Goal: Task Accomplishment & Management: Use online tool/utility

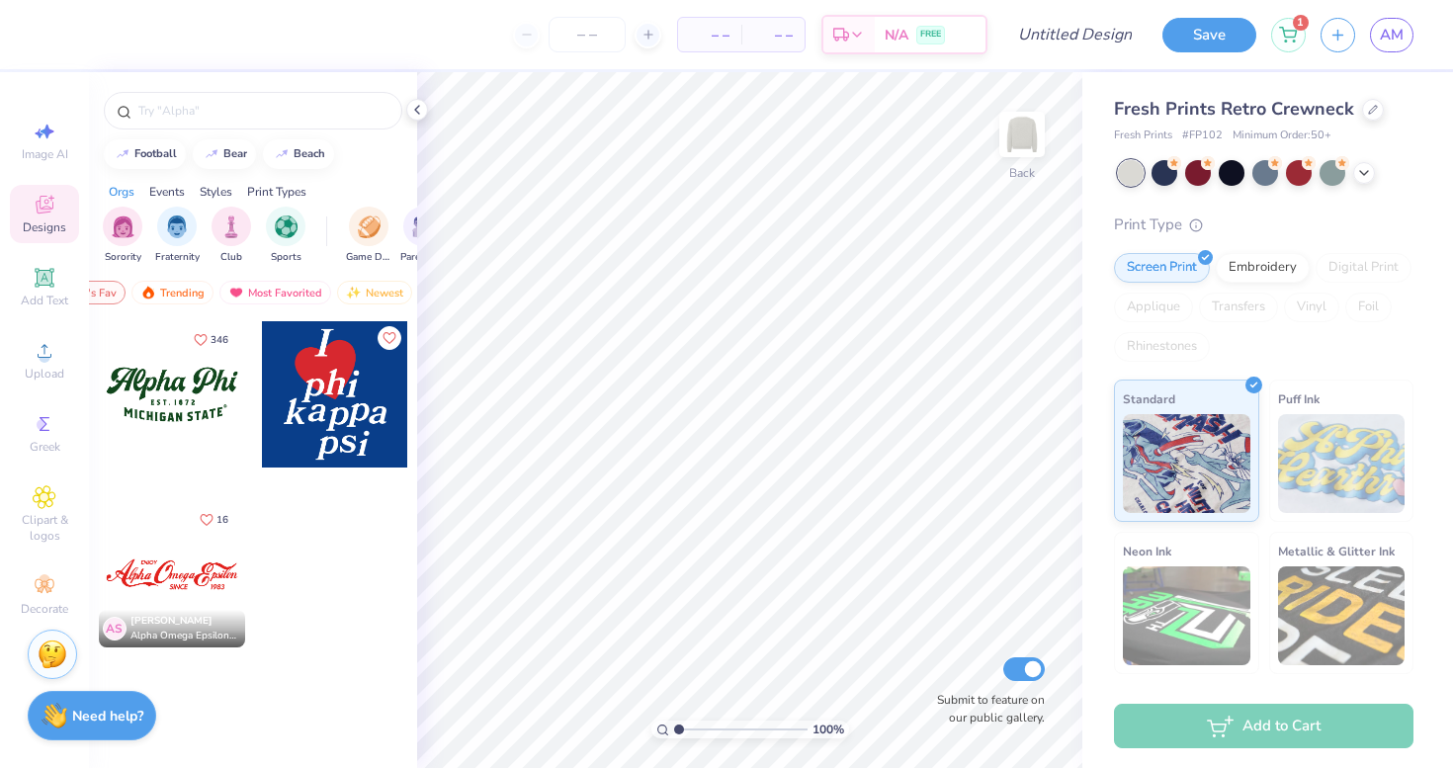
scroll to position [0, 115]
click at [165, 190] on div "Events" at bounding box center [167, 192] width 36 height 18
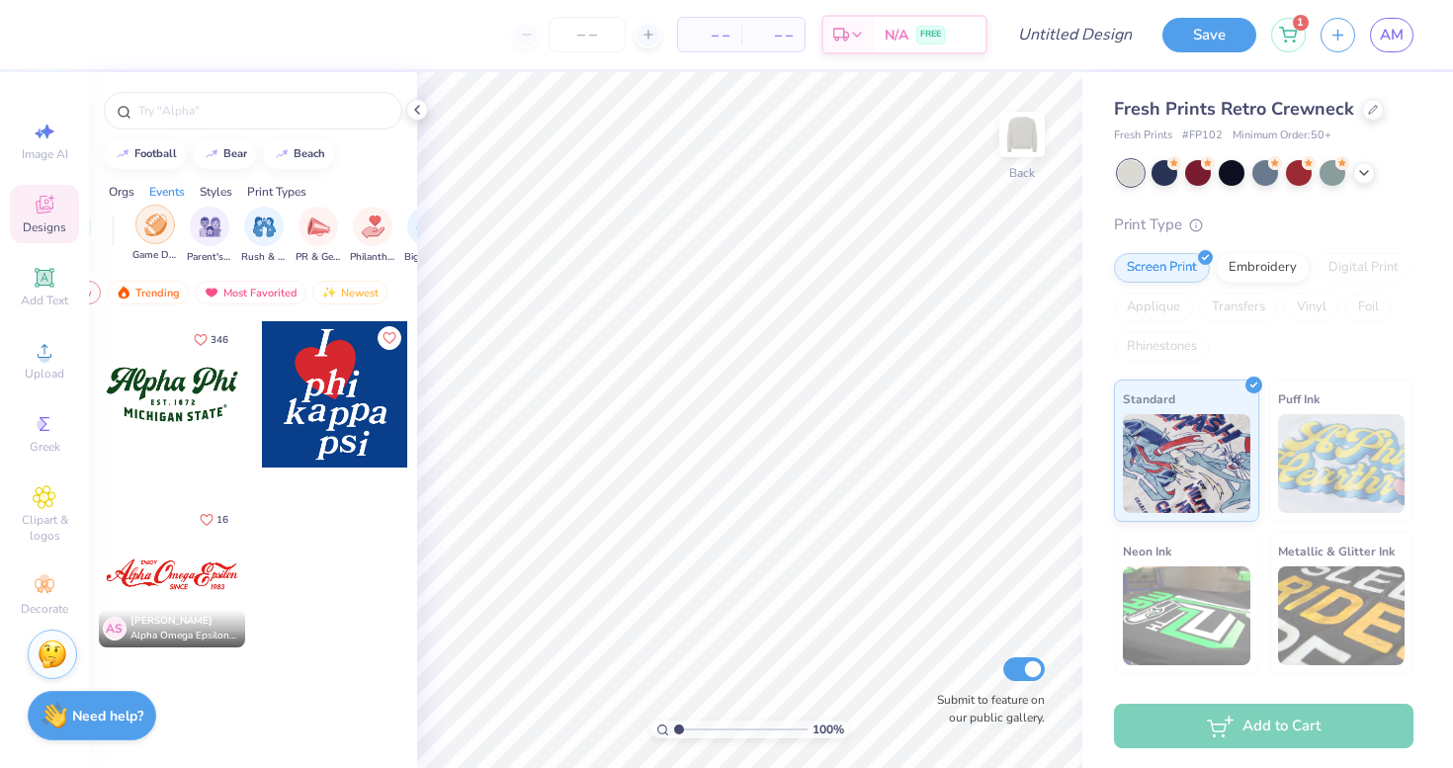
click at [154, 234] on img "filter for Game Day" at bounding box center [155, 224] width 23 height 23
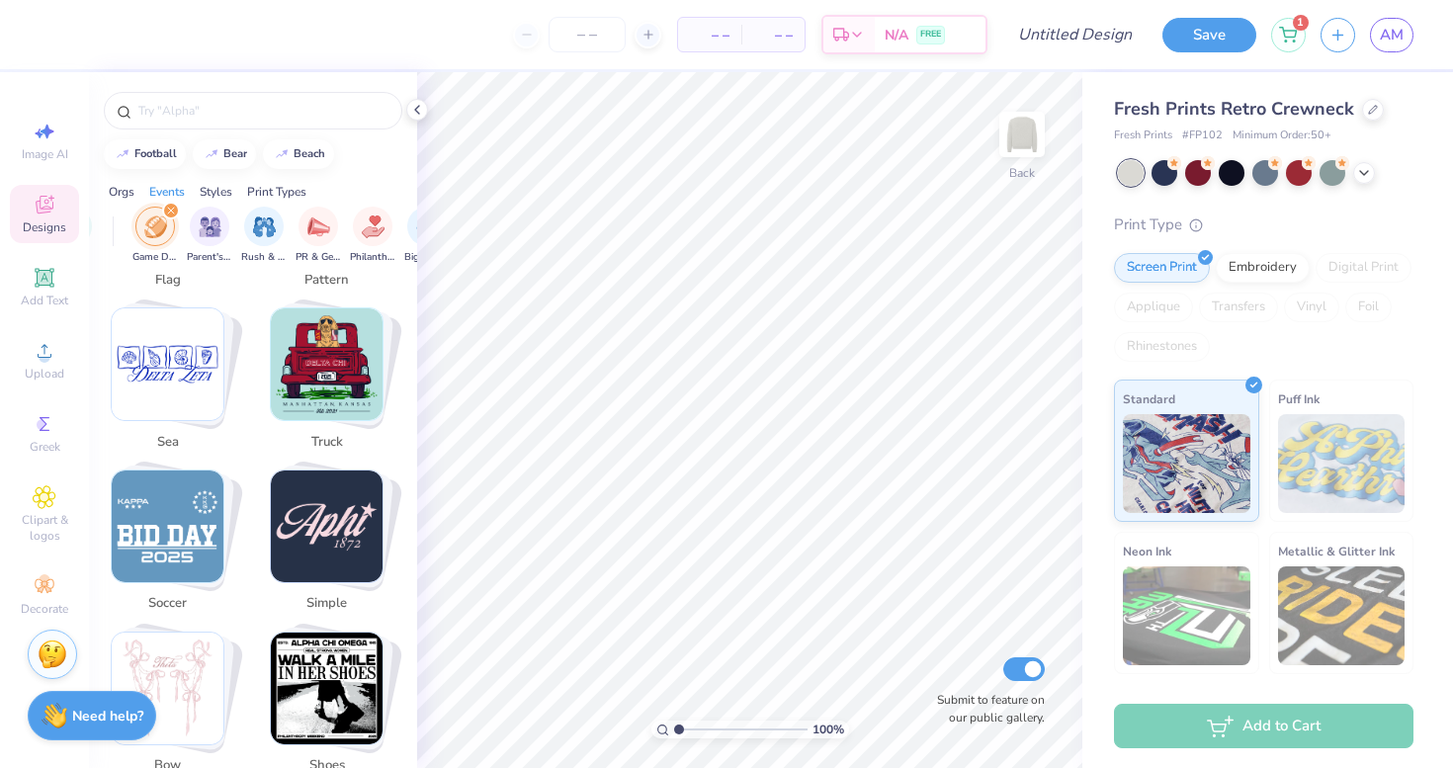
scroll to position [3942, 0]
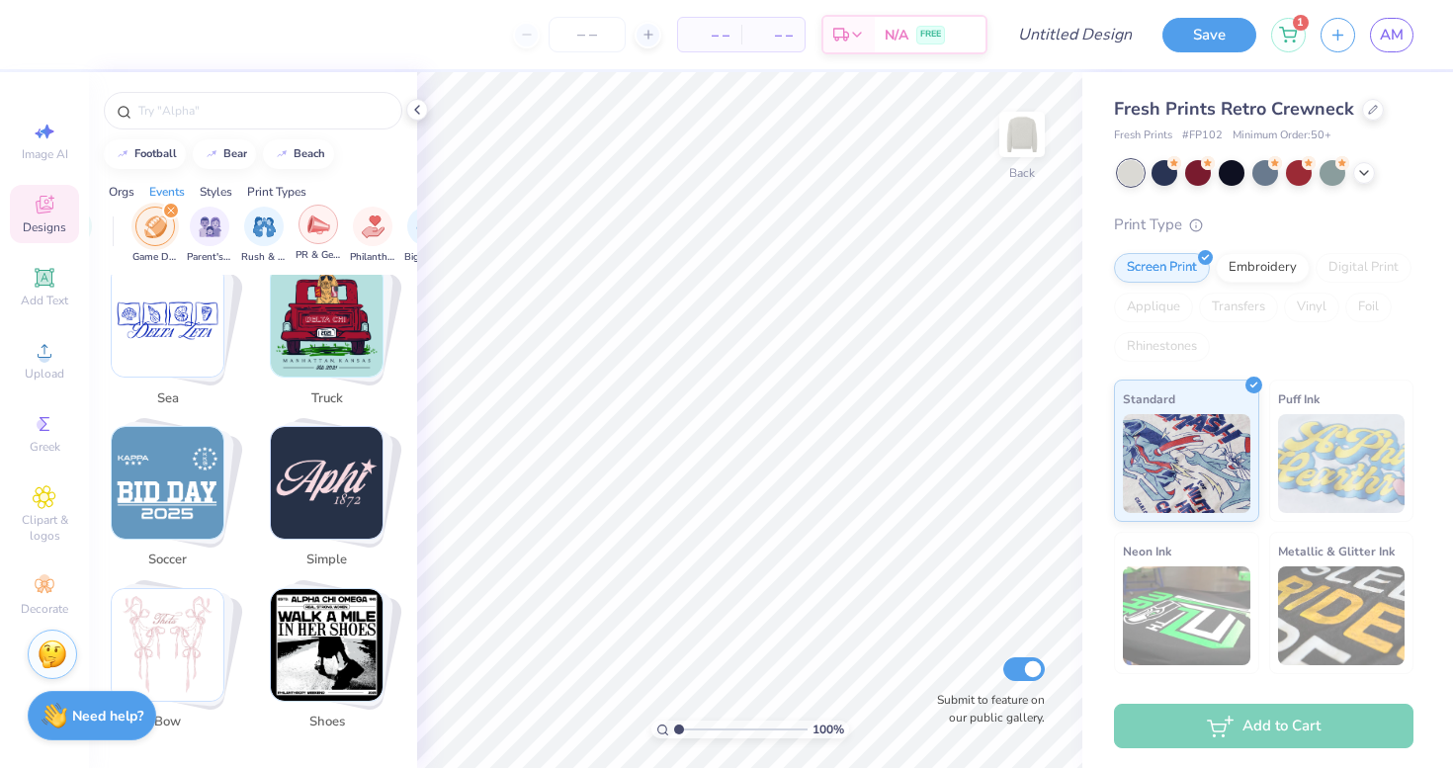
click at [329, 227] on div "filter for PR & General" at bounding box center [318, 225] width 40 height 40
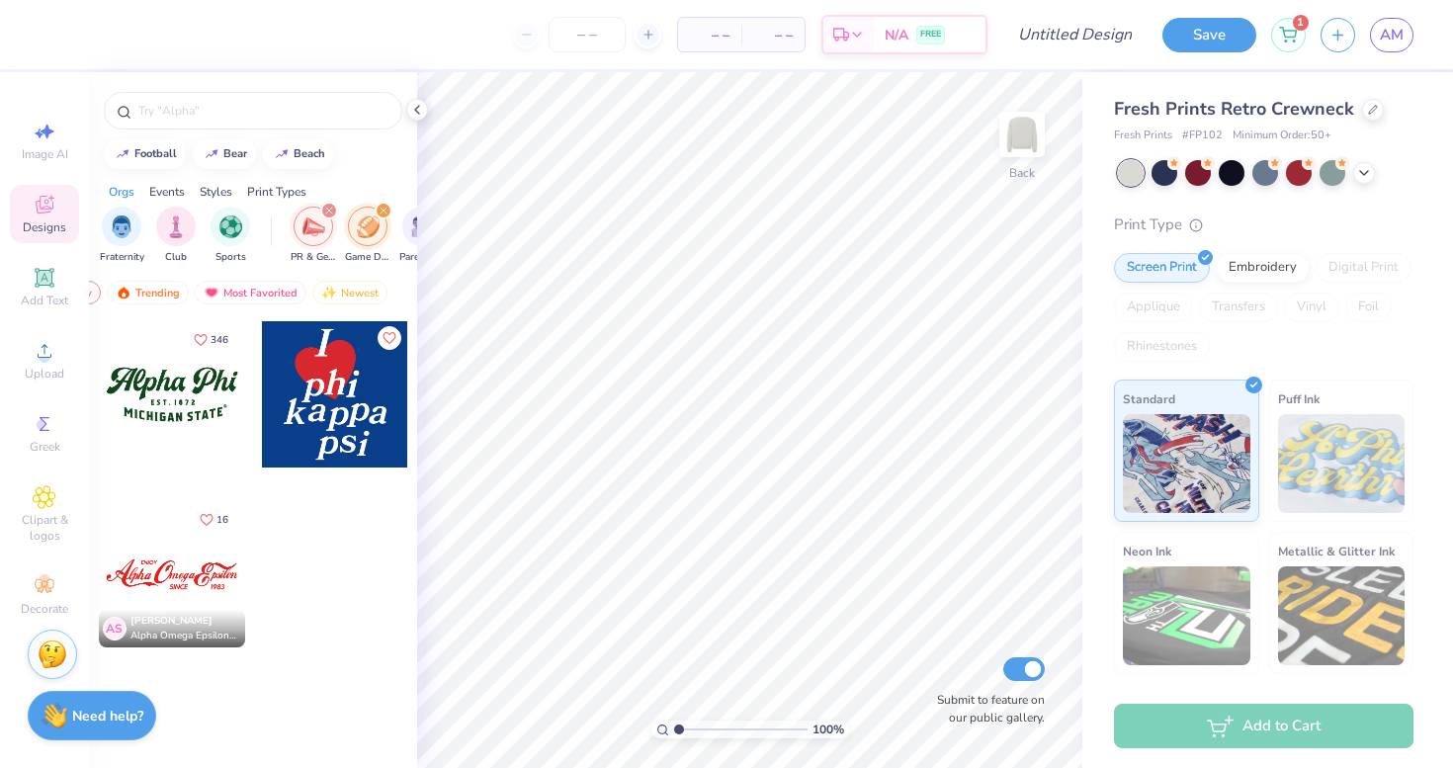
scroll to position [0, 0]
click at [139, 222] on div "filter for Sorority" at bounding box center [123, 225] width 40 height 40
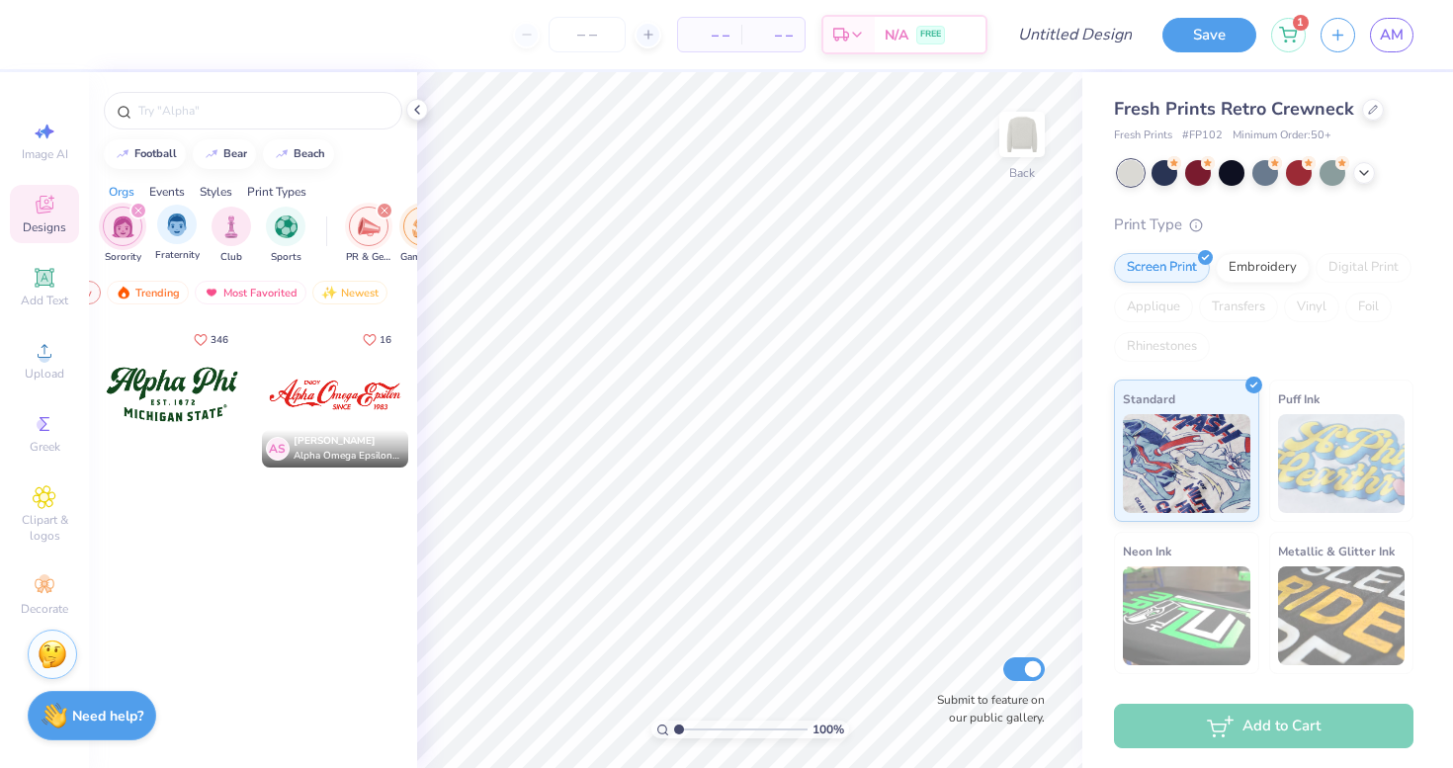
click at [196, 227] on div "Fraternity" at bounding box center [177, 234] width 44 height 58
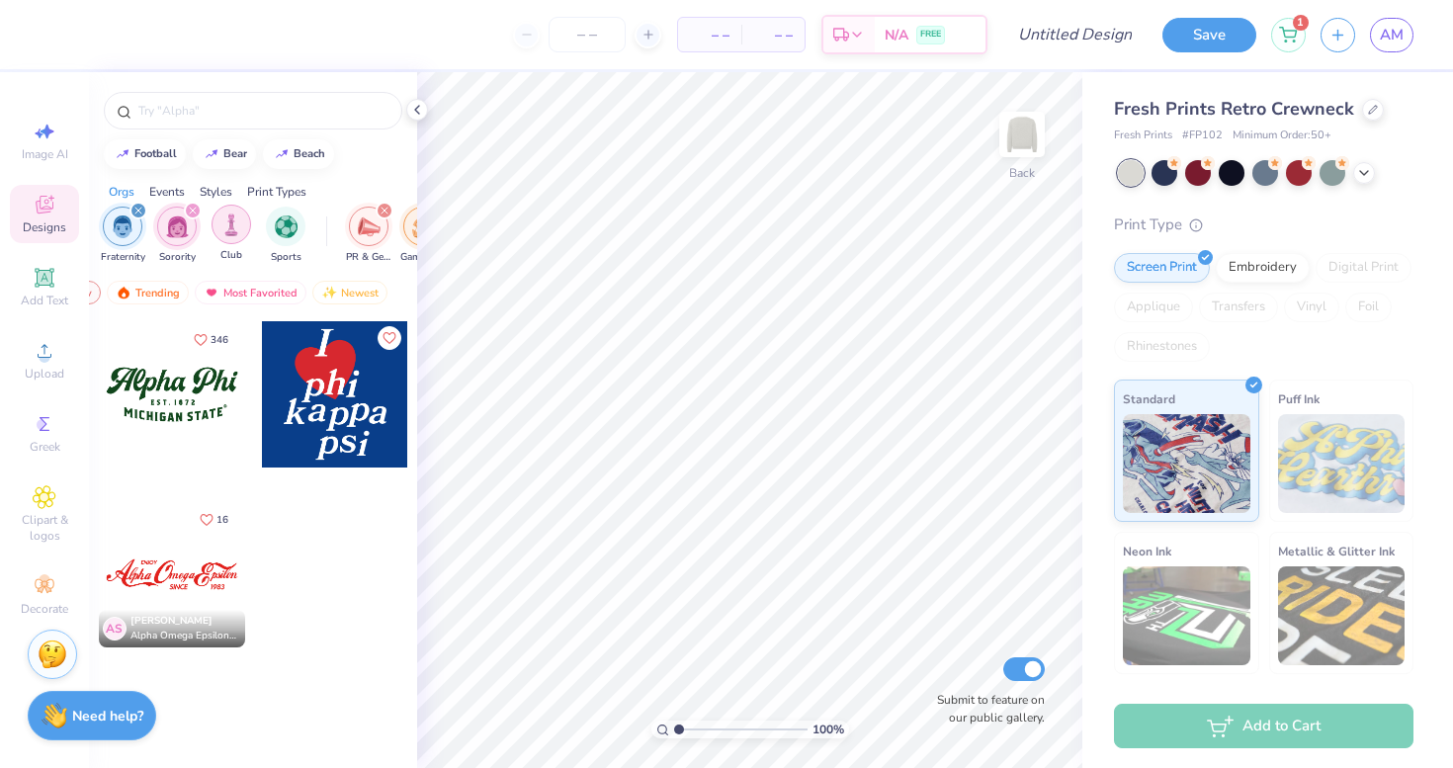
click at [241, 218] on img "filter for Club" at bounding box center [231, 224] width 22 height 23
click at [281, 222] on img "filter for Sports" at bounding box center [286, 224] width 23 height 23
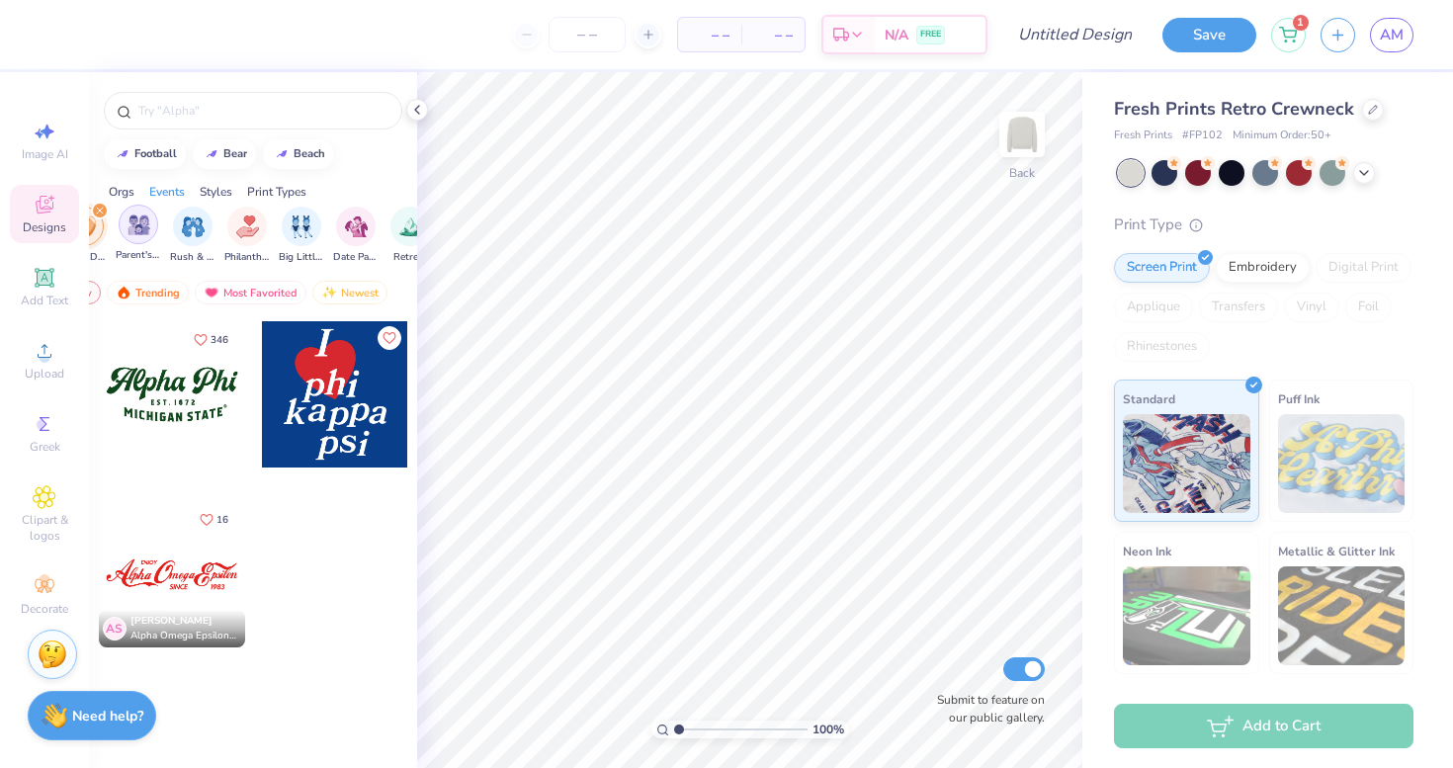
click at [139, 222] on img "filter for Parent's Weekend" at bounding box center [138, 224] width 23 height 23
click at [203, 225] on img "filter for Rush & Bid" at bounding box center [193, 224] width 23 height 23
click at [234, 229] on div "filter for Philanthropy" at bounding box center [247, 225] width 40 height 40
click at [302, 226] on img "filter for Big Little Reveal" at bounding box center [302, 226] width 22 height 23
click at [364, 231] on img "filter for Date Parties & Socials" at bounding box center [356, 224] width 23 height 23
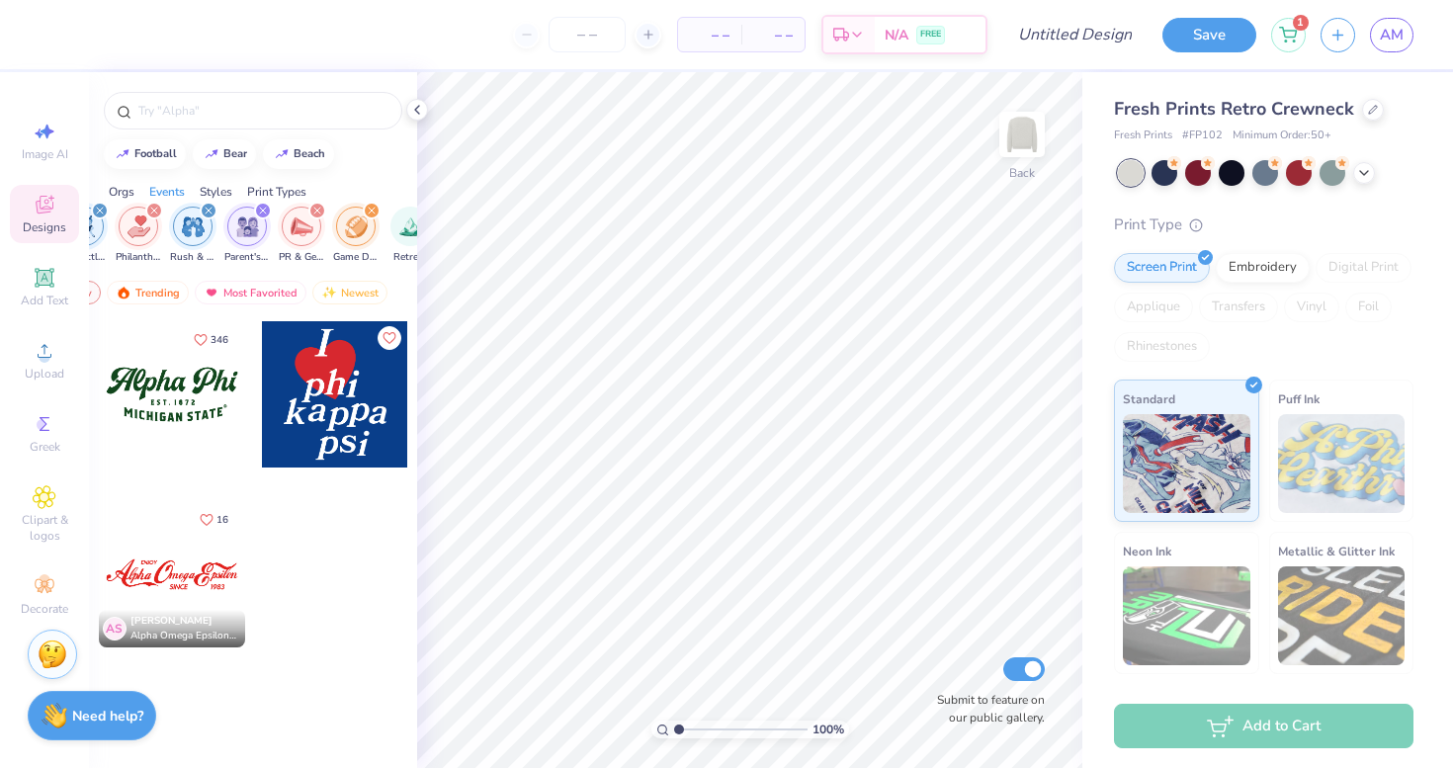
click at [317, 212] on icon "filter for PR & General" at bounding box center [317, 211] width 6 height 6
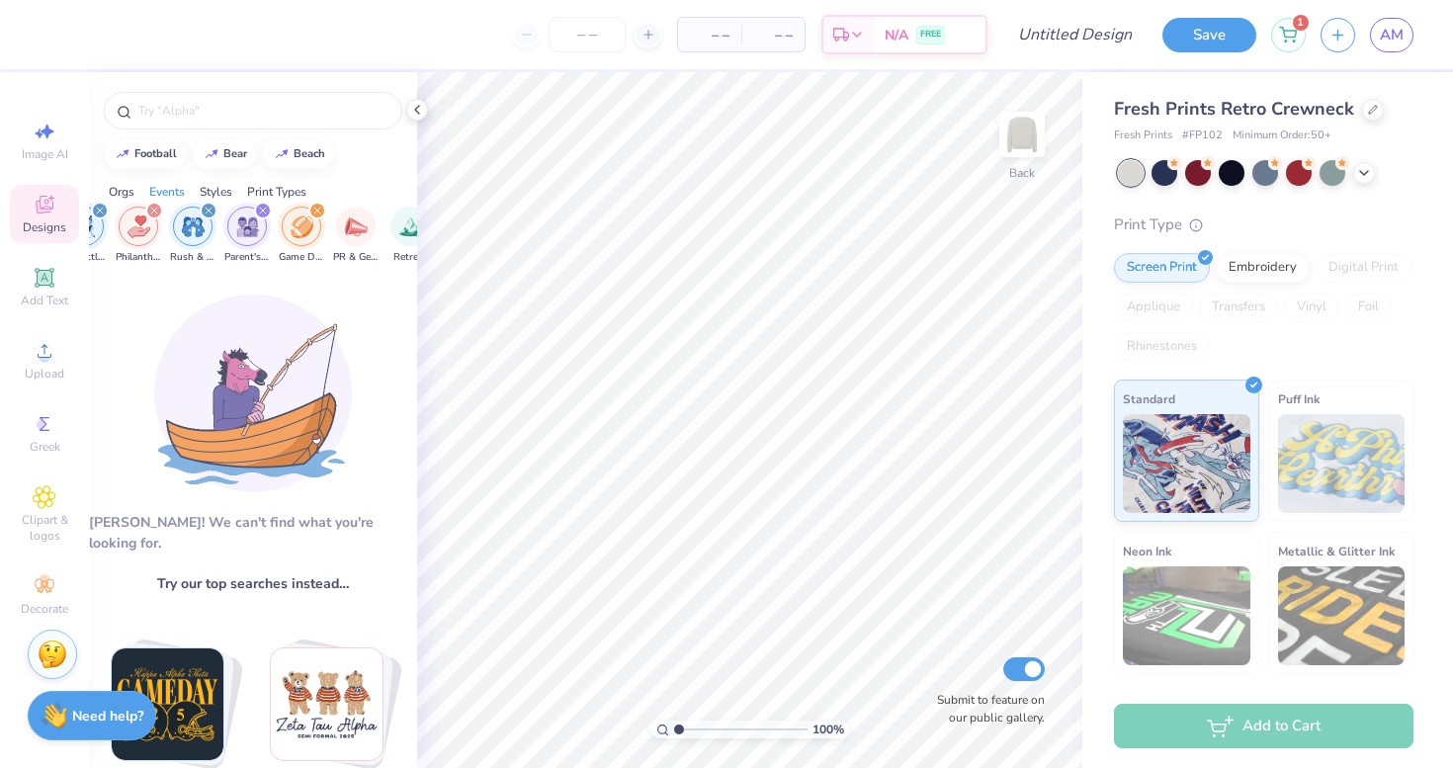
click at [317, 212] on icon "filter for Game Day" at bounding box center [317, 211] width 6 height 6
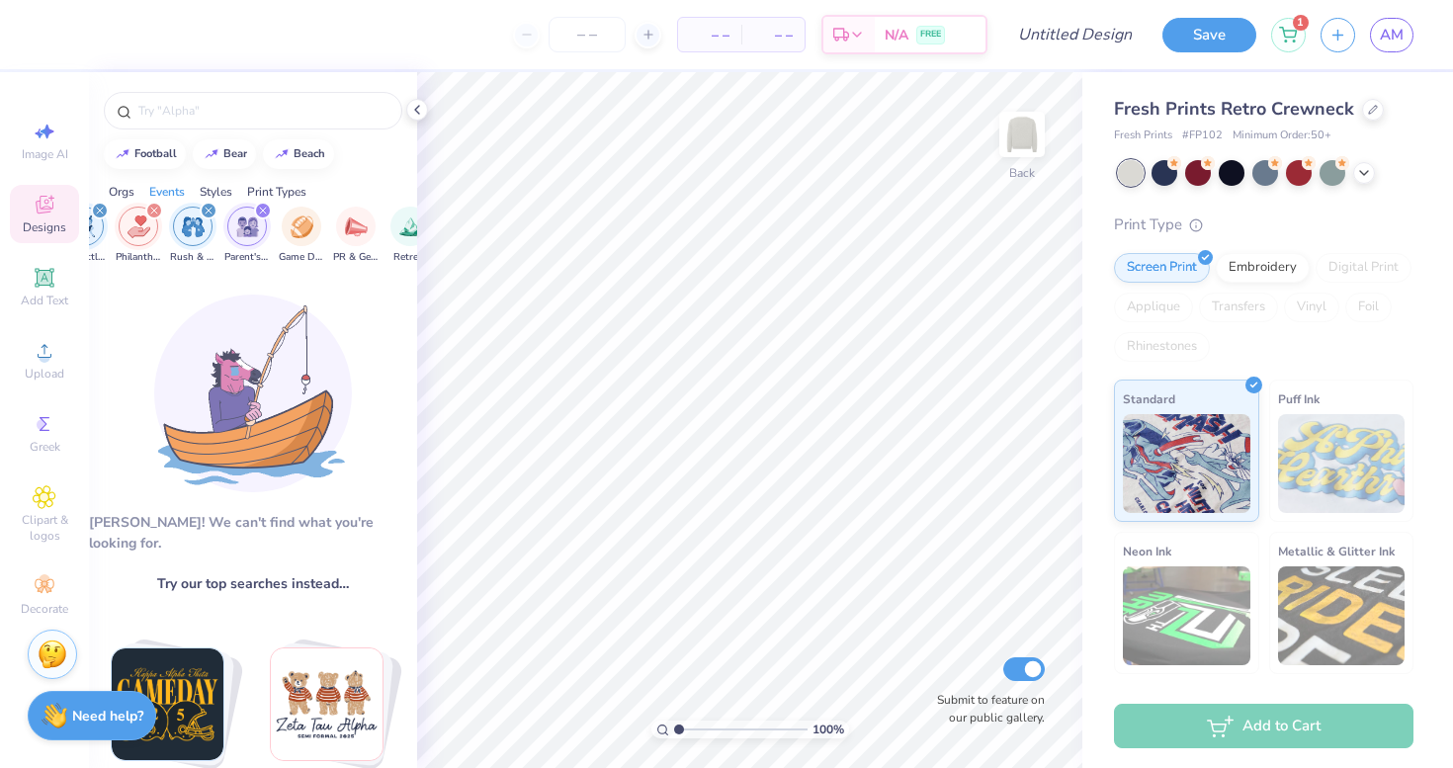
click at [262, 210] on icon "filter for Parent's Weekend" at bounding box center [263, 211] width 6 height 6
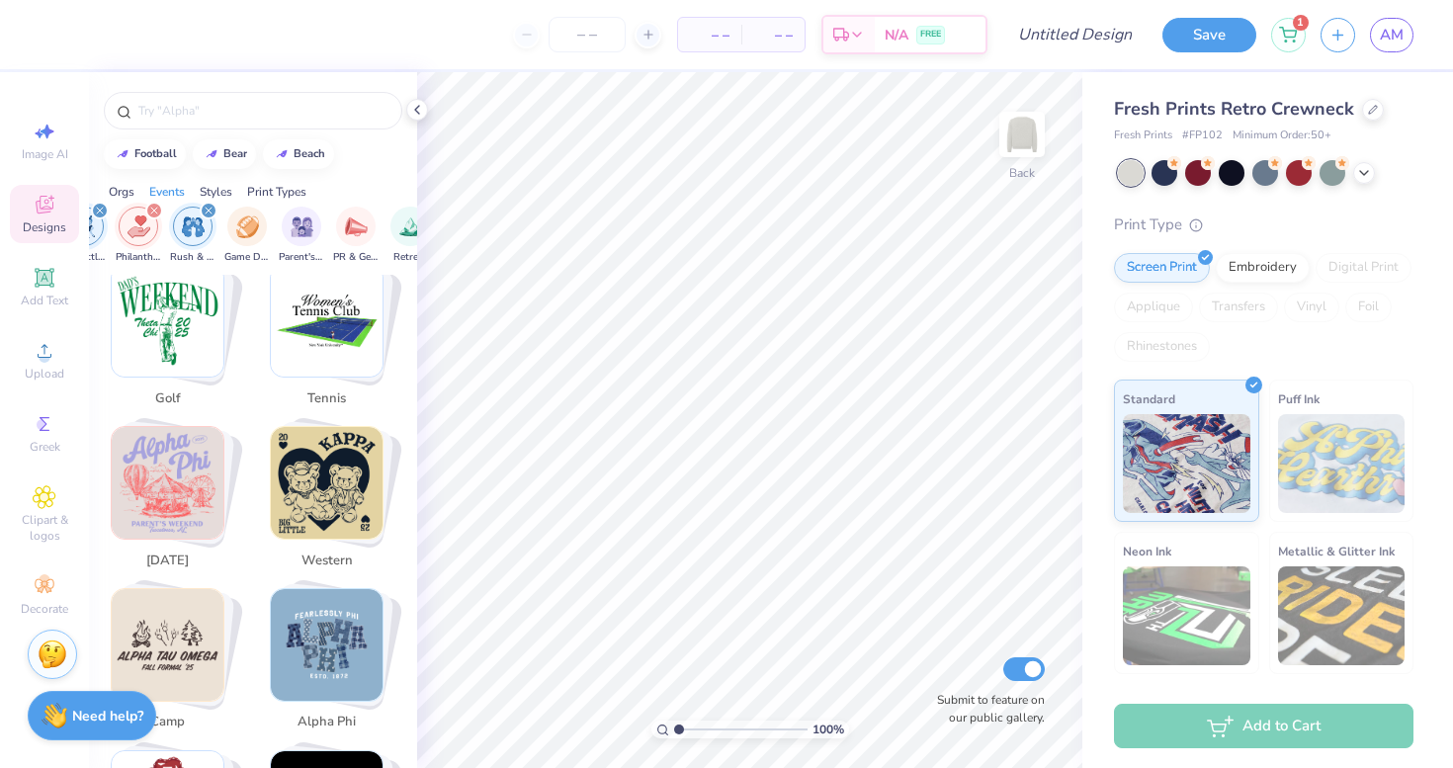
scroll to position [1219, 0]
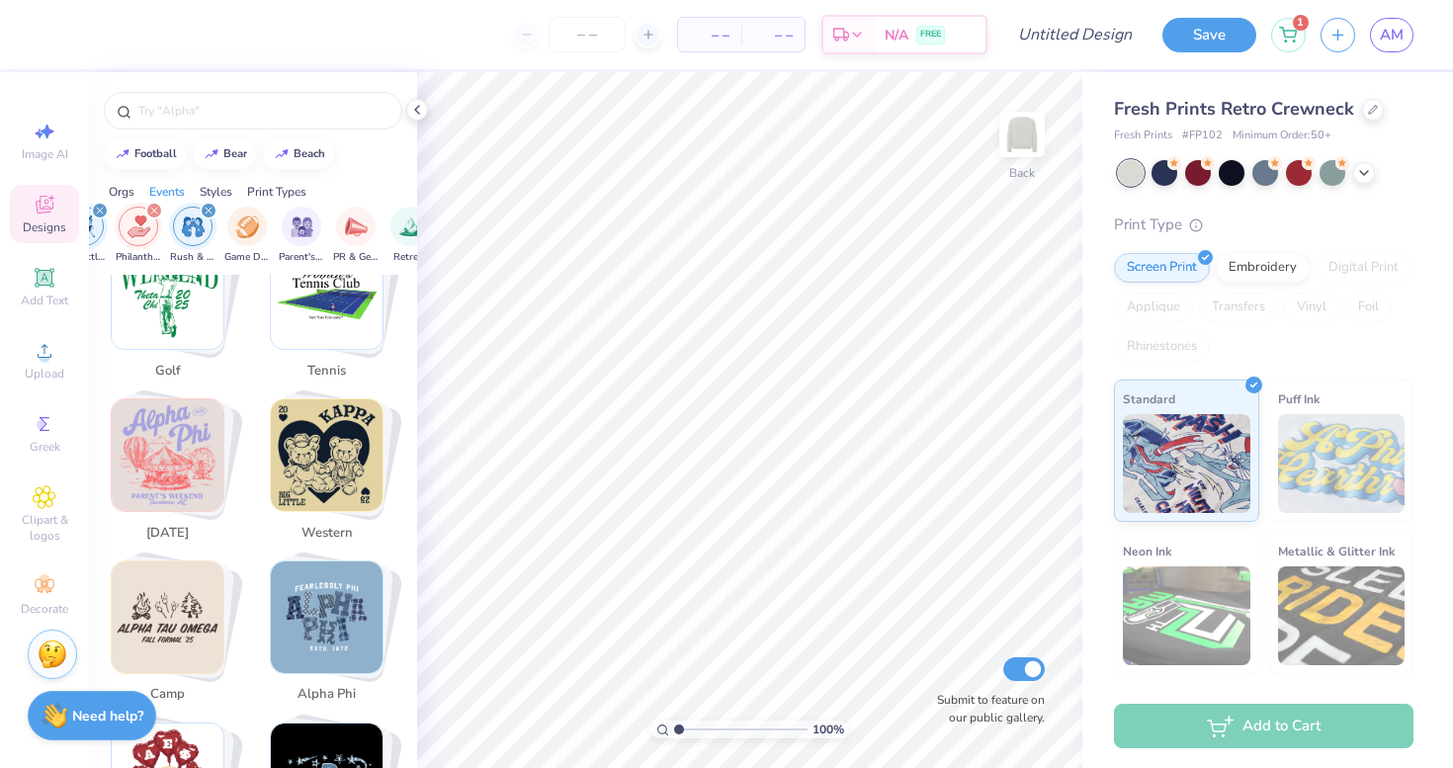
click at [346, 455] on img "Stack Card Button western" at bounding box center [327, 455] width 112 height 112
click at [353, 441] on img "Stack Card Button western" at bounding box center [327, 455] width 112 height 112
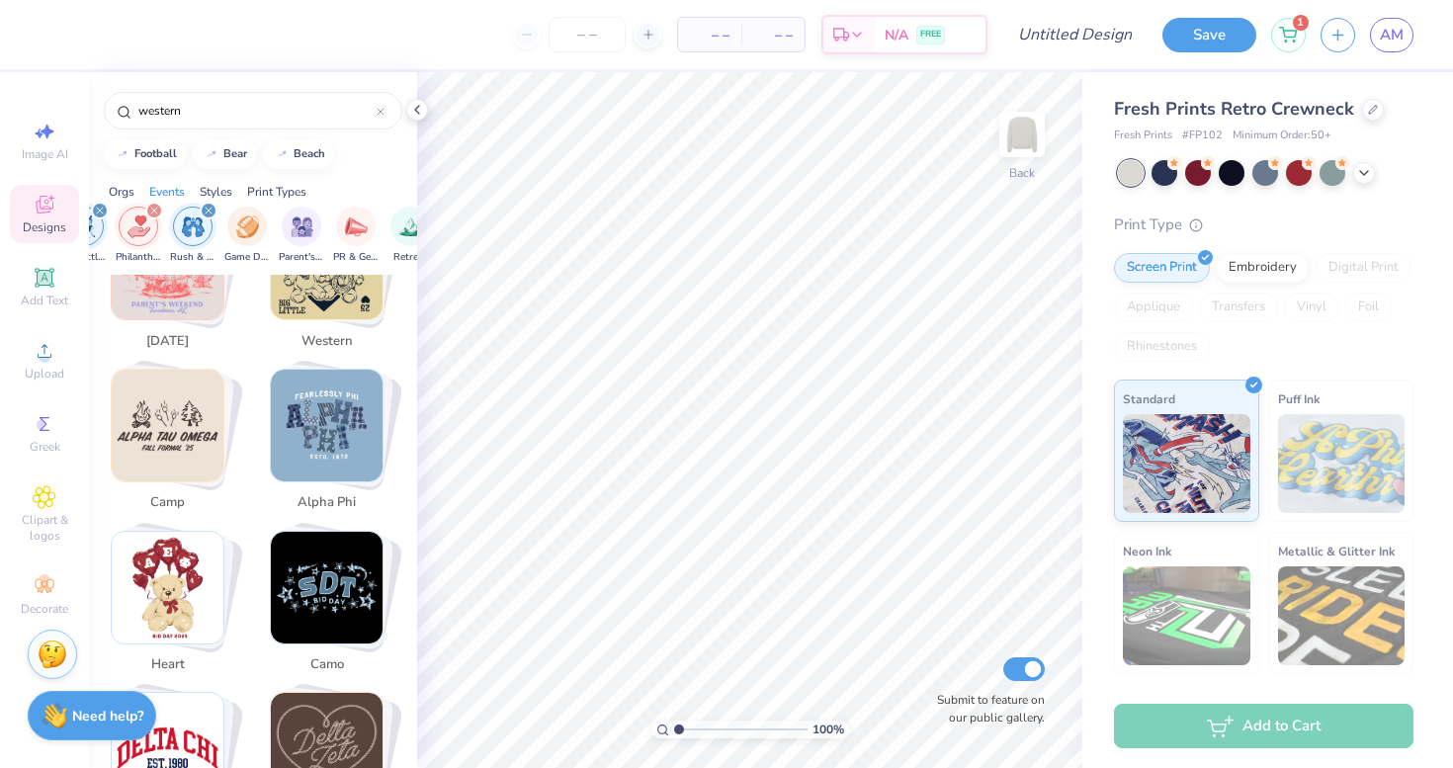
scroll to position [1576, 0]
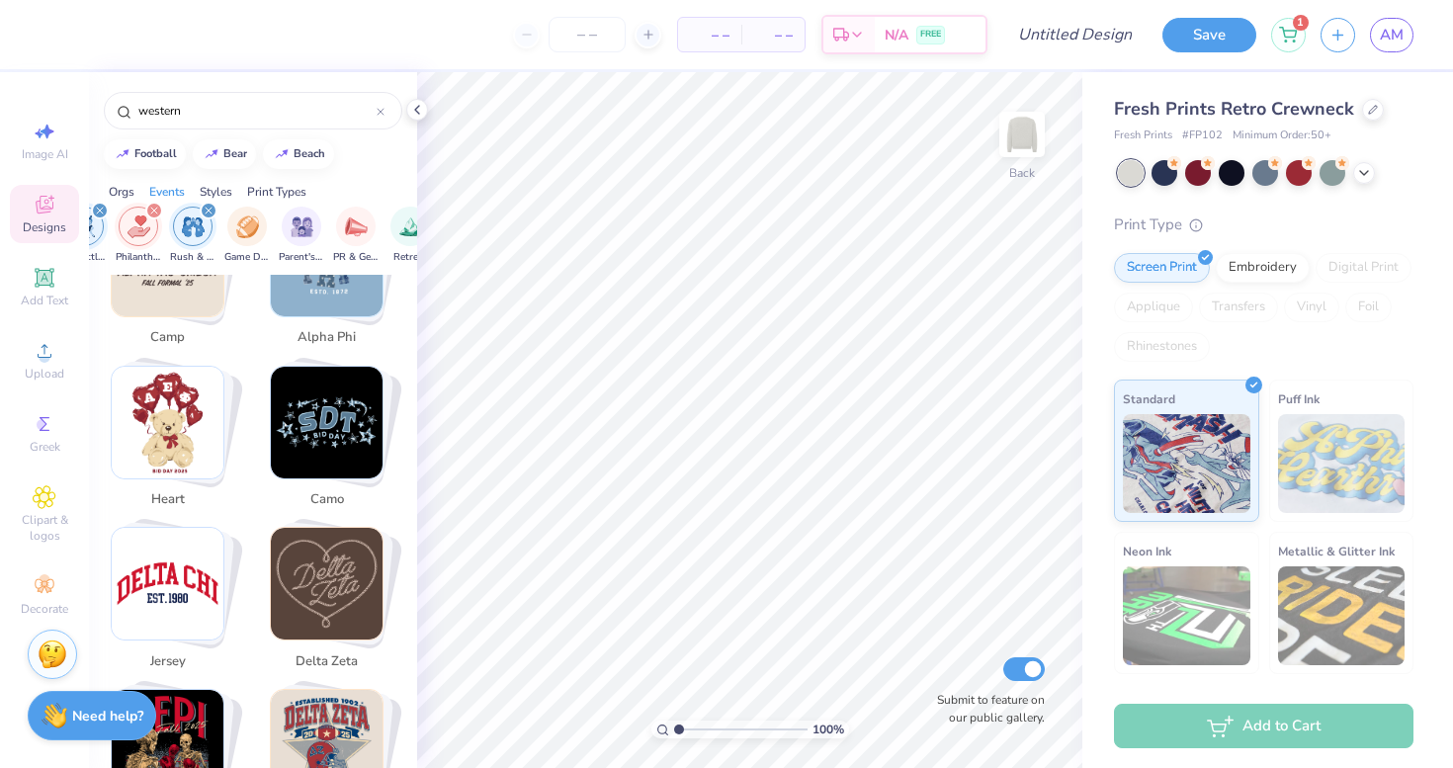
click at [360, 566] on img "Stack Card Button delta zeta" at bounding box center [327, 584] width 112 height 112
type input "delta zeta"
click at [360, 566] on img "Stack Card Button delta zeta" at bounding box center [327, 584] width 112 height 112
click at [357, 564] on img "Stack Card Button delta zeta" at bounding box center [327, 584] width 112 height 112
click at [368, 575] on img "Stack Card Button delta zeta" at bounding box center [327, 584] width 112 height 112
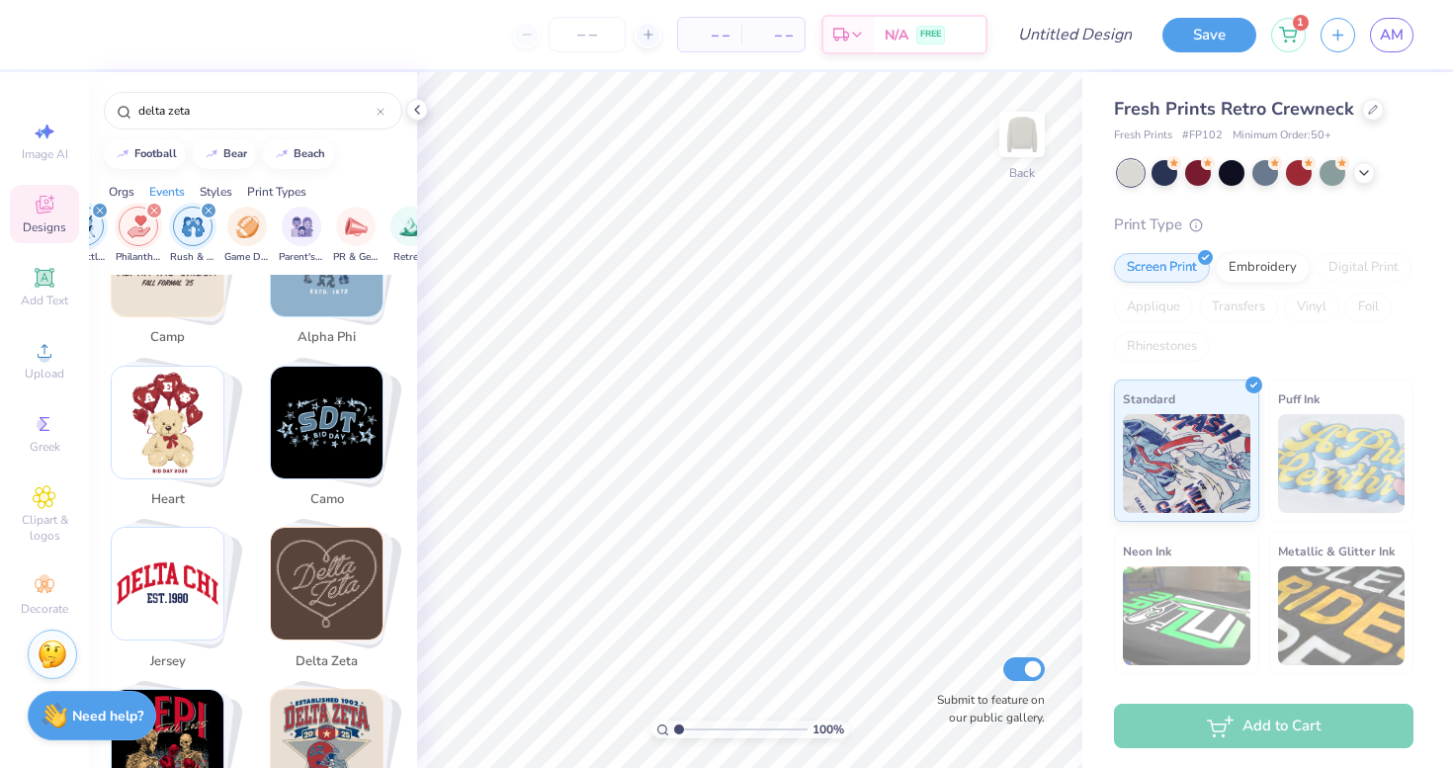
click at [368, 575] on img "Stack Card Button delta zeta" at bounding box center [327, 584] width 112 height 112
click at [37, 492] on icon at bounding box center [45, 497] width 22 height 22
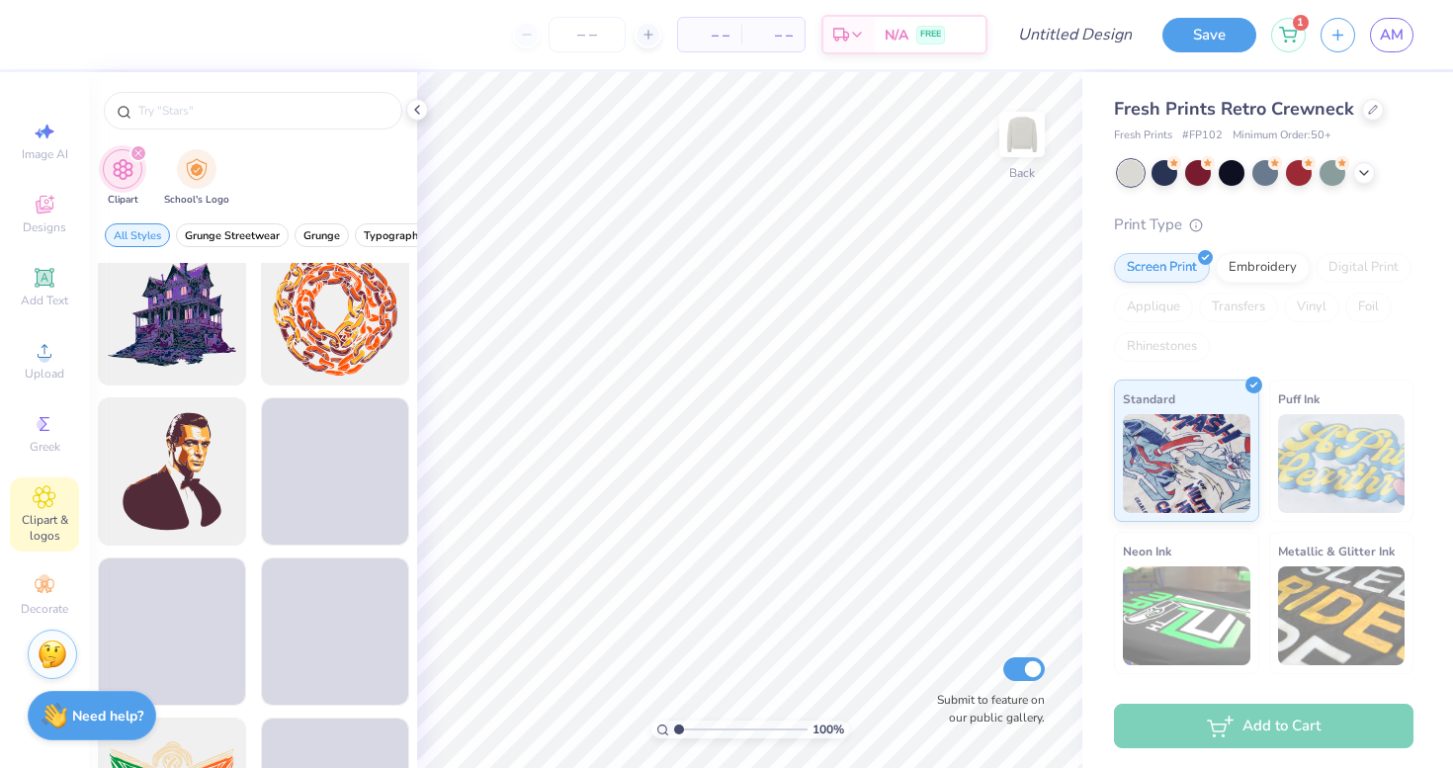
scroll to position [3783, 0]
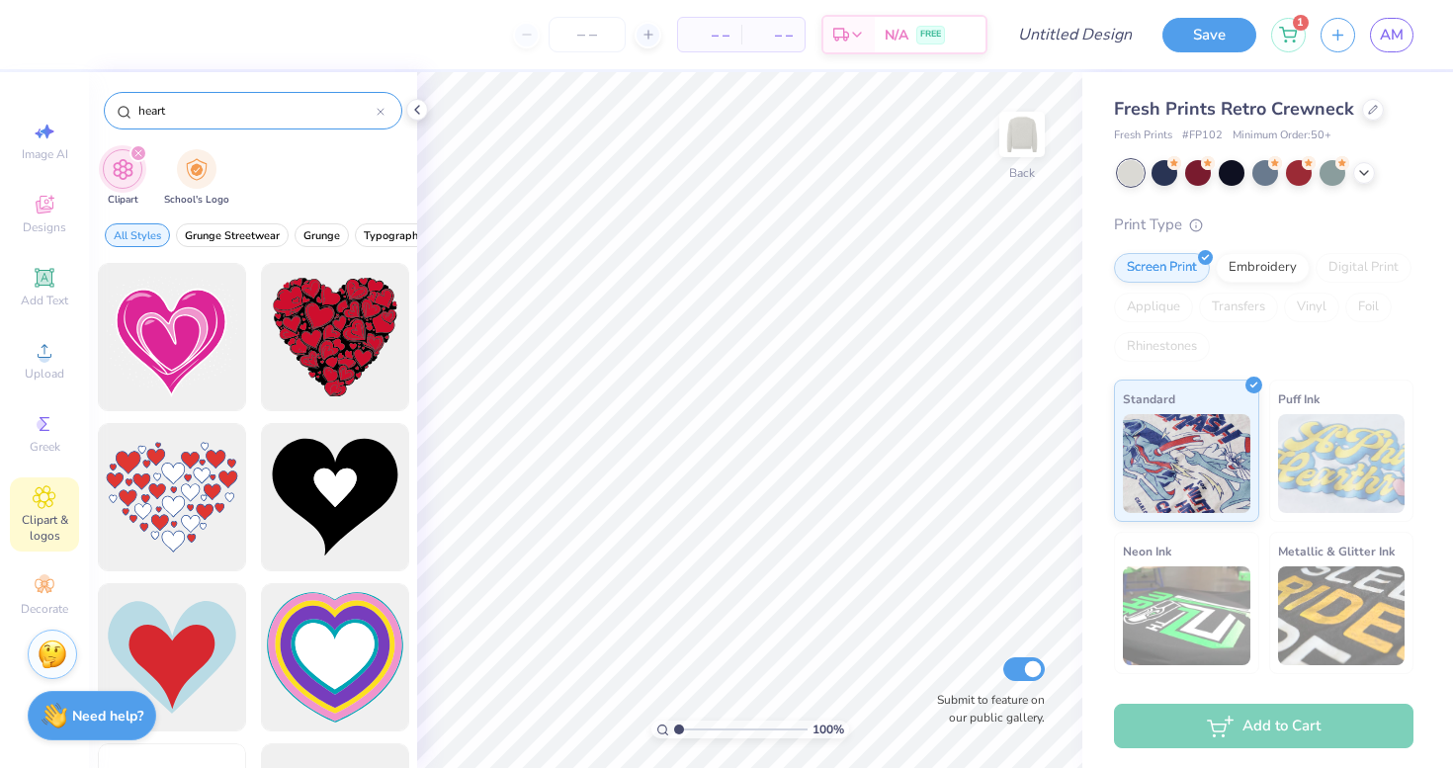
type input "heart"
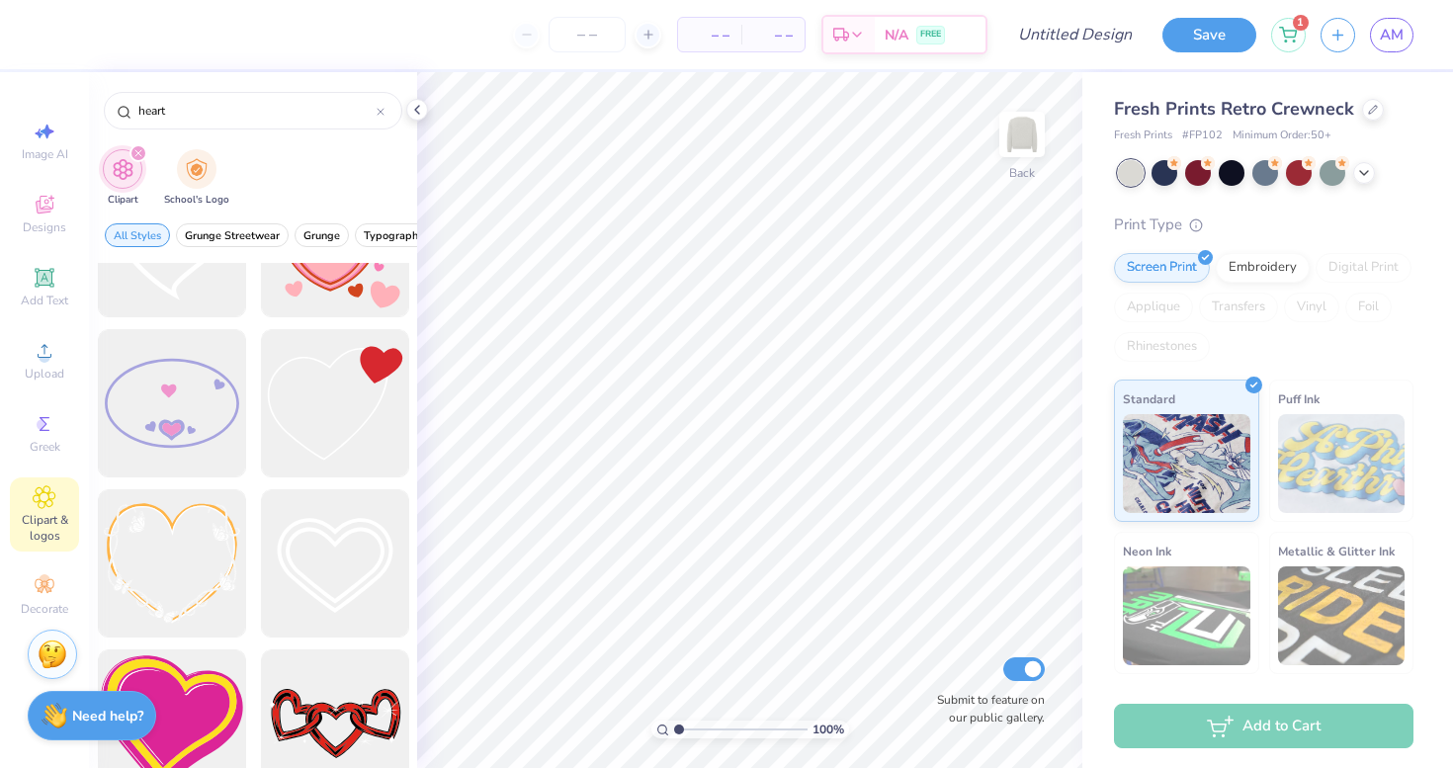
scroll to position [4735, 0]
click at [295, 378] on div at bounding box center [334, 404] width 163 height 163
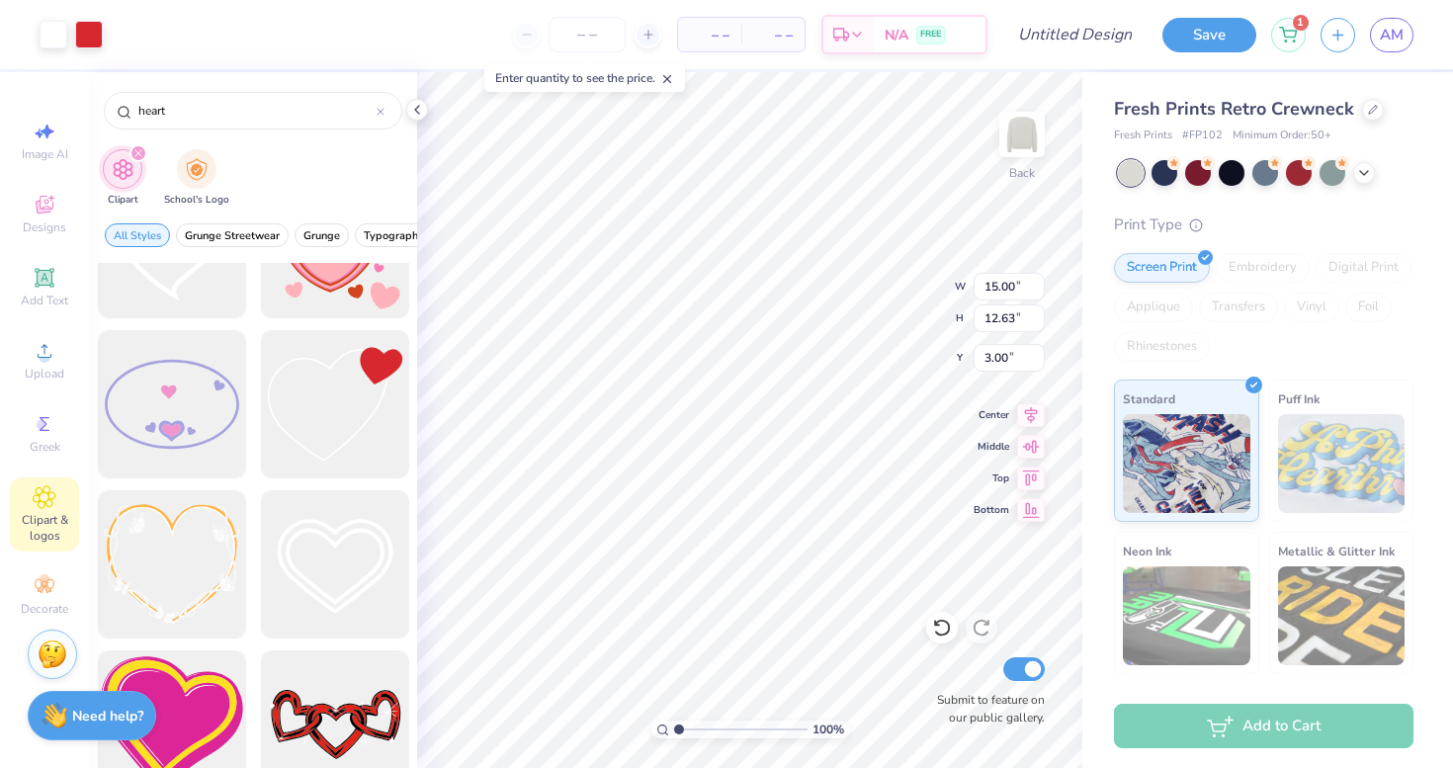
type input "0.50"
type input "7.31"
type input "6.15"
type input "6.98"
type input "4.83"
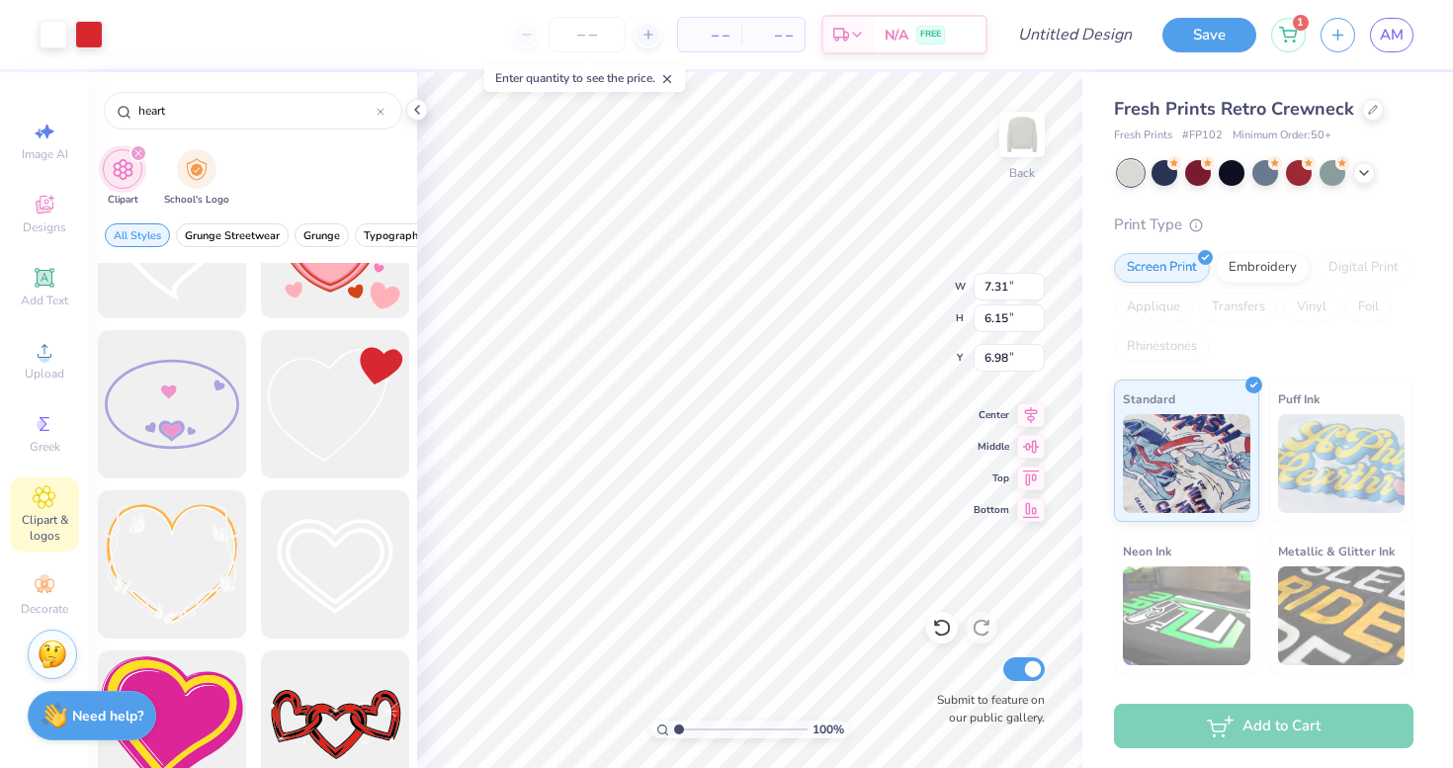
type input "4.07"
type input "0.50"
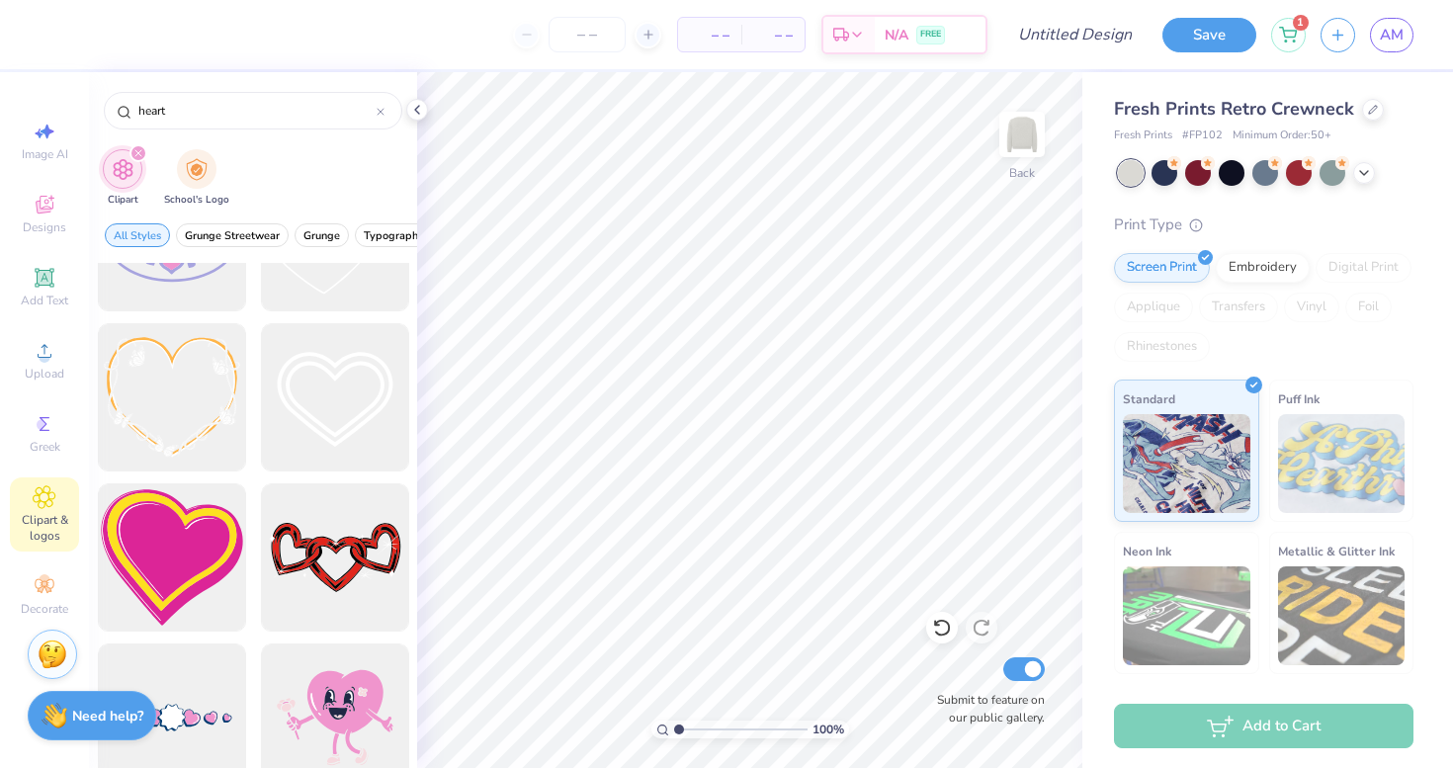
scroll to position [4951, 0]
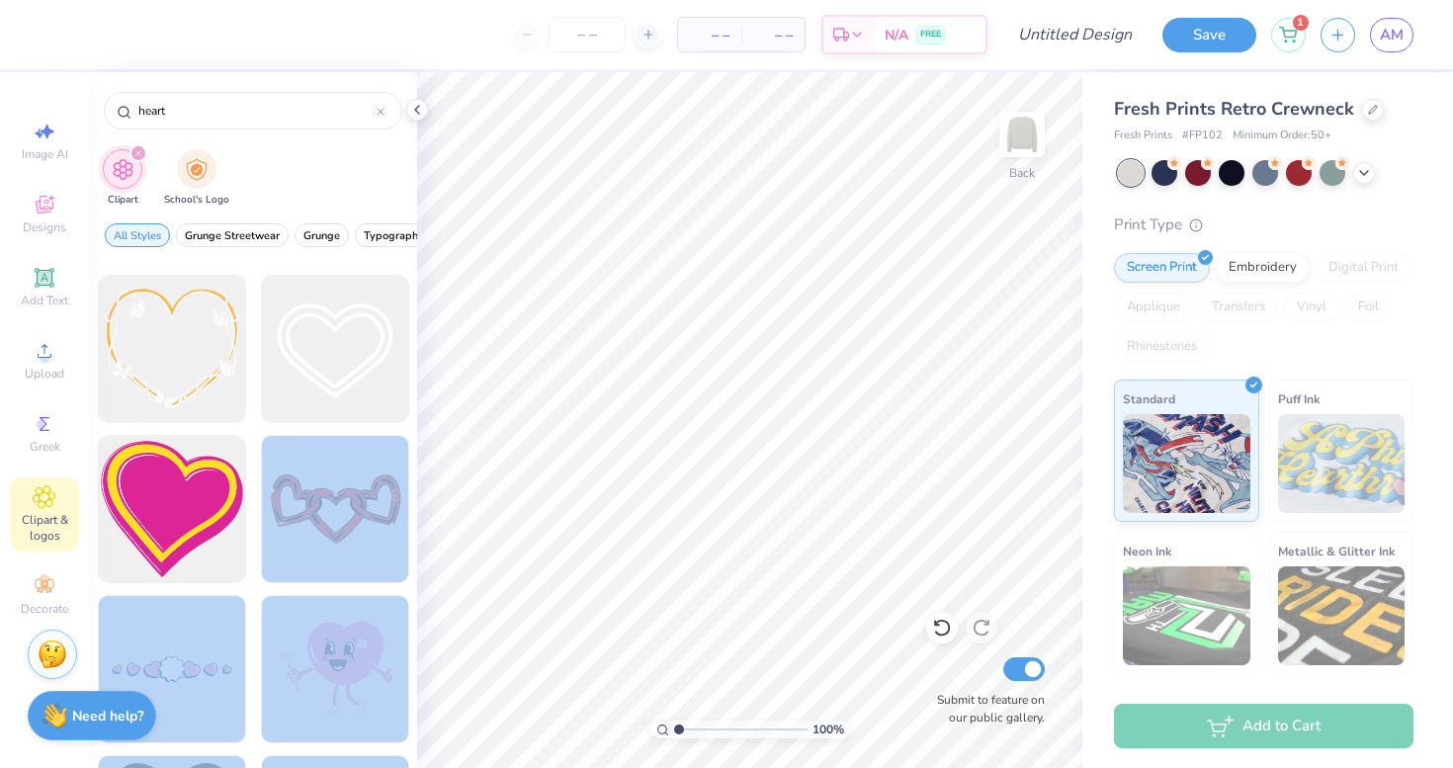
click at [778, 352] on div "– – Per Item – – Total Est. Delivery N/A FREE Design Title Save 1 AM Image AI D…" at bounding box center [726, 384] width 1453 height 768
click at [303, 549] on div at bounding box center [334, 509] width 163 height 163
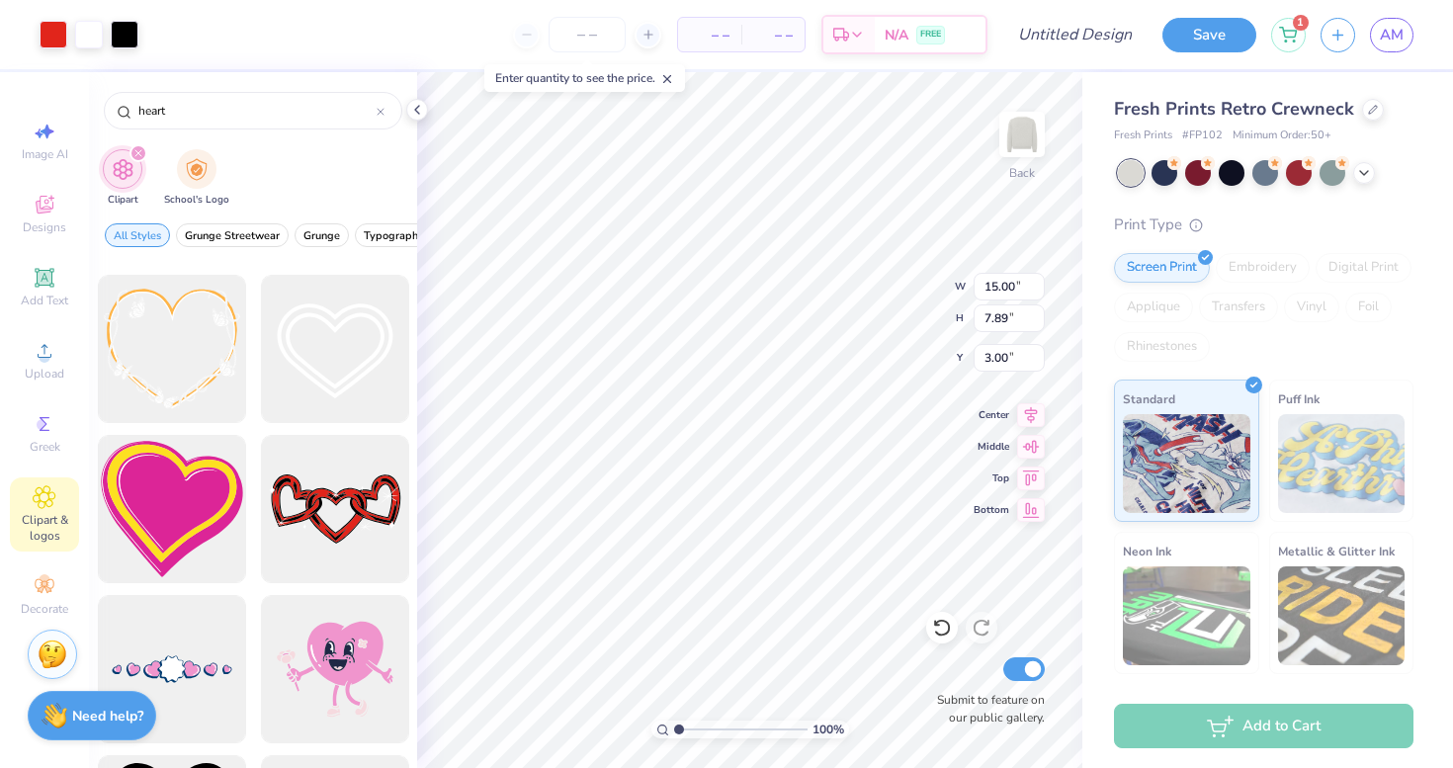
type input "6.06"
type input "3.19"
type input "7.70"
type input "6.75"
type input "3.55"
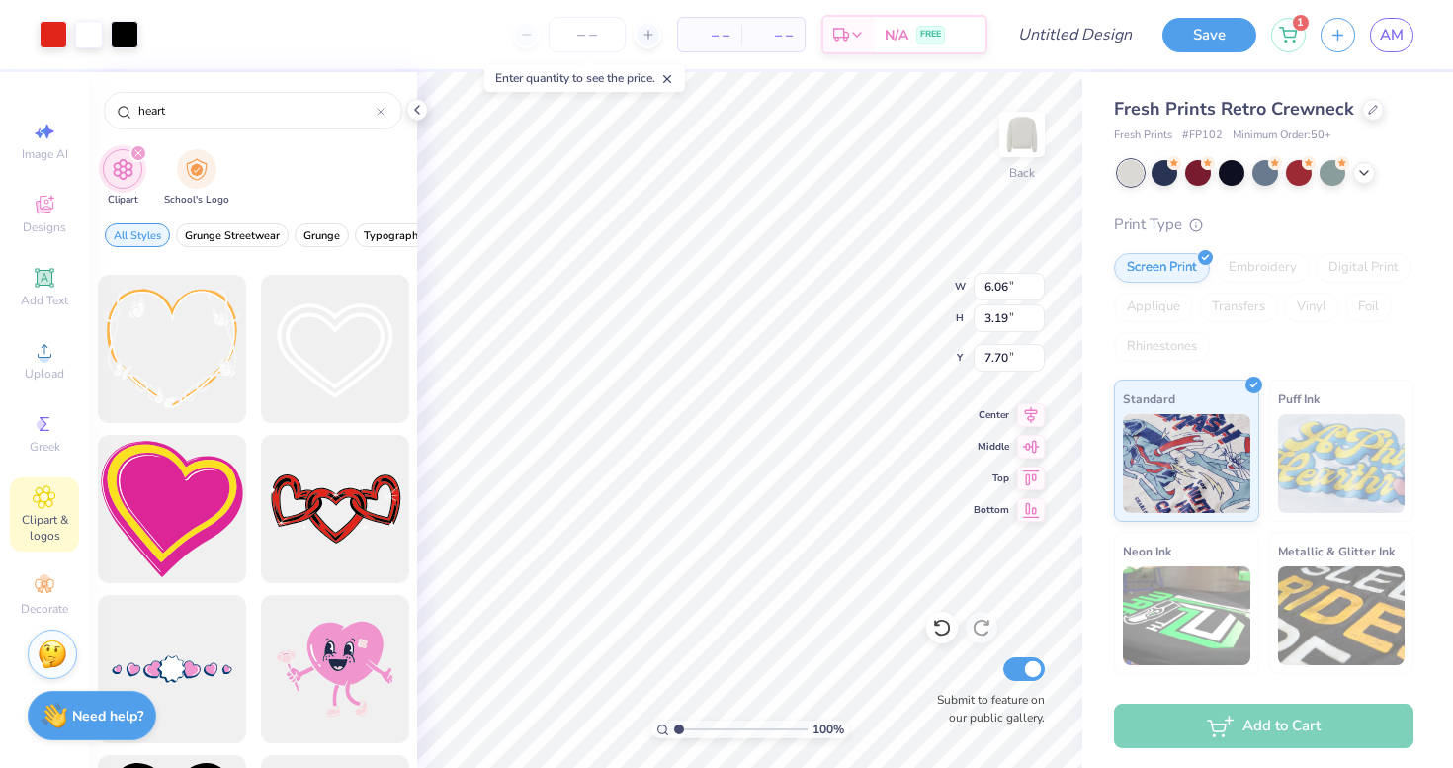
type input "7.34"
type input "14.07"
type input "7.40"
type input "5.96"
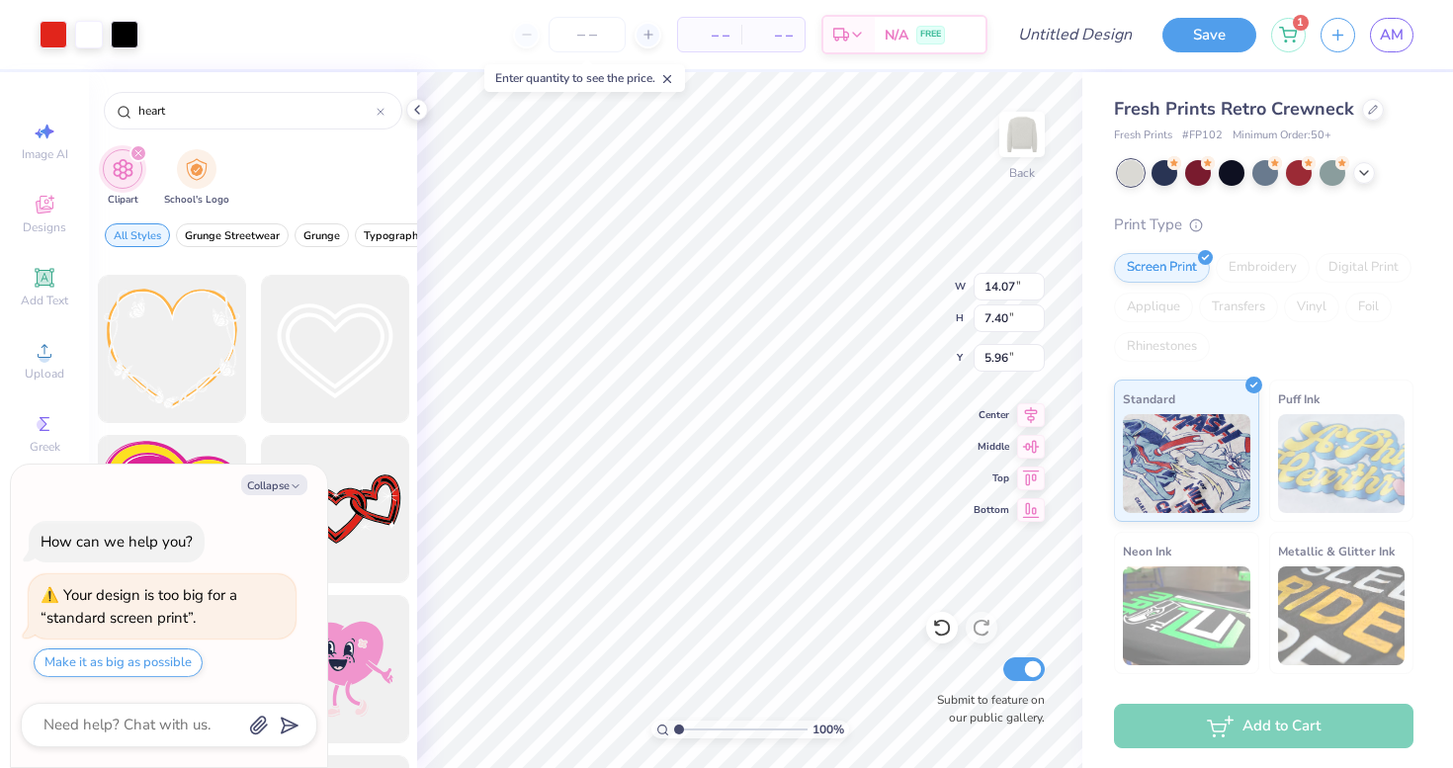
type textarea "x"
type input "5.97"
click at [49, 29] on div at bounding box center [54, 33] width 28 height 28
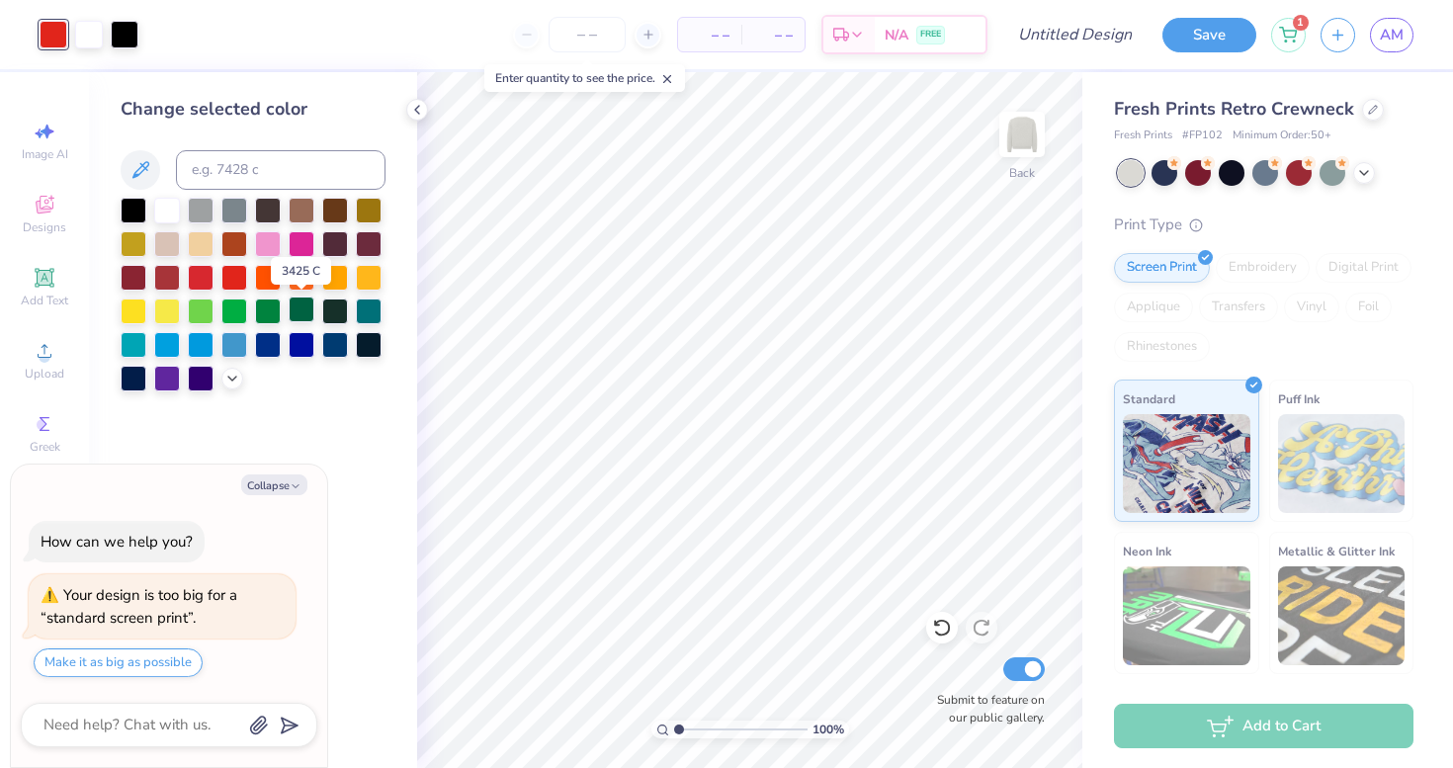
click at [307, 309] on div at bounding box center [302, 309] width 26 height 26
click at [323, 312] on div at bounding box center [335, 309] width 26 height 26
click at [305, 314] on div at bounding box center [302, 309] width 26 height 26
click at [93, 26] on div at bounding box center [89, 33] width 28 height 28
click at [126, 27] on div at bounding box center [125, 33] width 28 height 28
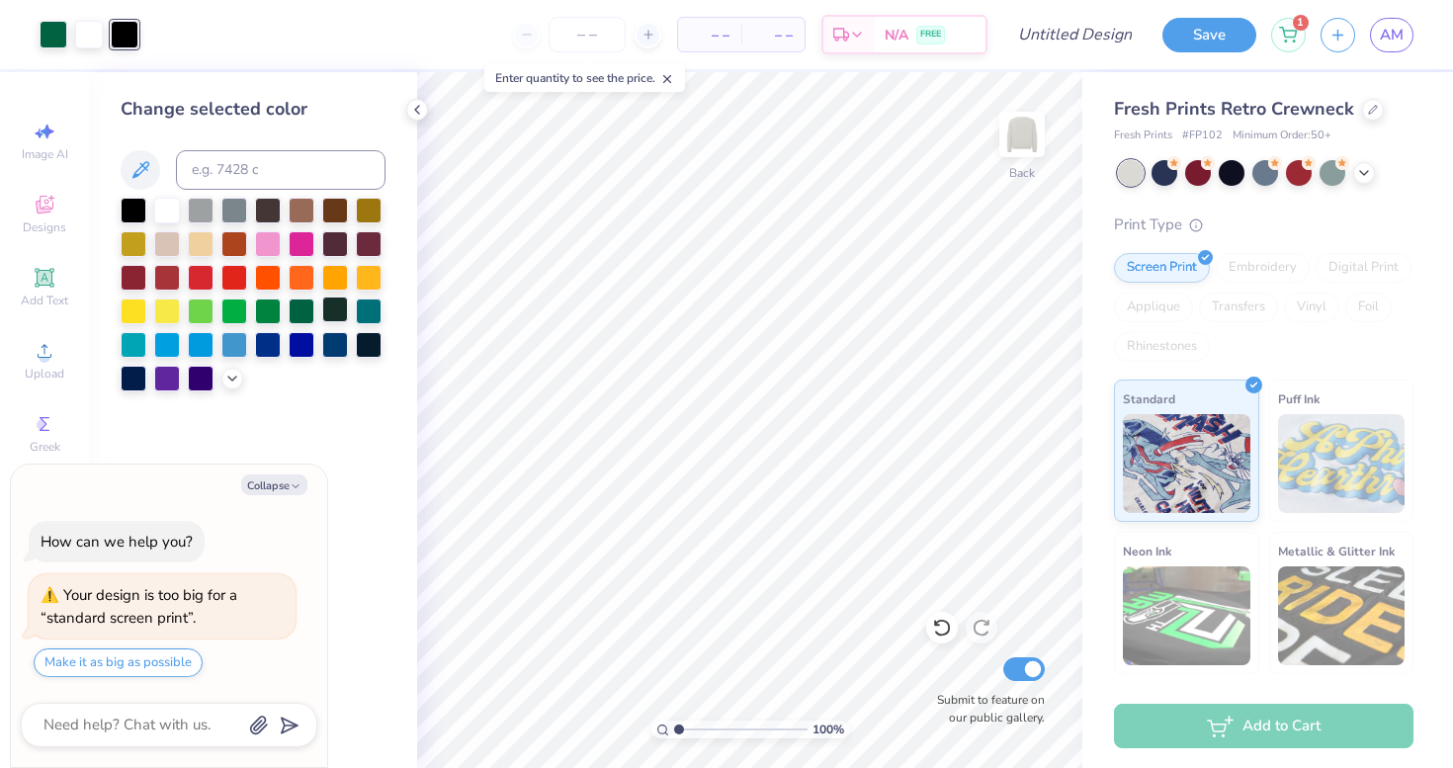
click at [338, 304] on div at bounding box center [335, 309] width 26 height 26
click at [281, 486] on button "Collapse" at bounding box center [274, 484] width 66 height 21
type textarea "x"
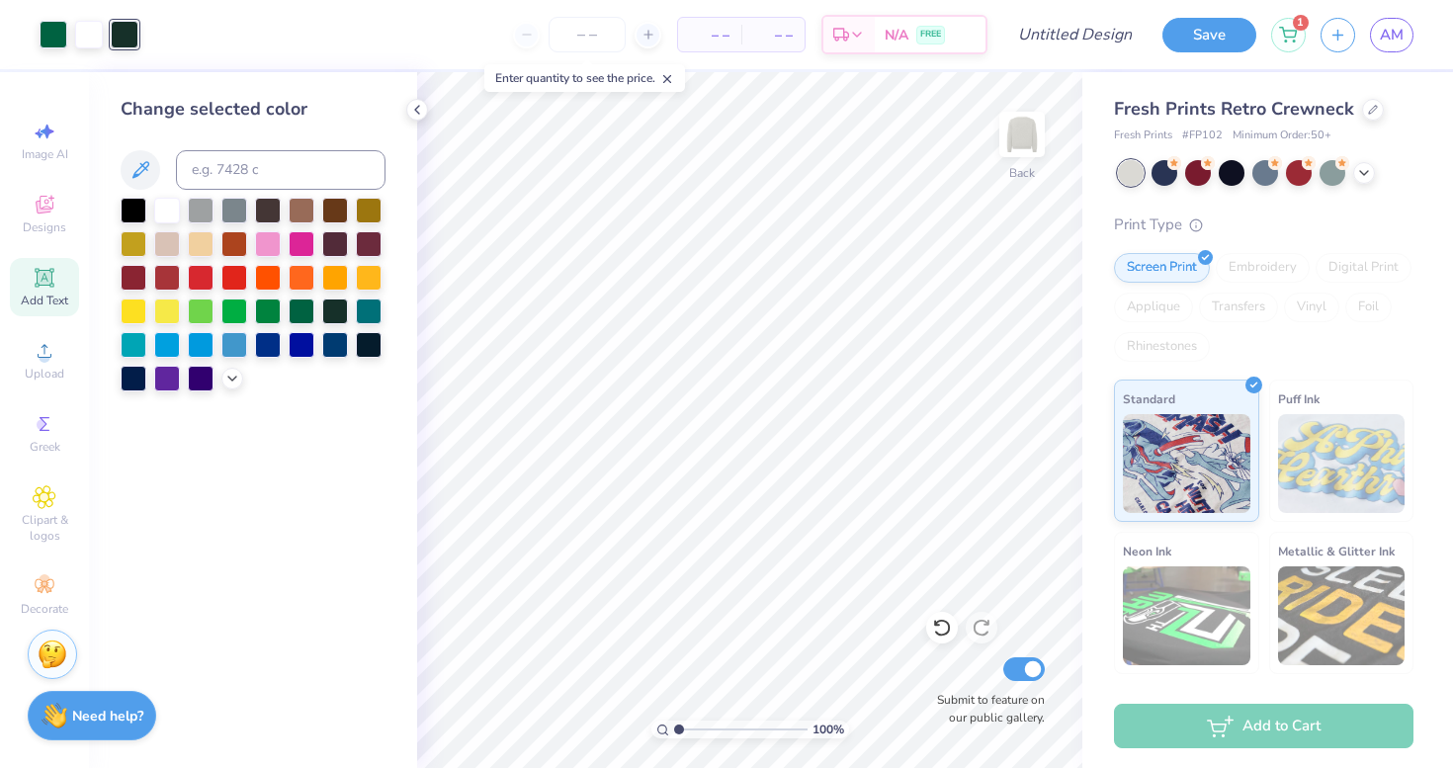
click at [51, 289] on icon at bounding box center [45, 278] width 24 height 24
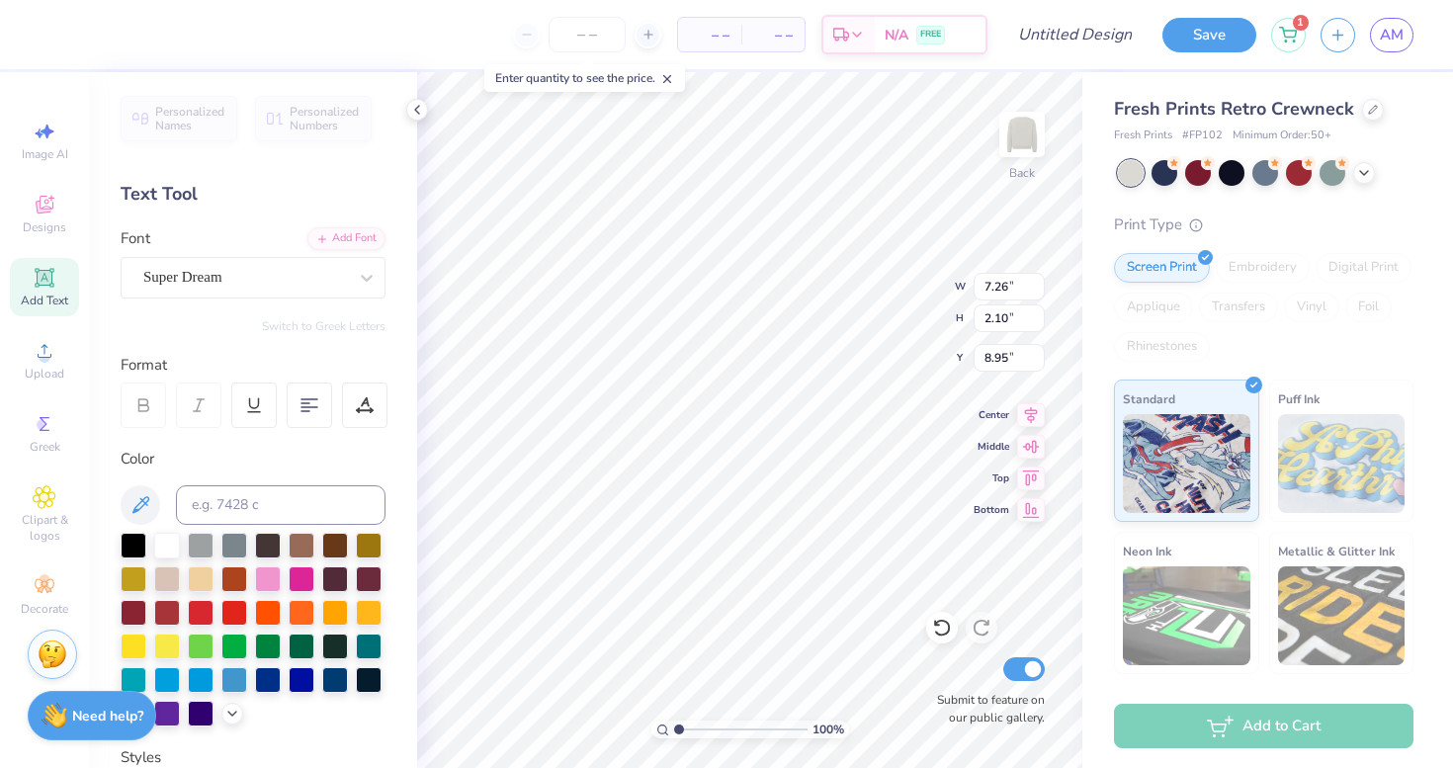
type input "14.07"
type input "7.40"
type input "5.97"
type input "7.26"
type input "2.10"
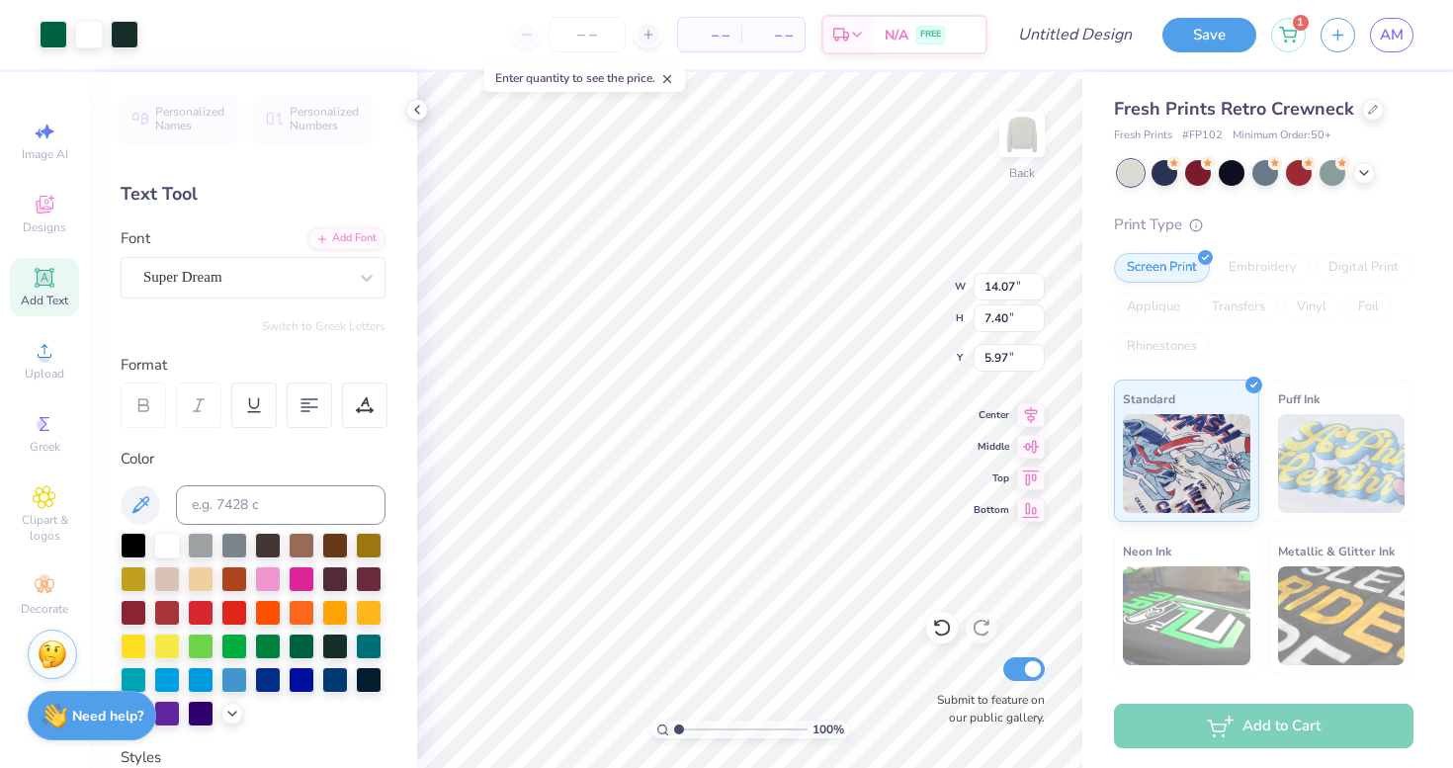
type input "8.95"
type input "6.23"
type input "3.28"
type input "0.84"
click at [1027, 153] on img at bounding box center [1021, 134] width 79 height 79
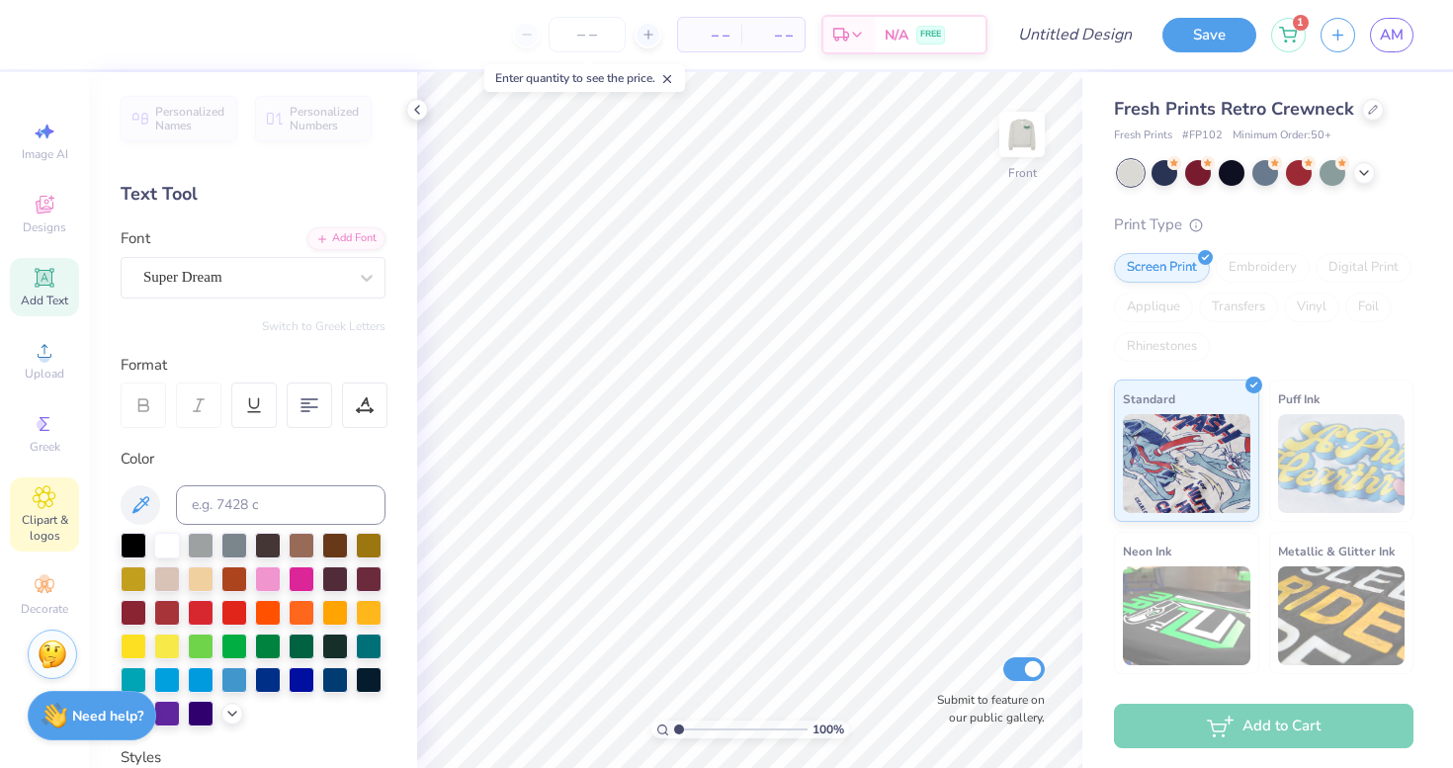
click at [54, 541] on span "Clipart & logos" at bounding box center [44, 528] width 69 height 32
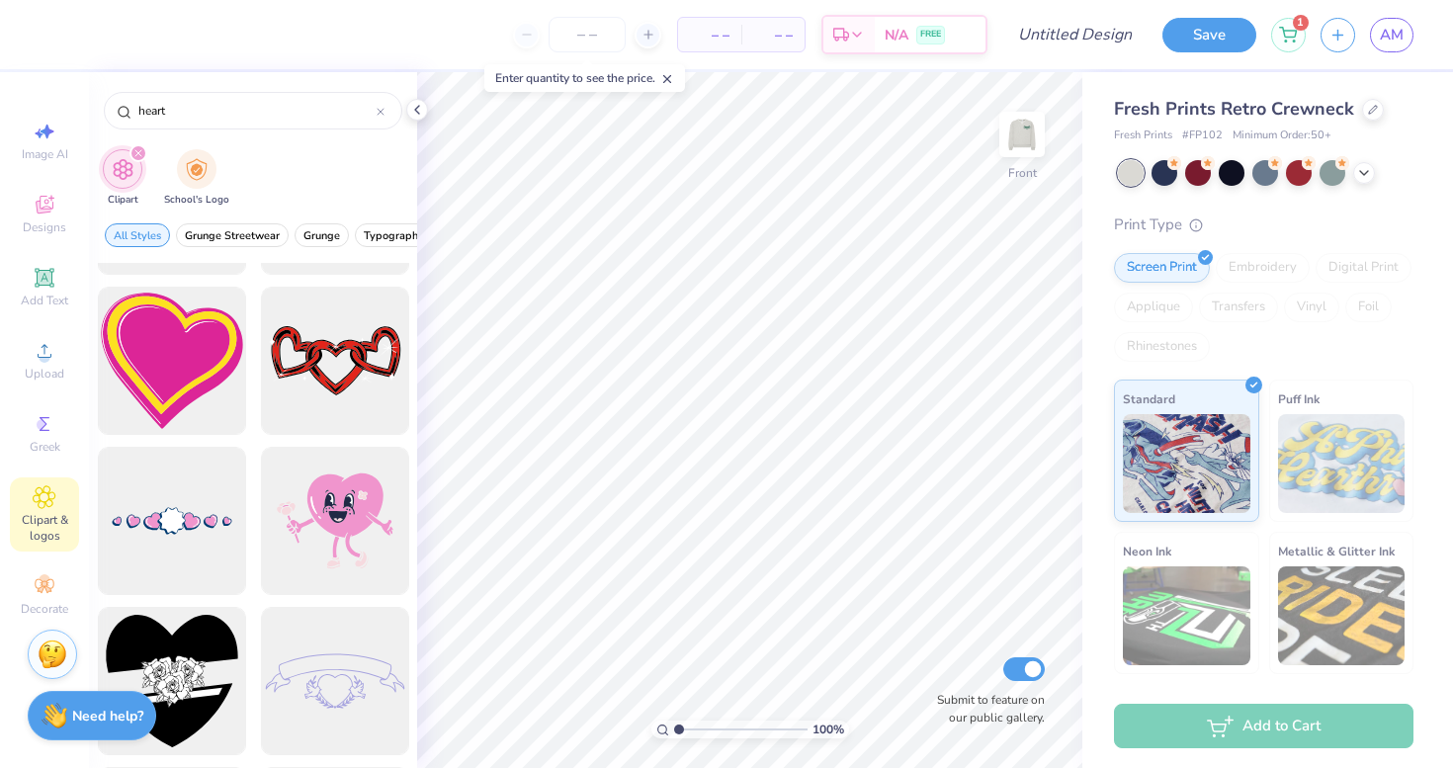
scroll to position [5114, 0]
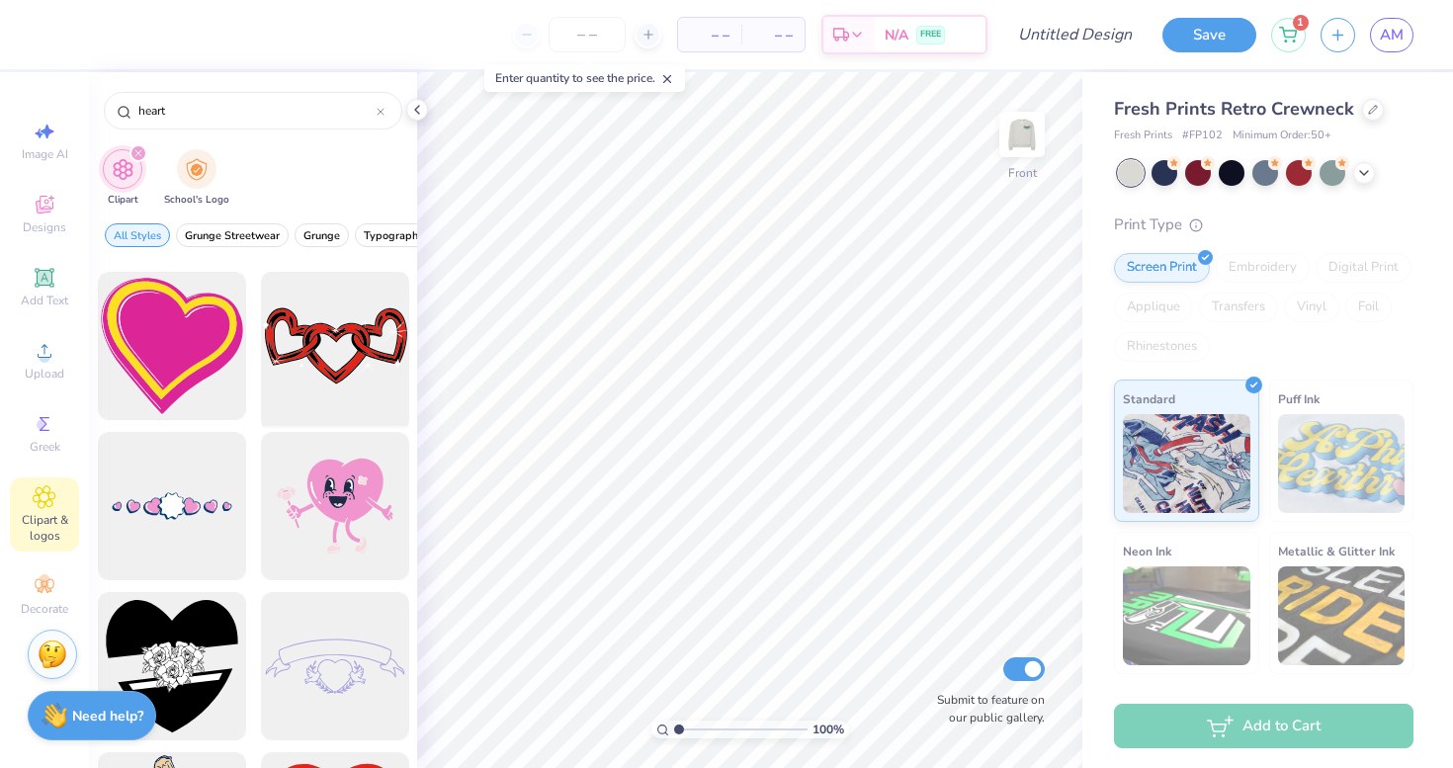
click at [309, 364] on div at bounding box center [334, 346] width 163 height 163
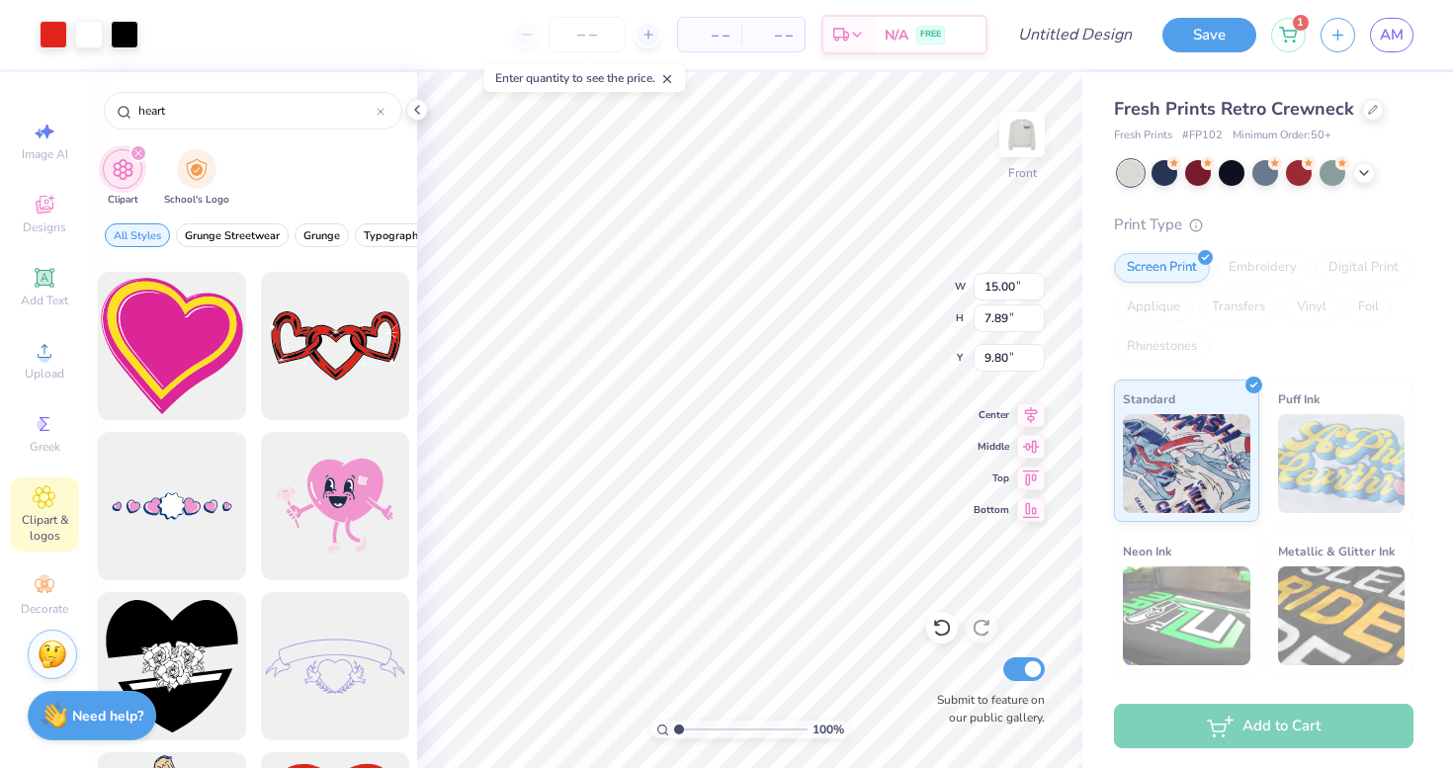
type input "9.69"
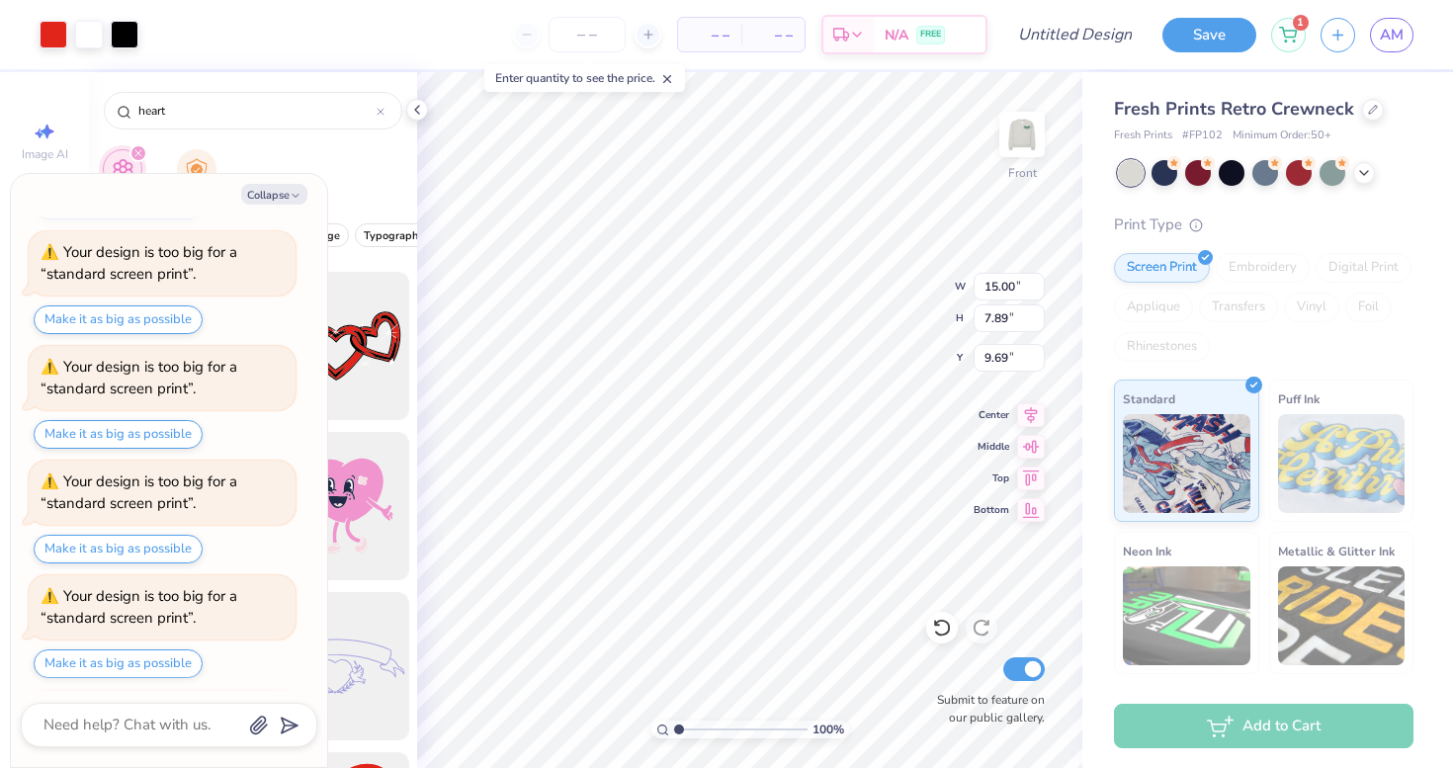
scroll to position [283, 0]
type textarea "x"
type input "10.39"
click at [52, 43] on div at bounding box center [54, 33] width 28 height 28
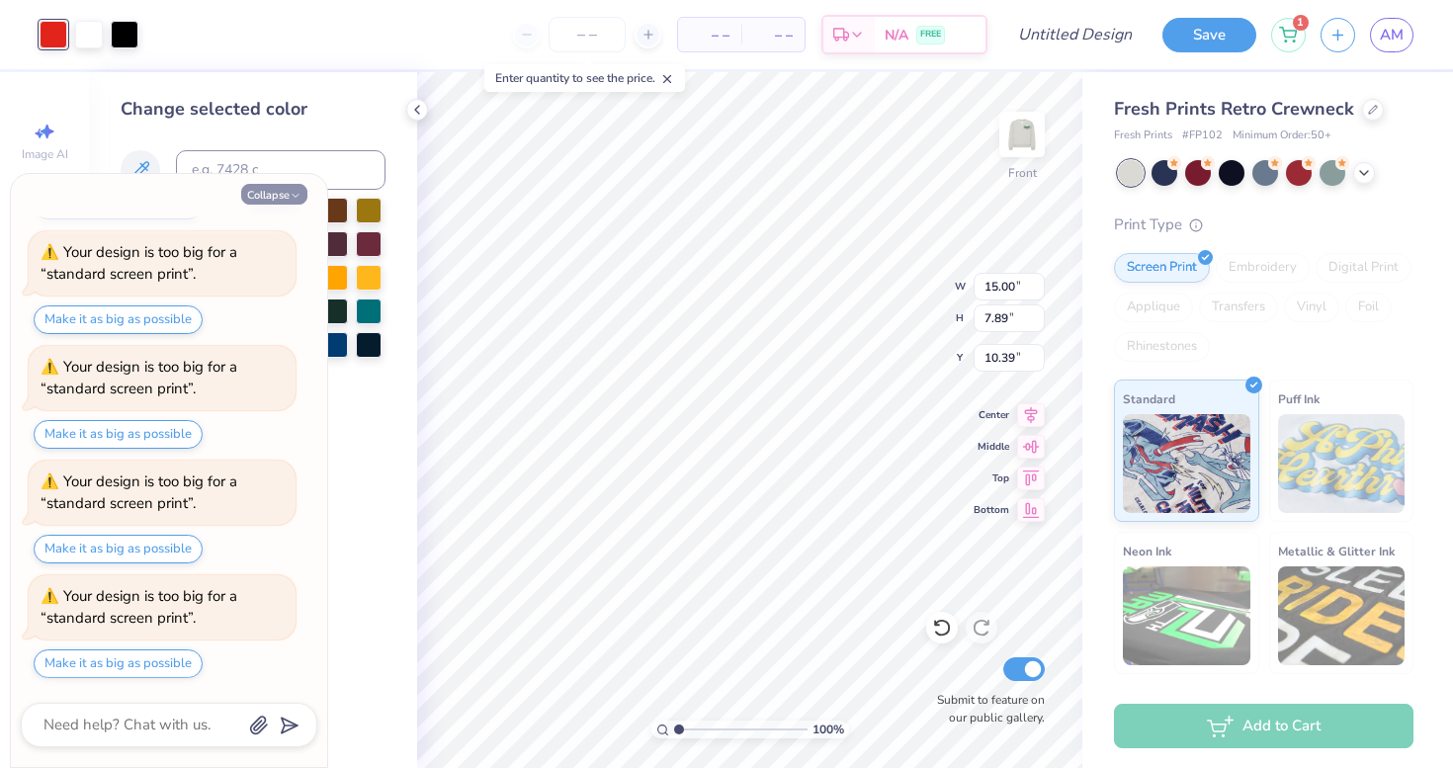
click at [290, 192] on icon "button" at bounding box center [296, 196] width 12 height 12
type textarea "x"
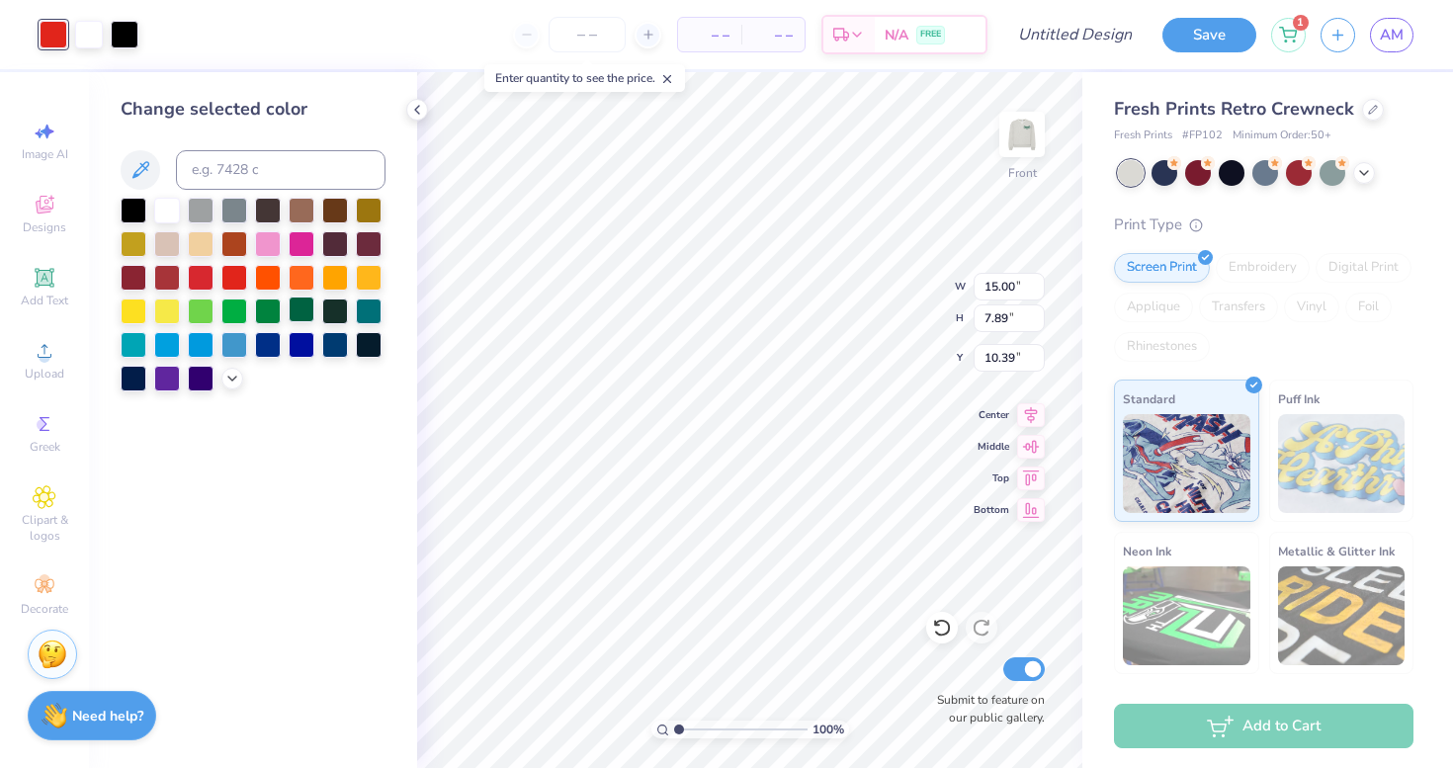
click at [298, 318] on div at bounding box center [302, 309] width 26 height 26
click at [125, 40] on div at bounding box center [125, 33] width 28 height 28
click at [333, 313] on div at bounding box center [335, 309] width 26 height 26
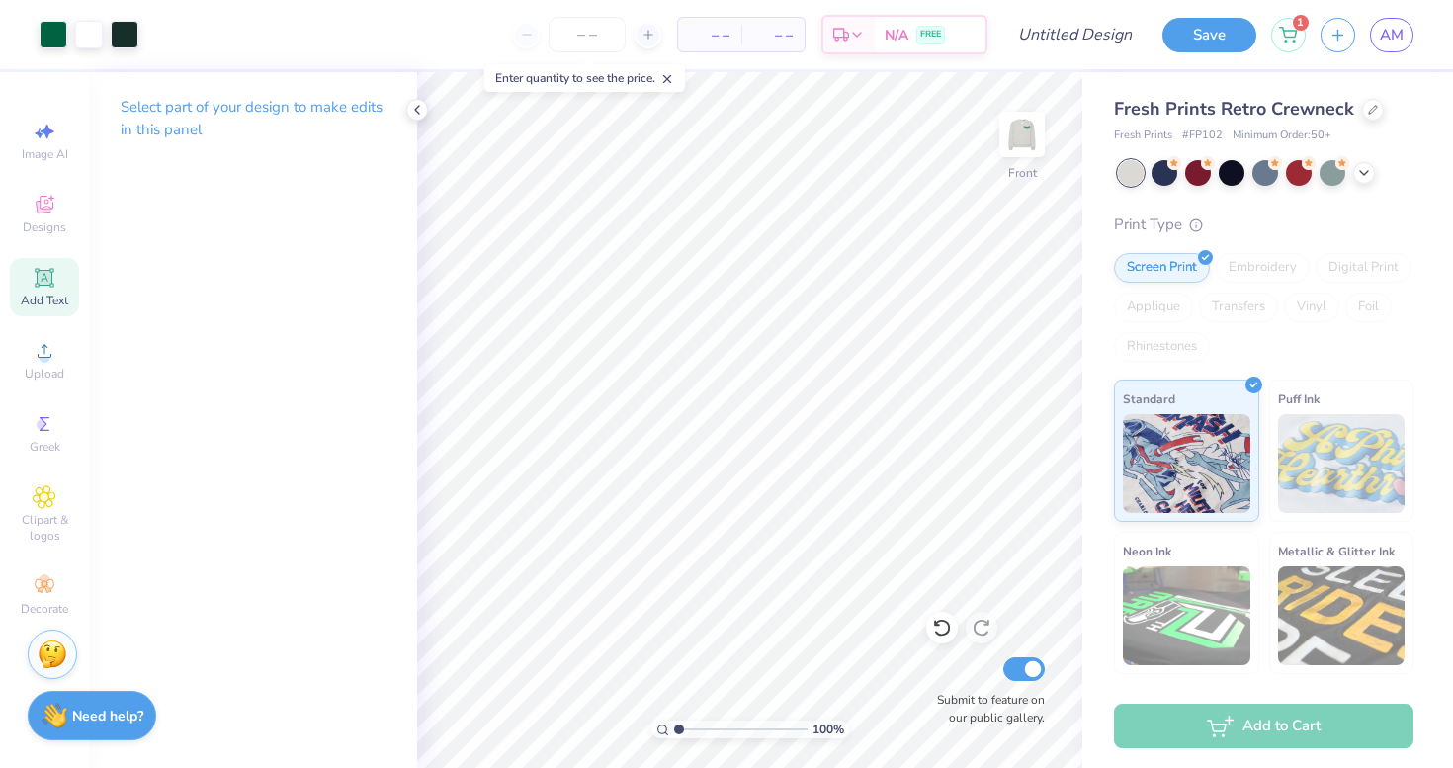
click at [48, 295] on span "Add Text" at bounding box center [44, 300] width 47 height 16
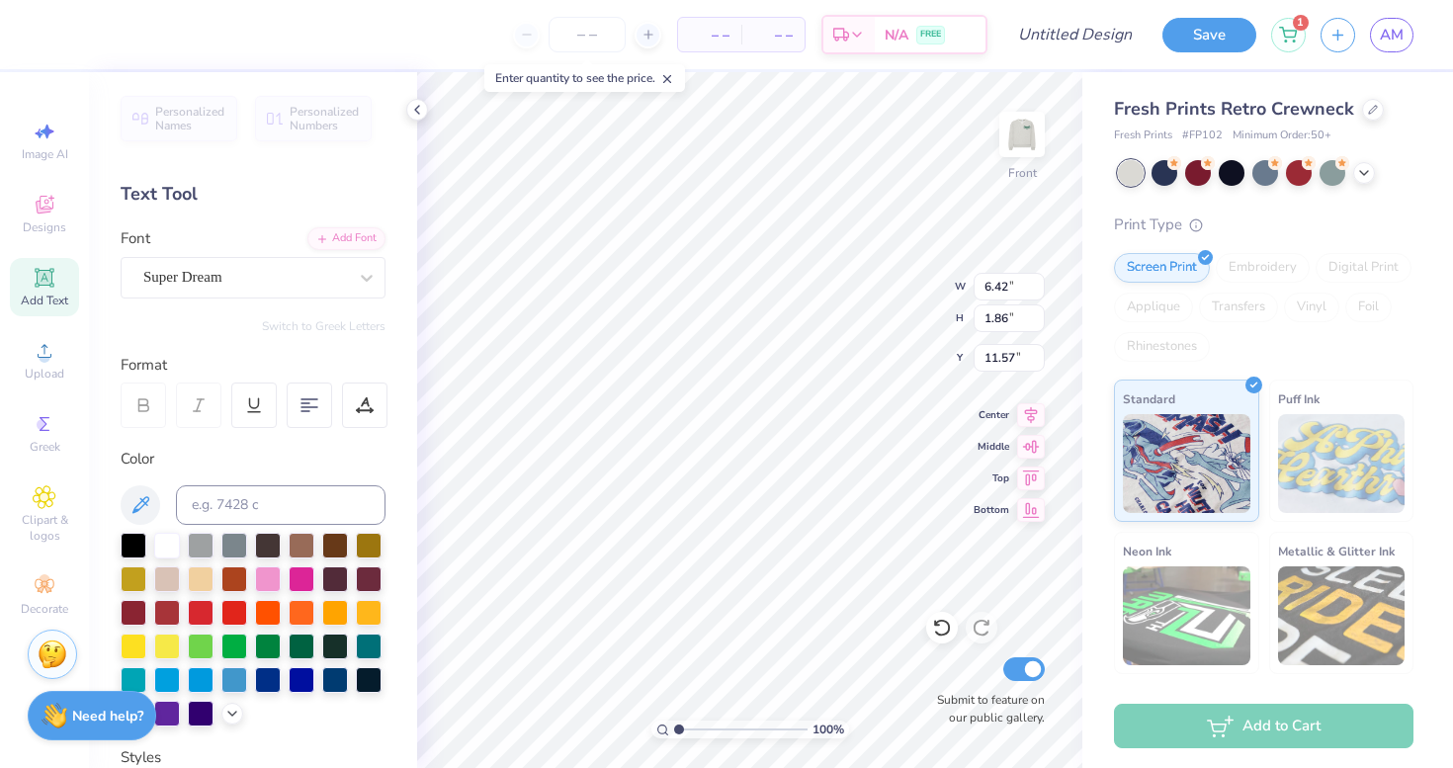
type textarea "S"
type input "12.89"
type input "1.14"
type input "1.41"
type input "13.33"
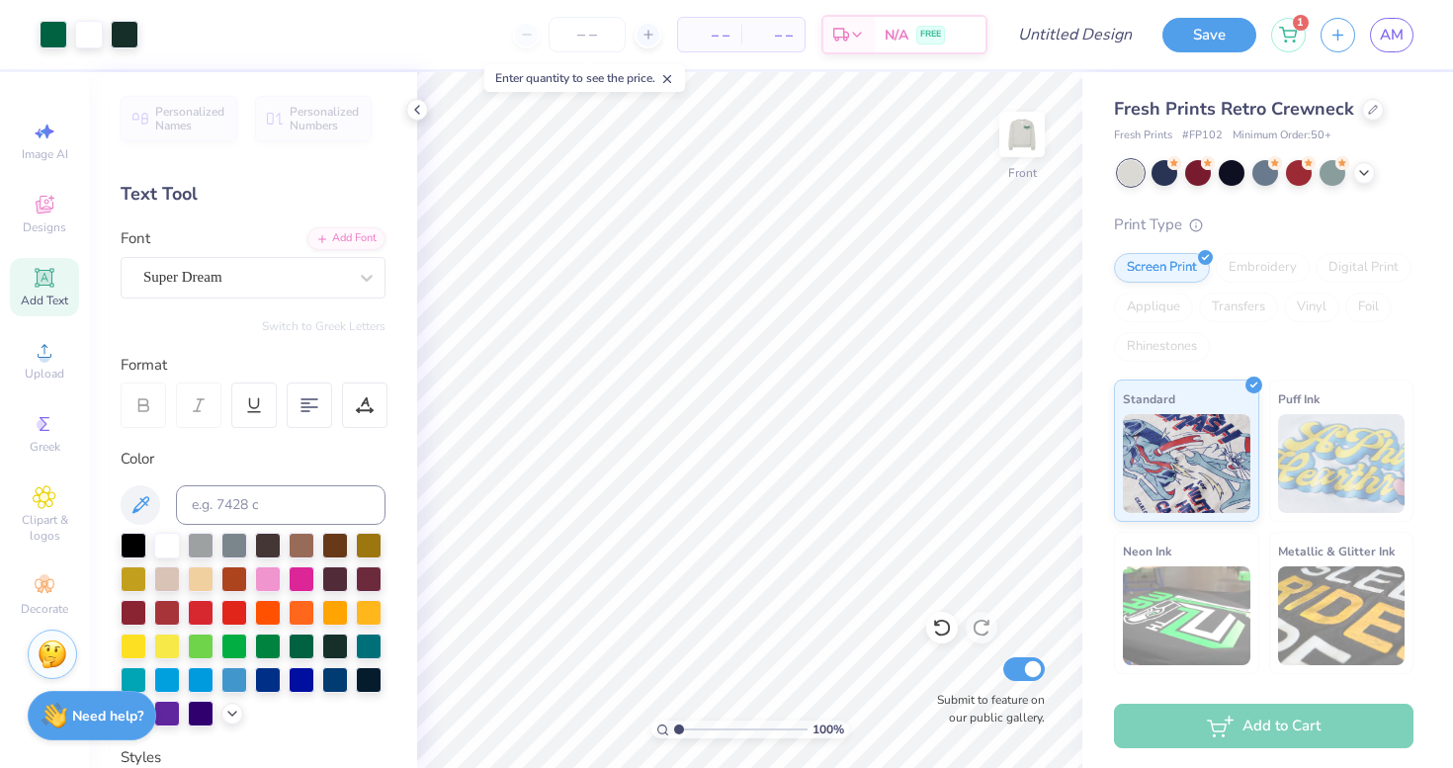
click at [60, 290] on div "Add Text" at bounding box center [44, 287] width 69 height 58
type textarea "S"
type input "14.33"
click at [54, 284] on icon at bounding box center [45, 278] width 24 height 24
type textarea "R"
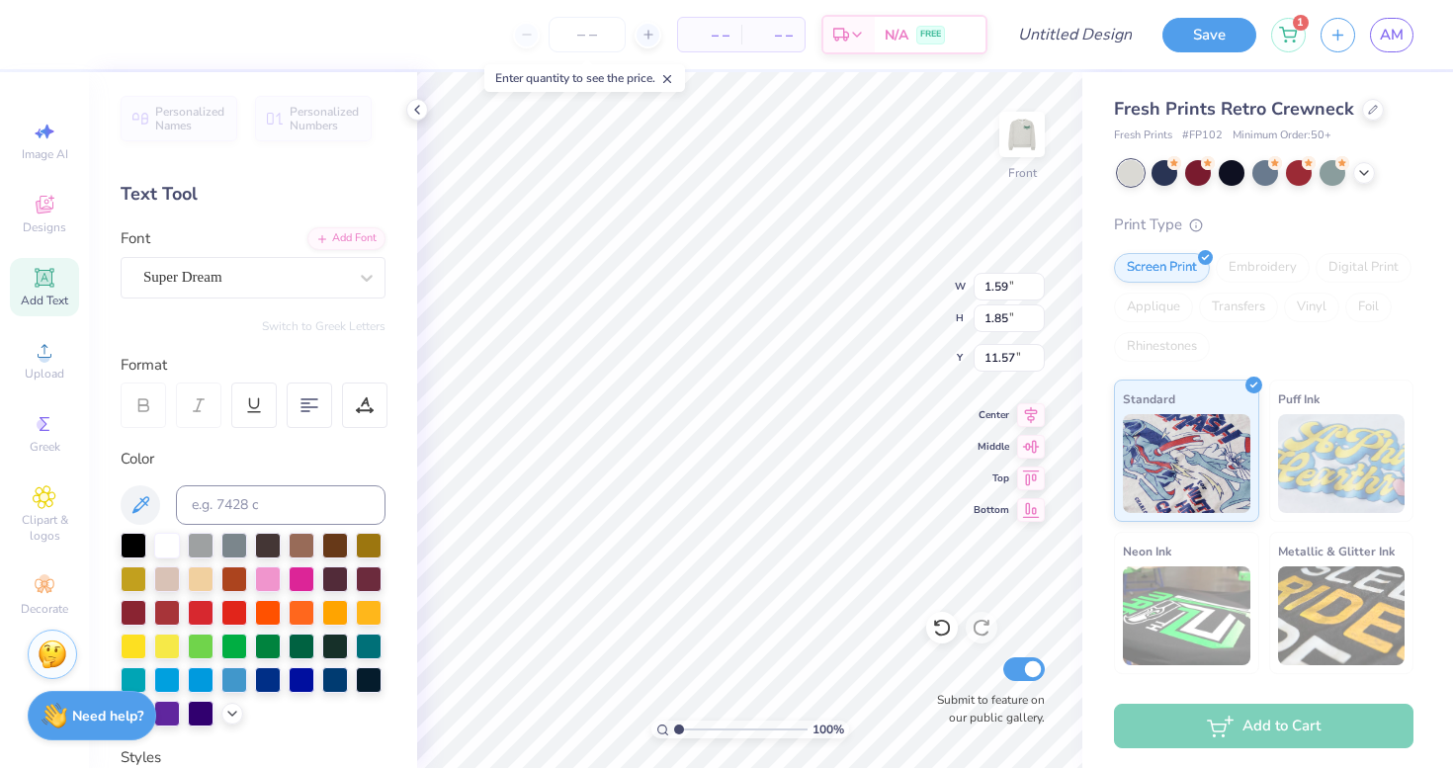
type input "12.89"
type input "1.09"
type input "1.27"
type input "13.40"
type input "1.14"
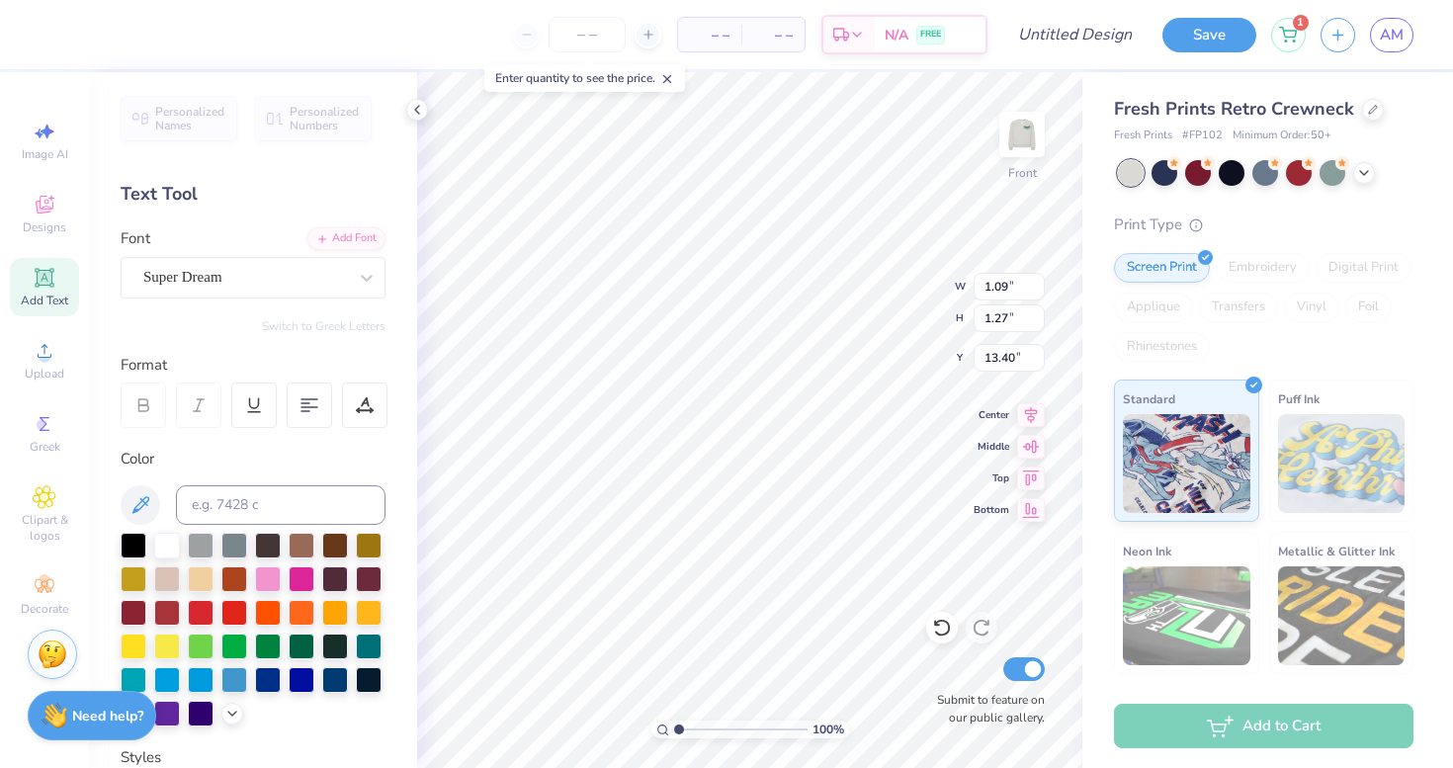
type input "1.41"
type input "13.26"
type input "1.04"
type input "1.29"
type input "13.40"
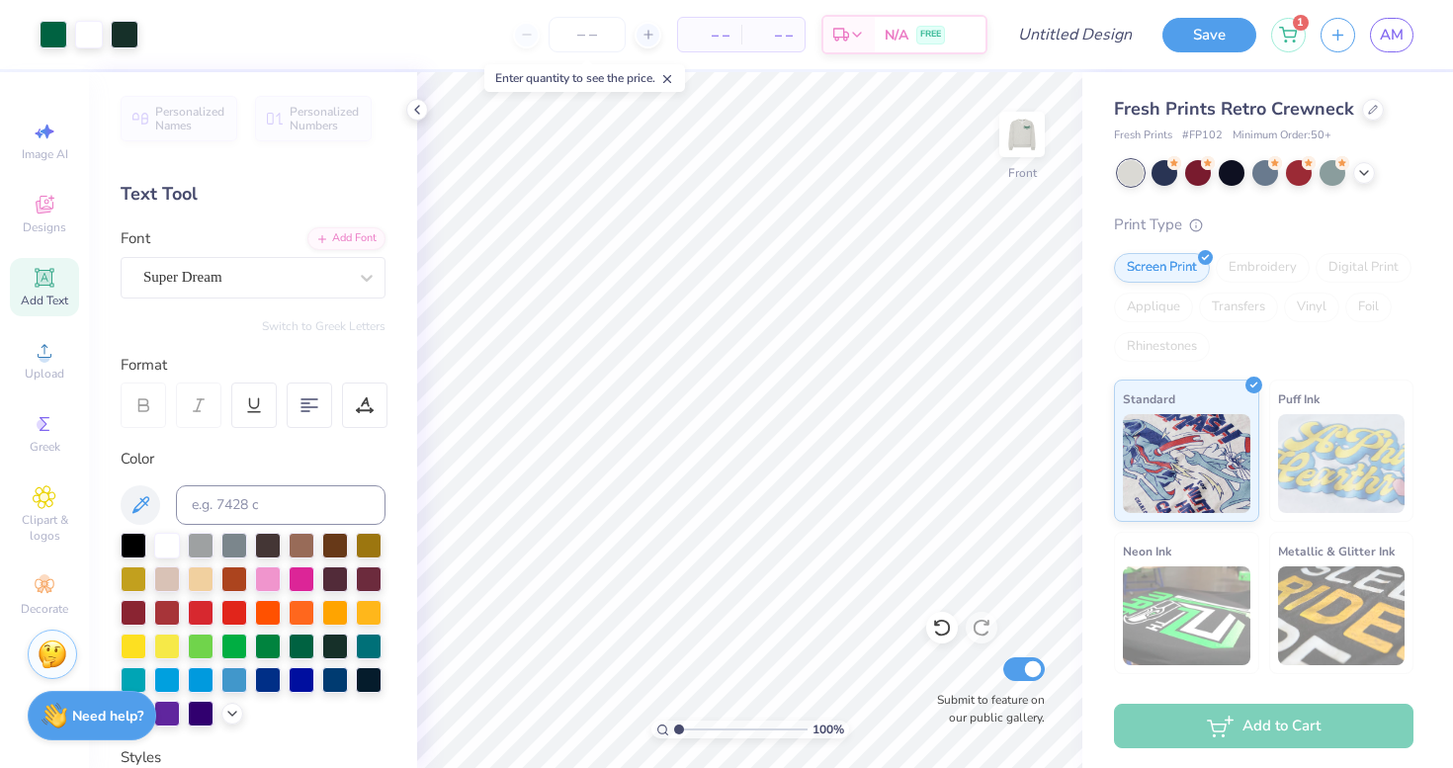
click at [47, 314] on div "Add Text" at bounding box center [44, 287] width 69 height 58
type textarea "Super Seniors"
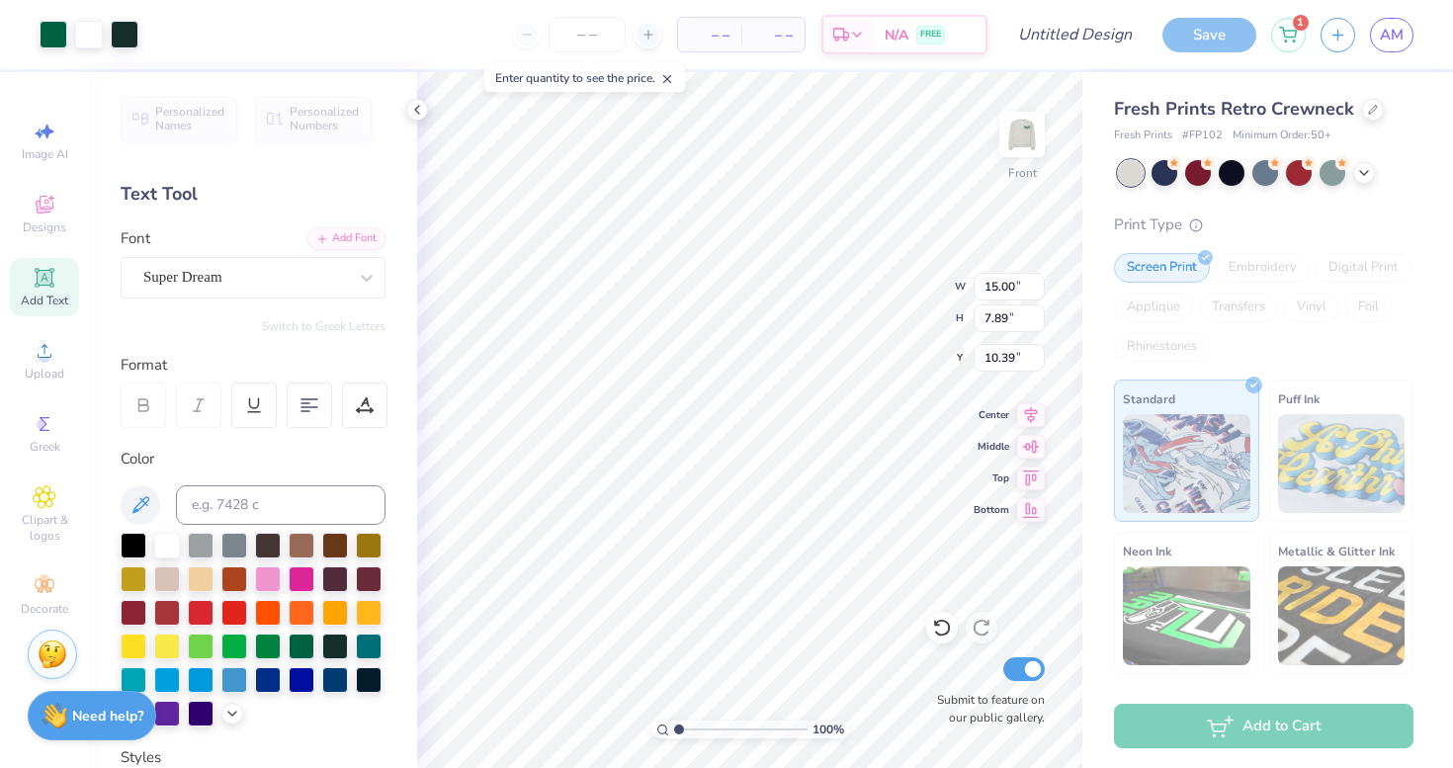
type input "15.00"
type input "7.89"
type input "10.39"
type input "17.62"
type input "2.50"
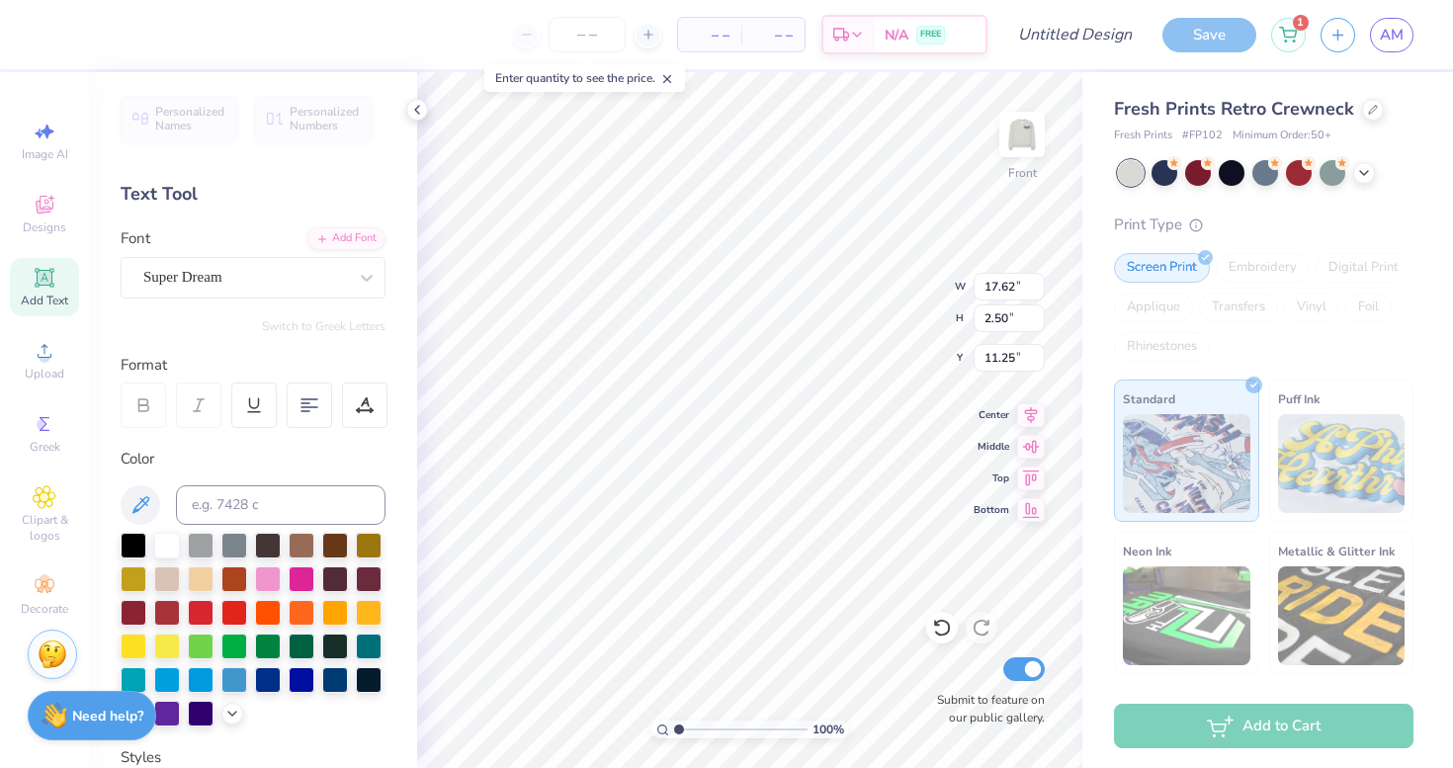
type input "22.00"
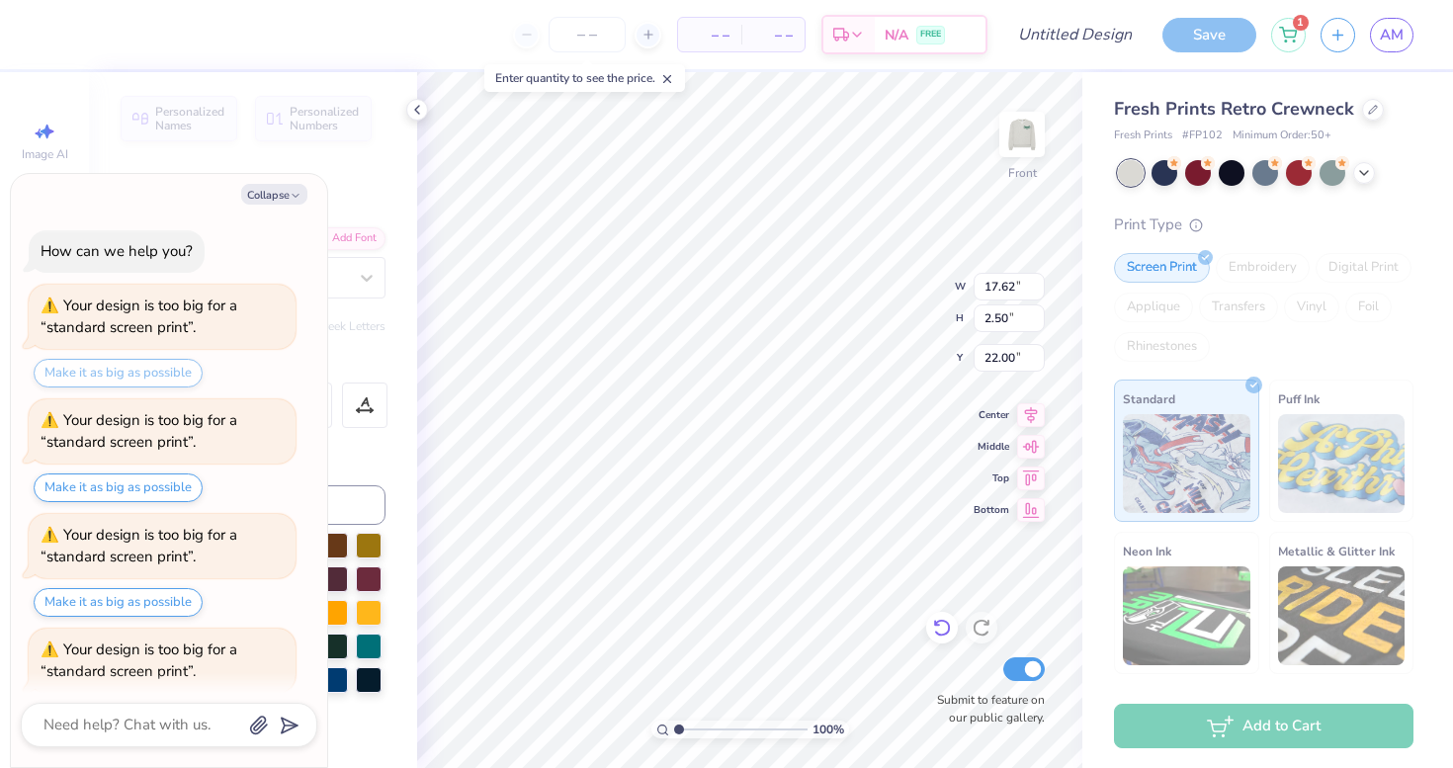
scroll to position [397, 0]
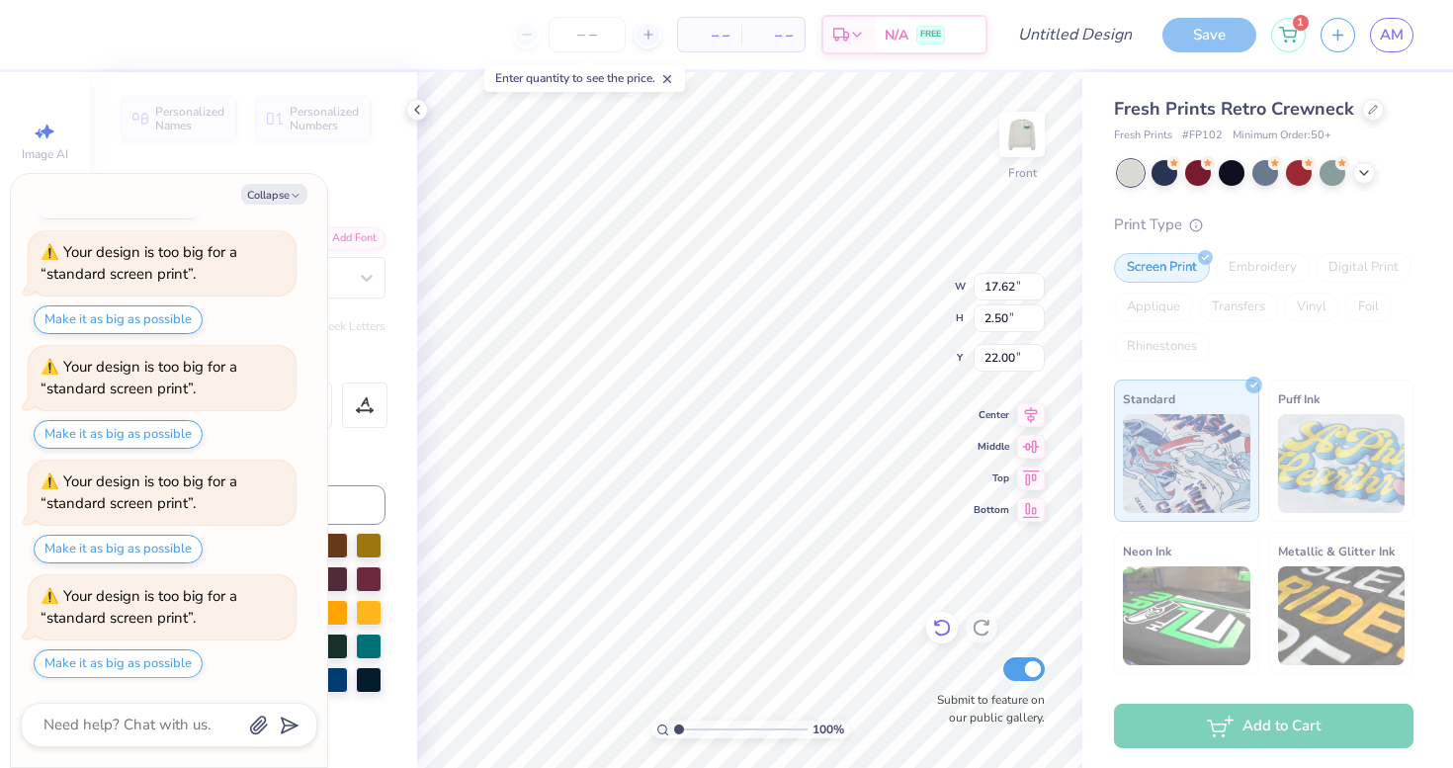
type textarea "x"
type input "13.31"
type input "1.89"
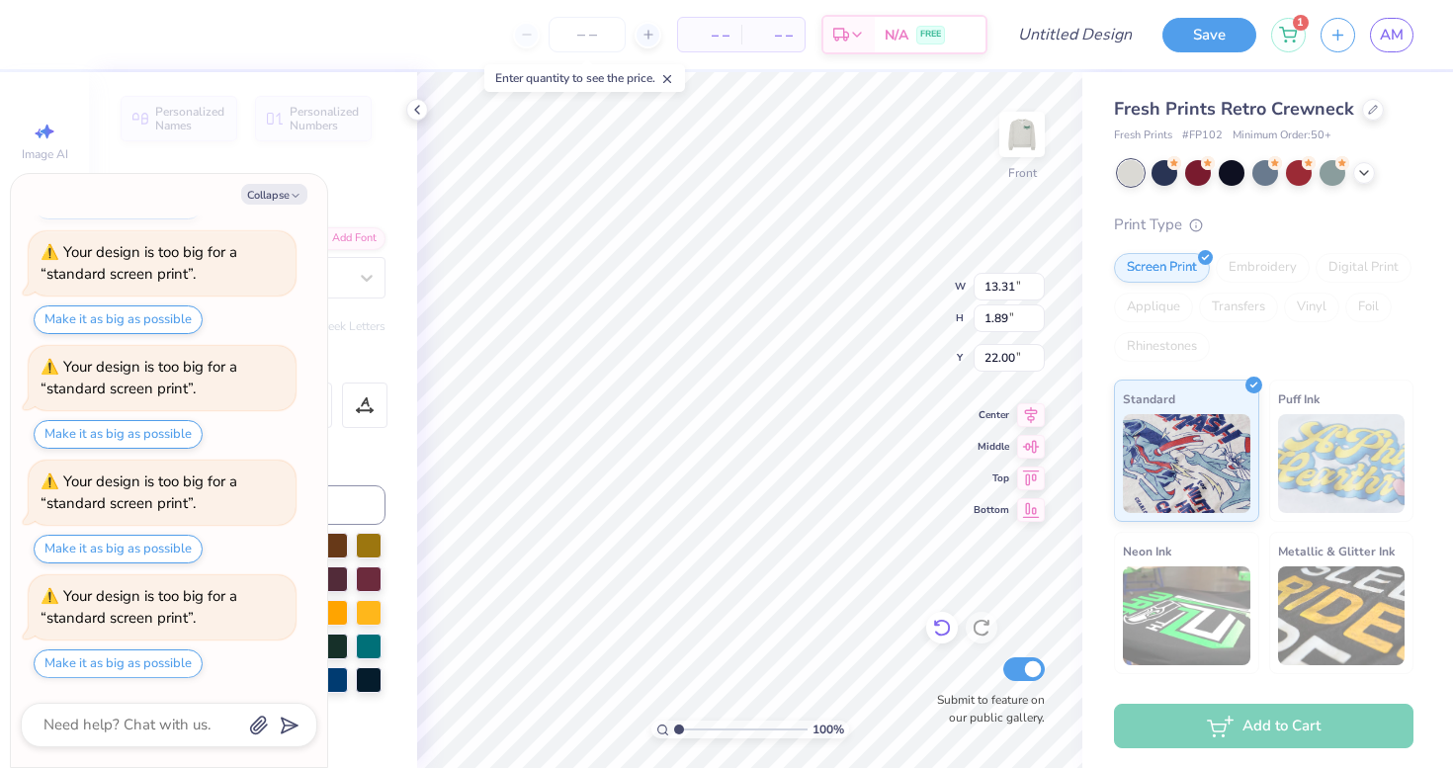
type textarea "x"
type input "22.61"
click at [1023, 151] on img at bounding box center [1021, 134] width 79 height 79
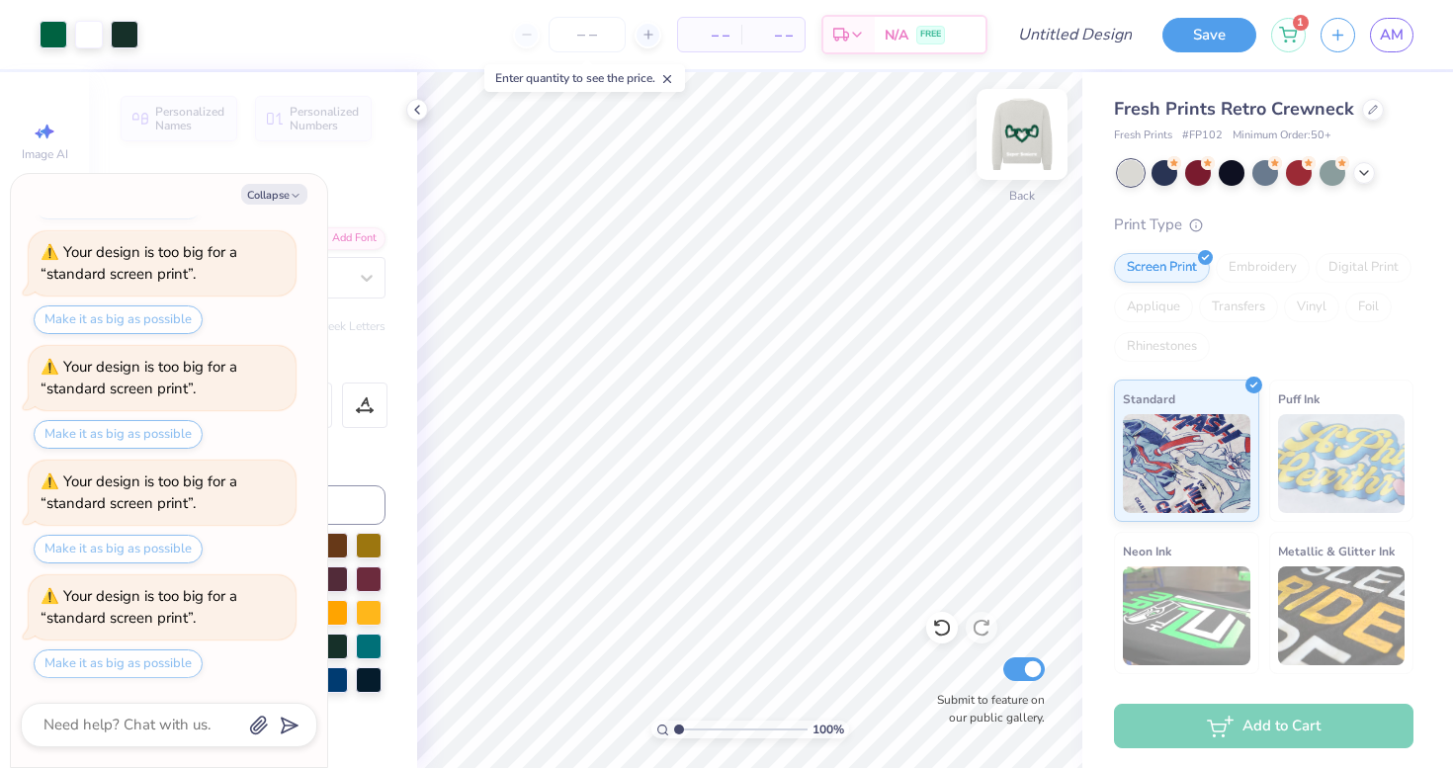
click at [1027, 133] on img at bounding box center [1021, 134] width 79 height 79
click at [270, 206] on div "Collapse How can we help you? Your design is too big for a “standard screen pri…" at bounding box center [169, 470] width 316 height 593
click at [270, 197] on button "Collapse" at bounding box center [274, 194] width 66 height 21
type textarea "x"
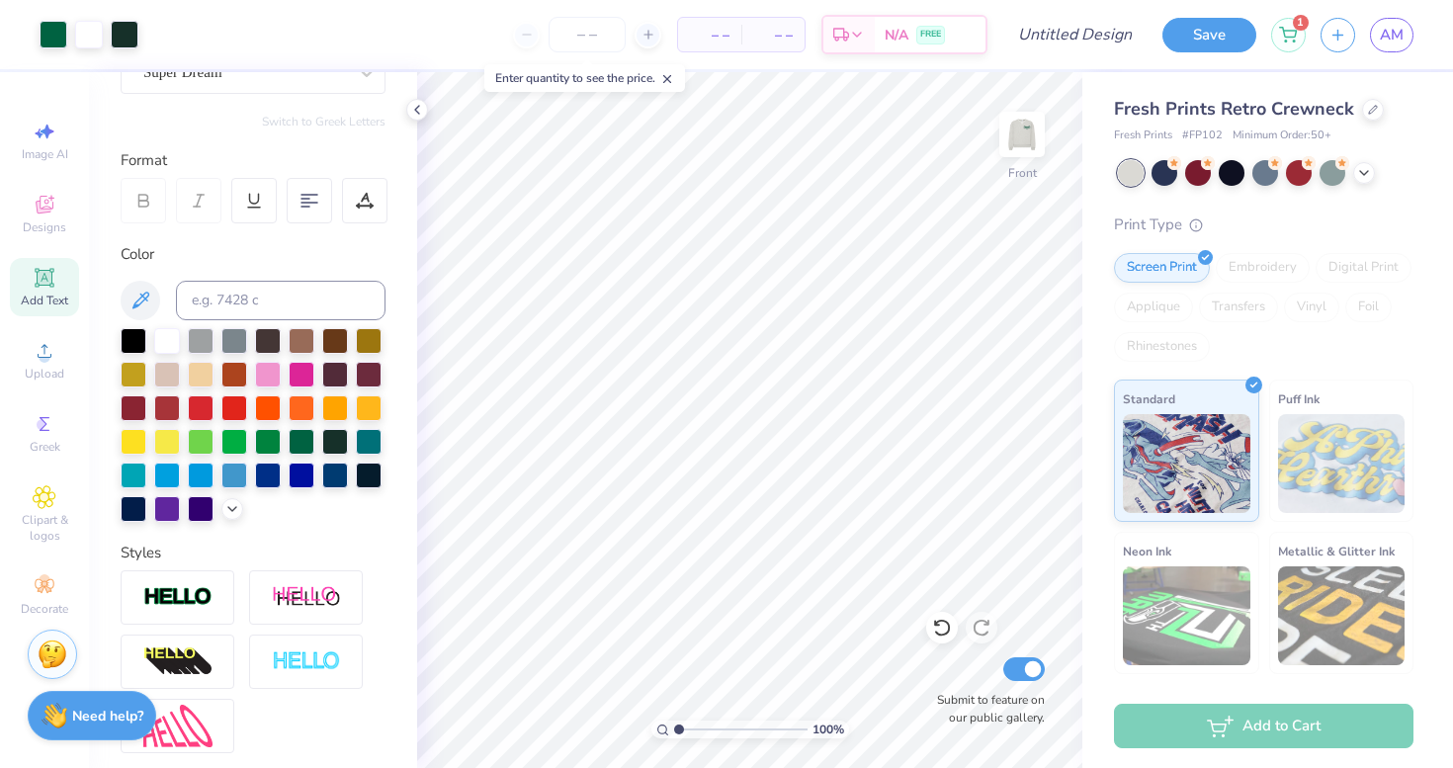
scroll to position [380, 0]
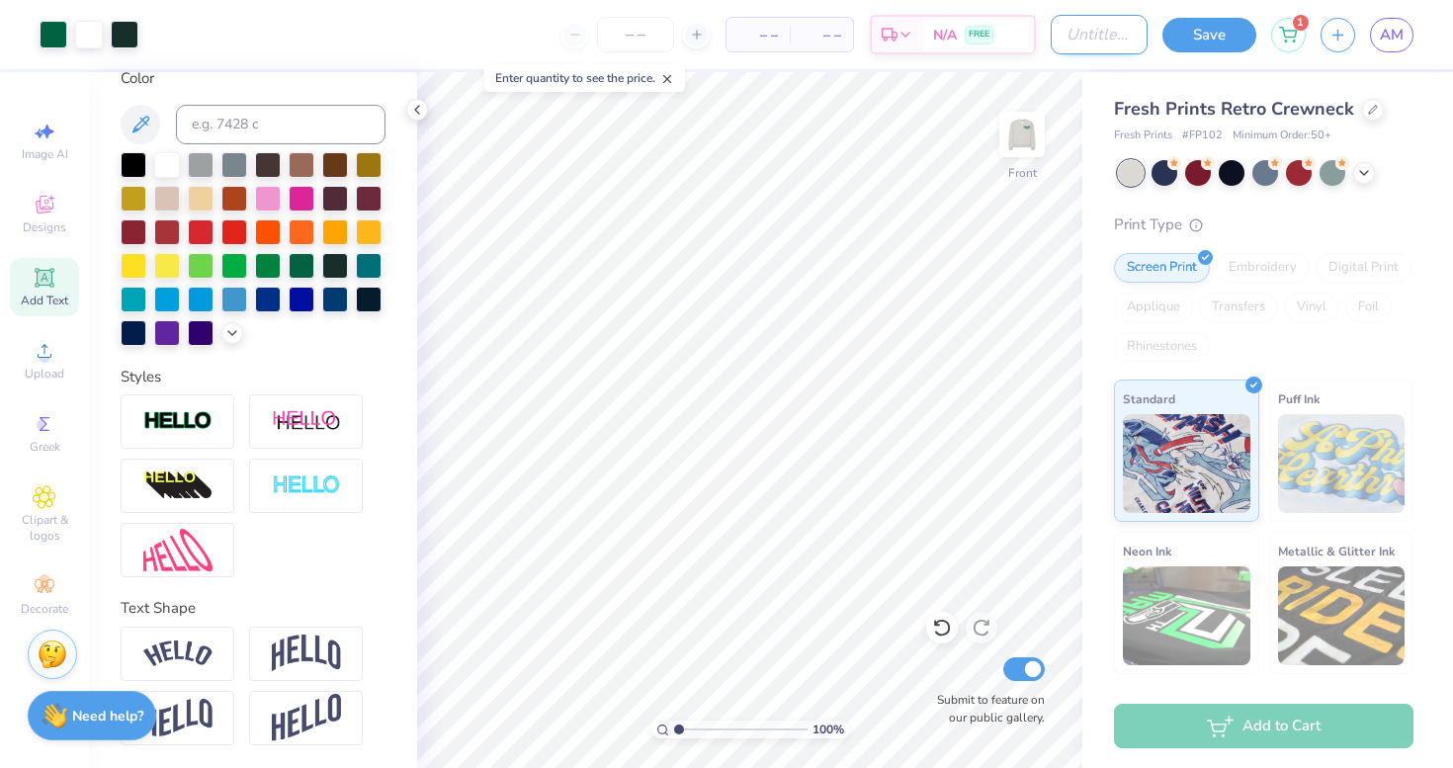
click at [1103, 40] on input "Design Title" at bounding box center [1098, 35] width 97 height 40
type input "SSR crewneck"
click at [1216, 34] on button "Save" at bounding box center [1209, 32] width 94 height 35
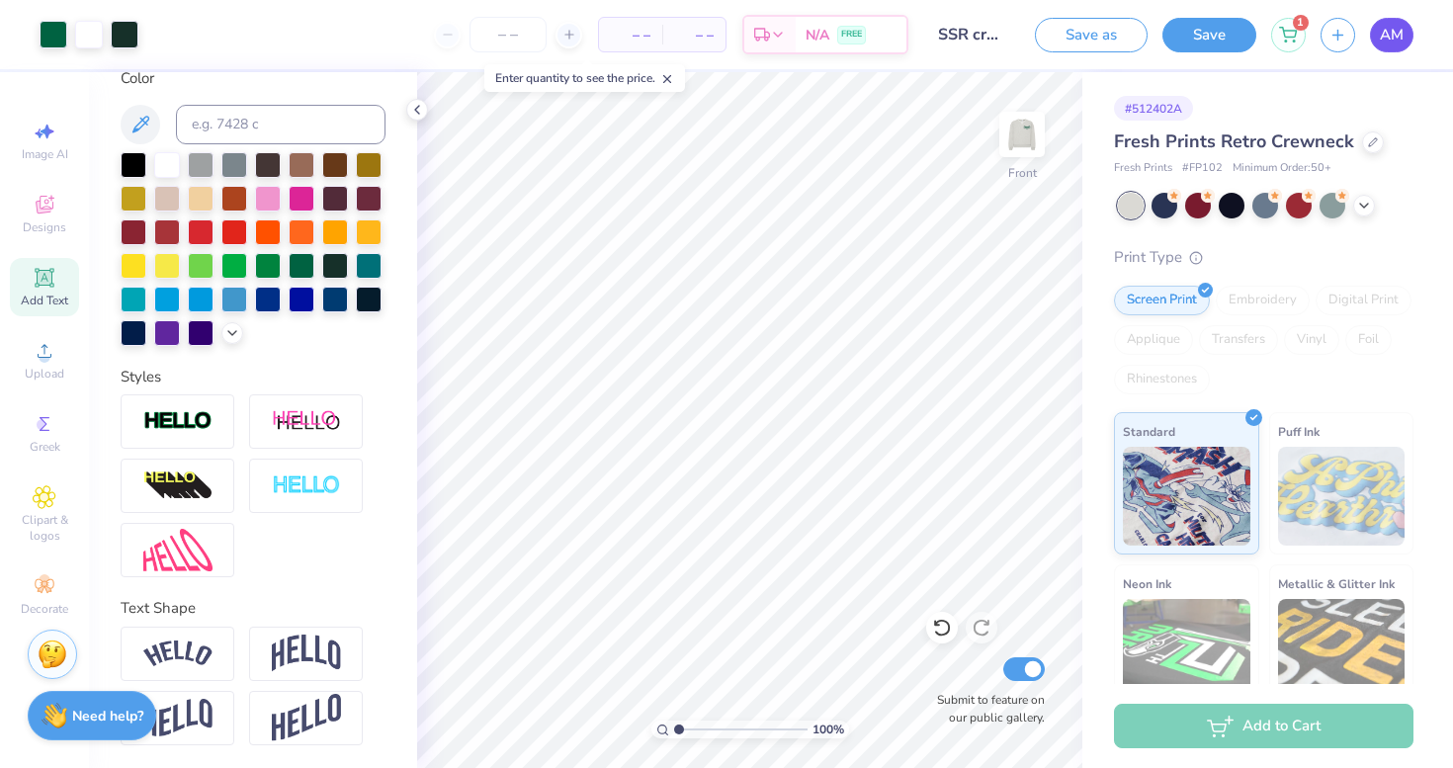
click at [1395, 40] on span "AM" at bounding box center [1391, 35] width 24 height 23
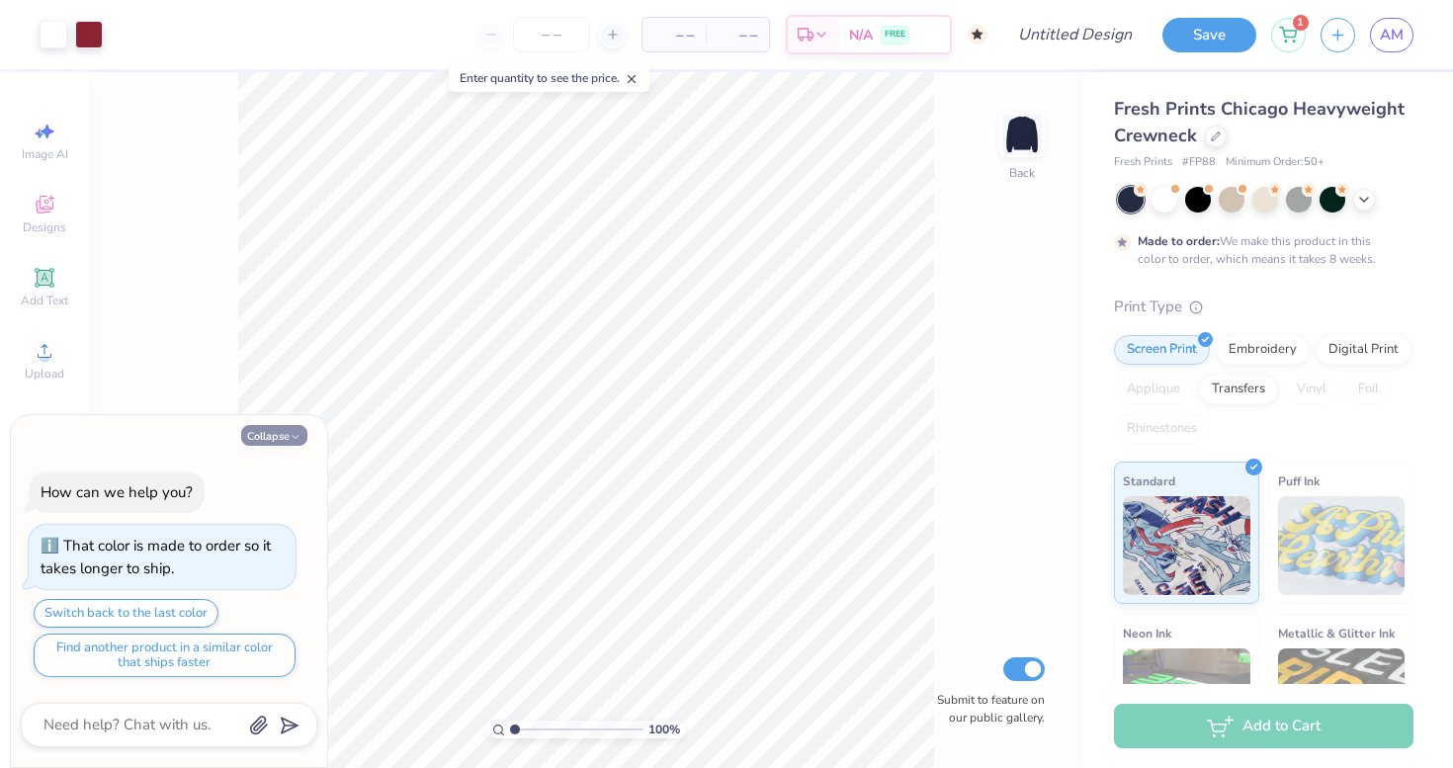
click at [290, 427] on button "Collapse" at bounding box center [274, 435] width 66 height 21
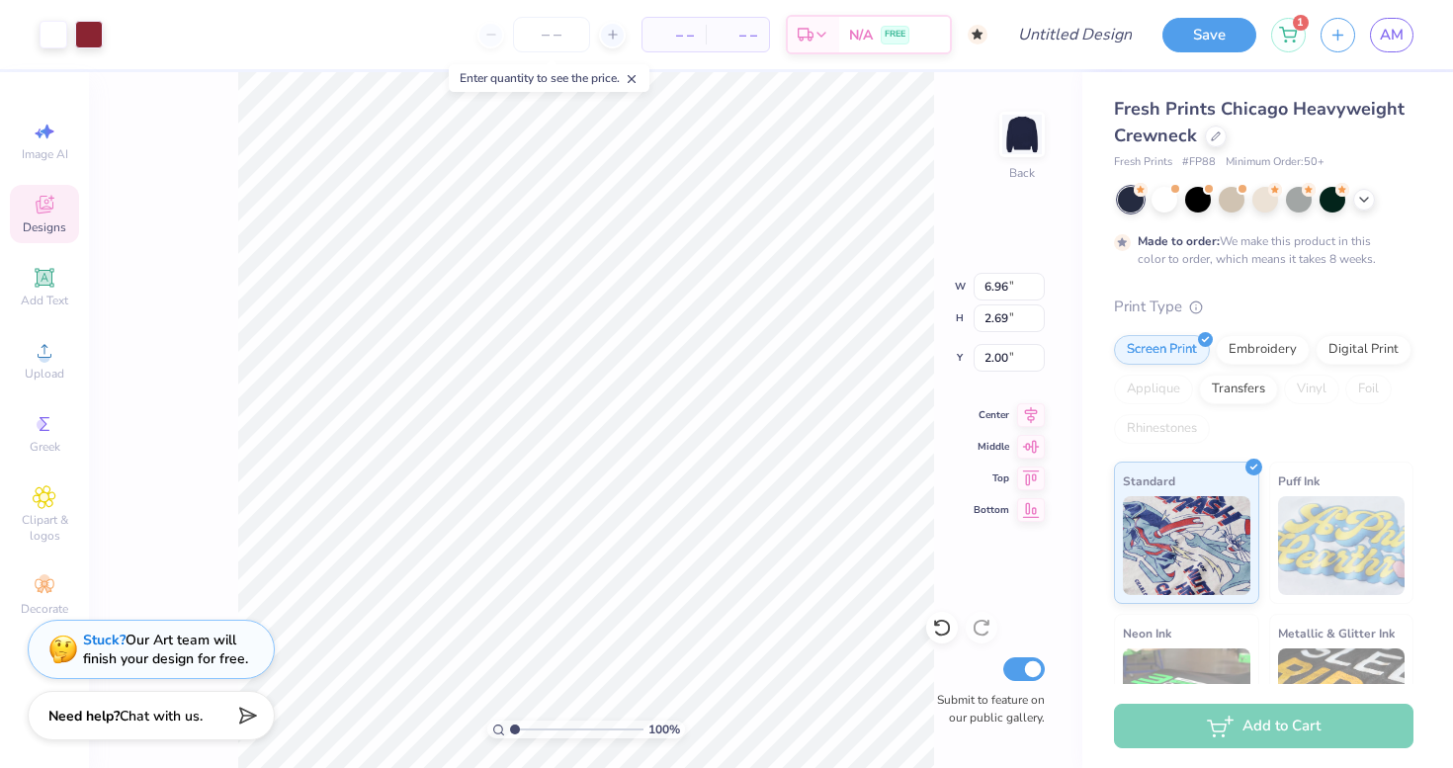
click at [940, 169] on div "100 % Back W 6.96 6.96 " H 2.69 2.69 " Y 2.00 2.00 " Center Middle Top Bottom S…" at bounding box center [585, 420] width 993 height 696
click at [1206, 138] on div at bounding box center [1216, 135] width 22 height 22
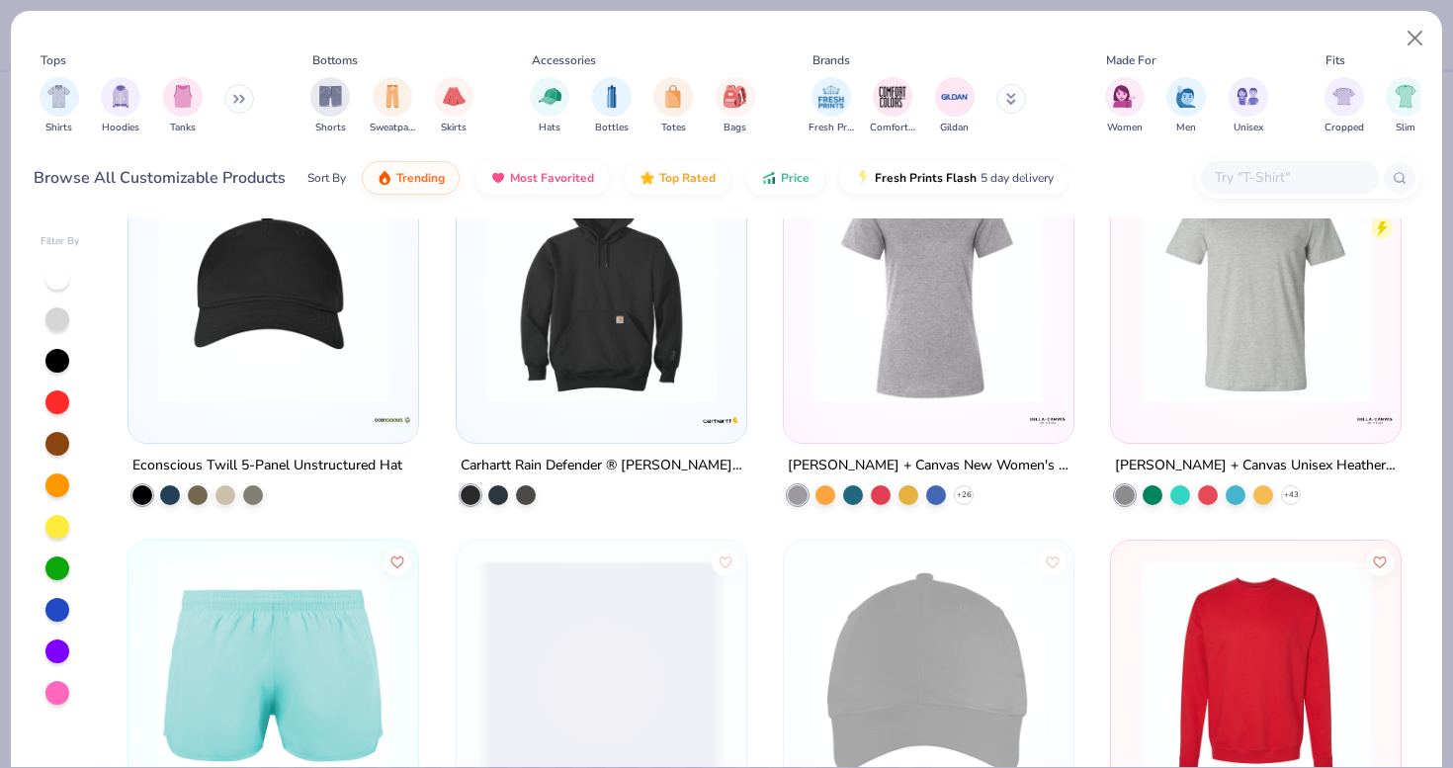
scroll to position [13455, 0]
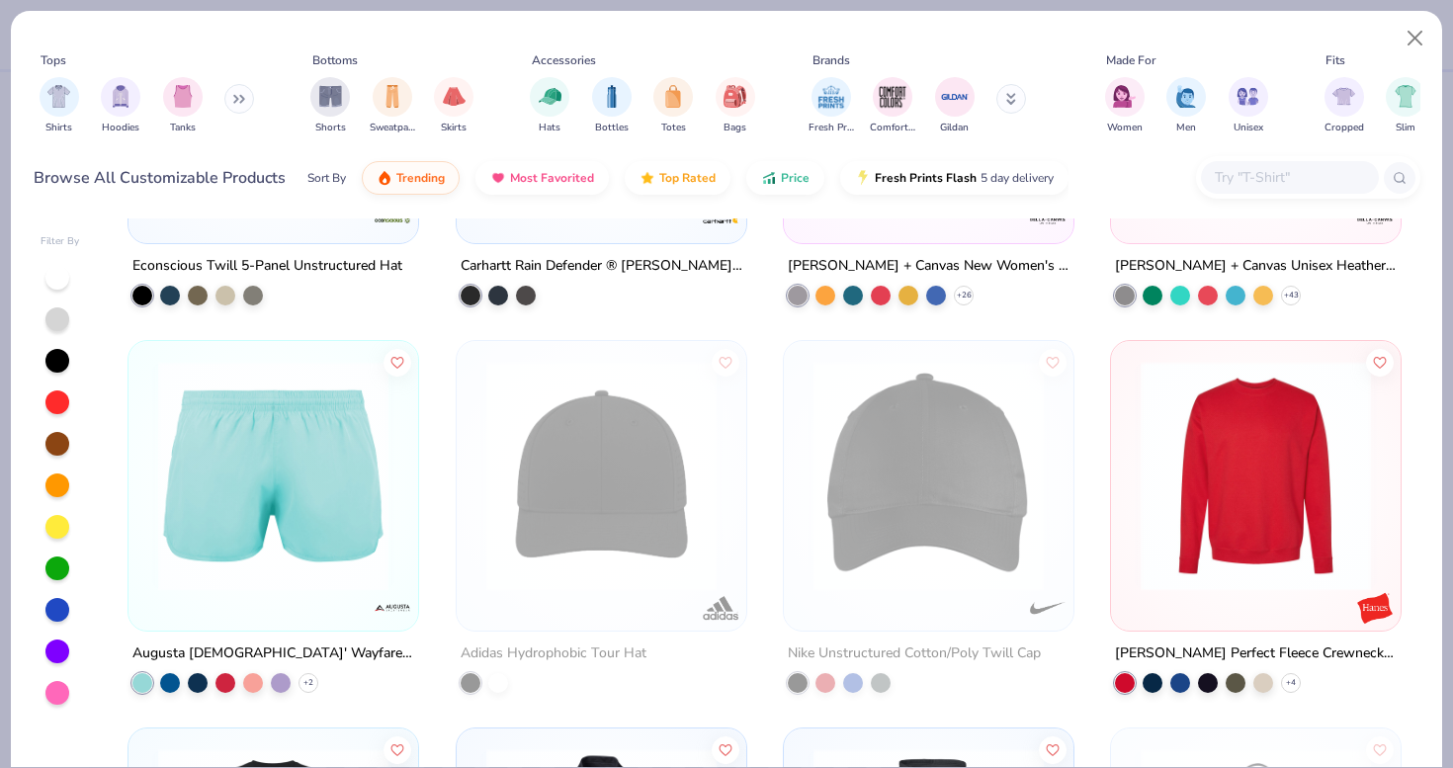
click at [1248, 164] on div at bounding box center [1290, 177] width 178 height 33
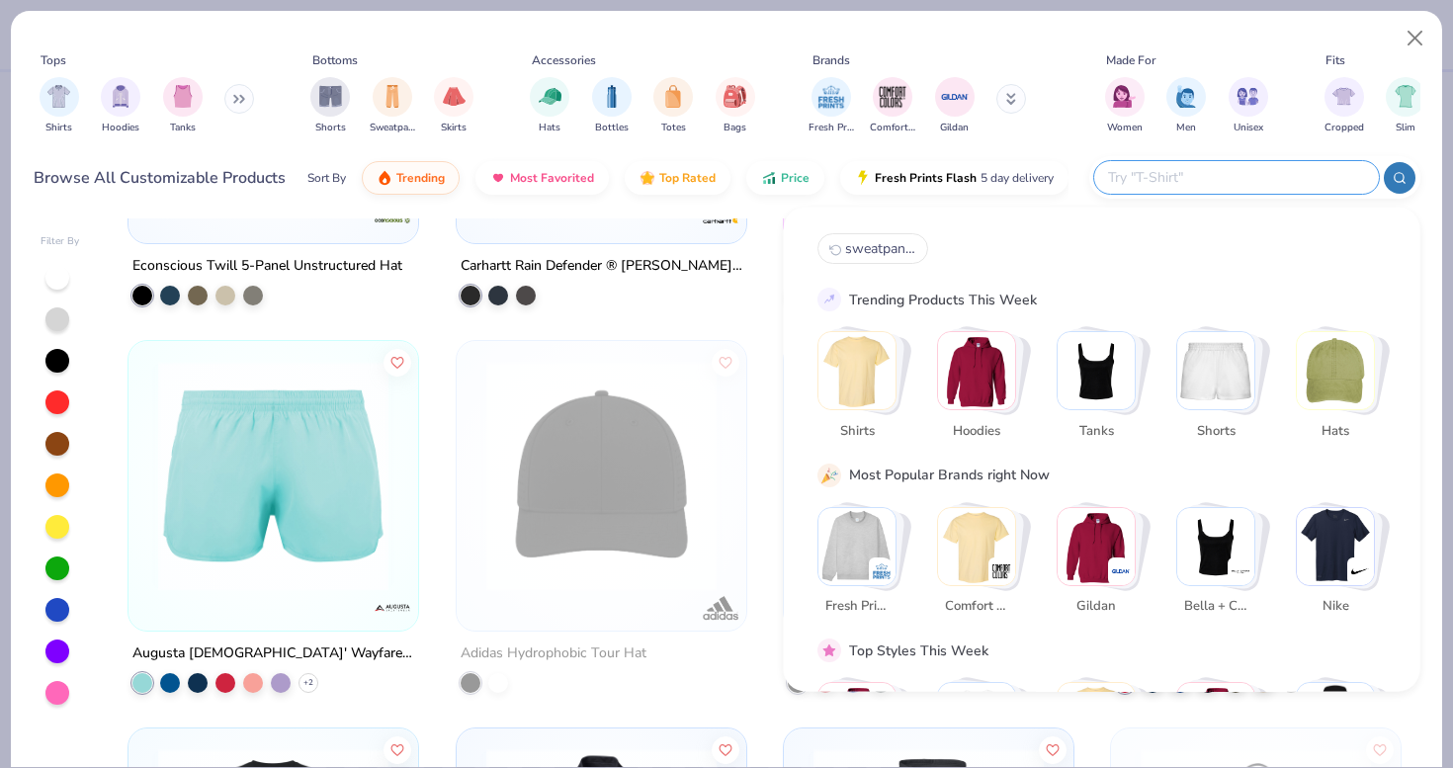
click at [1088, 381] on img "Stack Card Button Tanks" at bounding box center [1095, 370] width 77 height 77
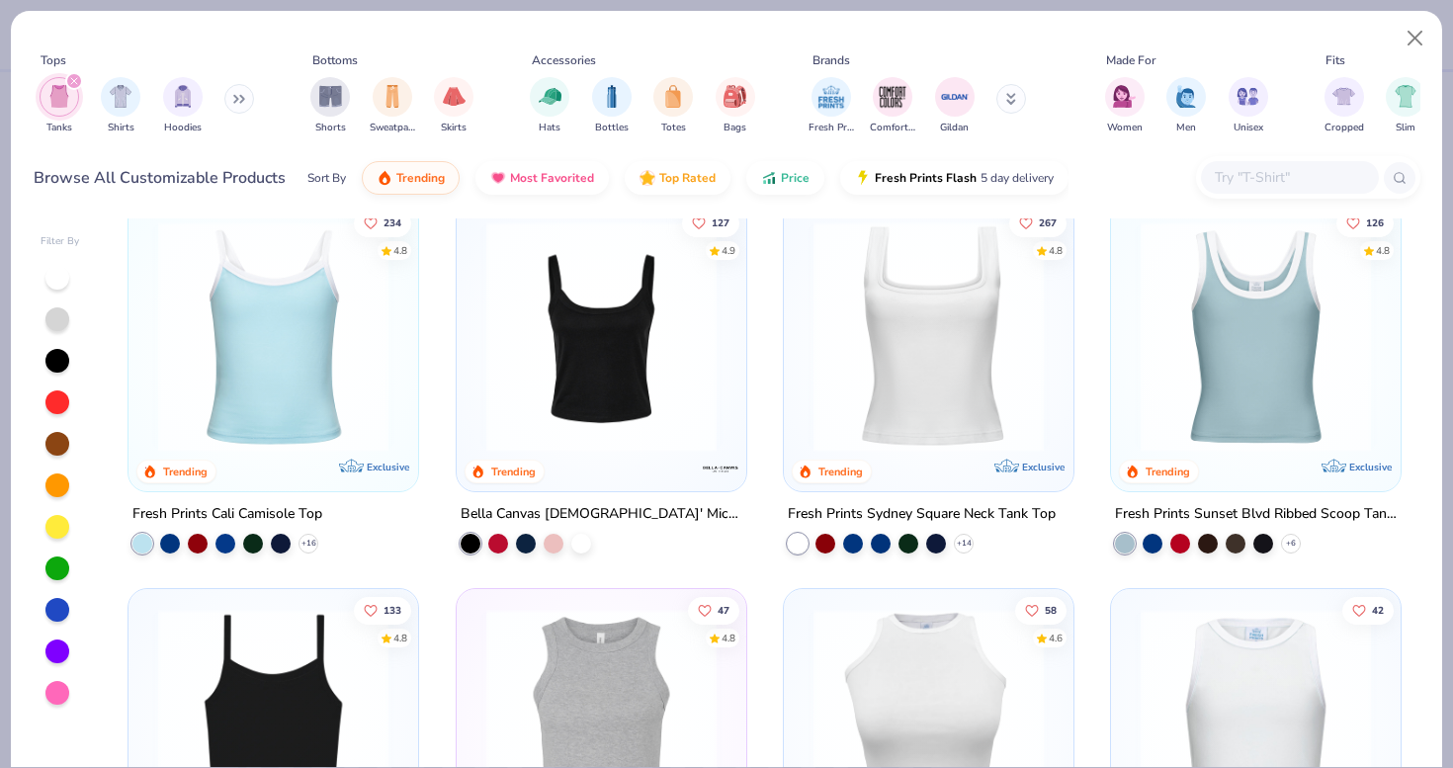
scroll to position [34, 0]
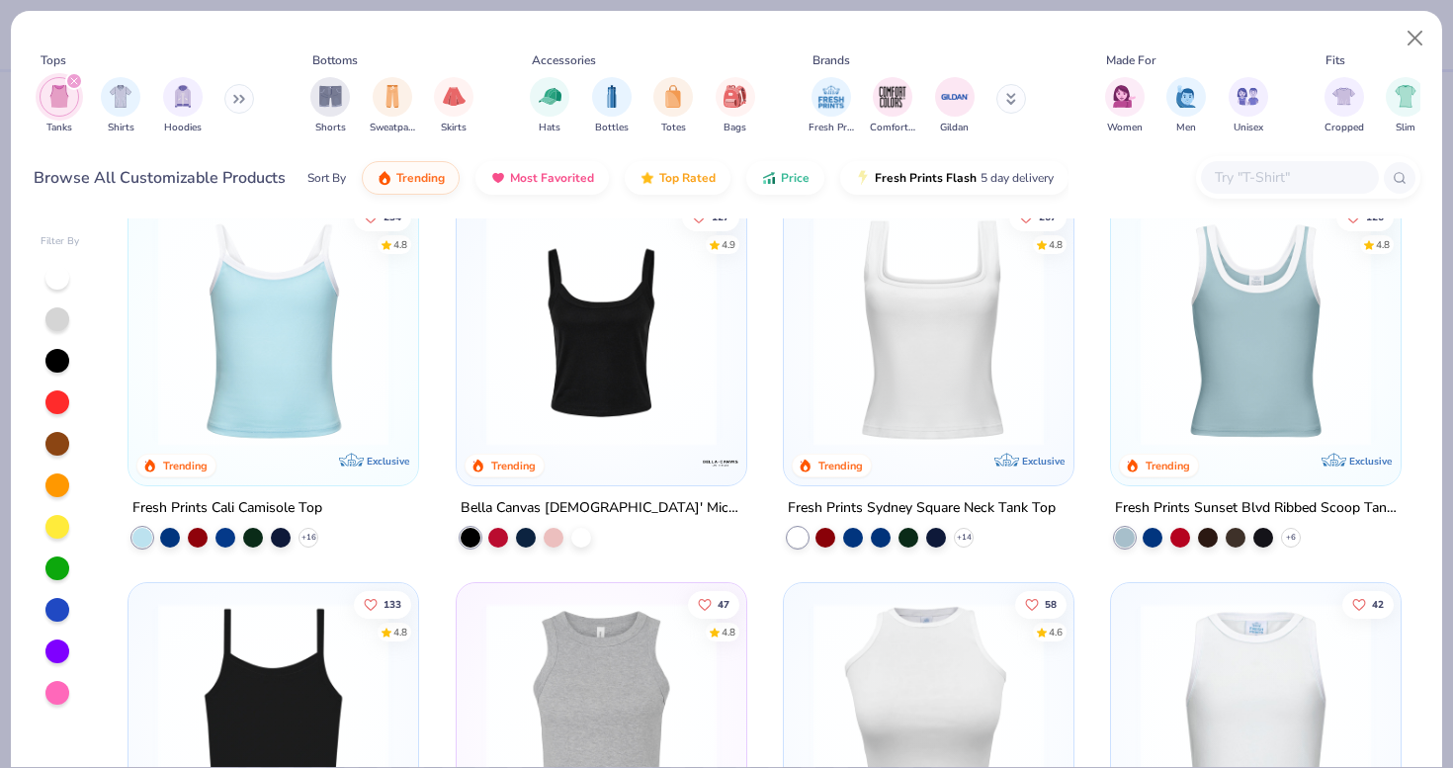
click at [878, 365] on img at bounding box center [928, 330] width 250 height 230
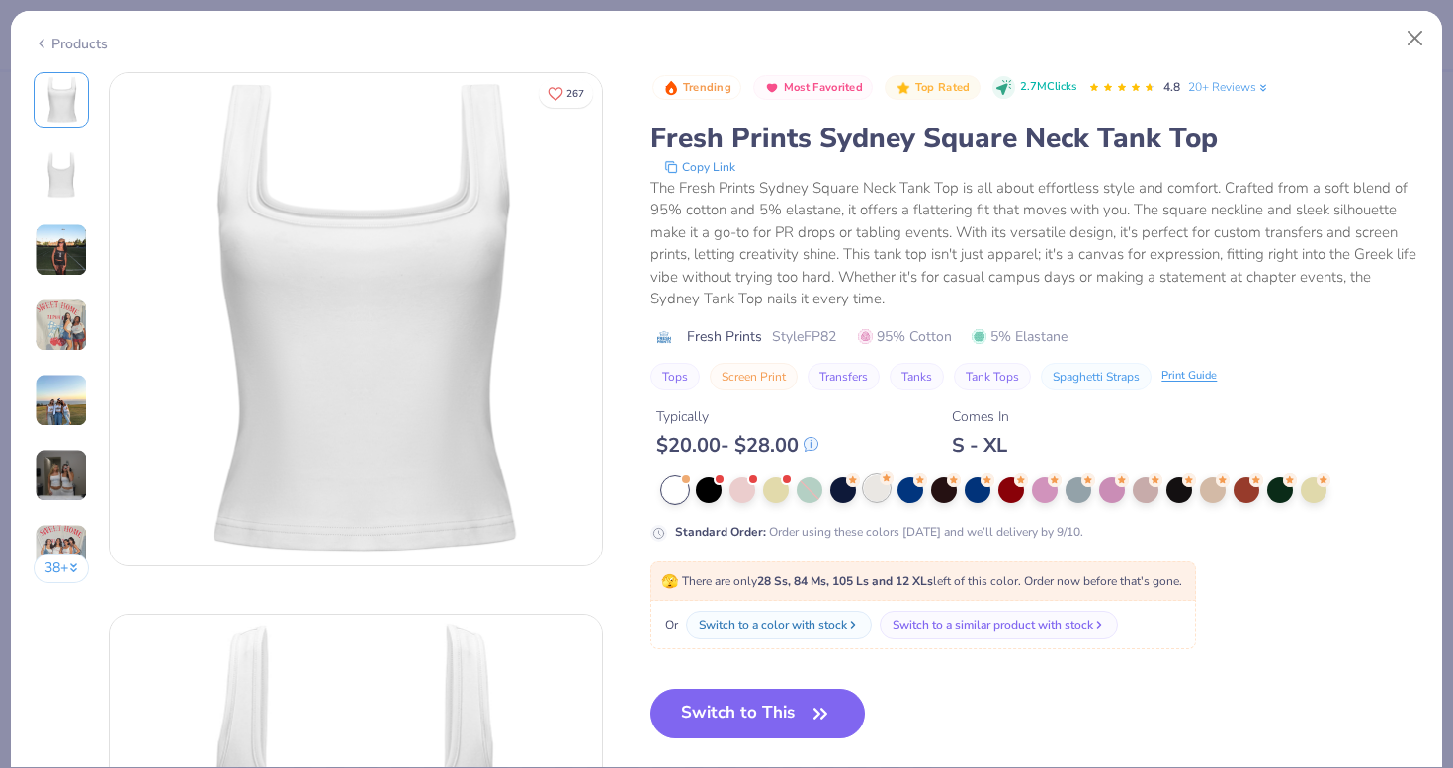
click at [860, 481] on circle at bounding box center [853, 480] width 14 height 14
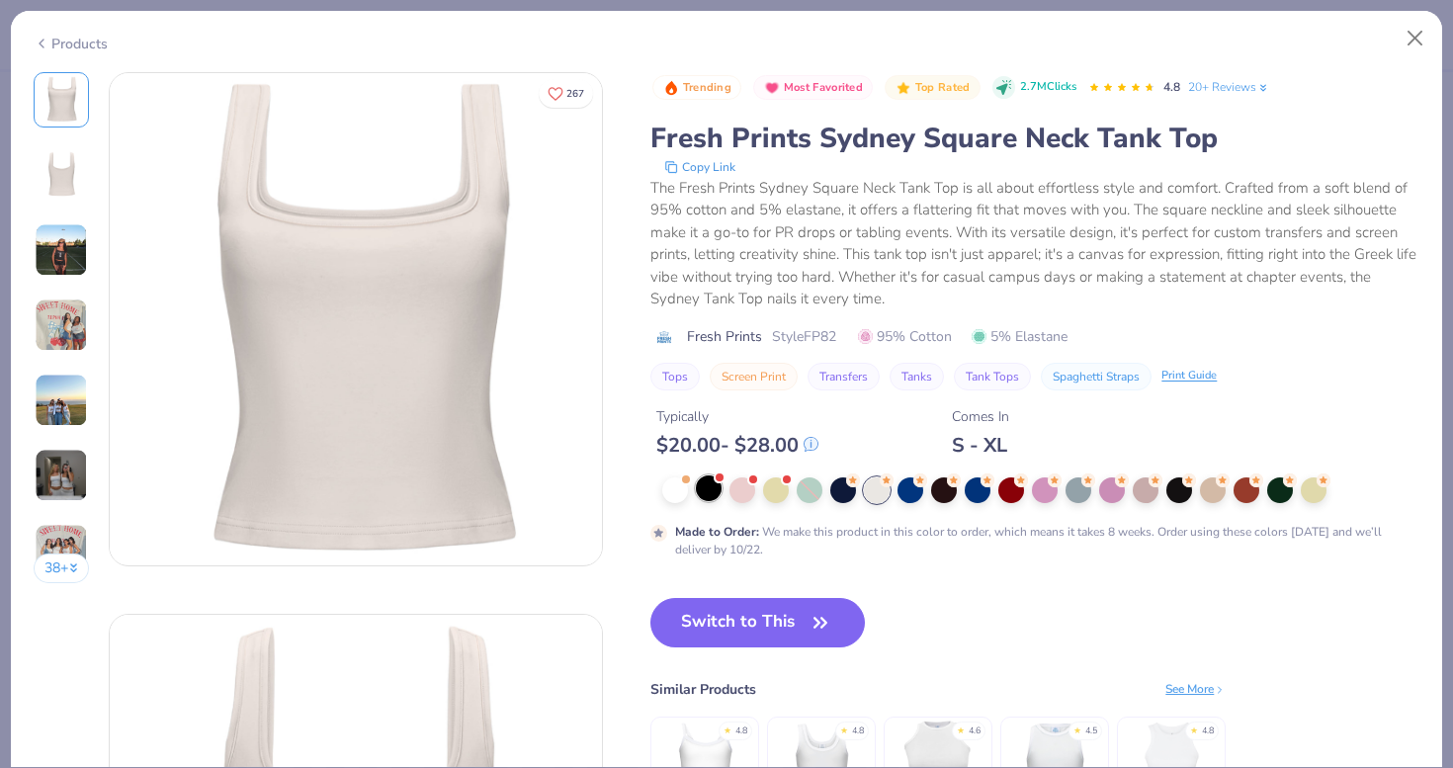
click at [714, 484] on div at bounding box center [709, 488] width 26 height 26
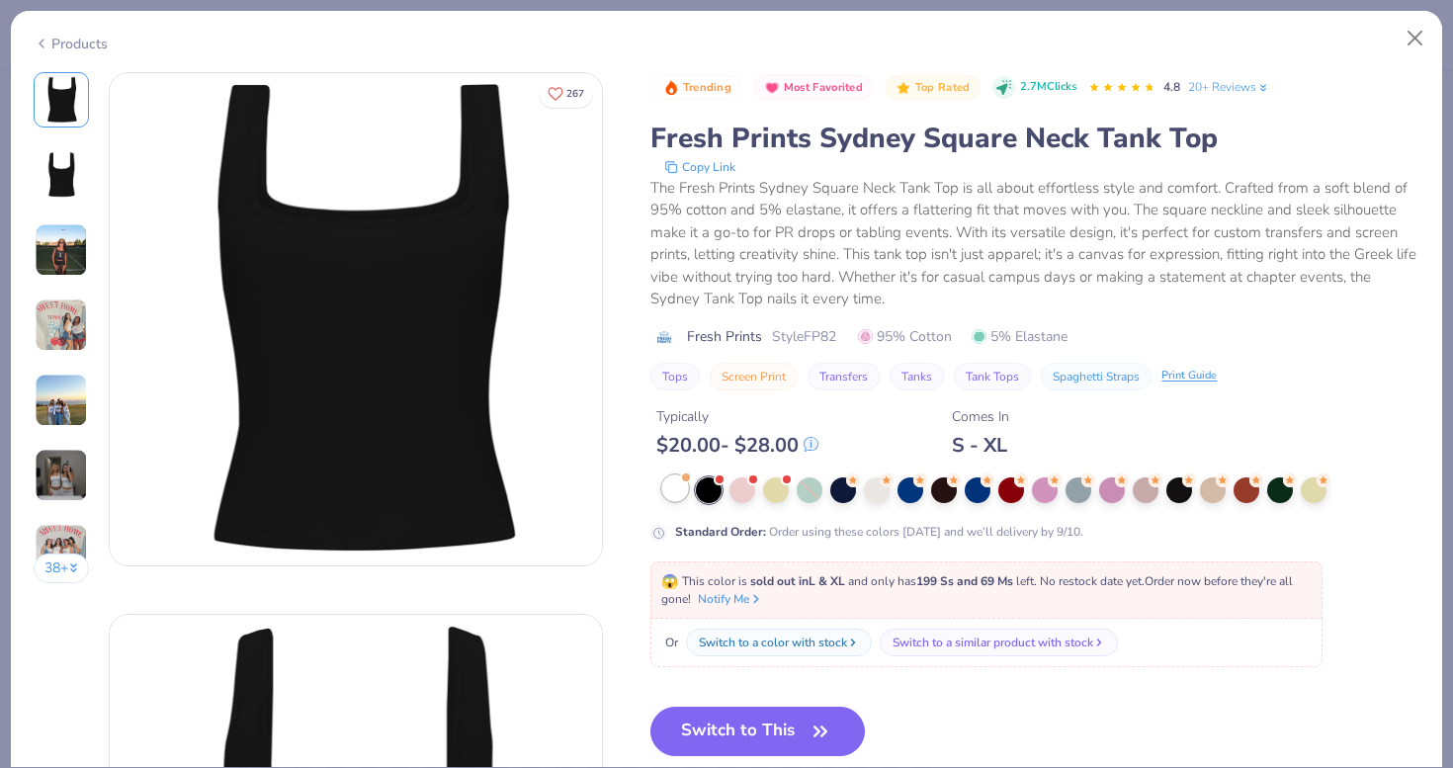
click at [675, 489] on div at bounding box center [675, 488] width 26 height 26
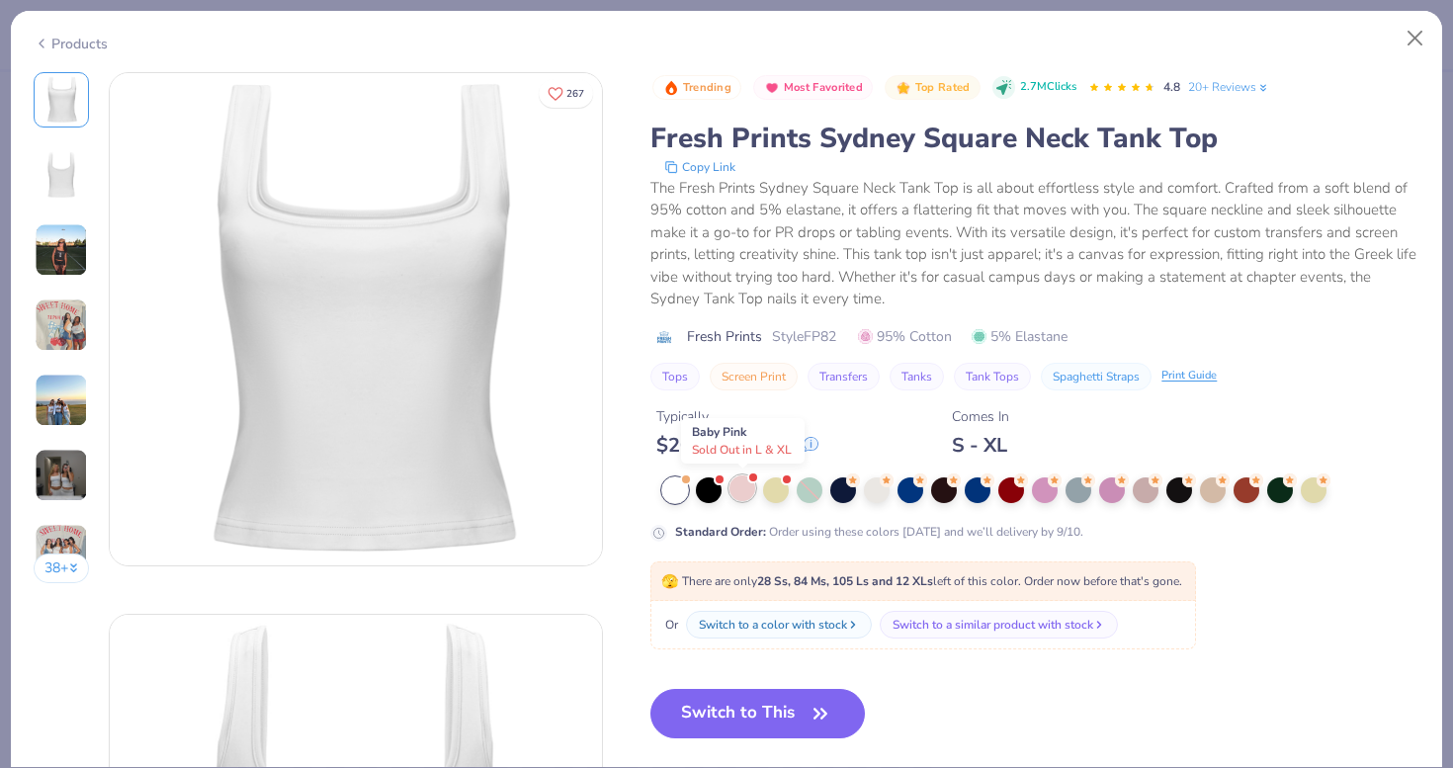
click at [743, 494] on div at bounding box center [742, 488] width 26 height 26
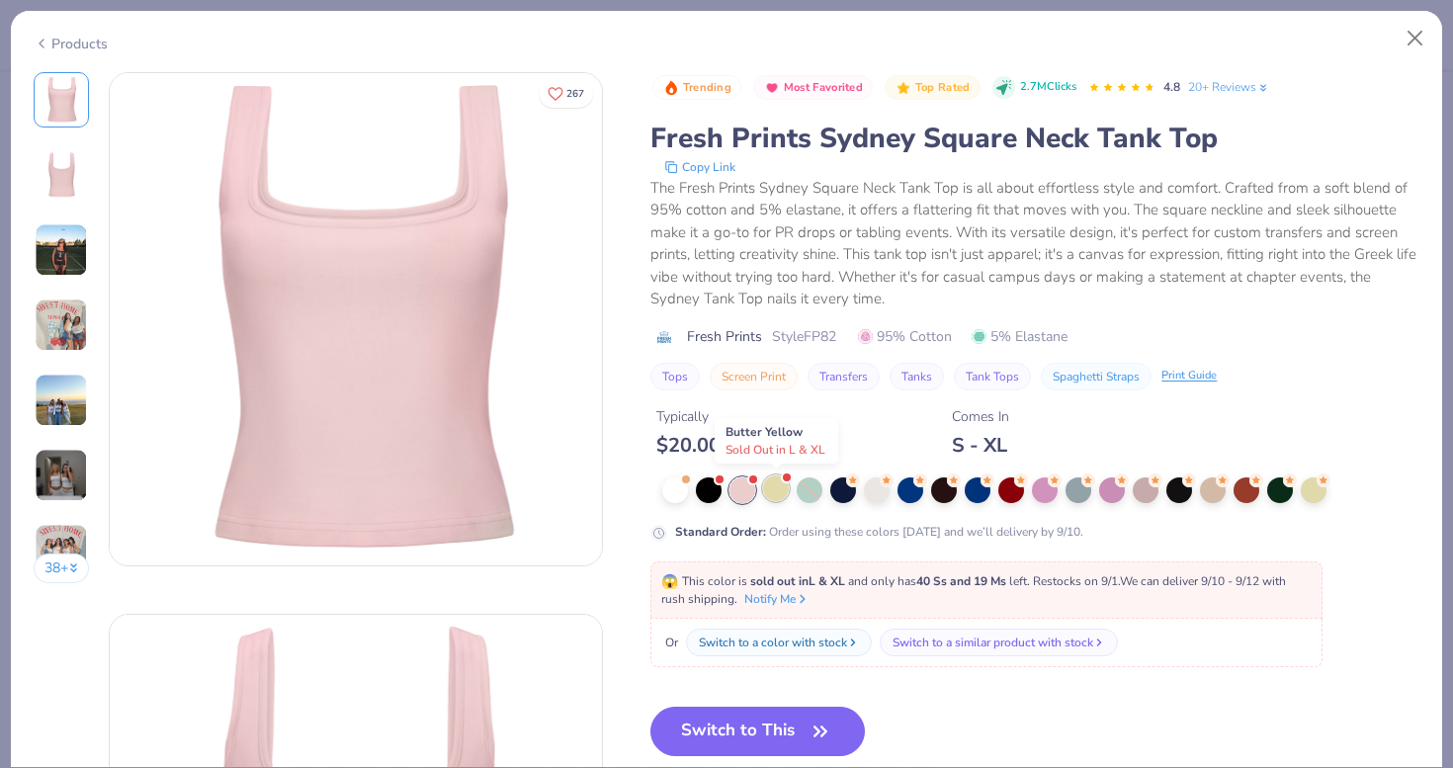
click at [772, 498] on div at bounding box center [776, 488] width 26 height 26
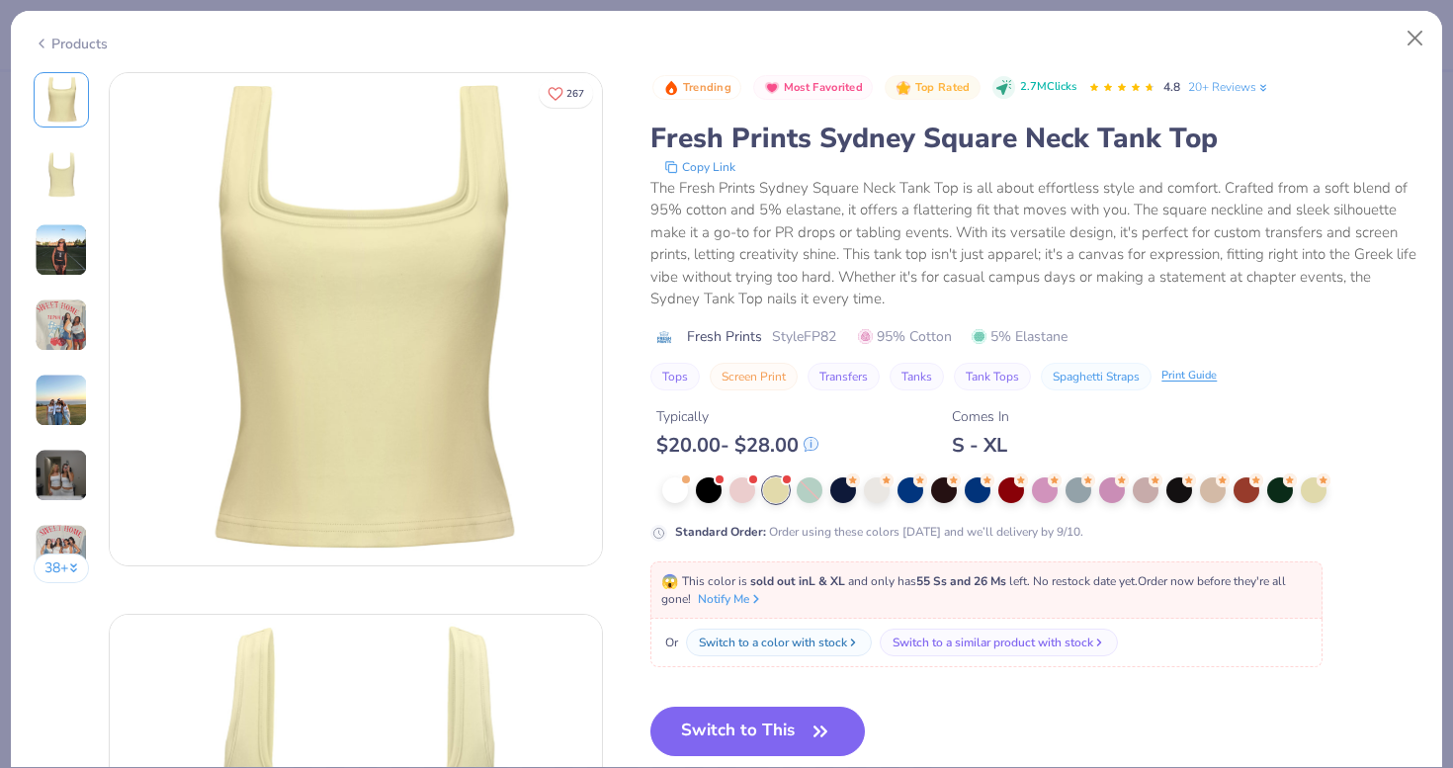
click at [827, 491] on div at bounding box center [1040, 490] width 757 height 26
click at [810, 493] on div at bounding box center [809, 490] width 26 height 26
click at [843, 496] on div at bounding box center [843, 488] width 26 height 26
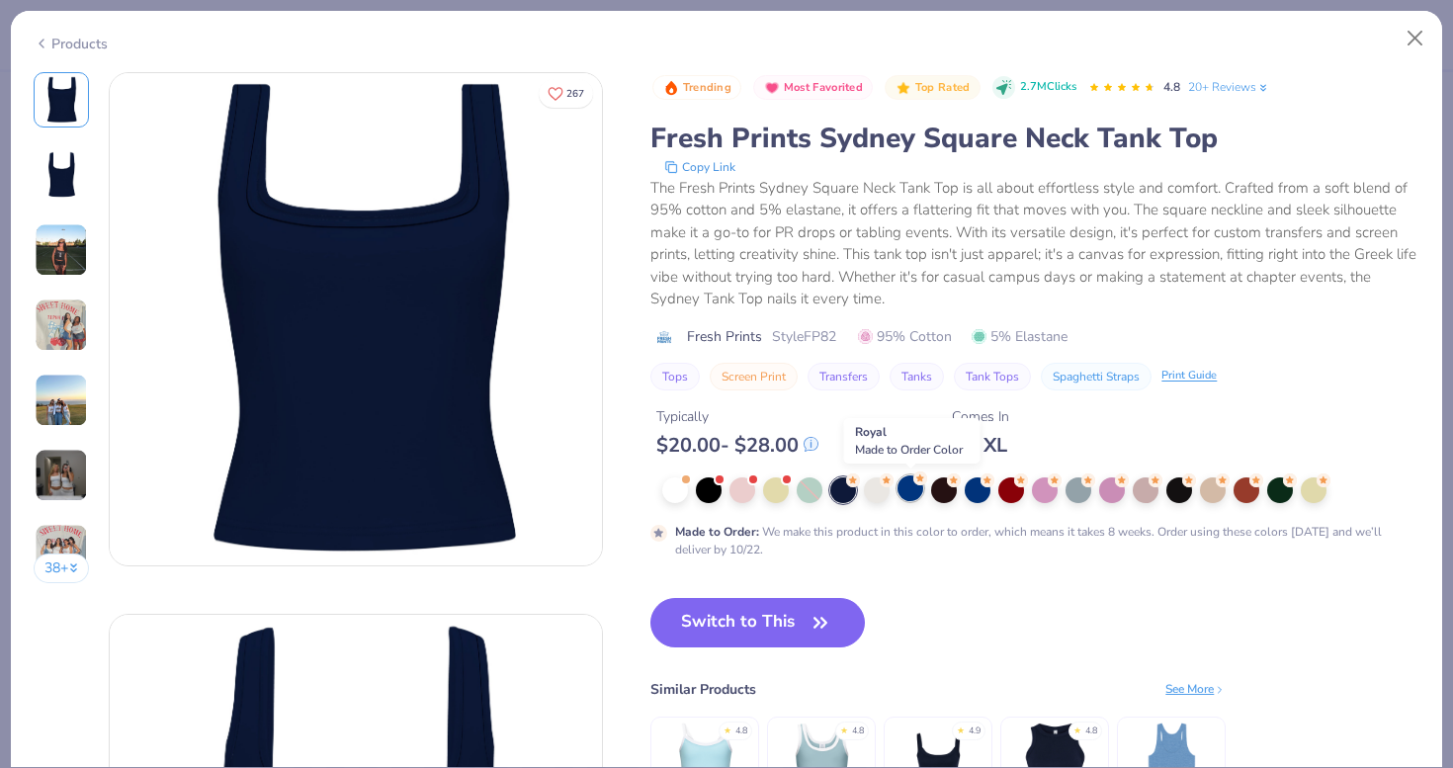
click at [912, 487] on div at bounding box center [910, 488] width 26 height 26
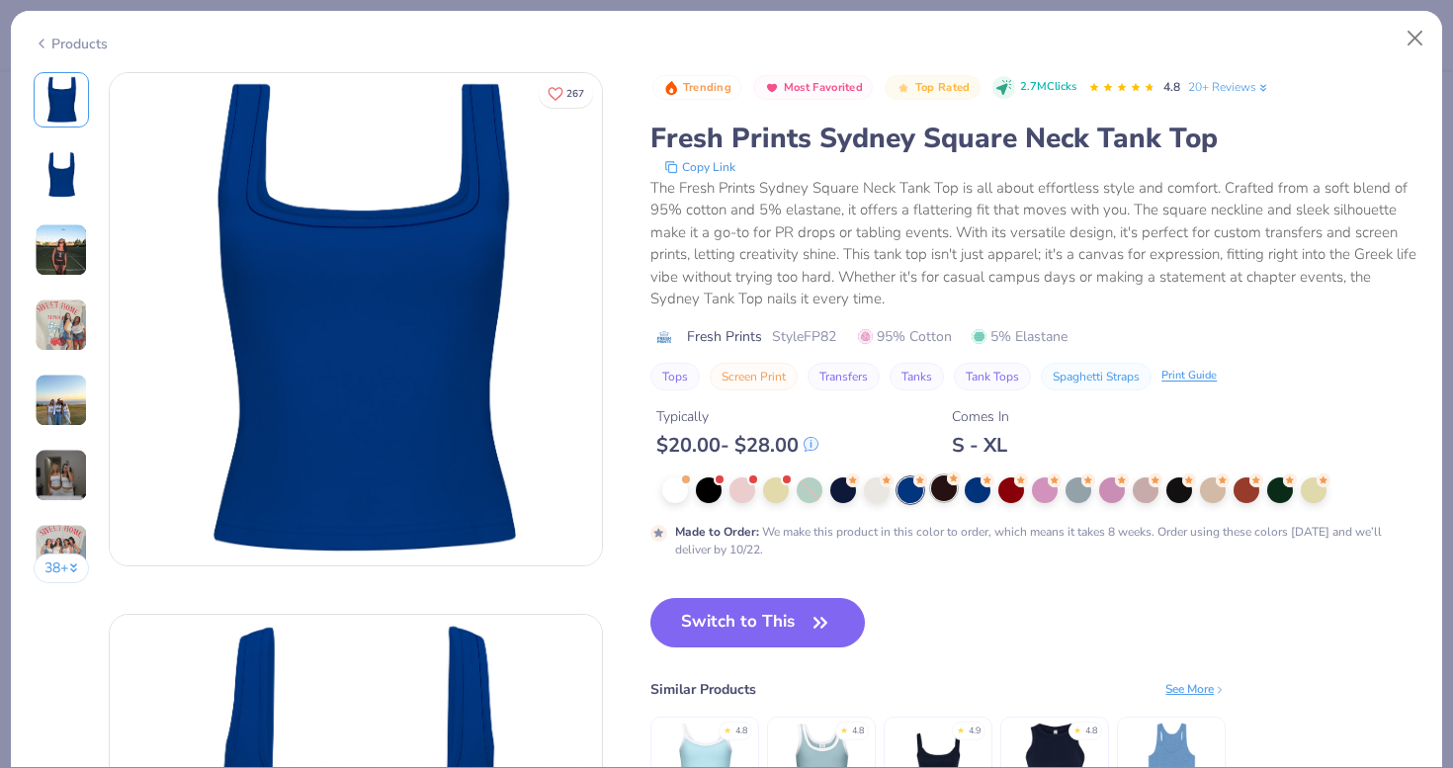
click at [943, 495] on div at bounding box center [944, 488] width 26 height 26
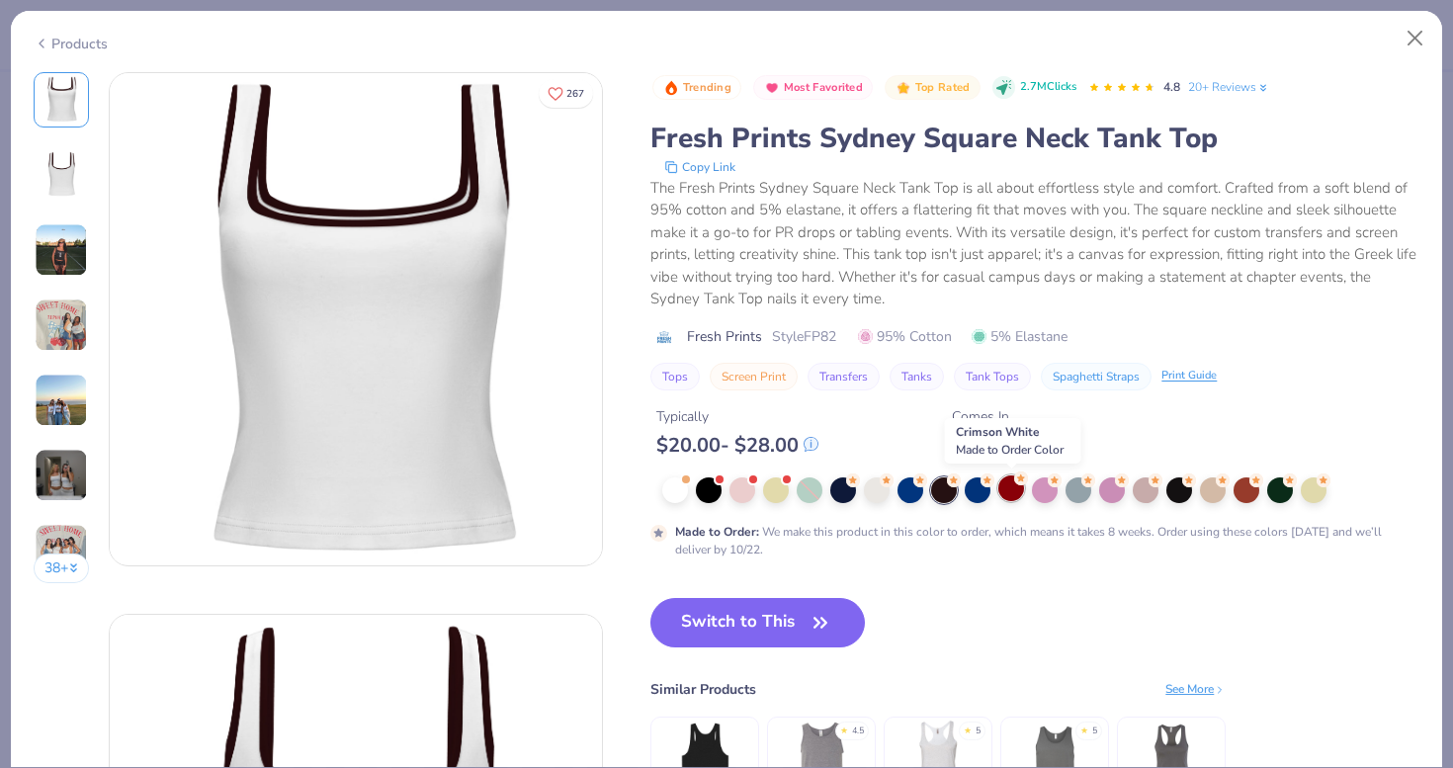
click at [1019, 492] on div at bounding box center [1011, 488] width 26 height 26
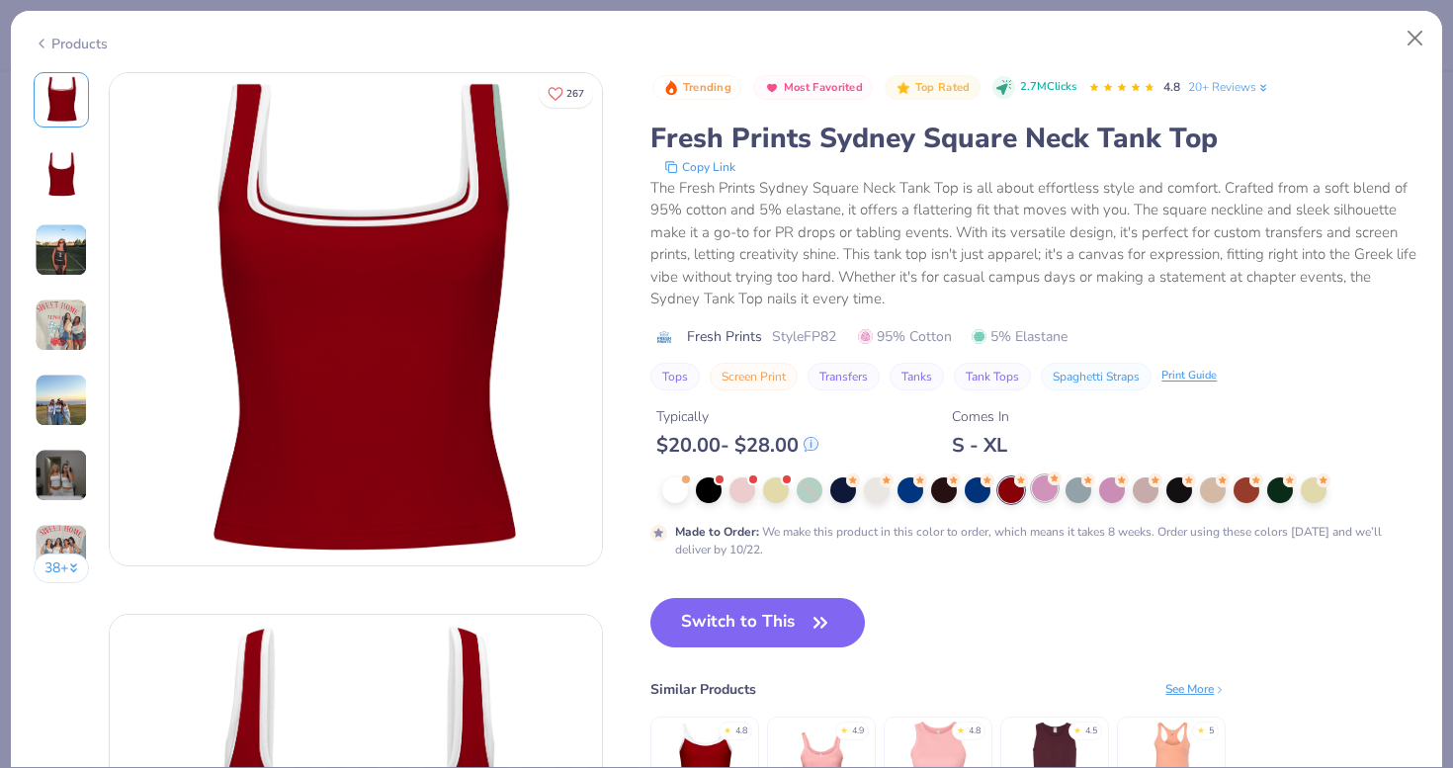
click at [1050, 486] on div at bounding box center [1045, 488] width 26 height 26
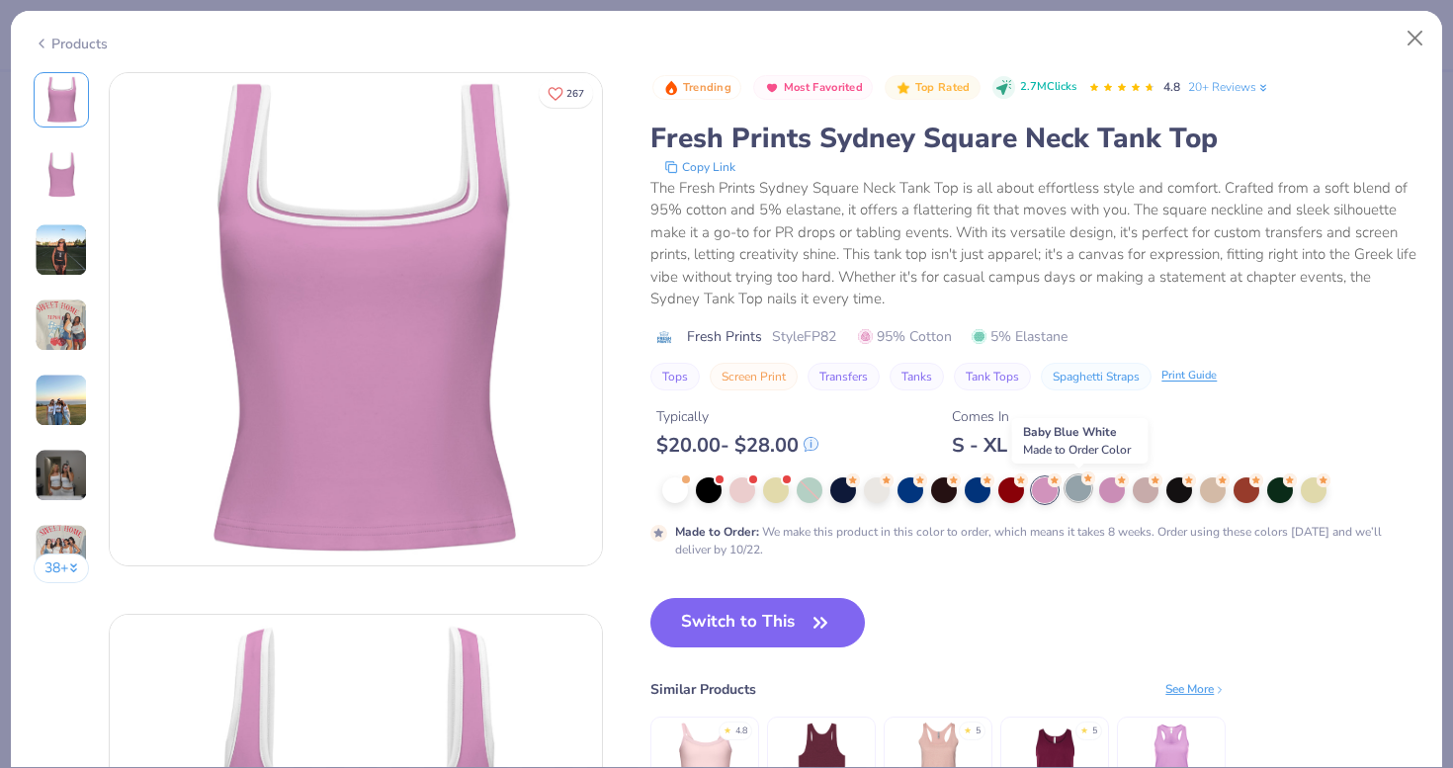
click at [1083, 487] on div at bounding box center [1078, 488] width 26 height 26
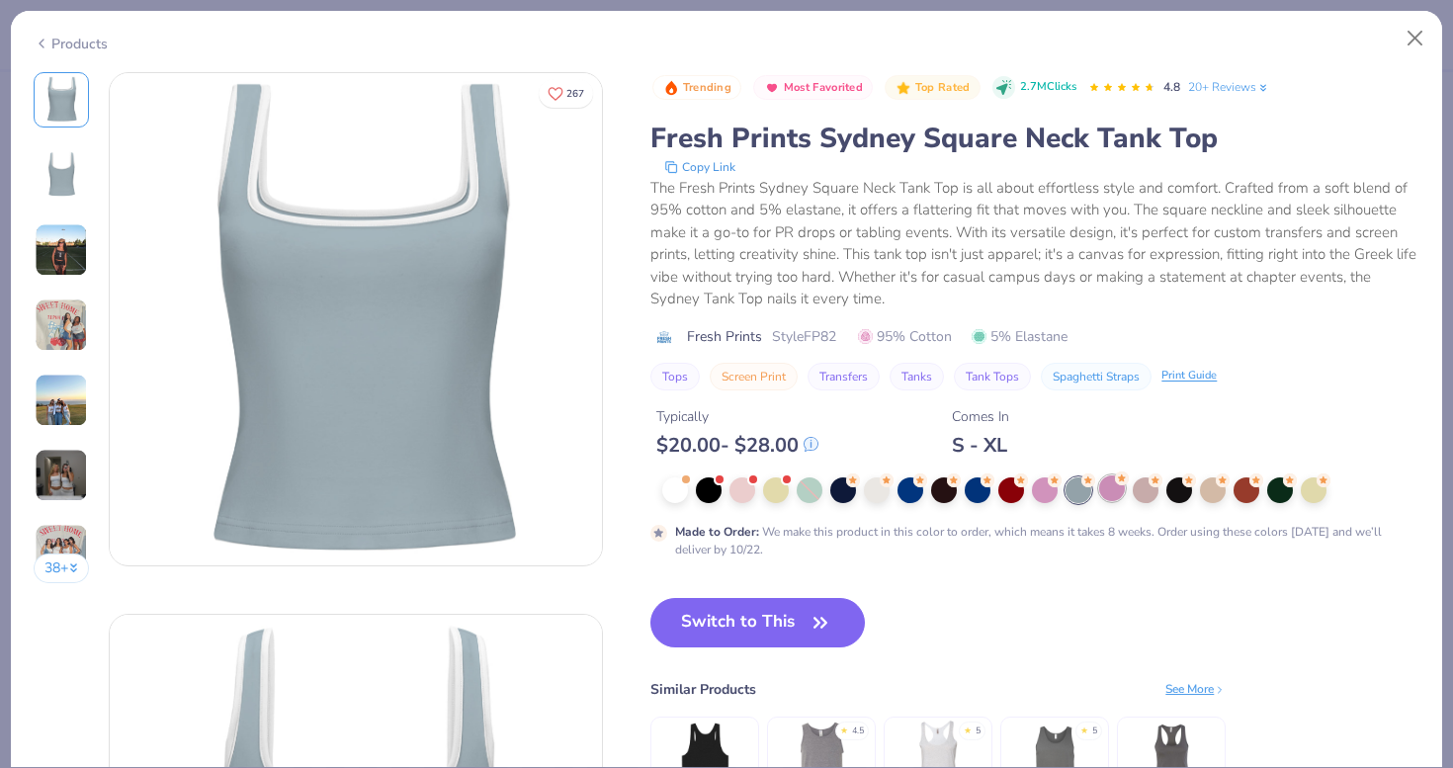
click at [1114, 486] on div at bounding box center [1112, 488] width 26 height 26
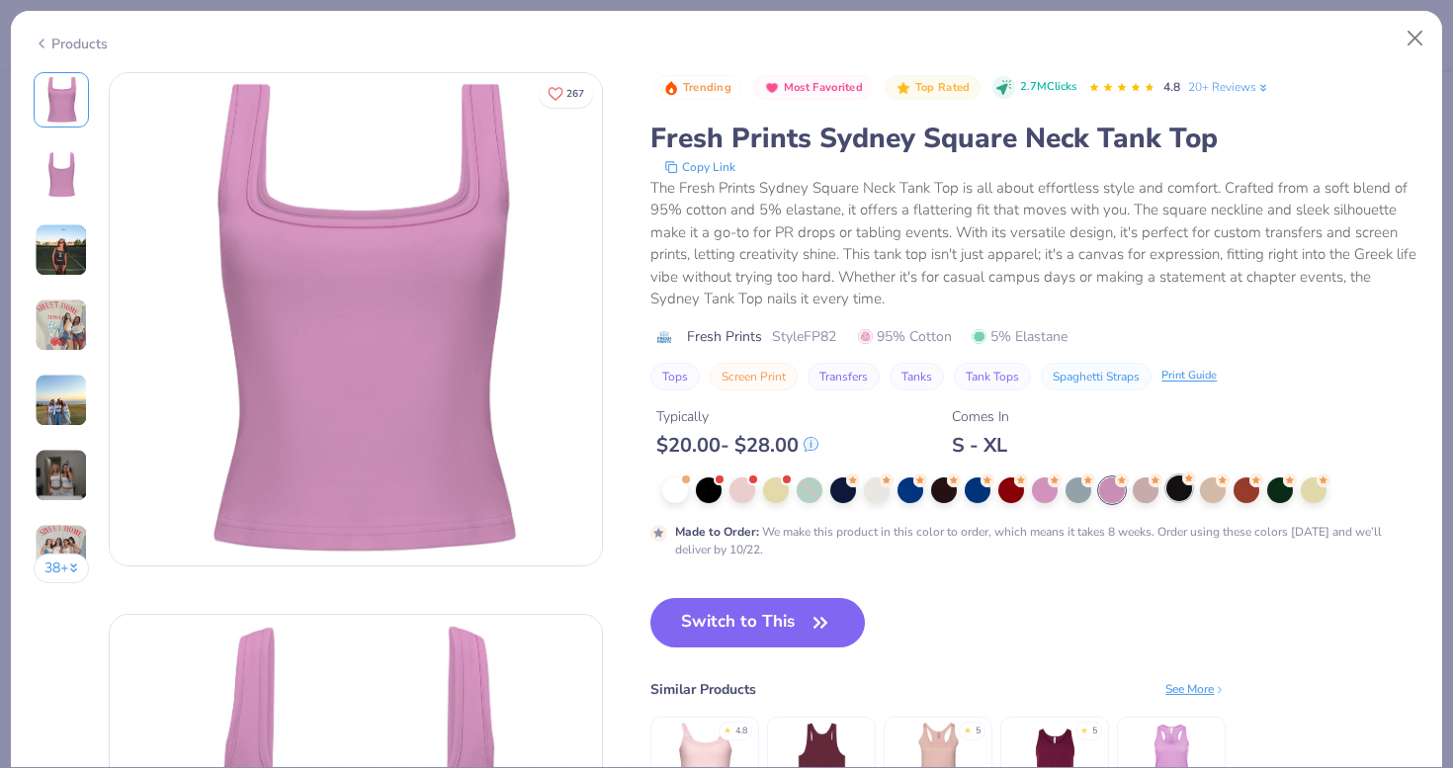
click at [1169, 489] on div at bounding box center [1179, 488] width 26 height 26
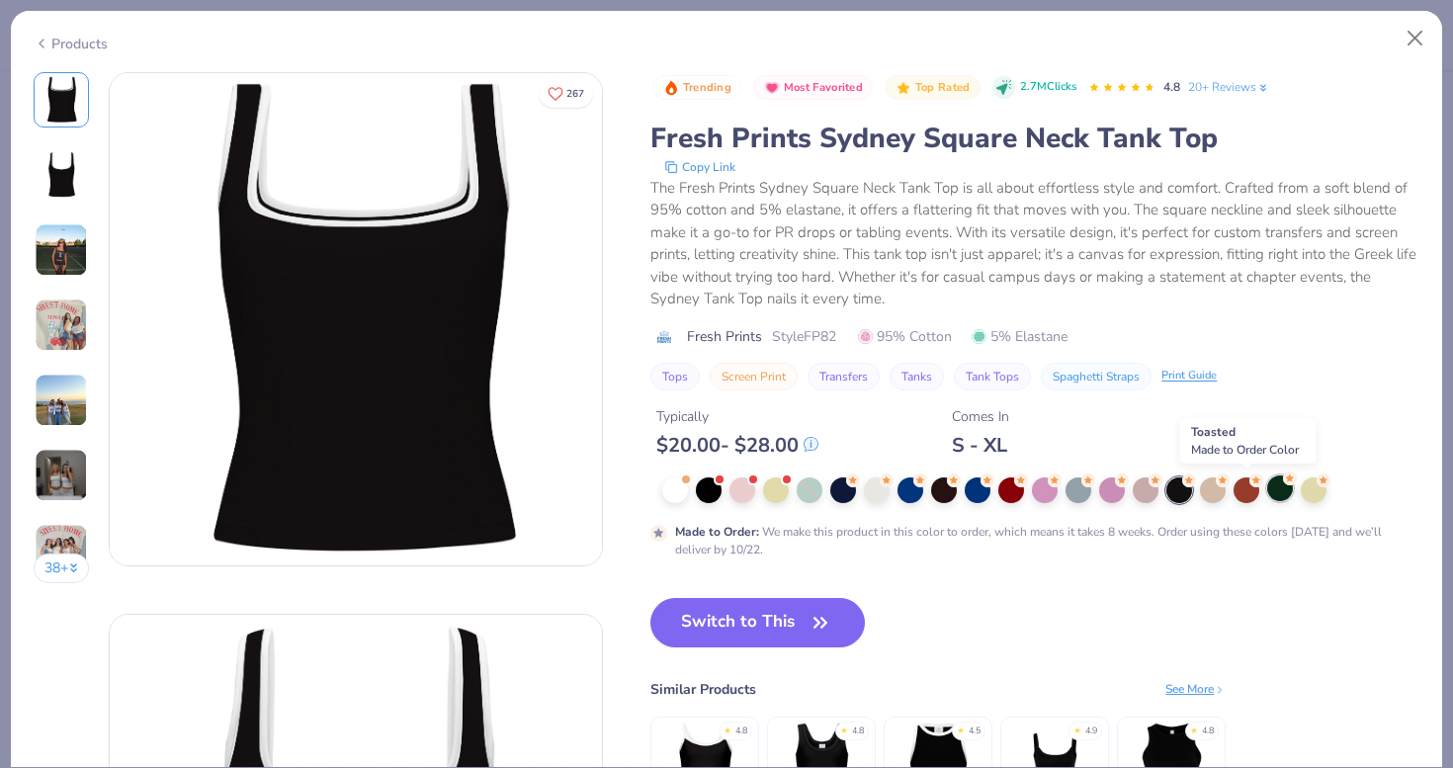
click at [1272, 489] on div at bounding box center [1280, 488] width 26 height 26
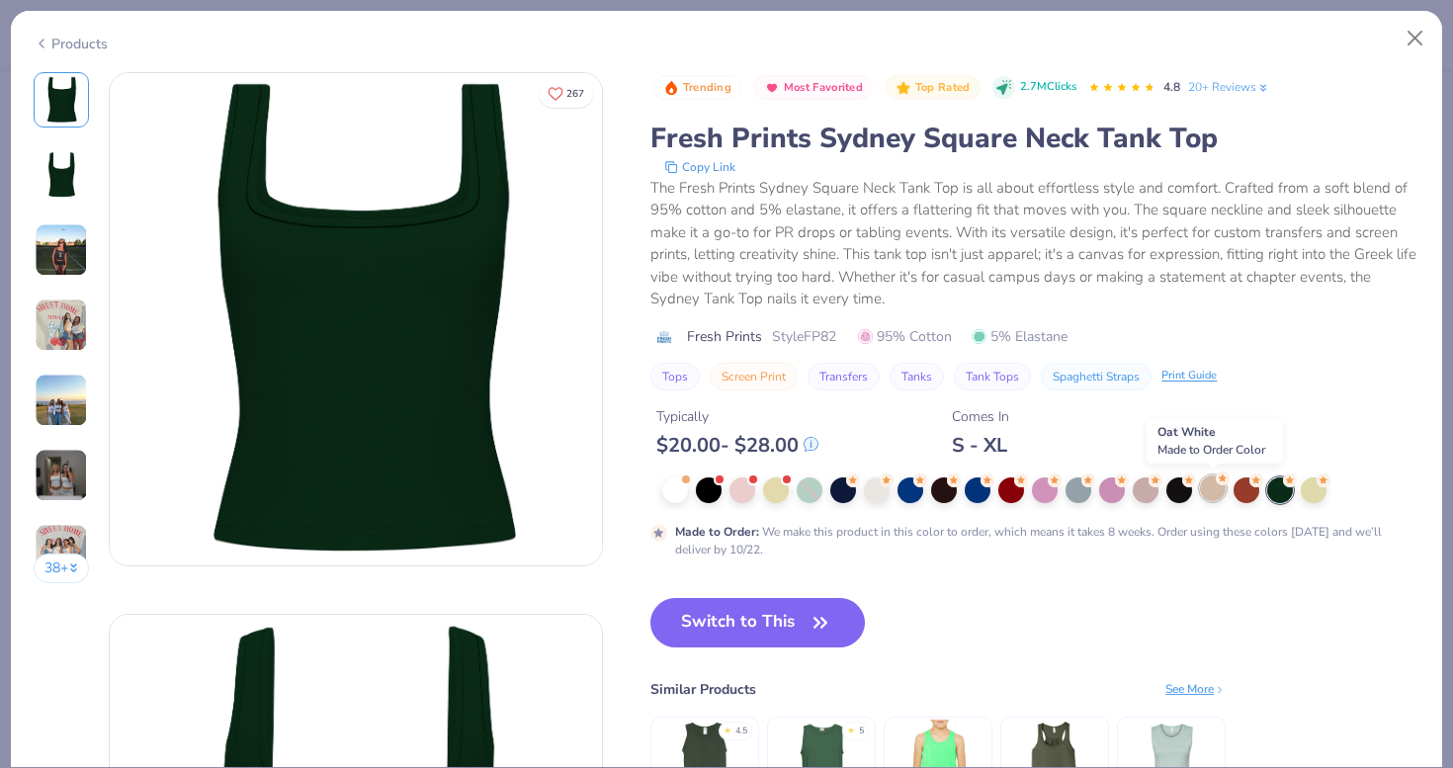
click at [1216, 494] on div at bounding box center [1213, 488] width 26 height 26
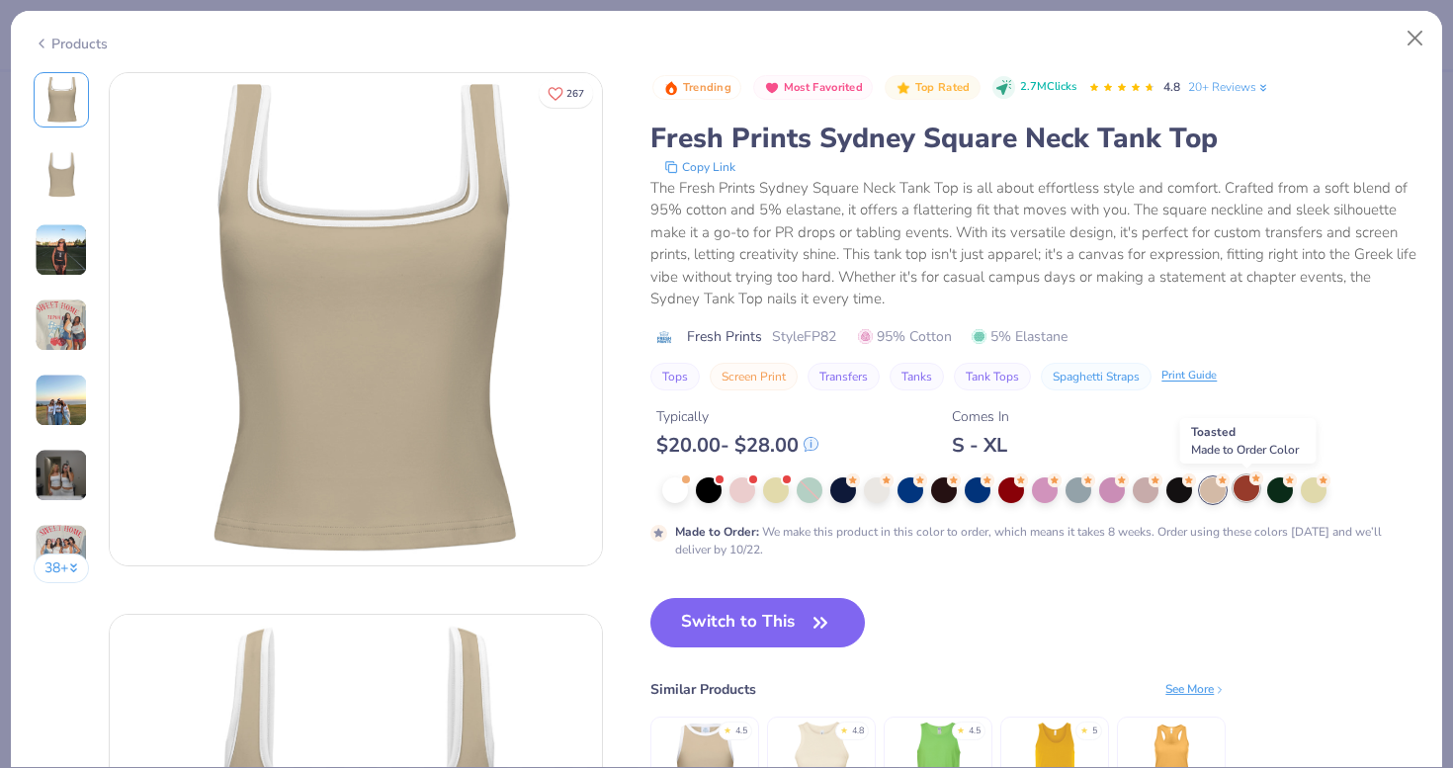
click at [1253, 490] on div at bounding box center [1246, 488] width 26 height 26
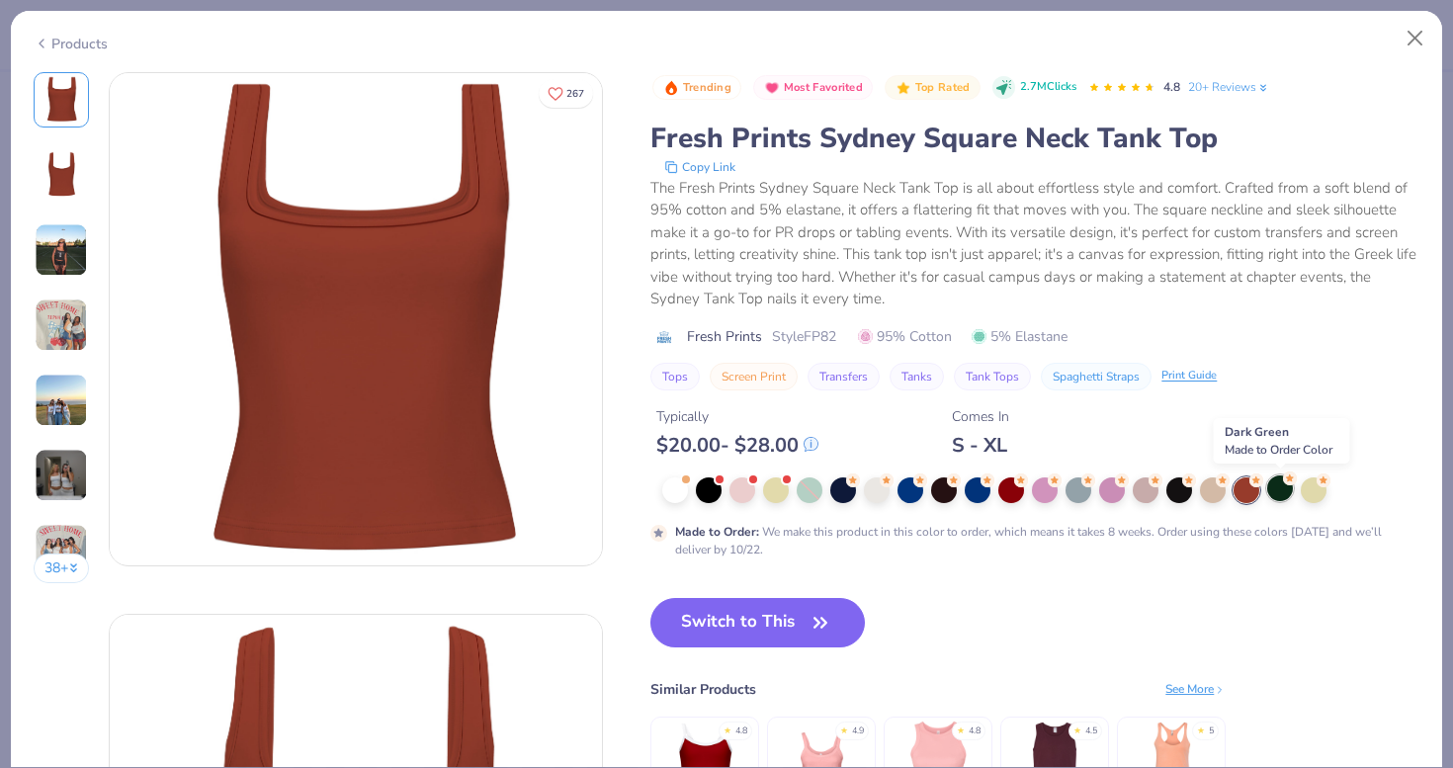
click at [1285, 491] on div at bounding box center [1280, 488] width 26 height 26
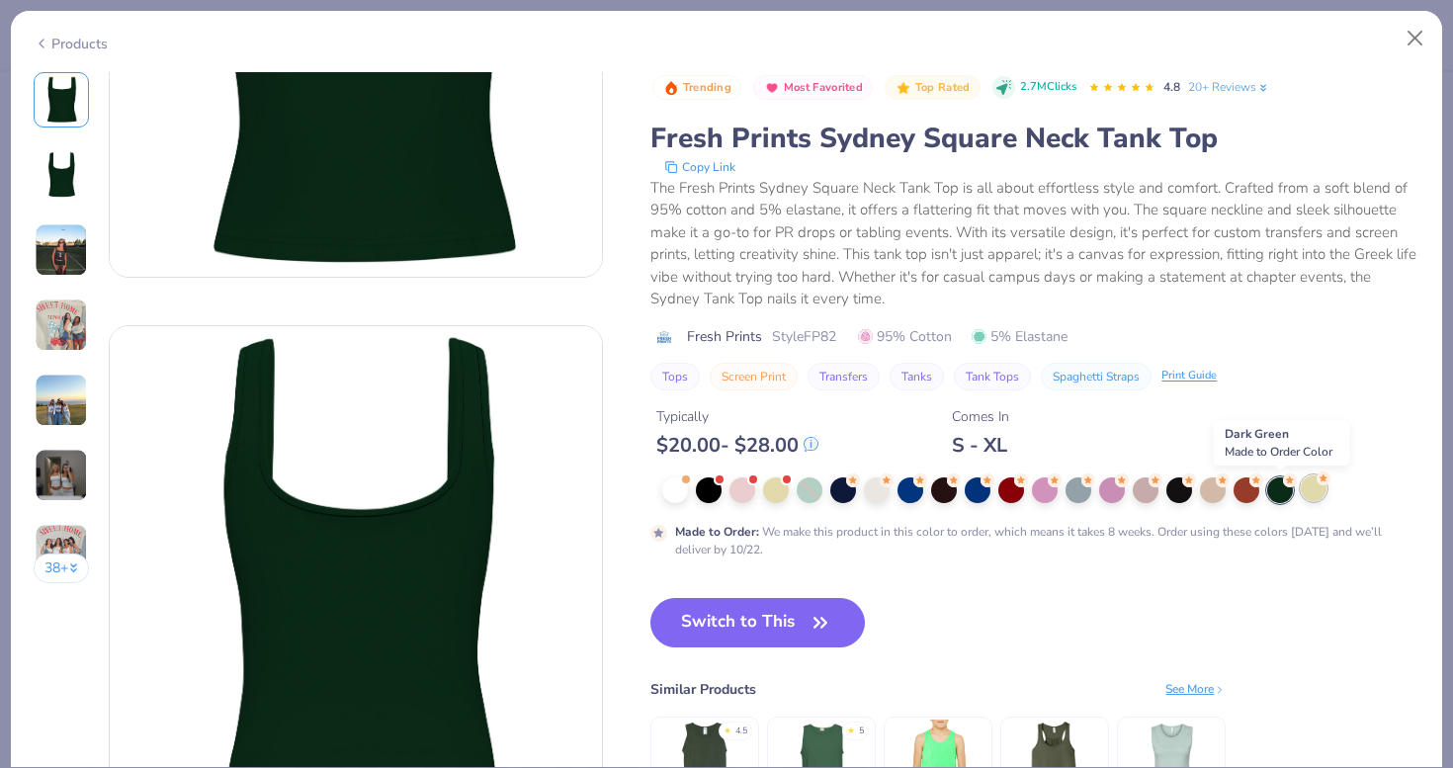
scroll to position [304, 0]
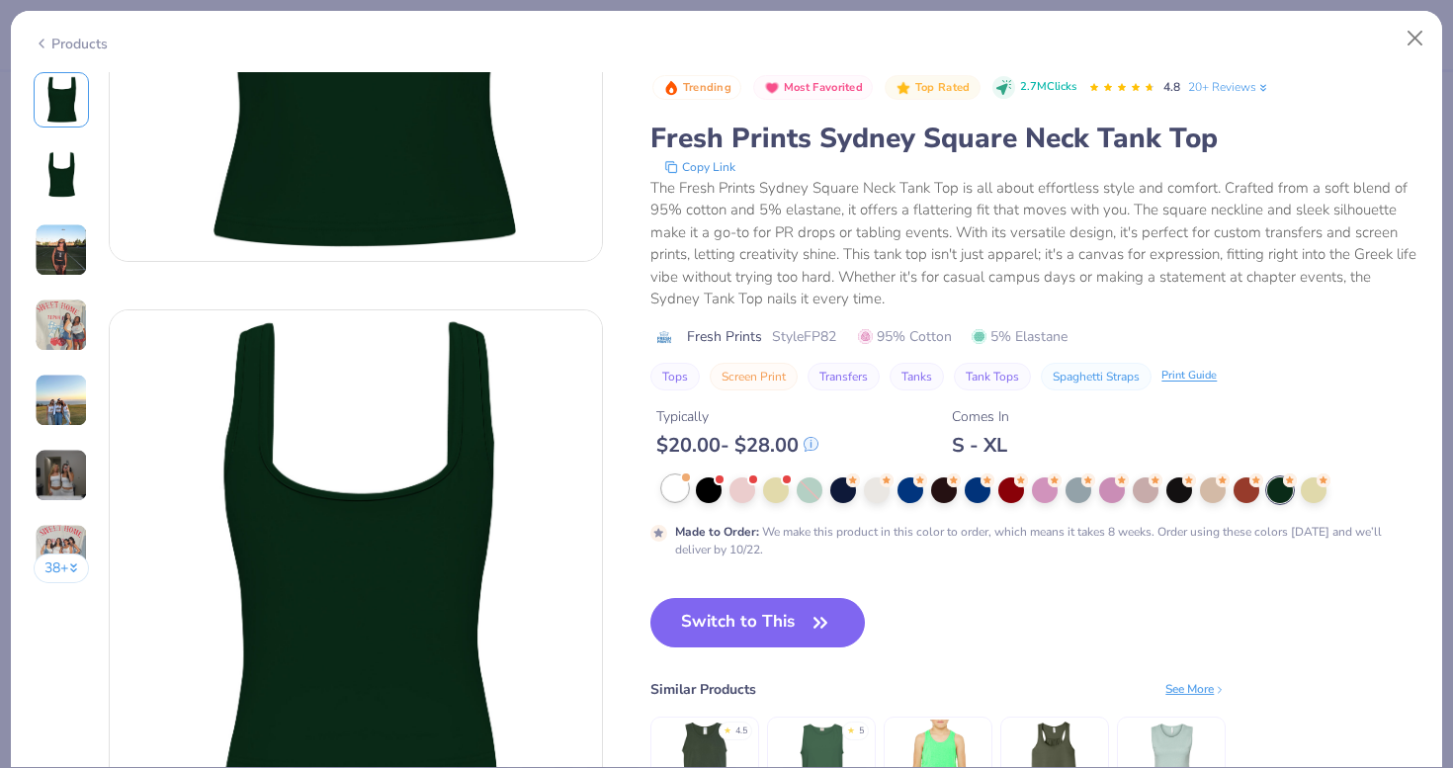
click at [682, 483] on div at bounding box center [675, 488] width 26 height 26
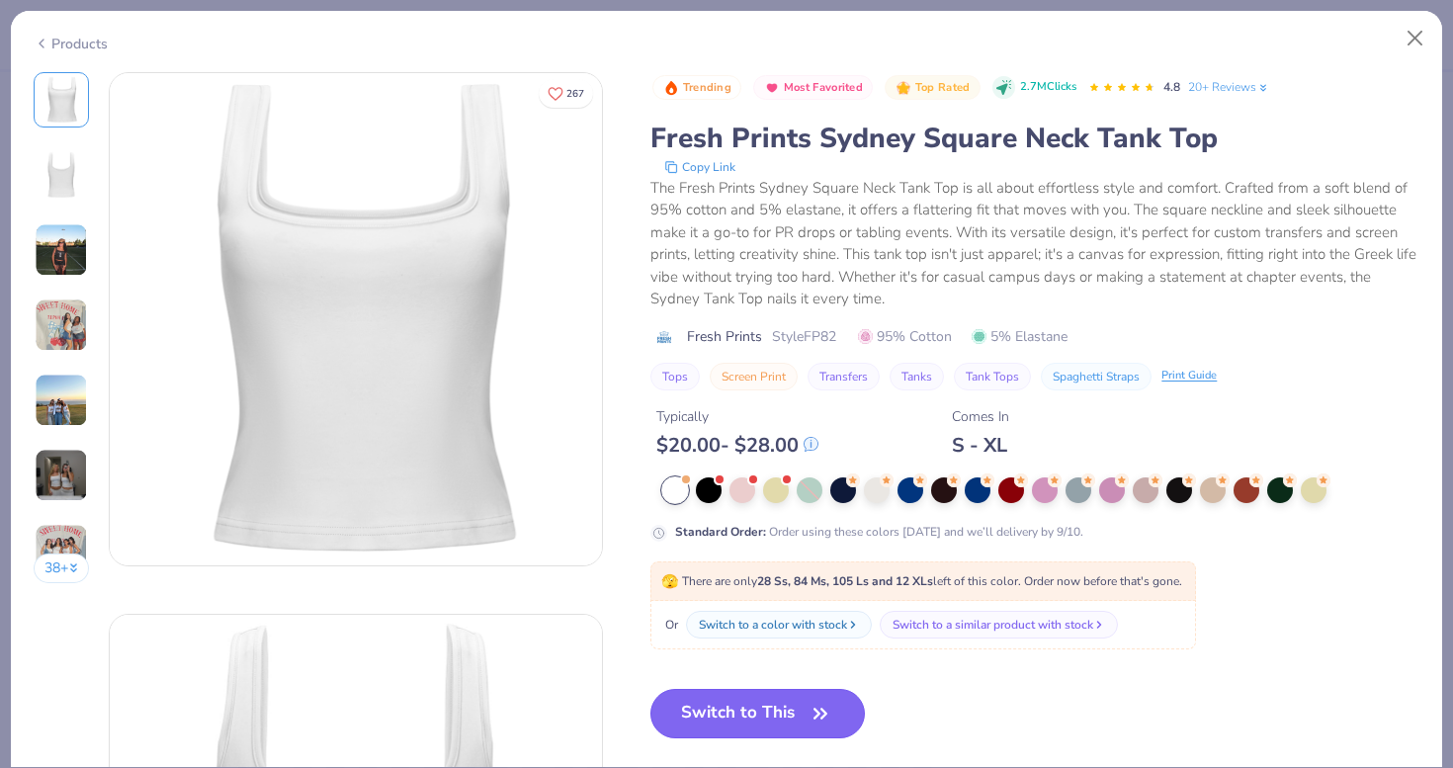
click at [710, 711] on button "Switch to This" at bounding box center [757, 713] width 214 height 49
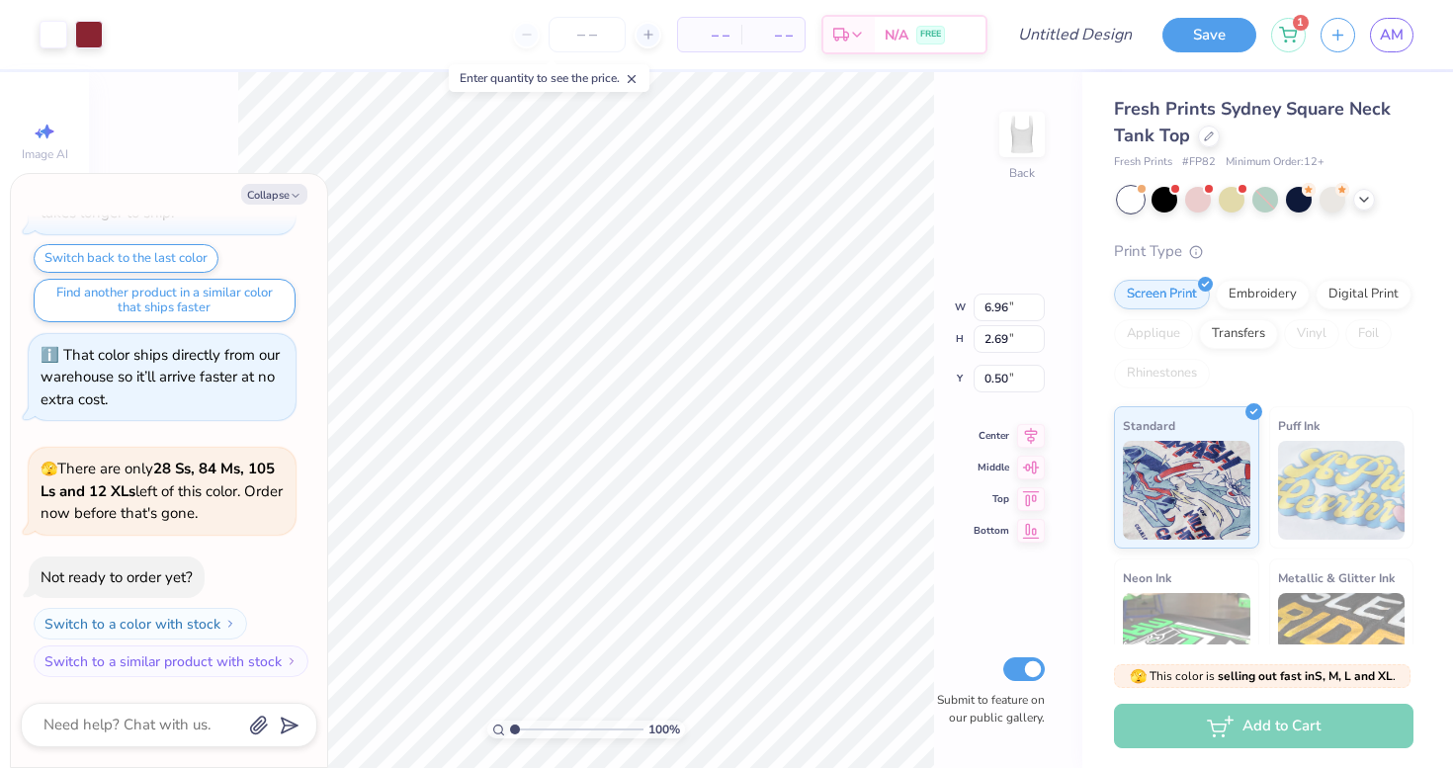
click at [936, 223] on div "100 % Back W 6.96 6.96 " H 2.69 2.69 " Y 0.50 0.50 " Center Middle Top Bottom S…" at bounding box center [585, 420] width 993 height 696
click at [36, 42] on div "Art colors" at bounding box center [51, 34] width 103 height 69
click at [48, 40] on div at bounding box center [54, 33] width 28 height 28
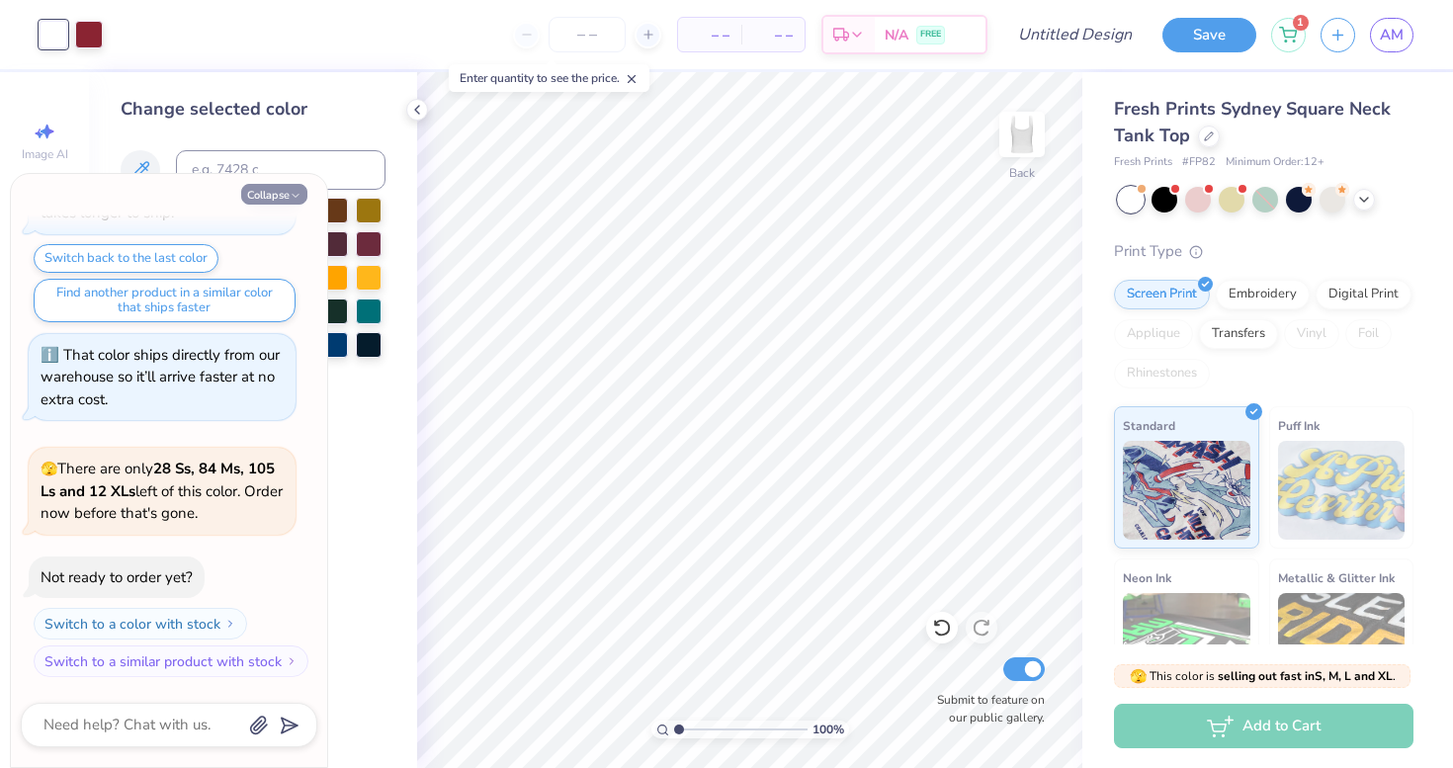
click at [265, 190] on button "Collapse" at bounding box center [274, 194] width 66 height 21
type textarea "x"
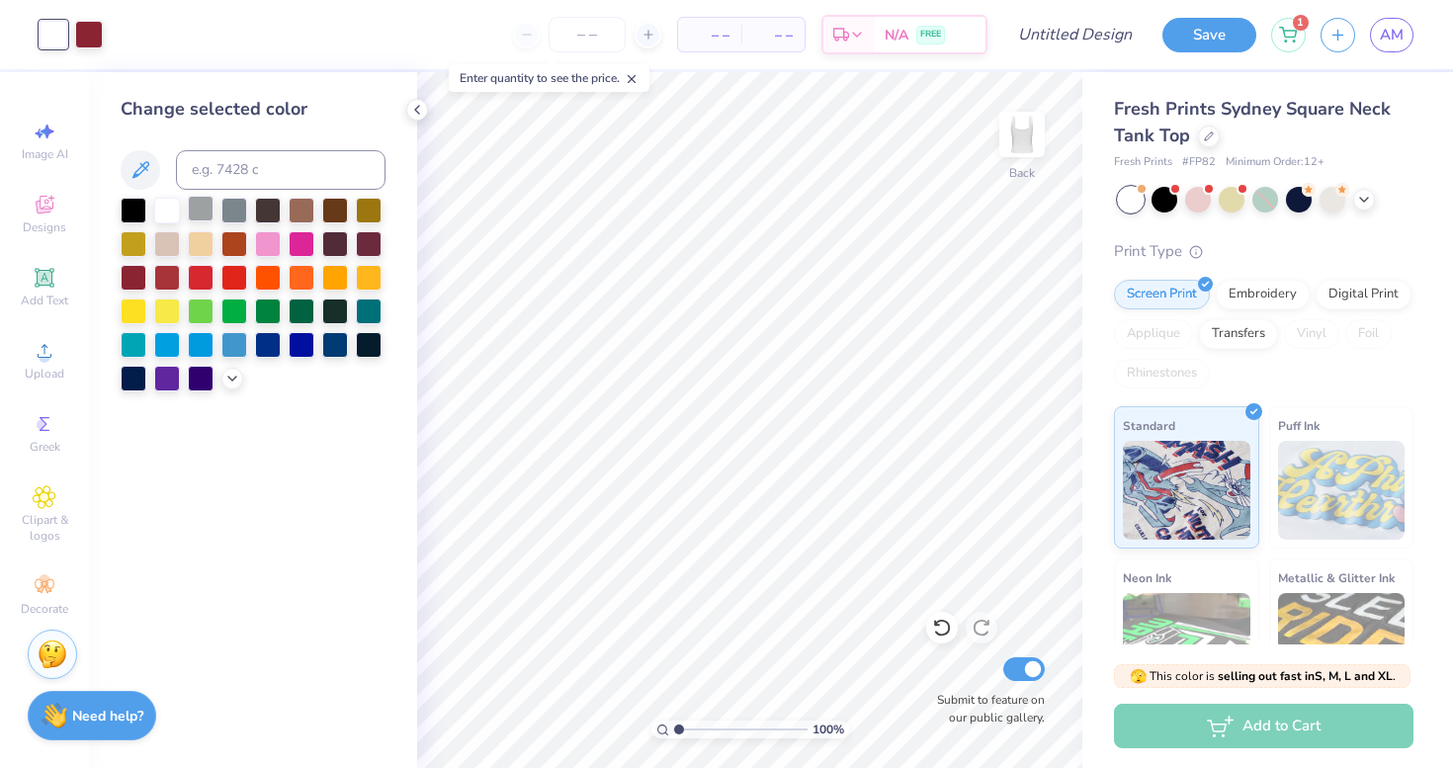
click at [206, 200] on div at bounding box center [201, 209] width 26 height 26
click at [330, 307] on div at bounding box center [335, 309] width 26 height 26
click at [303, 313] on div at bounding box center [302, 309] width 26 height 26
click at [326, 314] on div at bounding box center [335, 309] width 26 height 26
click at [84, 49] on div "Art colors" at bounding box center [51, 34] width 103 height 69
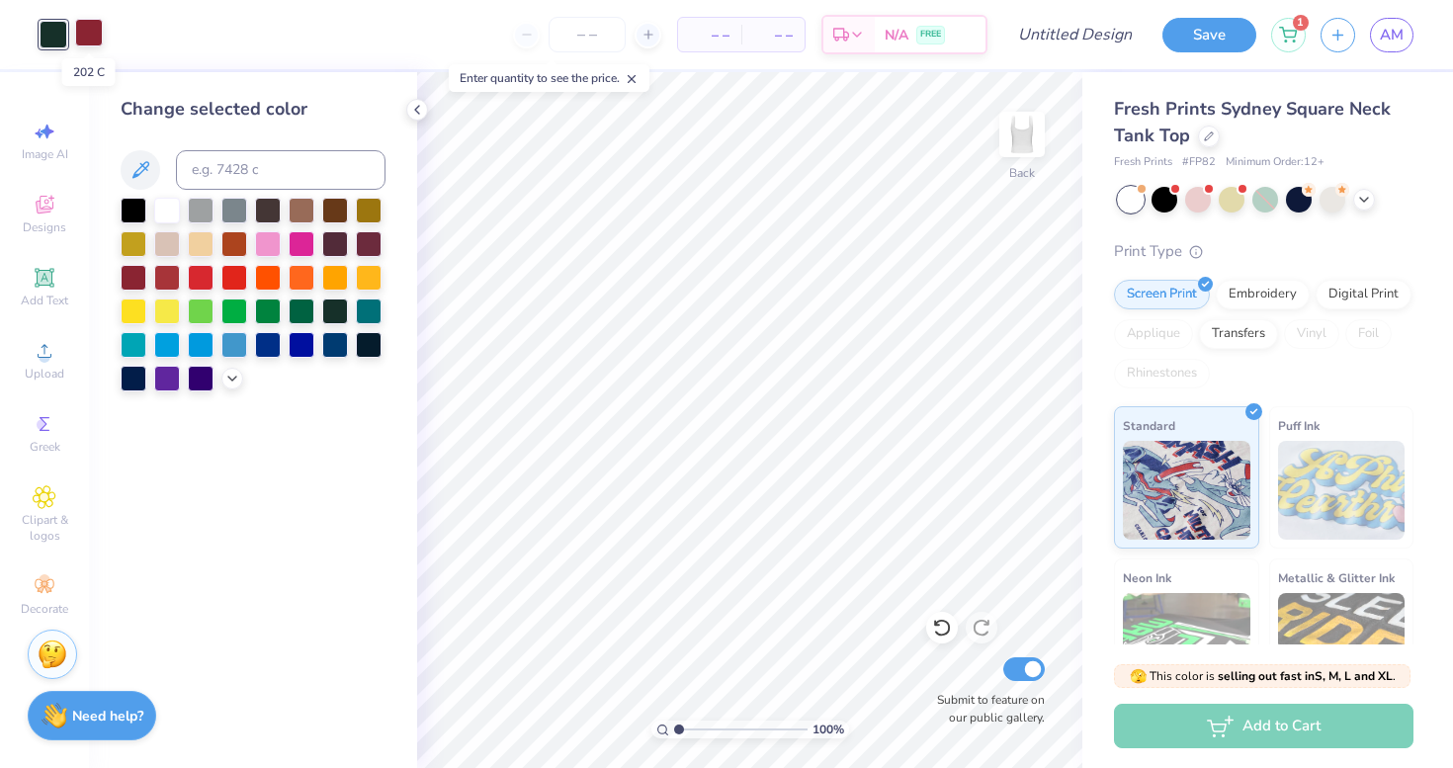
click at [86, 37] on div at bounding box center [89, 33] width 28 height 28
click at [162, 344] on div at bounding box center [167, 343] width 26 height 26
click at [129, 208] on div at bounding box center [134, 209] width 26 height 26
click at [409, 107] on icon at bounding box center [417, 110] width 16 height 16
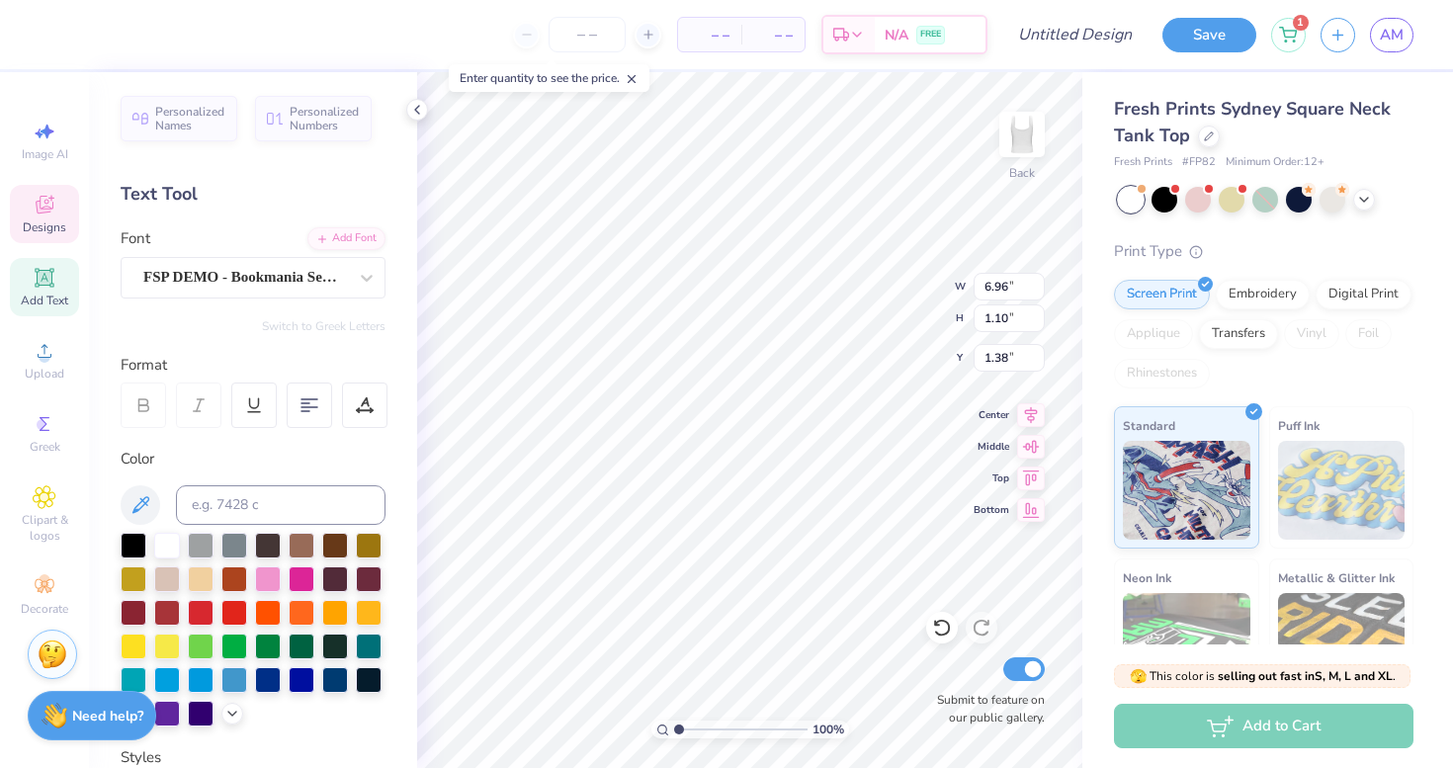
type input "1.22"
type textarea "S"
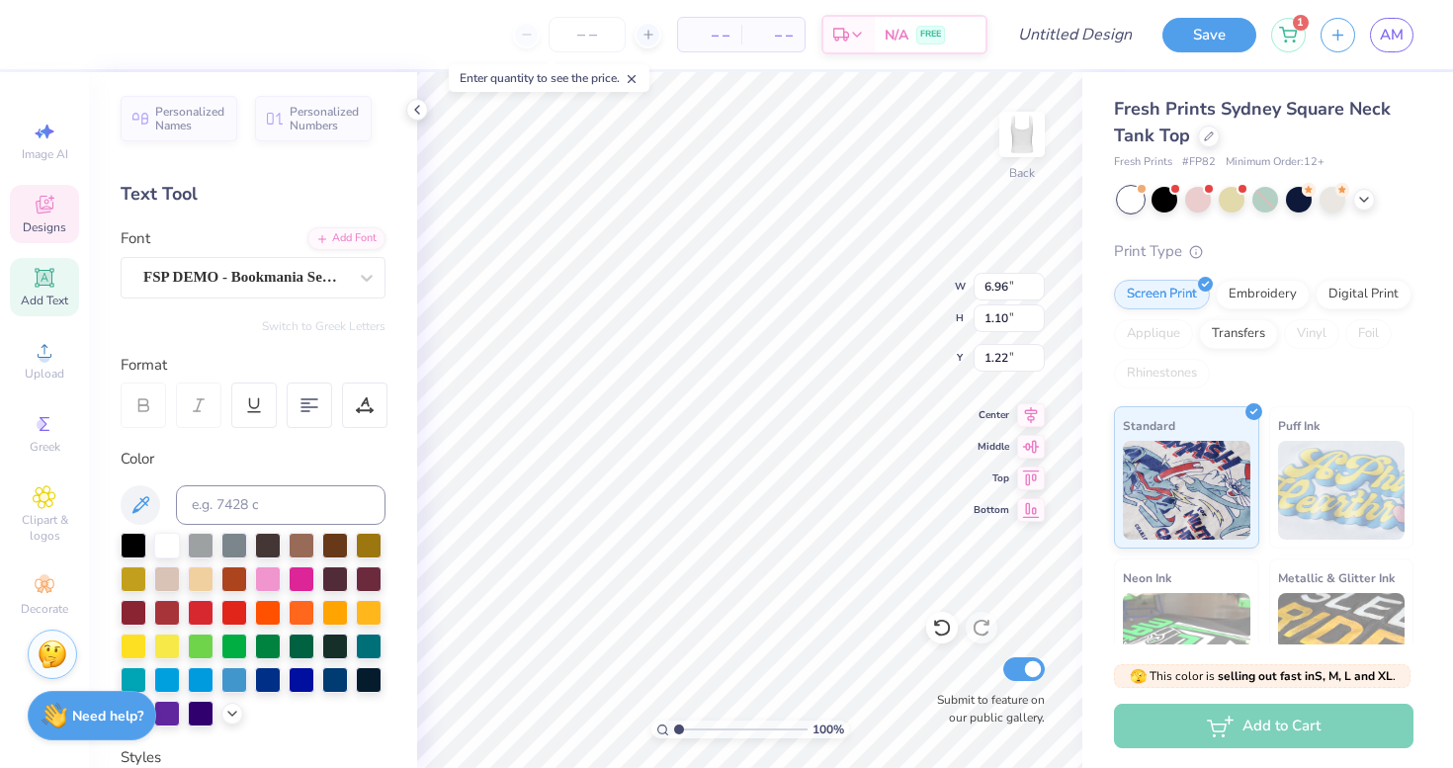
type textarea "Super Seniors"
type textarea "2026"
type input "1.48"
type input "2.57"
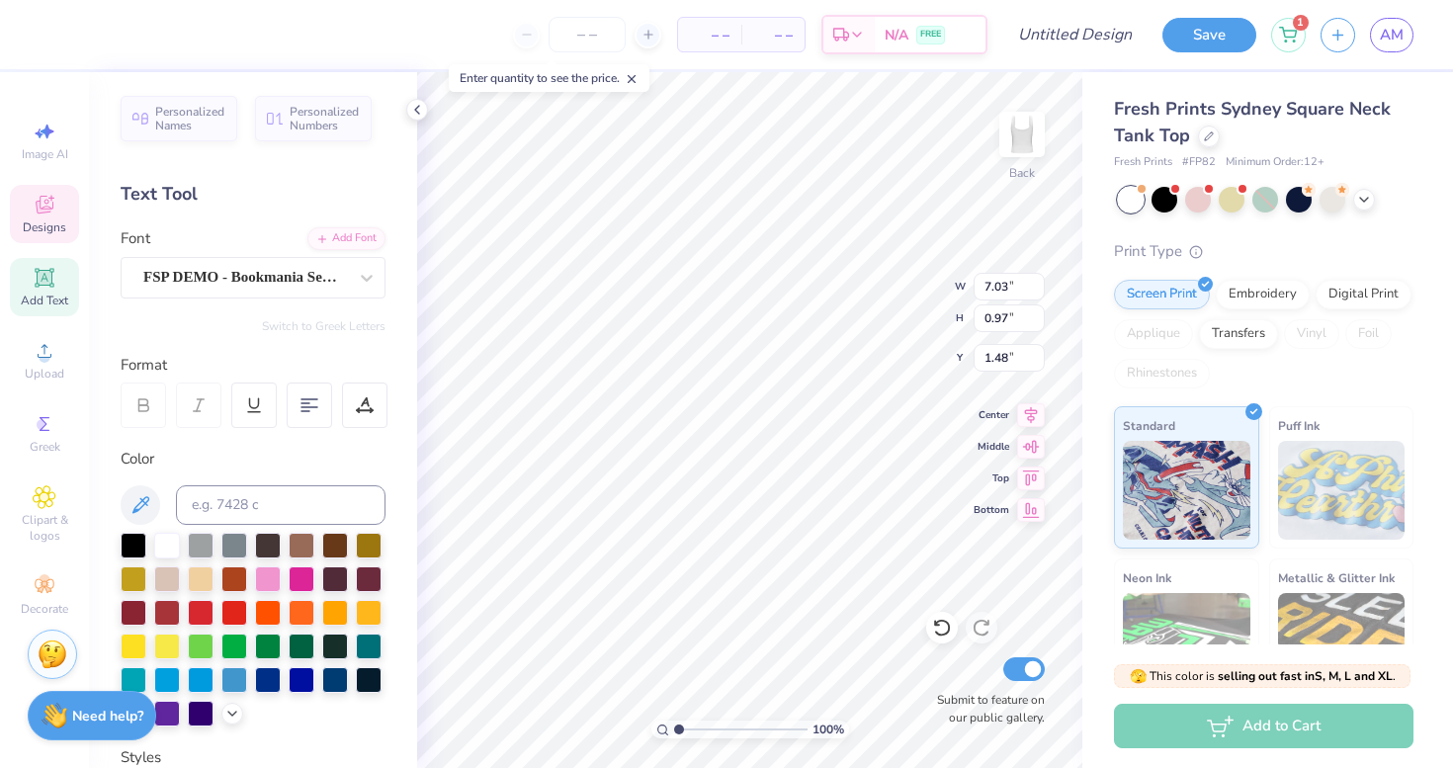
type input "2.53"
type input "0.70"
type input "7.03"
type input "0.97"
type input "1.48"
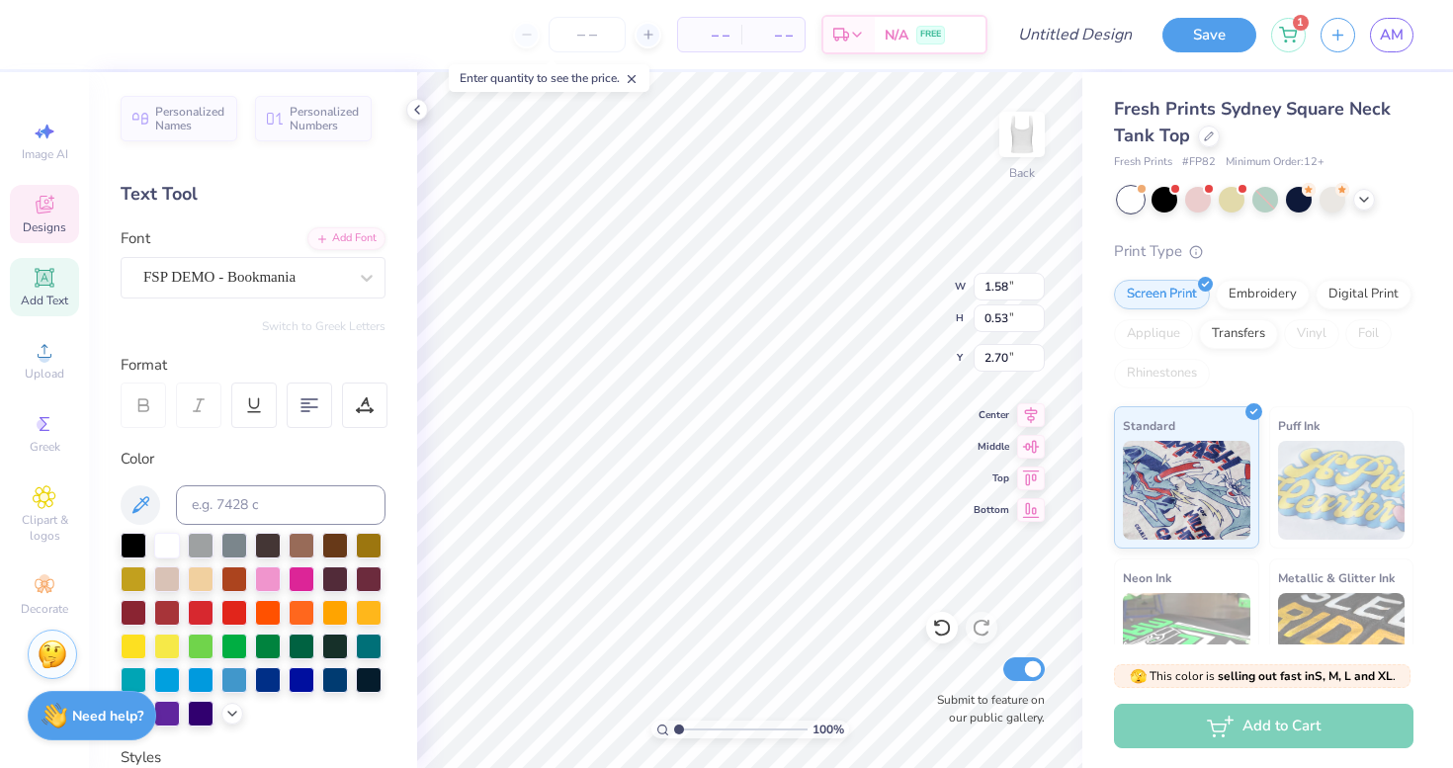
type input "2.74"
type textarea "EST. 2026"
click at [942, 625] on icon at bounding box center [942, 628] width 20 height 20
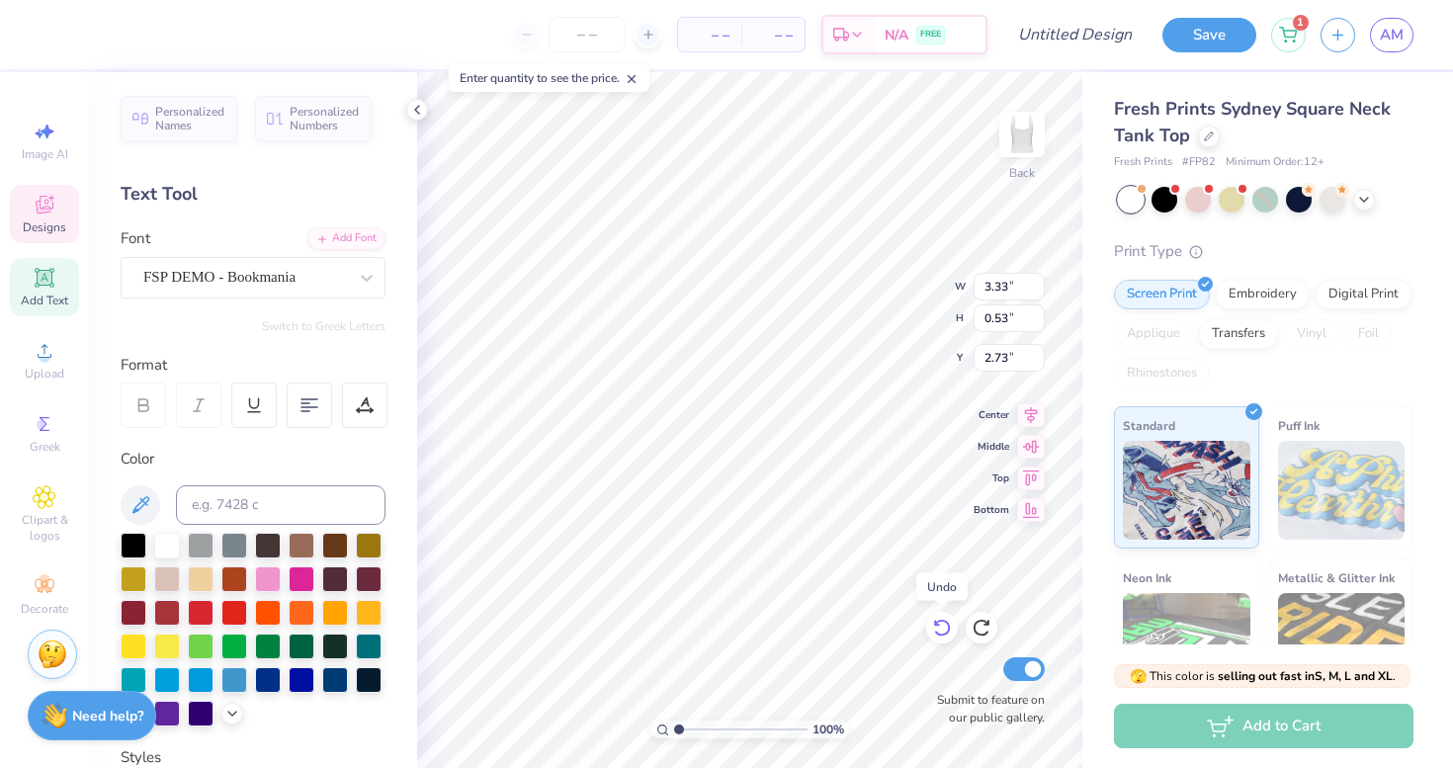
type input "1.58"
click at [936, 628] on icon at bounding box center [942, 628] width 20 height 20
type input "2.70"
click at [936, 628] on icon at bounding box center [942, 628] width 20 height 20
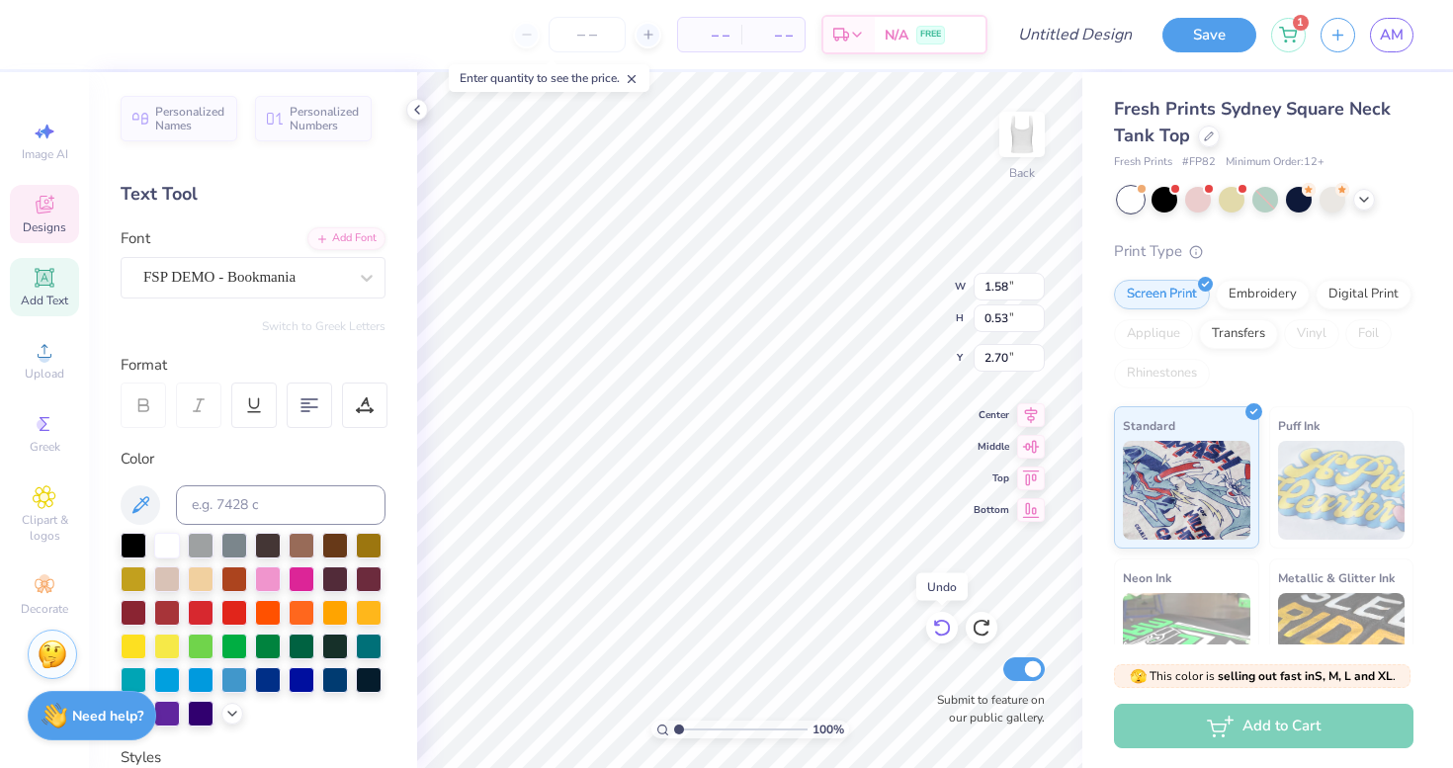
click at [936, 628] on icon at bounding box center [942, 628] width 20 height 20
type input "3.33"
type input "0.55"
type input "2.65"
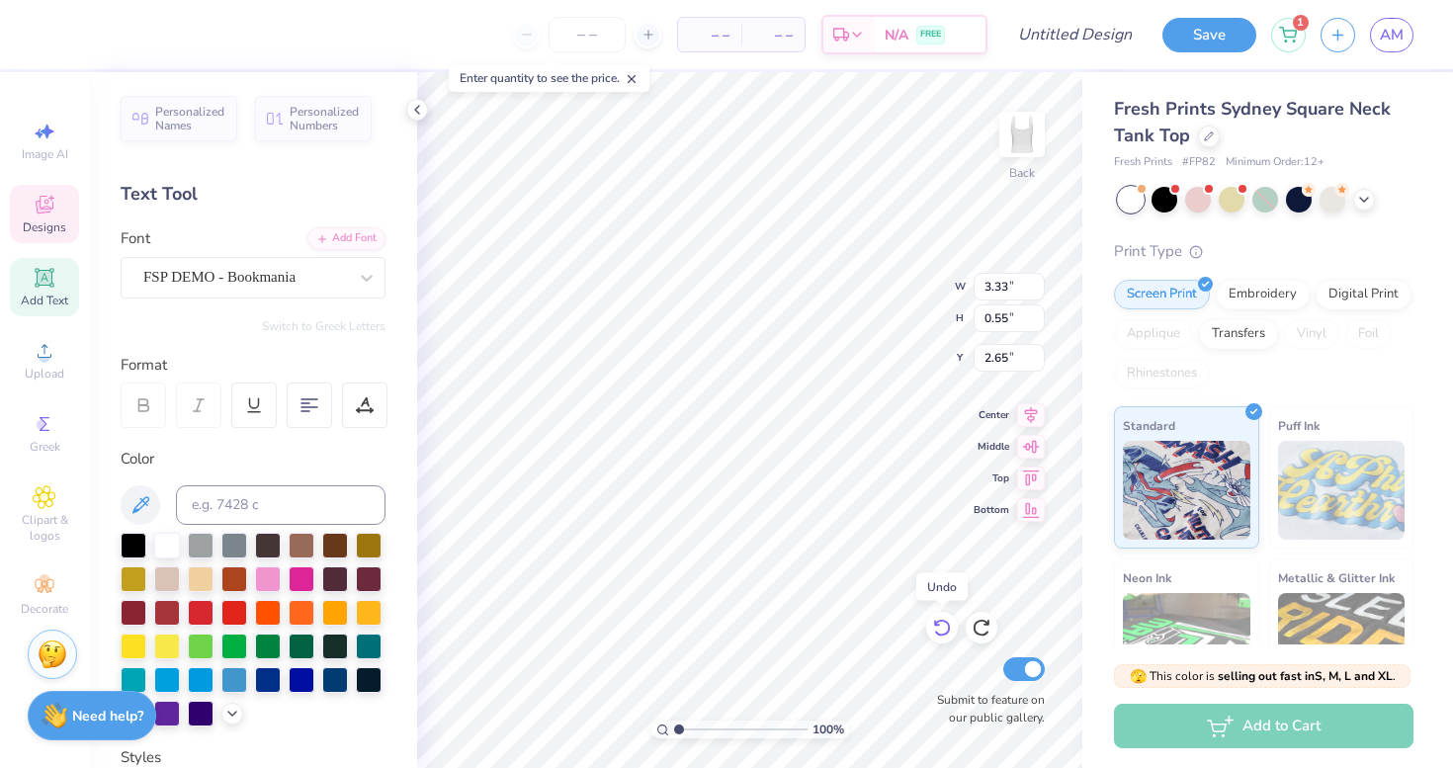
click at [936, 628] on icon at bounding box center [942, 628] width 20 height 20
click at [987, 623] on icon at bounding box center [986, 623] width 4 height 4
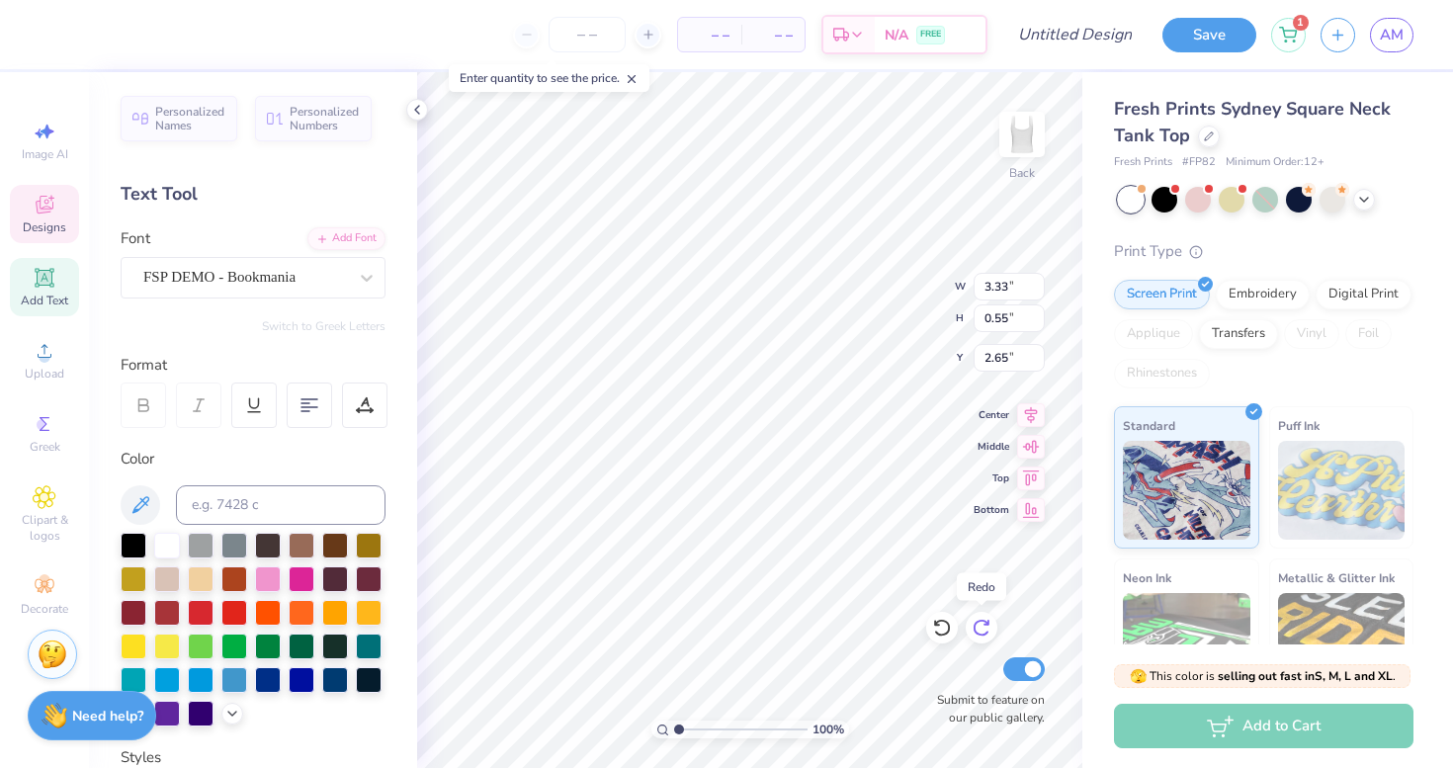
click at [987, 623] on icon at bounding box center [986, 623] width 4 height 4
type textarea "EST. 2026"
click at [93, 46] on div at bounding box center [89, 33] width 28 height 28
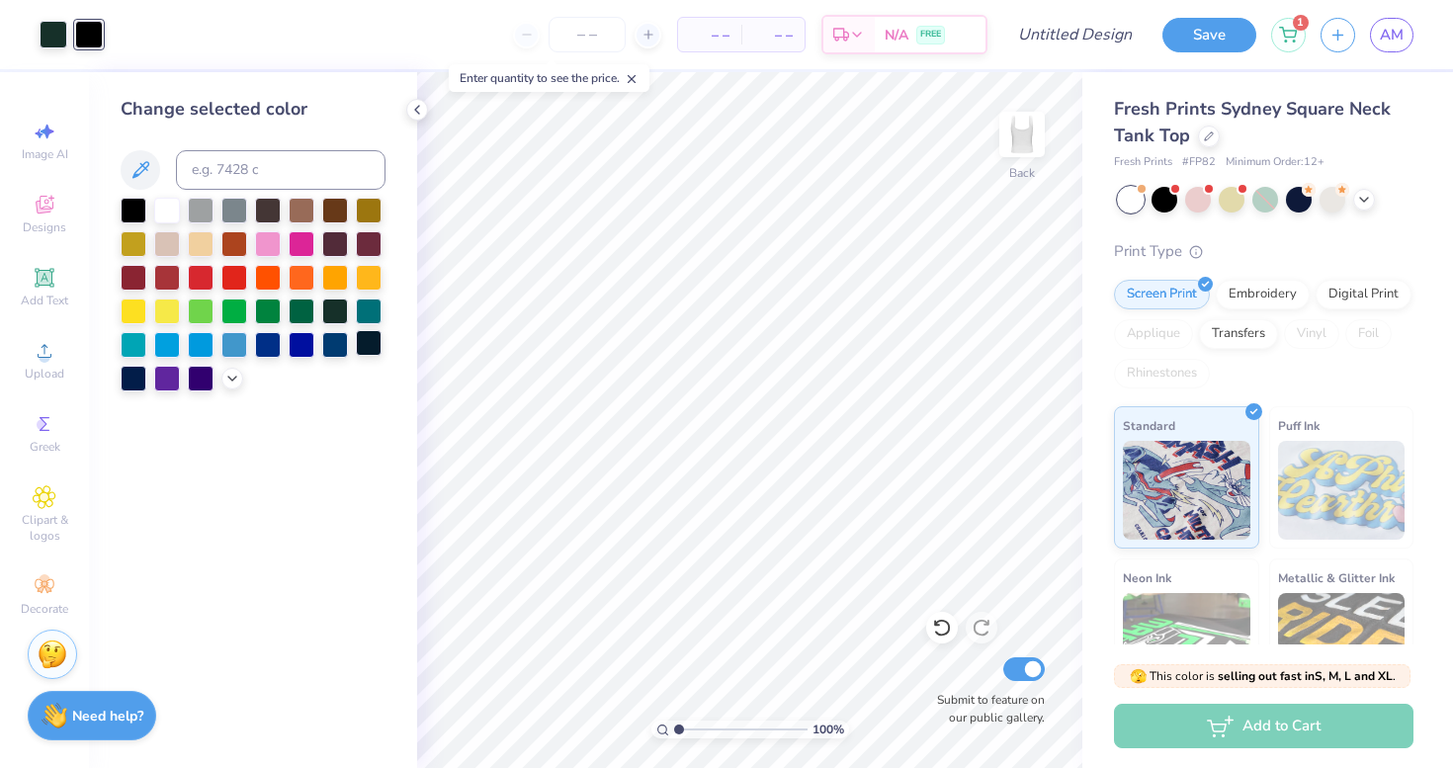
click at [369, 349] on div at bounding box center [369, 343] width 26 height 26
click at [362, 343] on div at bounding box center [369, 343] width 26 height 26
click at [195, 307] on div at bounding box center [201, 309] width 26 height 26
click at [230, 310] on div at bounding box center [234, 309] width 26 height 26
click at [270, 310] on div at bounding box center [268, 309] width 26 height 26
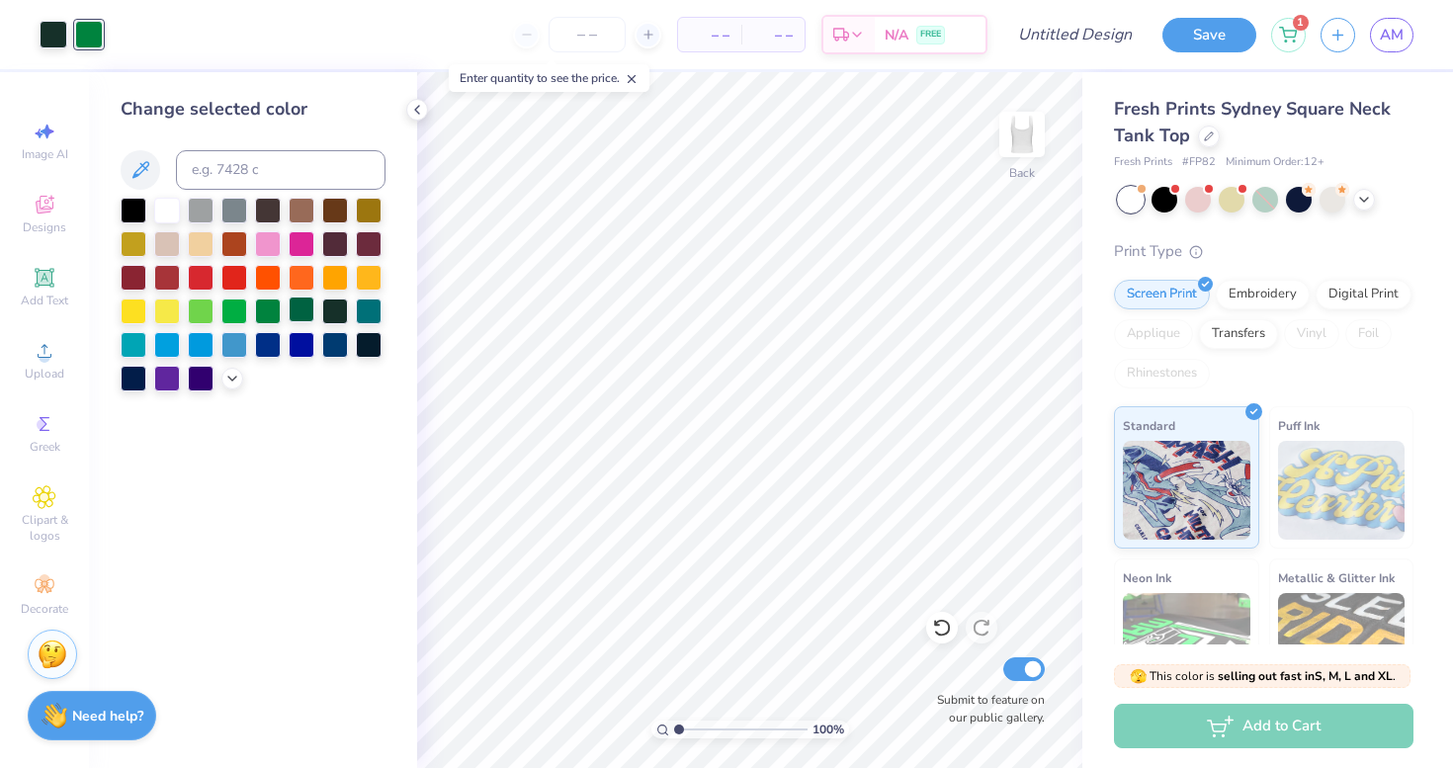
click at [291, 310] on div at bounding box center [302, 309] width 26 height 26
click at [1086, 42] on input "Design Title" at bounding box center [1098, 35] width 97 height 40
type input "tank"
click at [1233, 29] on button "Save" at bounding box center [1209, 32] width 94 height 35
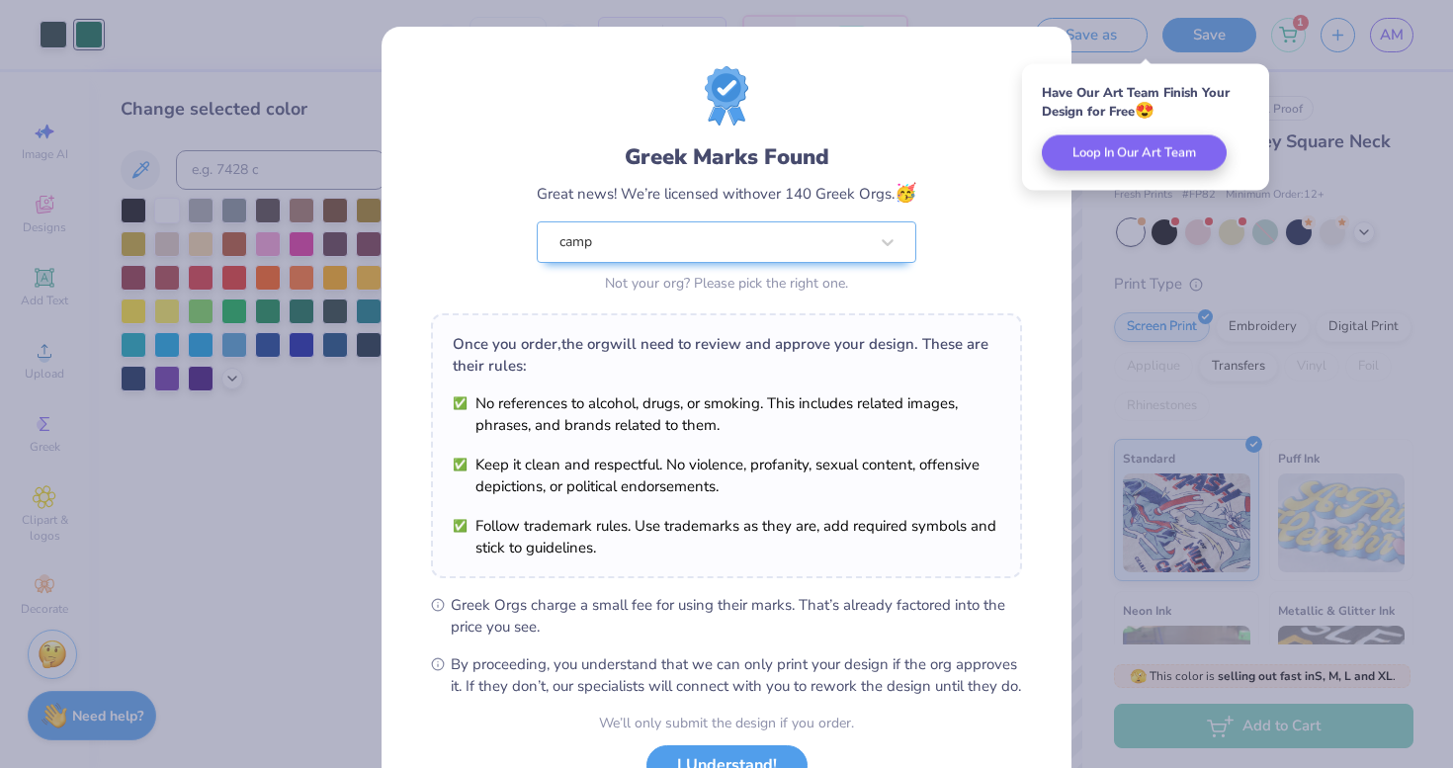
scroll to position [157, 0]
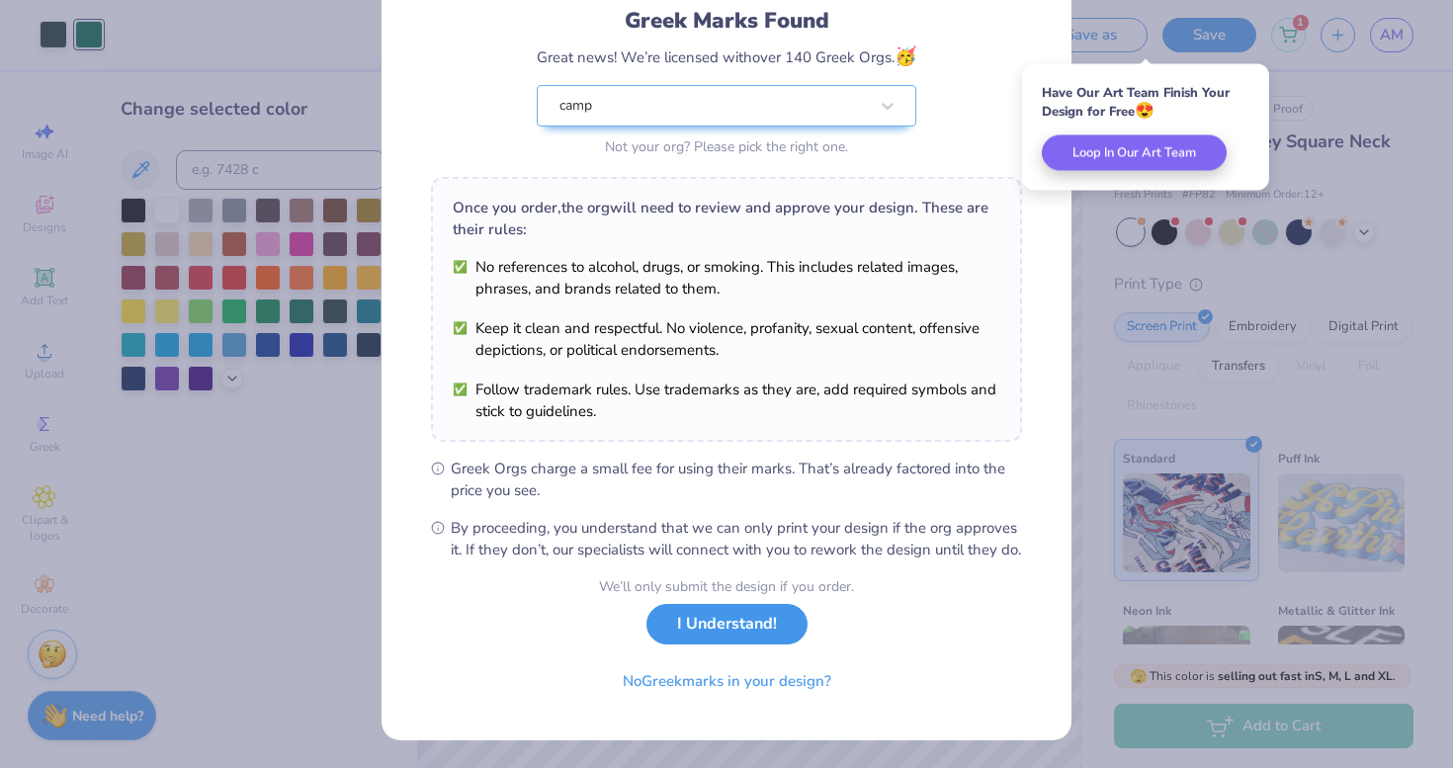
click at [751, 624] on button "I Understand!" at bounding box center [726, 624] width 161 height 41
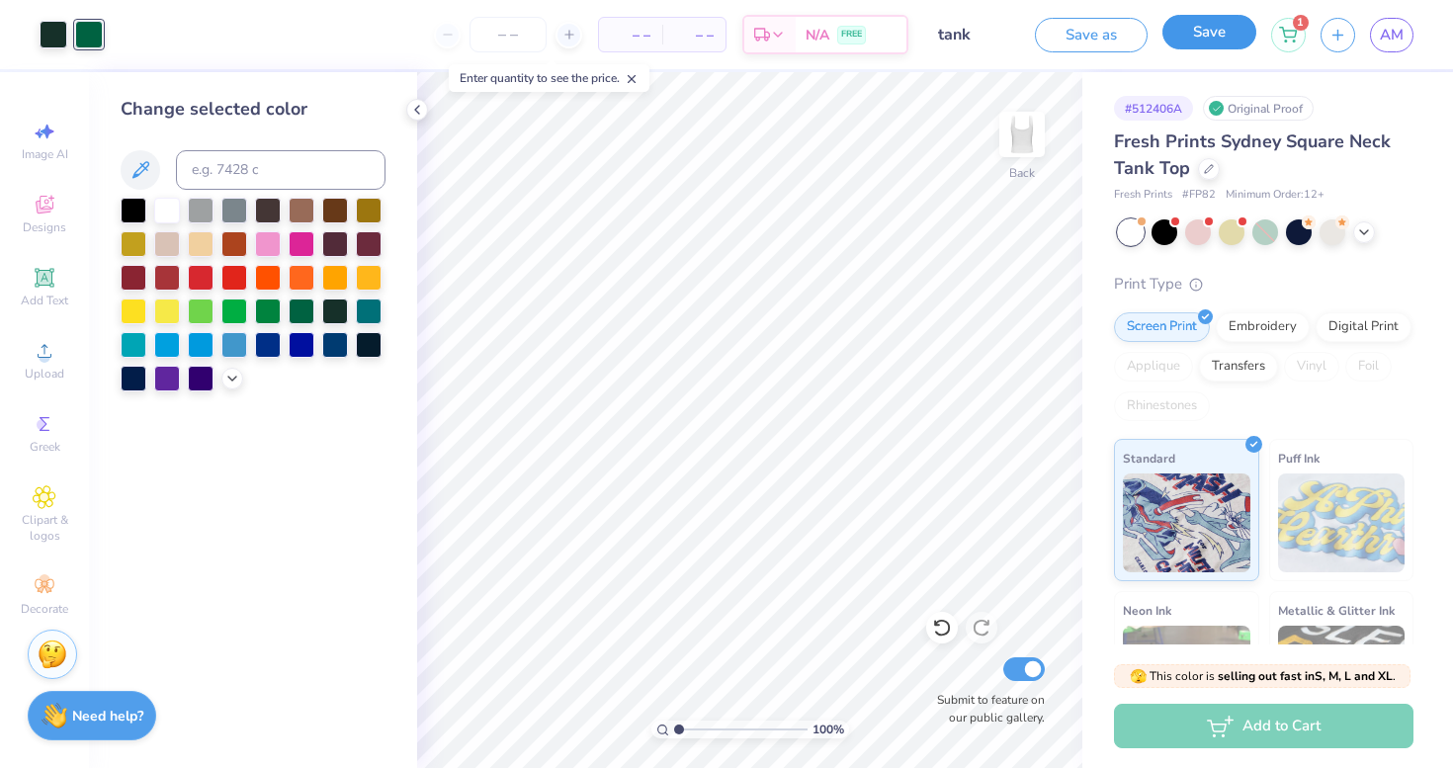
click at [1193, 35] on button "Save" at bounding box center [1209, 32] width 94 height 35
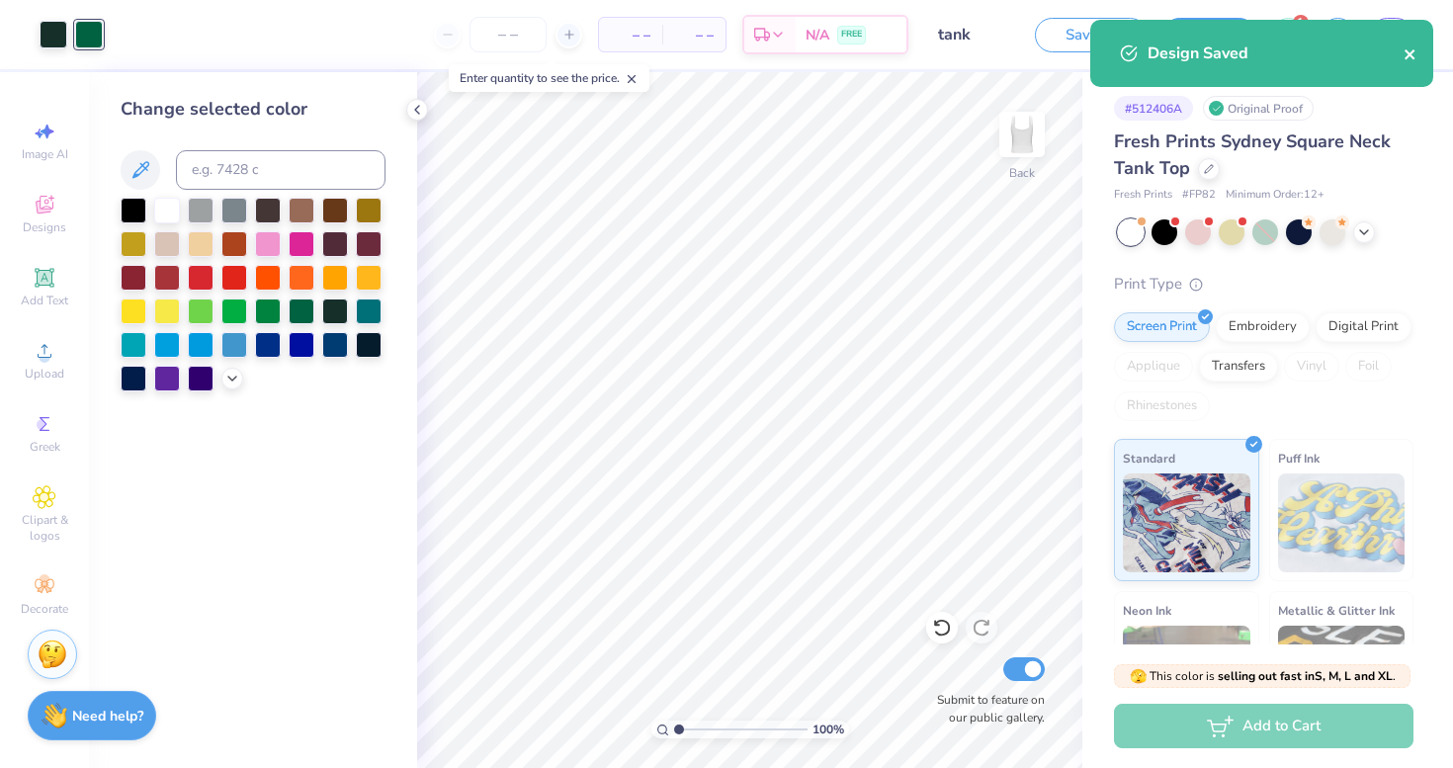
click at [1413, 56] on icon "close" at bounding box center [1410, 54] width 14 height 16
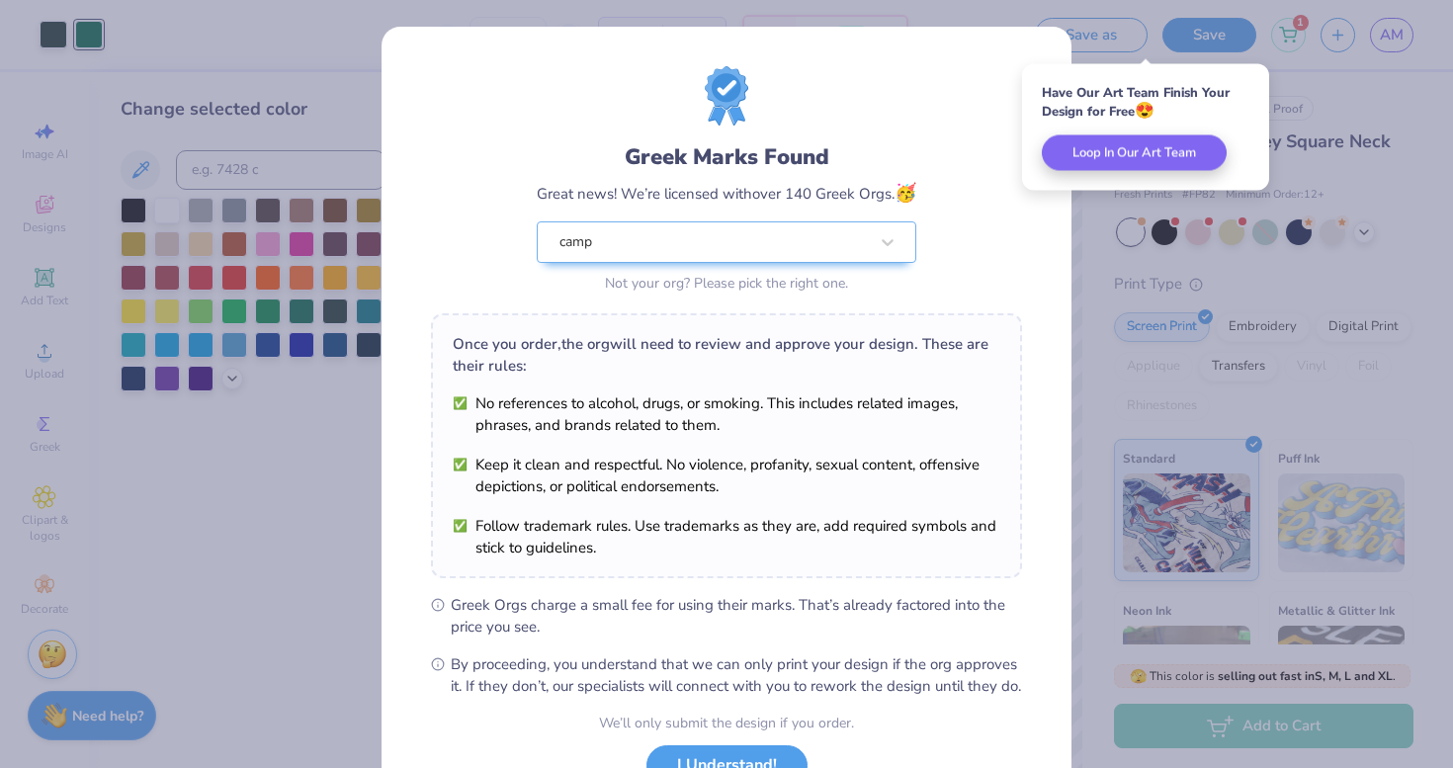
scroll to position [157, 0]
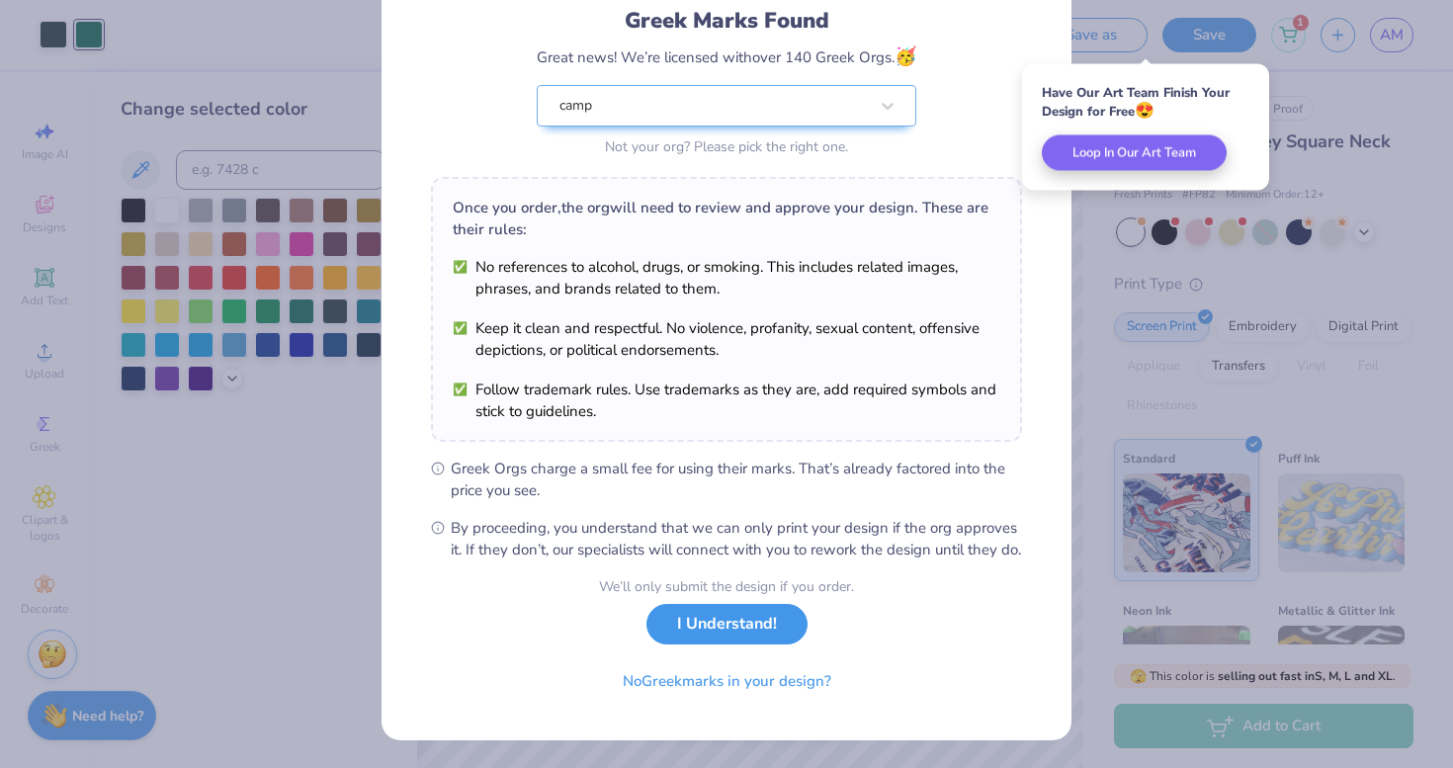
click at [701, 617] on button "I Understand!" at bounding box center [726, 624] width 161 height 41
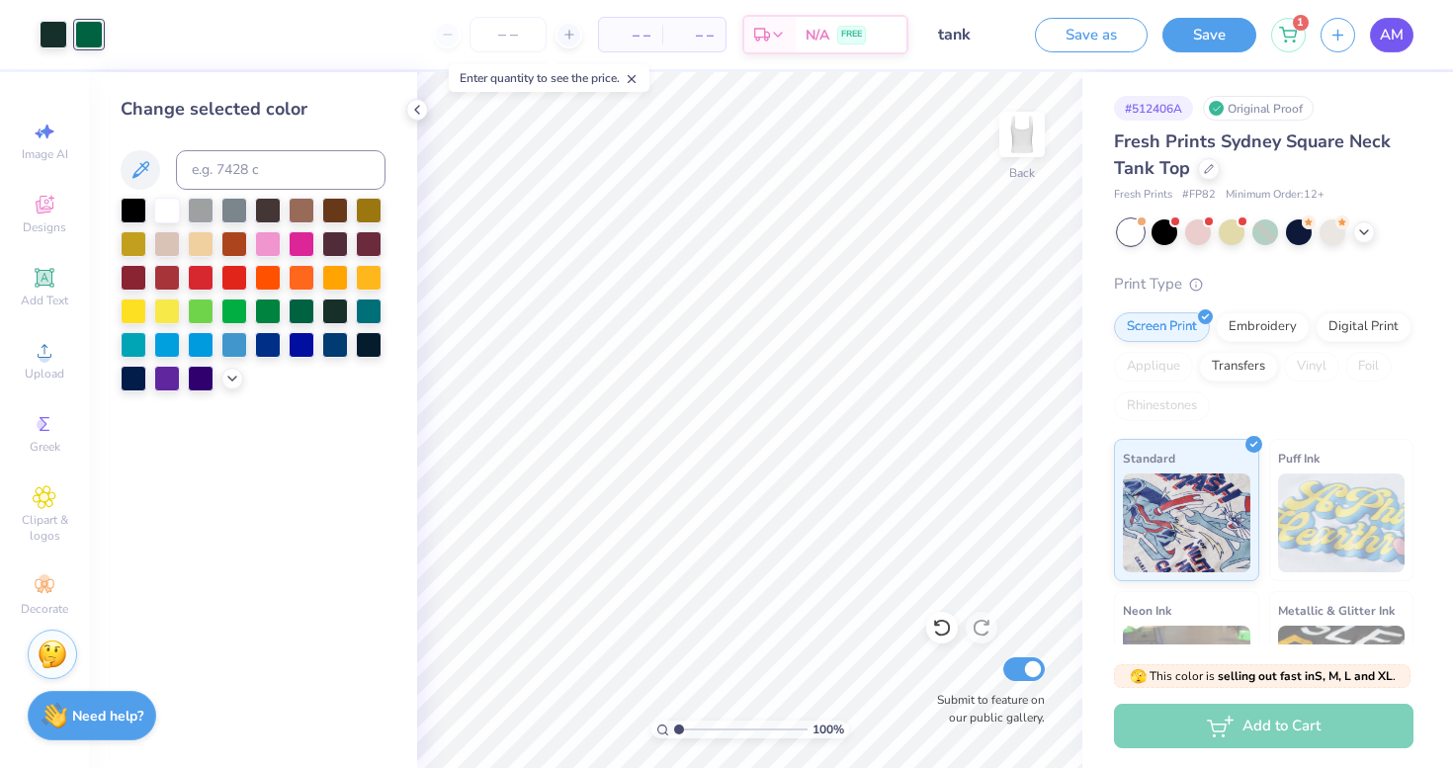
click at [1380, 43] on span "AM" at bounding box center [1391, 35] width 24 height 23
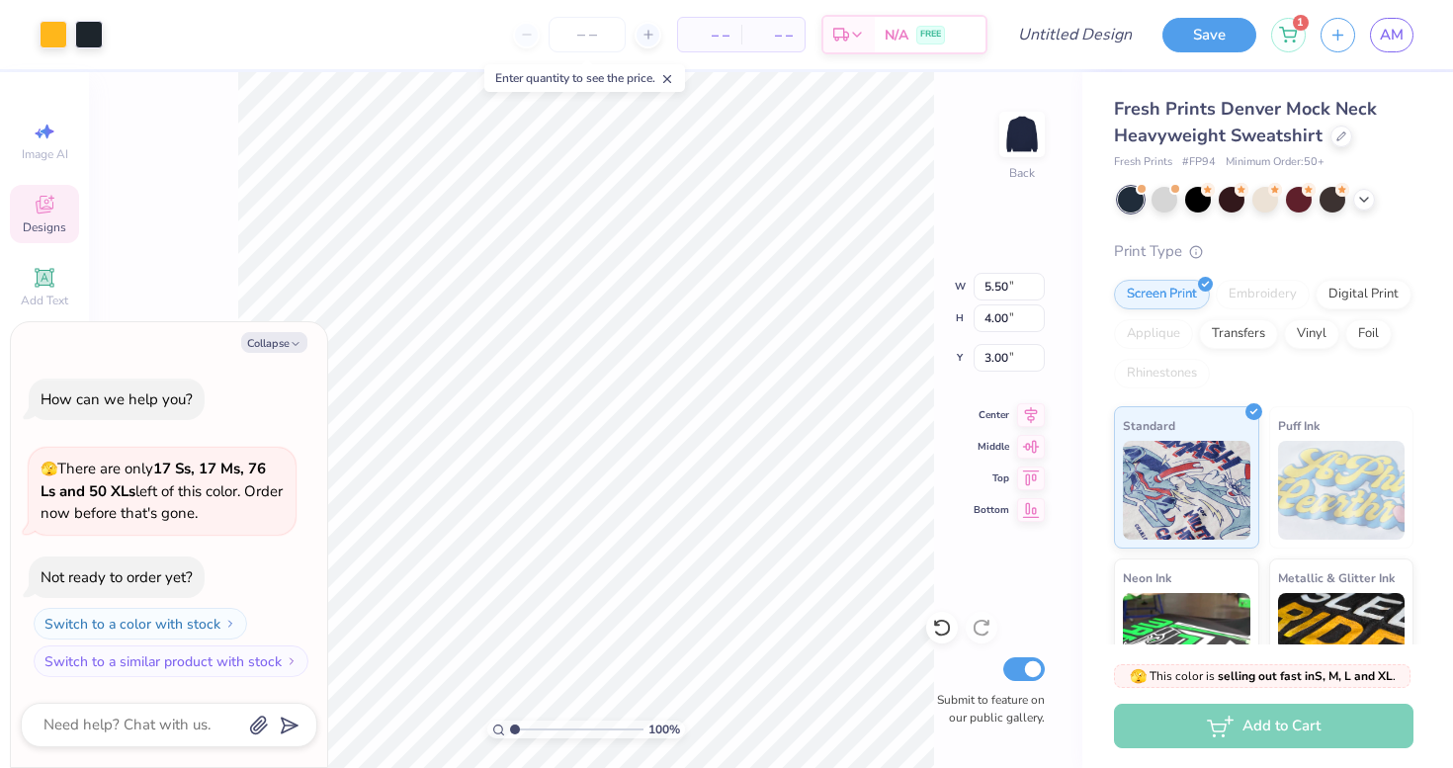
type textarea "x"
type input "9.88"
type input "7.18"
type textarea "x"
type input "0.99"
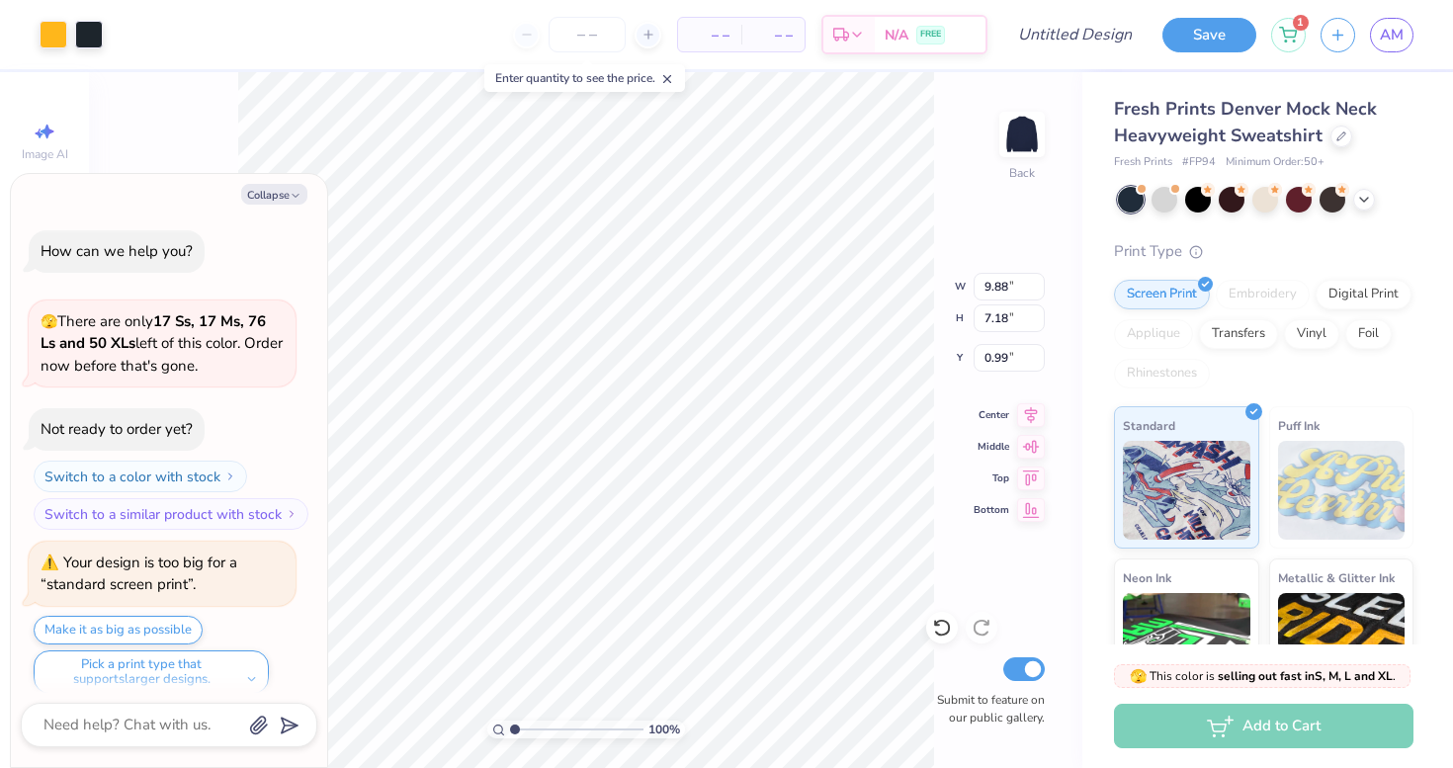
scroll to position [16, 0]
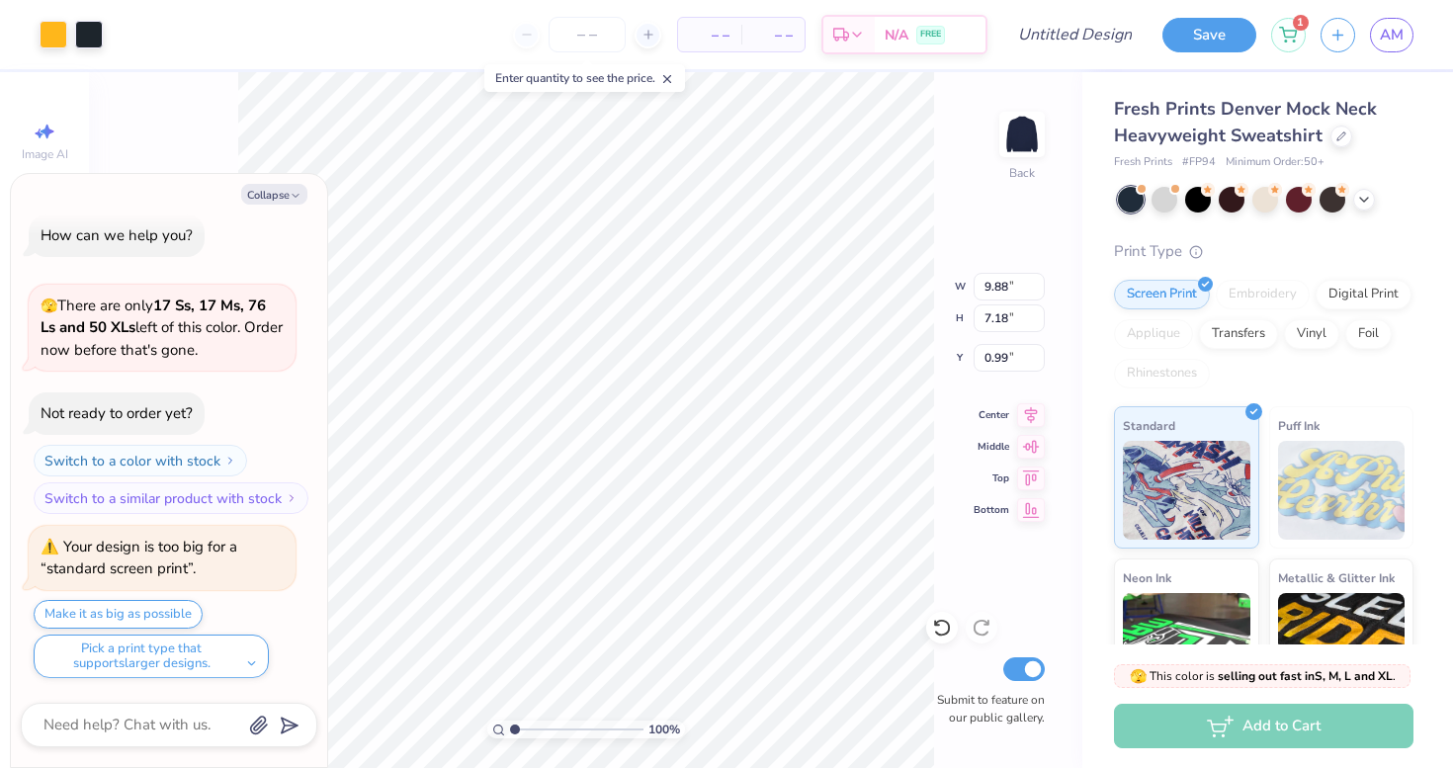
type textarea "x"
type input "13.56"
type input "9.86"
type textarea "x"
type input "2.21"
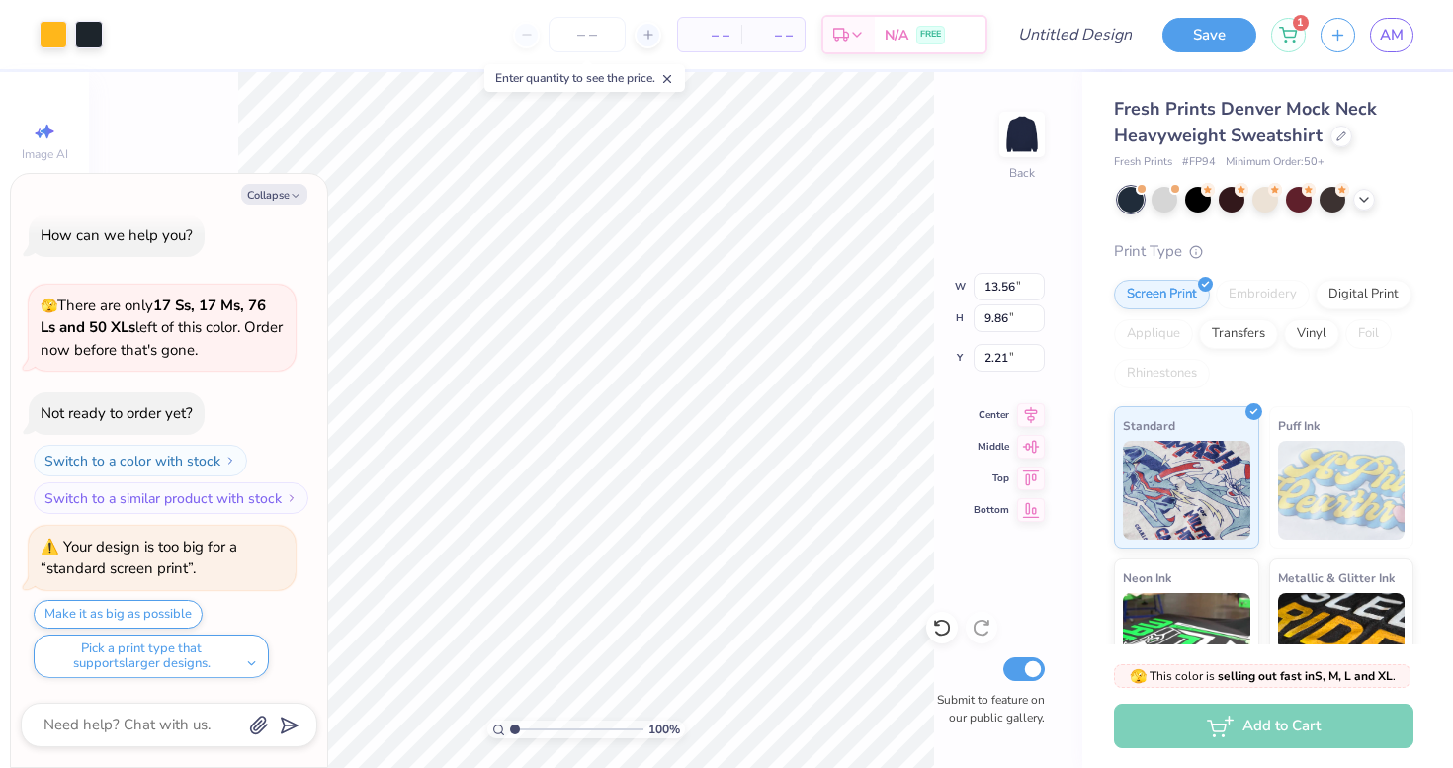
type textarea "x"
type input "14.79"
type input "10.75"
type textarea "x"
type input "1.44"
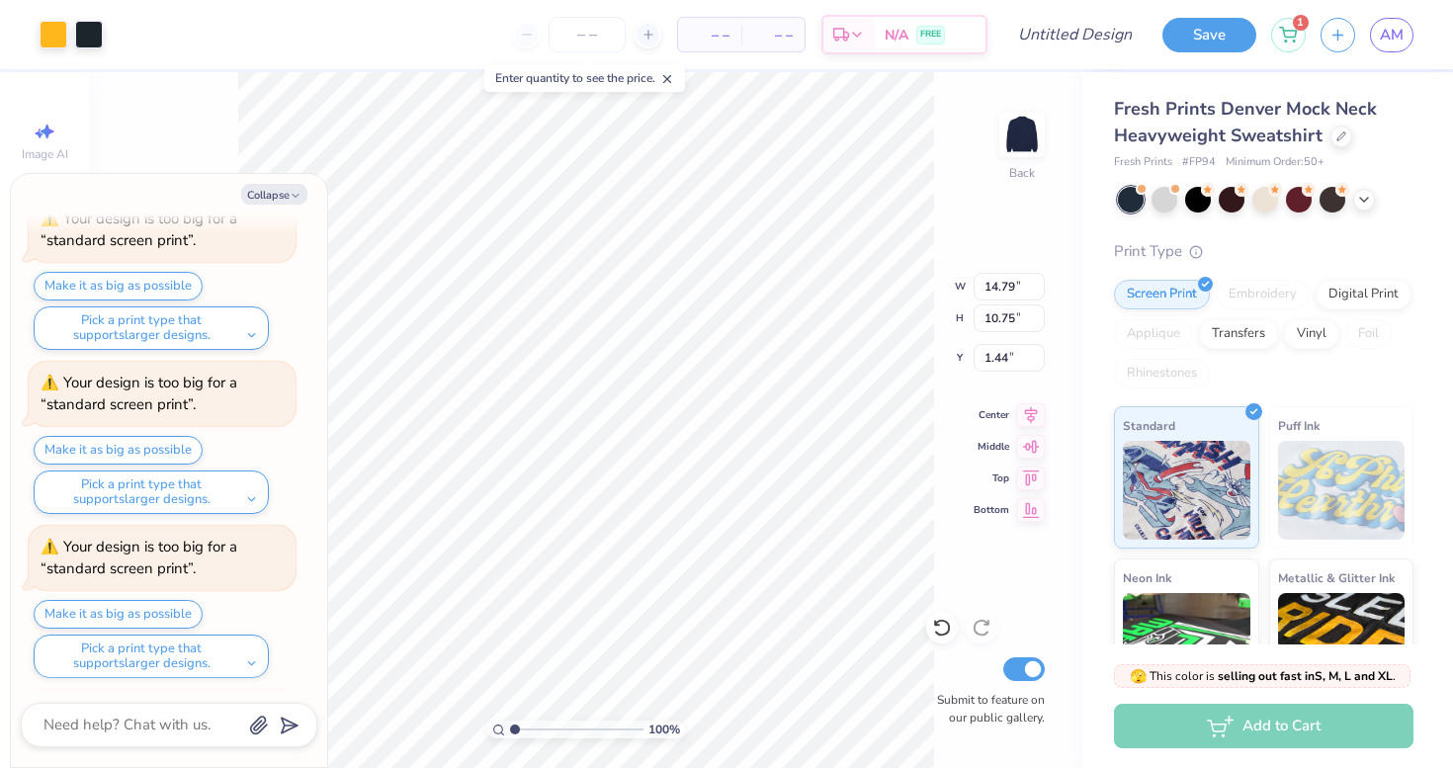
scroll to position [672, 0]
type textarea "x"
type input "1.38"
type textarea "x"
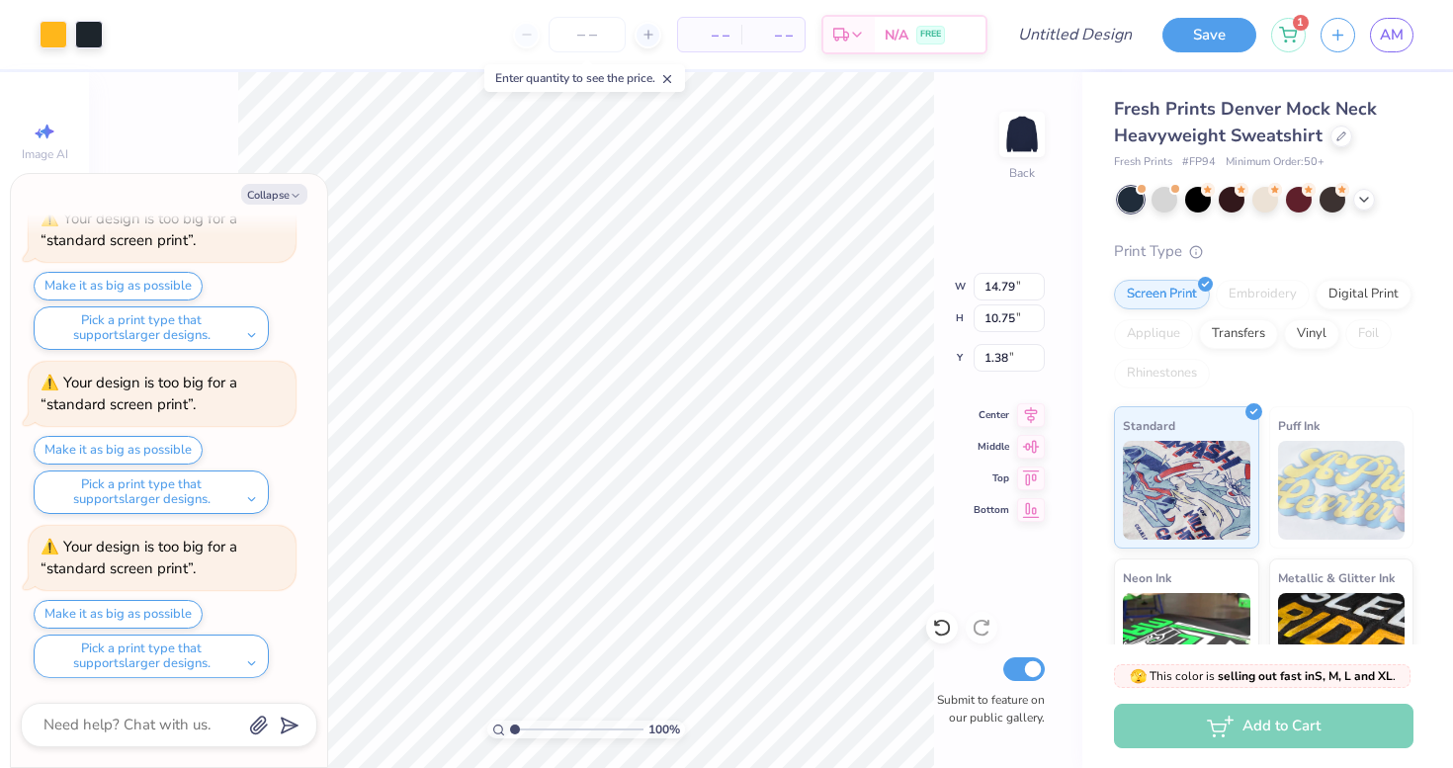
type input "1.37"
type textarea "x"
type input "1.89"
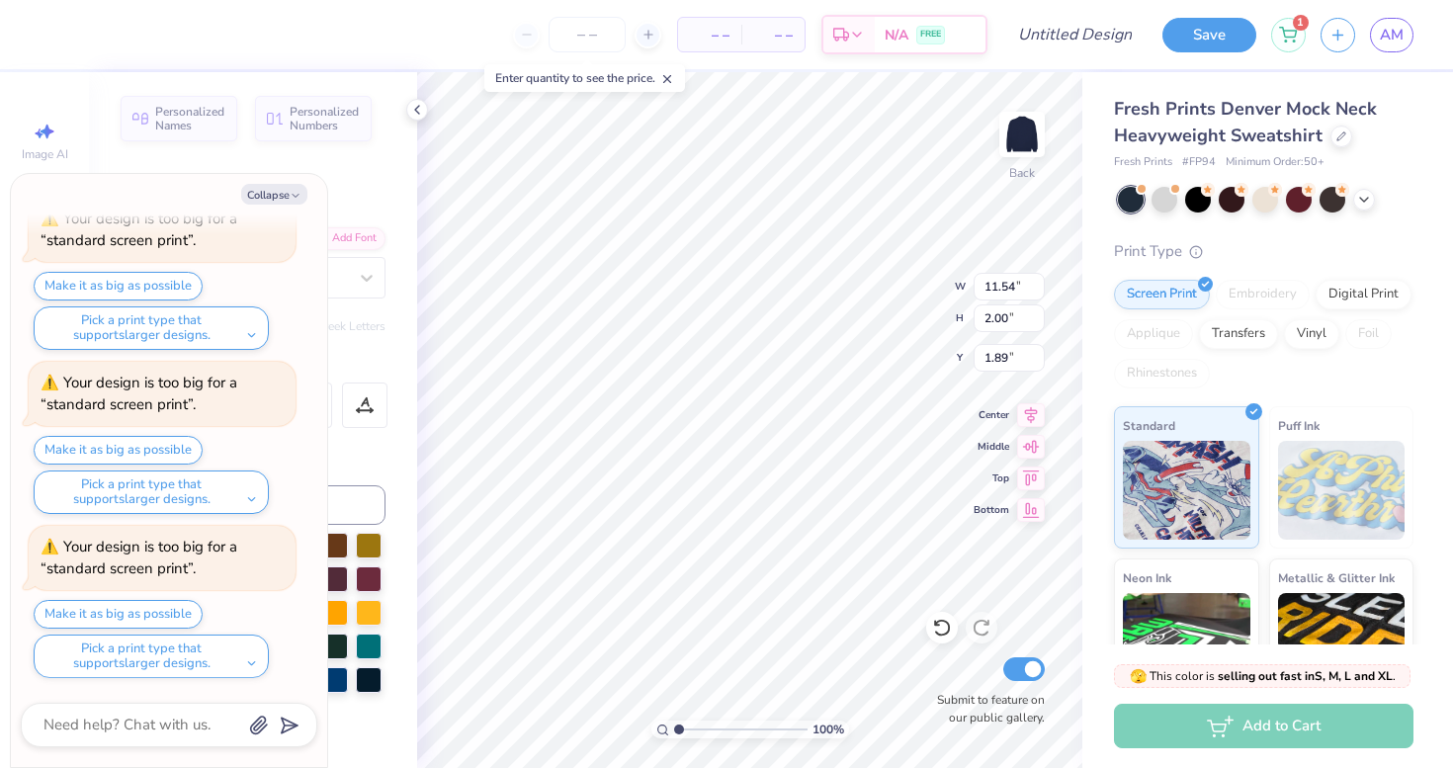
scroll to position [0, 4]
type textarea "x"
type textarea "S"
type textarea "x"
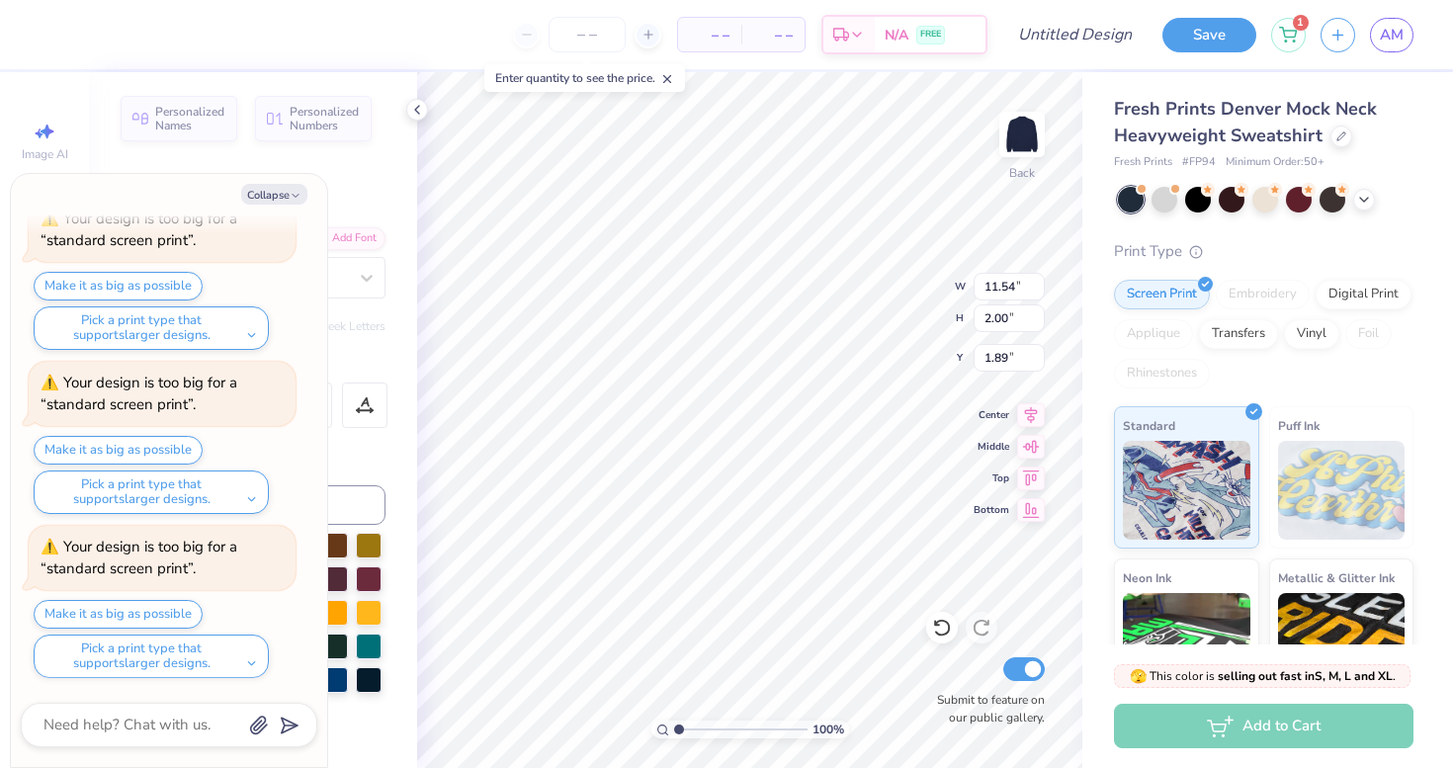
type textarea "Su"
type textarea "x"
type textarea "Sup"
type textarea "x"
type textarea "Supe"
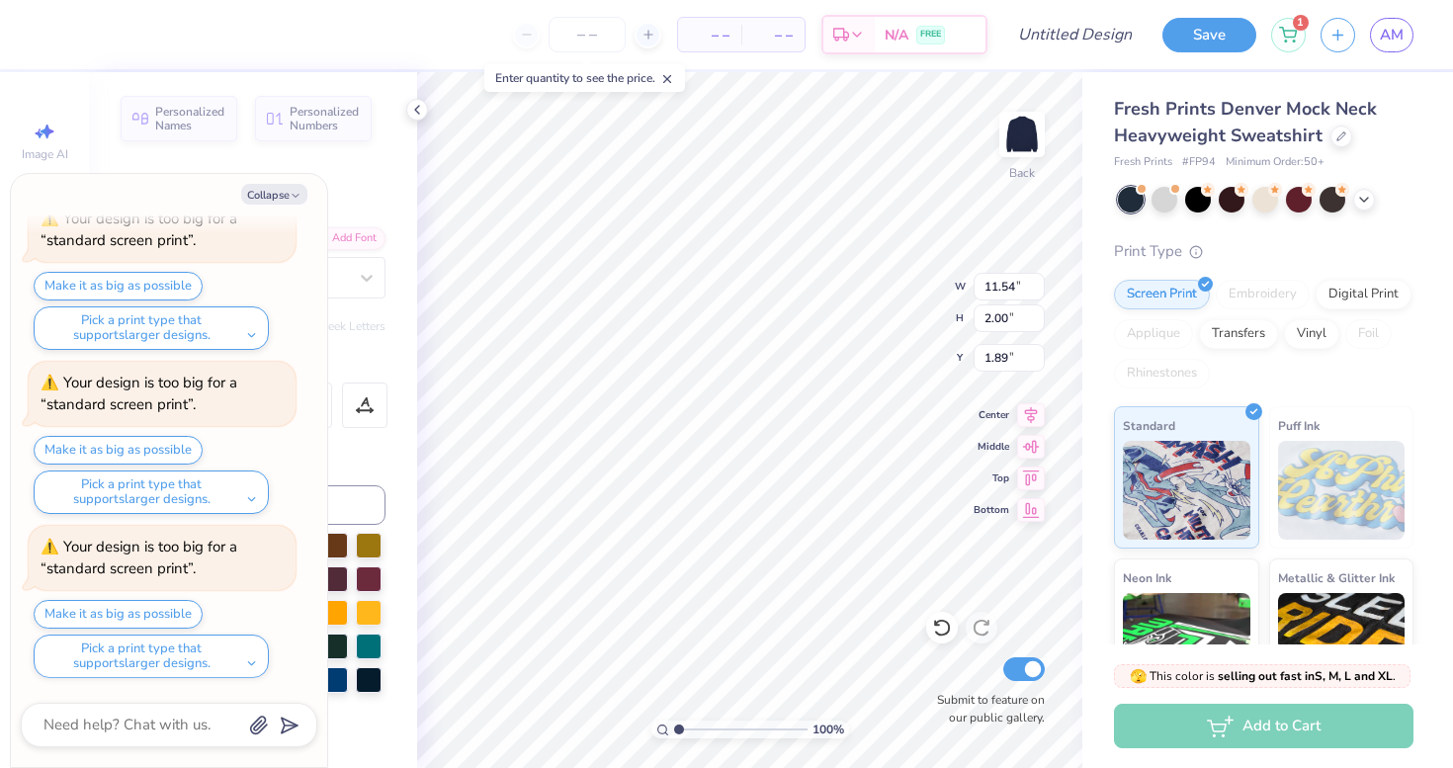
type textarea "x"
type textarea "Super"
type textarea "x"
type textarea "Super"
type textarea "x"
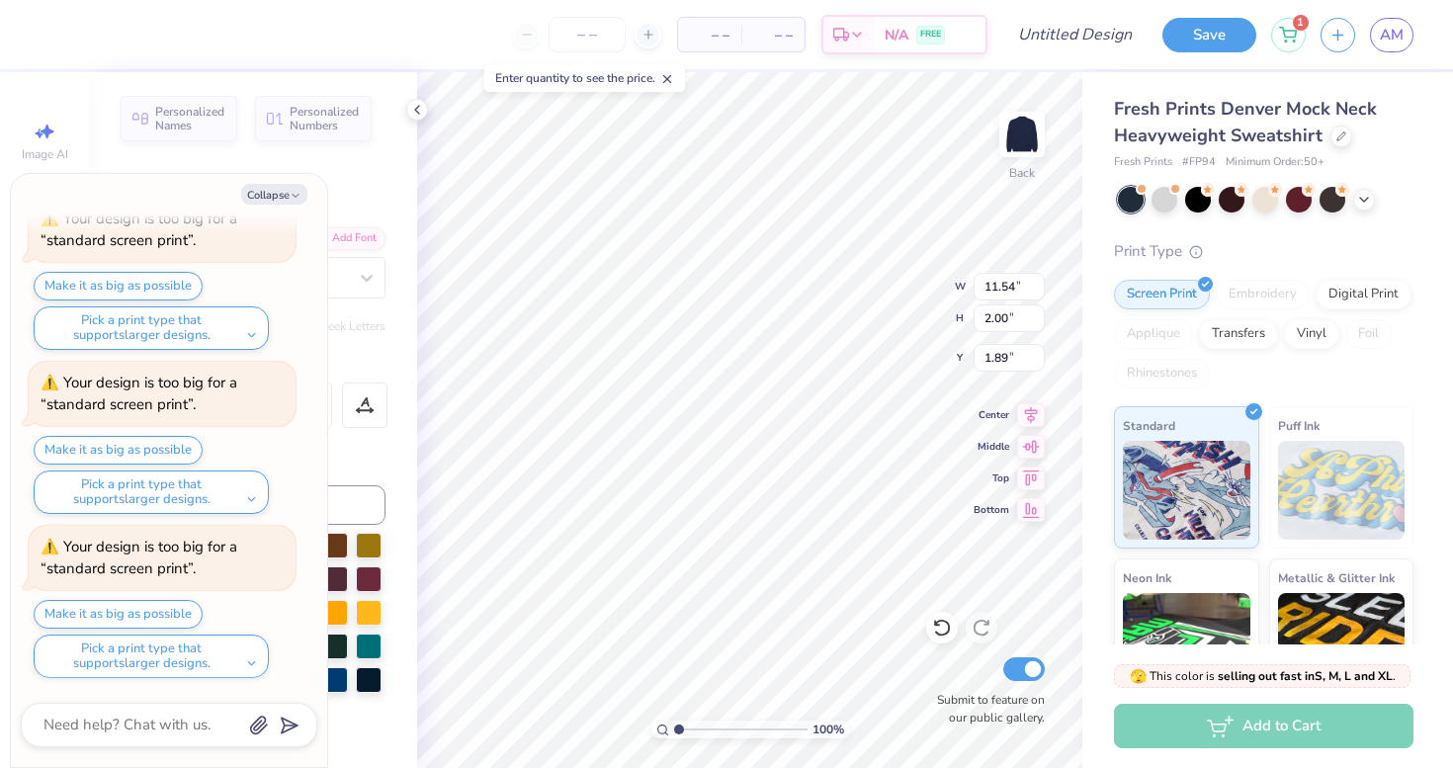
type textarea "Super S"
type textarea "x"
type textarea "Super Se"
type textarea "x"
type textarea "Super Sen"
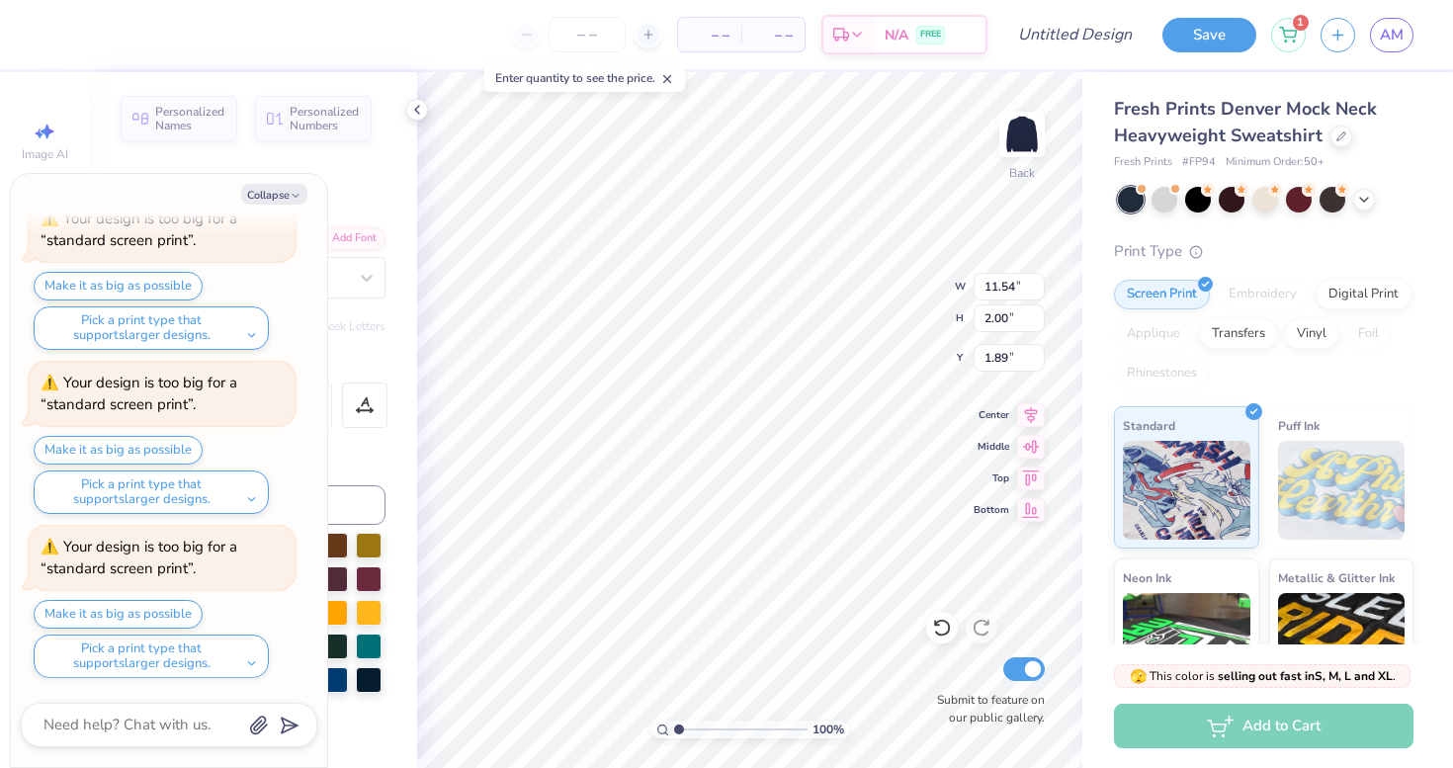
type textarea "x"
type textarea "Super Seni"
type textarea "x"
type textarea "Super Senio"
type textarea "x"
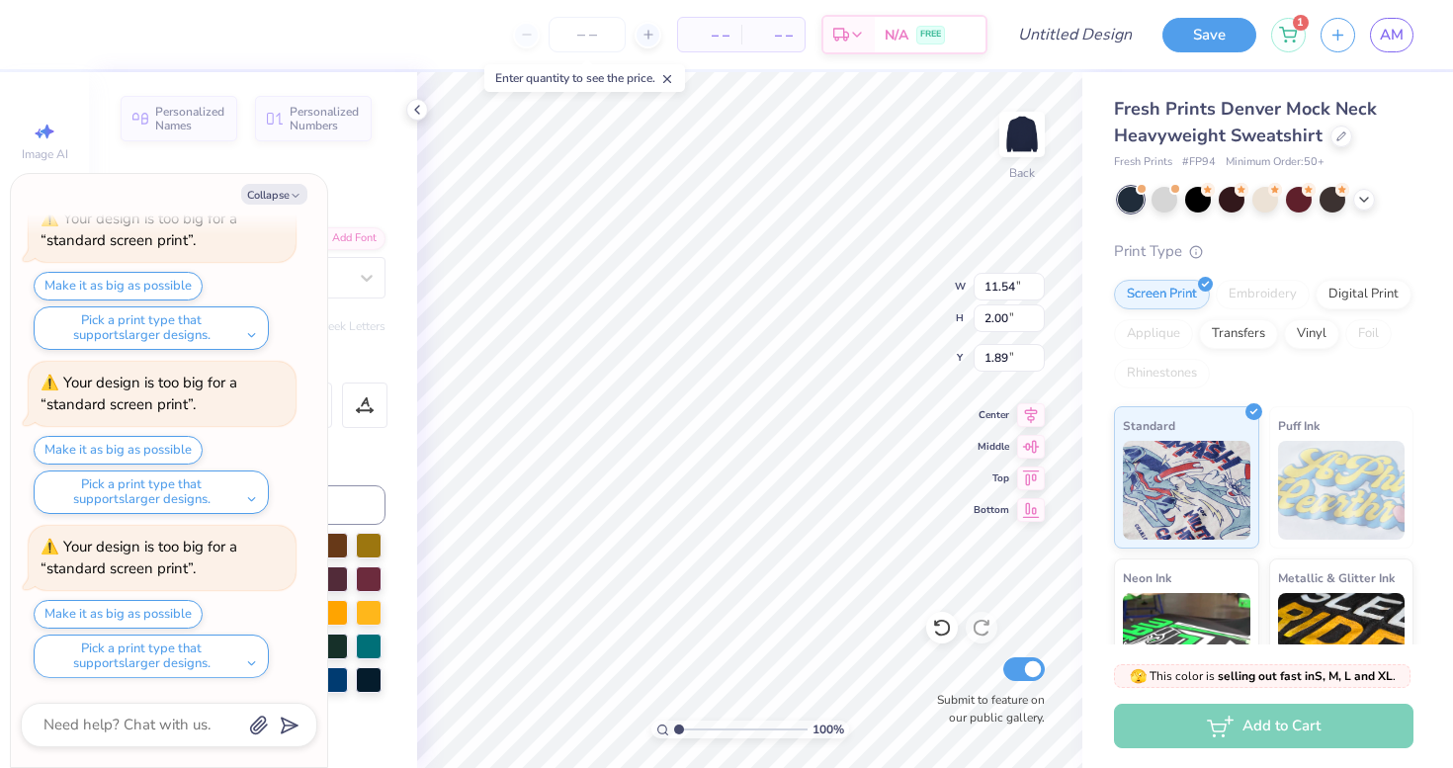
type textarea "Super Senior"
type textarea "x"
type textarea "Super Seniors"
type textarea "x"
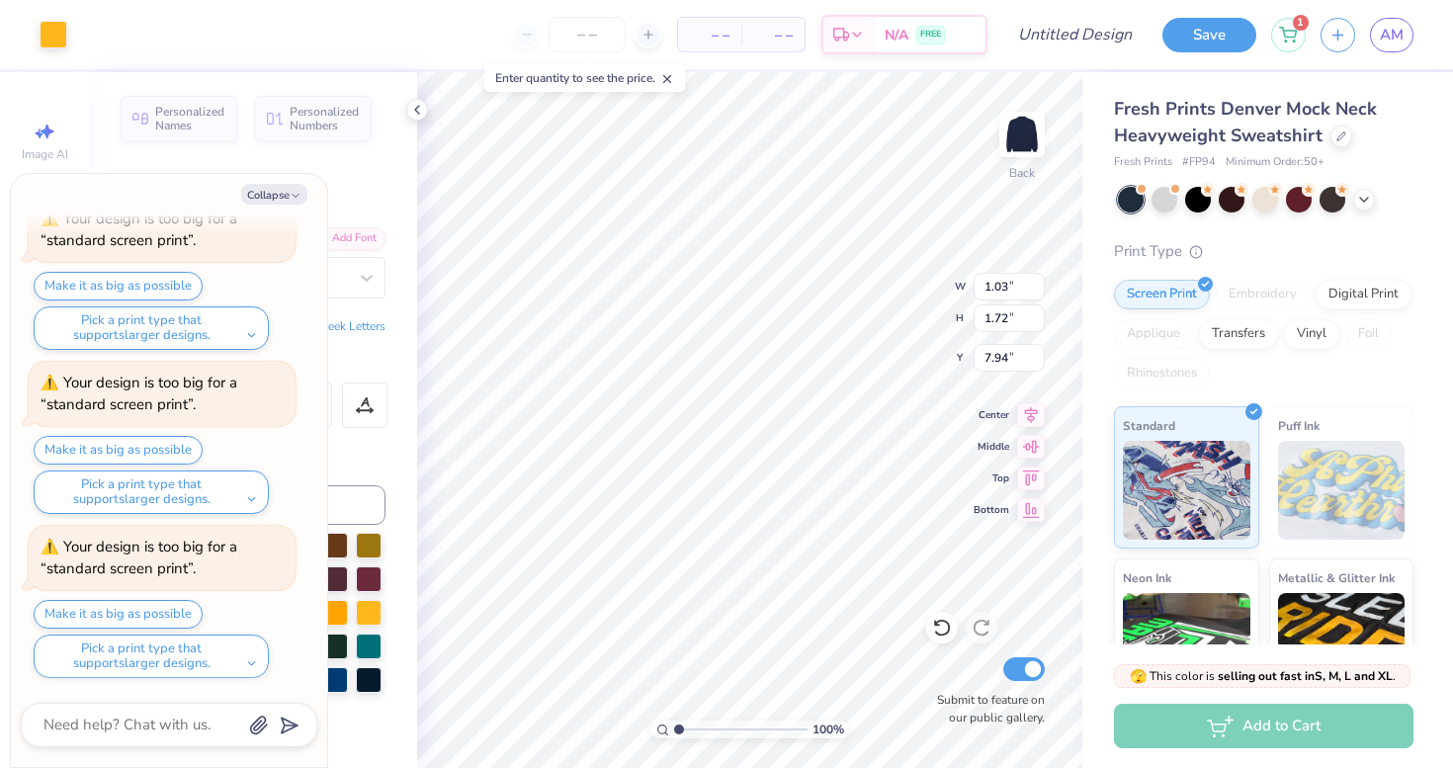
type input "7.80"
type textarea "x"
type textarea "6"
click at [1161, 198] on div at bounding box center [1164, 198] width 26 height 26
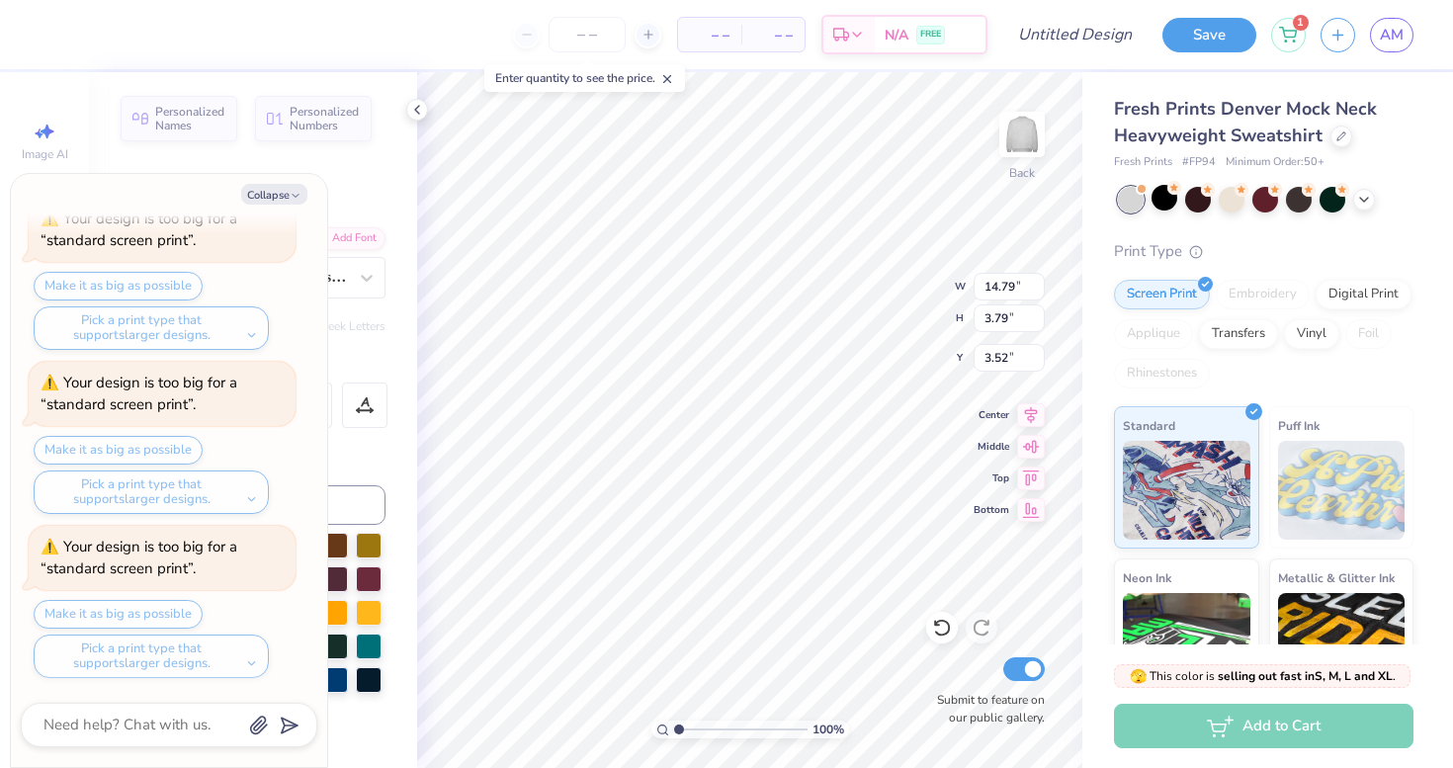
scroll to position [1093, 0]
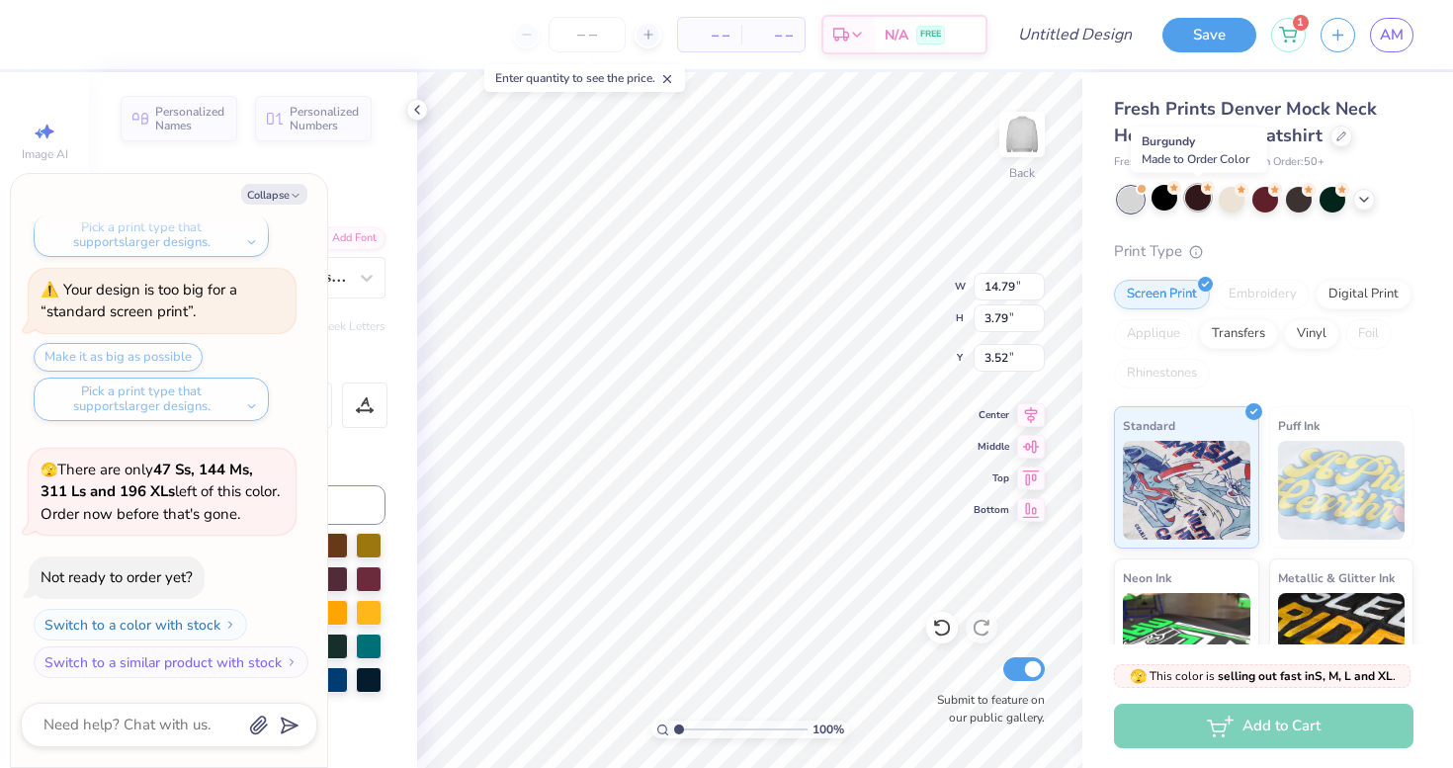
click at [1207, 195] on div at bounding box center [1198, 198] width 26 height 26
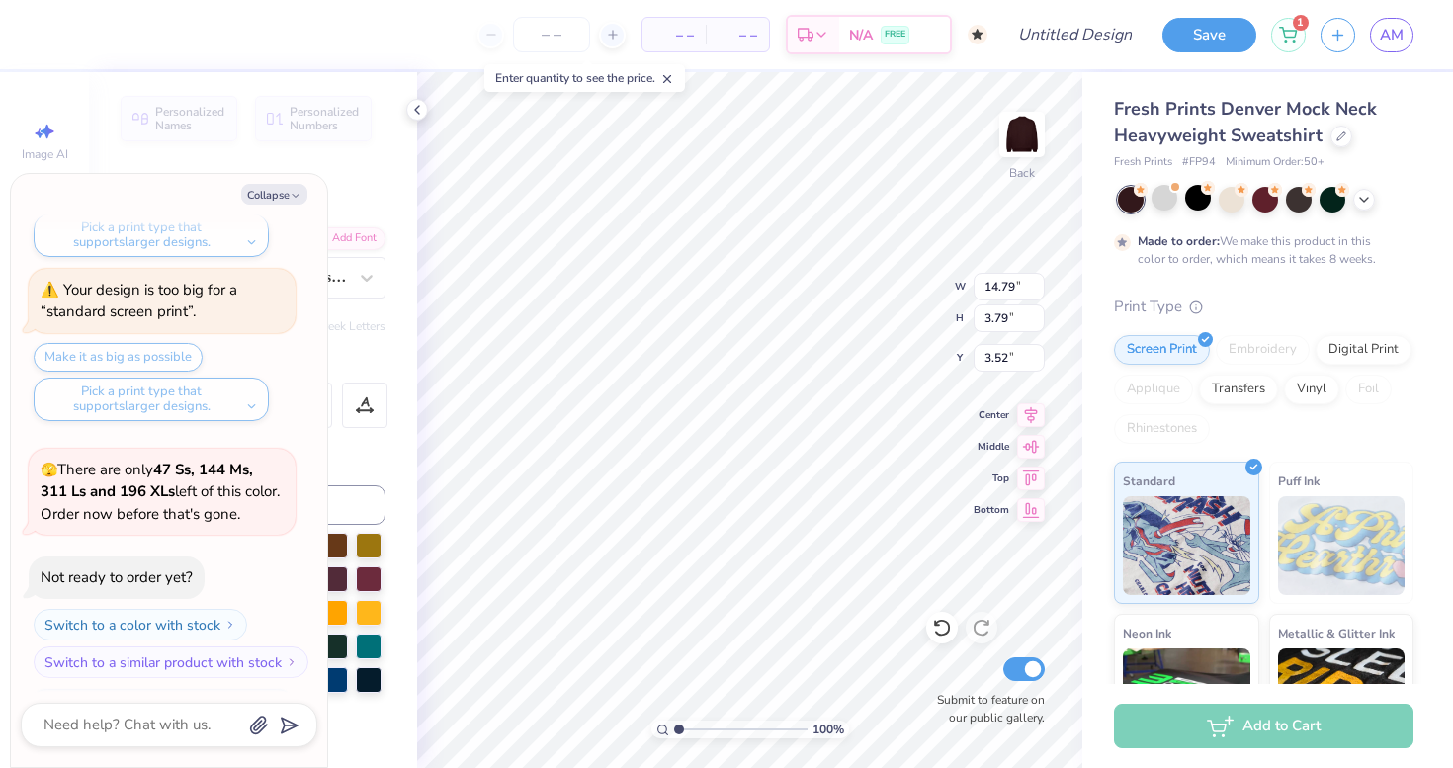
scroll to position [1257, 0]
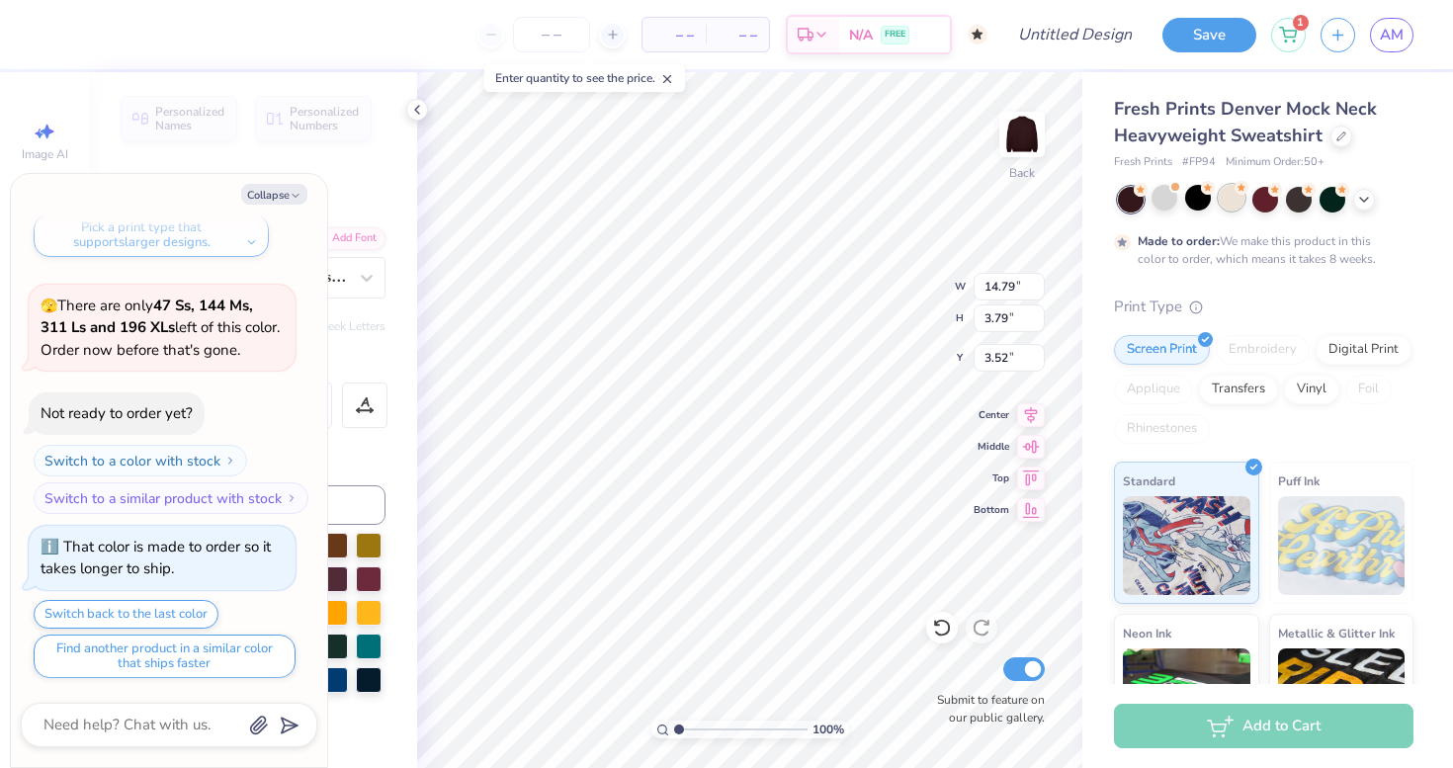
click at [1239, 195] on div at bounding box center [1231, 198] width 26 height 26
click at [1365, 193] on icon at bounding box center [1364, 198] width 16 height 16
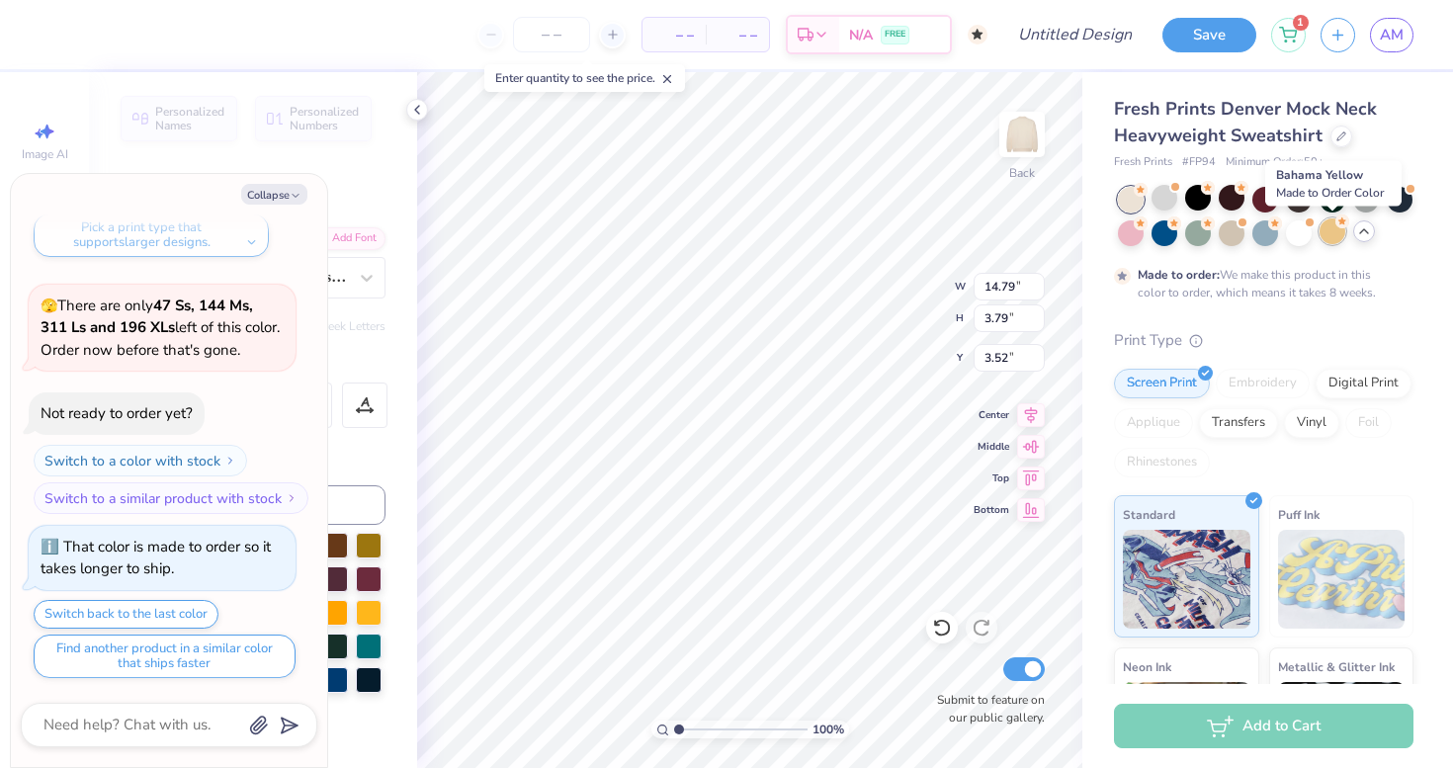
click at [1328, 234] on div at bounding box center [1332, 231] width 26 height 26
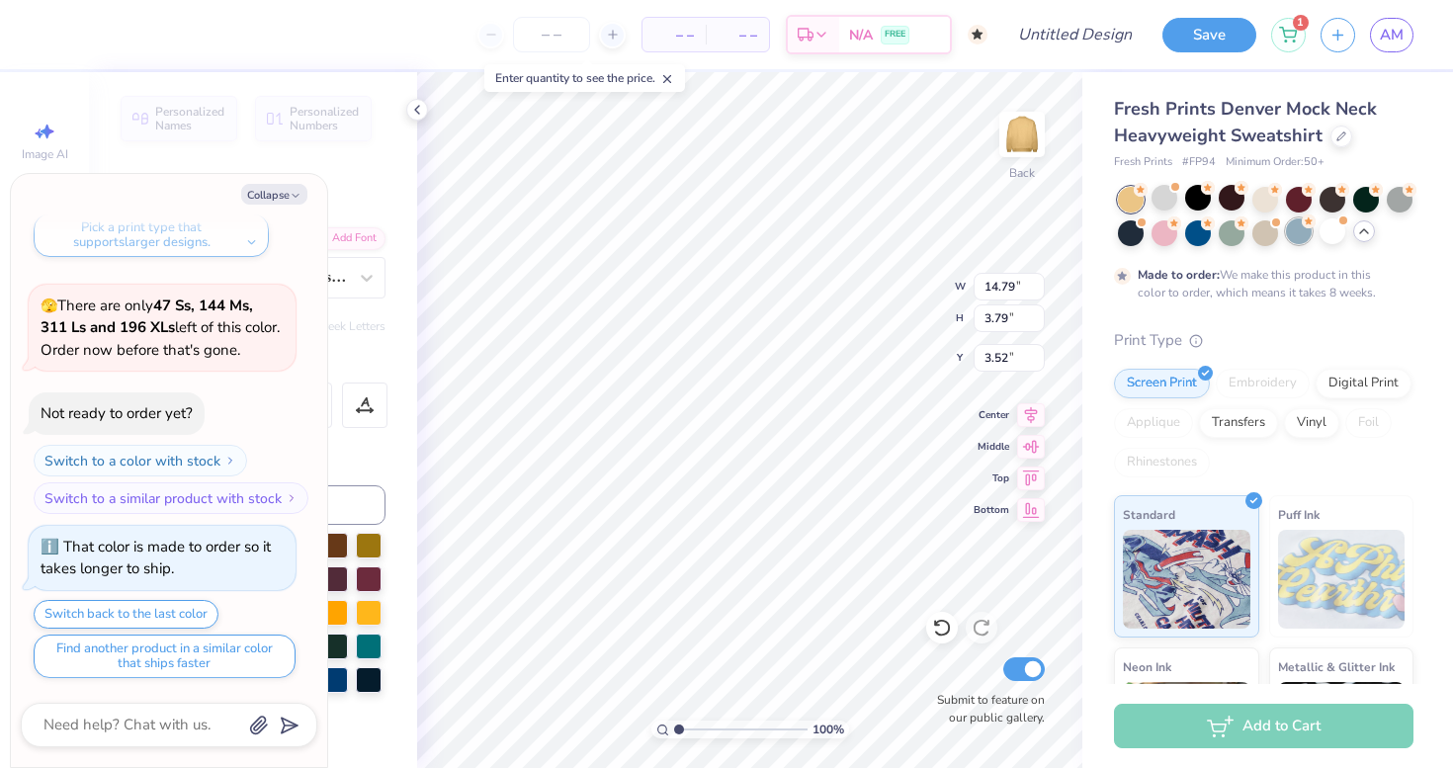
click at [1306, 235] on div at bounding box center [1299, 231] width 26 height 26
click at [1274, 233] on div at bounding box center [1265, 231] width 26 height 26
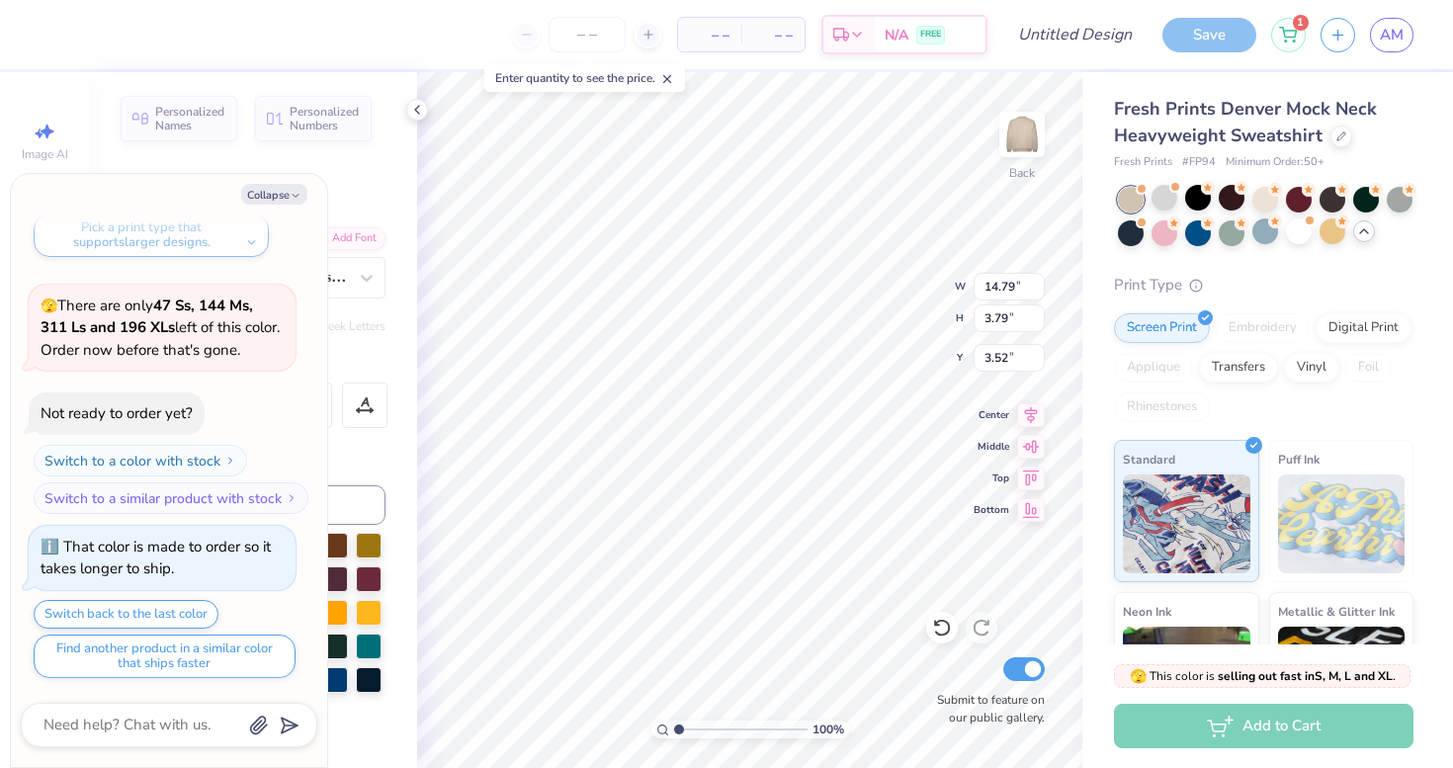
scroll to position [1613, 0]
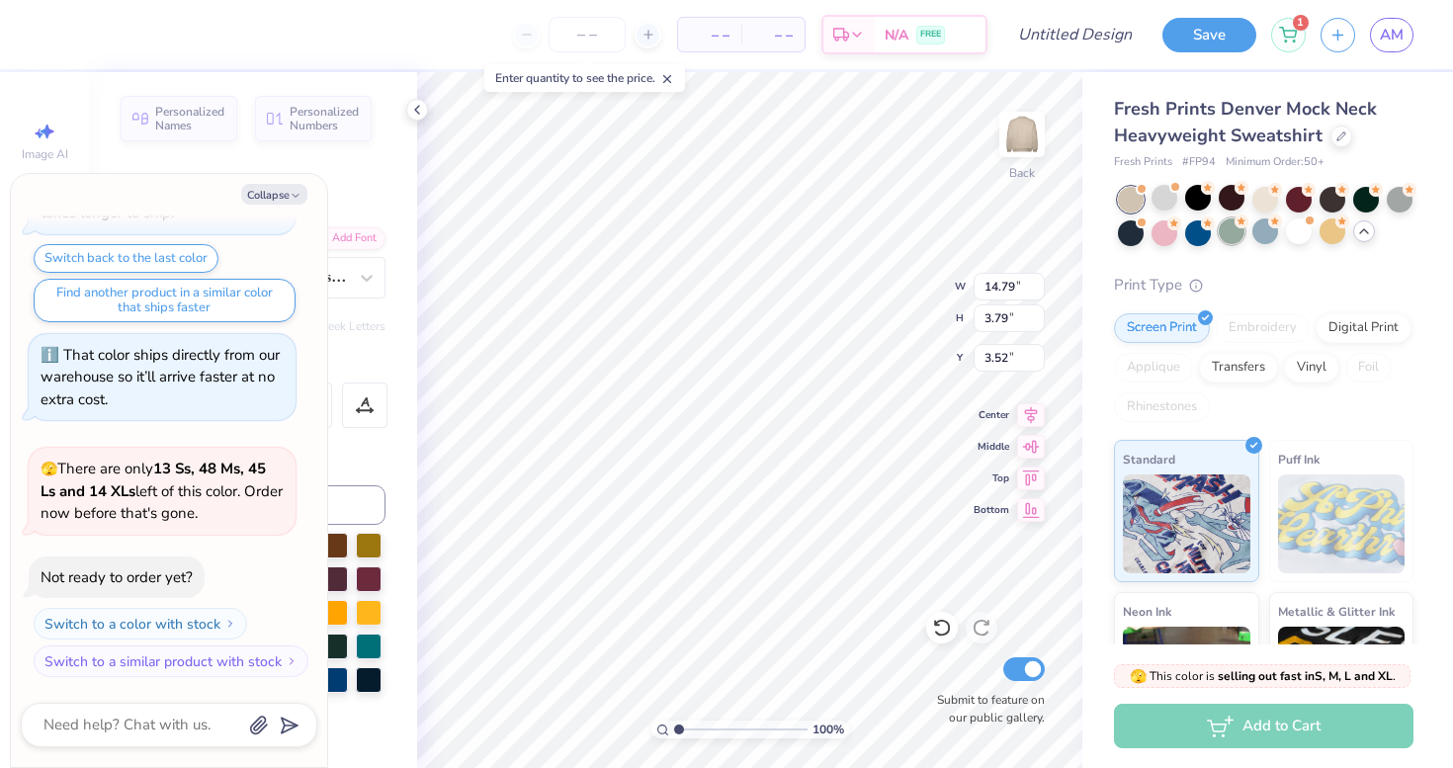
click at [1235, 233] on div at bounding box center [1231, 231] width 26 height 26
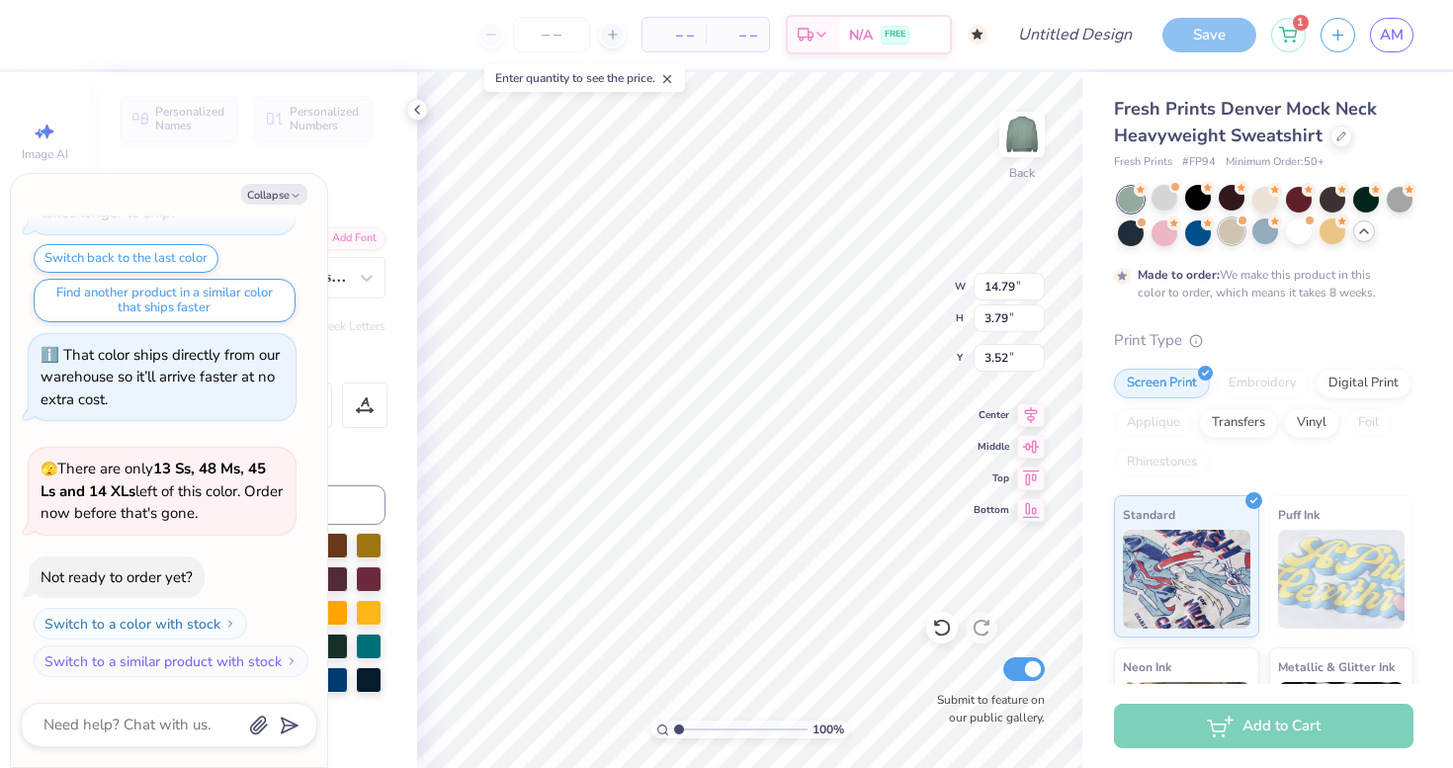
scroll to position [1777, 0]
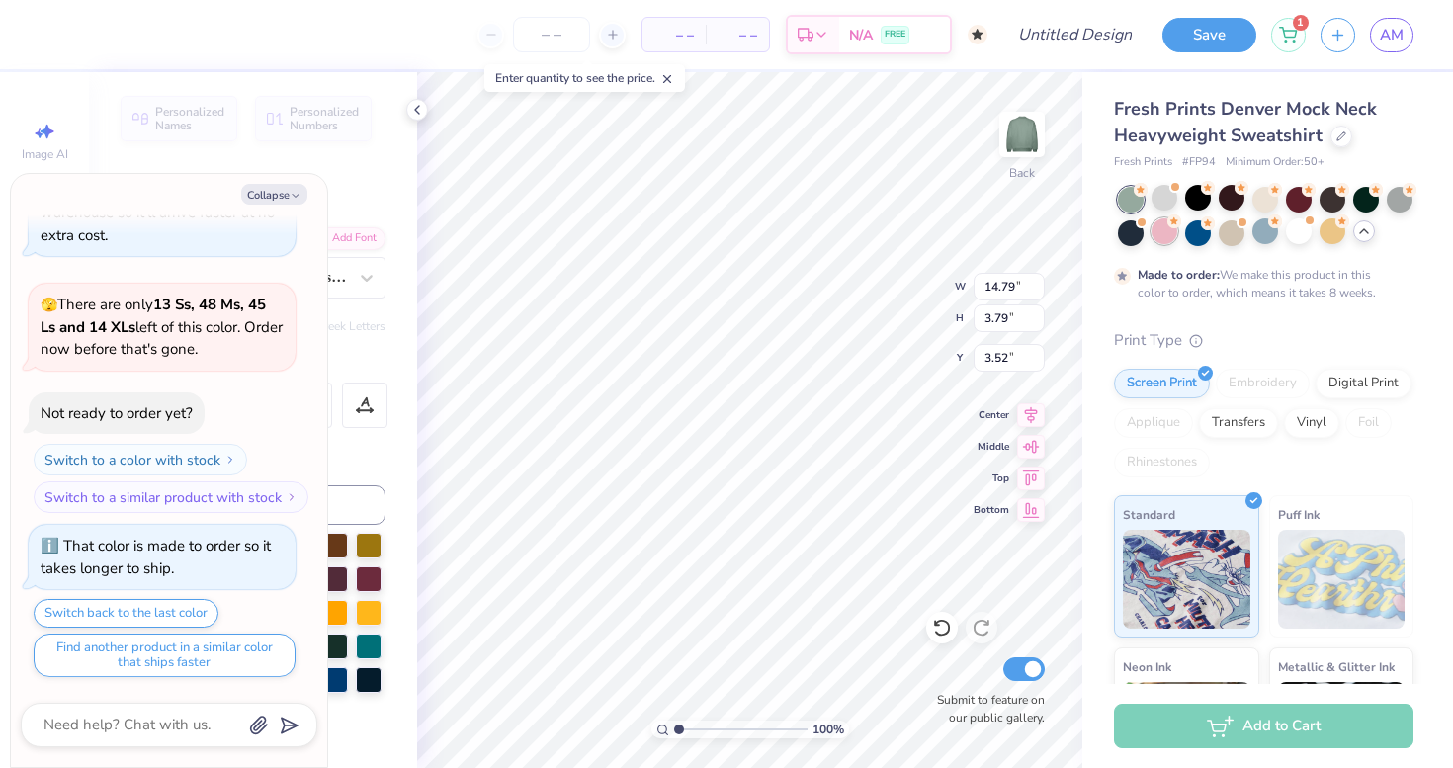
click at [1157, 230] on div at bounding box center [1164, 231] width 26 height 26
click at [1136, 233] on div at bounding box center [1131, 231] width 26 height 26
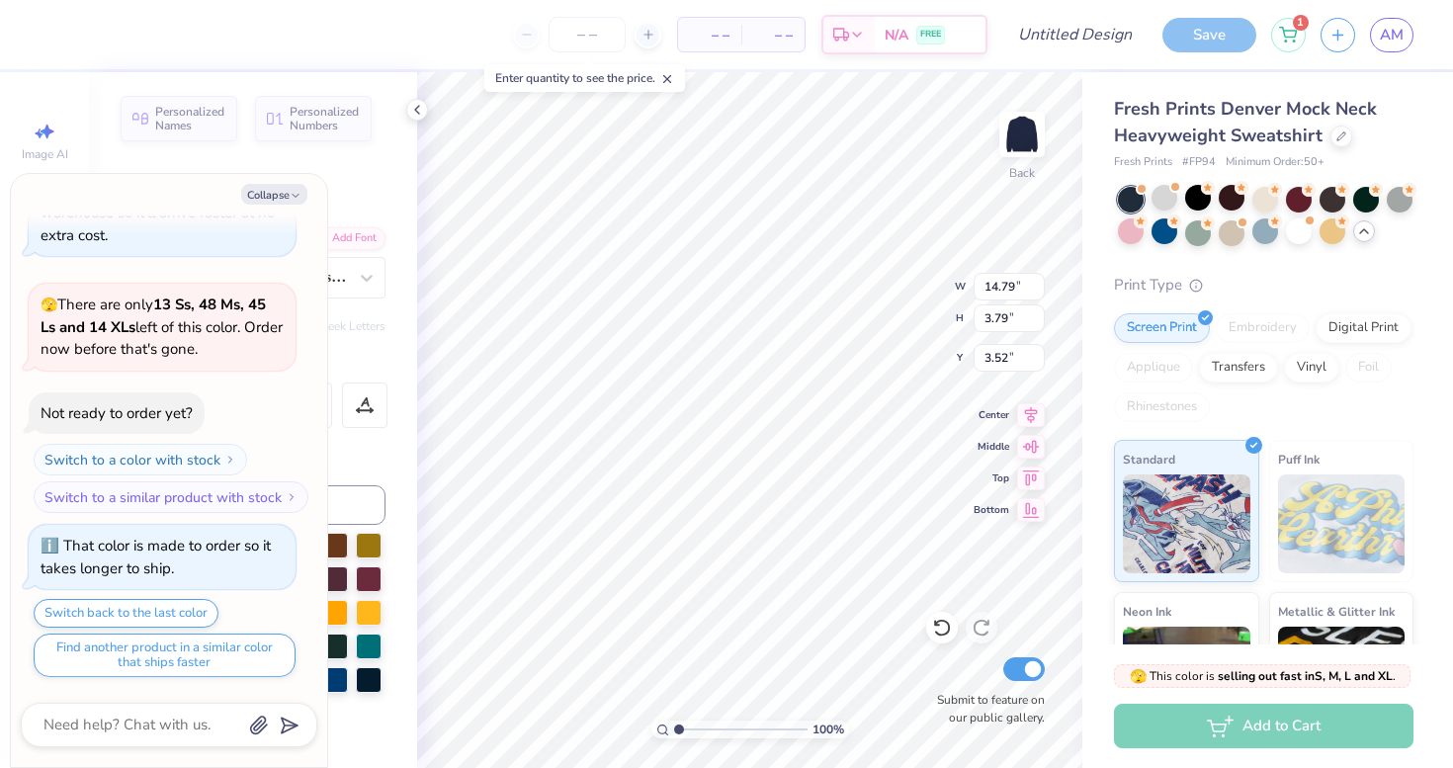
scroll to position [2131, 0]
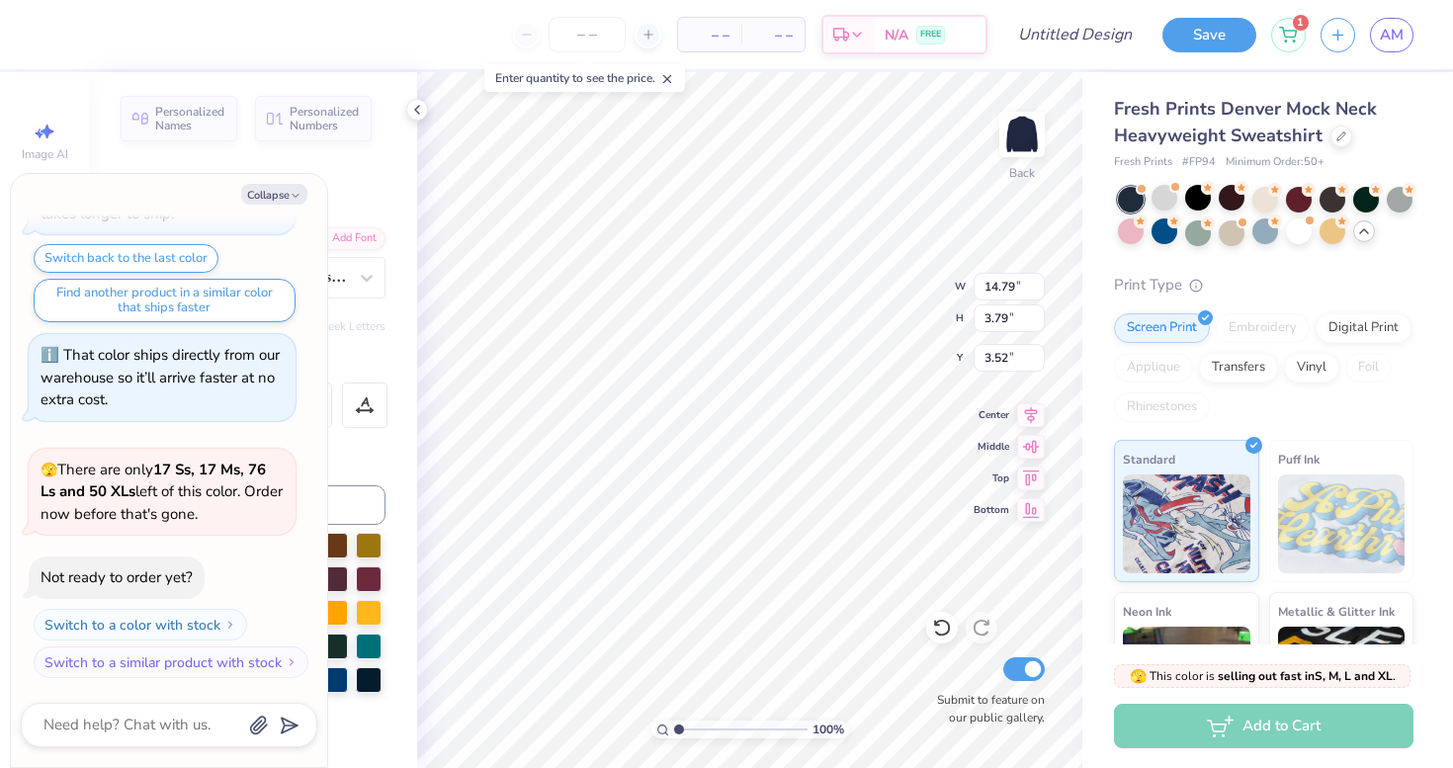
click at [1382, 200] on div at bounding box center [1265, 216] width 295 height 59
click at [1386, 200] on div at bounding box center [1399, 198] width 26 height 26
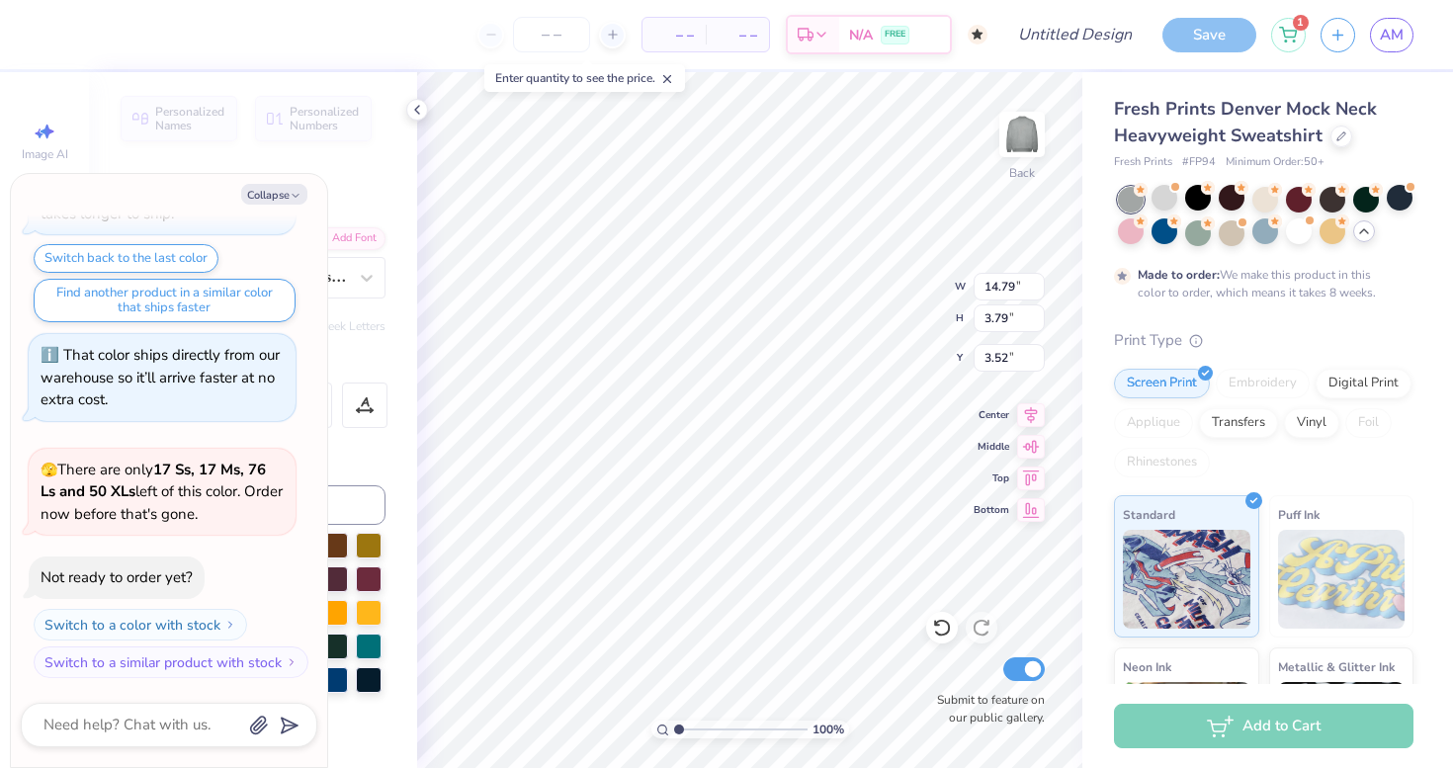
scroll to position [2295, 0]
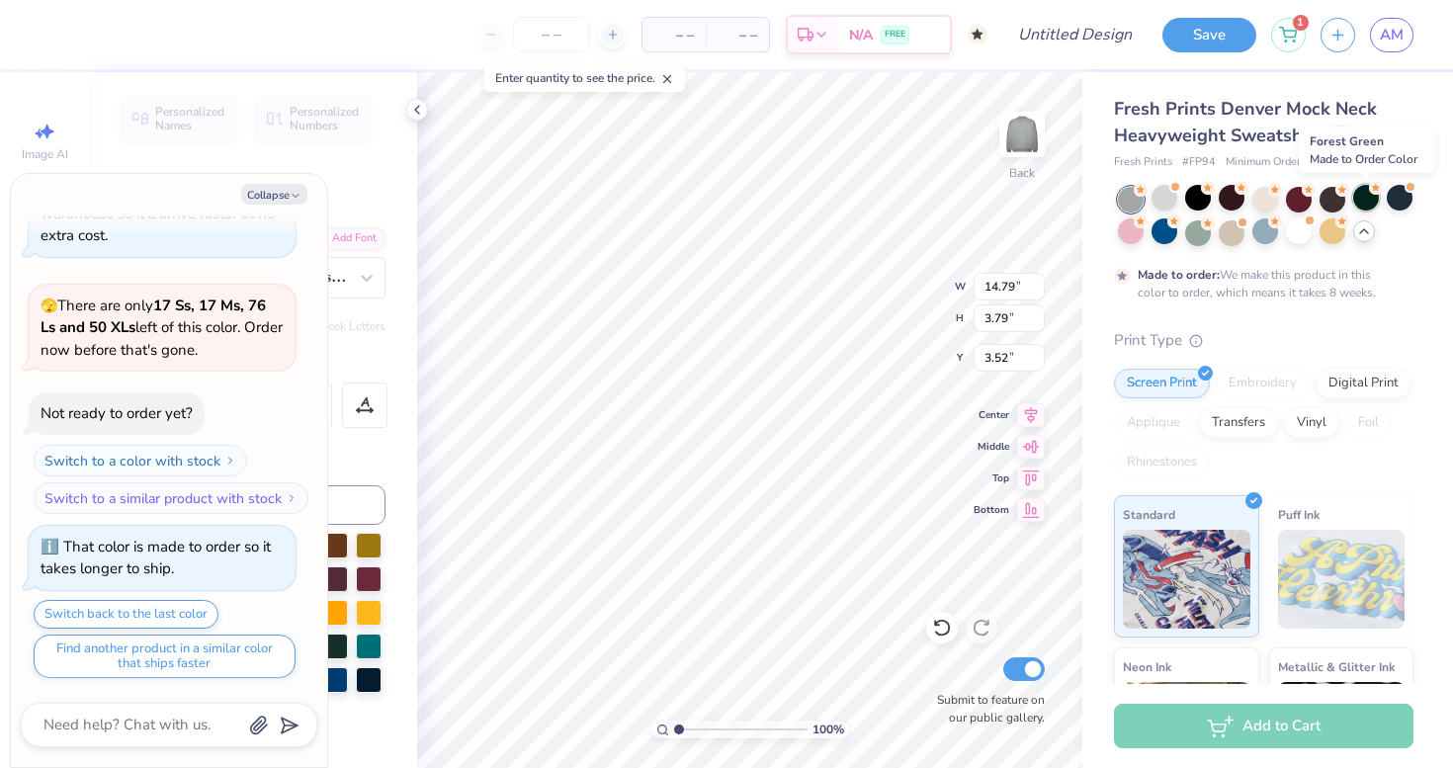
click at [1374, 196] on div at bounding box center [1366, 198] width 26 height 26
click at [1329, 195] on div at bounding box center [1332, 198] width 26 height 26
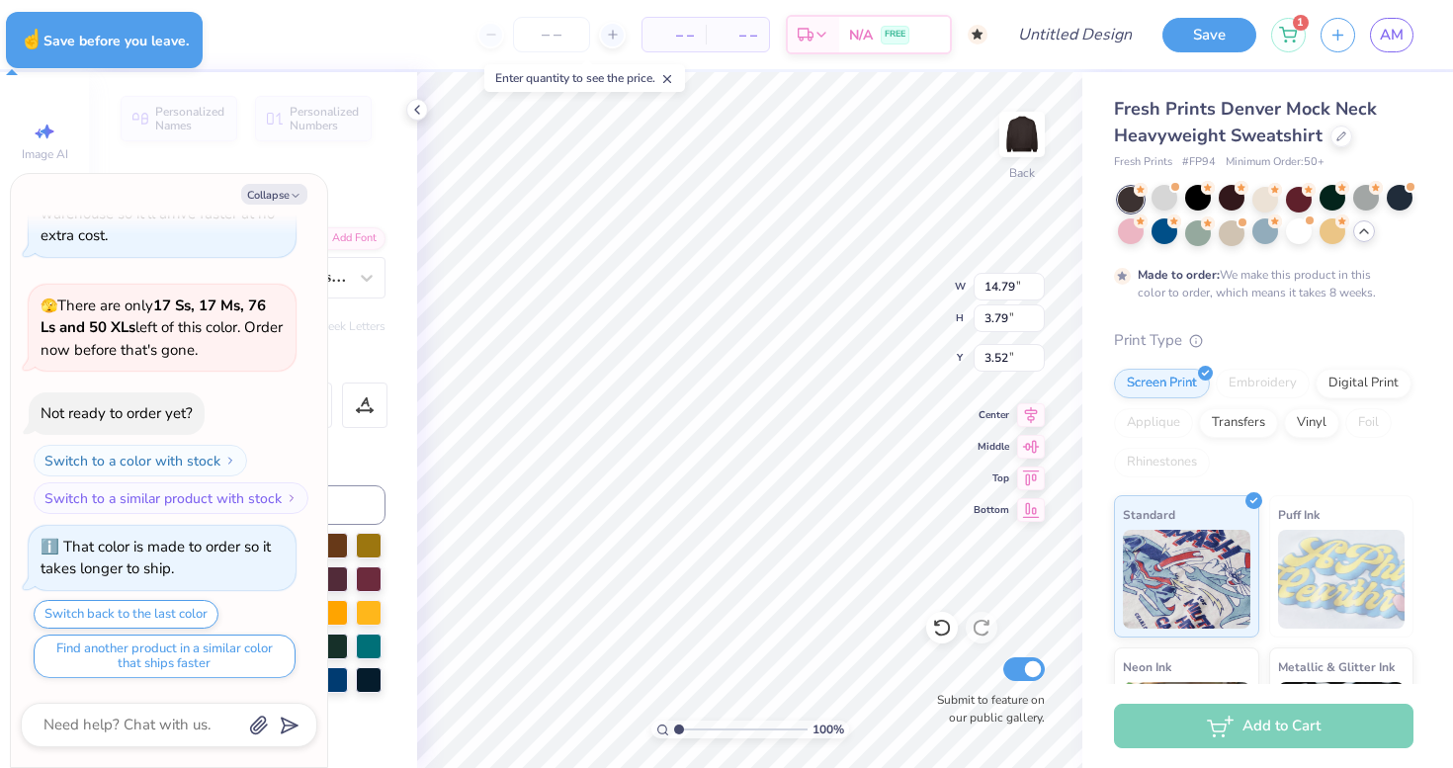
type textarea "x"
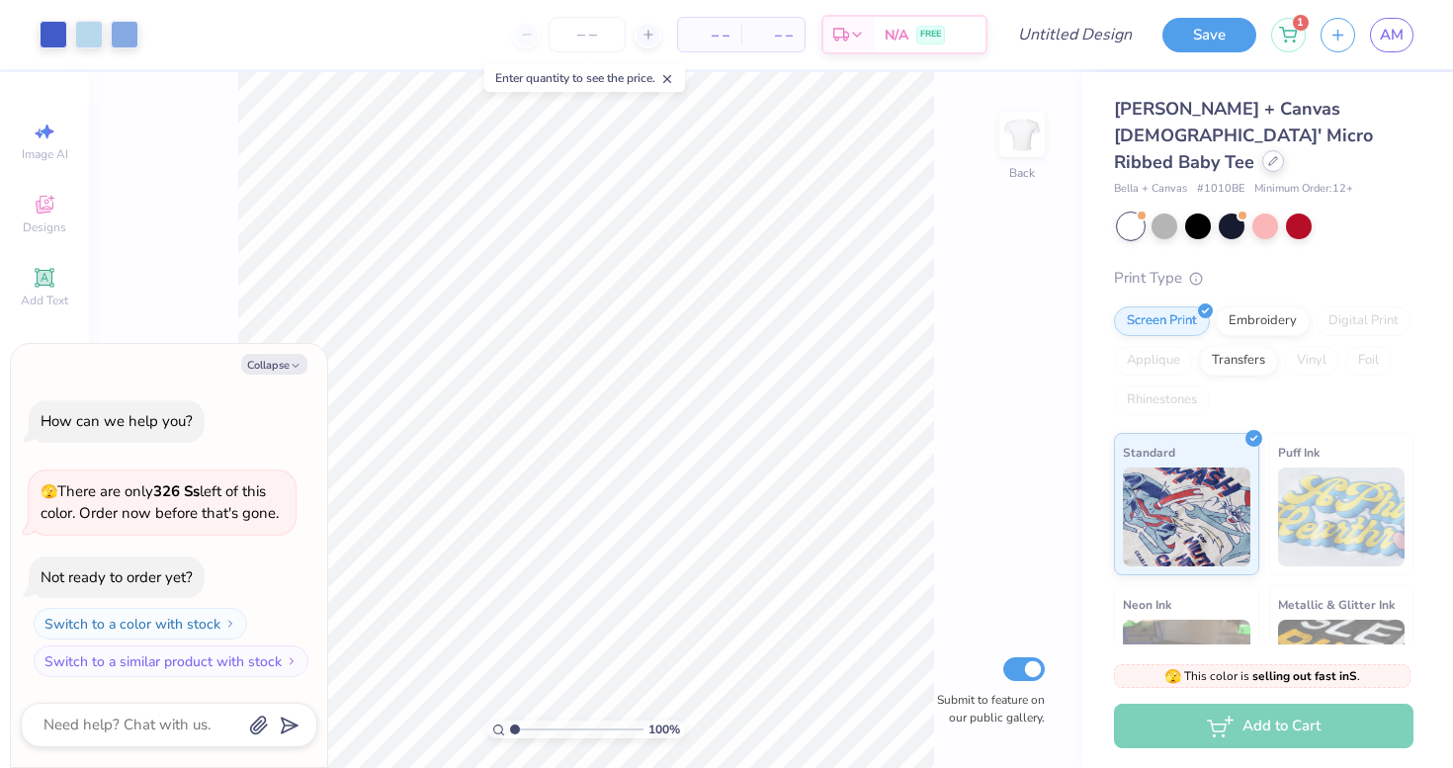
click at [1268, 156] on icon at bounding box center [1273, 161] width 10 height 10
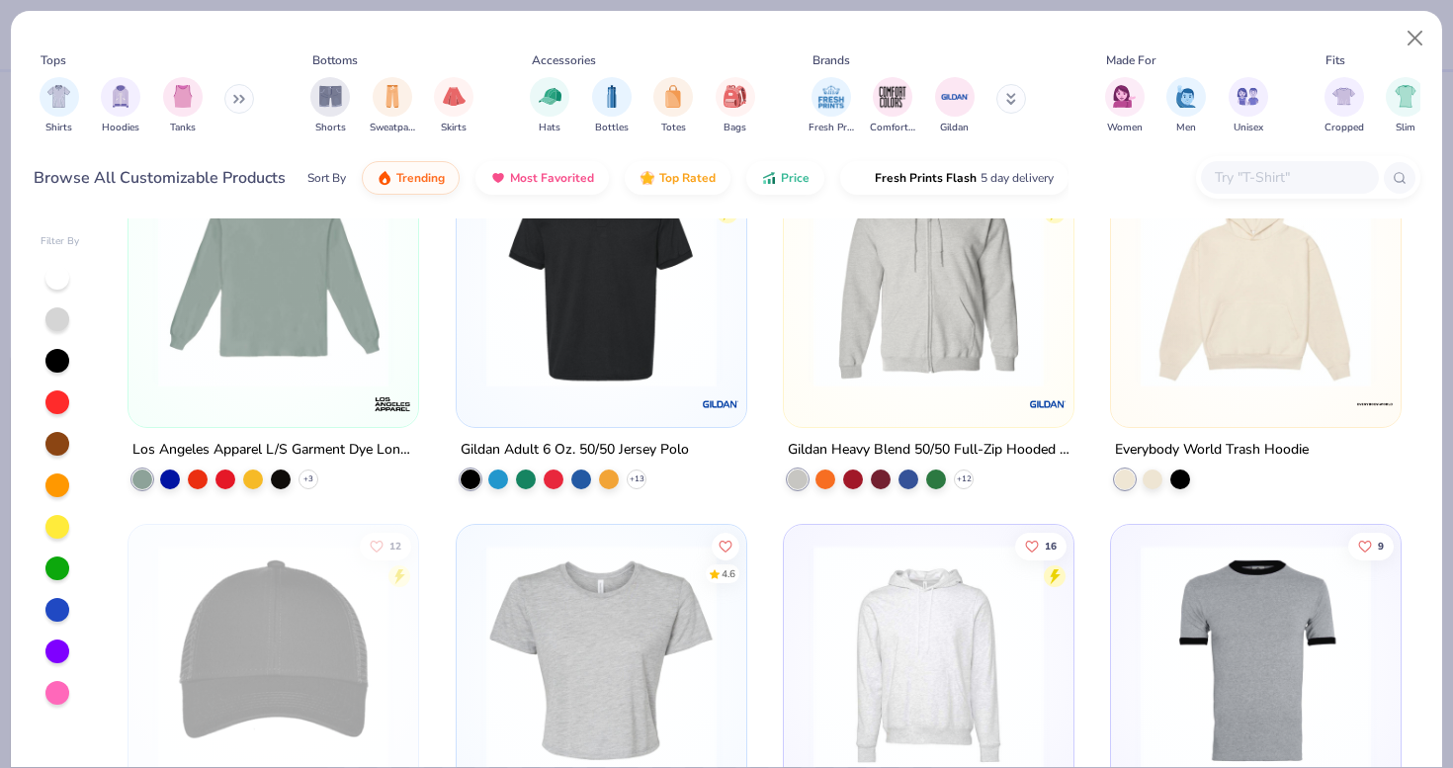
scroll to position [10147, 0]
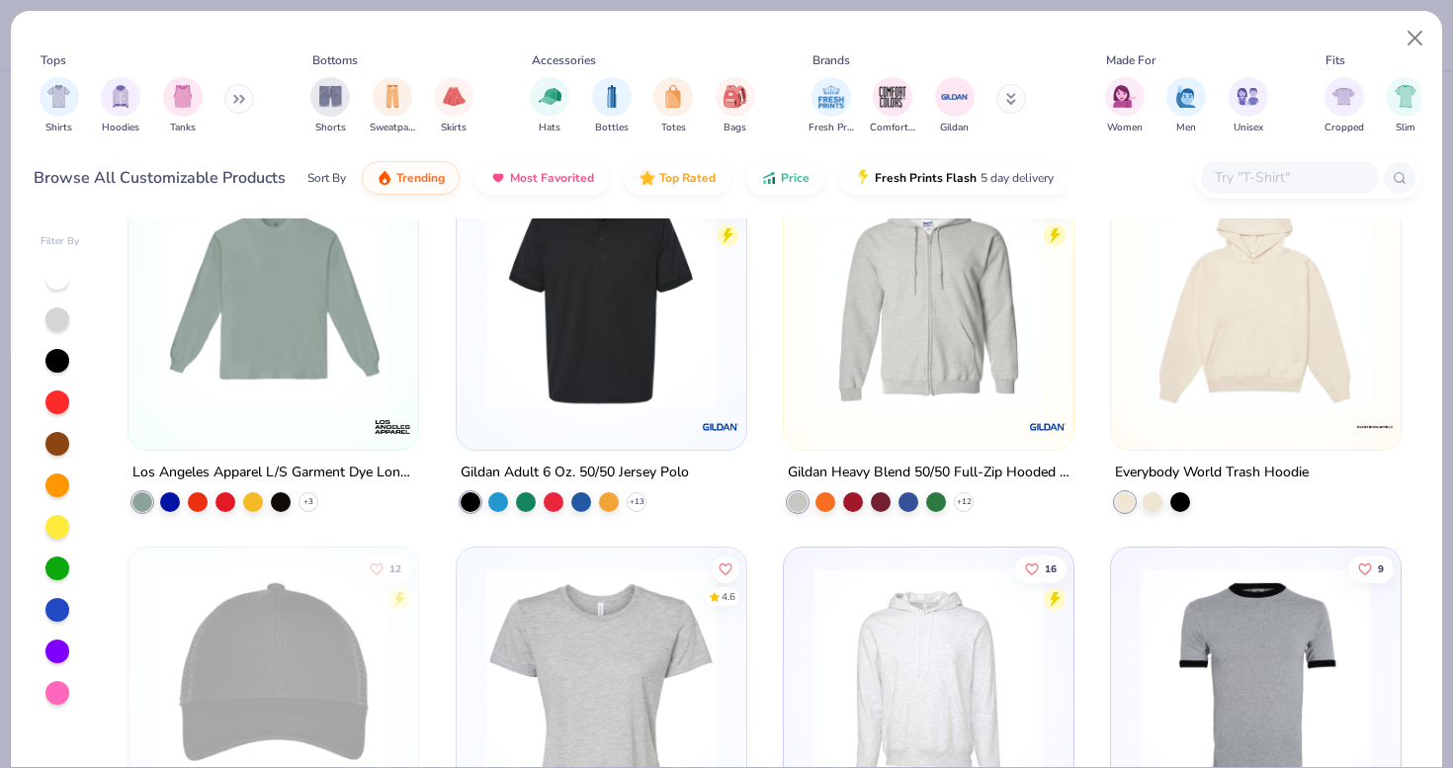
click at [972, 339] on img at bounding box center [928, 294] width 250 height 230
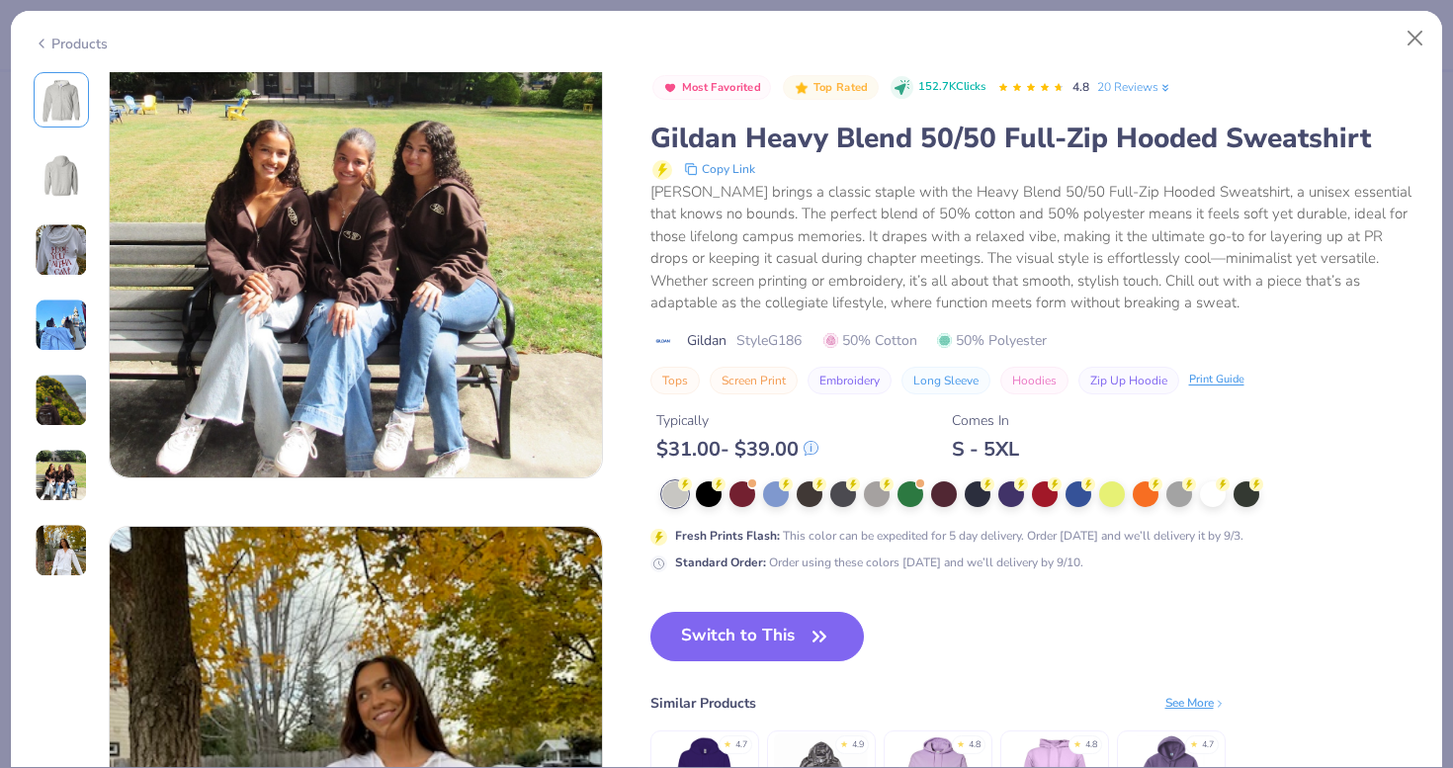
scroll to position [2746, 0]
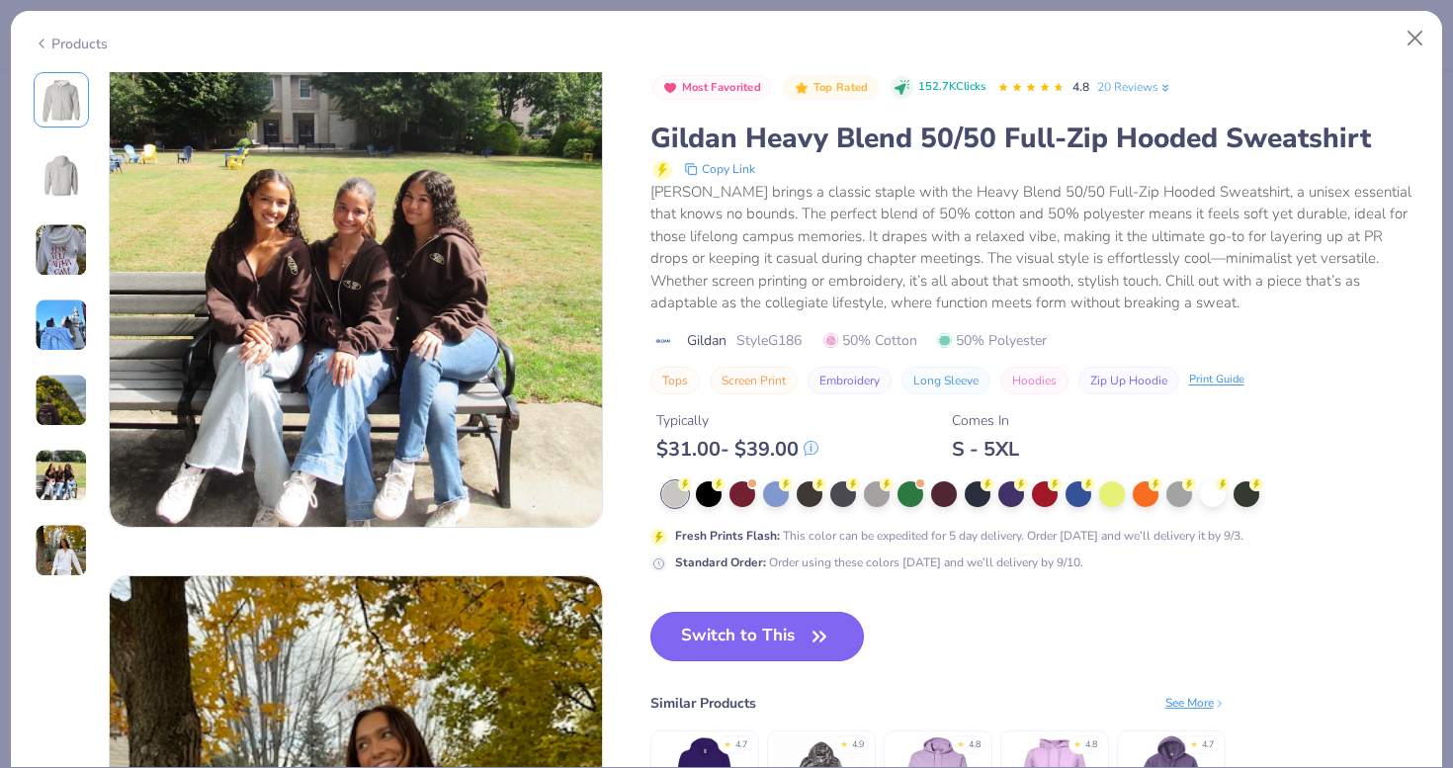
click at [811, 626] on icon "button" at bounding box center [819, 637] width 28 height 28
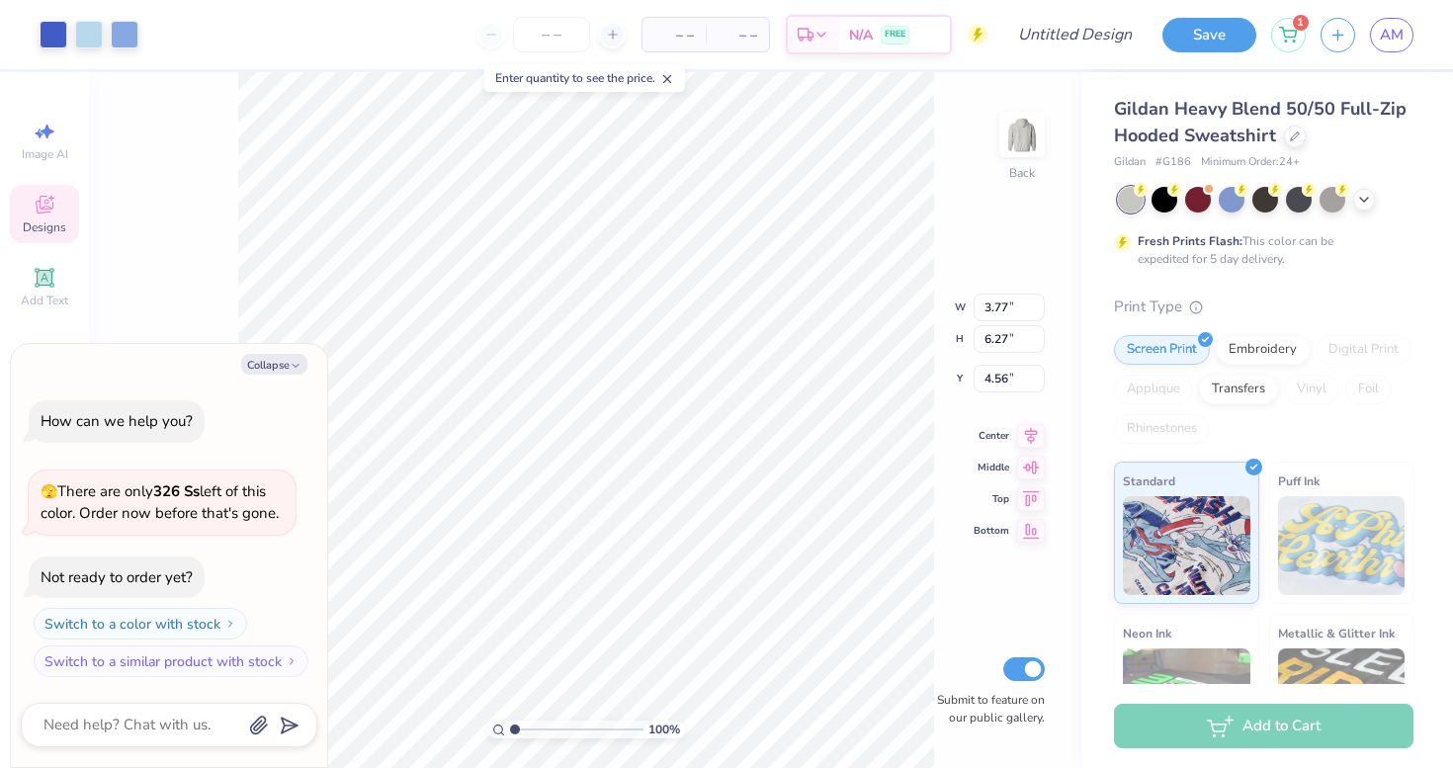
type textarea "x"
type input "3.00"
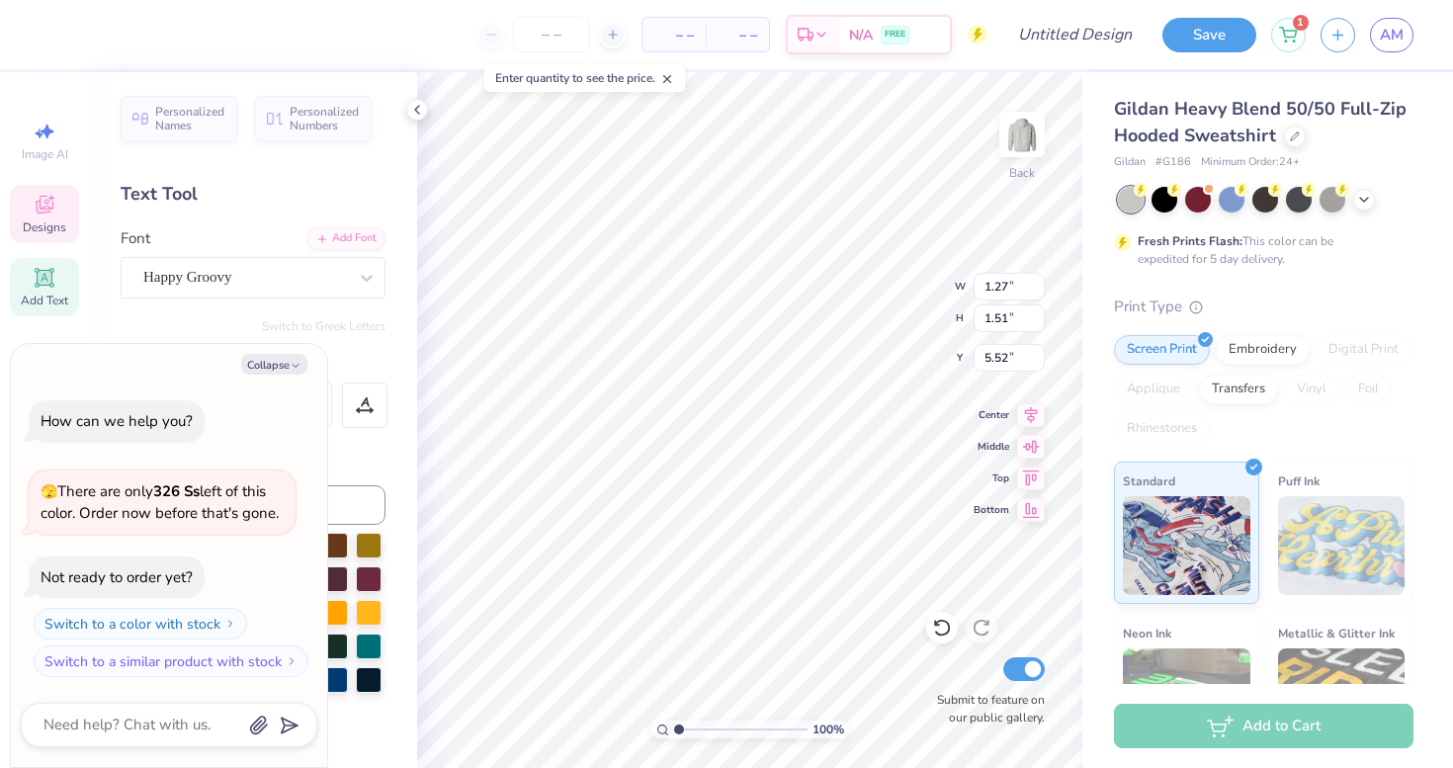
type textarea "x"
type textarea "S"
type textarea "x"
type input "1.06"
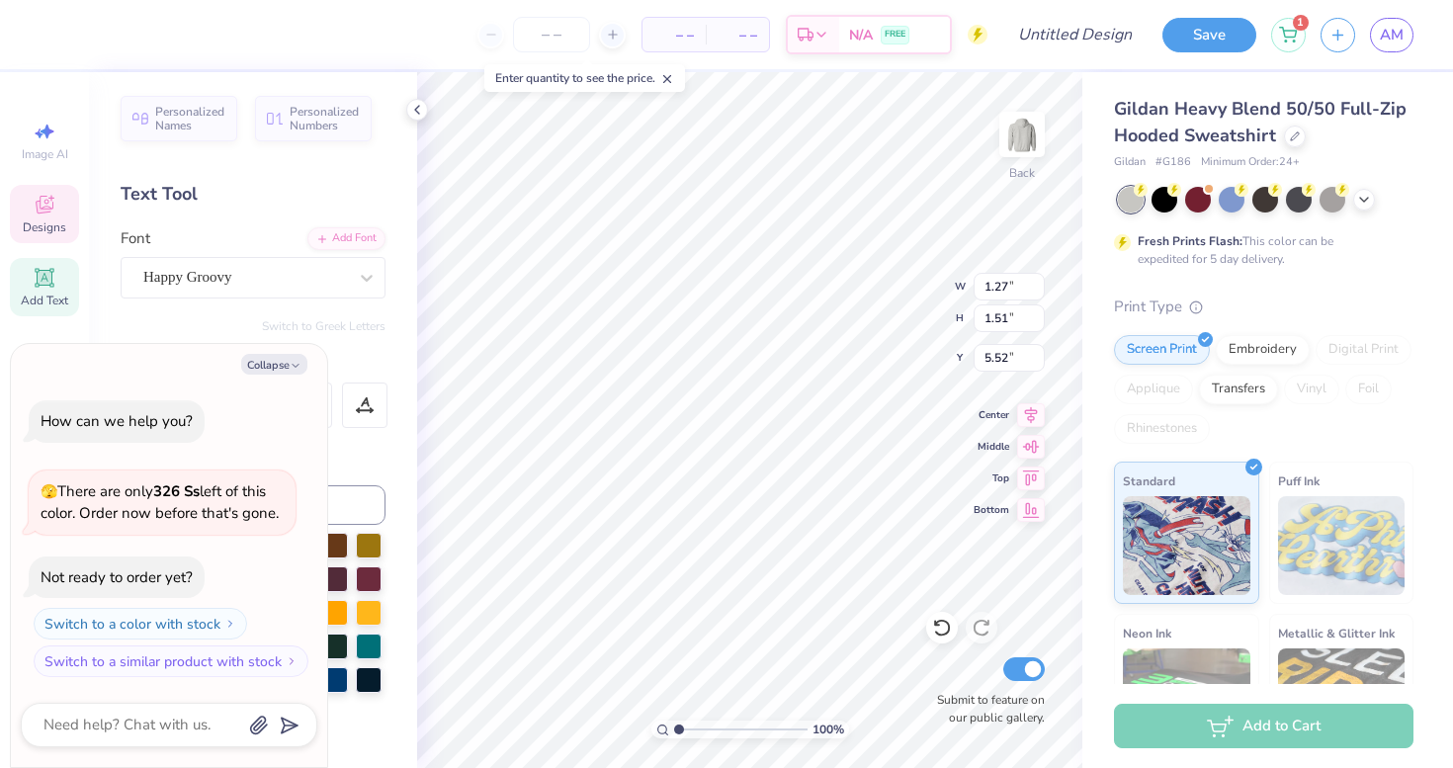
type input "1.44"
type input "3.89"
type textarea "x"
type textarea "S"
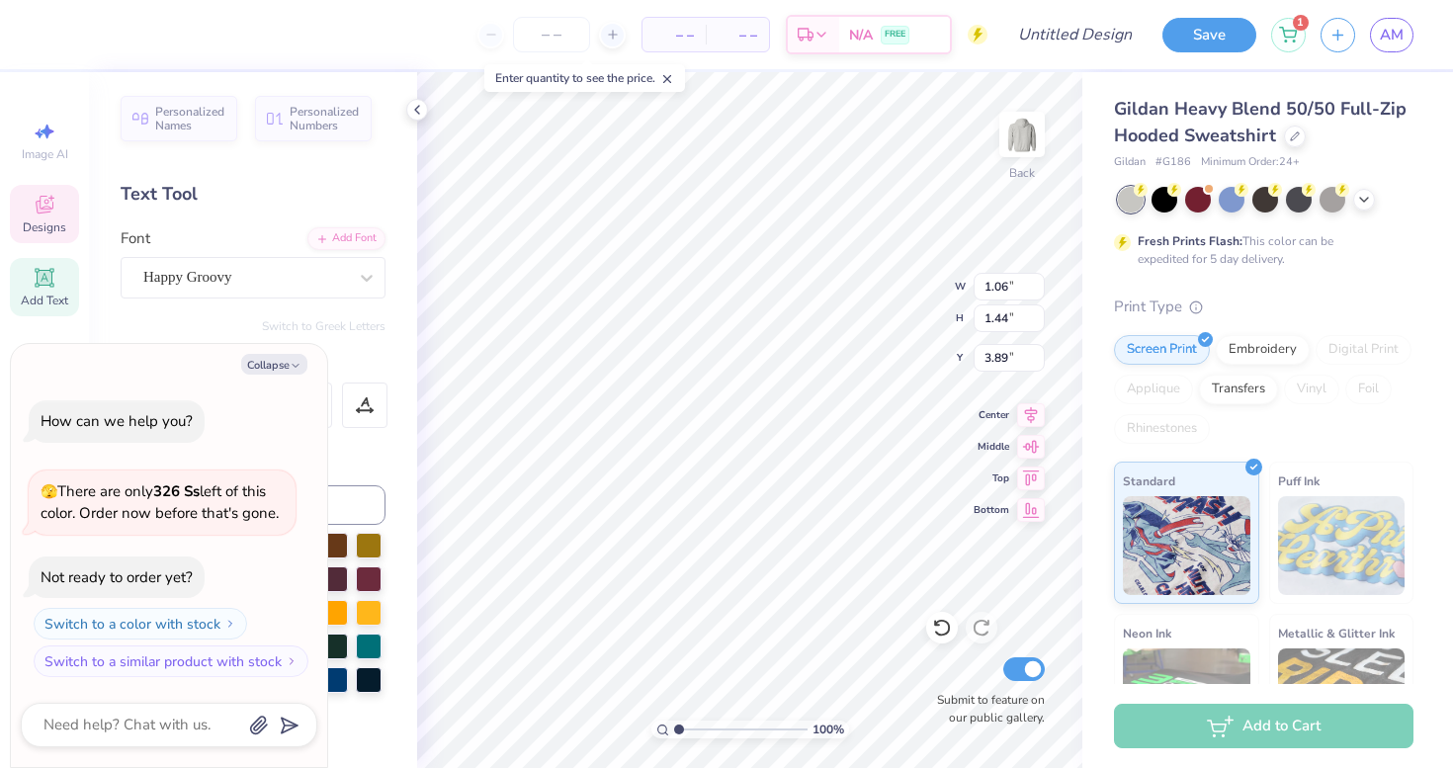
type textarea "x"
type input "1.27"
type input "1.31"
type input "5.77"
type textarea "x"
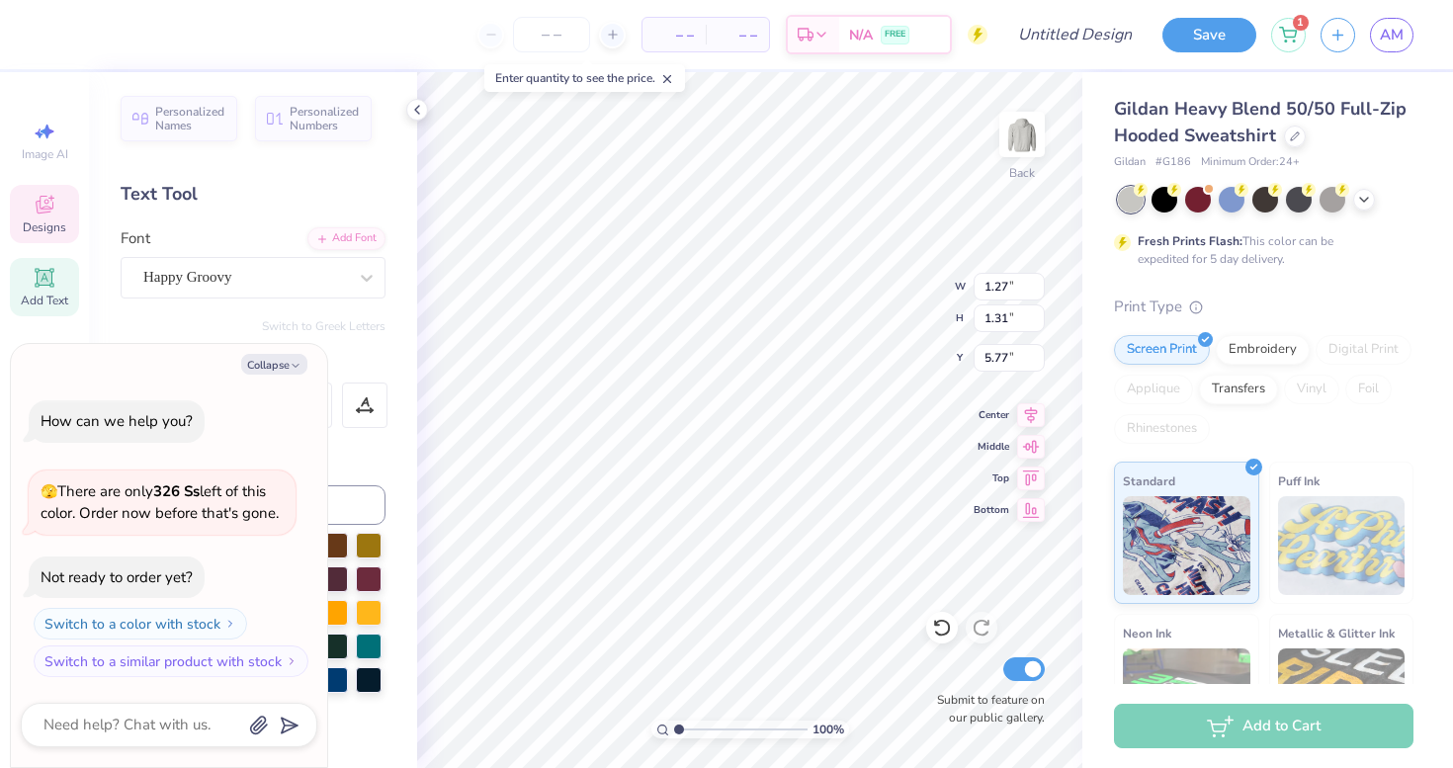
type textarea "R"
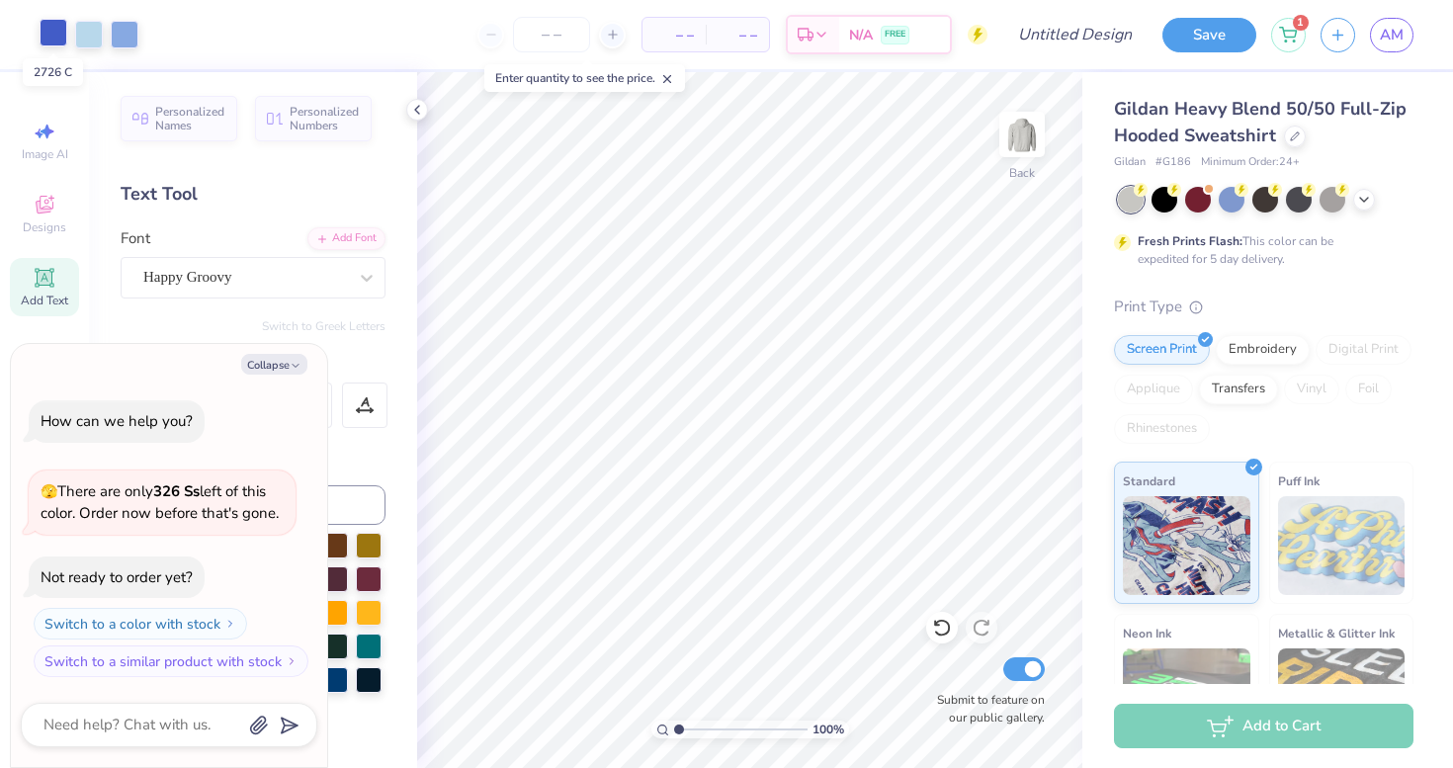
click at [49, 27] on div at bounding box center [54, 33] width 28 height 28
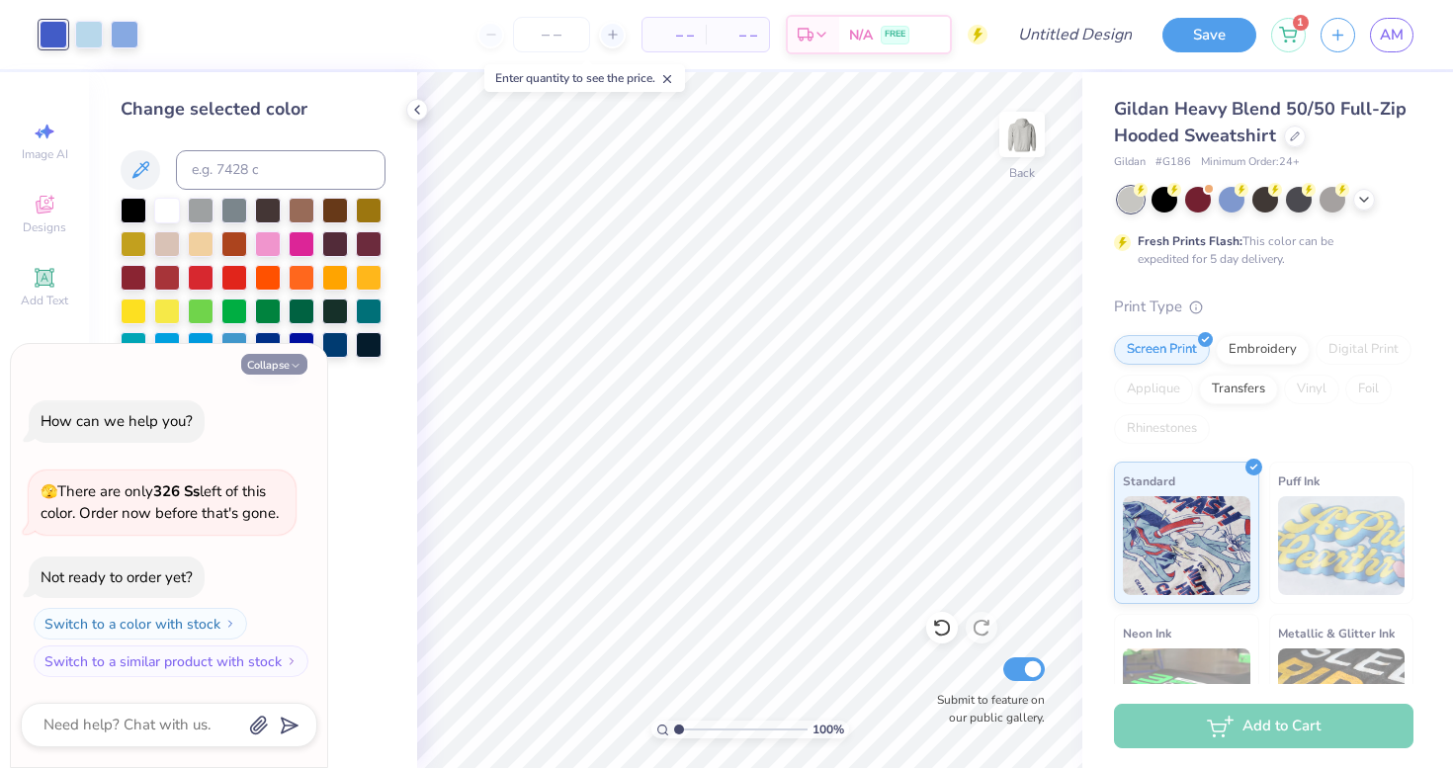
click at [288, 361] on button "Collapse" at bounding box center [274, 364] width 66 height 21
type textarea "x"
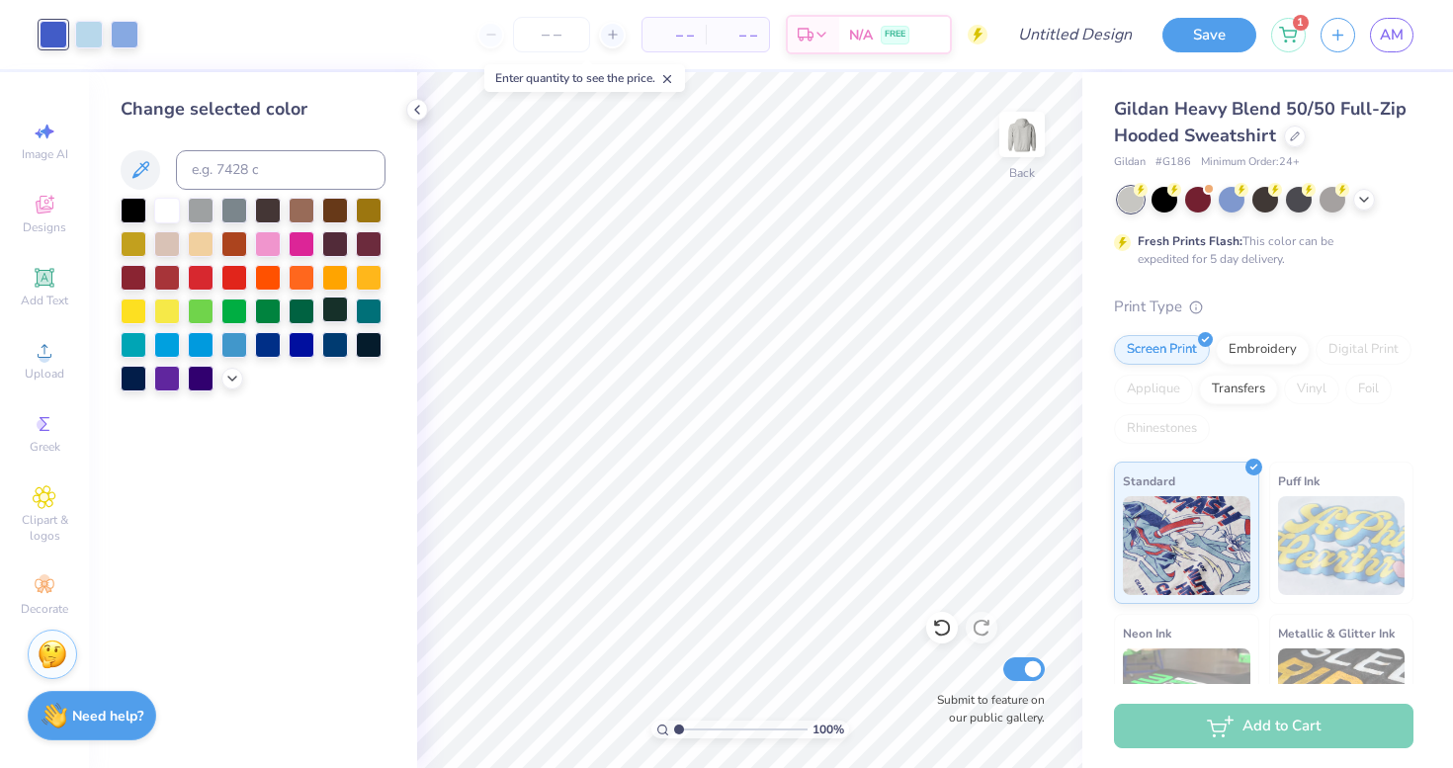
click at [338, 312] on div at bounding box center [335, 309] width 26 height 26
click at [88, 34] on div at bounding box center [89, 33] width 28 height 28
click at [240, 305] on div at bounding box center [234, 309] width 26 height 26
click at [257, 310] on div at bounding box center [268, 309] width 26 height 26
click at [122, 36] on div at bounding box center [125, 33] width 28 height 28
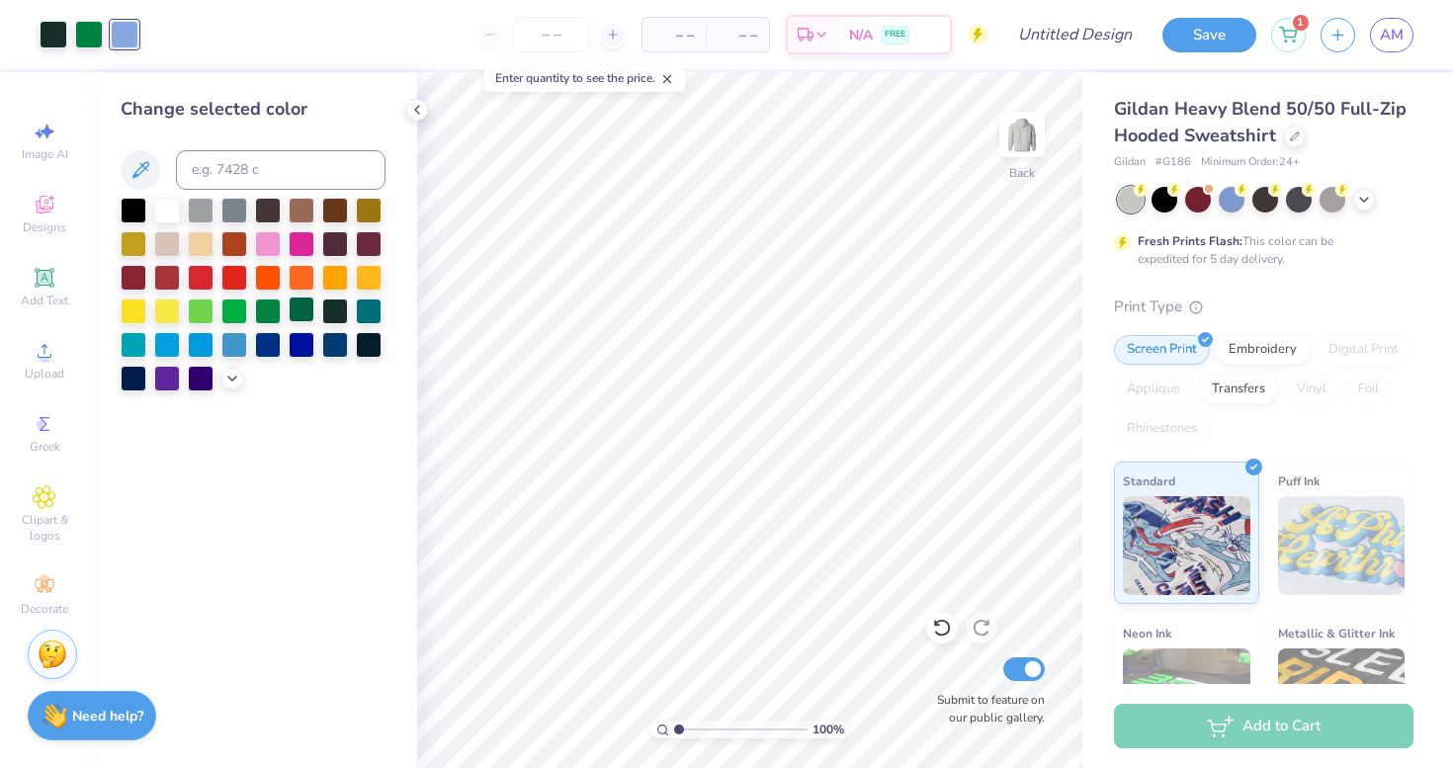
click at [306, 302] on div at bounding box center [302, 309] width 26 height 26
click at [1361, 205] on icon at bounding box center [1364, 198] width 16 height 16
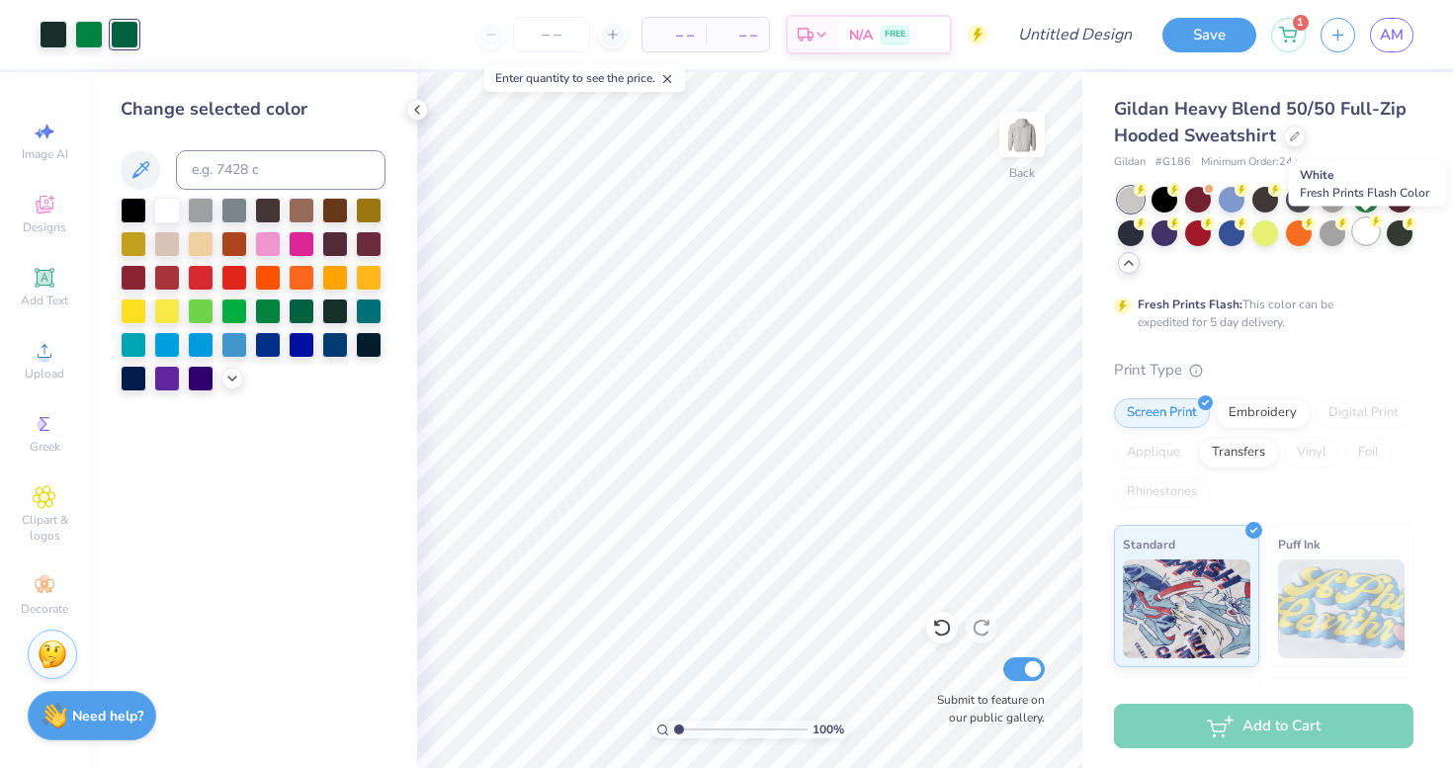
click at [1147, 197] on circle at bounding box center [1140, 190] width 14 height 14
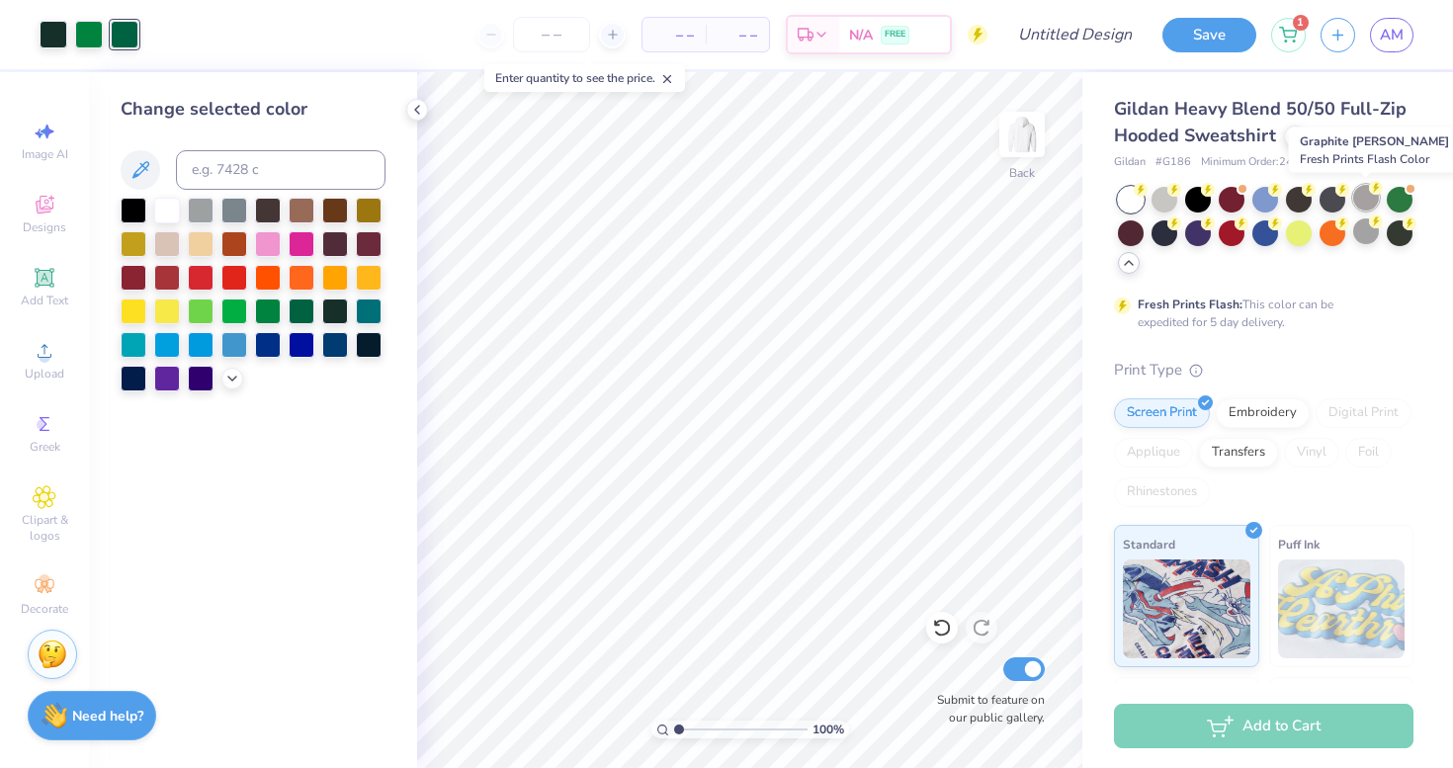
click at [1361, 196] on div at bounding box center [1366, 198] width 26 height 26
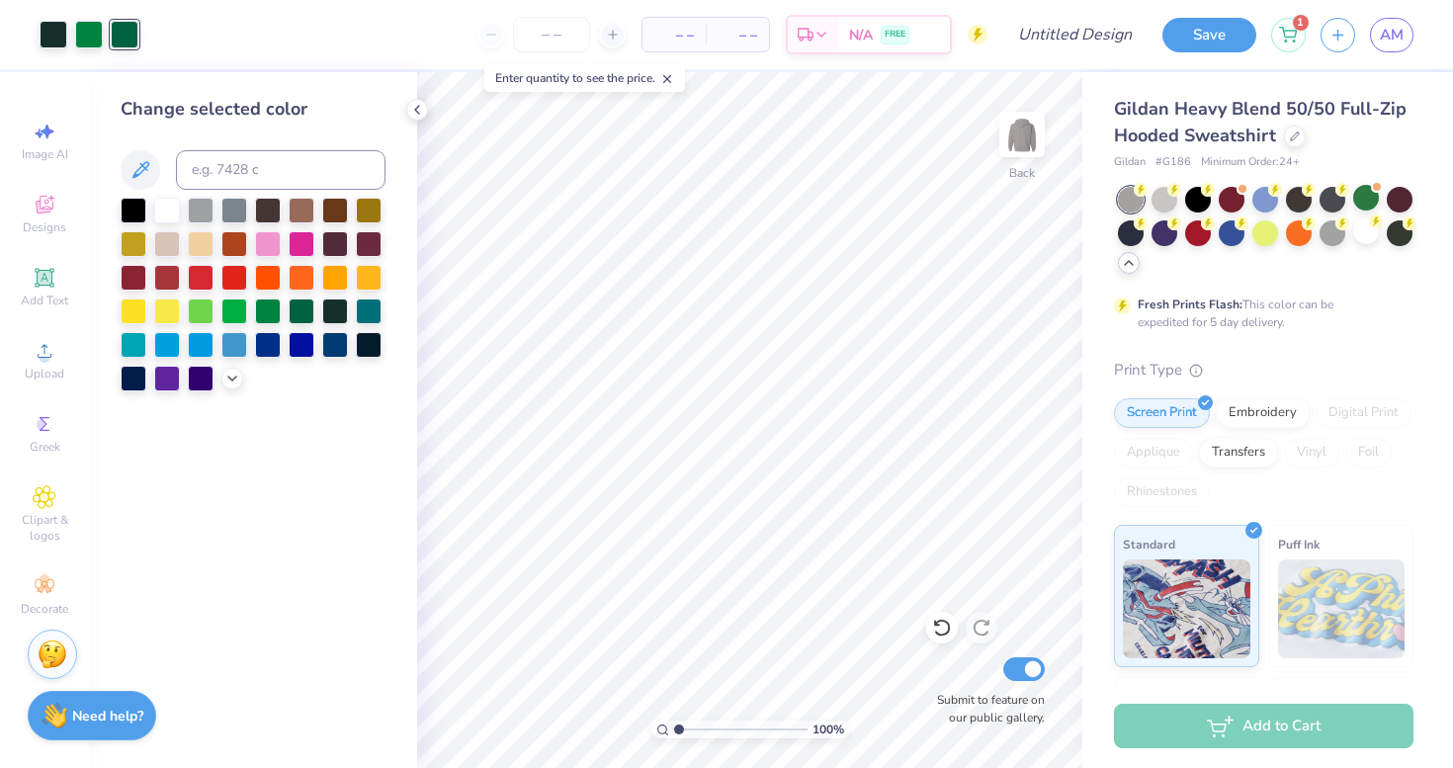
click at [1136, 199] on div at bounding box center [1131, 200] width 26 height 26
click at [1167, 199] on div at bounding box center [1164, 198] width 26 height 26
click at [1077, 11] on div "Design Title" at bounding box center [1074, 34] width 145 height 69
click at [1064, 41] on input "Design Title" at bounding box center [1098, 35] width 97 height 40
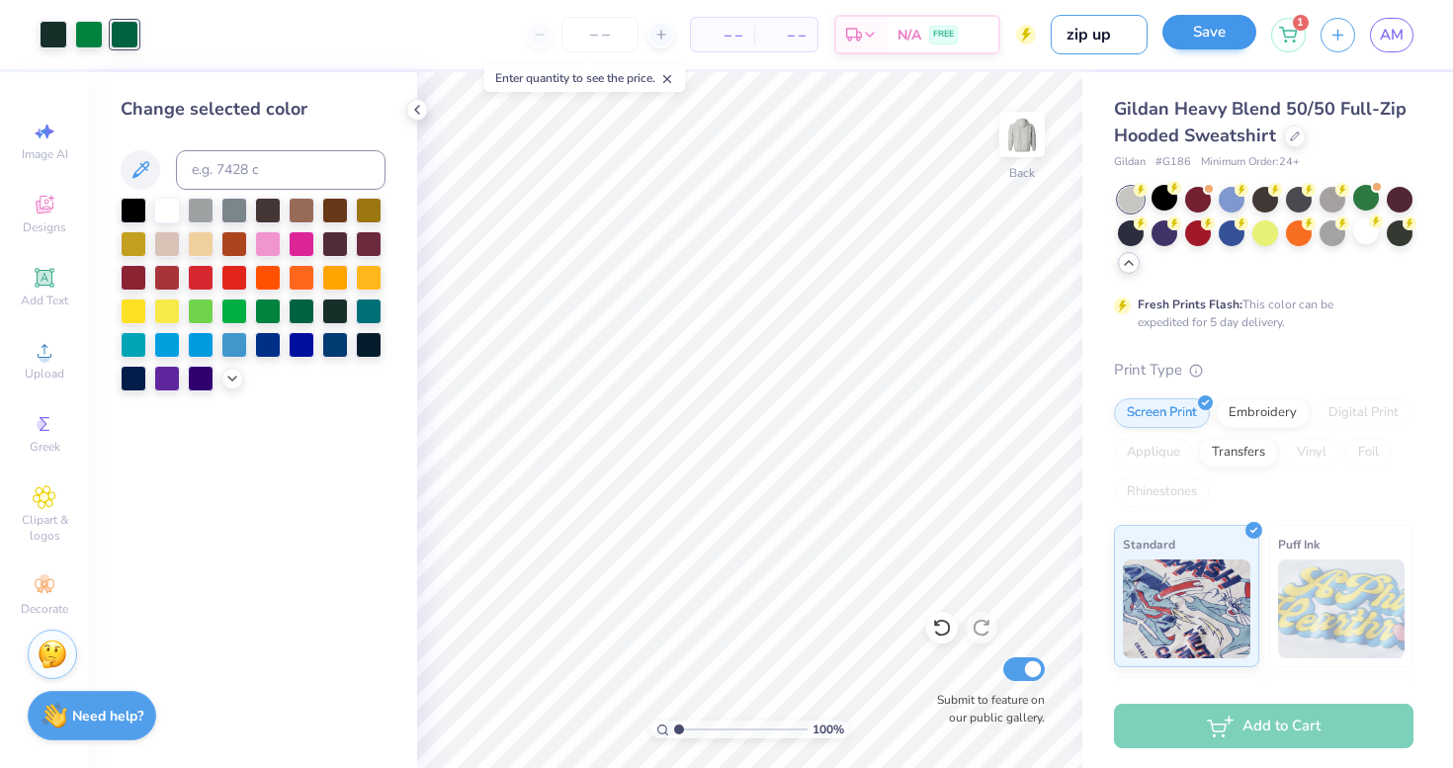
type input "zip up"
click at [1236, 24] on button "Save" at bounding box center [1209, 32] width 94 height 35
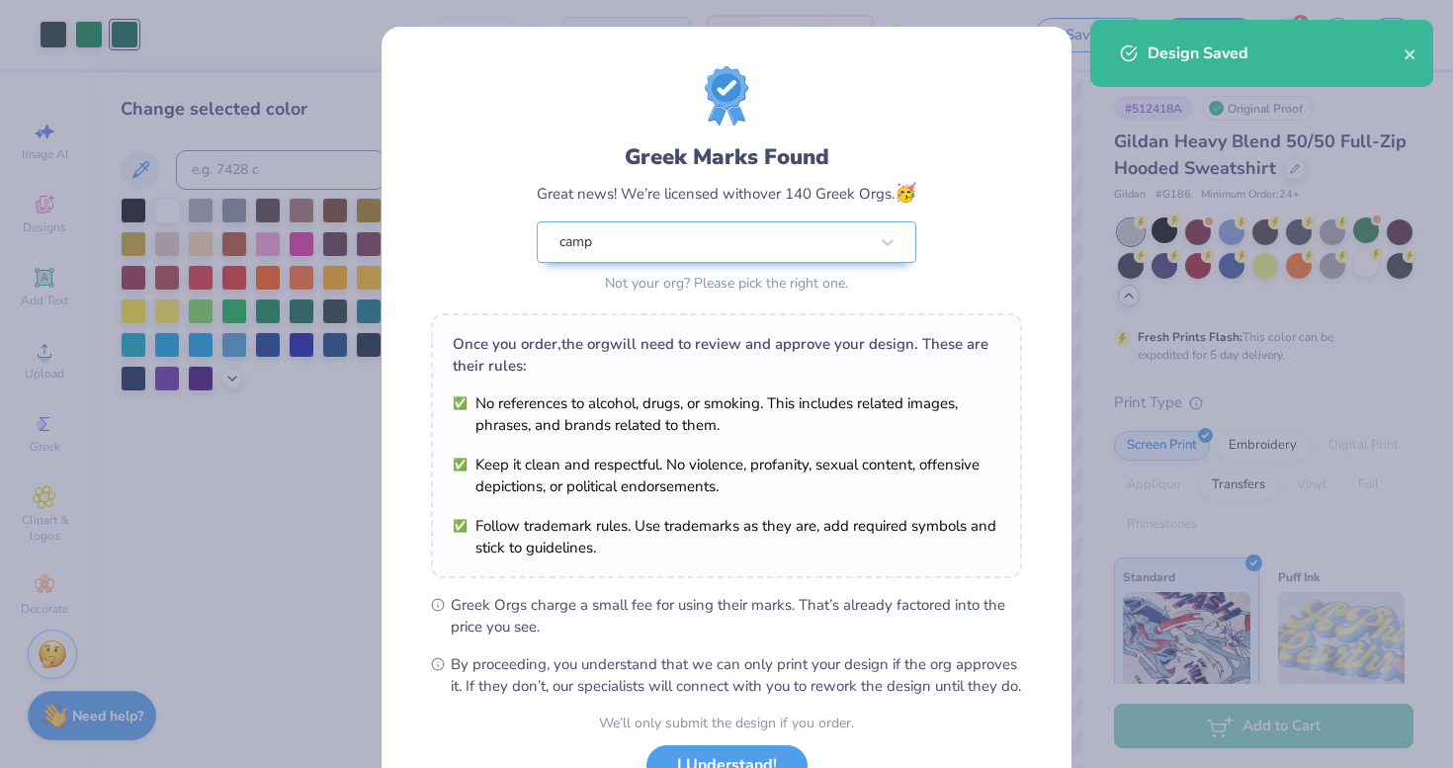
scroll to position [157, 0]
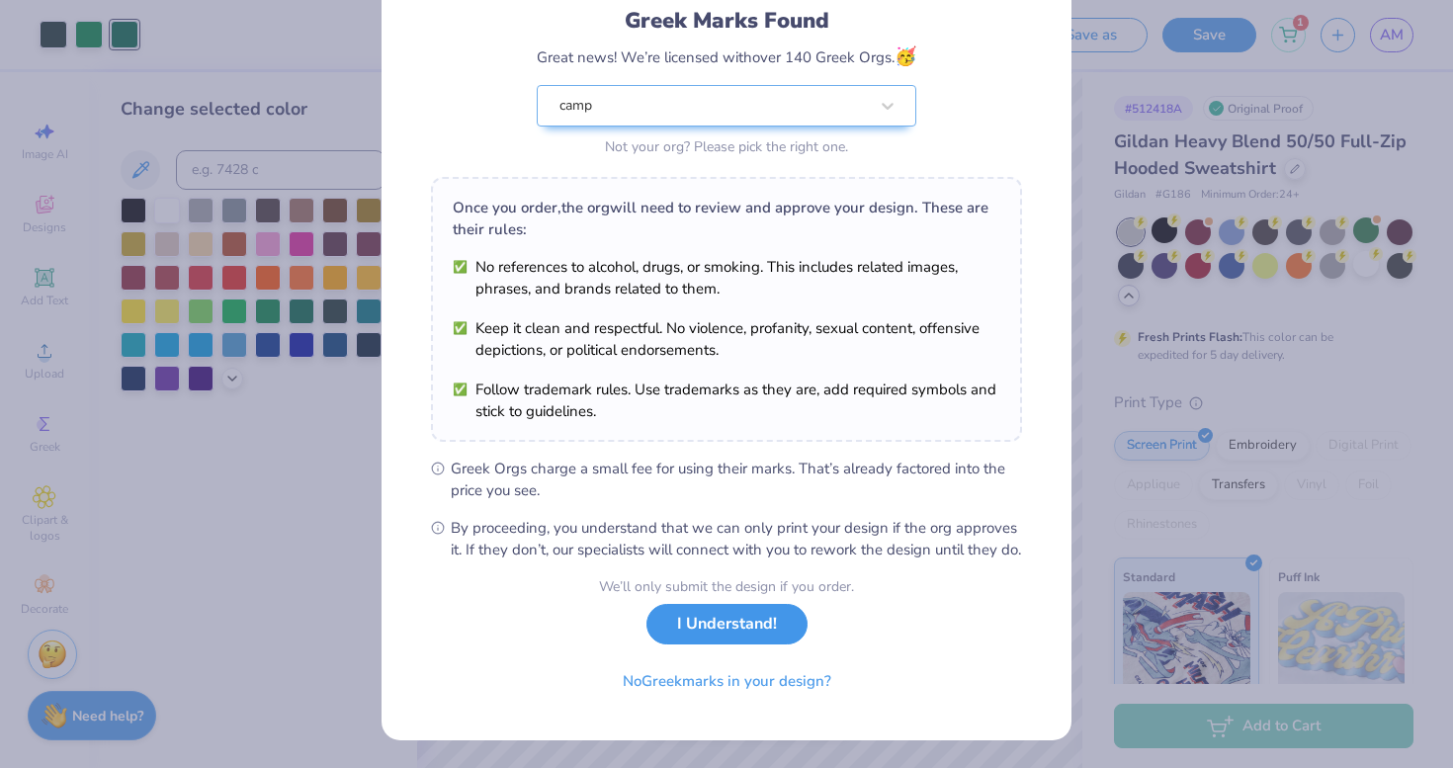
click at [737, 618] on button "I Understand!" at bounding box center [726, 624] width 161 height 41
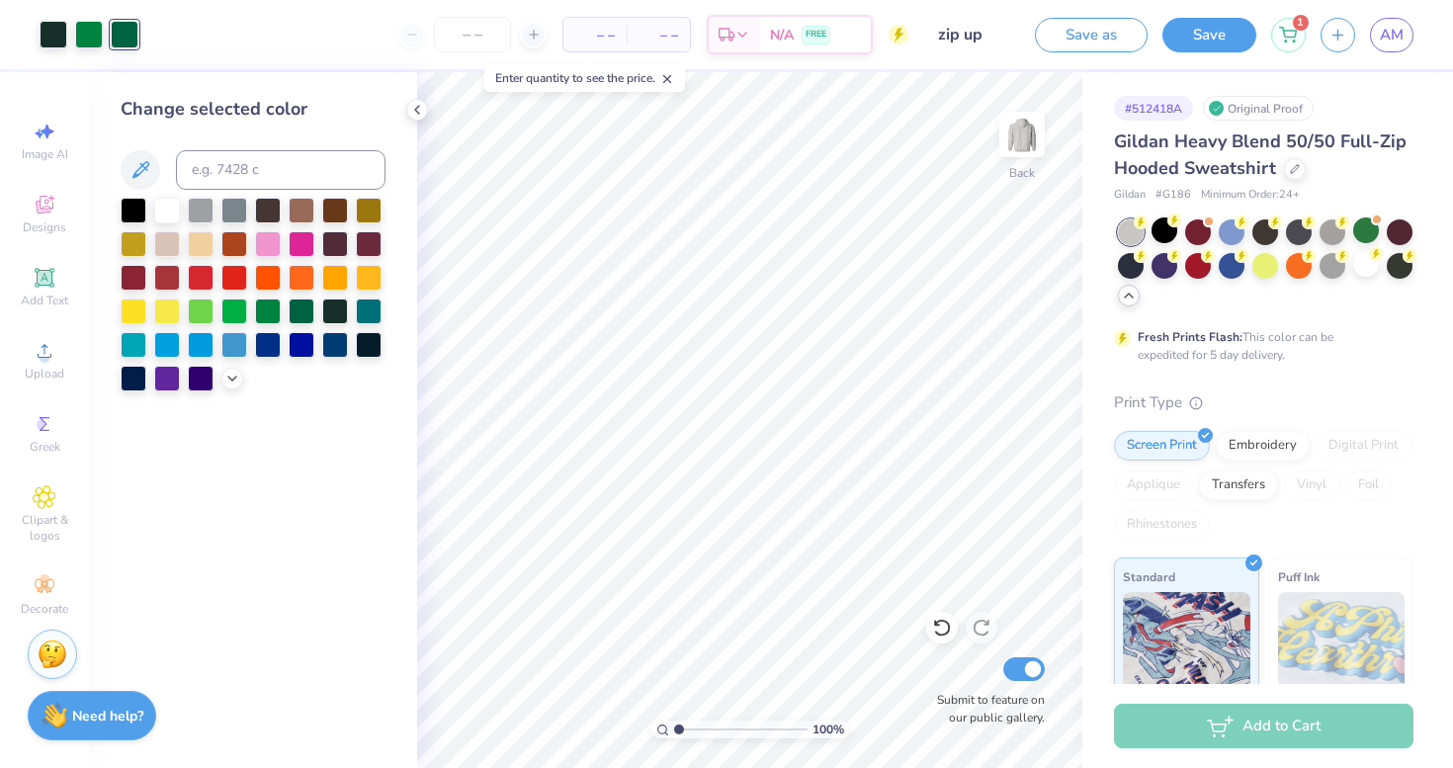
scroll to position [0, 0]
click at [1399, 39] on span "AM" at bounding box center [1391, 35] width 24 height 23
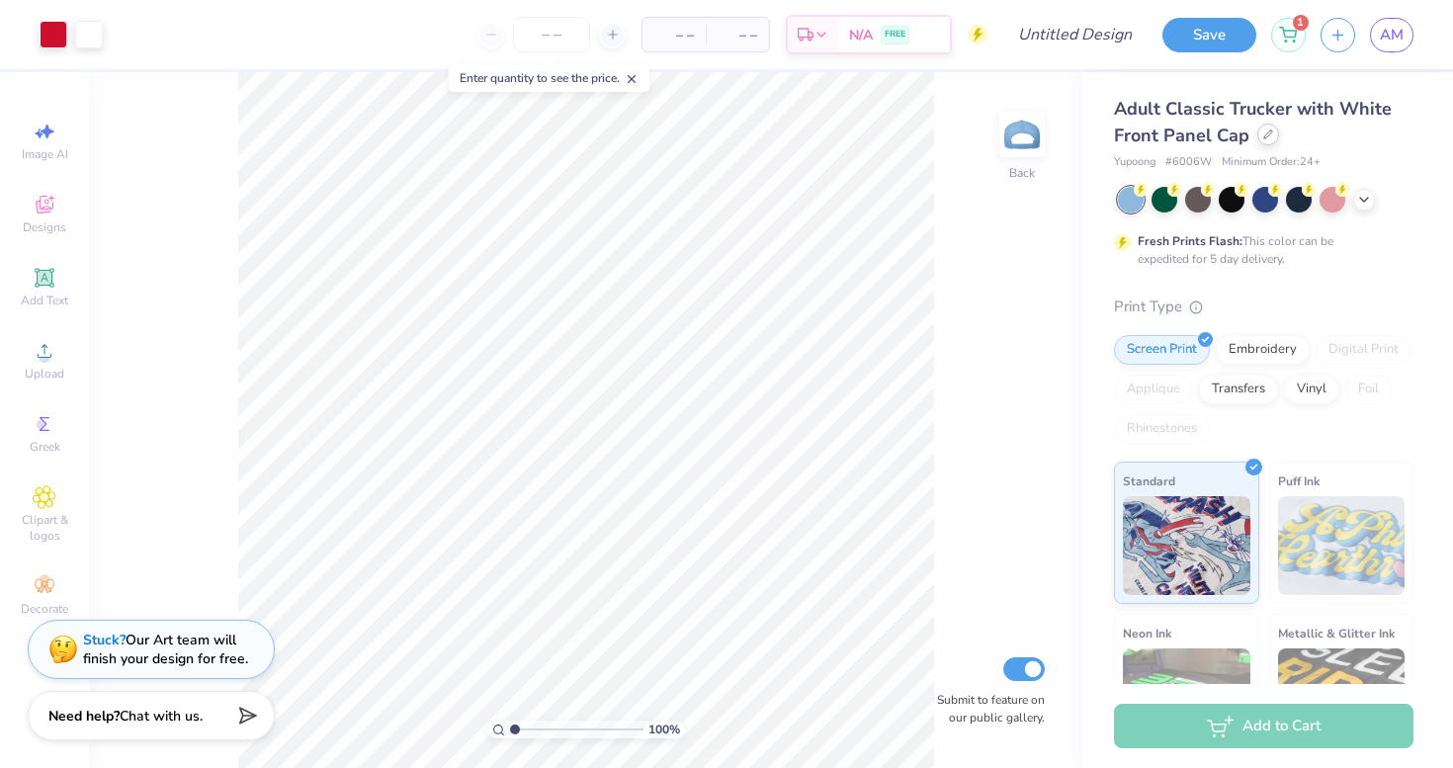
click at [1255, 142] on div "Adult Classic Trucker with White Front Panel Cap" at bounding box center [1263, 122] width 299 height 53
click at [1265, 141] on div at bounding box center [1268, 135] width 22 height 22
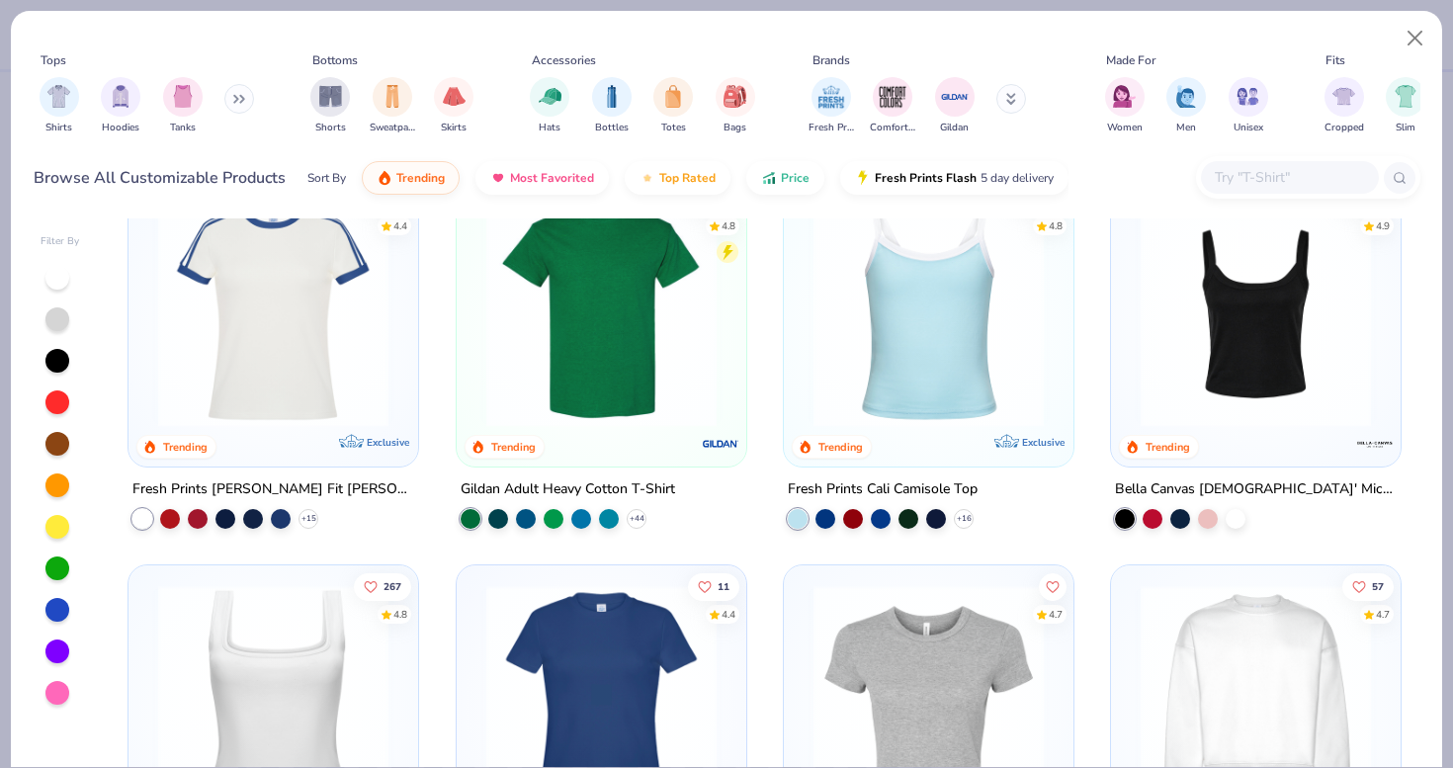
scroll to position [295, 0]
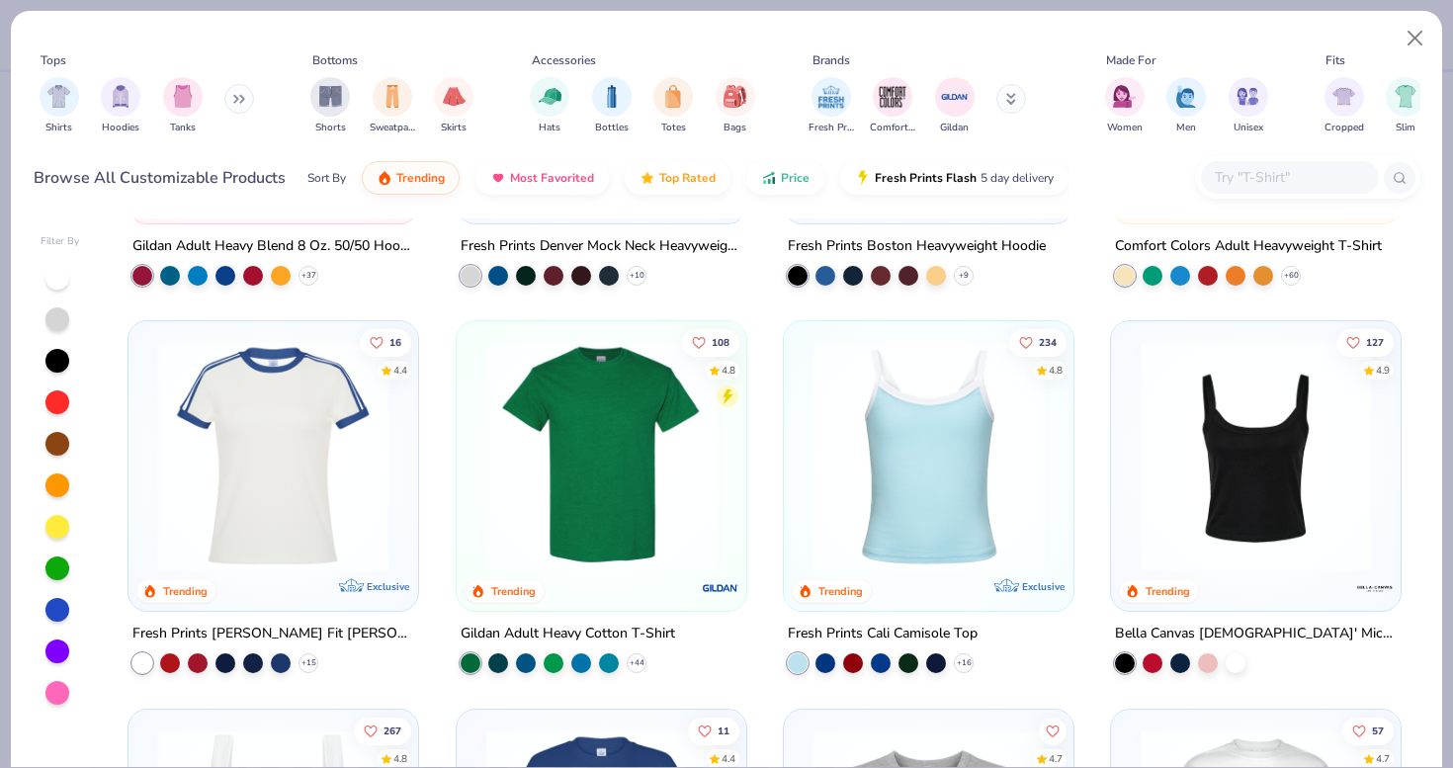
click at [967, 488] on img at bounding box center [928, 456] width 250 height 230
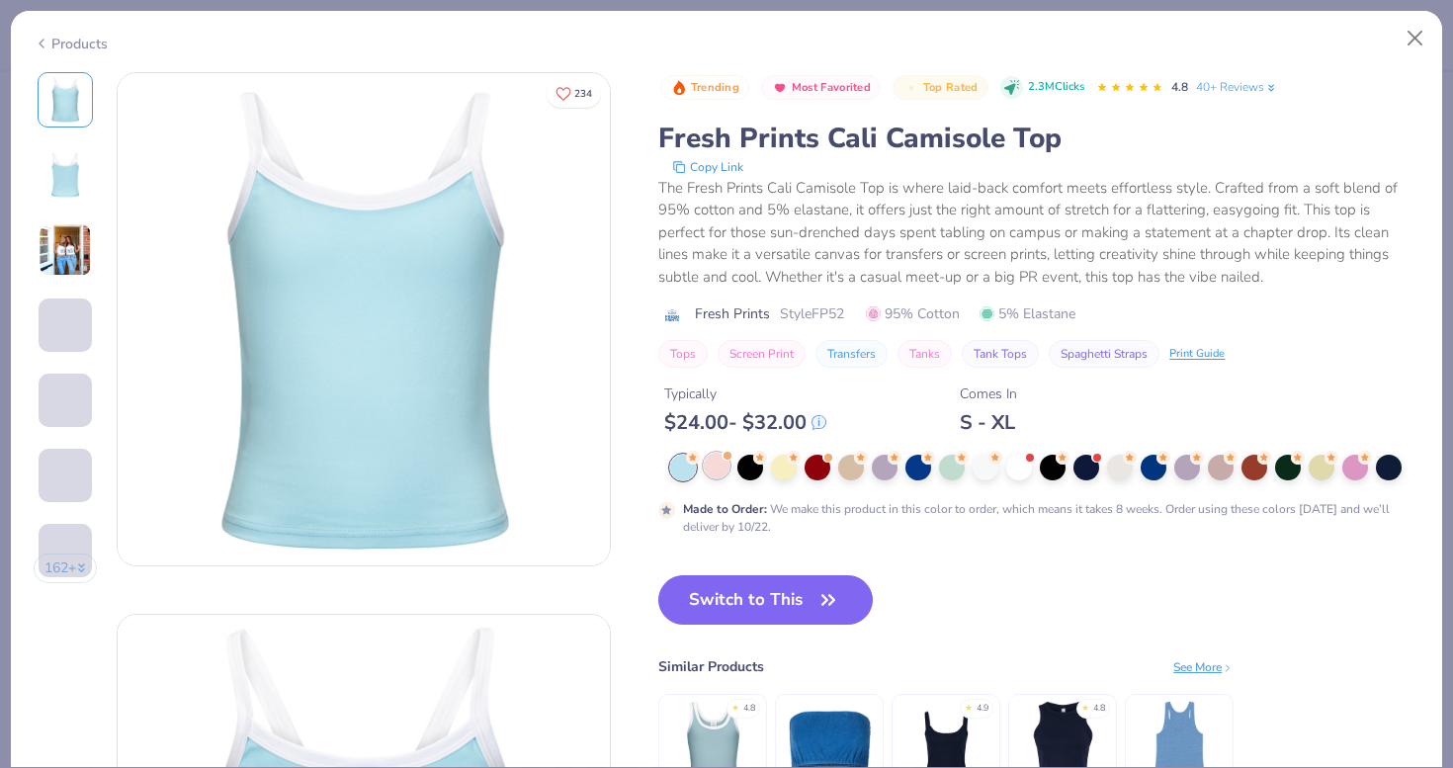
click at [728, 458] on div at bounding box center [727, 456] width 8 height 8
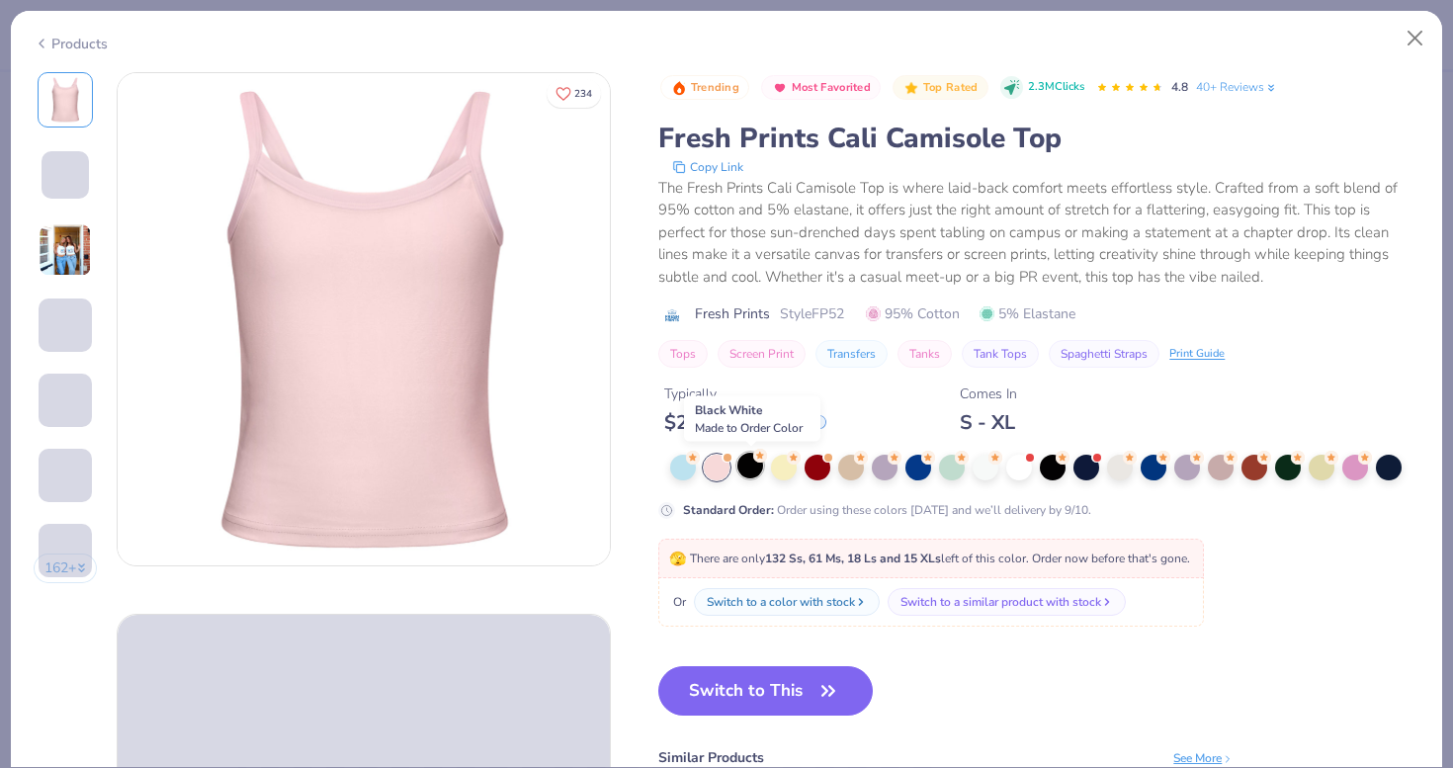
click at [753, 464] on div at bounding box center [750, 466] width 26 height 26
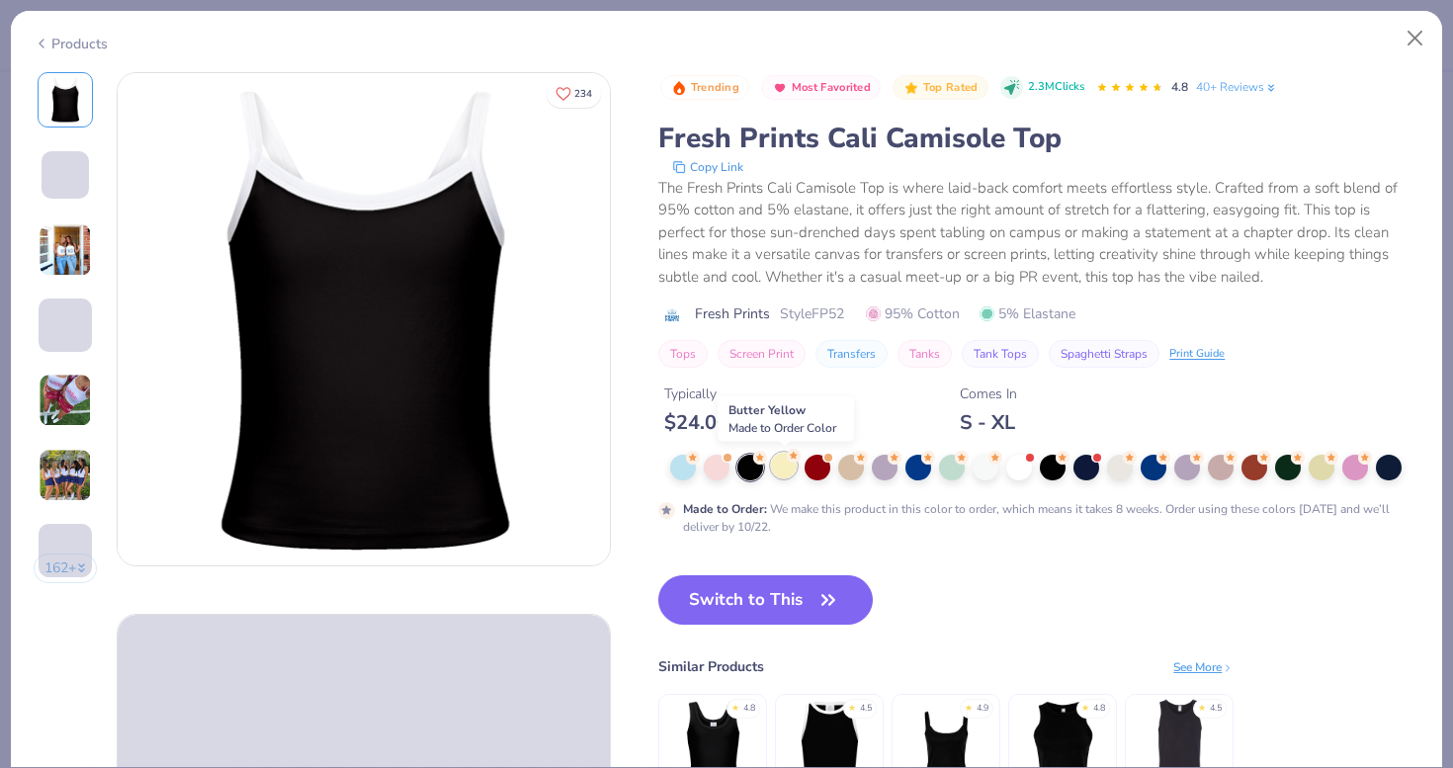
click at [790, 461] on icon at bounding box center [794, 456] width 14 height 14
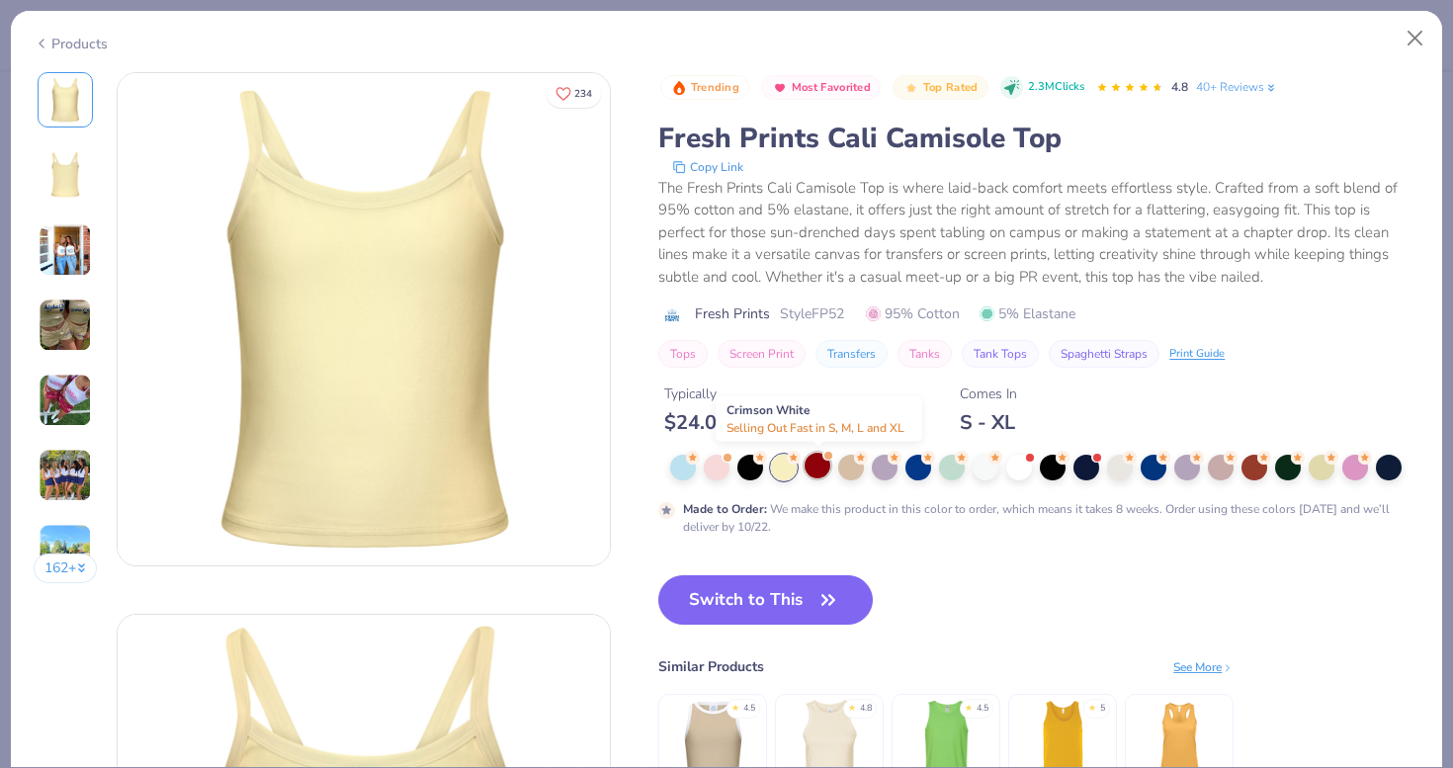
click at [820, 467] on div at bounding box center [817, 466] width 26 height 26
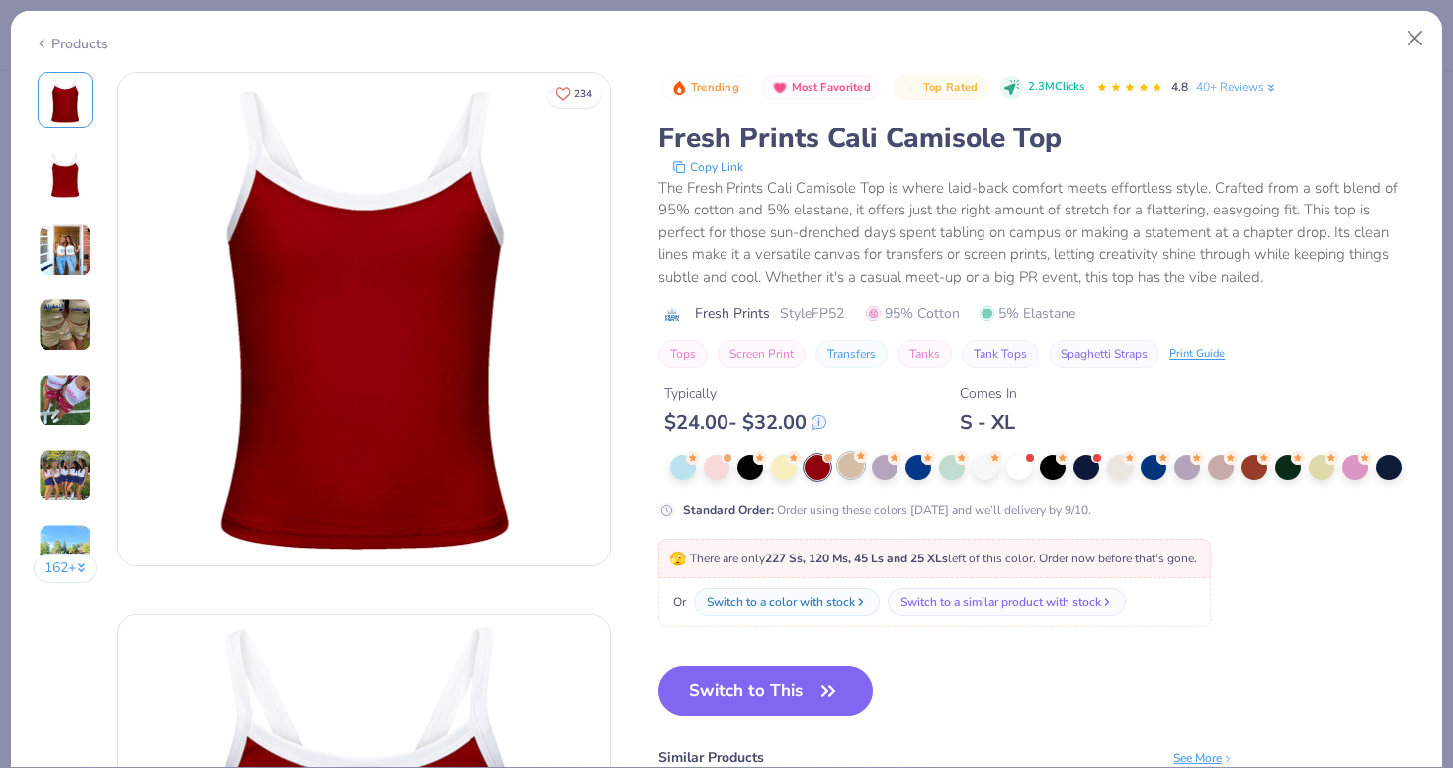
click at [853, 478] on div at bounding box center [851, 466] width 26 height 26
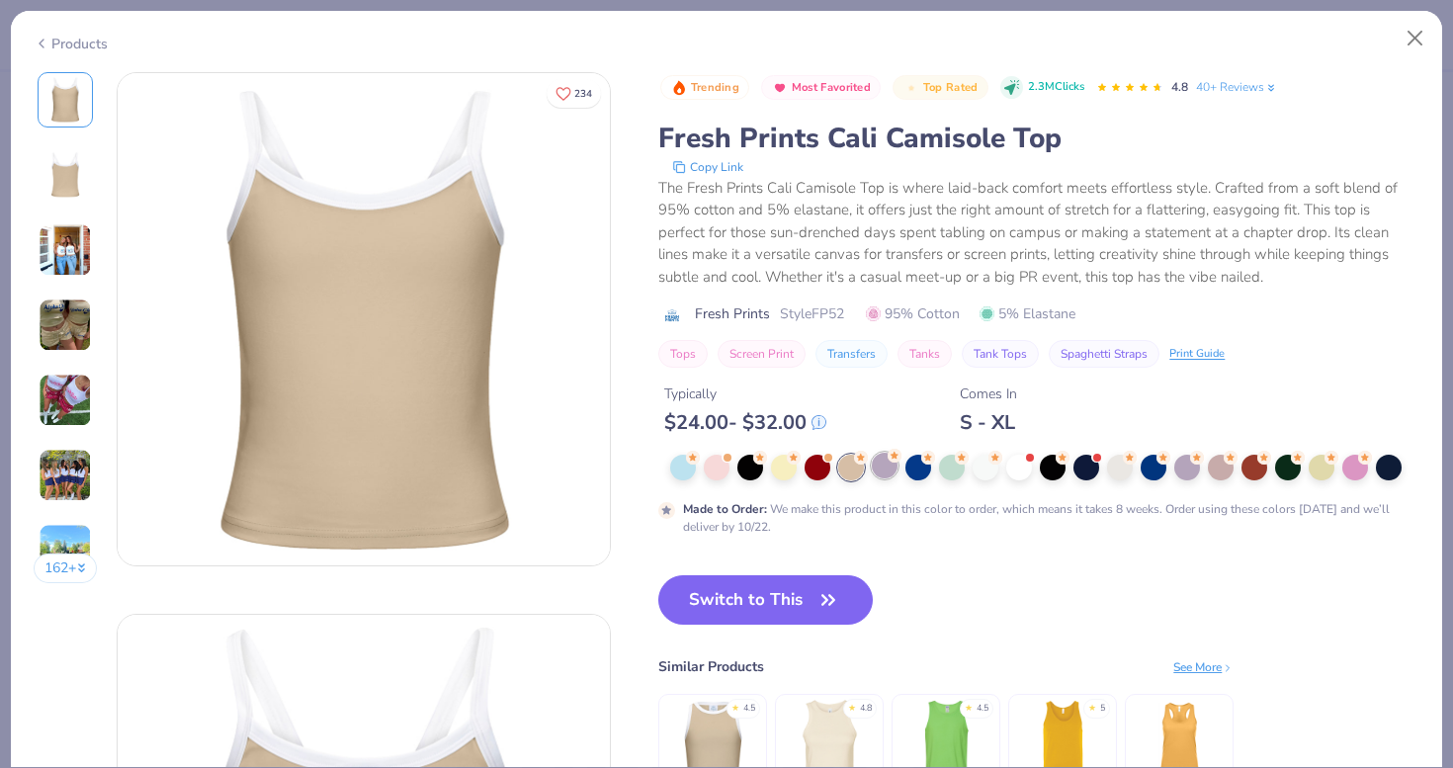
click at [885, 473] on div at bounding box center [885, 466] width 26 height 26
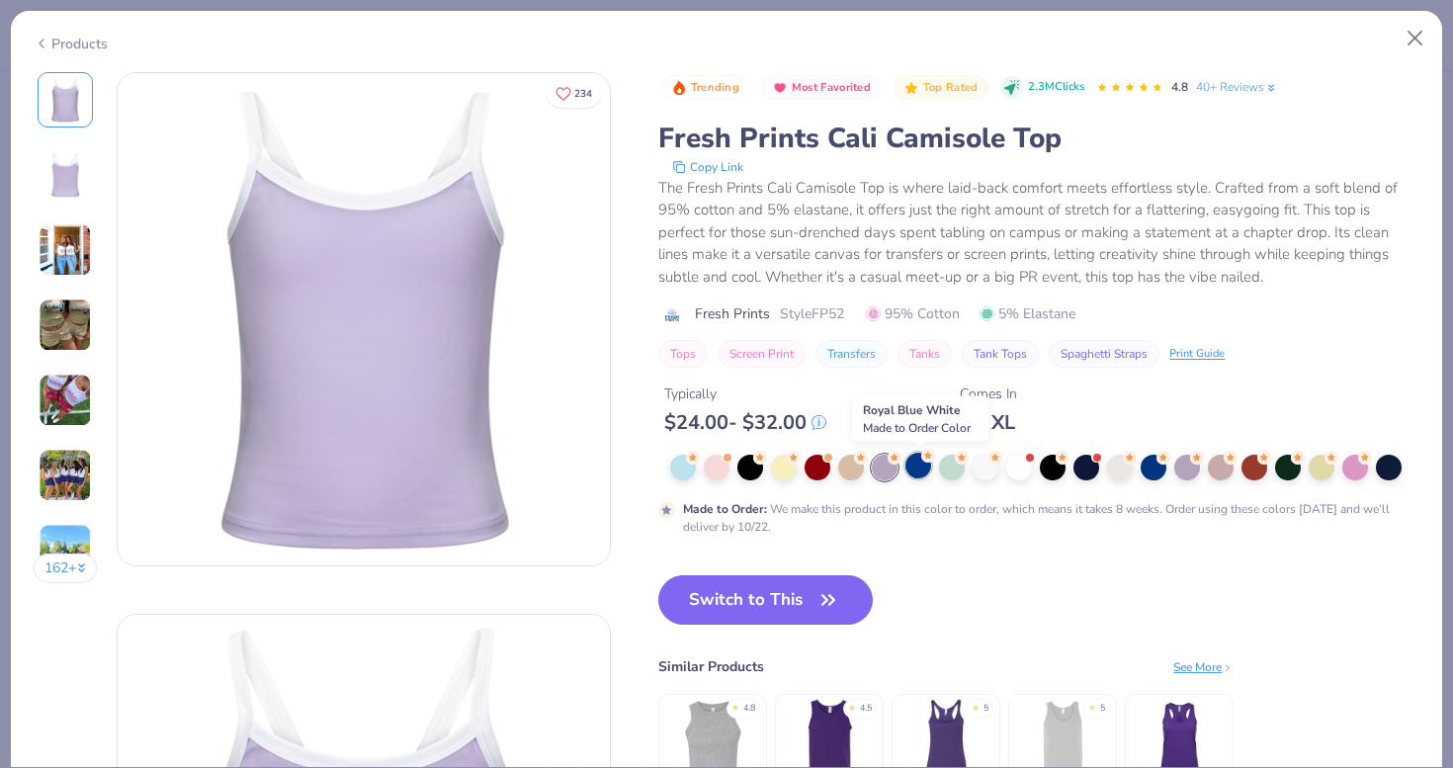
click at [926, 463] on div at bounding box center [918, 466] width 26 height 26
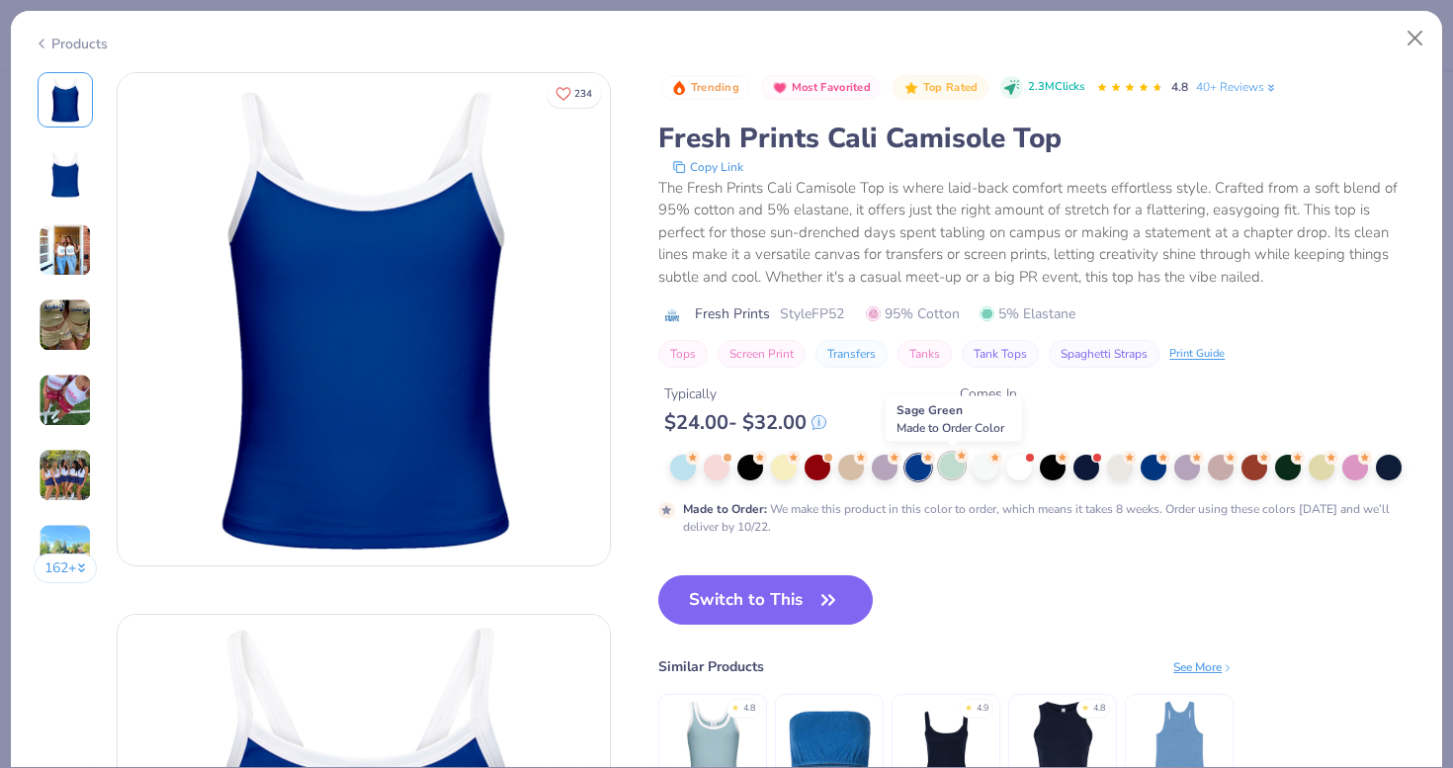
click at [700, 460] on circle at bounding box center [693, 458] width 14 height 14
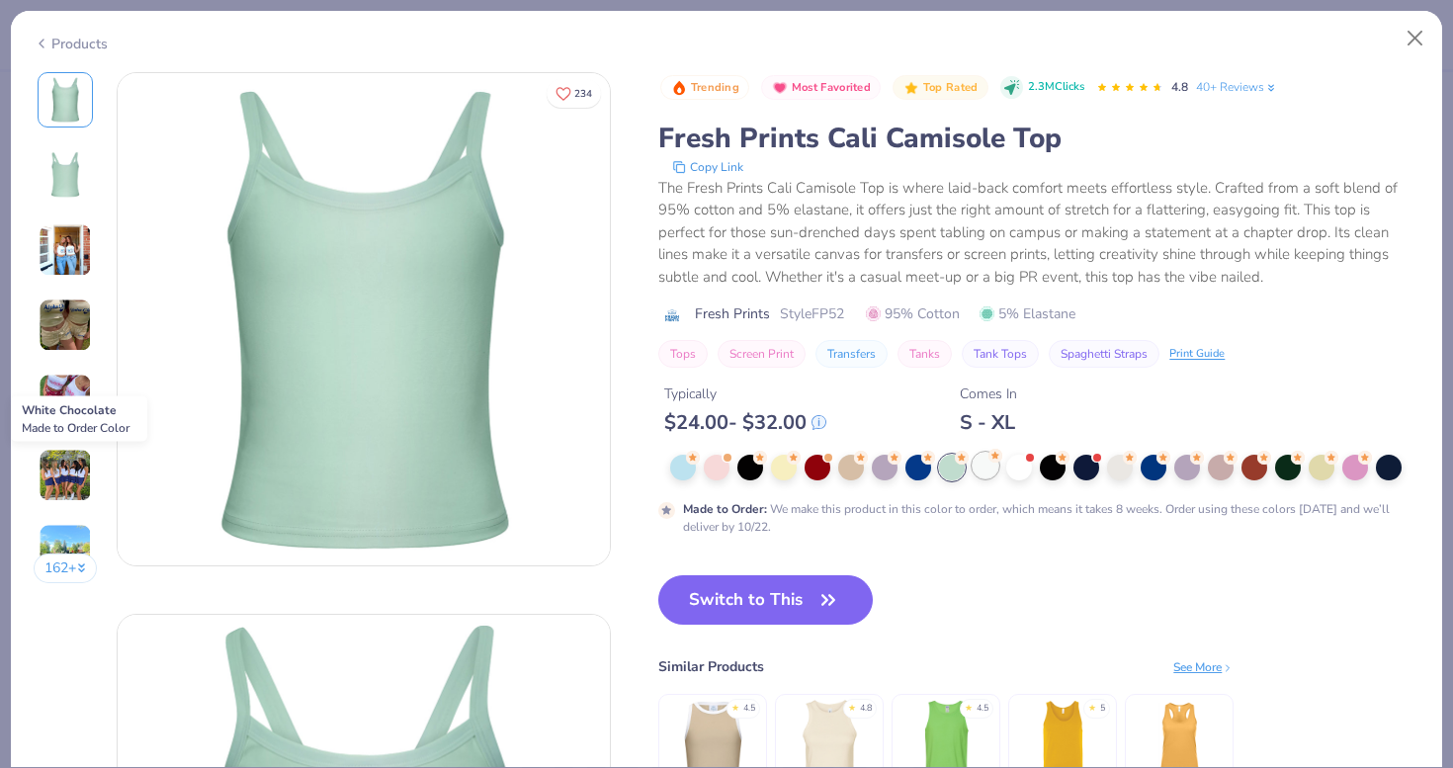
click at [977, 464] on div at bounding box center [985, 466] width 26 height 26
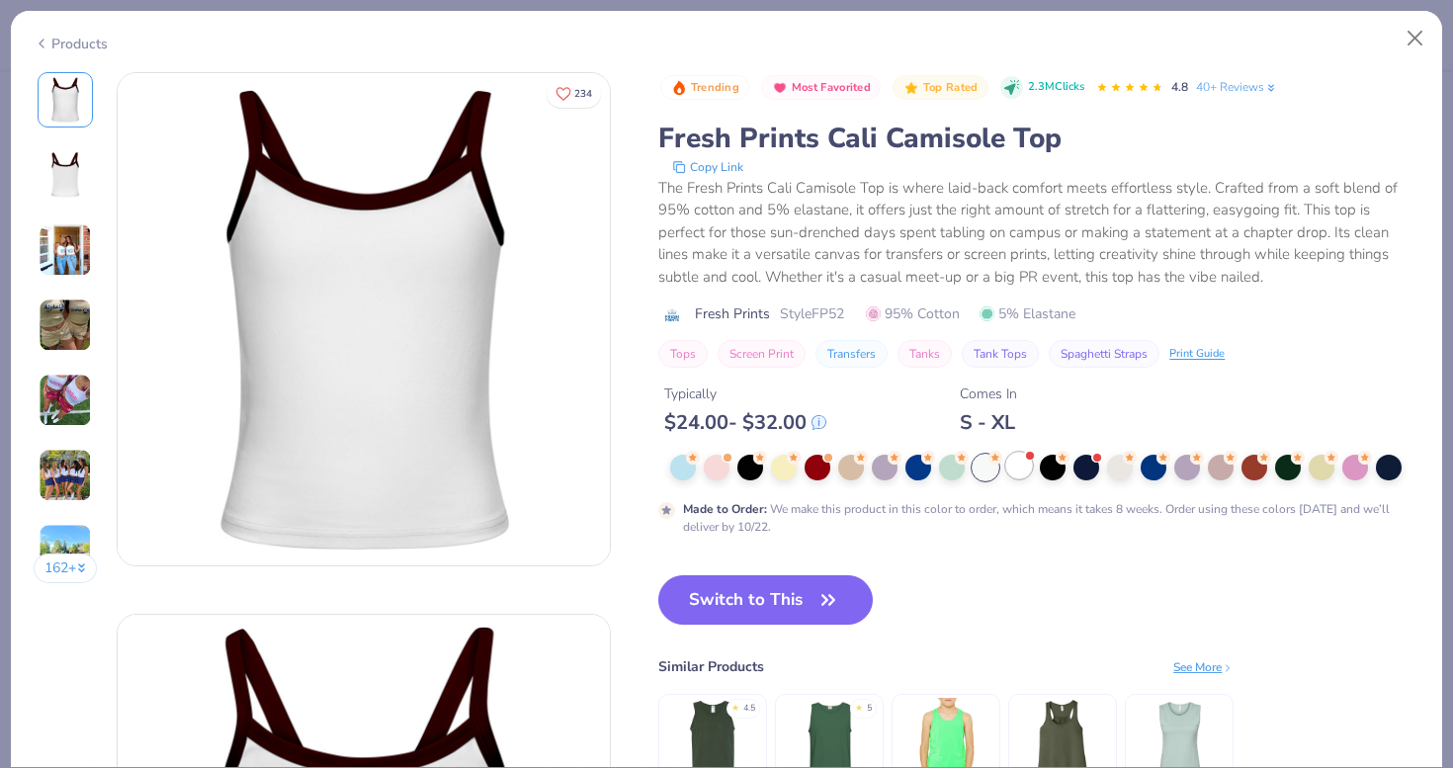
click at [1017, 458] on div at bounding box center [1019, 466] width 26 height 26
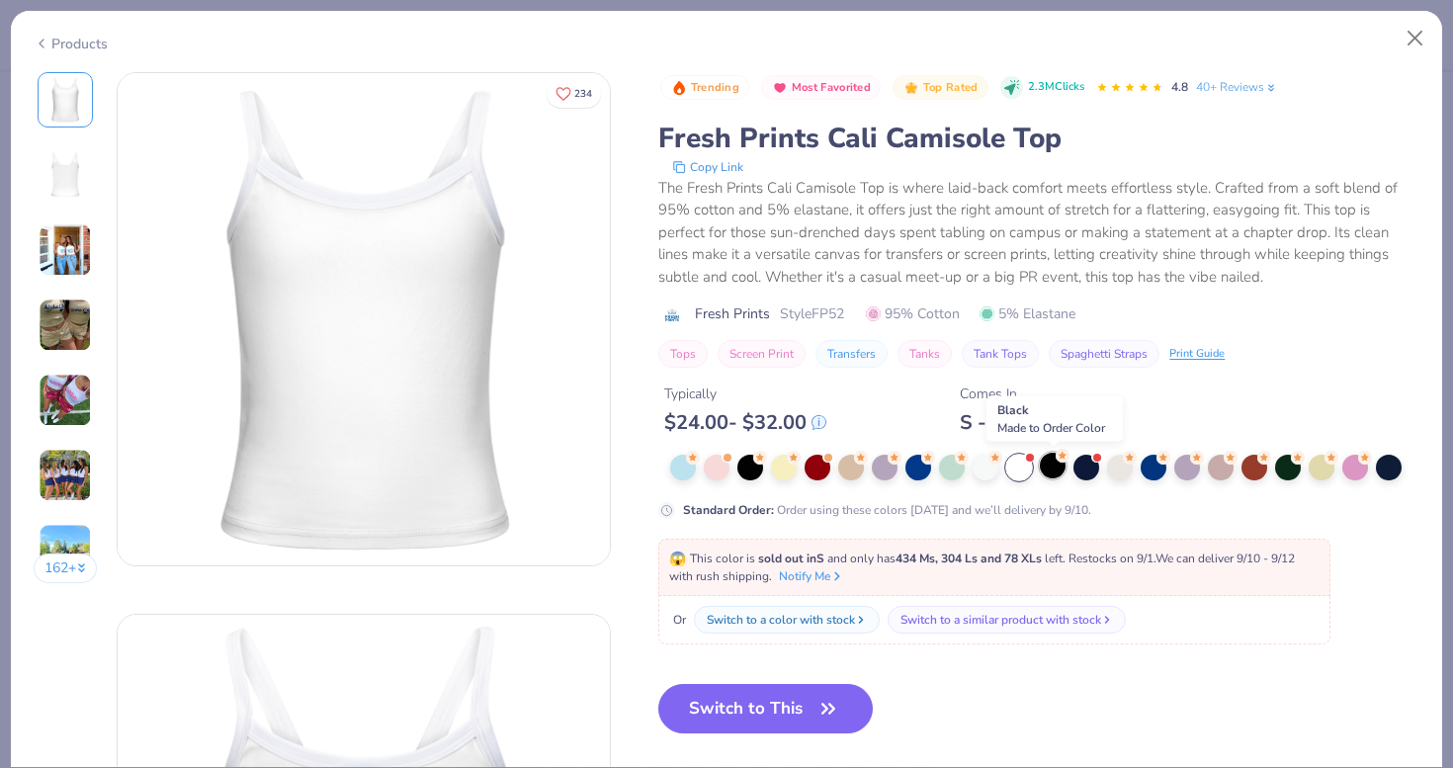
click at [1052, 470] on div at bounding box center [1053, 466] width 26 height 26
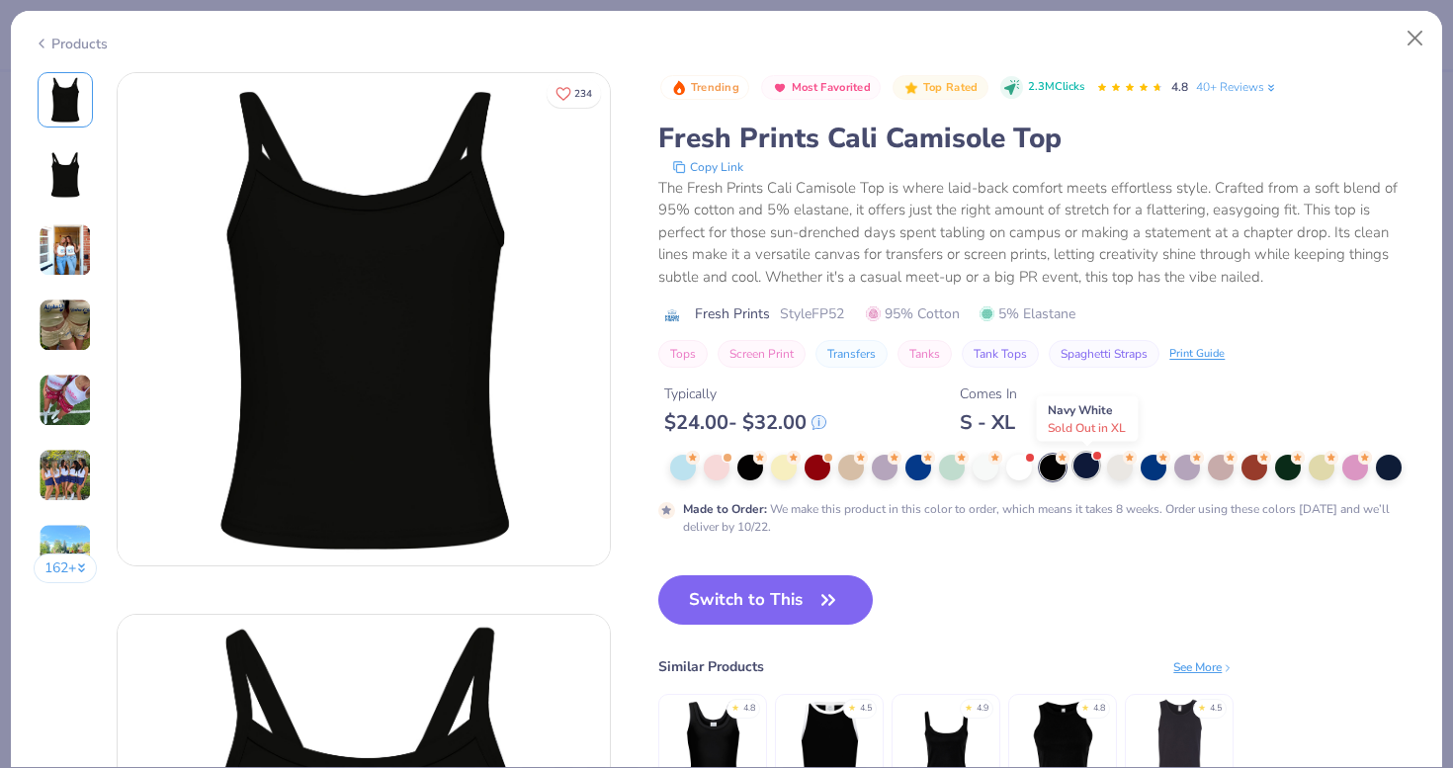
click at [1082, 468] on div at bounding box center [1086, 466] width 26 height 26
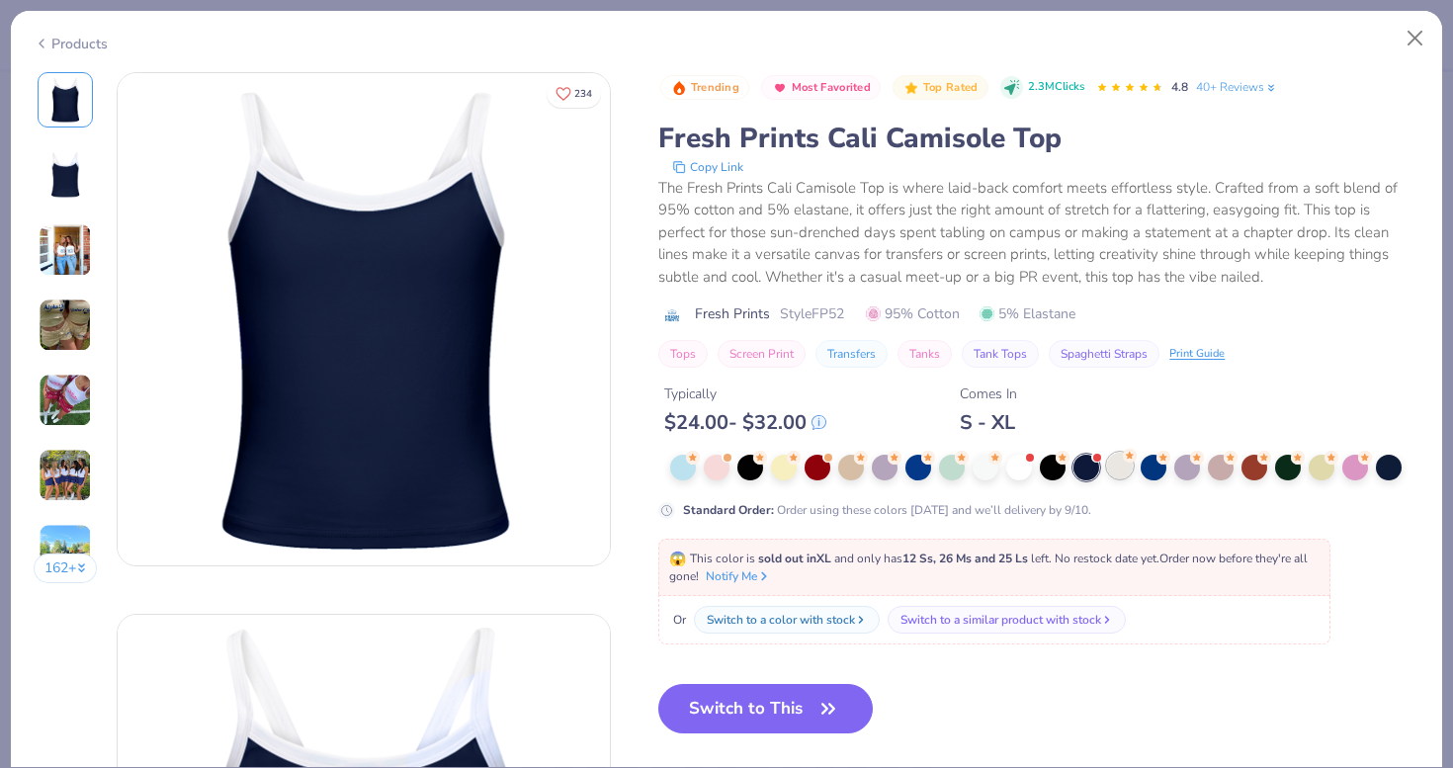
click at [1114, 461] on div at bounding box center [1120, 466] width 26 height 26
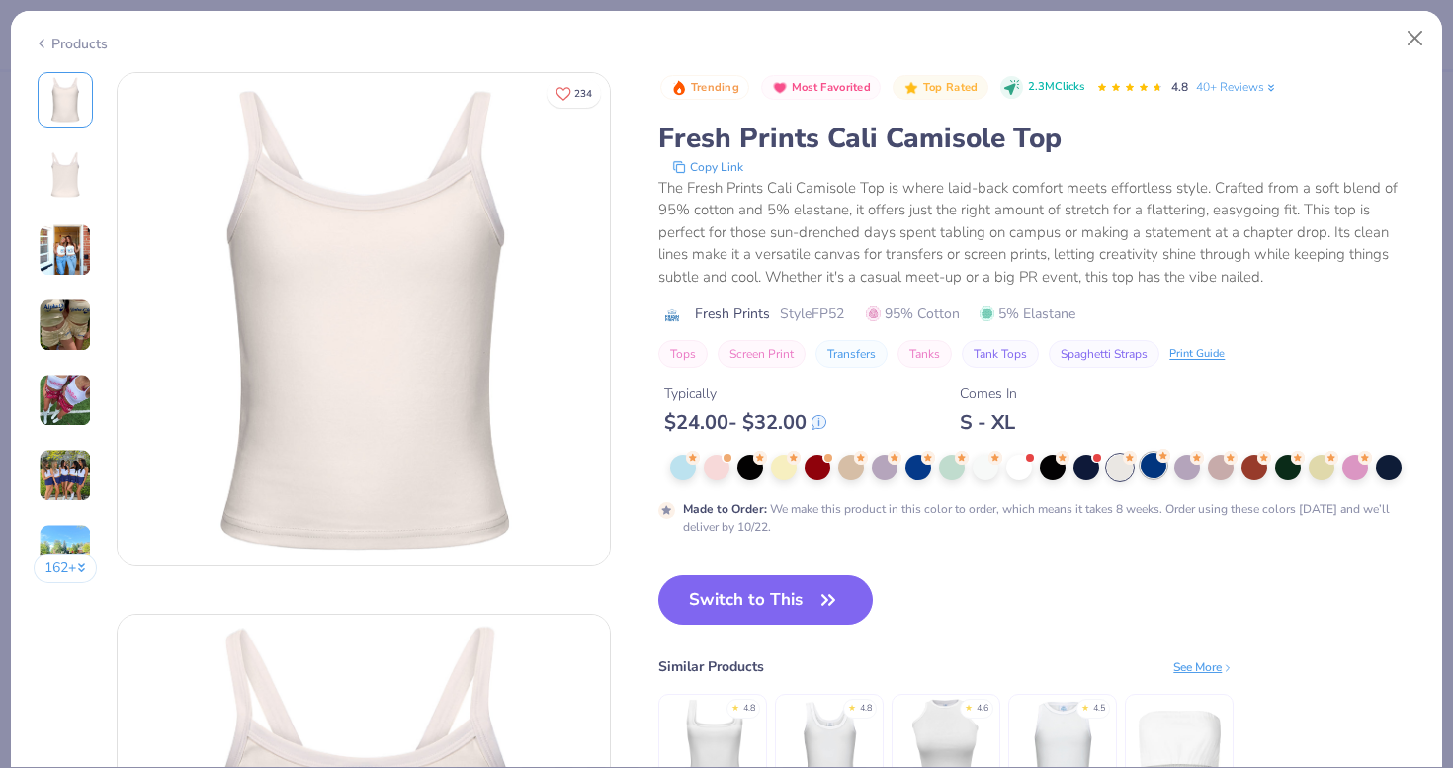
click at [1157, 466] on div at bounding box center [1153, 466] width 26 height 26
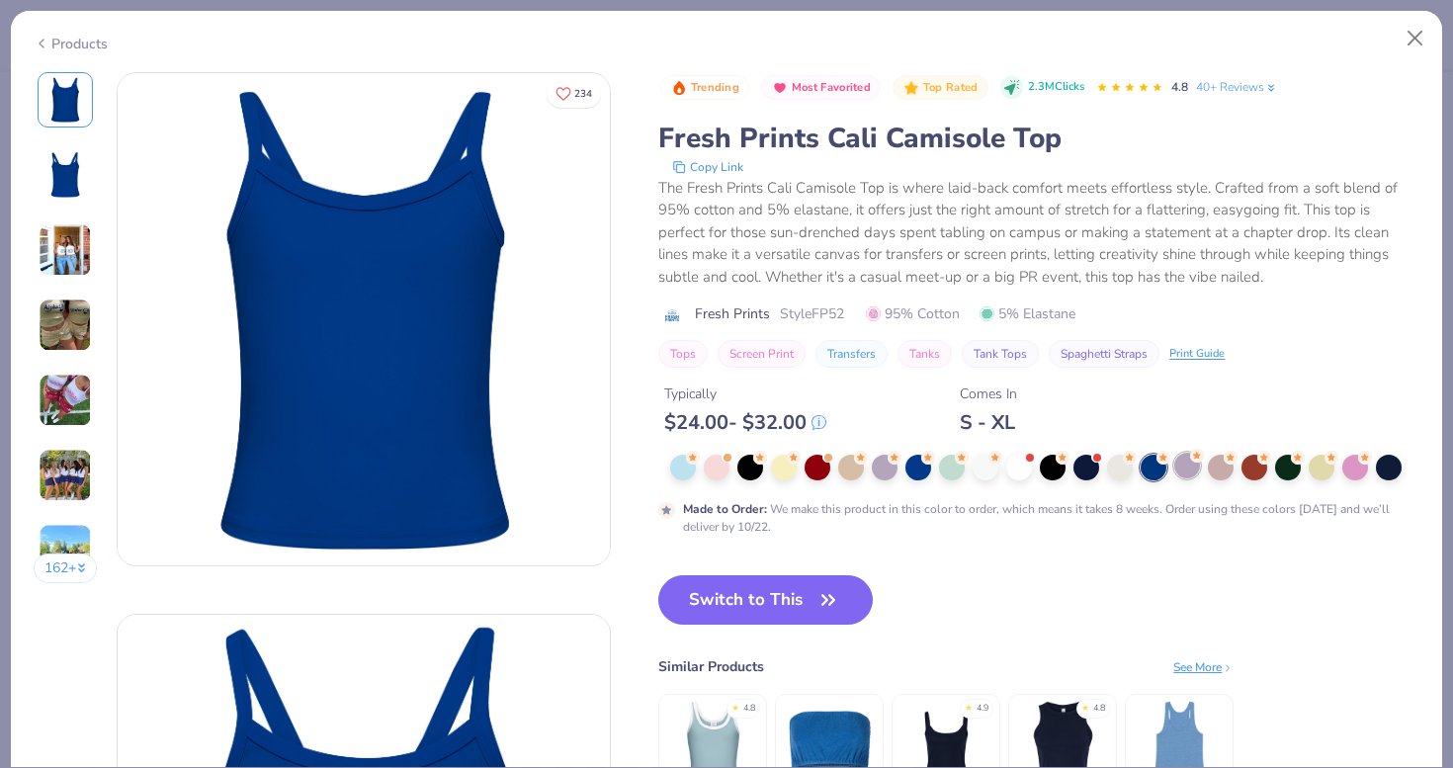
click at [1183, 465] on div at bounding box center [1187, 466] width 26 height 26
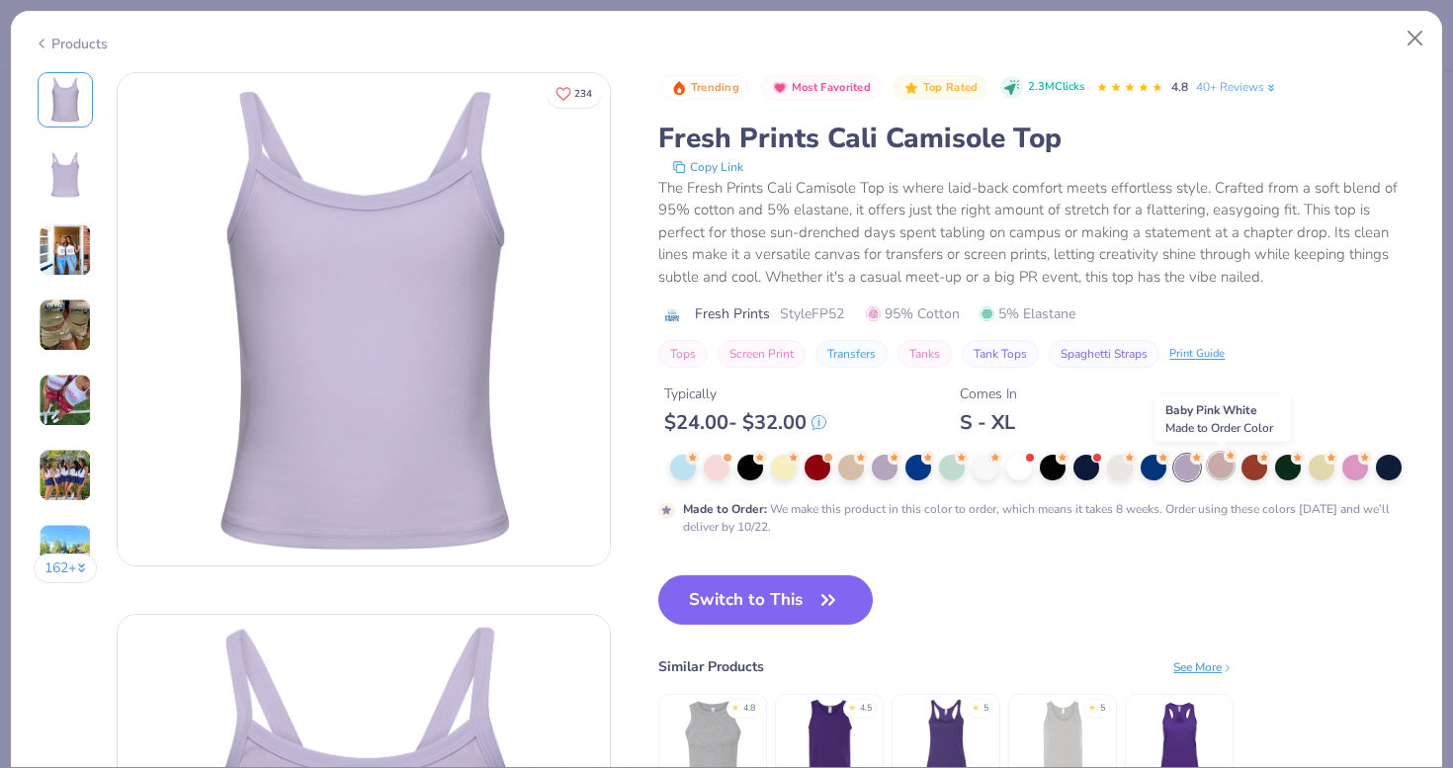
click at [1226, 470] on div at bounding box center [1221, 466] width 26 height 26
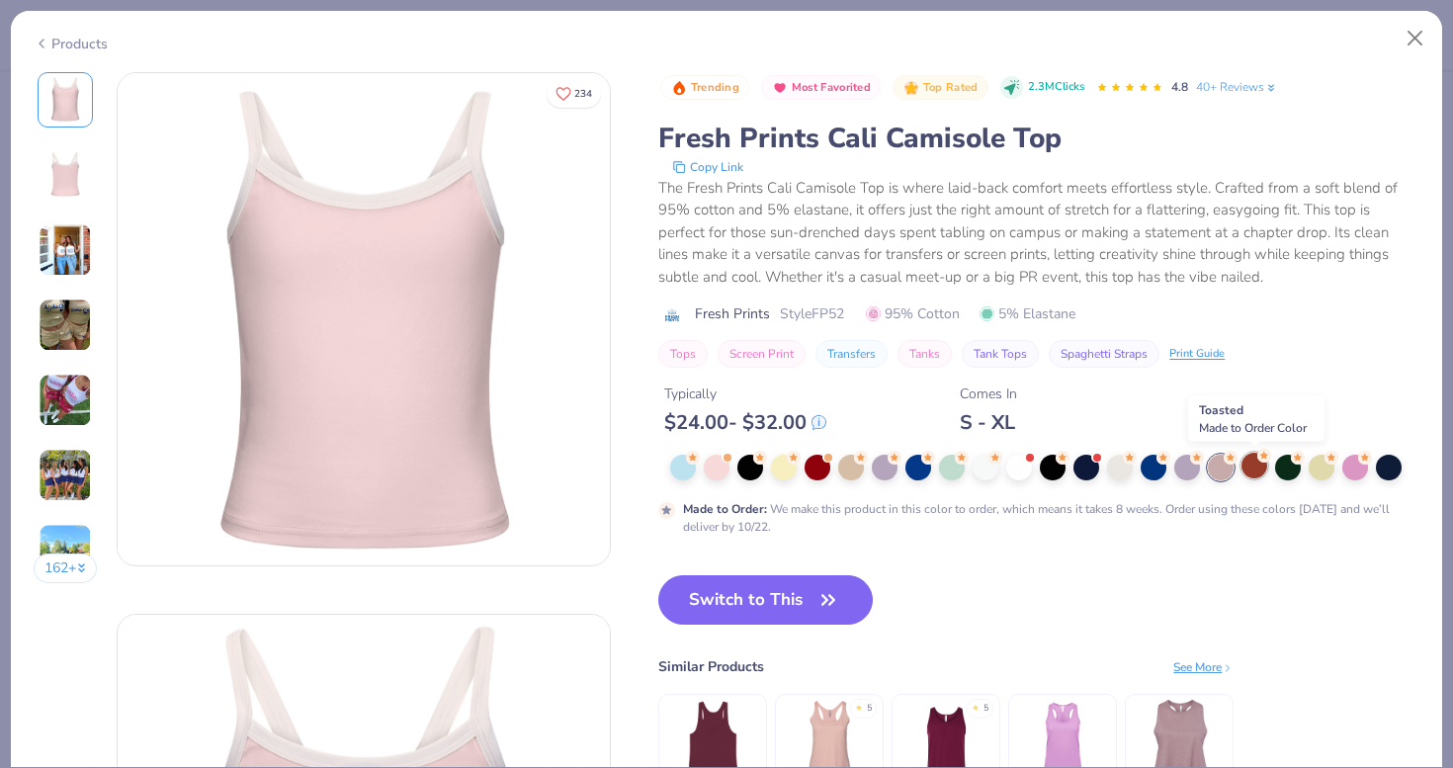
click at [1255, 476] on div at bounding box center [1254, 466] width 26 height 26
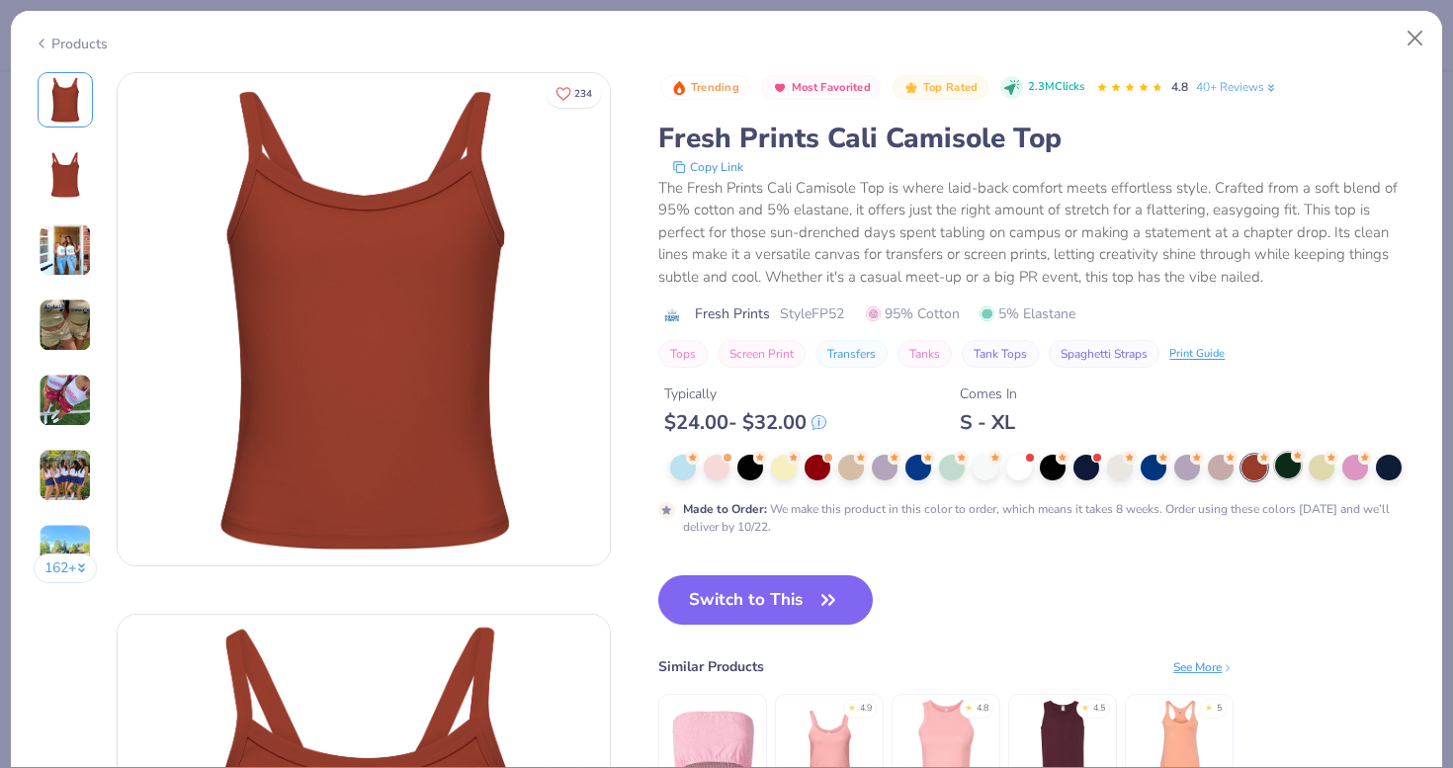
click at [1288, 468] on div at bounding box center [1288, 466] width 26 height 26
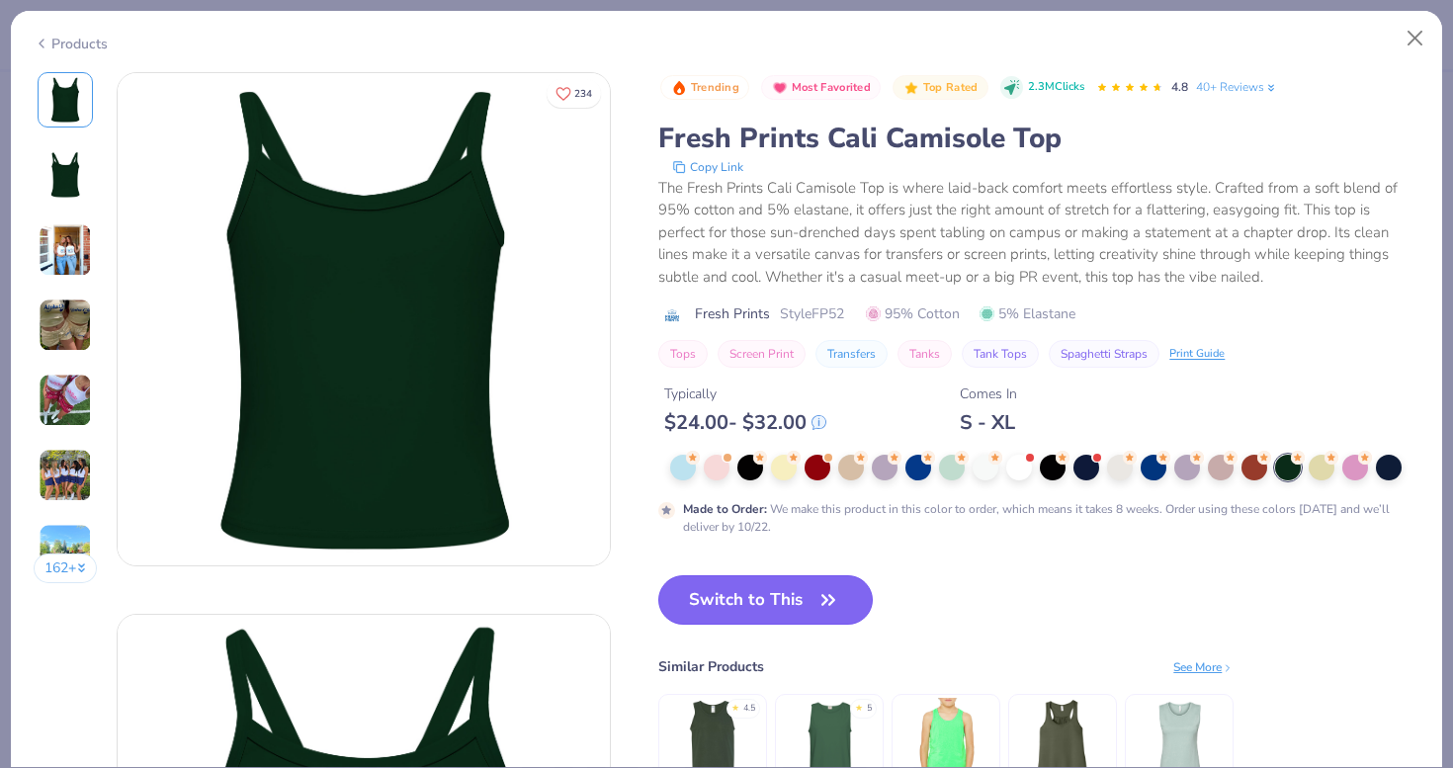
click at [800, 594] on button "Switch to This" at bounding box center [765, 599] width 214 height 49
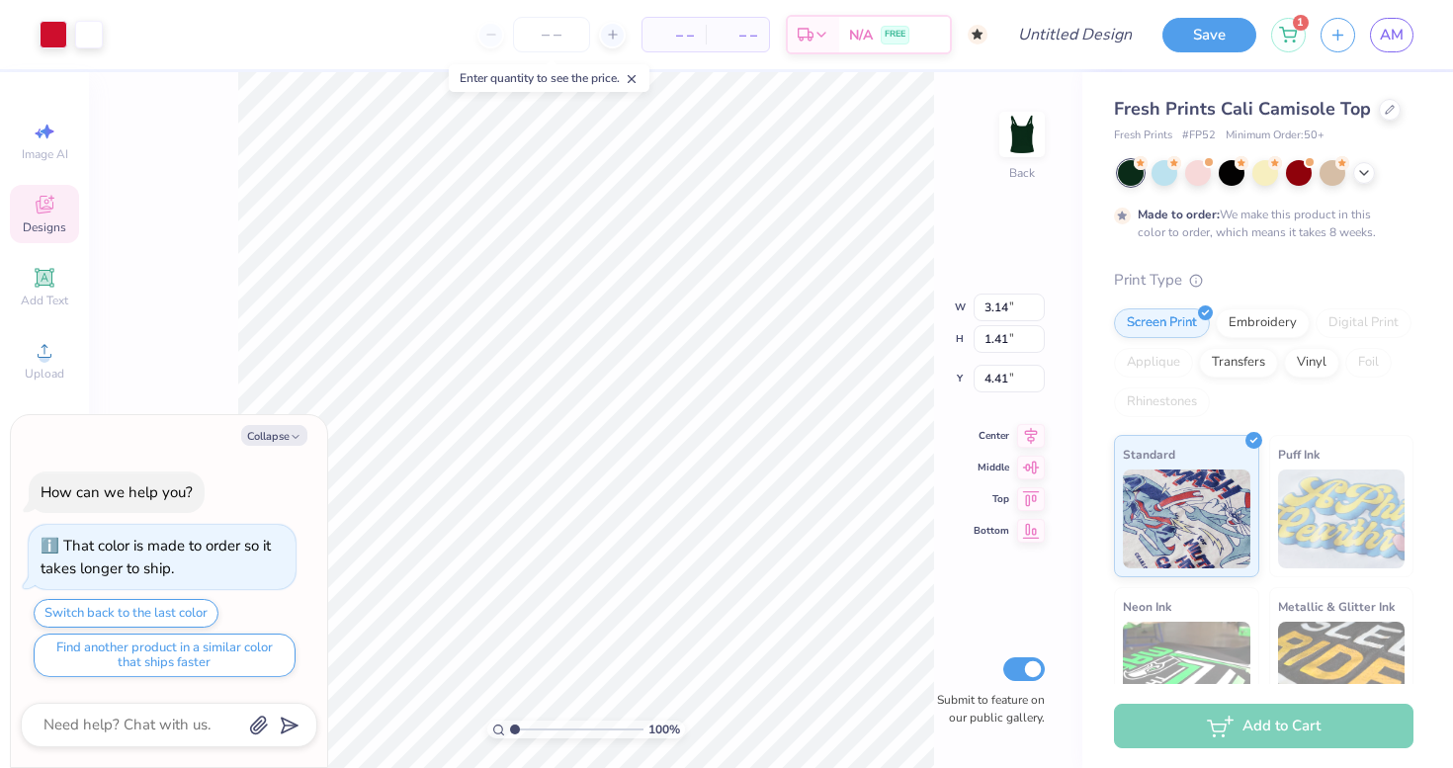
type textarea "x"
type input "4.40"
type textarea "x"
type input "0.89"
type textarea "x"
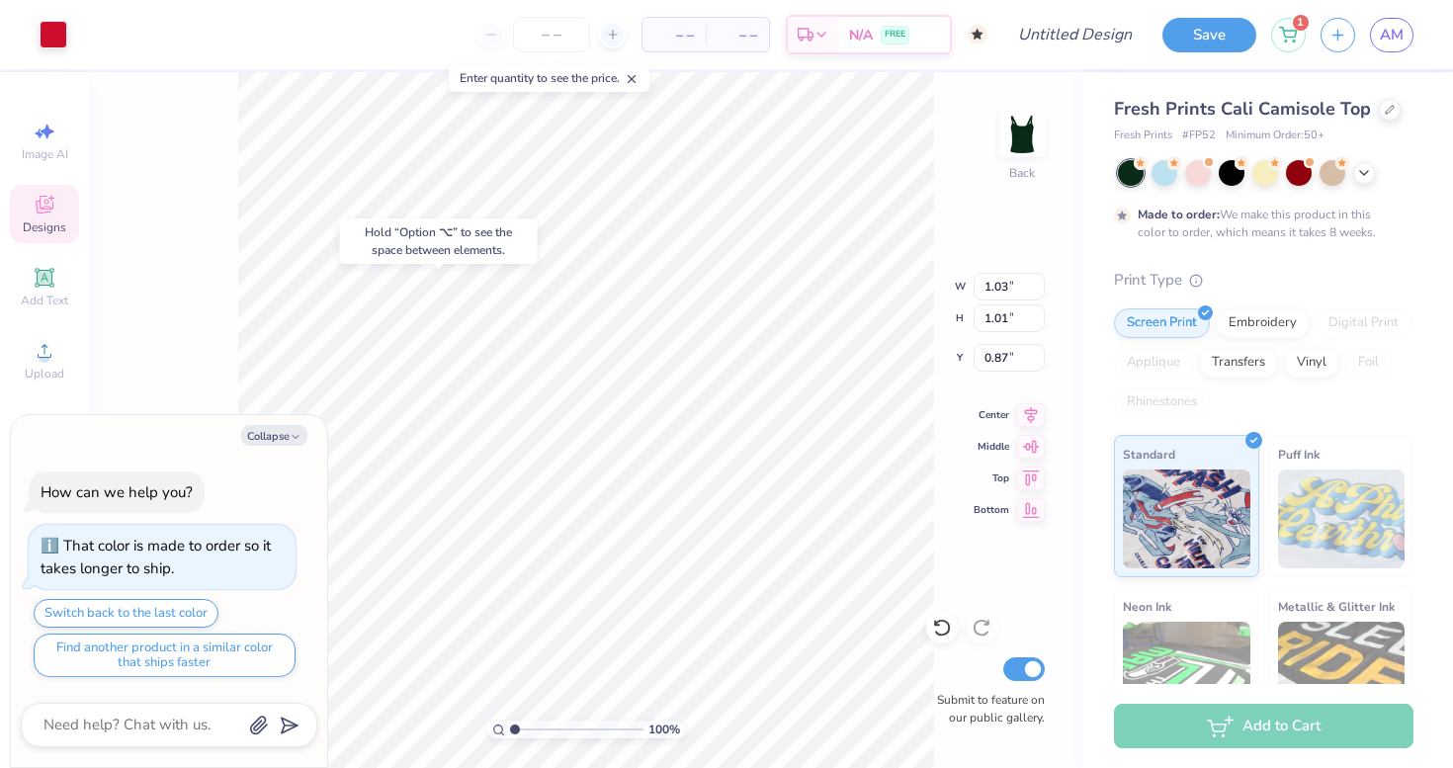
type input "0.77"
type input "0.65"
type input "1.18"
type textarea "x"
type input "1.12"
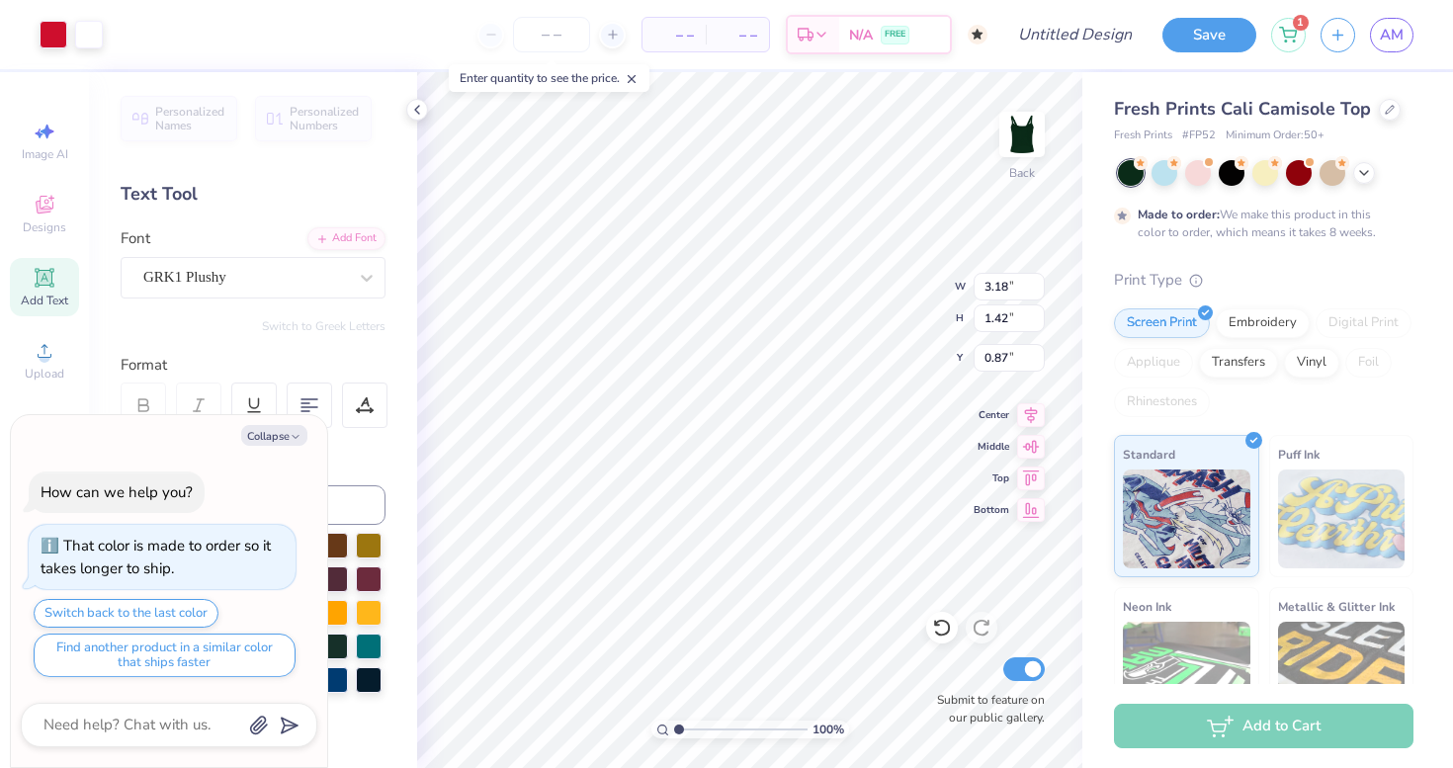
type textarea "x"
type input "5.65"
type input "2.53"
type textarea "x"
type input "6.40"
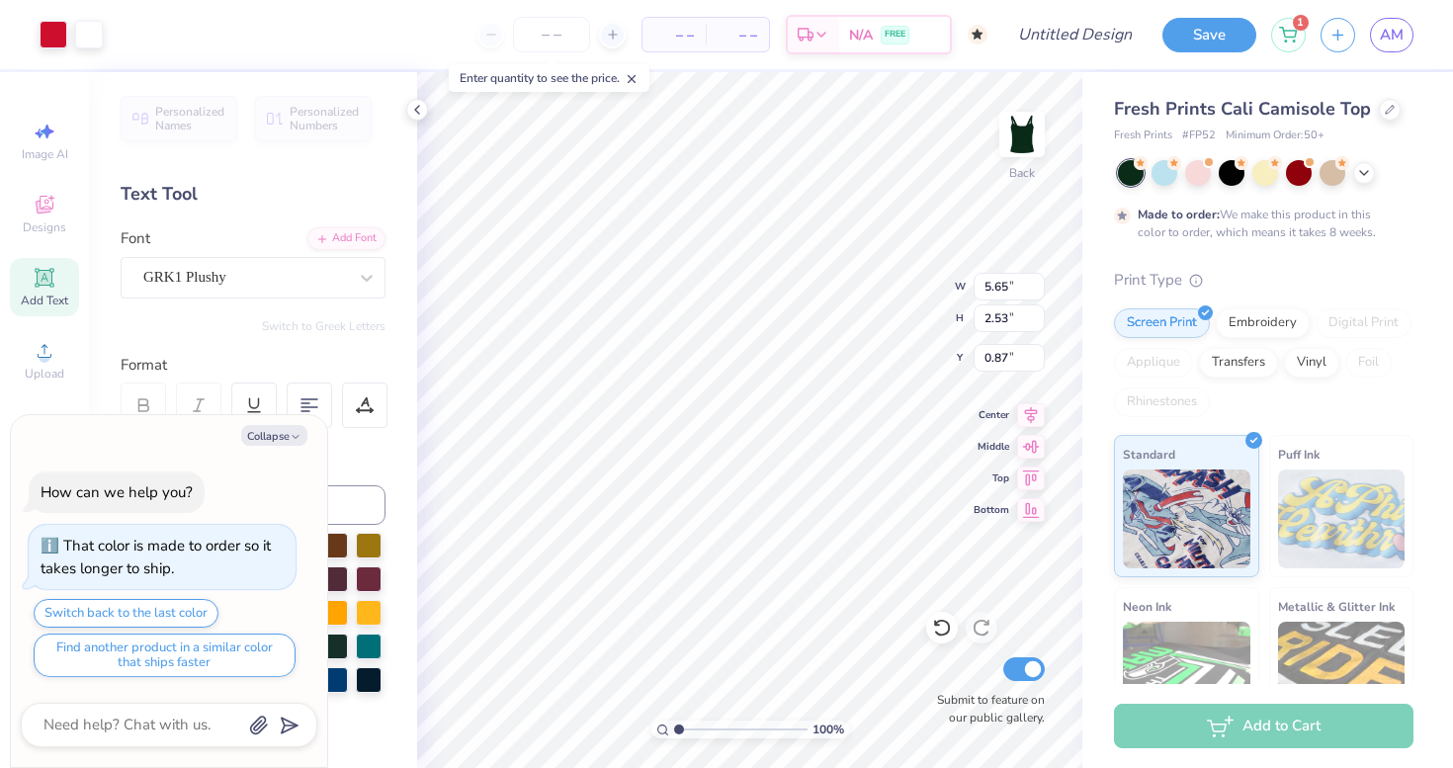
type input "2.87"
type textarea "x"
type input "1.01"
click at [60, 26] on div at bounding box center [54, 33] width 28 height 28
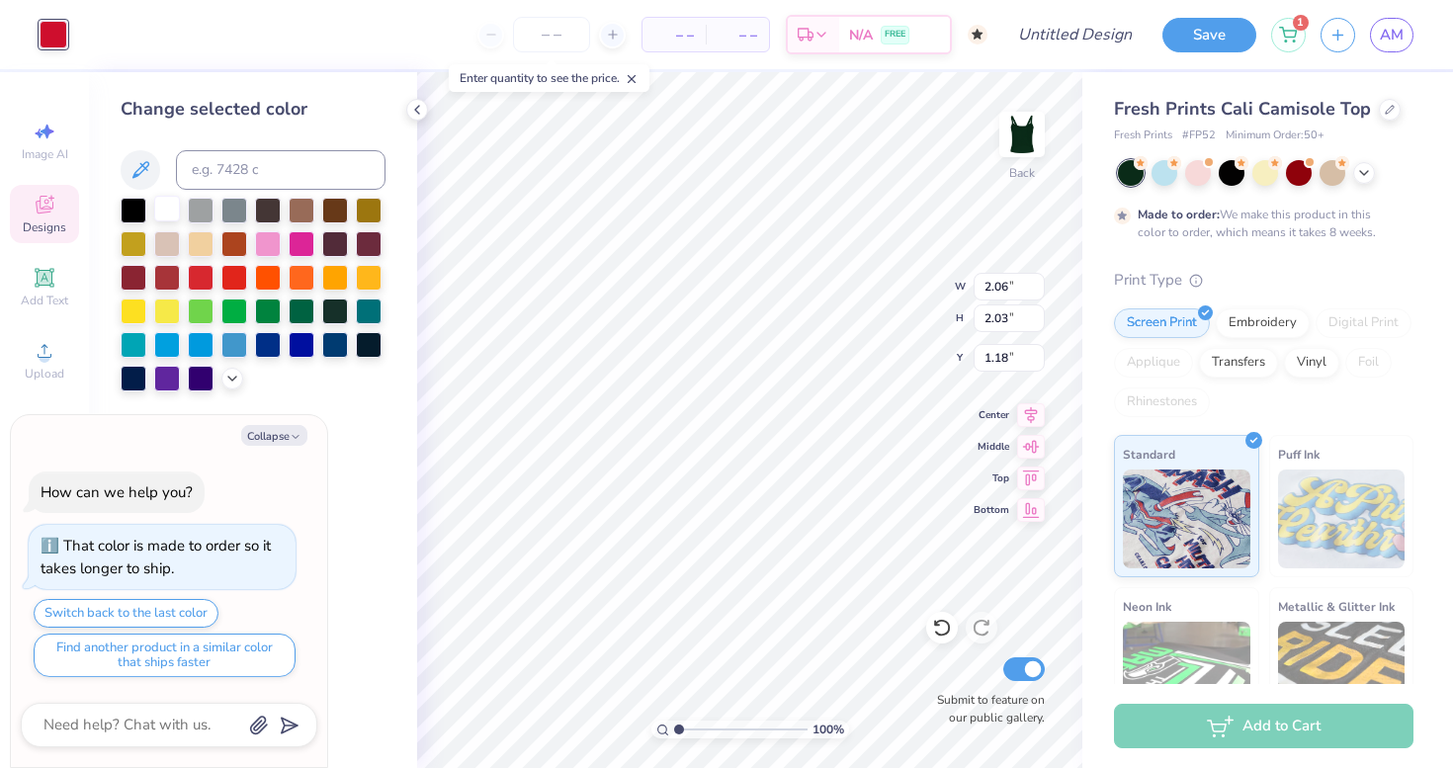
click at [166, 205] on div at bounding box center [167, 209] width 26 height 26
click at [134, 215] on div at bounding box center [134, 209] width 26 height 26
click at [939, 630] on icon at bounding box center [942, 628] width 20 height 20
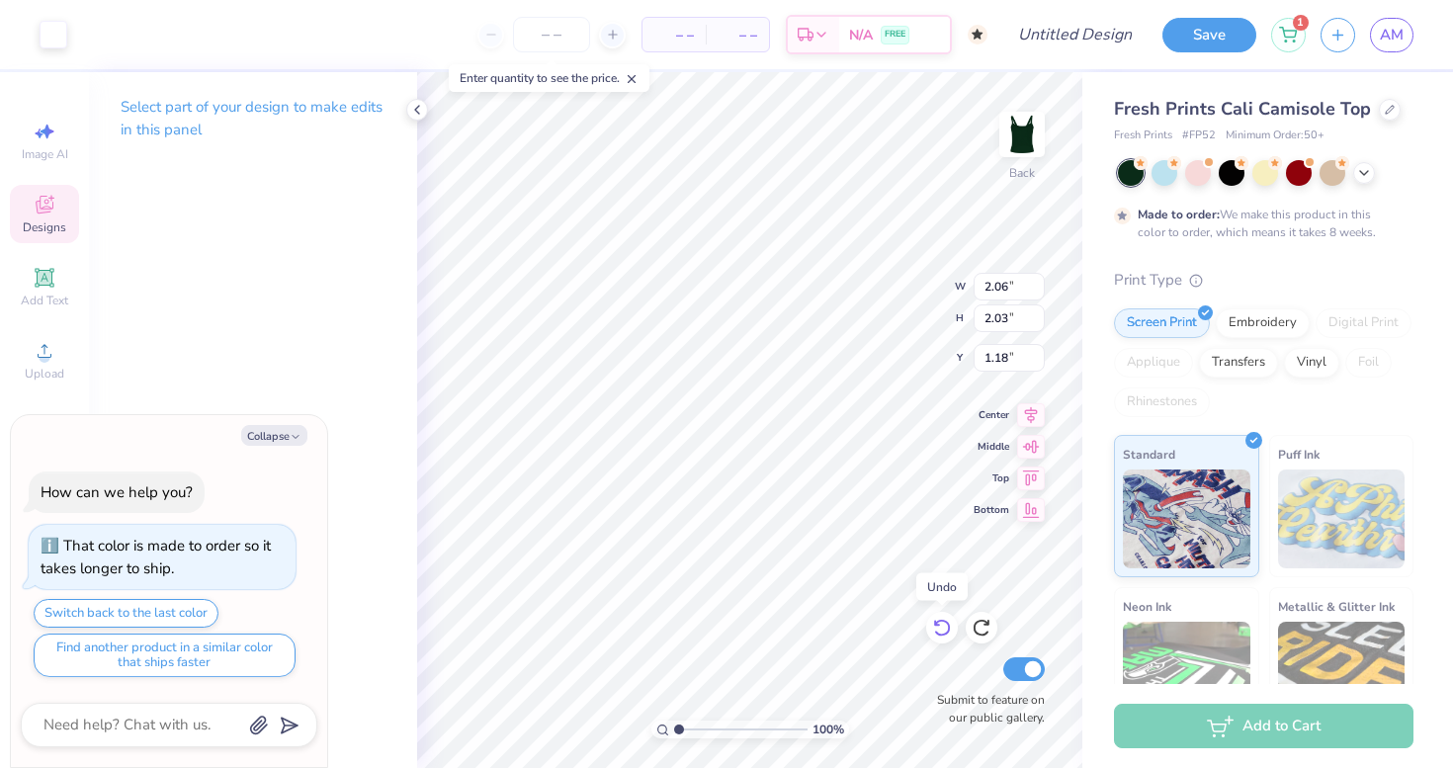
click at [939, 630] on icon at bounding box center [942, 628] width 20 height 20
click at [940, 635] on icon at bounding box center [941, 629] width 17 height 18
type textarea "x"
type input "1.05"
click at [941, 636] on icon at bounding box center [942, 628] width 20 height 20
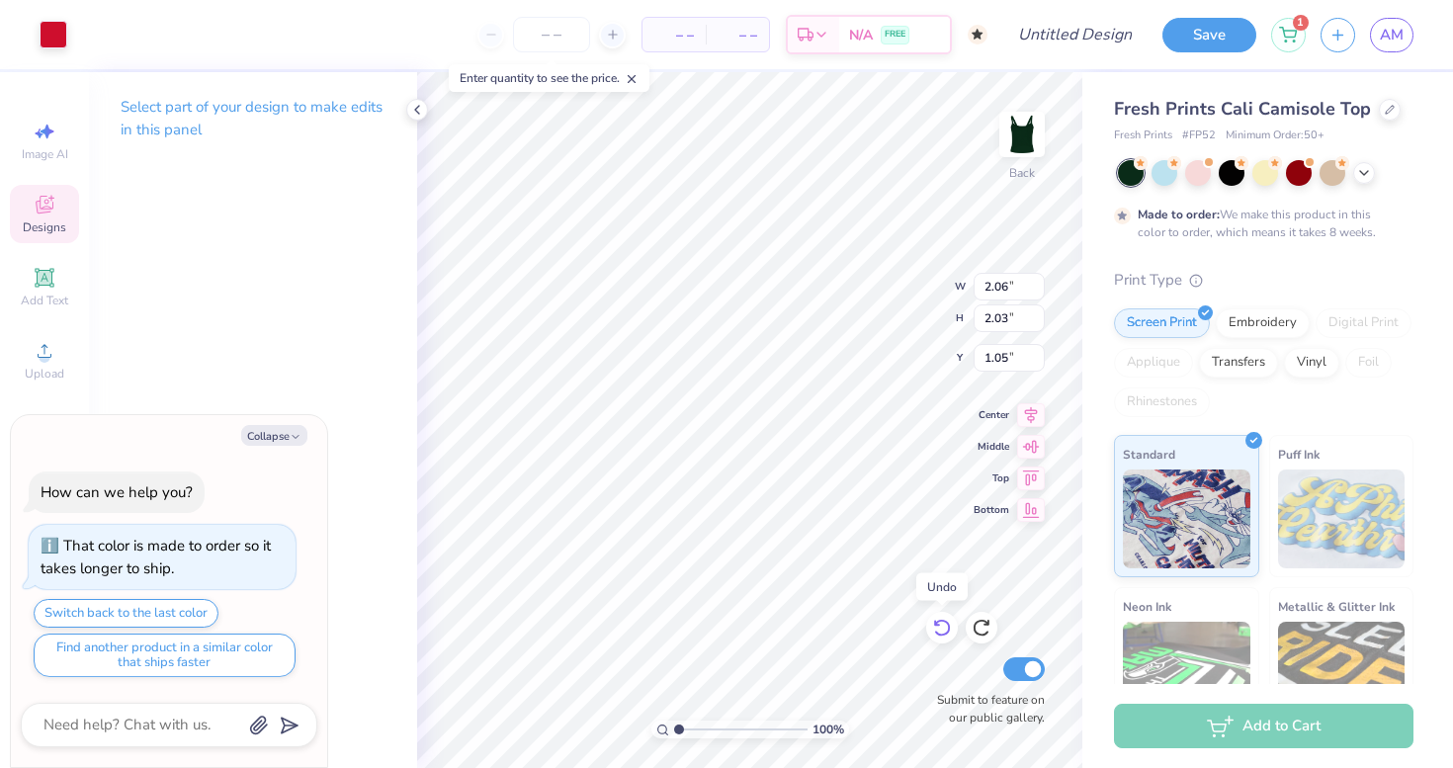
type textarea "x"
type input "1.82"
type input "1.79"
type input "1.03"
click at [941, 638] on div at bounding box center [942, 628] width 32 height 32
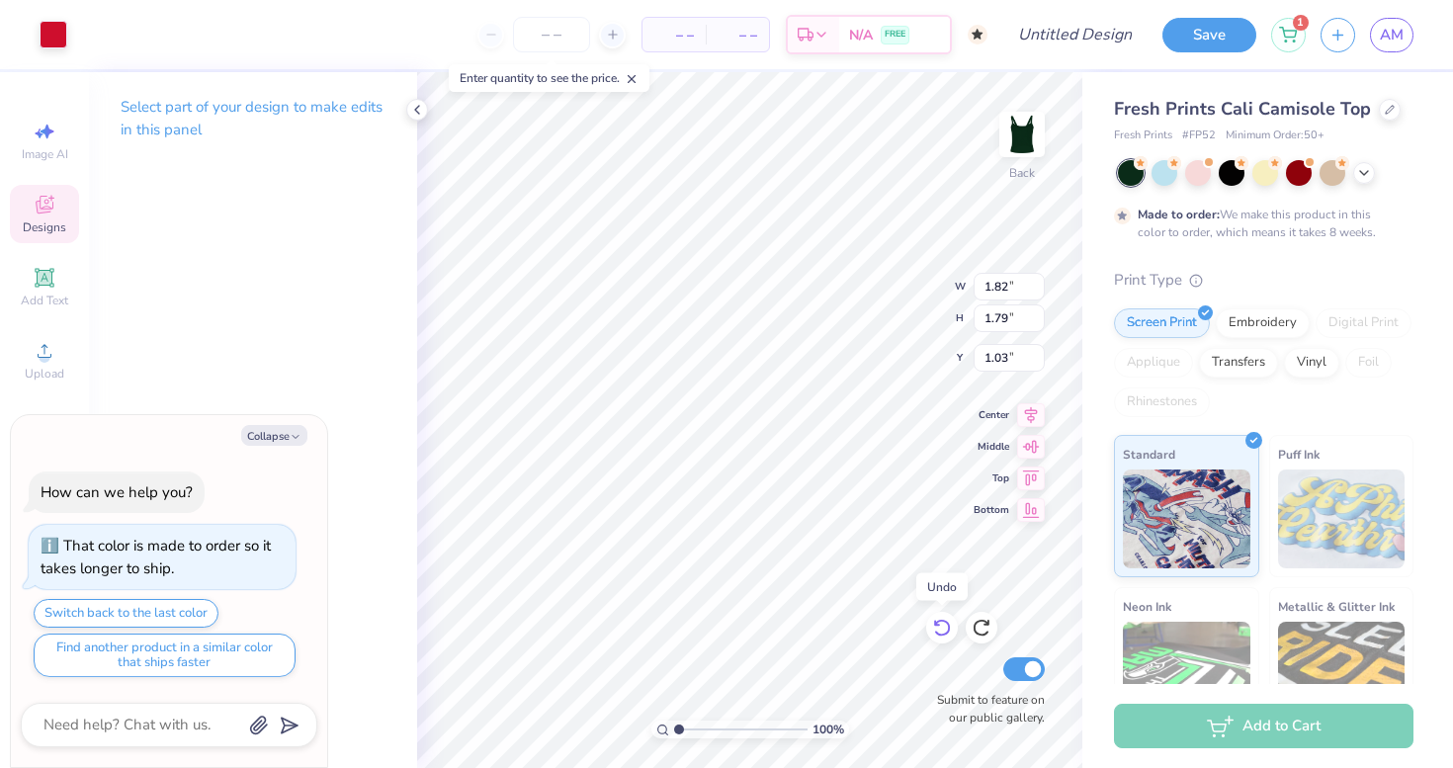
type textarea "x"
type input "1.02"
type input "1.01"
type input "0.96"
click at [941, 640] on div at bounding box center [942, 628] width 32 height 32
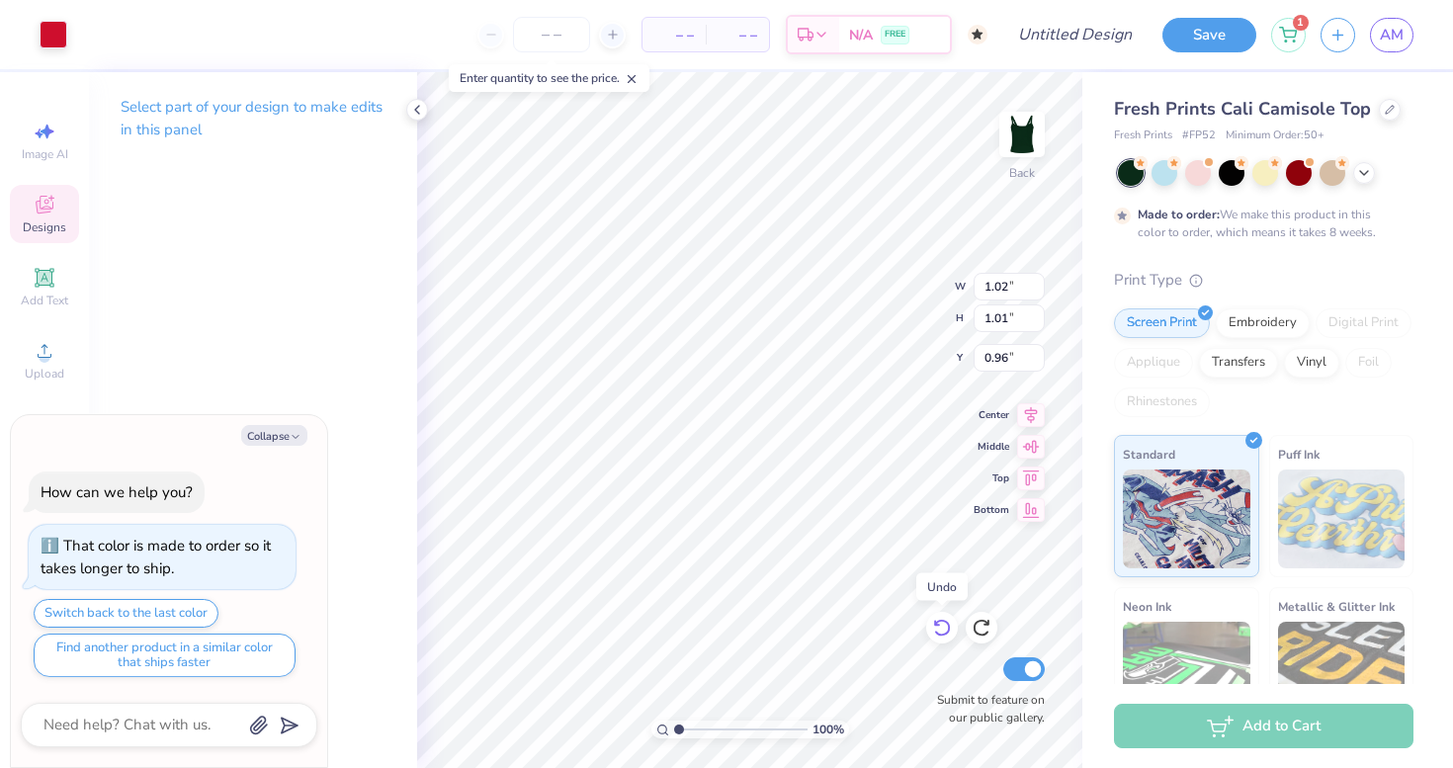
click at [936, 629] on icon at bounding box center [942, 628] width 20 height 20
type textarea "x"
type input "5.87"
type input "2.63"
type textarea "x"
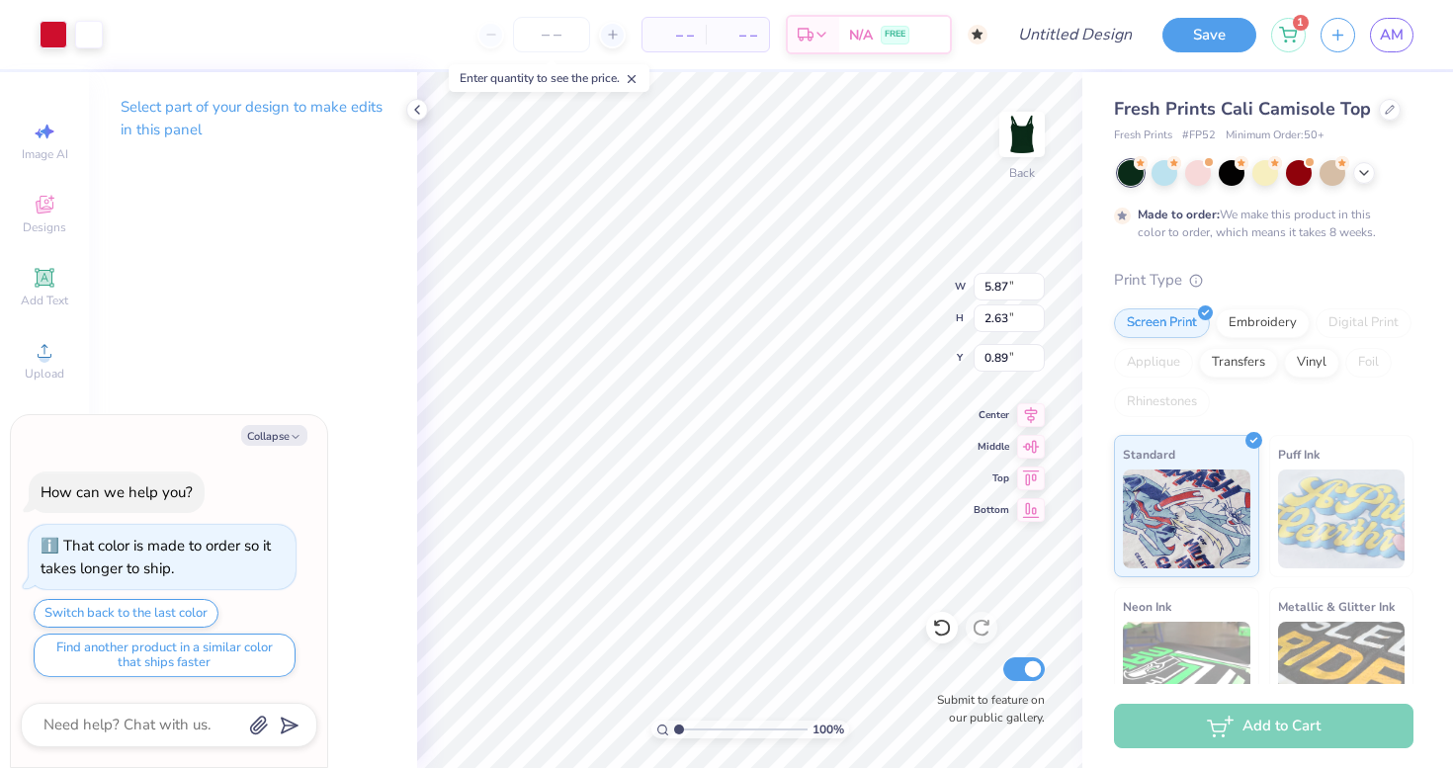
type input "0.98"
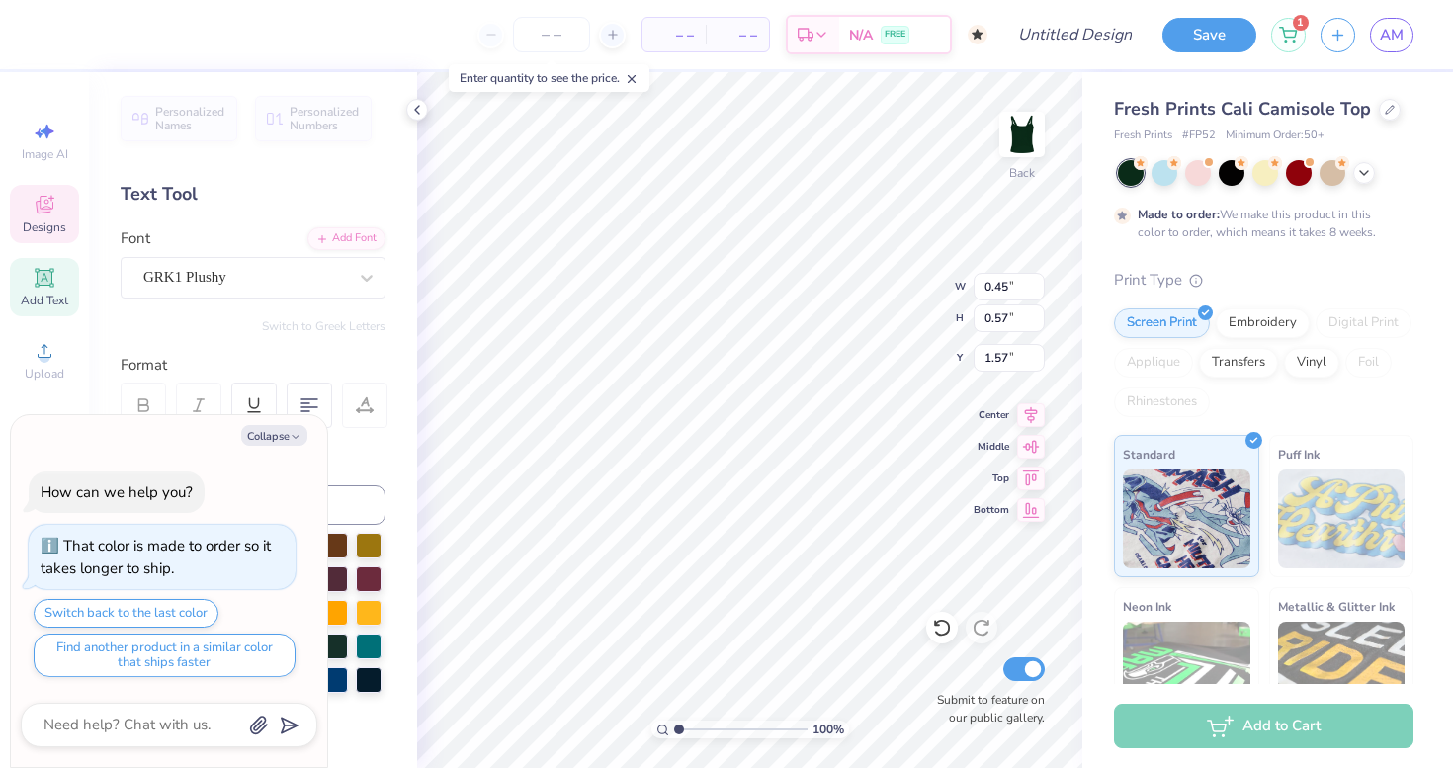
type textarea "x"
type textarea "S"
click at [275, 440] on button "Collapse" at bounding box center [274, 435] width 66 height 21
type textarea "x"
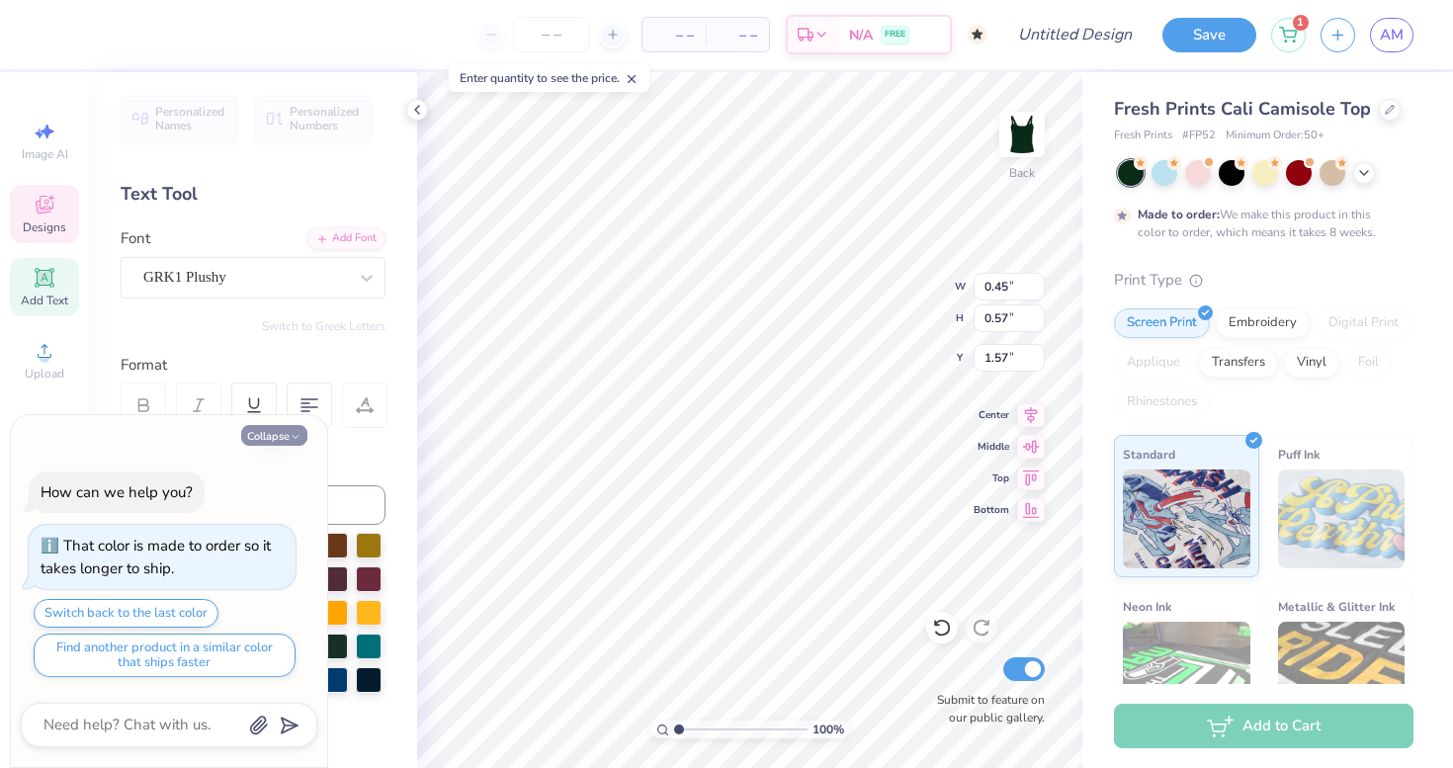
type input "0.57"
type input "0.59"
type input "1.56"
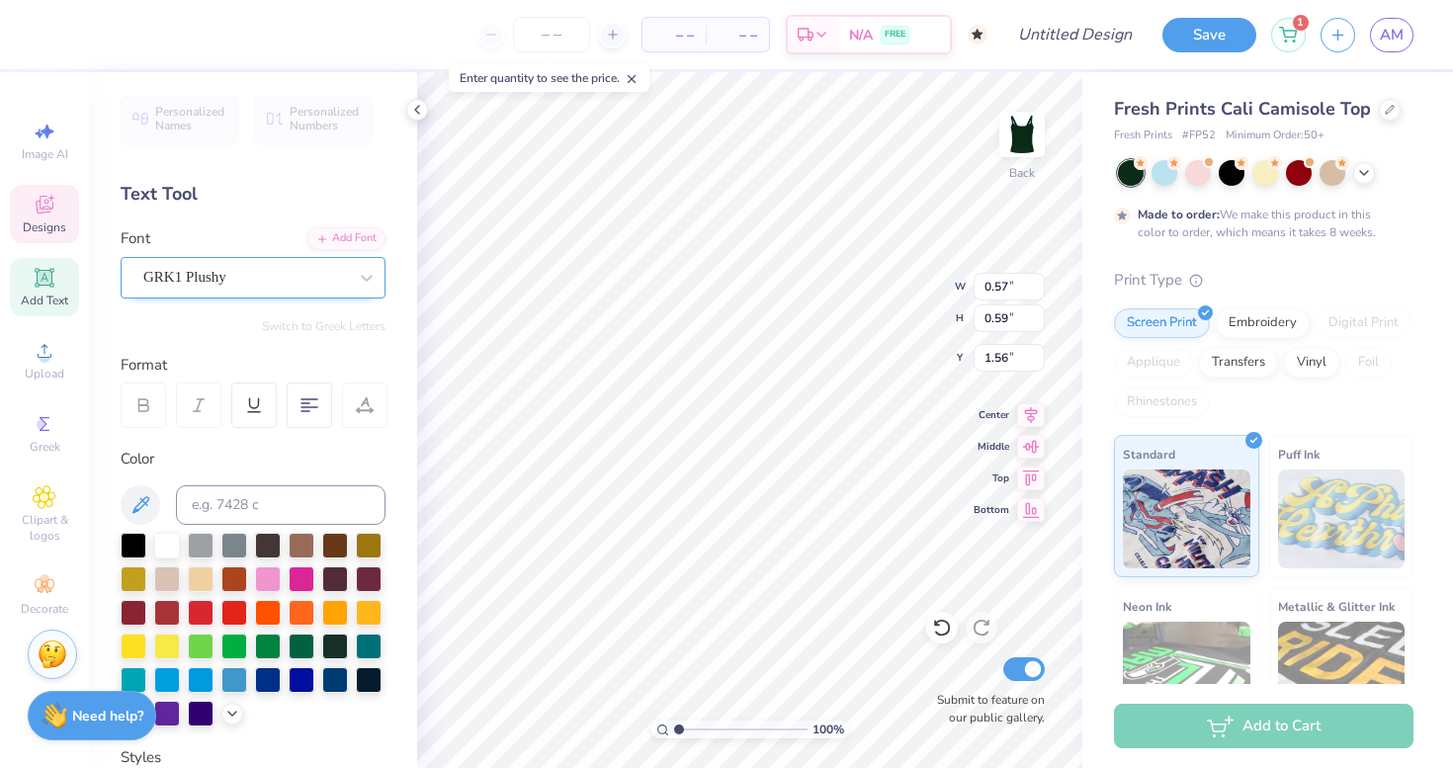
click at [277, 293] on div "GRK1 Plushy" at bounding box center [253, 278] width 265 height 42
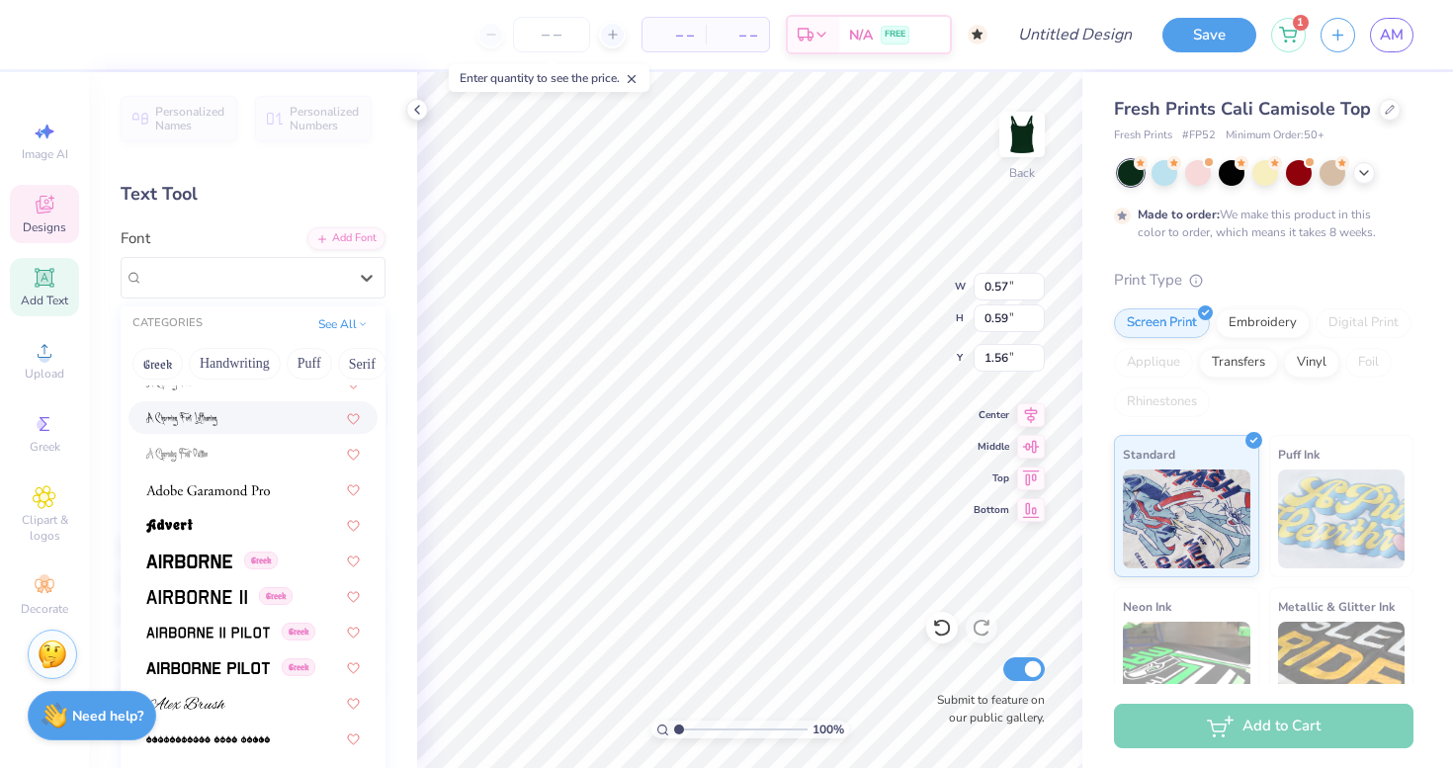
scroll to position [266, 0]
click at [210, 557] on img at bounding box center [189, 560] width 86 height 14
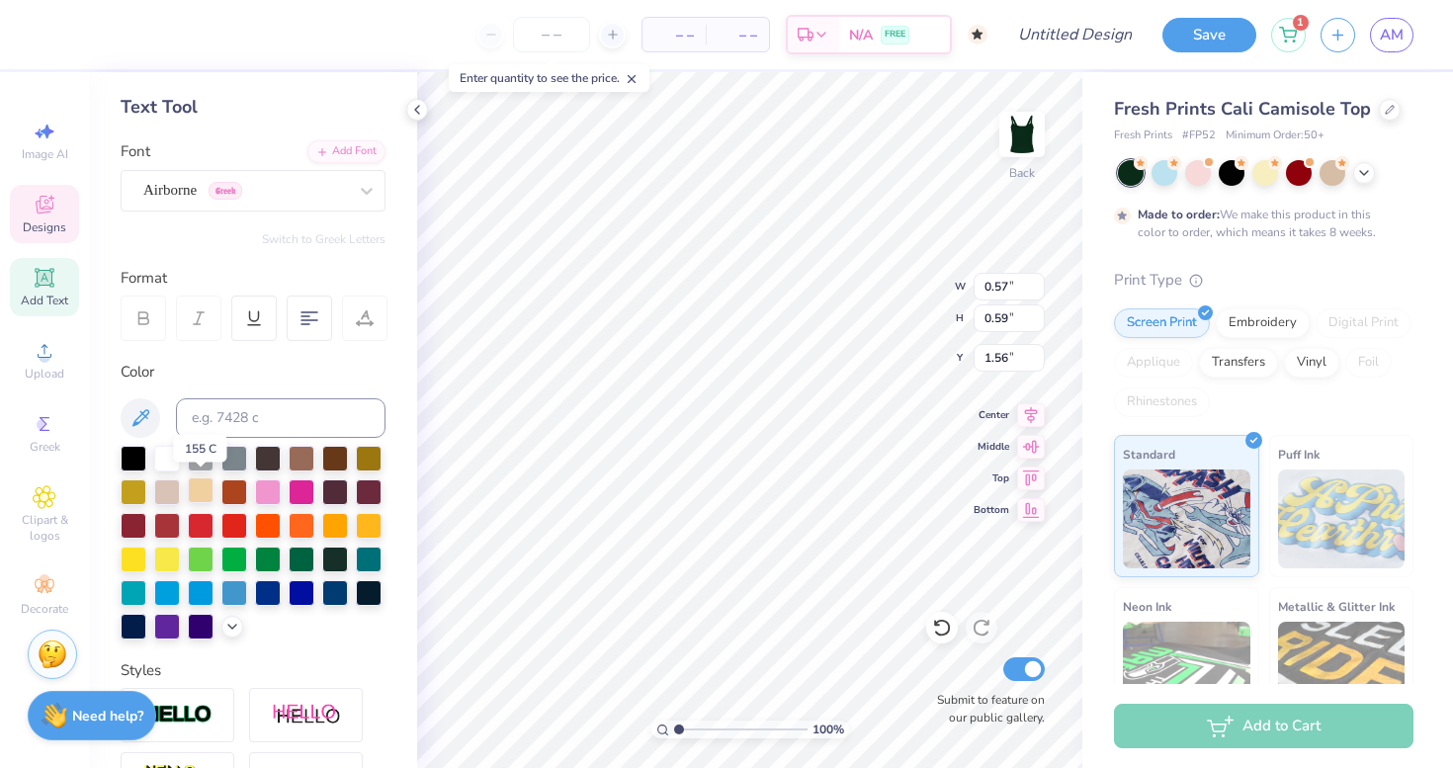
scroll to position [91, 0]
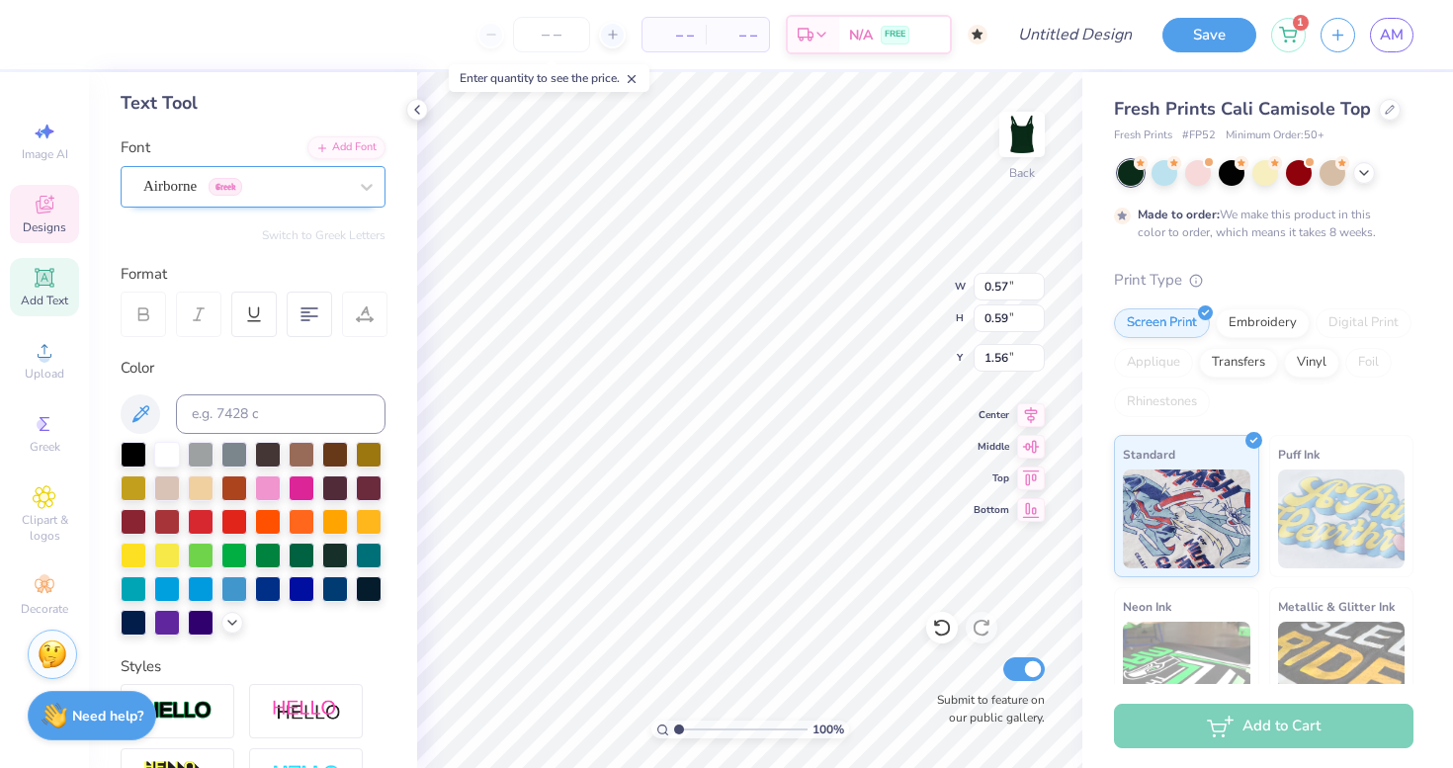
click at [272, 197] on div at bounding box center [245, 186] width 204 height 27
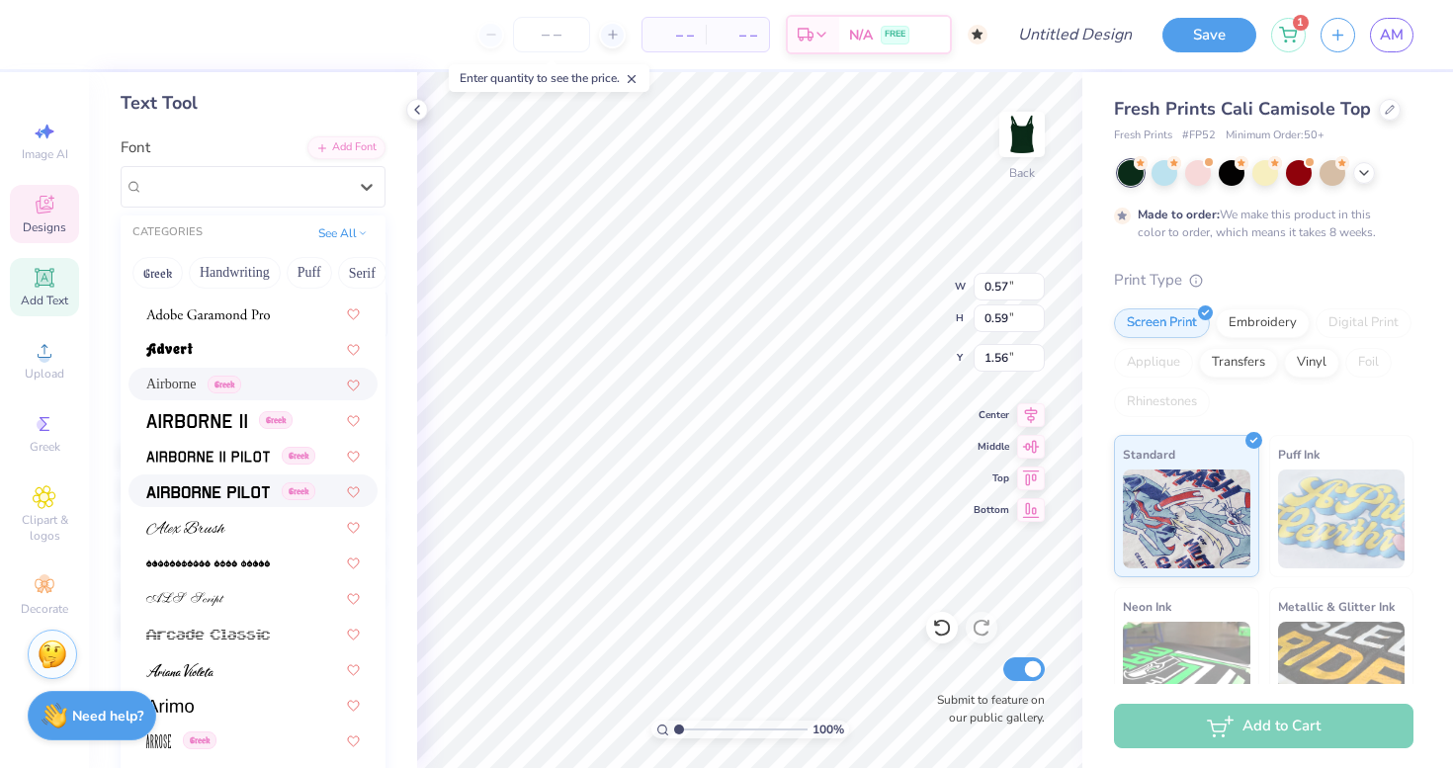
scroll to position [344, 0]
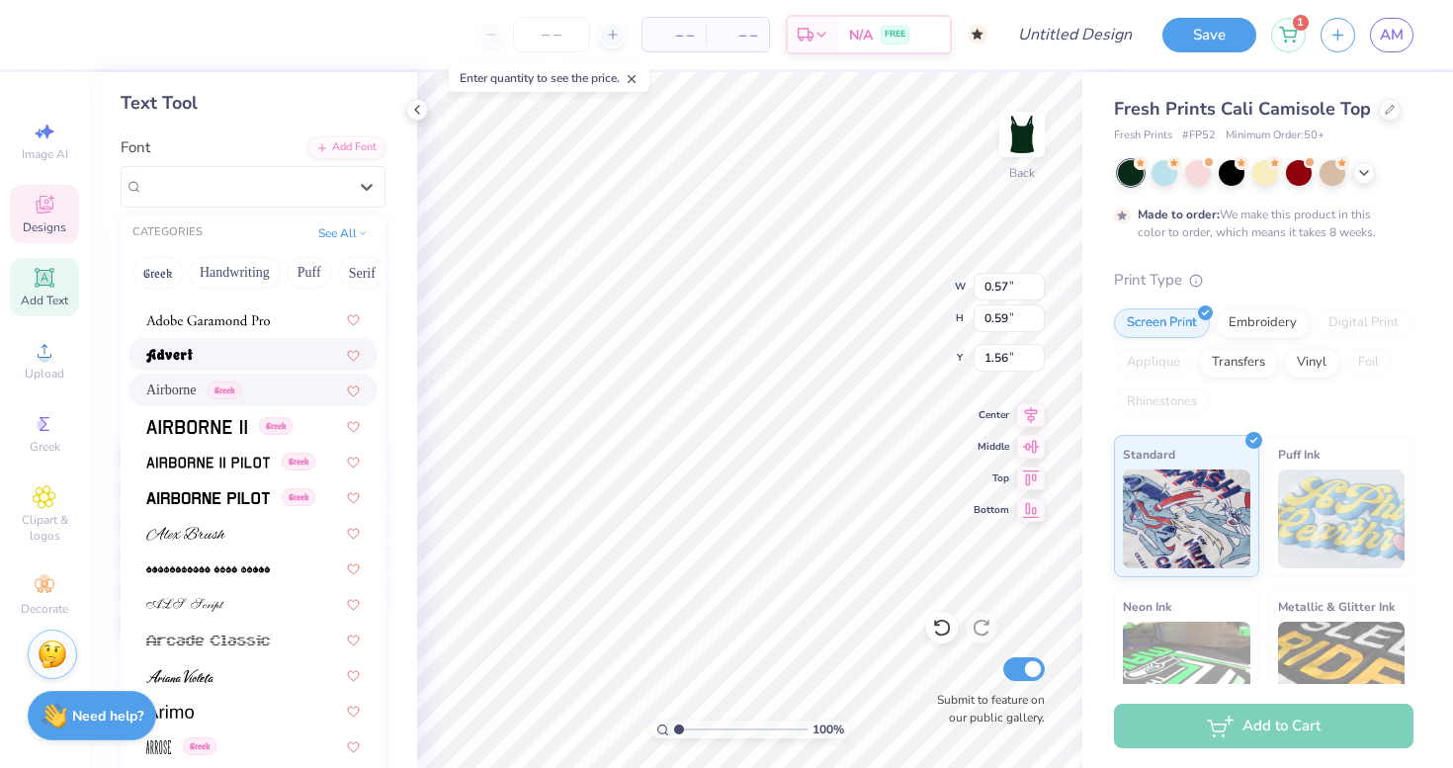
click at [283, 345] on div at bounding box center [252, 354] width 213 height 21
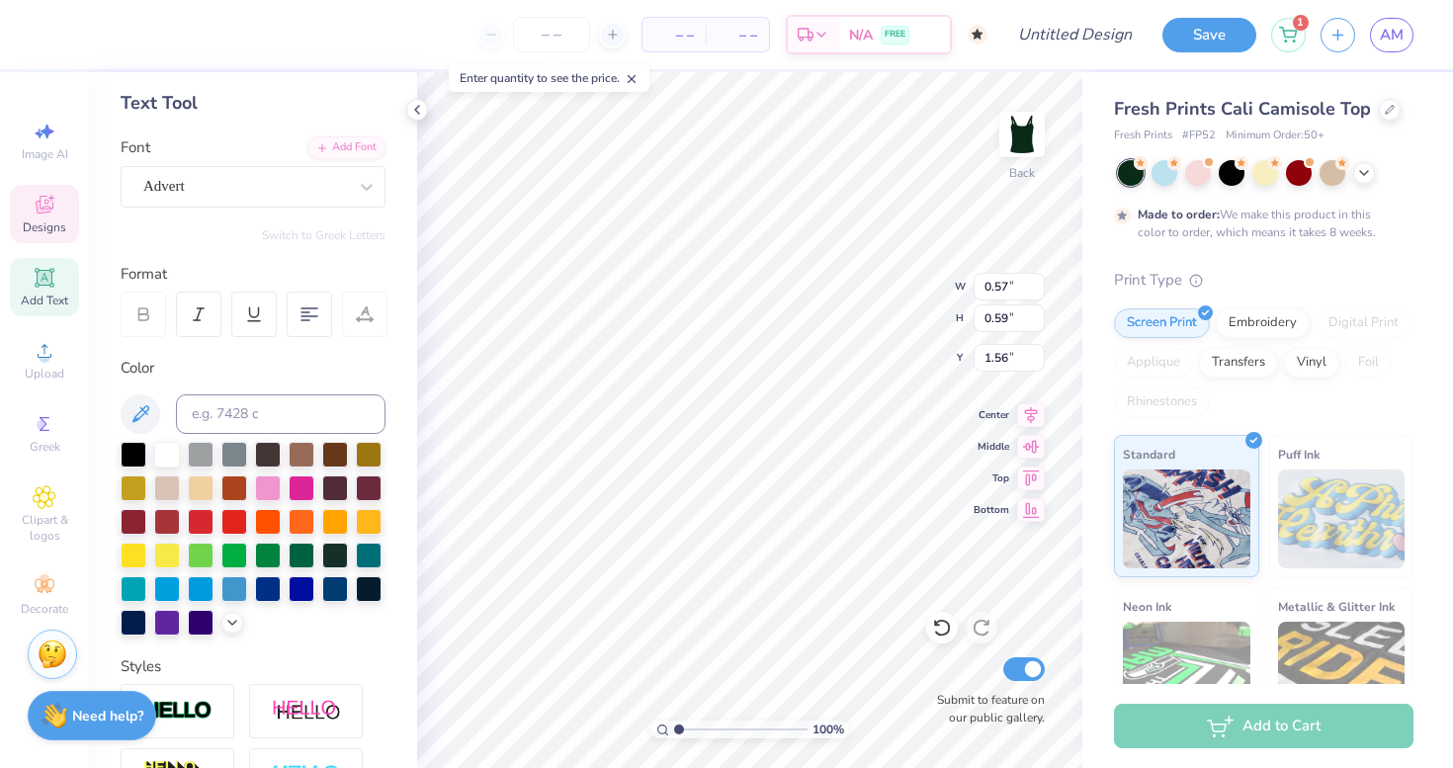
type input "0.59"
type input "0.54"
type input "2.04"
type textarea "S"
click at [337, 172] on div "GRK1 Plushy" at bounding box center [245, 186] width 208 height 31
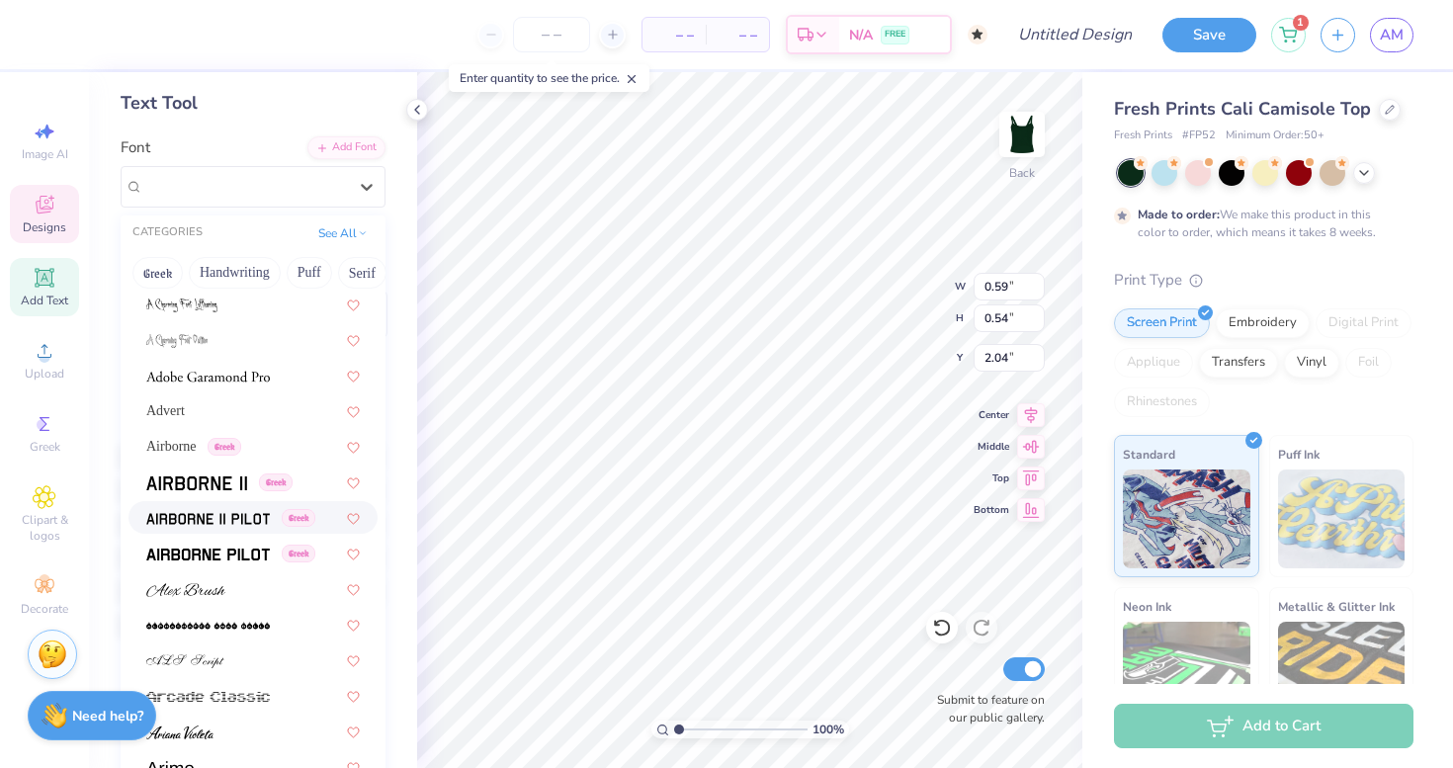
scroll to position [303, 0]
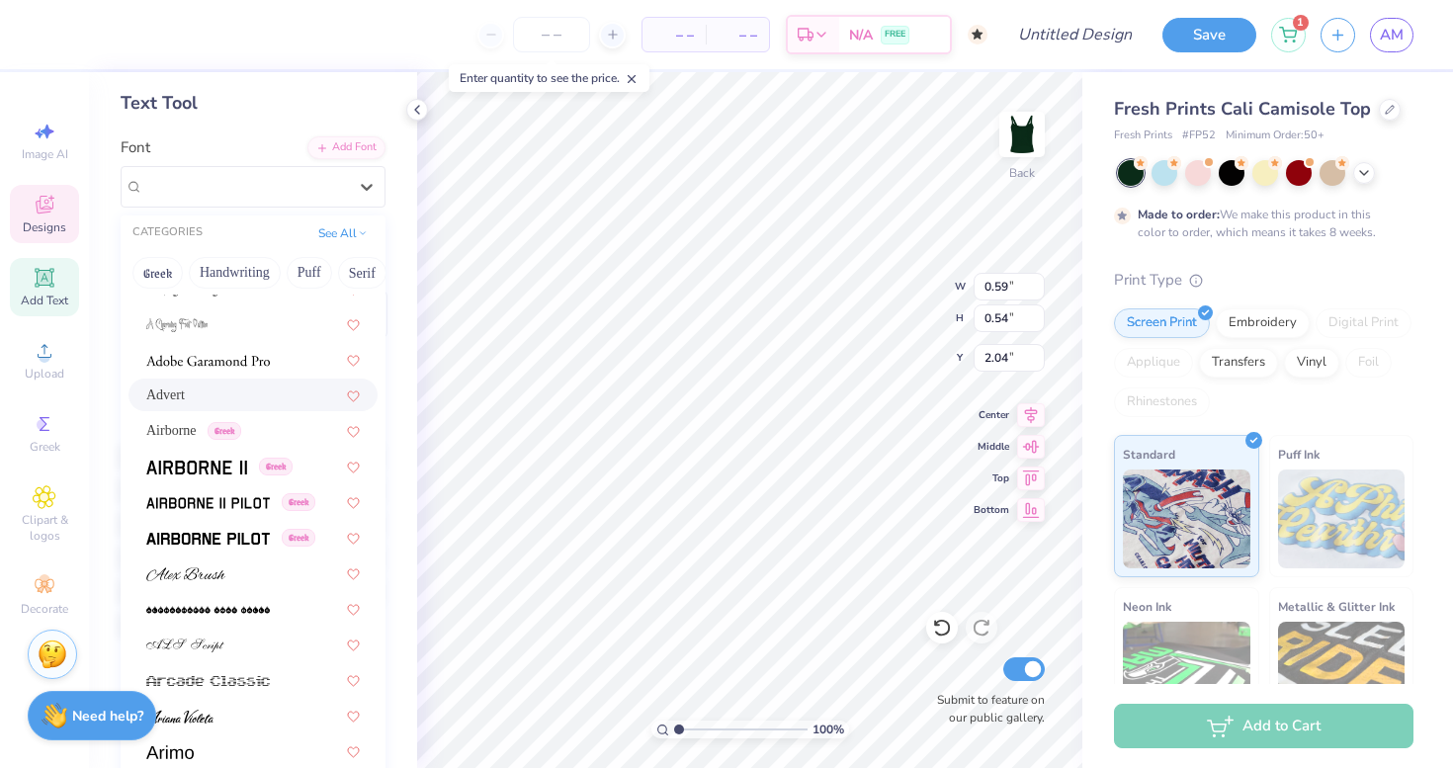
click at [303, 405] on div "Advert" at bounding box center [252, 394] width 213 height 21
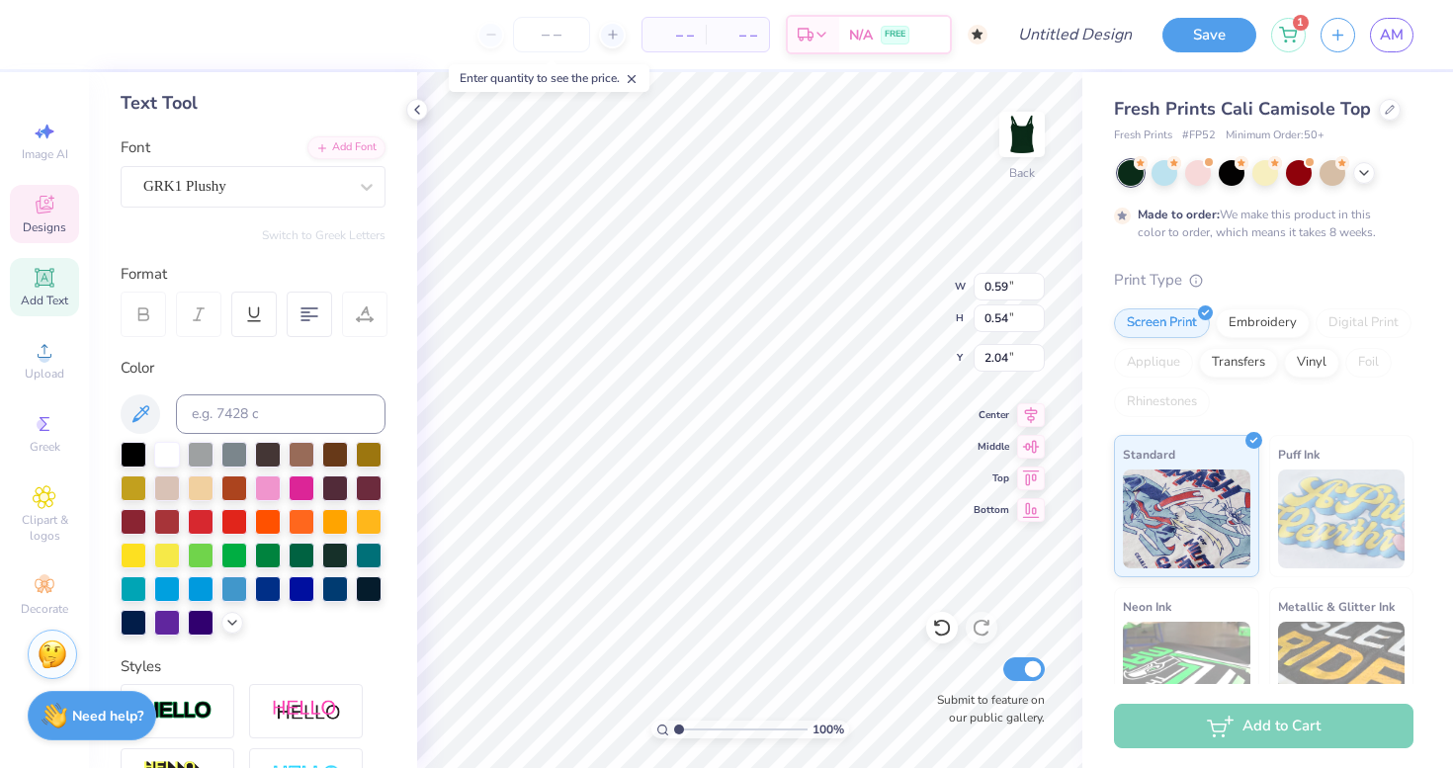
type input "0.51"
type input "0.48"
type input "1.41"
type textarea "R"
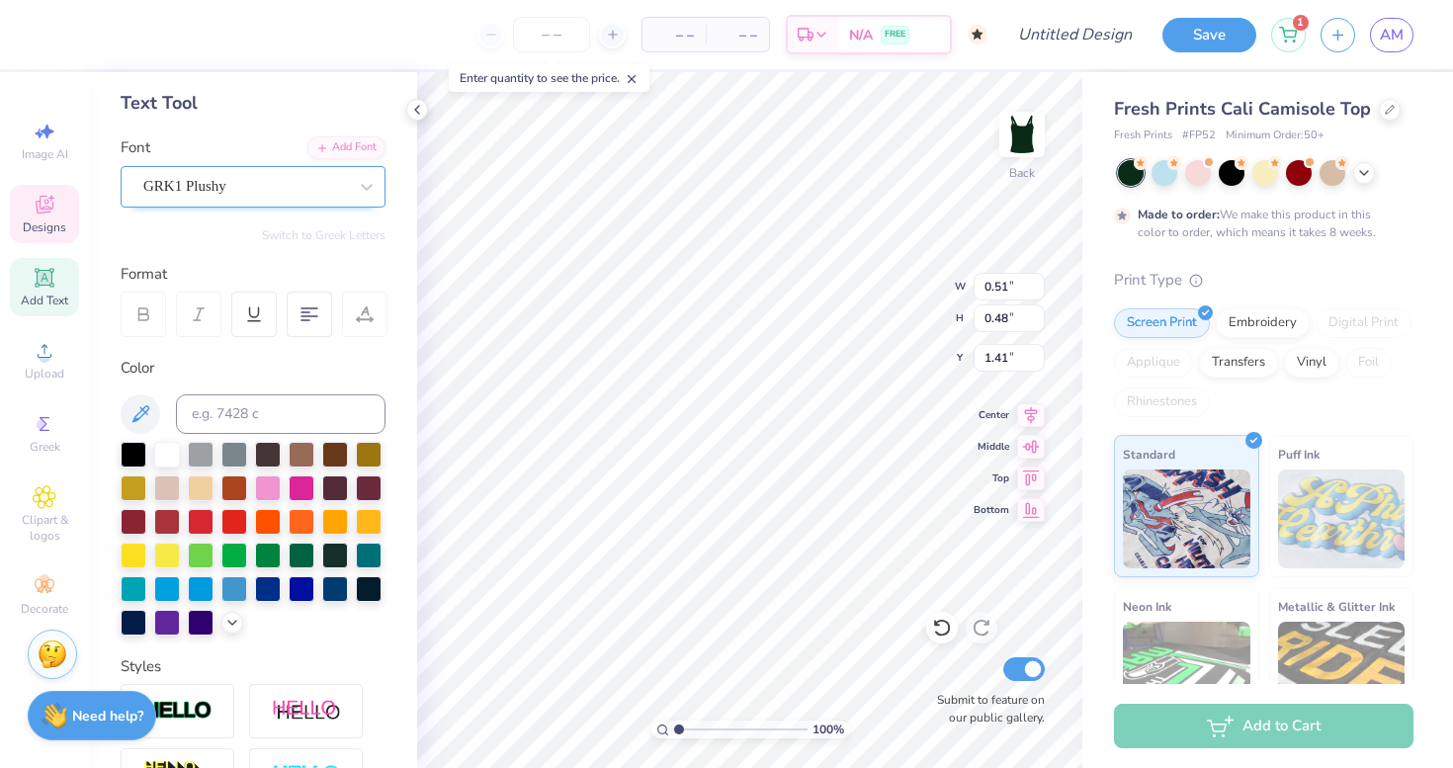
click at [334, 198] on div at bounding box center [245, 186] width 204 height 27
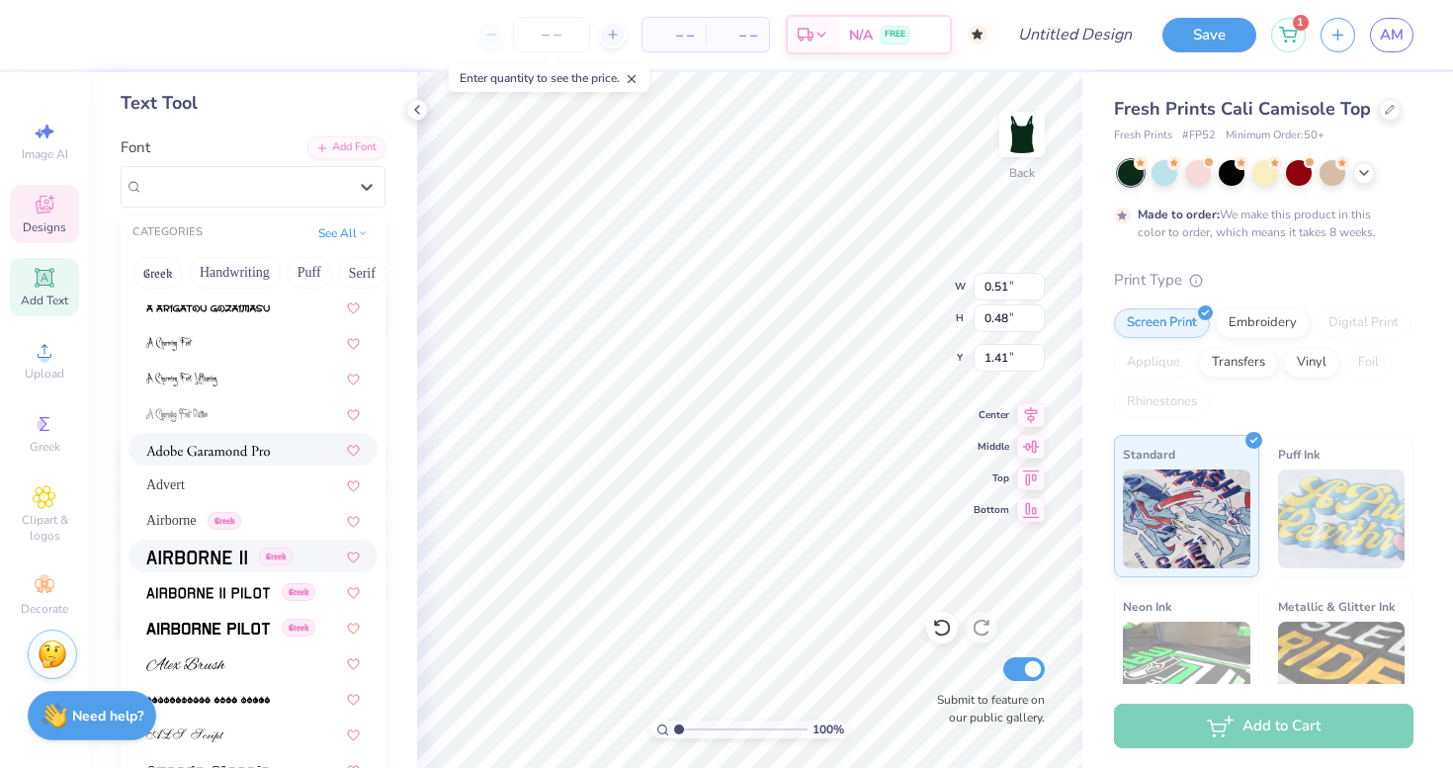
scroll to position [221, 0]
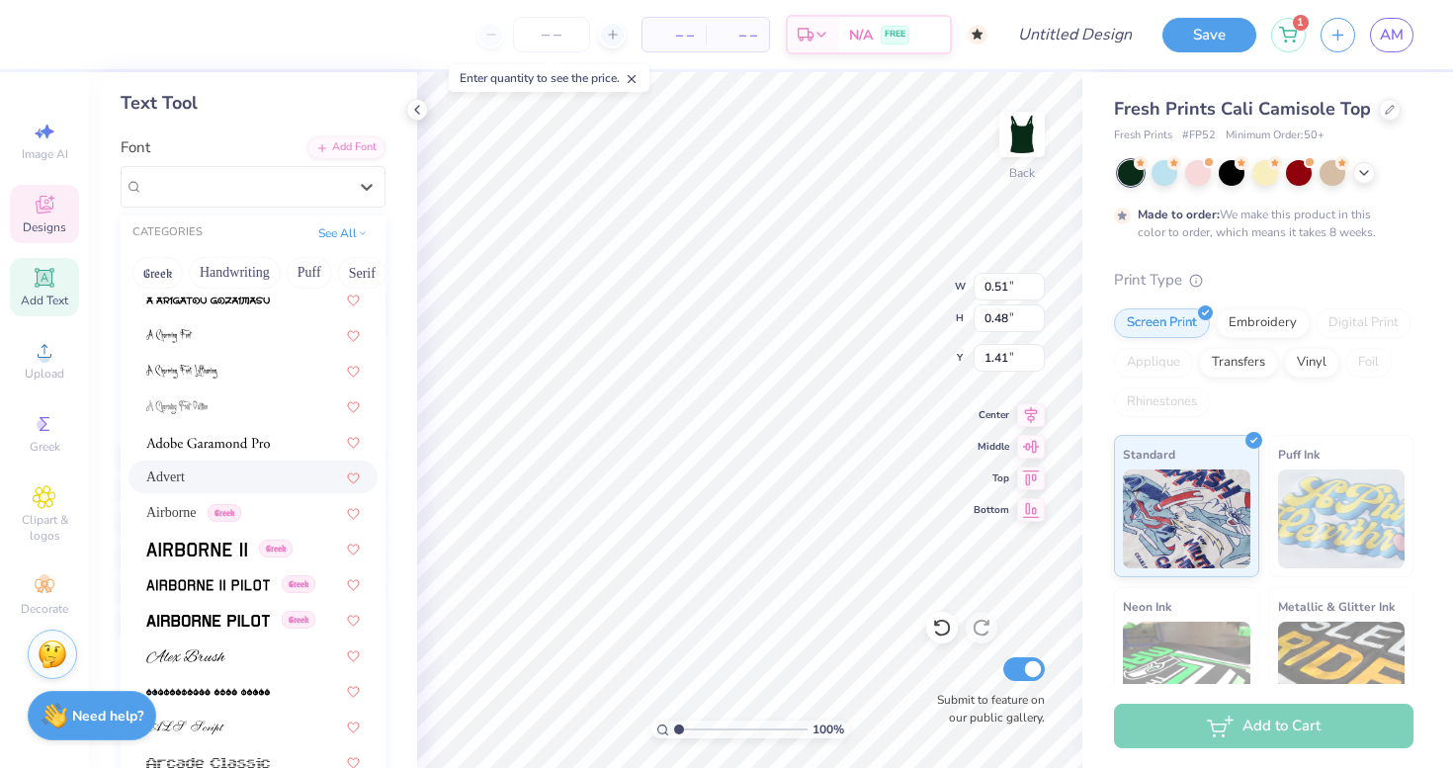
click at [269, 483] on div "Advert" at bounding box center [252, 476] width 213 height 21
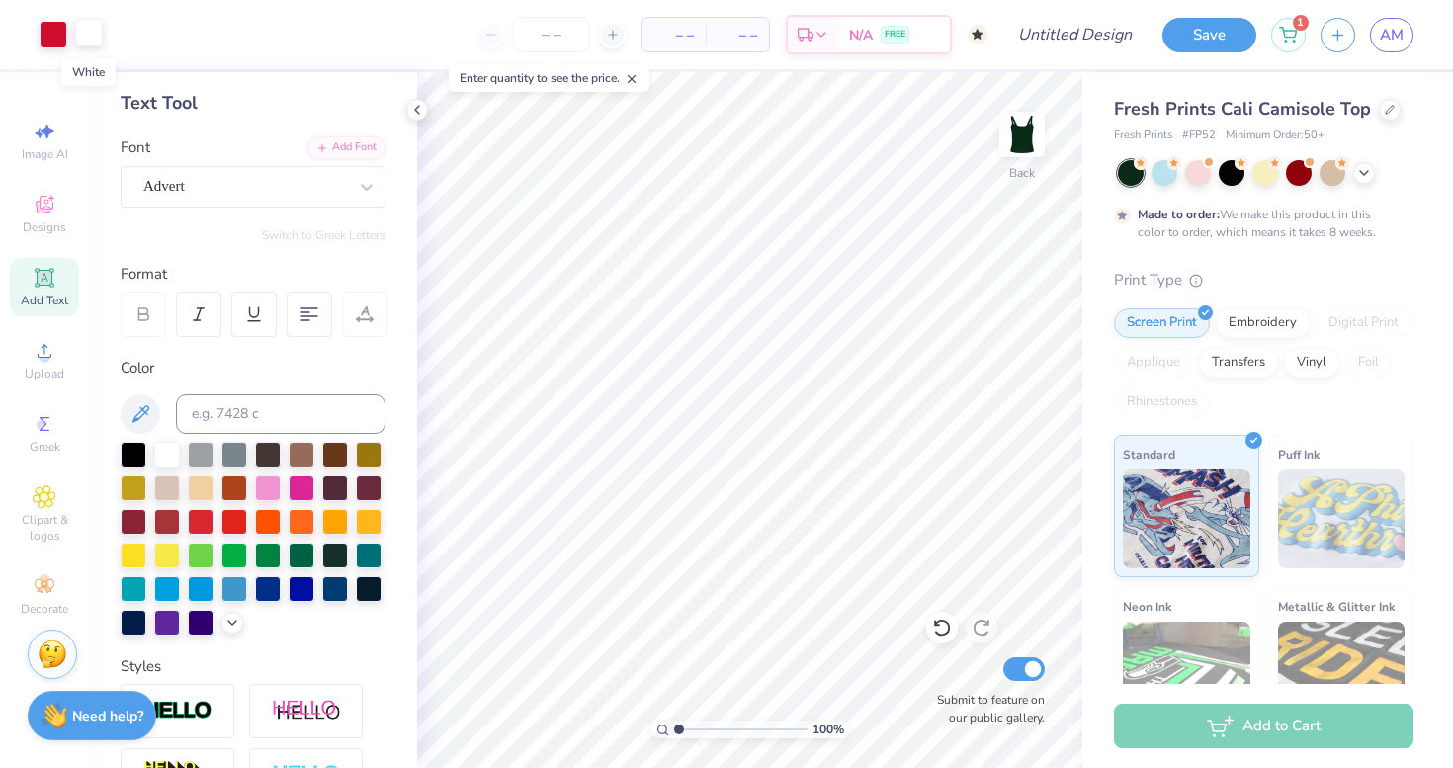
click at [90, 29] on div at bounding box center [89, 33] width 28 height 28
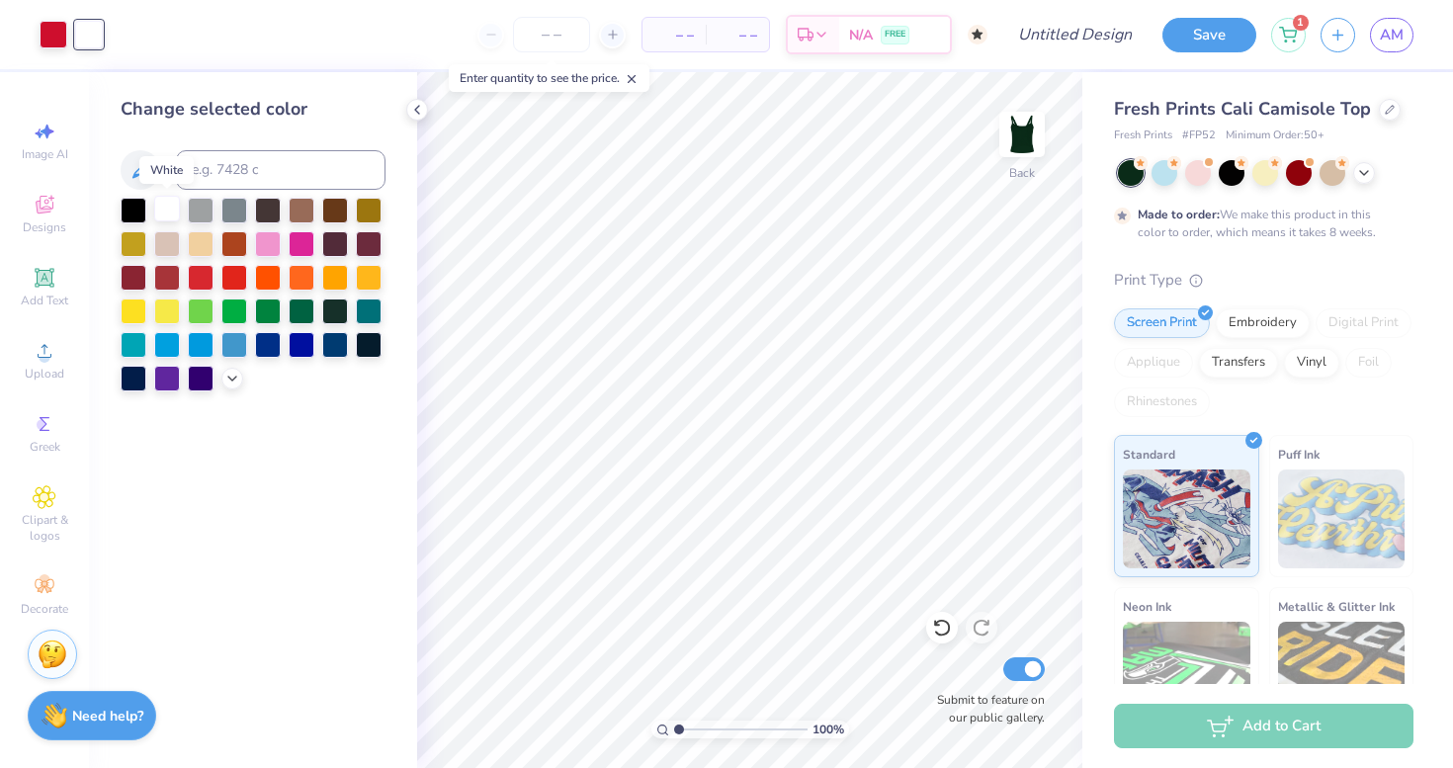
click at [164, 208] on div at bounding box center [167, 209] width 26 height 26
click at [330, 308] on div at bounding box center [335, 309] width 26 height 26
click at [61, 37] on div at bounding box center [54, 33] width 28 height 28
click at [165, 211] on div at bounding box center [167, 209] width 26 height 26
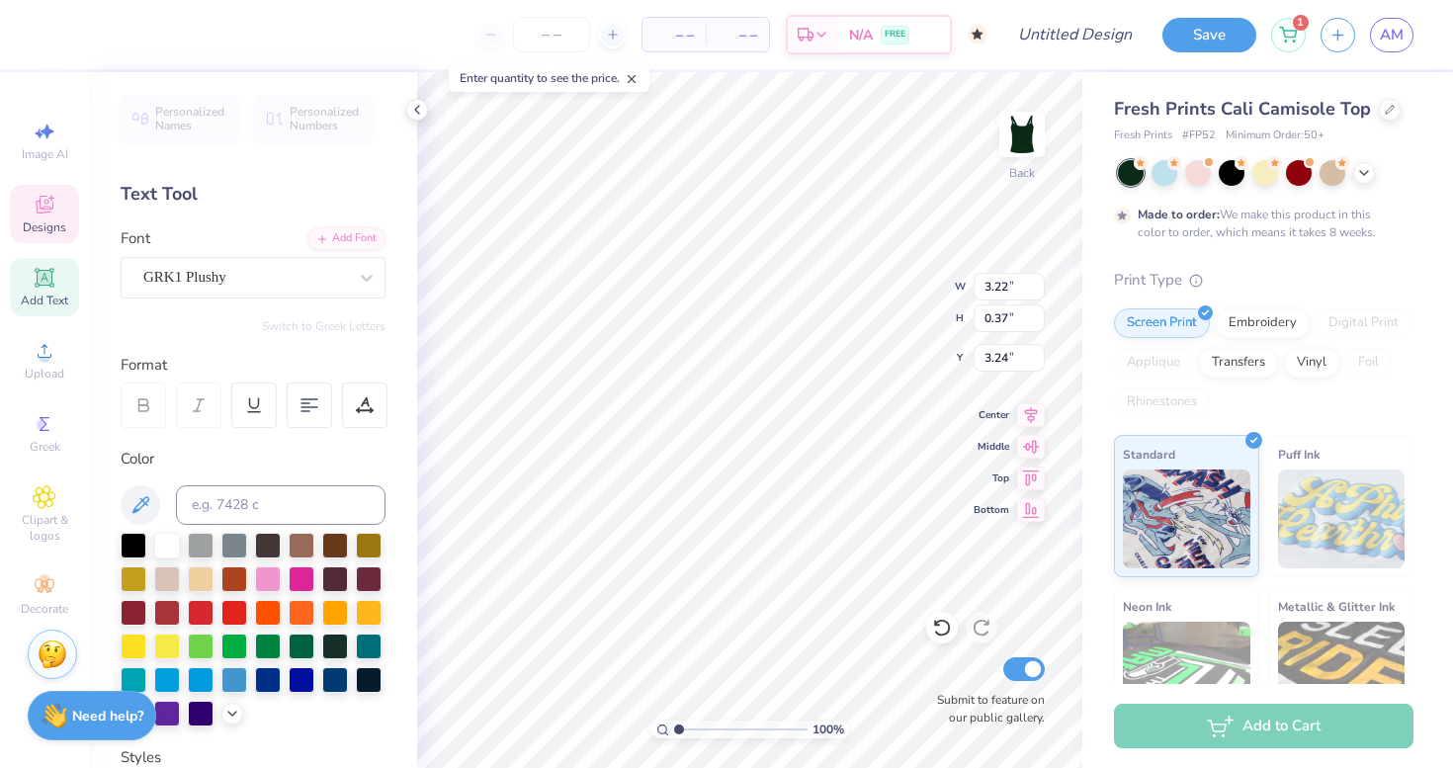
scroll to position [0, 0]
type textarea "r"
type textarea "2026"
type input "1.13"
click at [65, 19] on div at bounding box center [54, 33] width 28 height 28
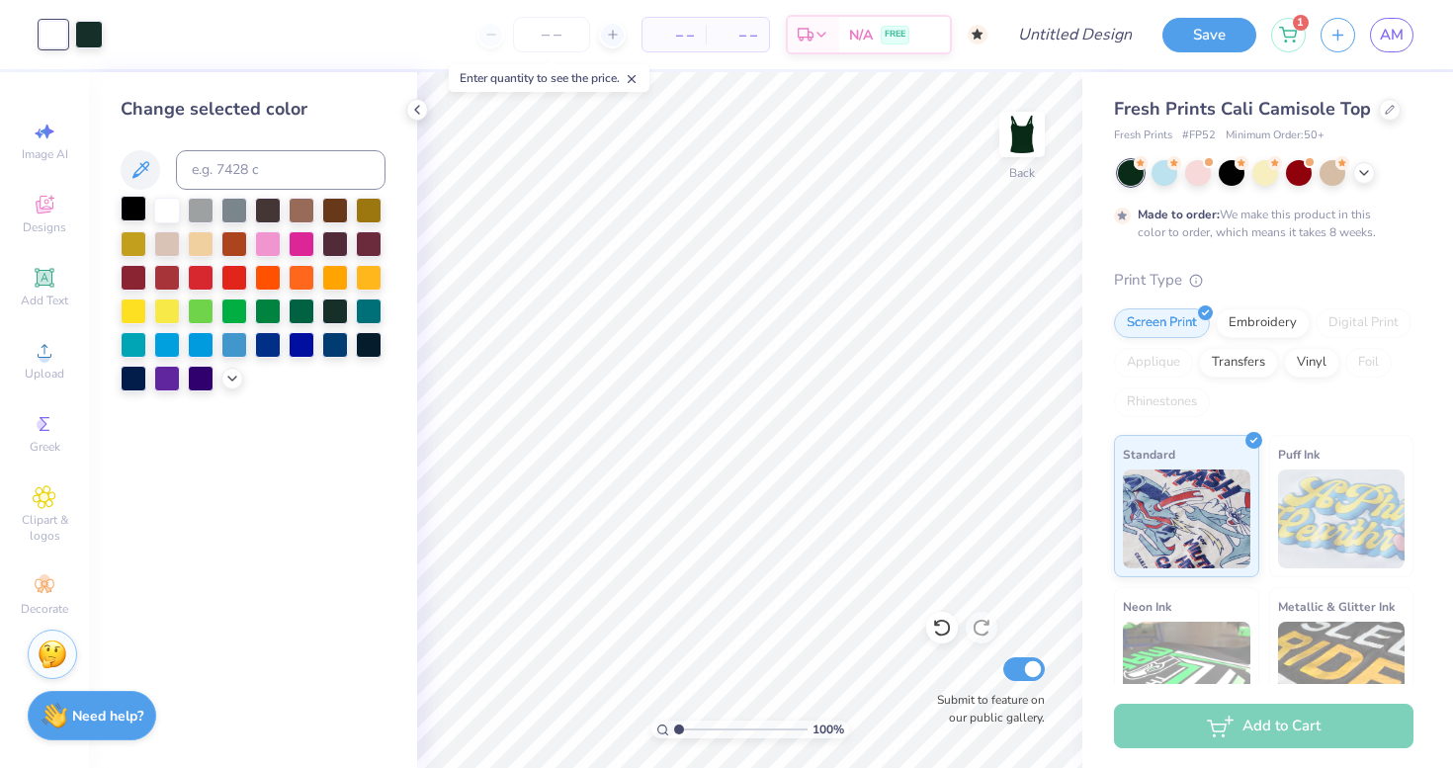
click at [137, 197] on div at bounding box center [134, 209] width 26 height 26
click at [1069, 42] on input "Design Title" at bounding box center [1098, 35] width 97 height 40
type input "green tank"
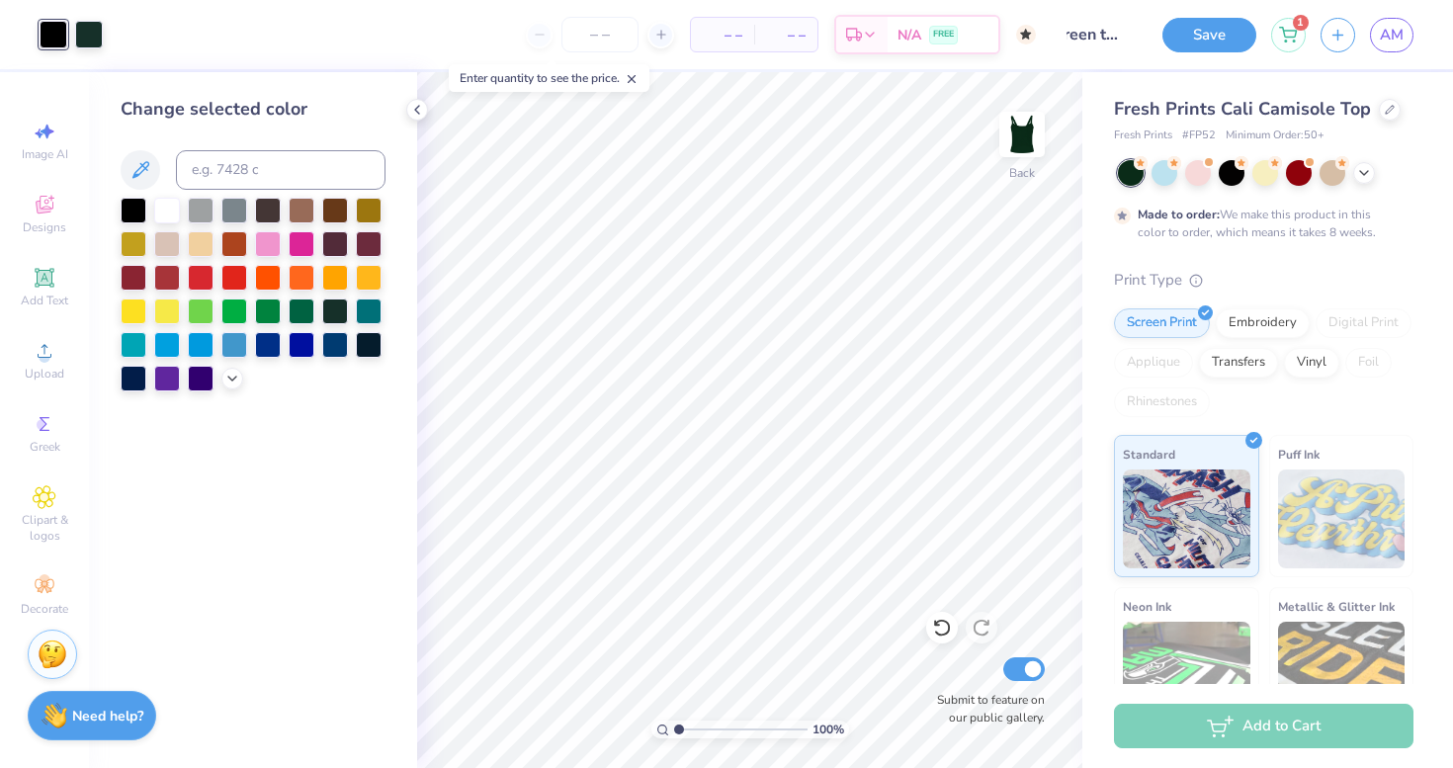
scroll to position [0, 0]
click at [1234, 35] on button "Save" at bounding box center [1209, 32] width 94 height 35
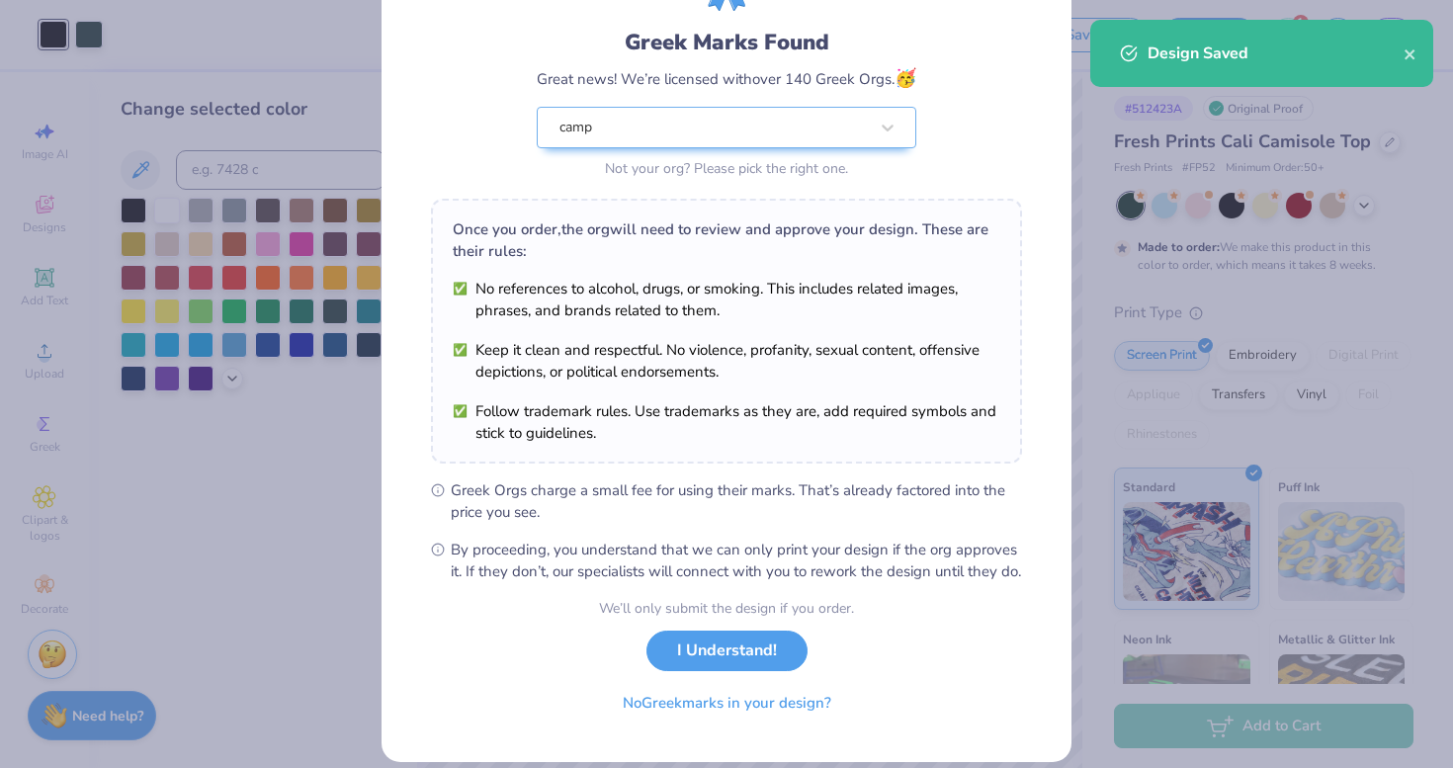
scroll to position [157, 0]
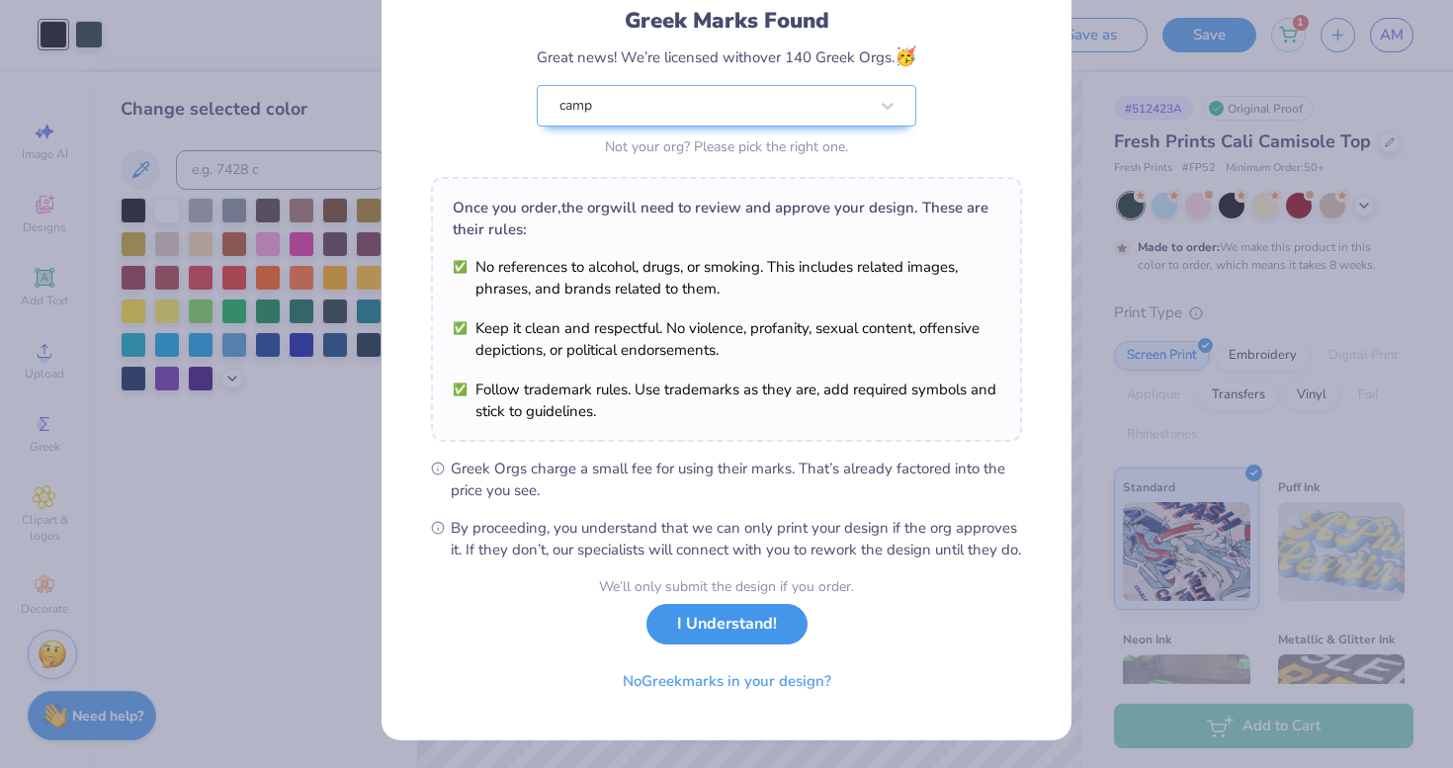
click at [726, 639] on button "I Understand!" at bounding box center [726, 624] width 161 height 41
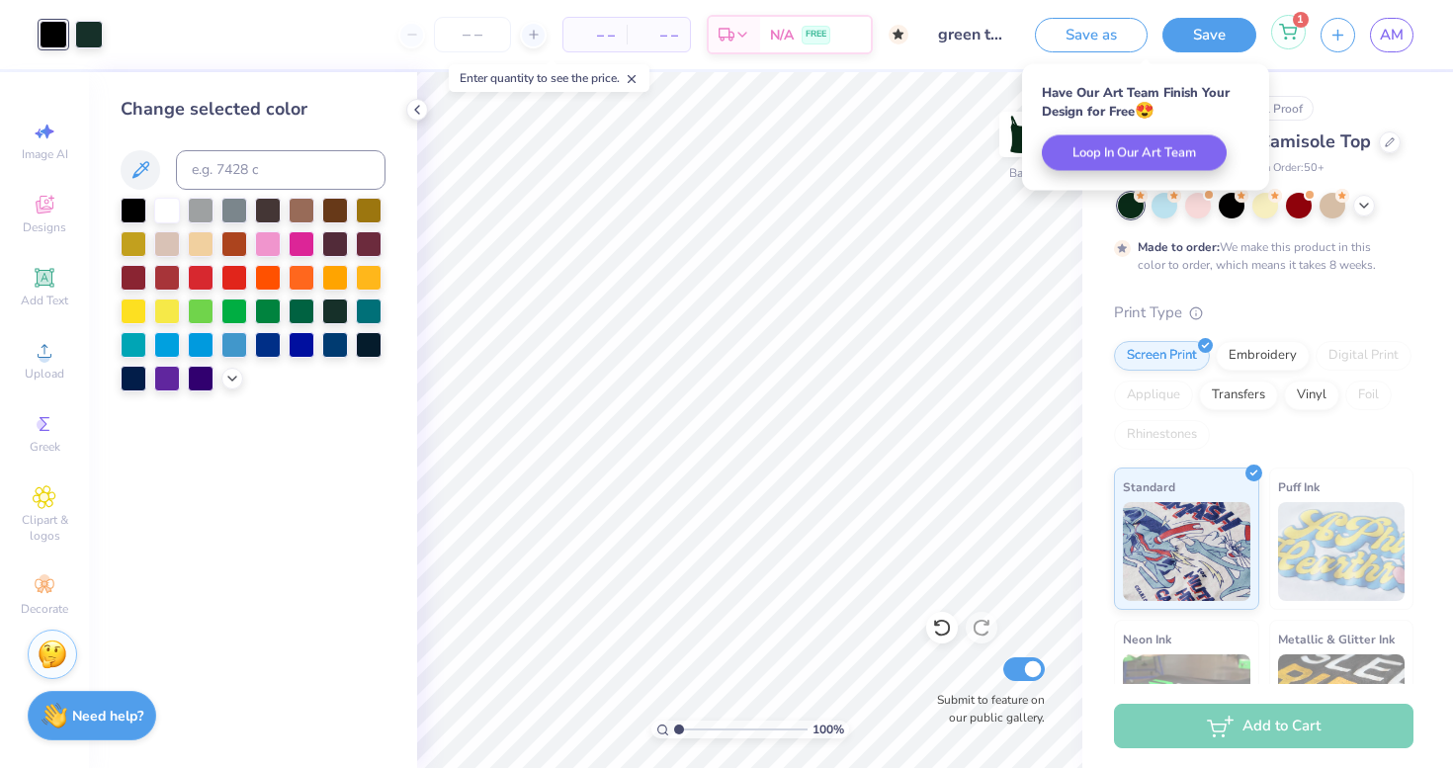
click at [1284, 34] on icon at bounding box center [1288, 32] width 18 height 16
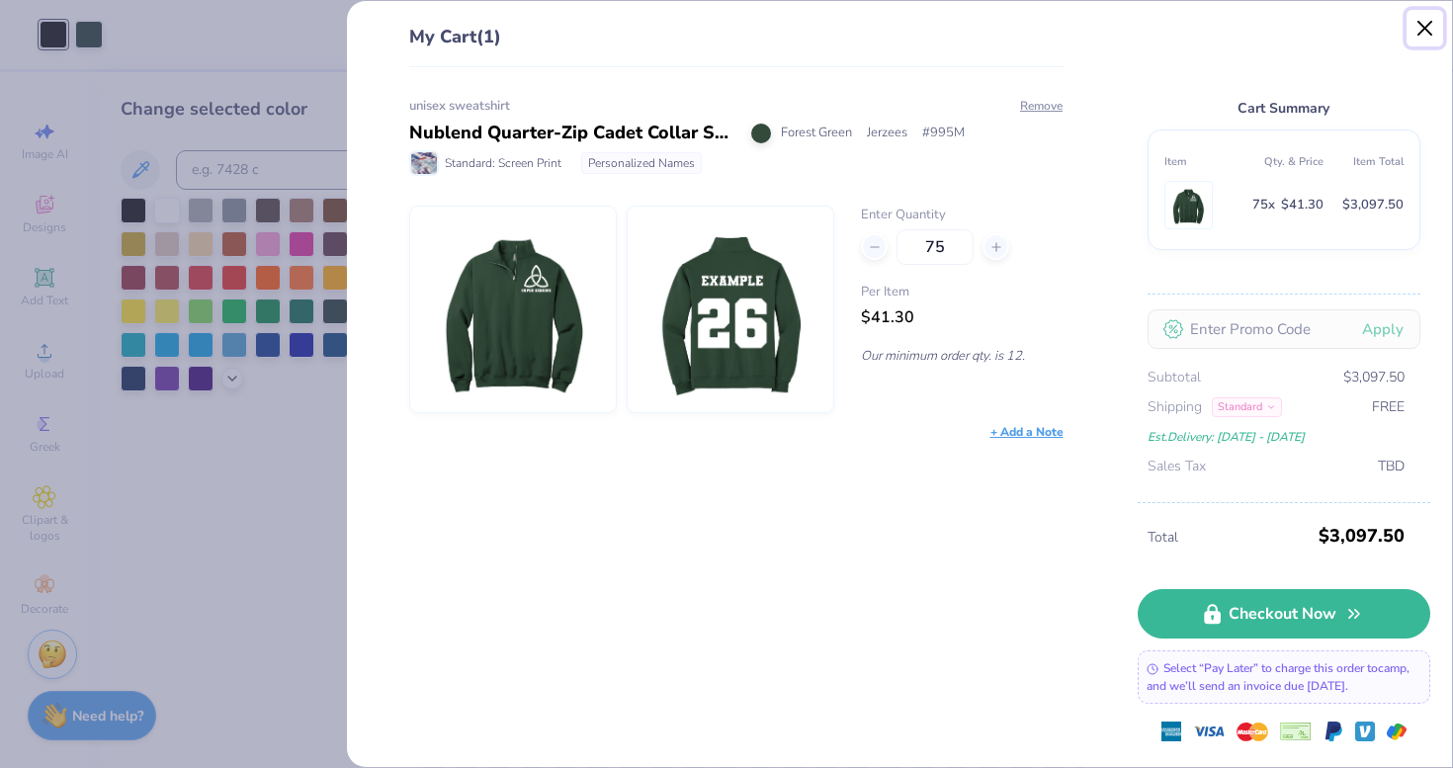
click at [1429, 20] on button "Close" at bounding box center [1425, 29] width 38 height 38
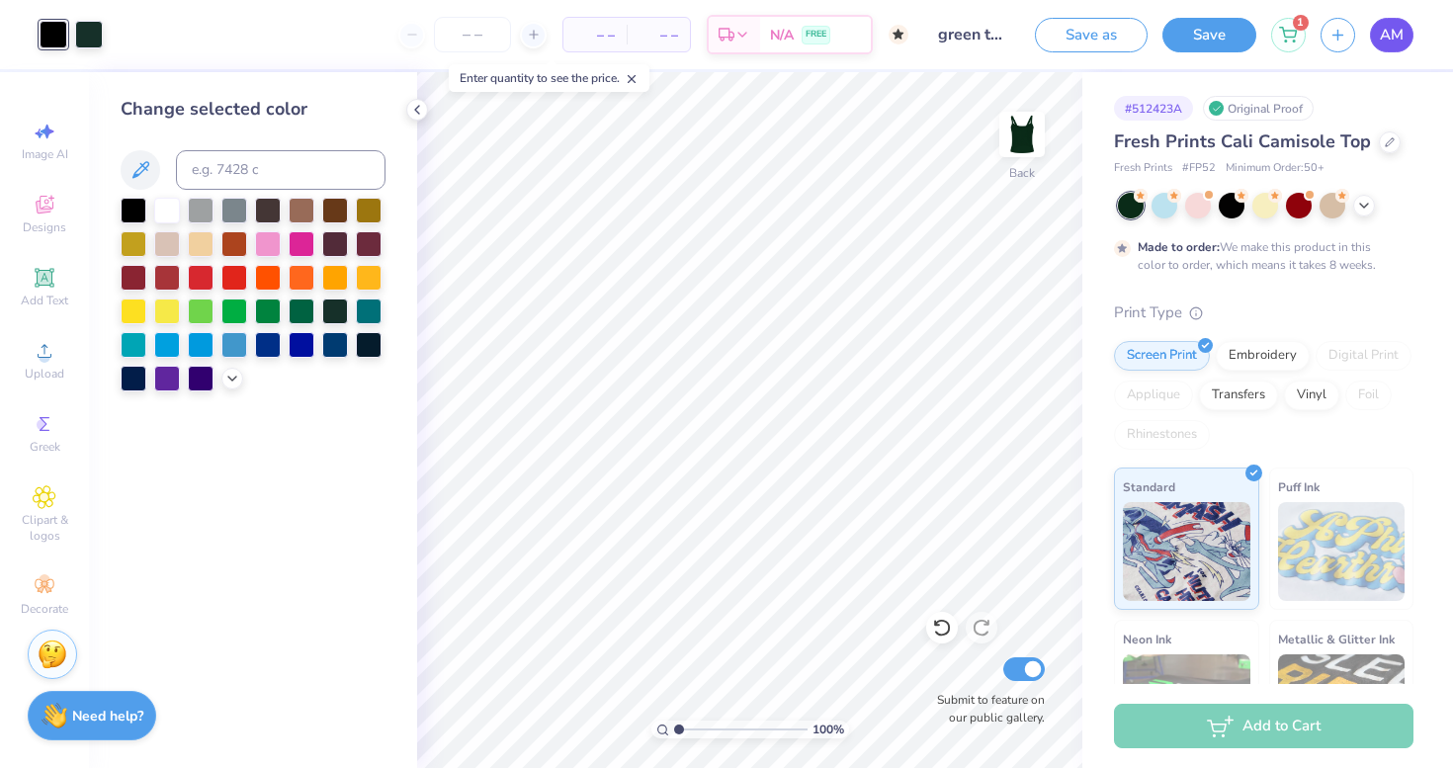
click at [1386, 42] on span "AM" at bounding box center [1391, 35] width 24 height 23
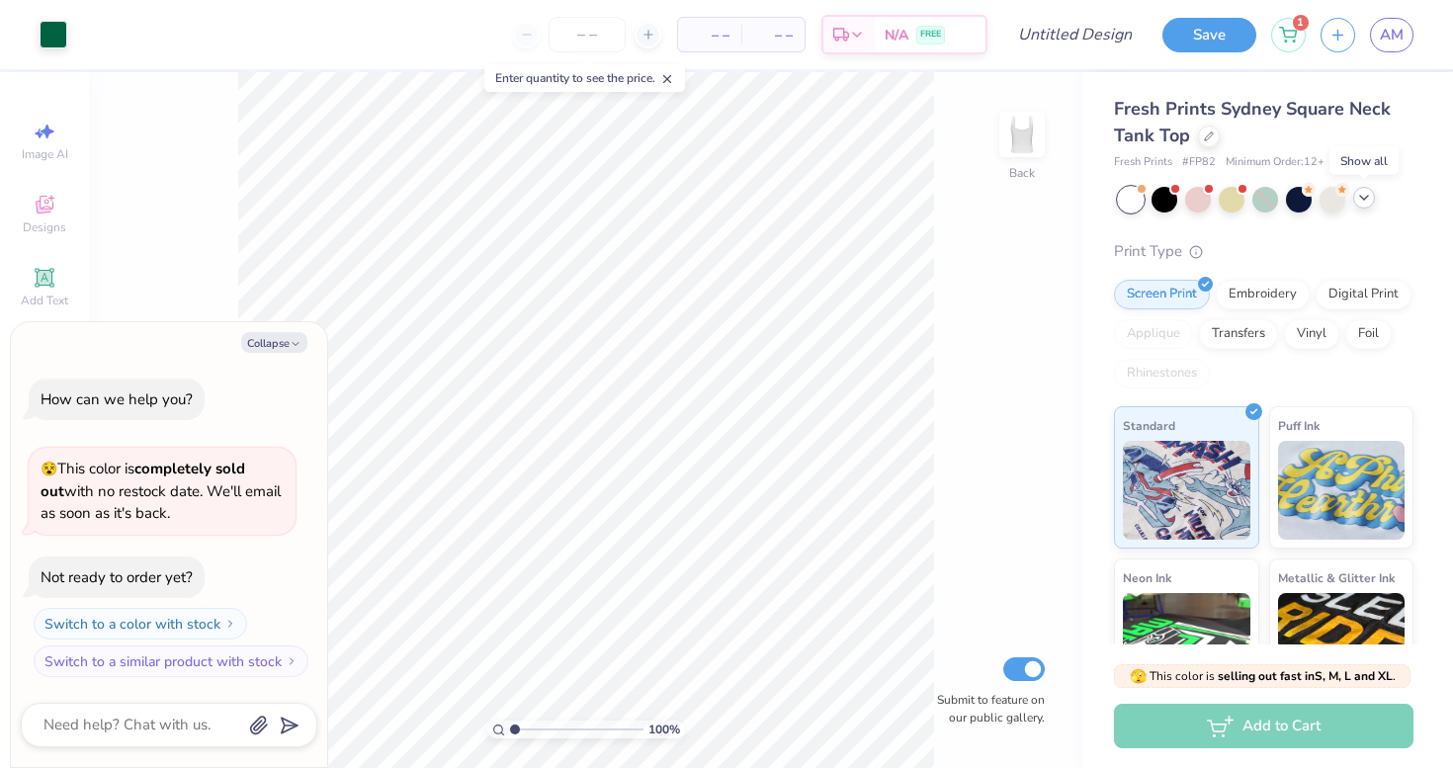
click at [1365, 204] on icon at bounding box center [1364, 198] width 16 height 16
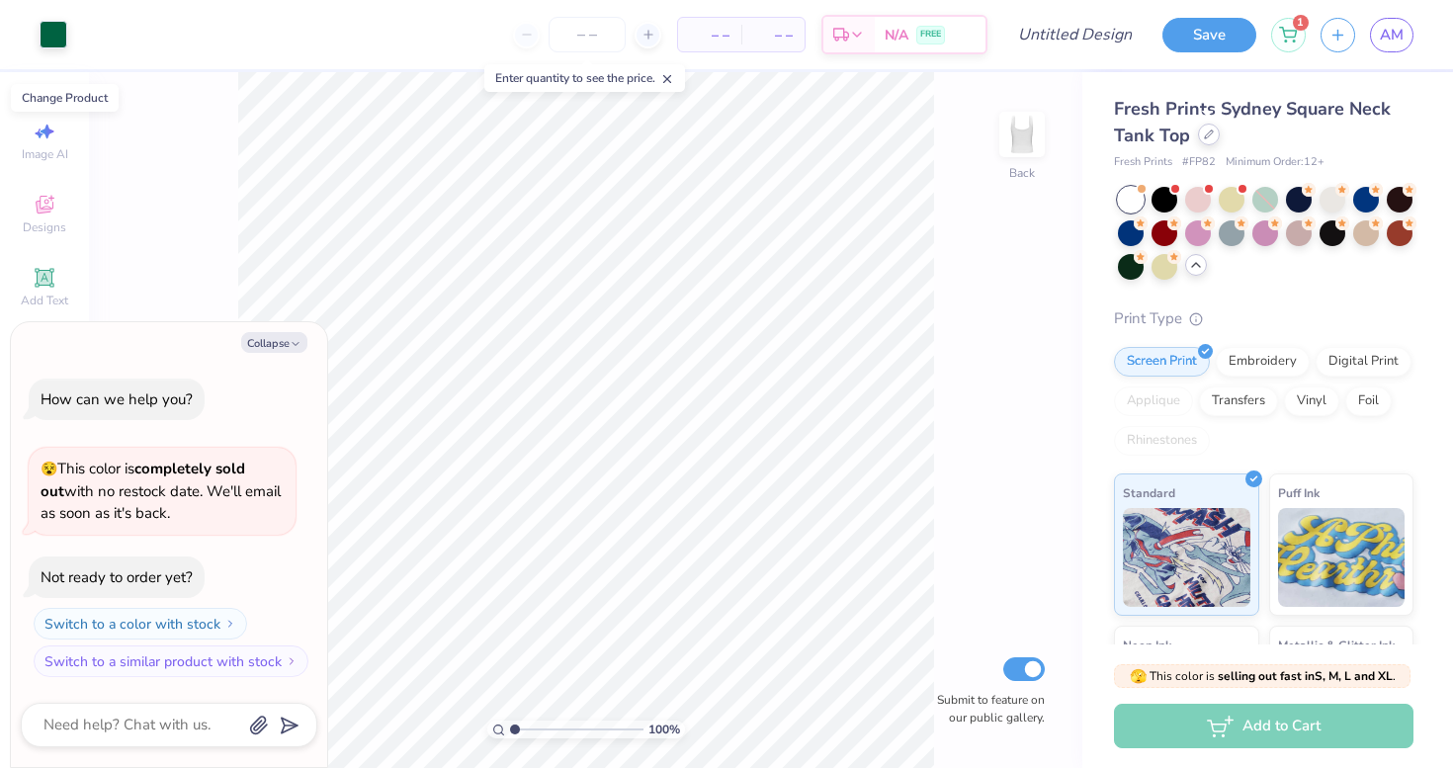
click at [1208, 138] on icon at bounding box center [1209, 134] width 10 height 10
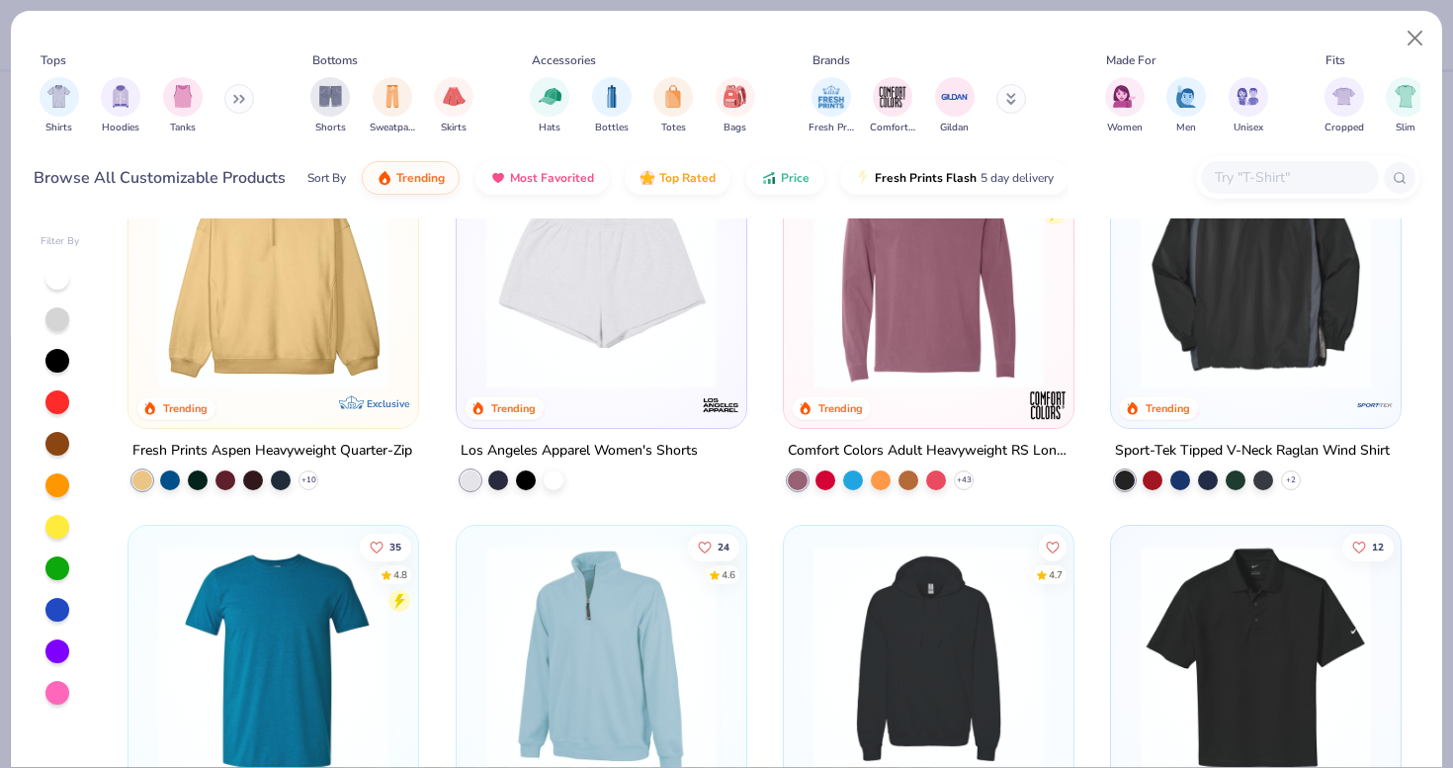
scroll to position [5517, 0]
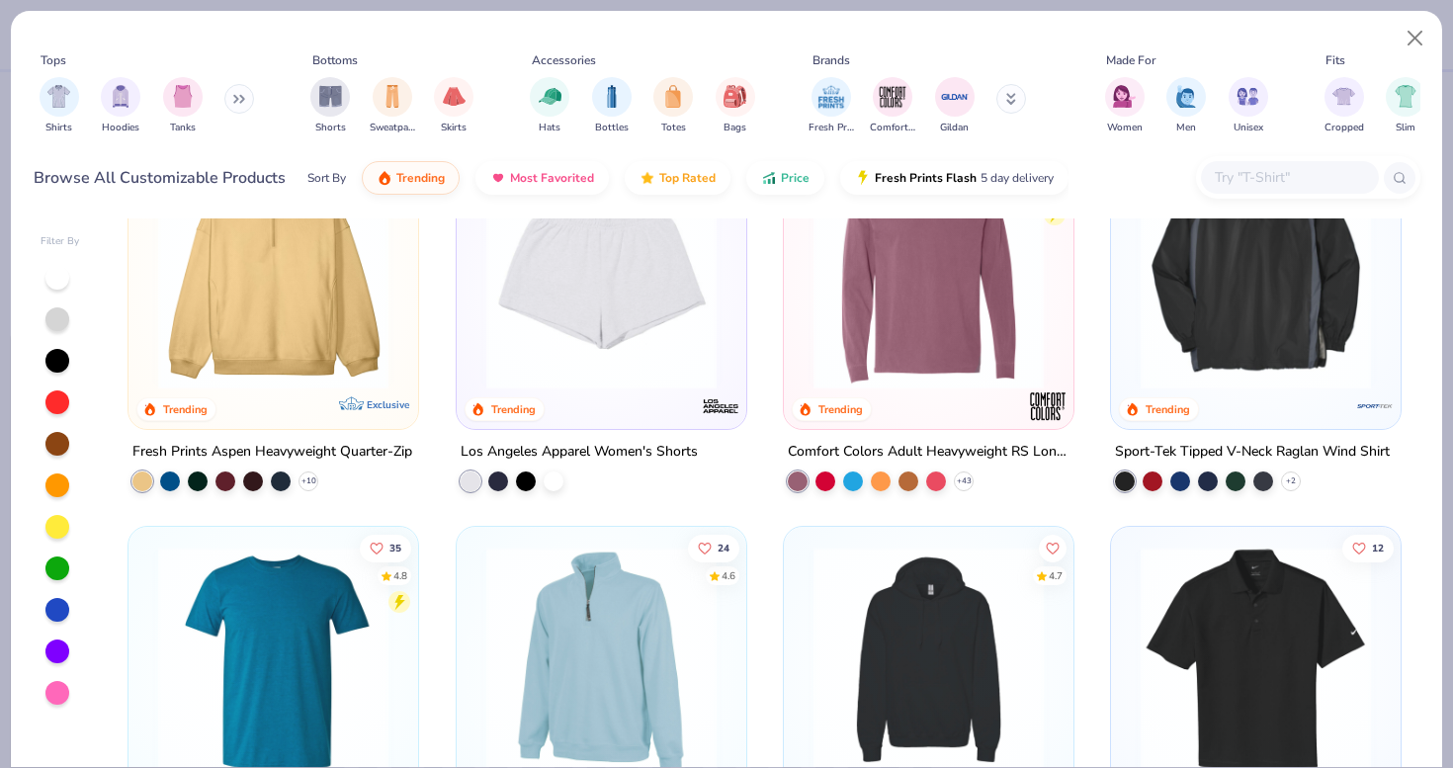
click at [609, 359] on img at bounding box center [601, 273] width 250 height 230
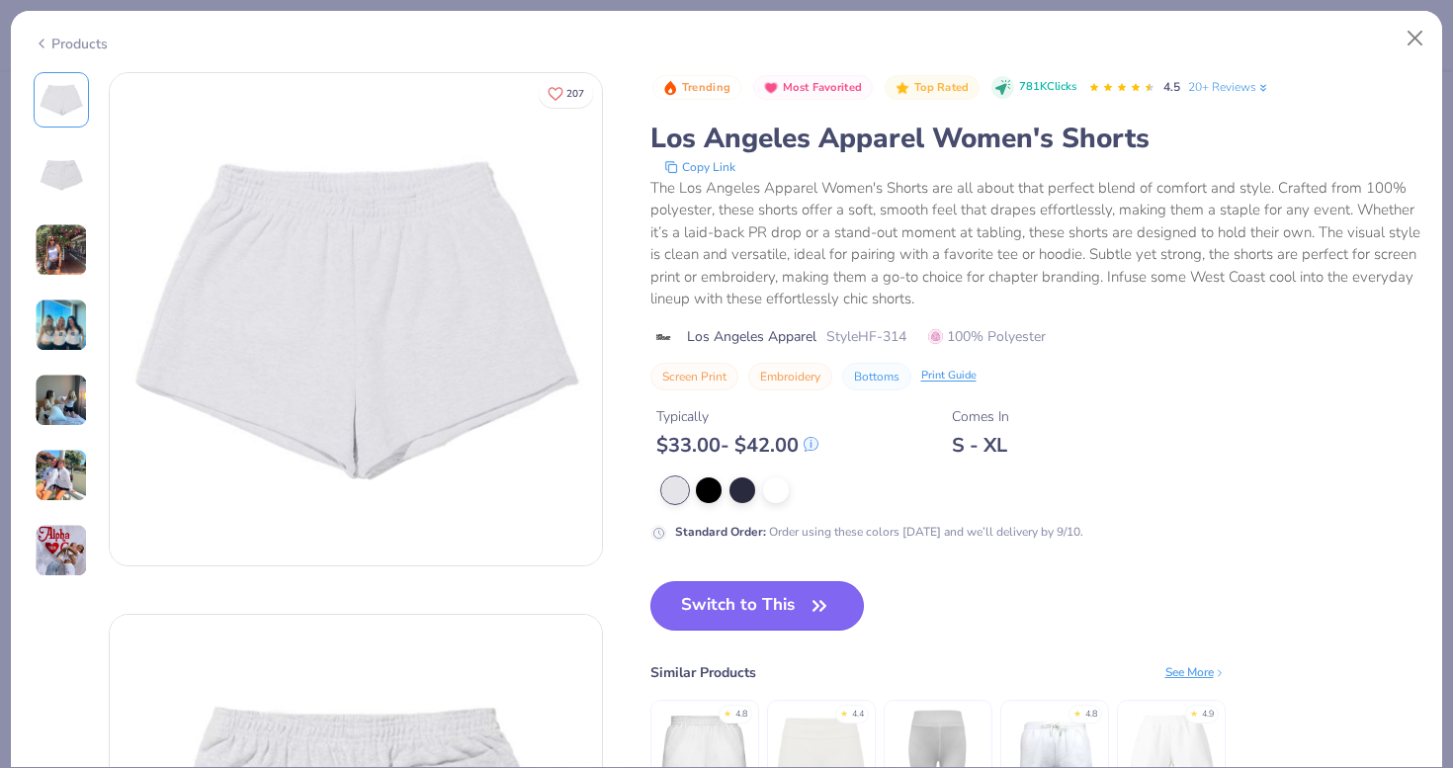
click at [770, 597] on button "Switch to This" at bounding box center [757, 605] width 214 height 49
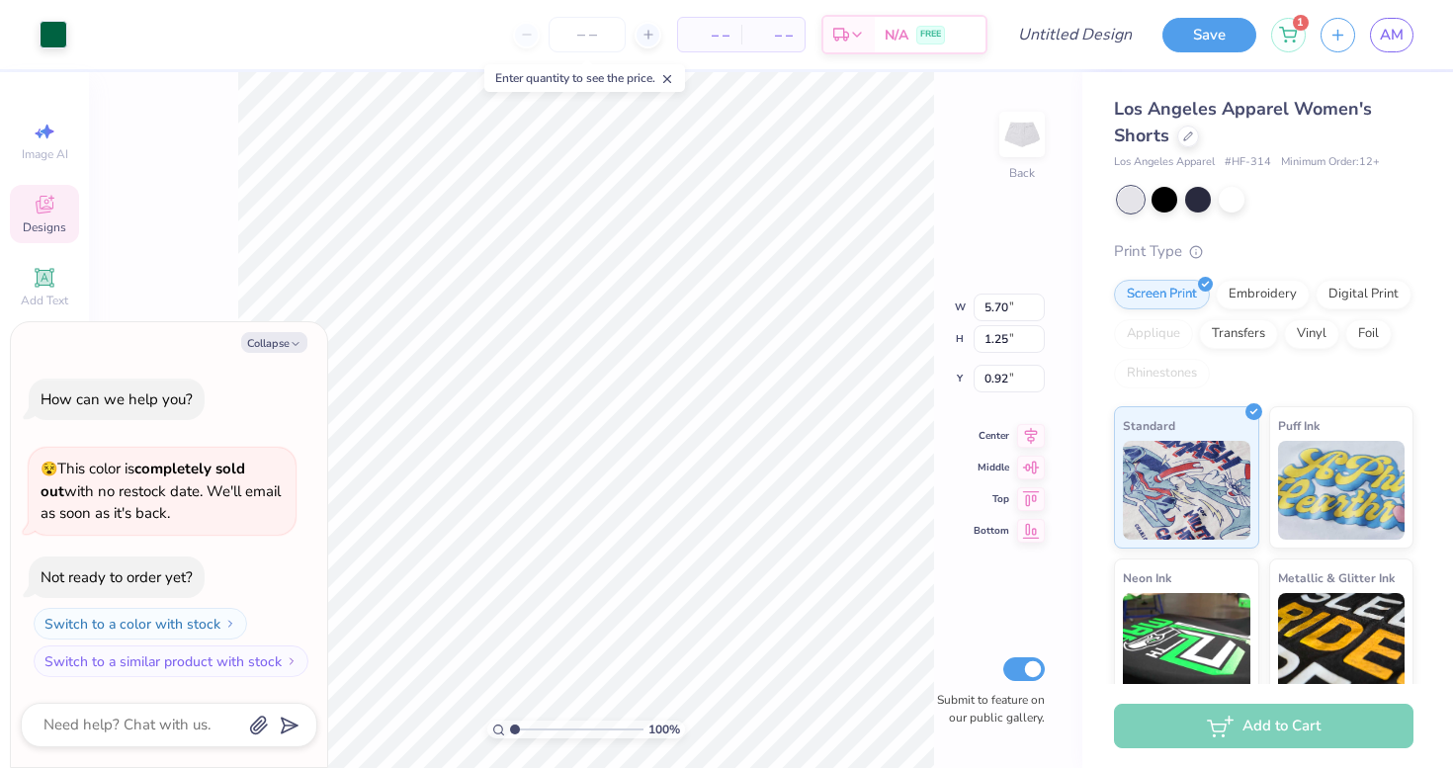
type textarea "x"
type input "4.40"
type textarea "x"
type input "4.25"
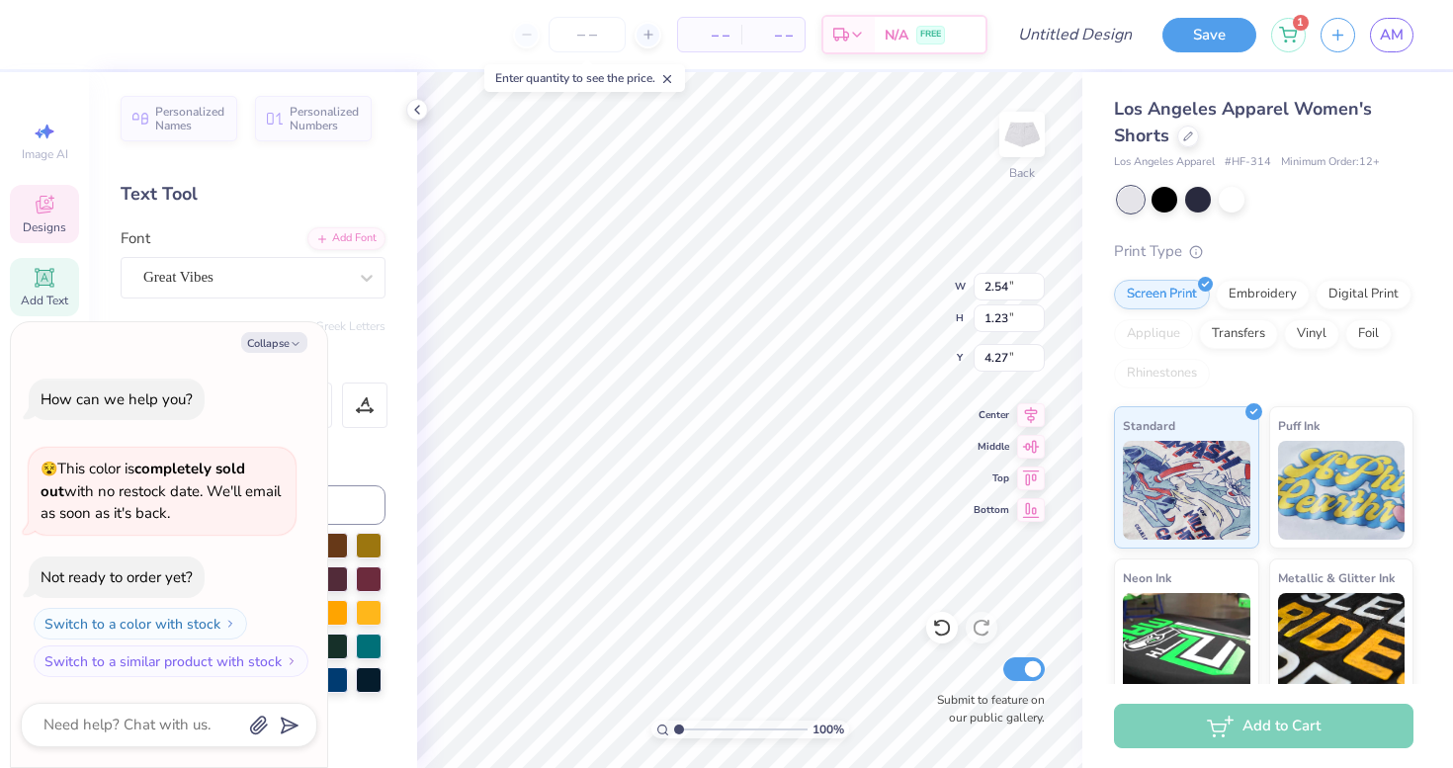
type textarea "x"
type textarea "s"
type textarea "x"
type textarea "su"
type textarea "x"
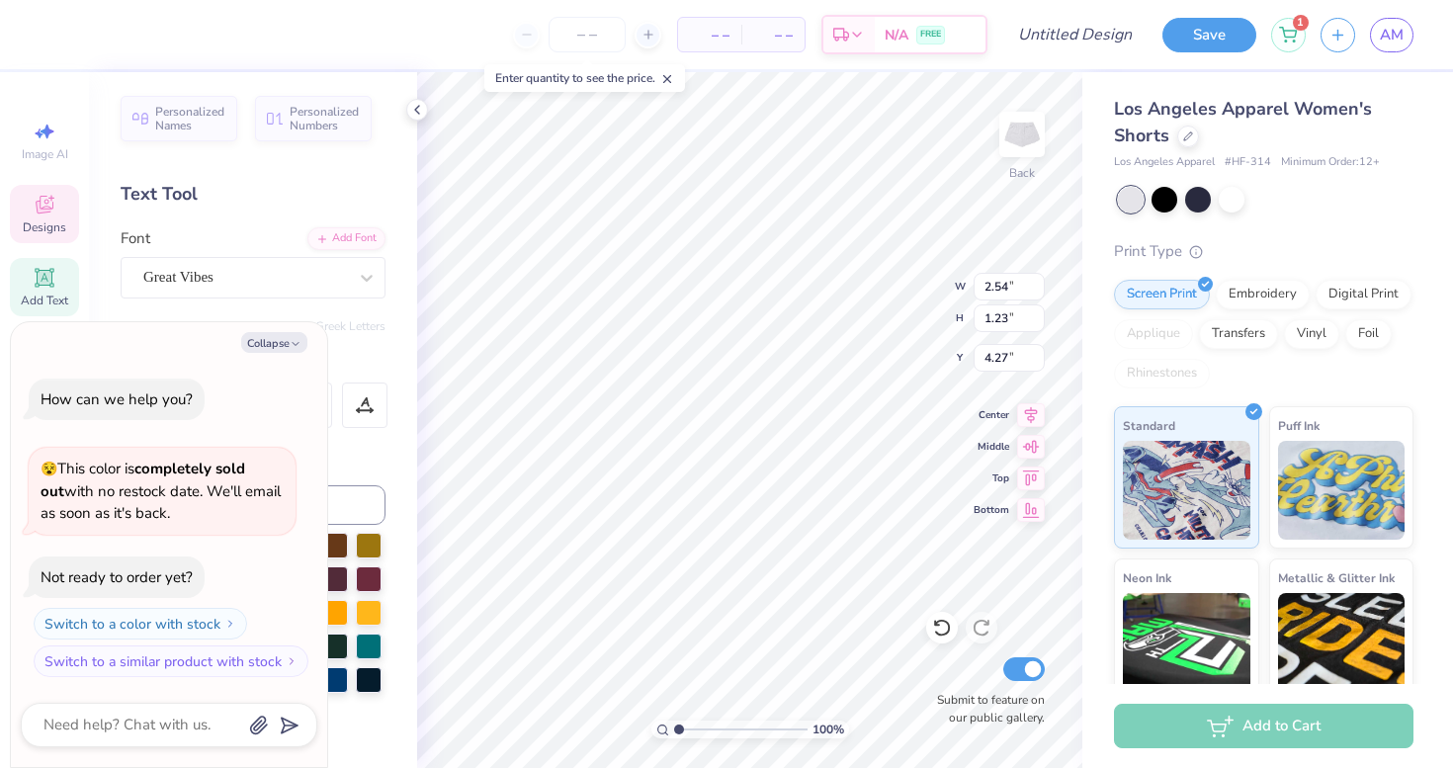
type textarea "sup"
type textarea "x"
type textarea "supe"
type textarea "x"
type textarea "supee"
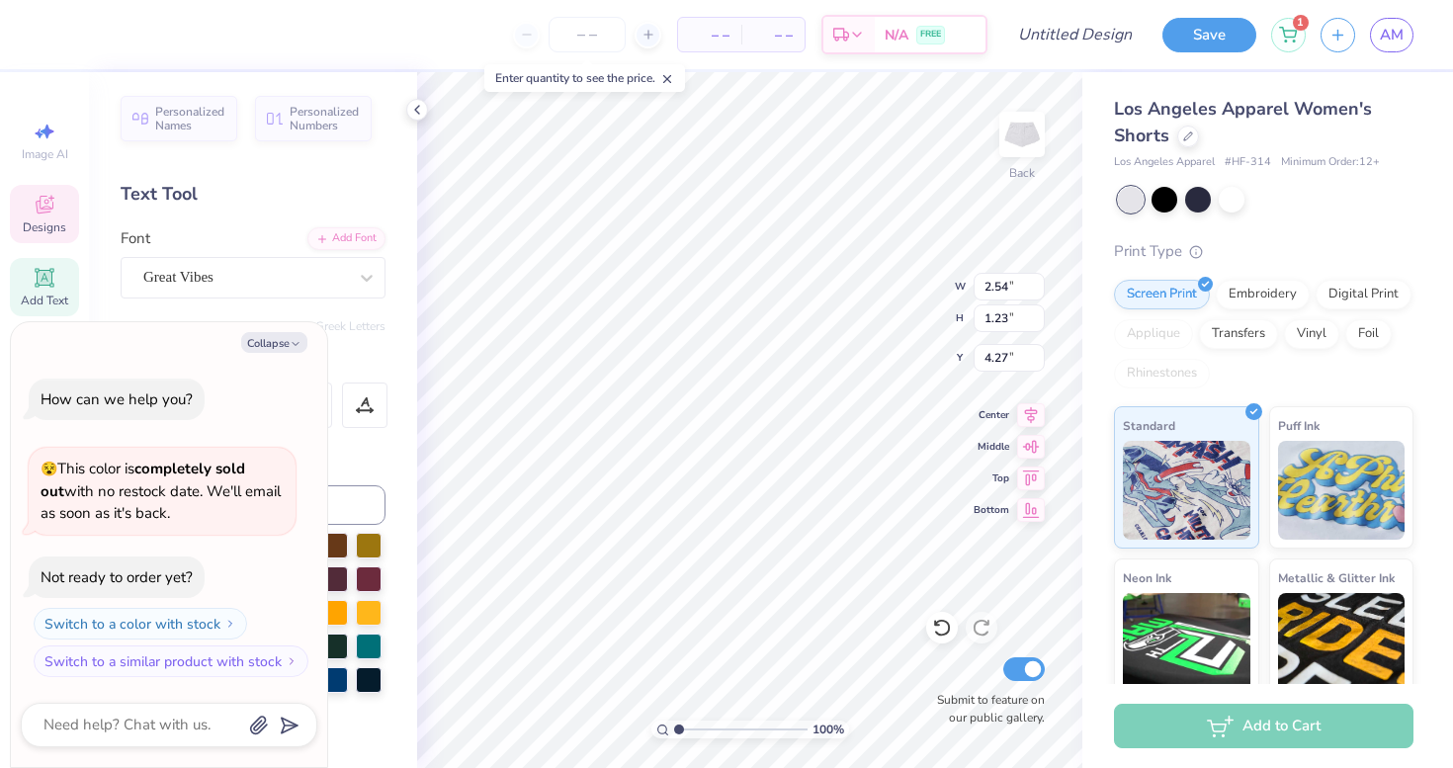
type textarea "x"
type textarea "supe"
type textarea "x"
type textarea "sup"
type textarea "x"
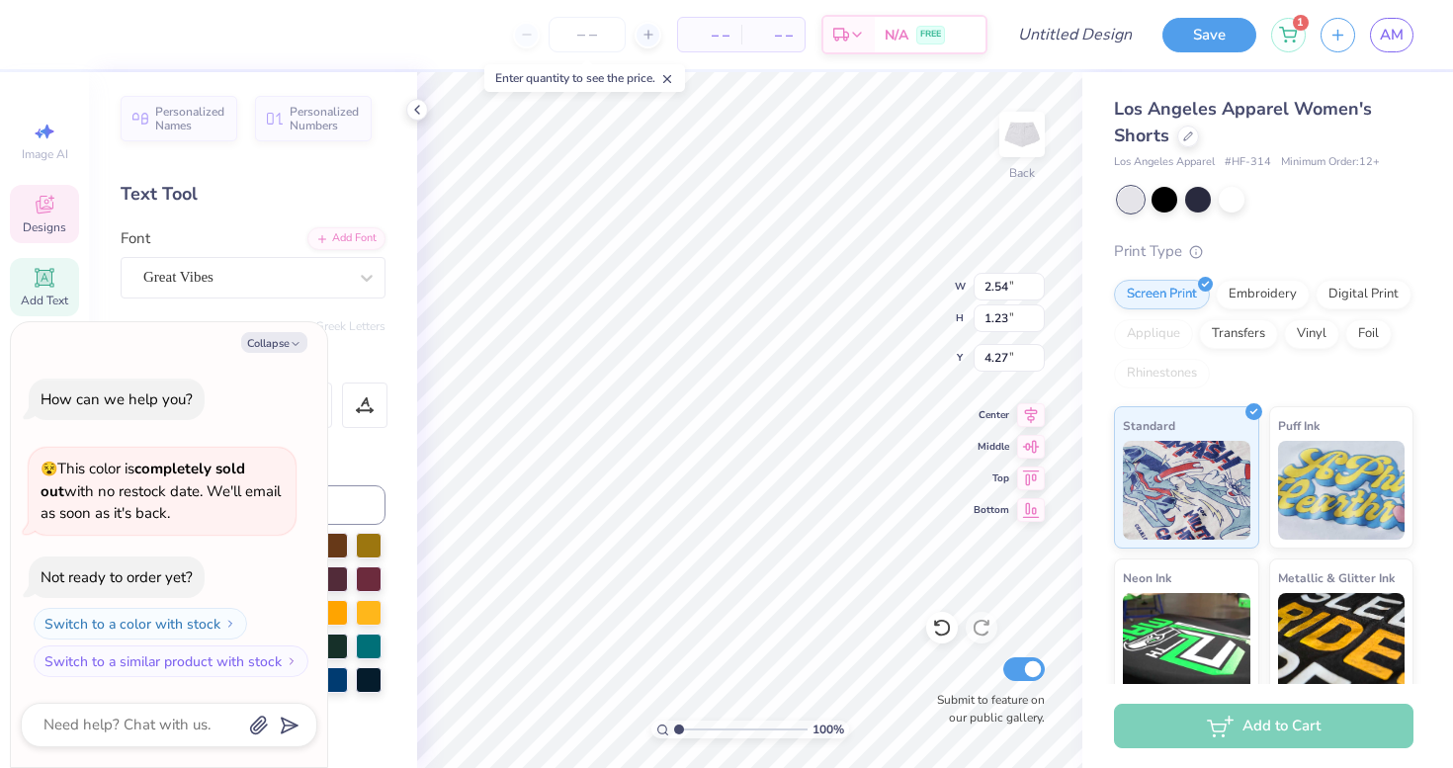
type textarea "su"
type textarea "x"
type textarea "s"
type textarea "x"
click at [939, 631] on icon at bounding box center [942, 628] width 20 height 20
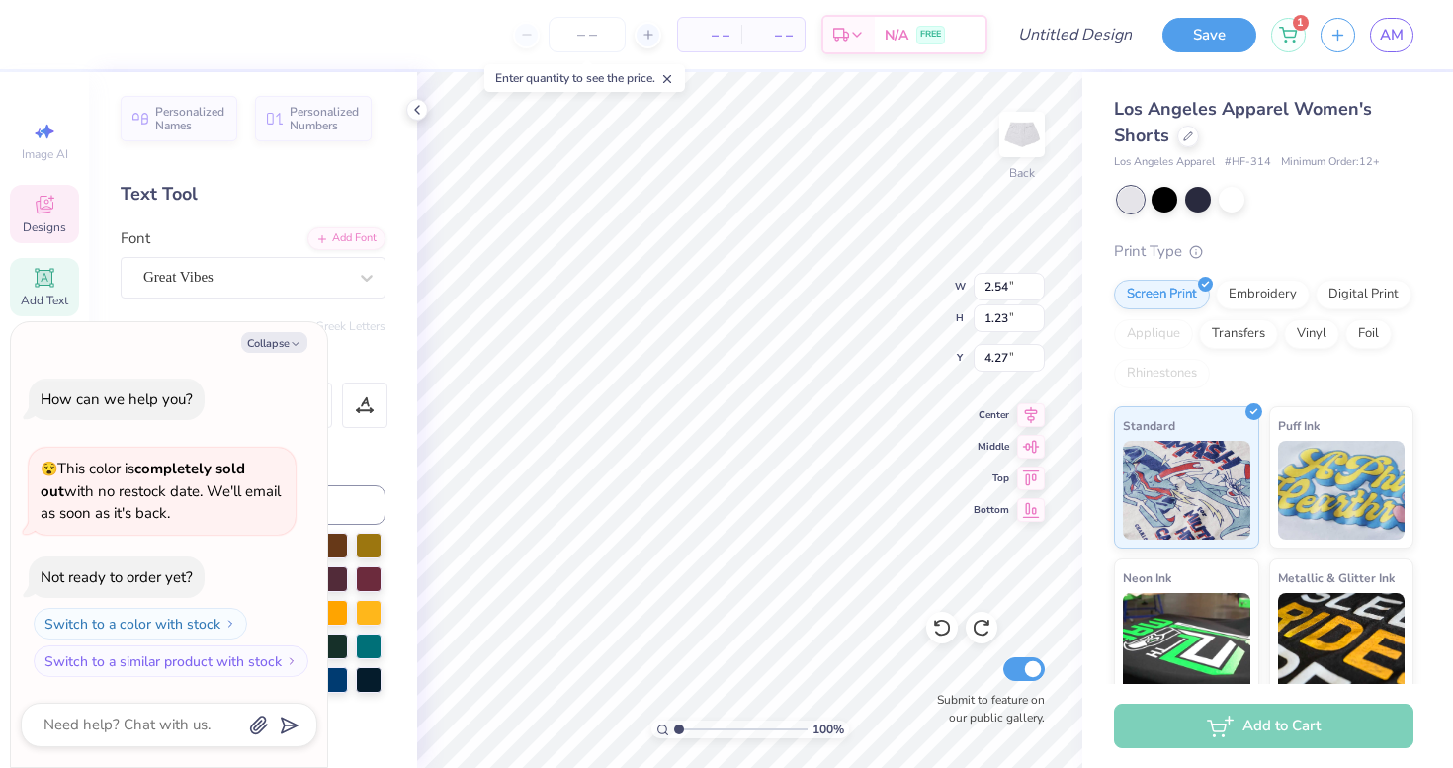
type textarea "x"
type textarea "S"
type textarea "x"
type textarea "Su"
type textarea "x"
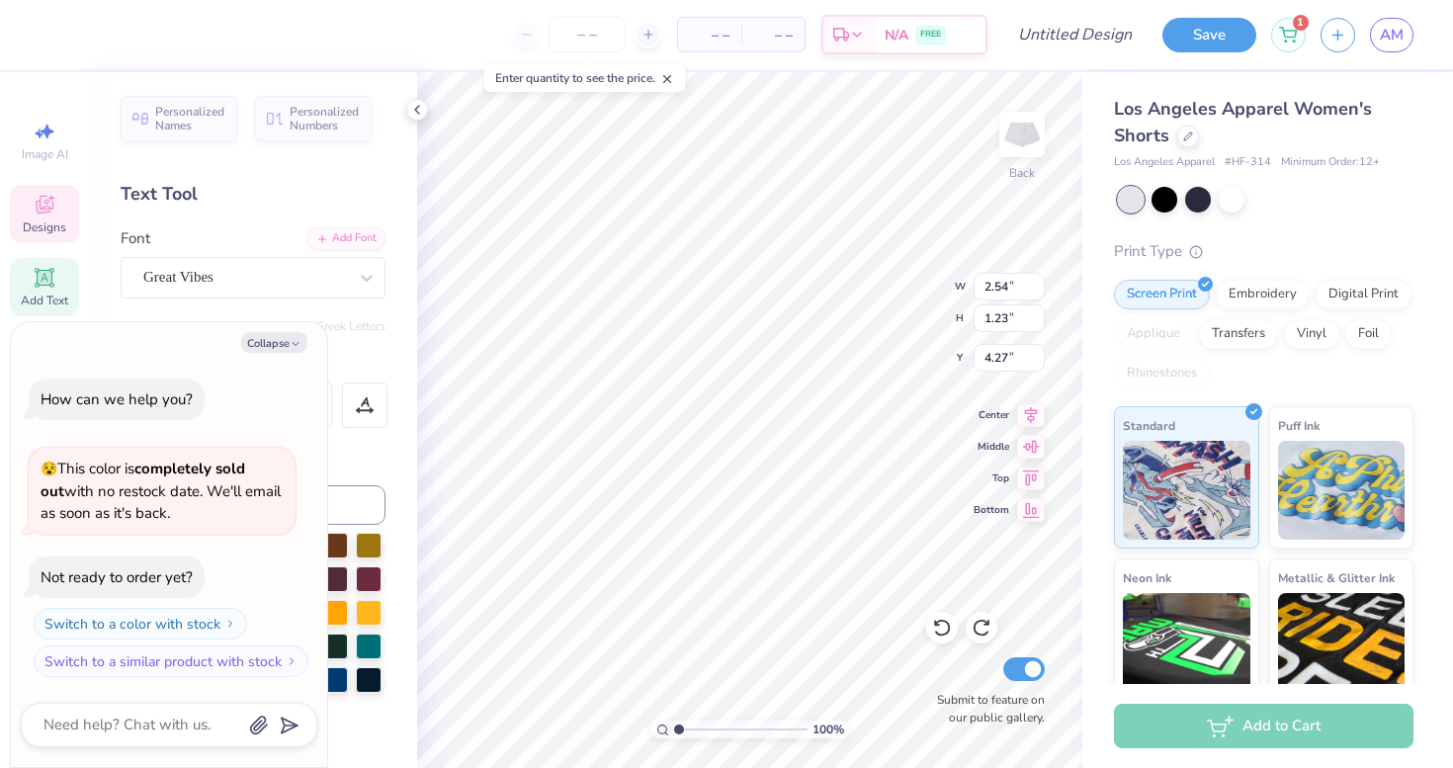
type textarea "Supe"
type textarea "x"
type textarea "Super"
type textarea "x"
type input "3.99"
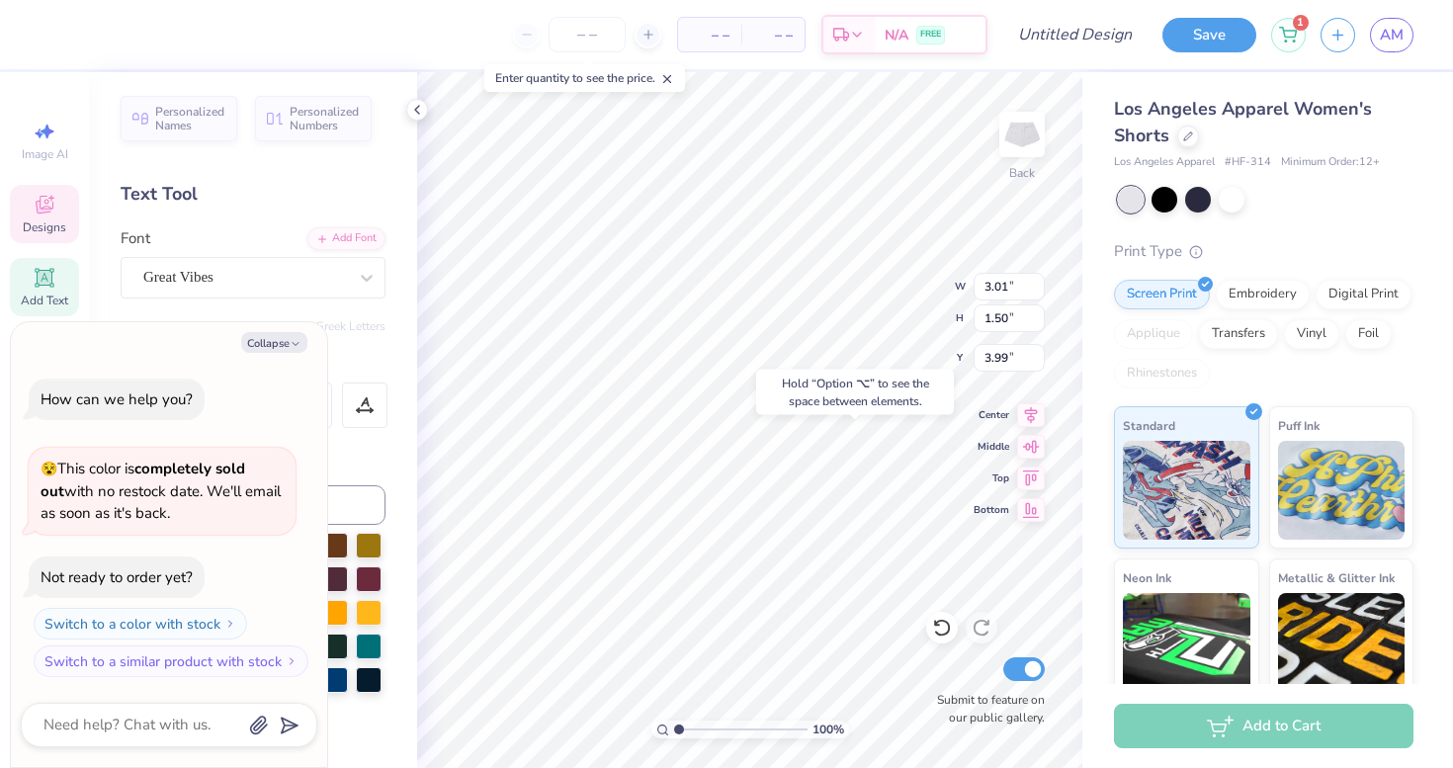
click at [921, 323] on div "100 % Back W 3.01 3.01 " H 1.50 1.50 " Y 3.99 3.99 " Center Middle Top Bottom S…" at bounding box center [749, 420] width 665 height 696
type textarea "x"
type textarea "S"
type textarea "x"
type textarea "Se"
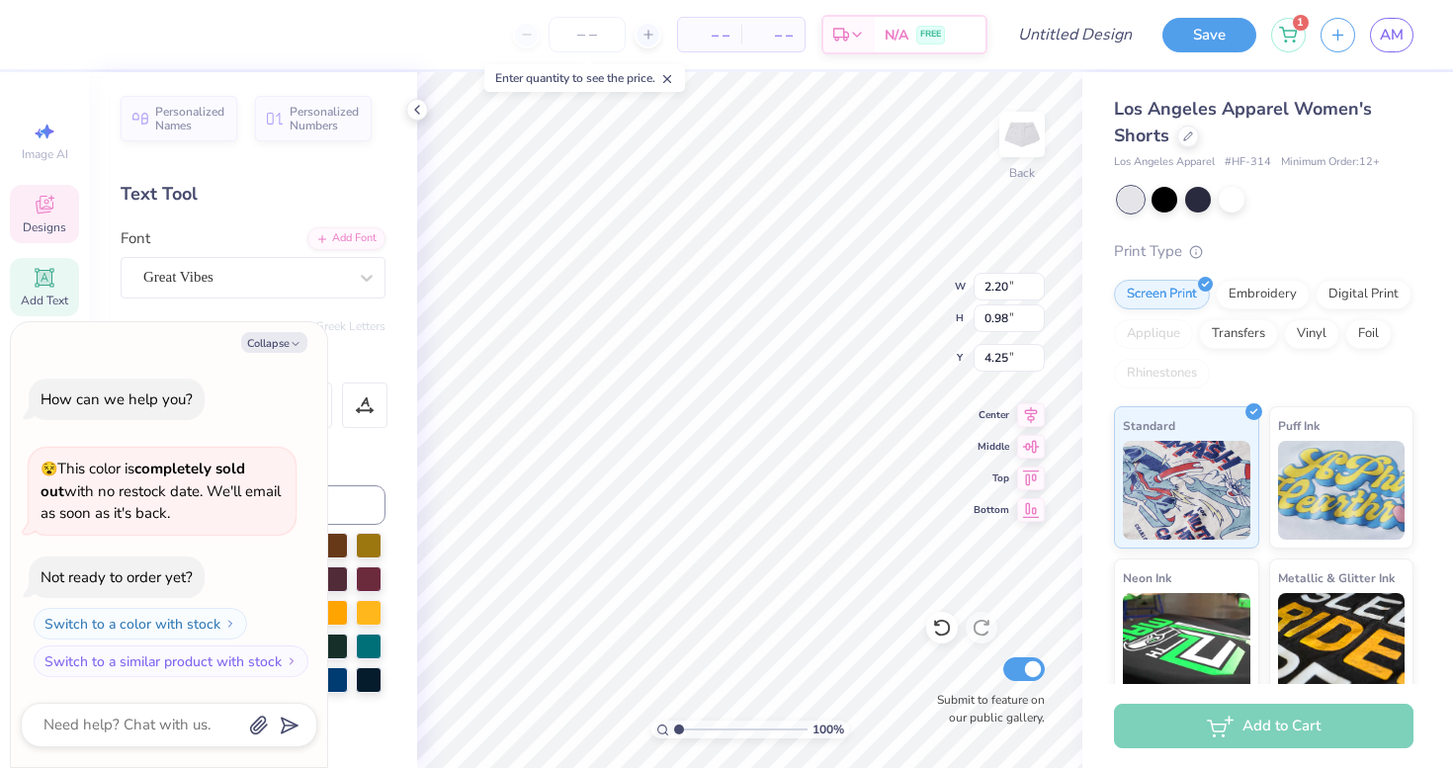
type textarea "x"
type textarea "Sen"
type textarea "x"
type textarea "Seni"
type textarea "x"
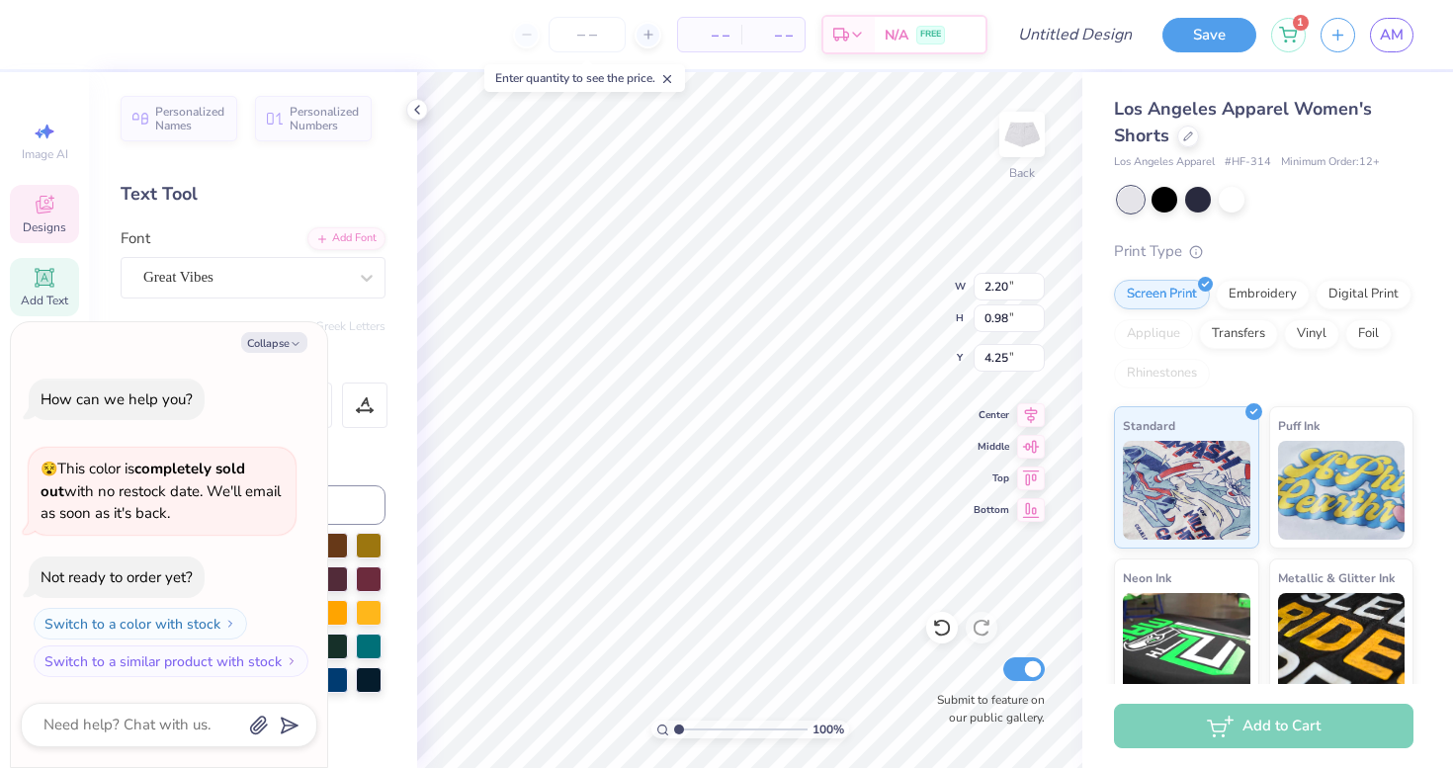
type textarea "Senir"
type textarea "x"
type textarea "Seni"
type textarea "x"
type textarea "Senio"
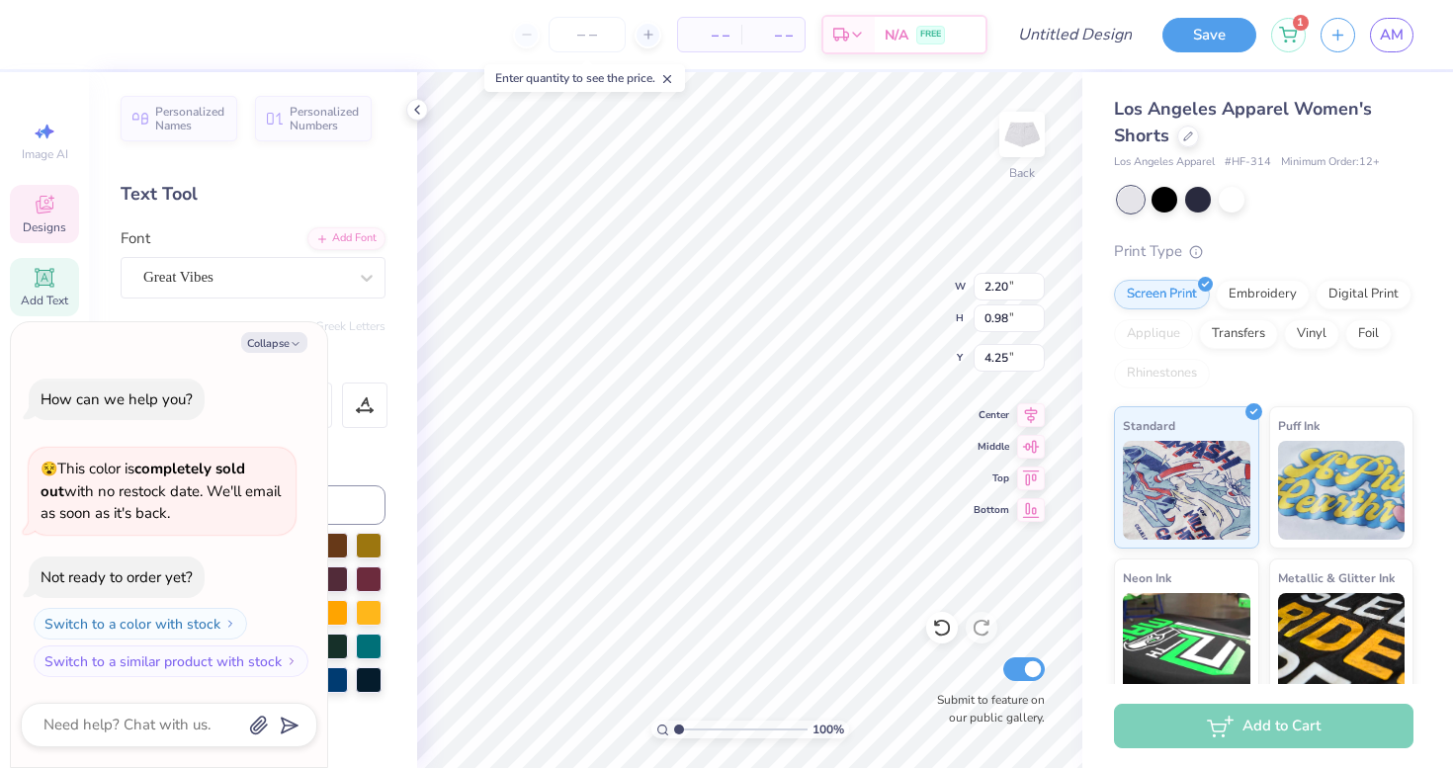
type textarea "x"
type textarea "Senior"
type textarea "x"
type textarea "Seniors"
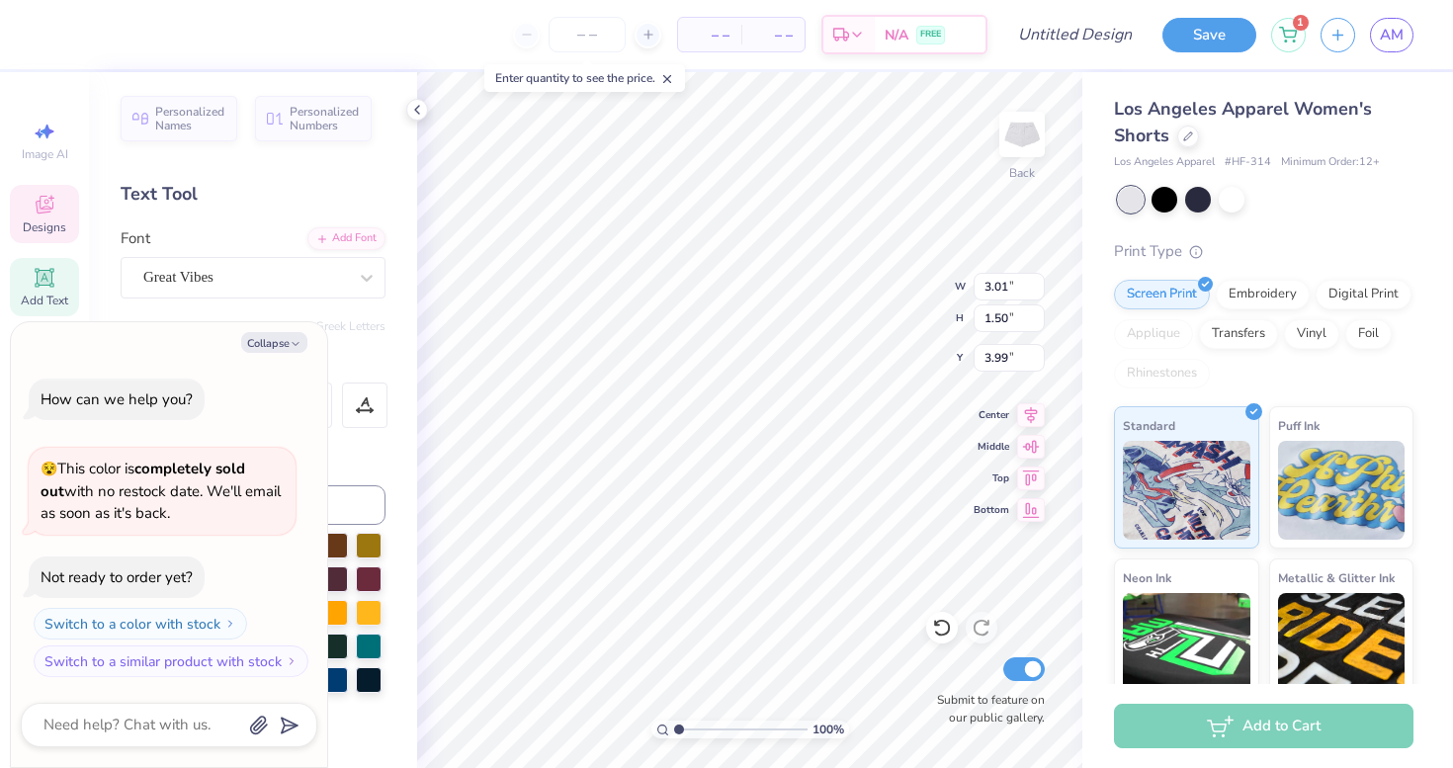
type textarea "x"
type input "4.04"
type textarea "x"
type input "4.00"
type input "1.40"
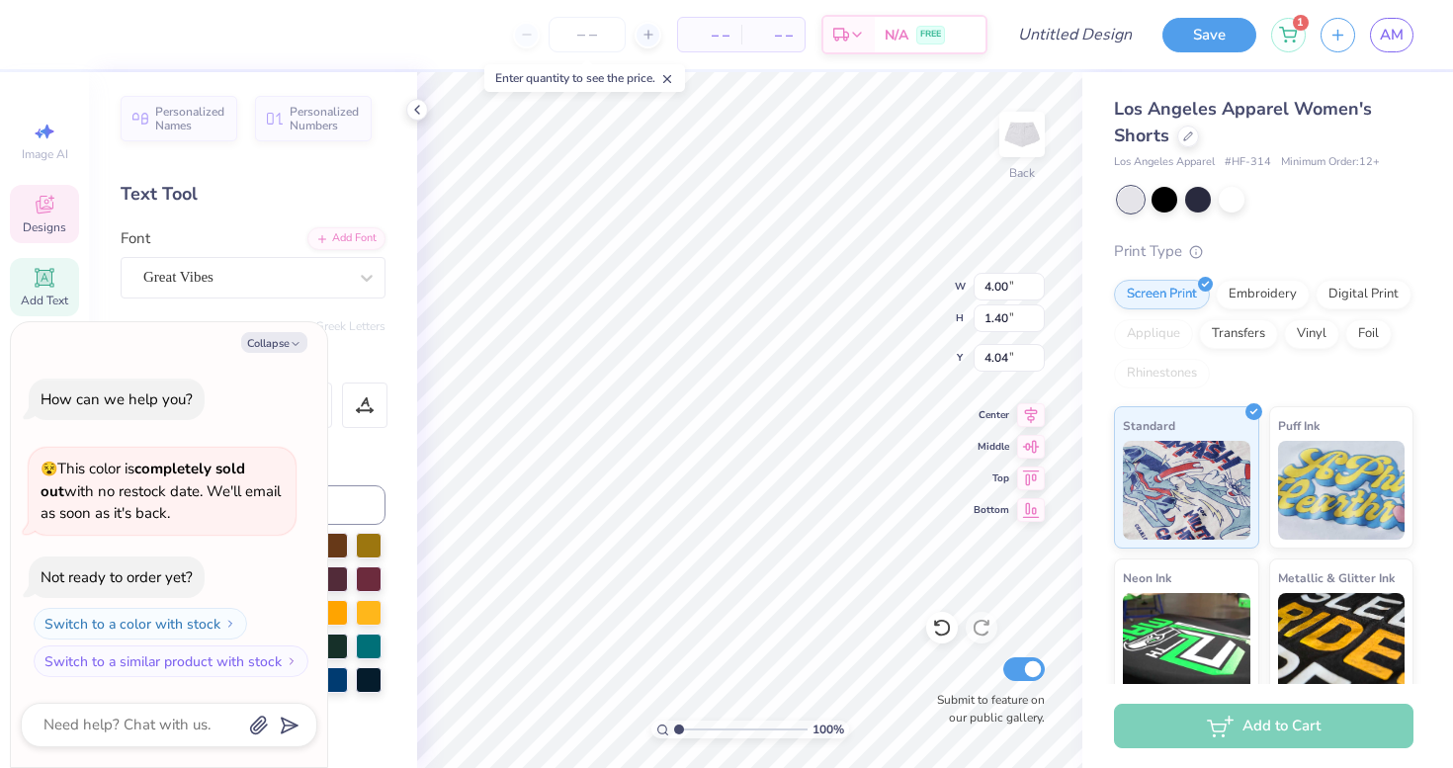
type textarea "x"
type input "1.57"
type textarea "x"
type input "0.55"
type input "0.72"
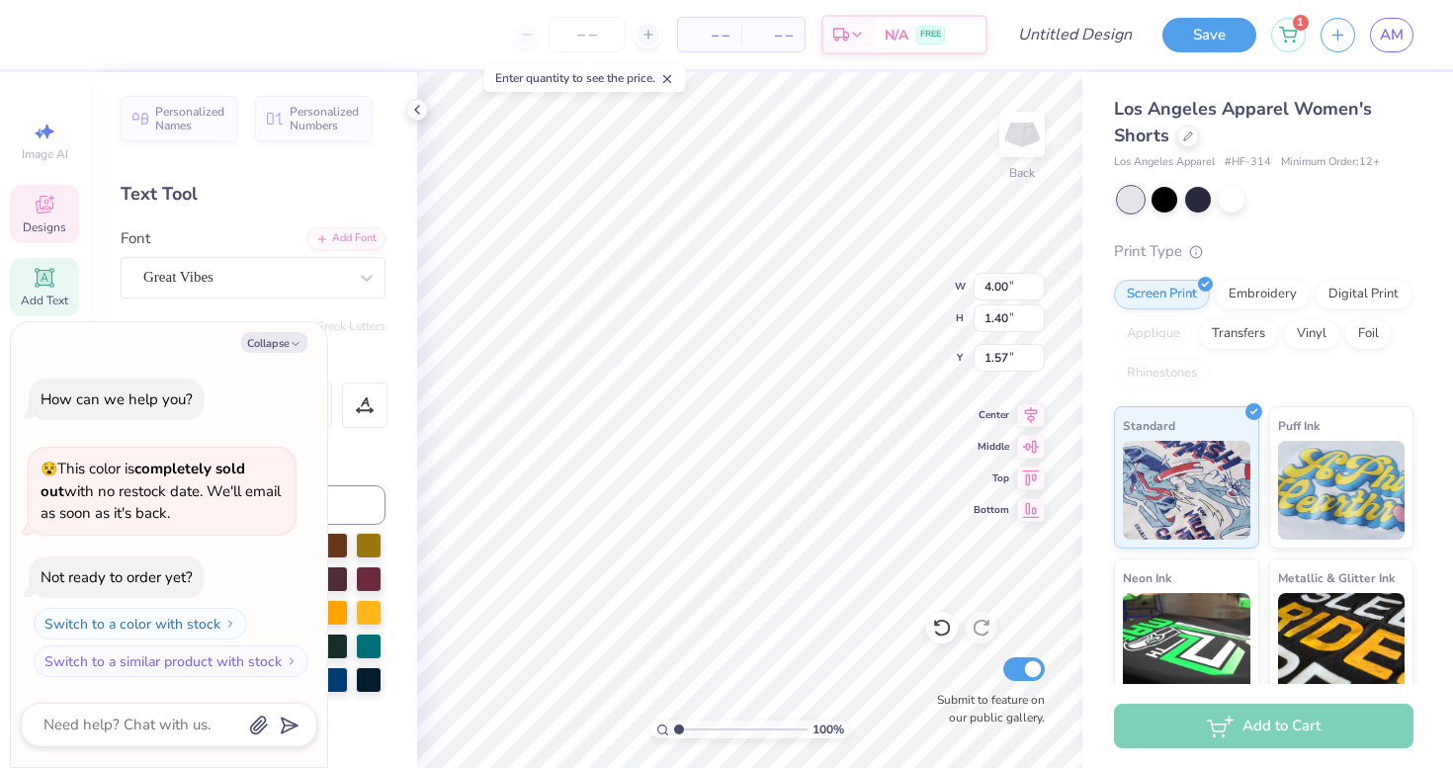
type input "4.54"
type textarea "x"
type input "4.61"
type textarea "x"
type input "4.00"
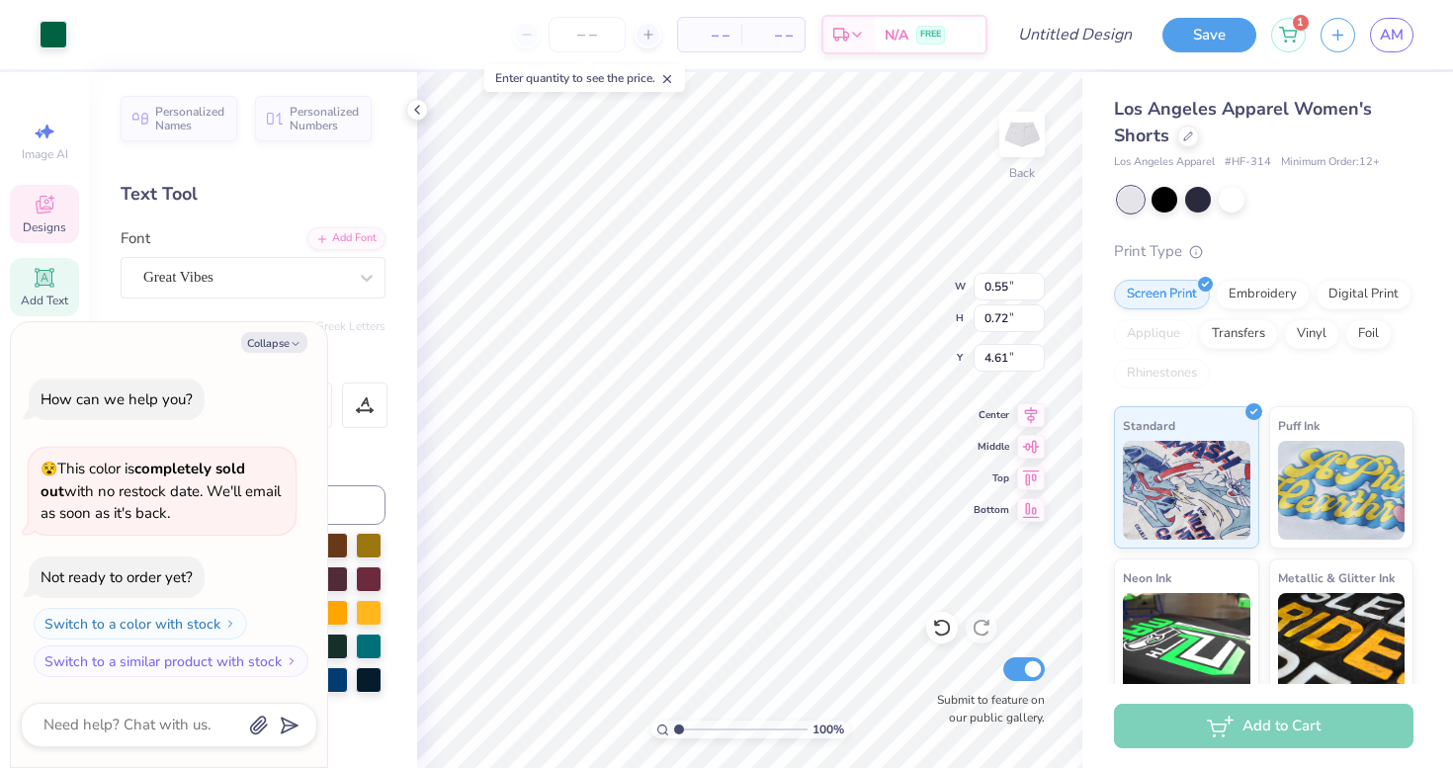
type input "1.40"
type input "1.57"
type textarea "x"
type input "4.09"
type textarea "x"
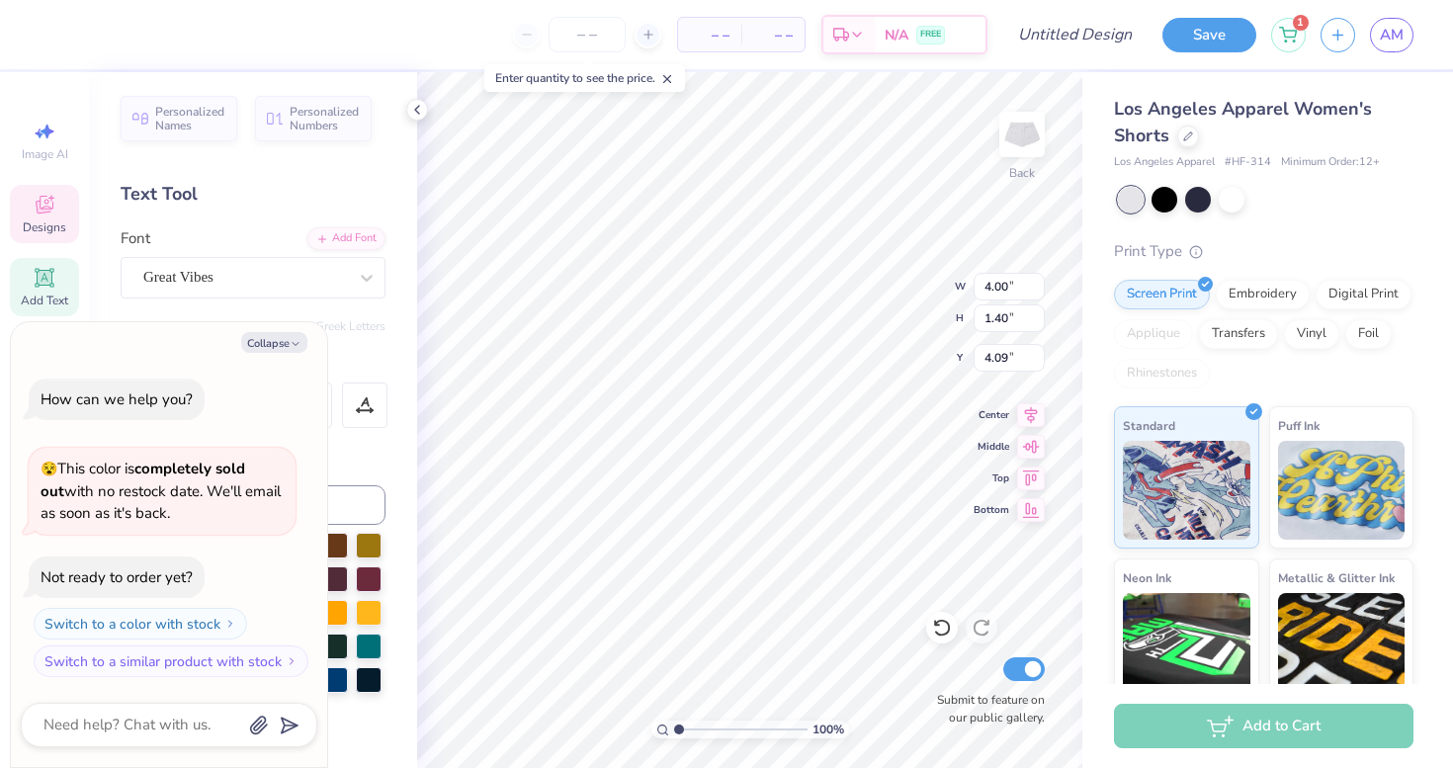
type input "3.01"
type input "1.50"
type input "4.04"
type textarea "x"
type input "4.97"
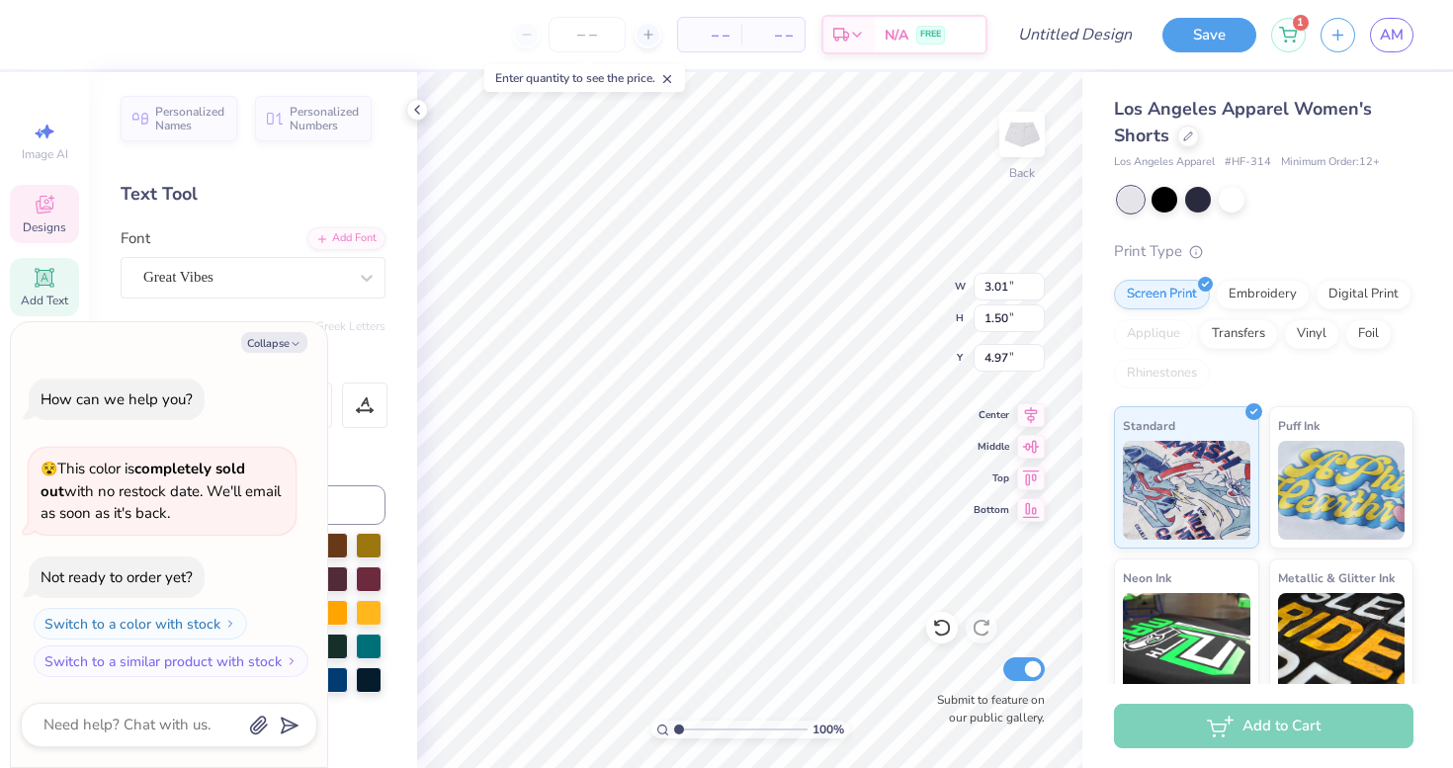
type textarea "x"
type input "2.64"
type input "1.32"
type textarea "x"
type input "4.00"
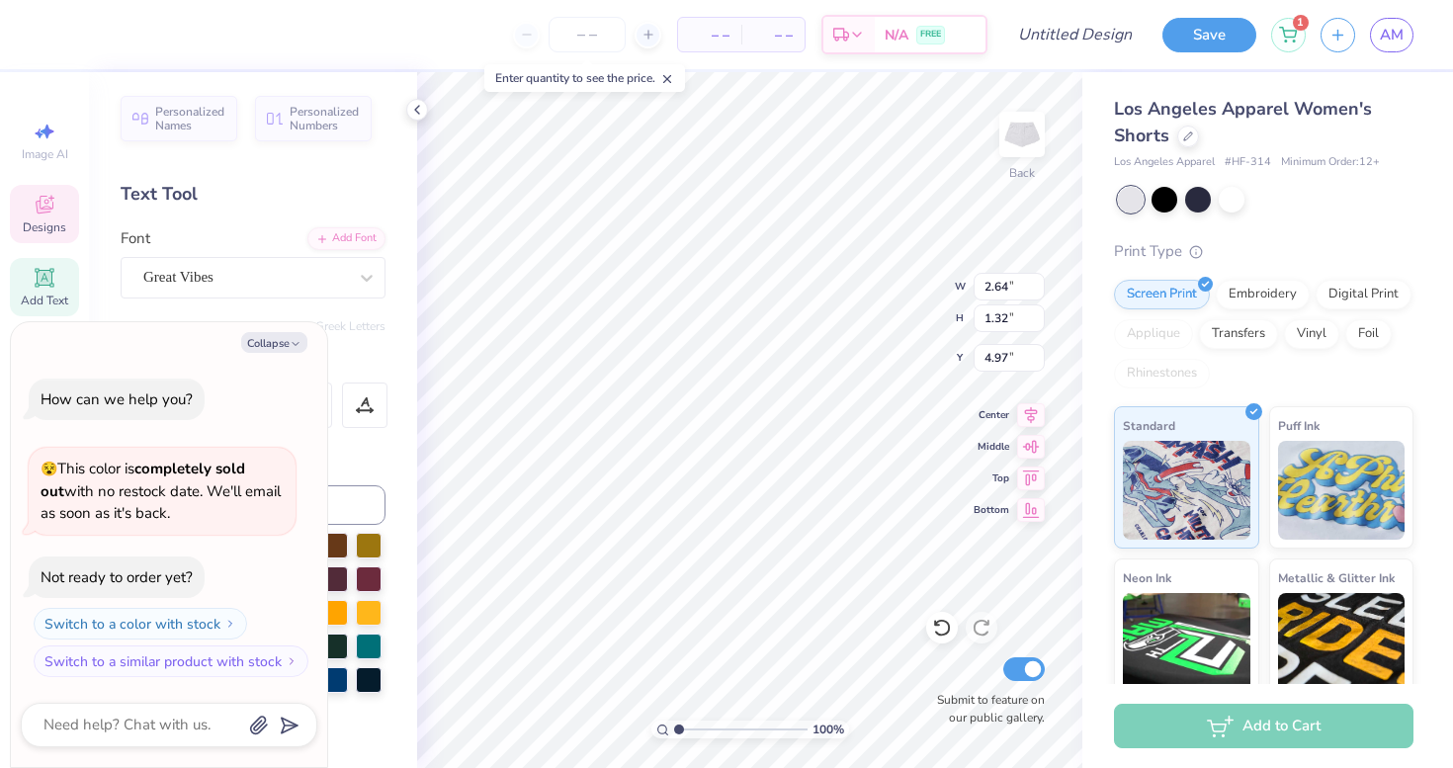
type input "1.40"
type input "4.09"
type textarea "x"
type input "2.64"
type textarea "x"
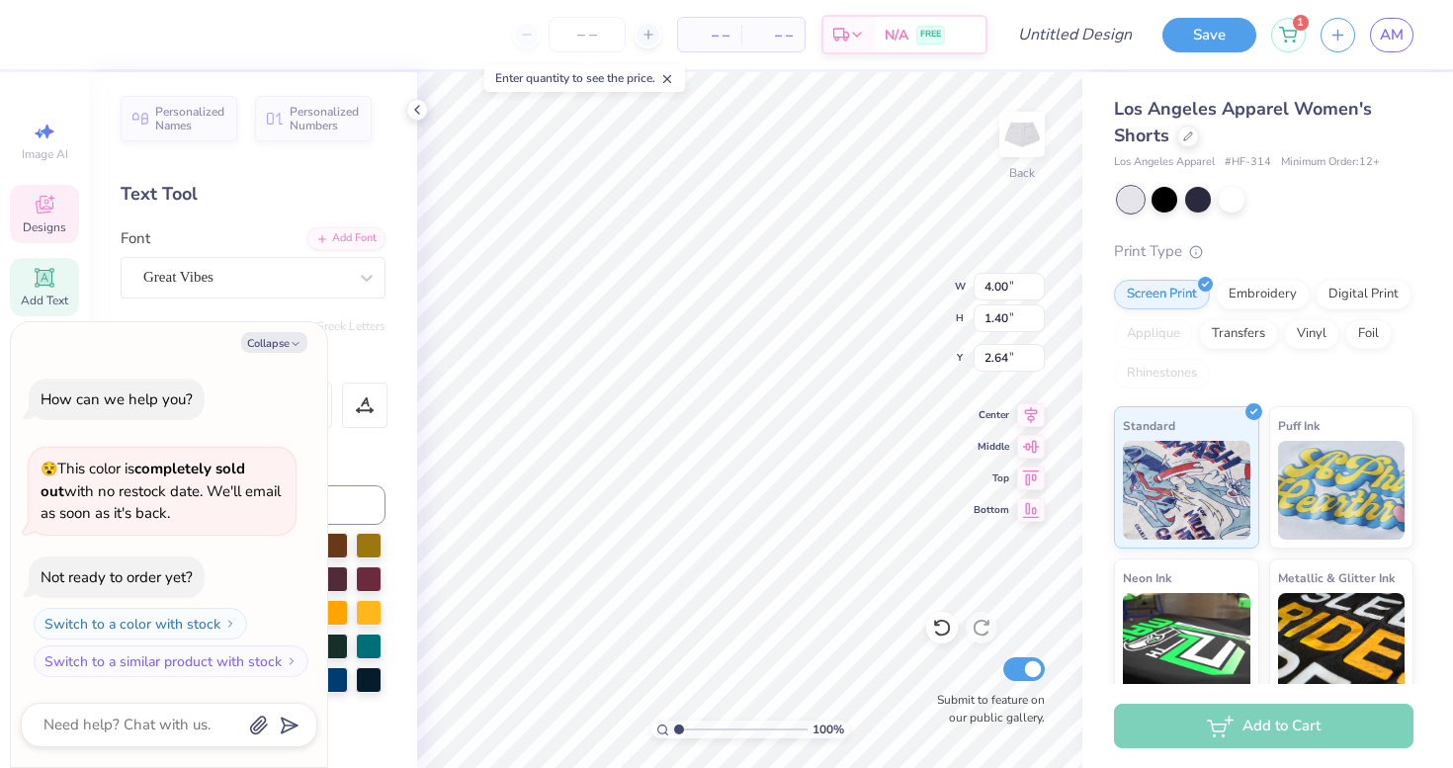
type input "0.55"
type input "0.72"
type input "4.61"
type textarea "x"
type input "5.27"
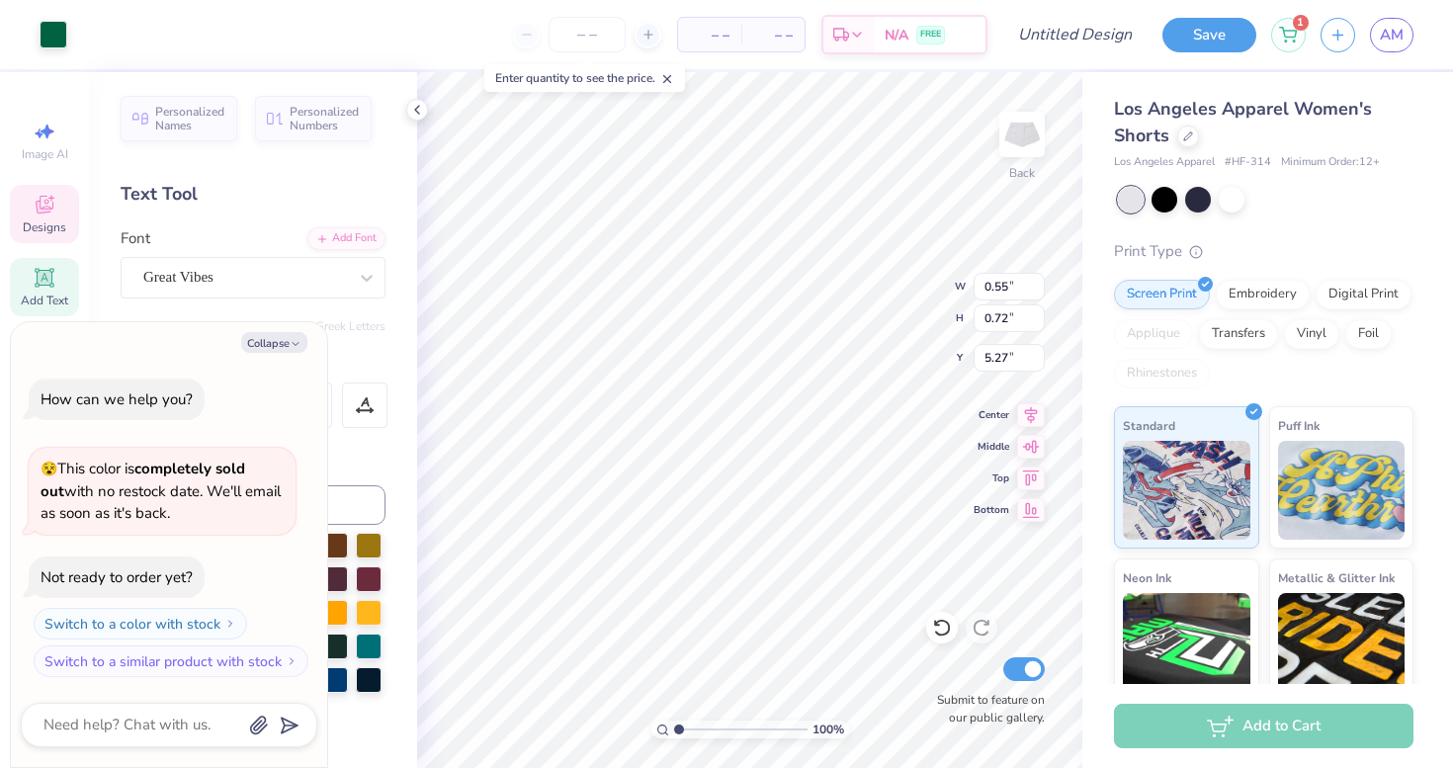
type textarea "x"
type input "4.00"
type input "1.40"
type input "2.64"
type textarea "x"
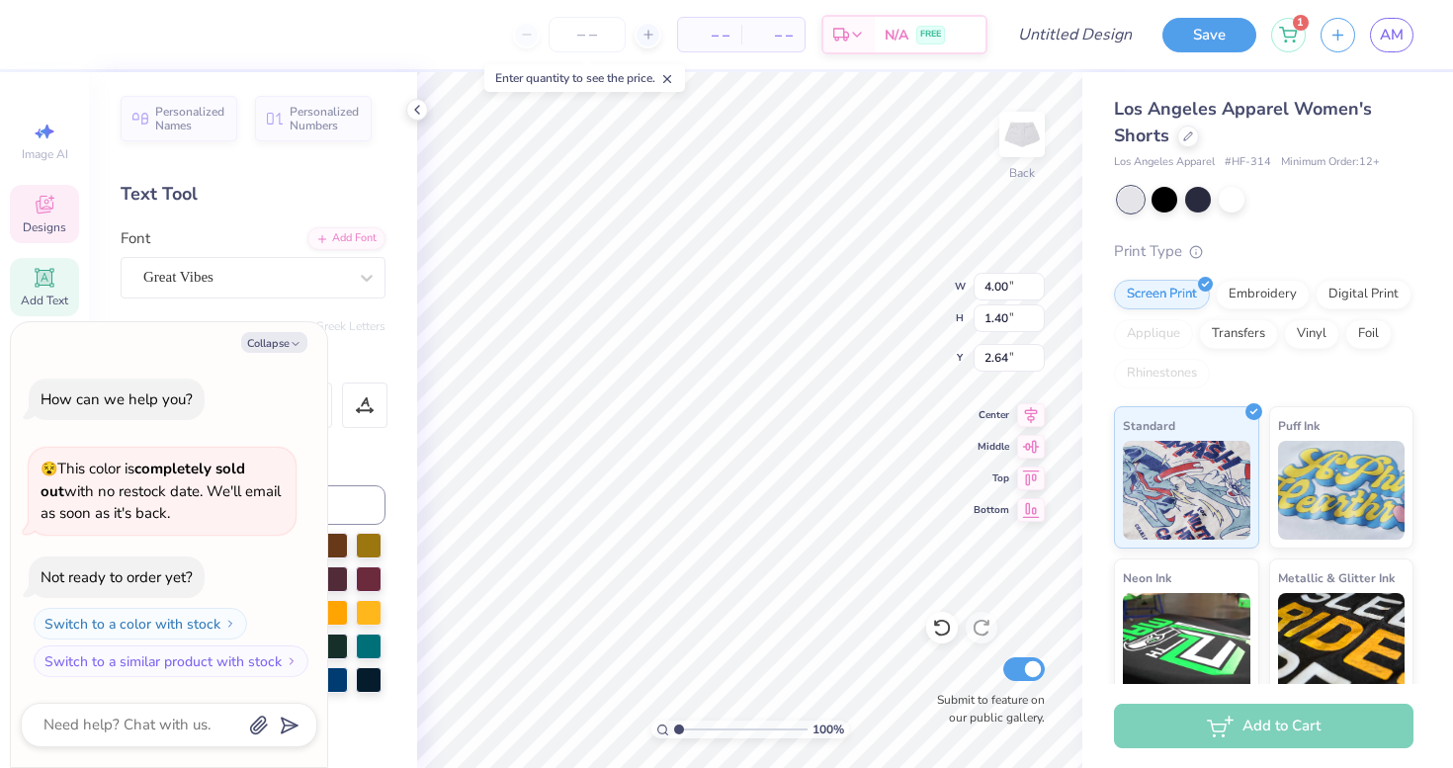
type input "5.99"
type textarea "x"
type input "3.95"
type textarea "x"
type input "4.00"
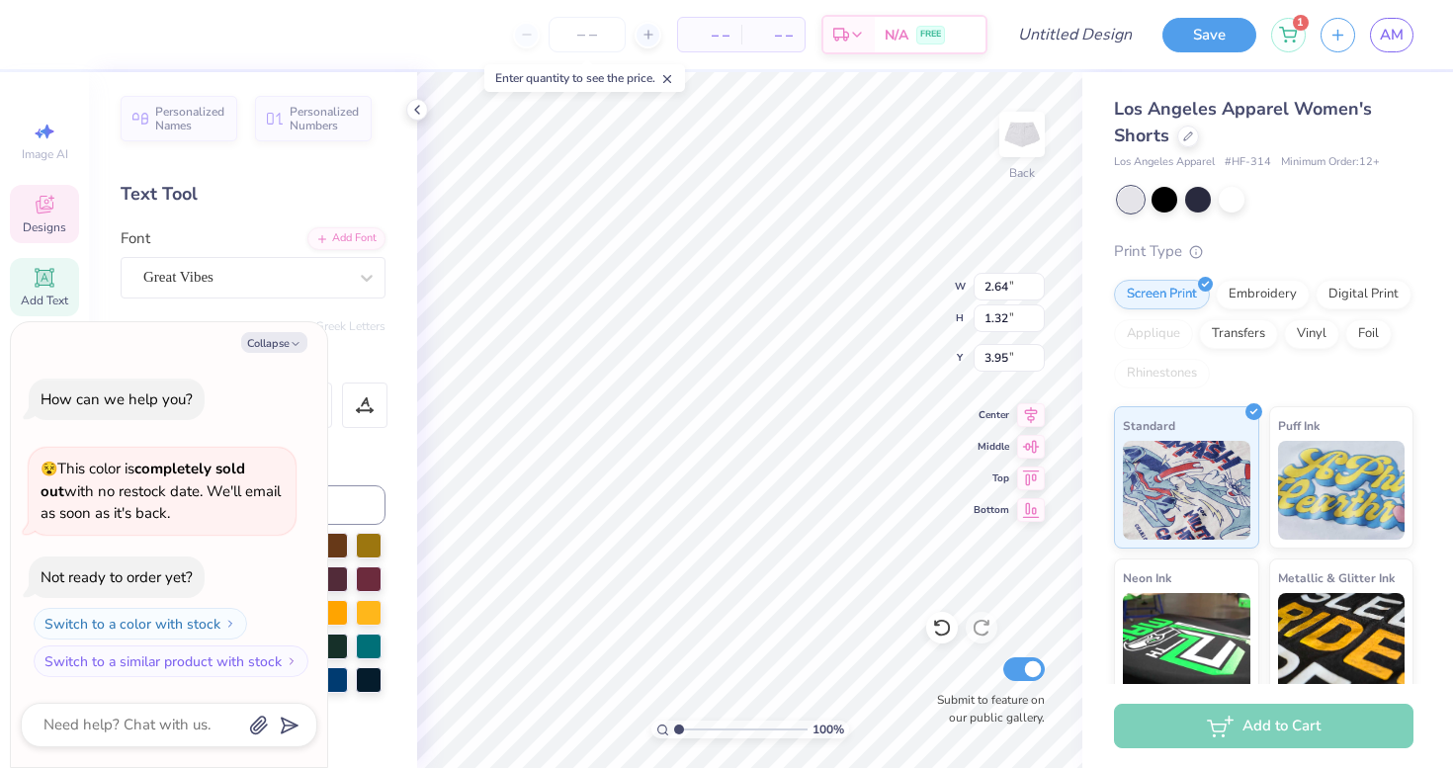
type input "1.40"
type input "5.99"
type textarea "x"
type input "0.55"
type input "0.72"
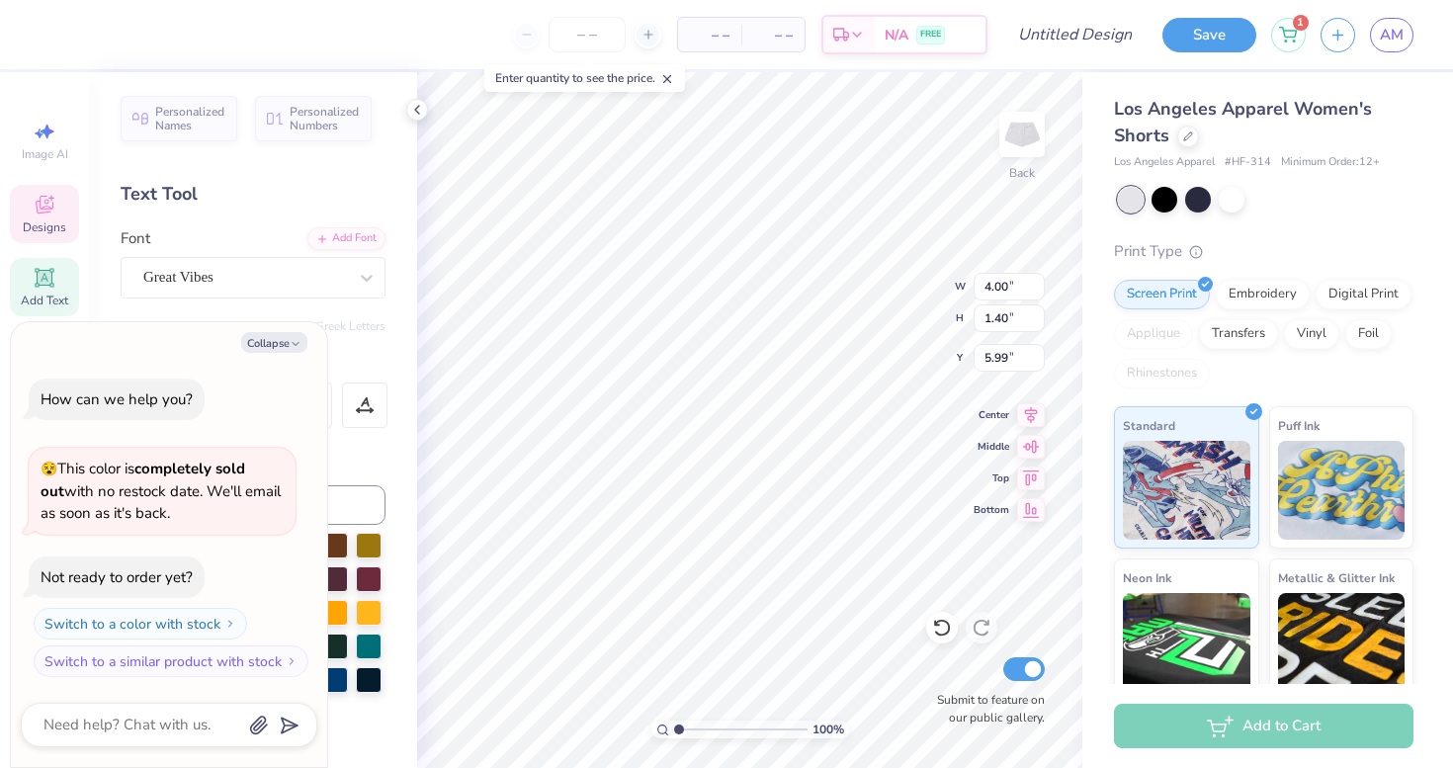
type input "5.27"
type textarea "x"
type input "4.25"
type textarea "x"
type input "4.49"
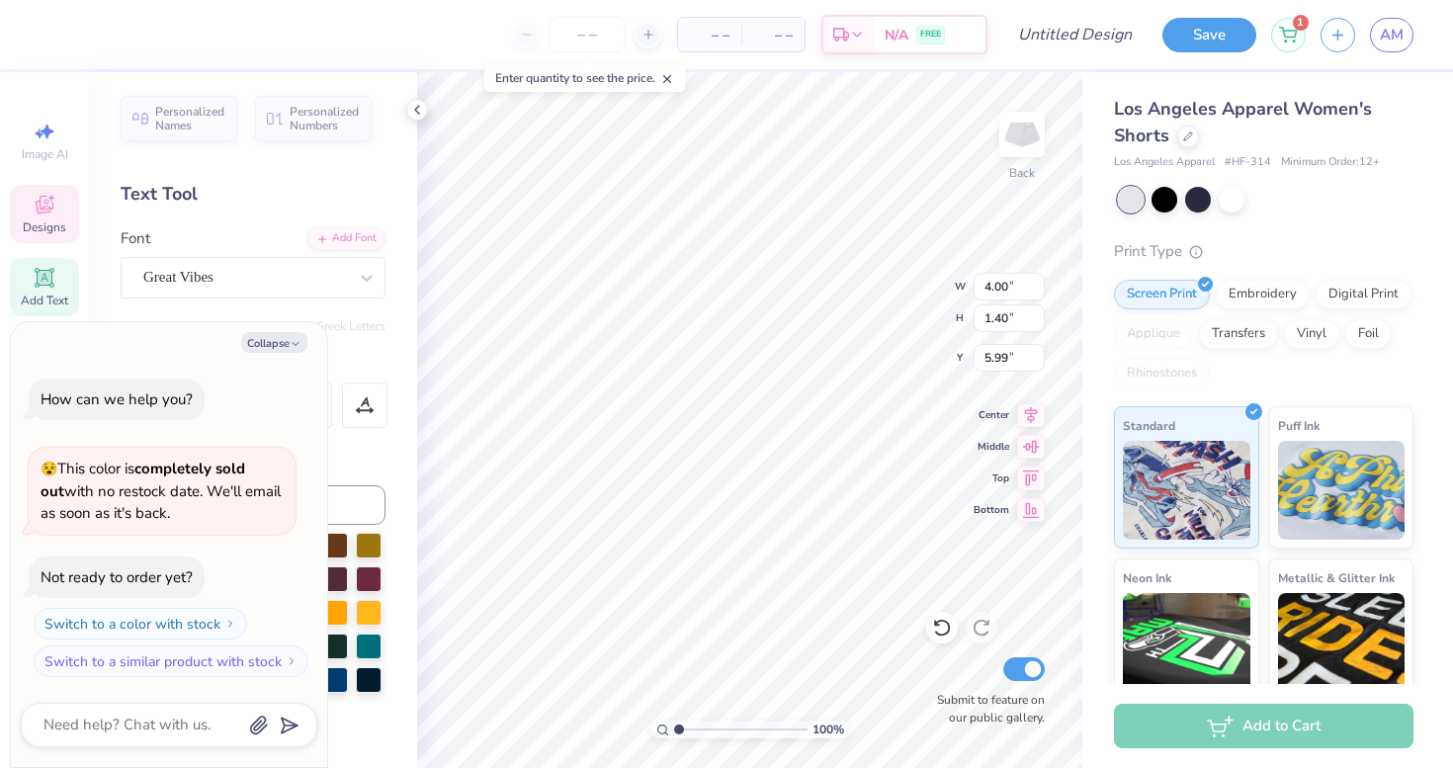
type textarea "x"
type input "5.81"
type textarea "x"
type input "2.64"
type input "1.32"
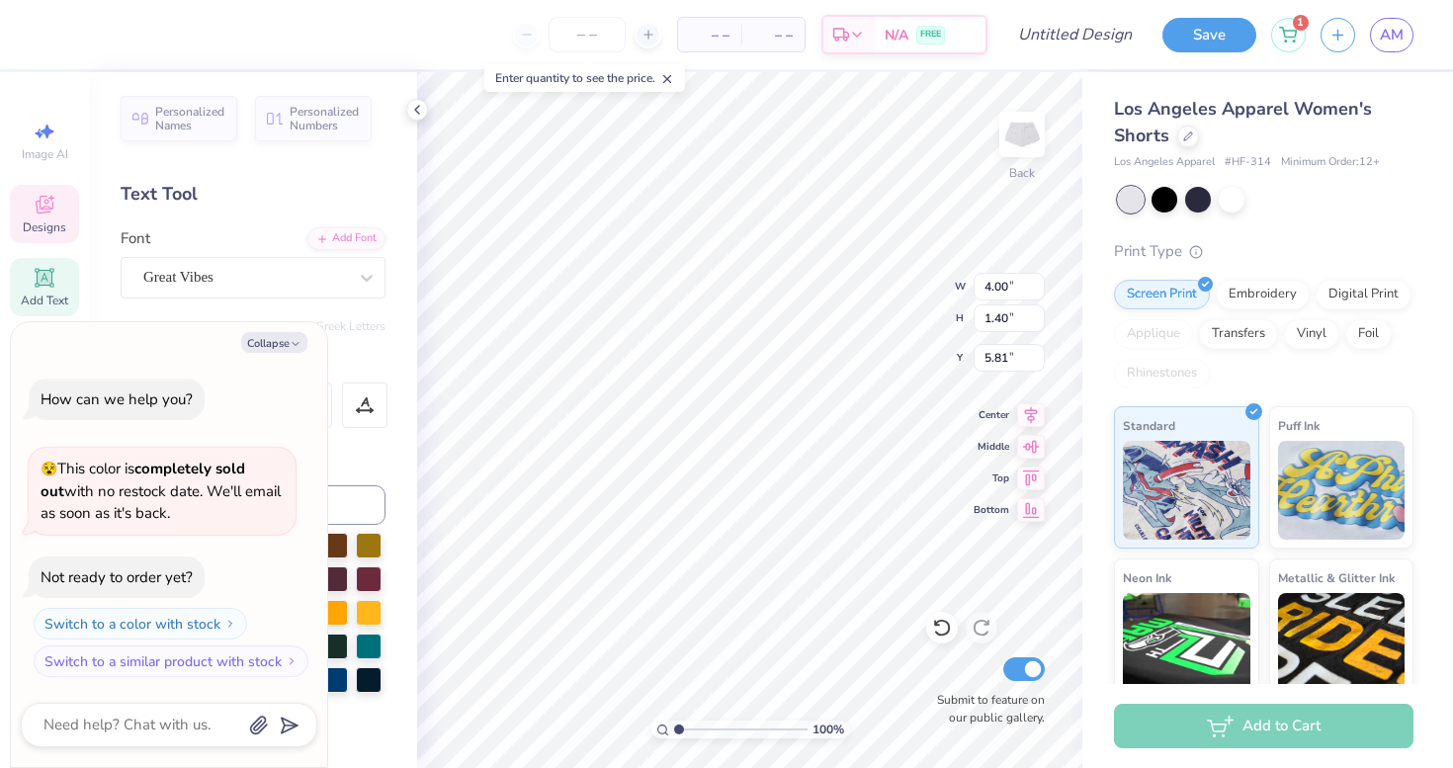
type input "4.49"
type textarea "x"
type input "4.00"
type input "1.40"
type input "5.81"
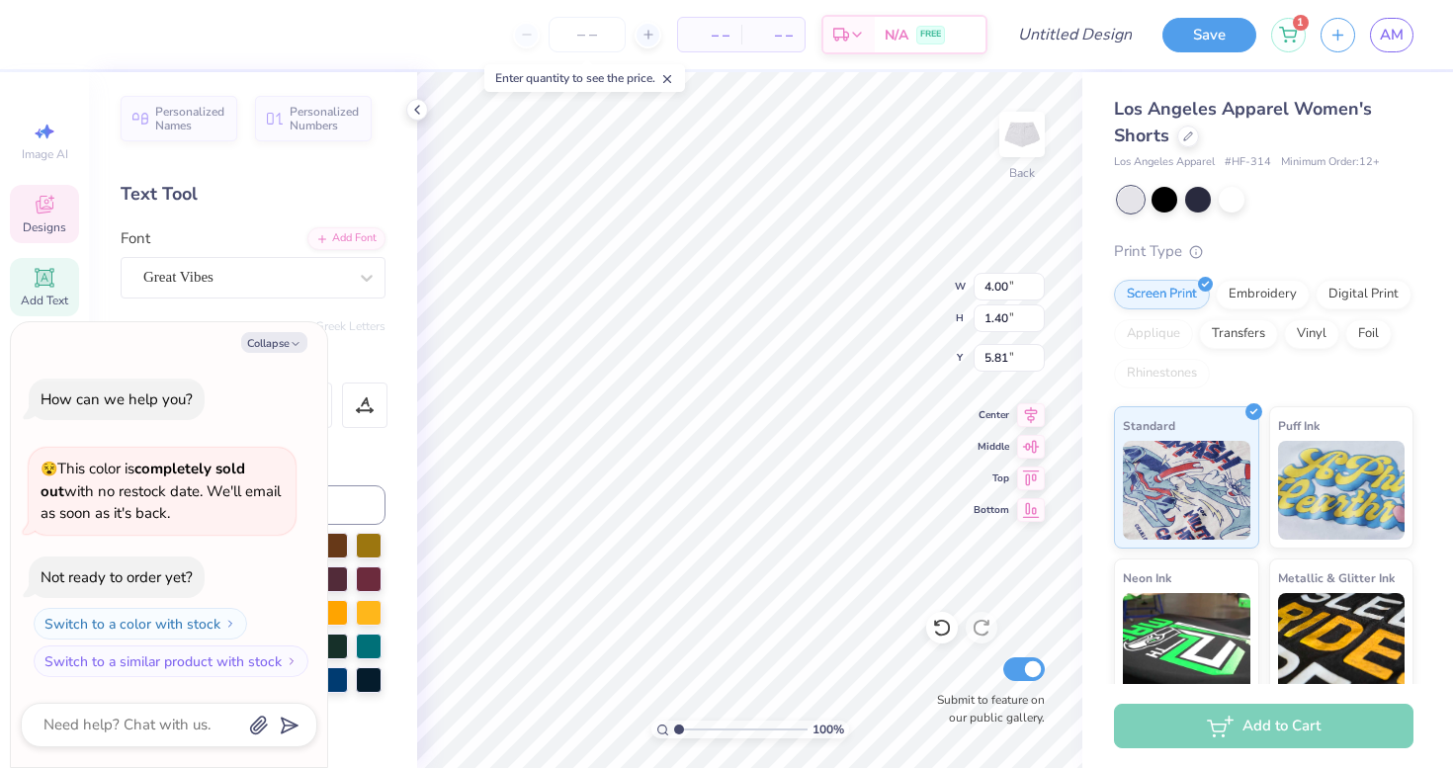
type textarea "x"
type input "5.51"
type textarea "x"
type input "2.64"
type input "1.32"
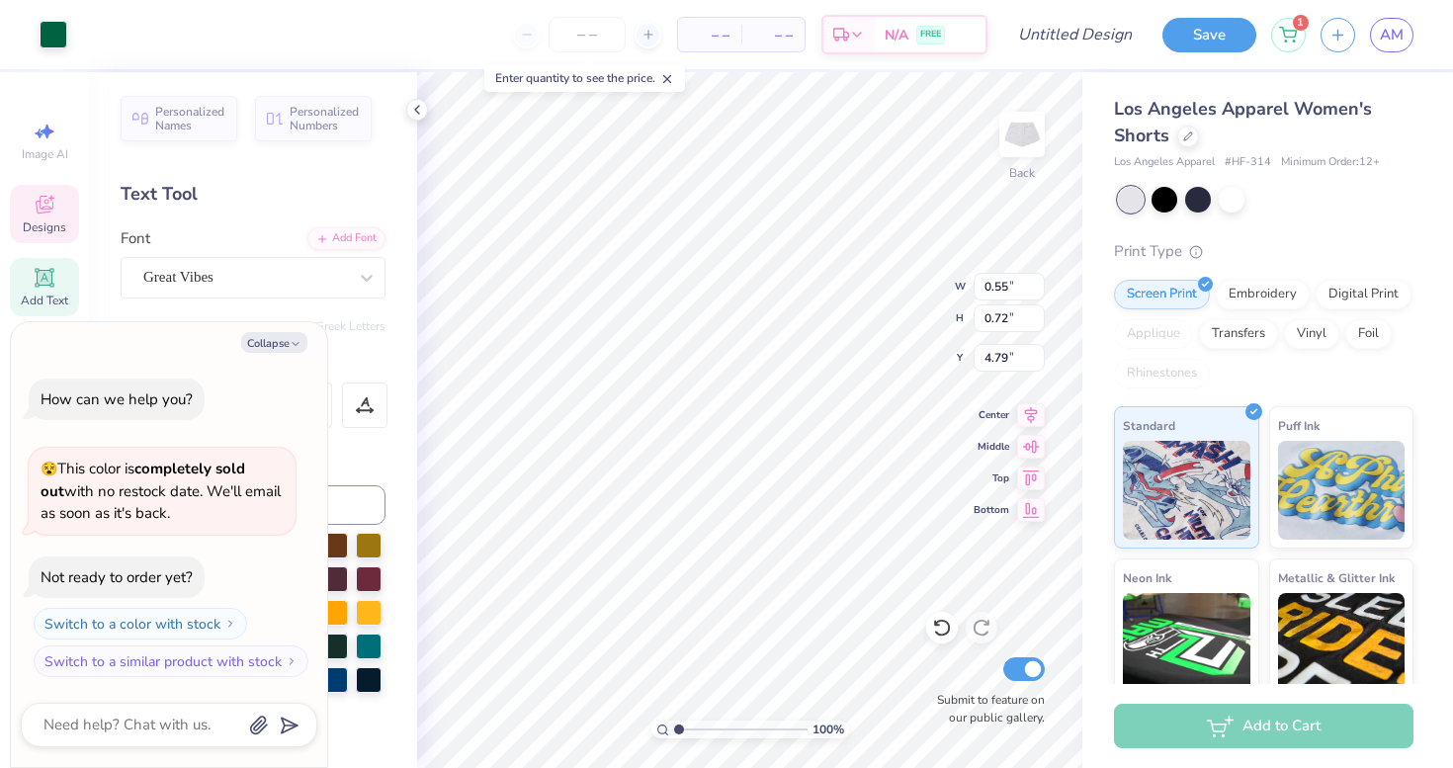
type input "4.49"
type textarea "x"
type input "0.55"
type input "0.72"
type input "4.79"
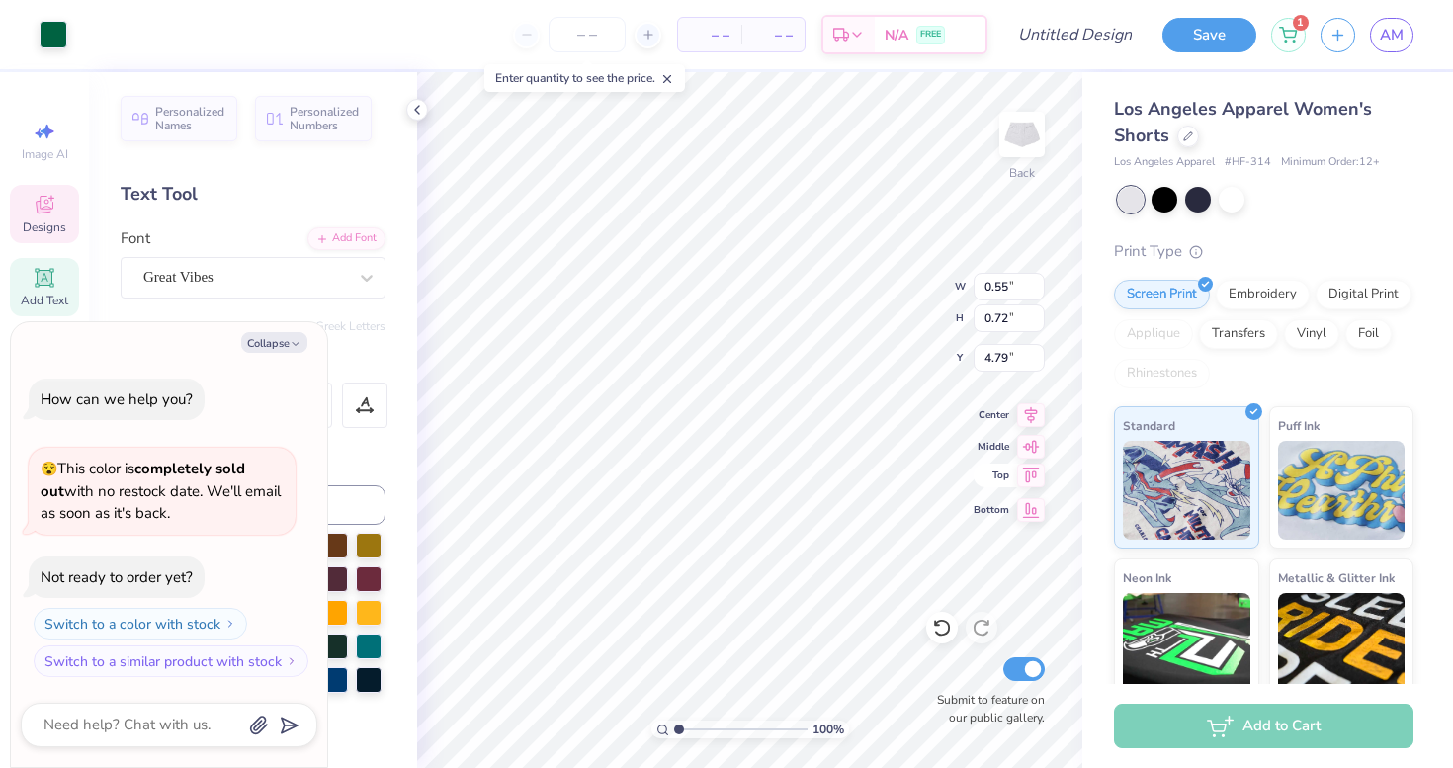
click at [977, 478] on div "100 % Back W 0.55 0.55 " H 0.72 0.72 " Y 4.79 4.79 " Center Middle Top Bottom S…" at bounding box center [749, 420] width 665 height 696
type textarea "x"
type input "5.49"
type textarea "x"
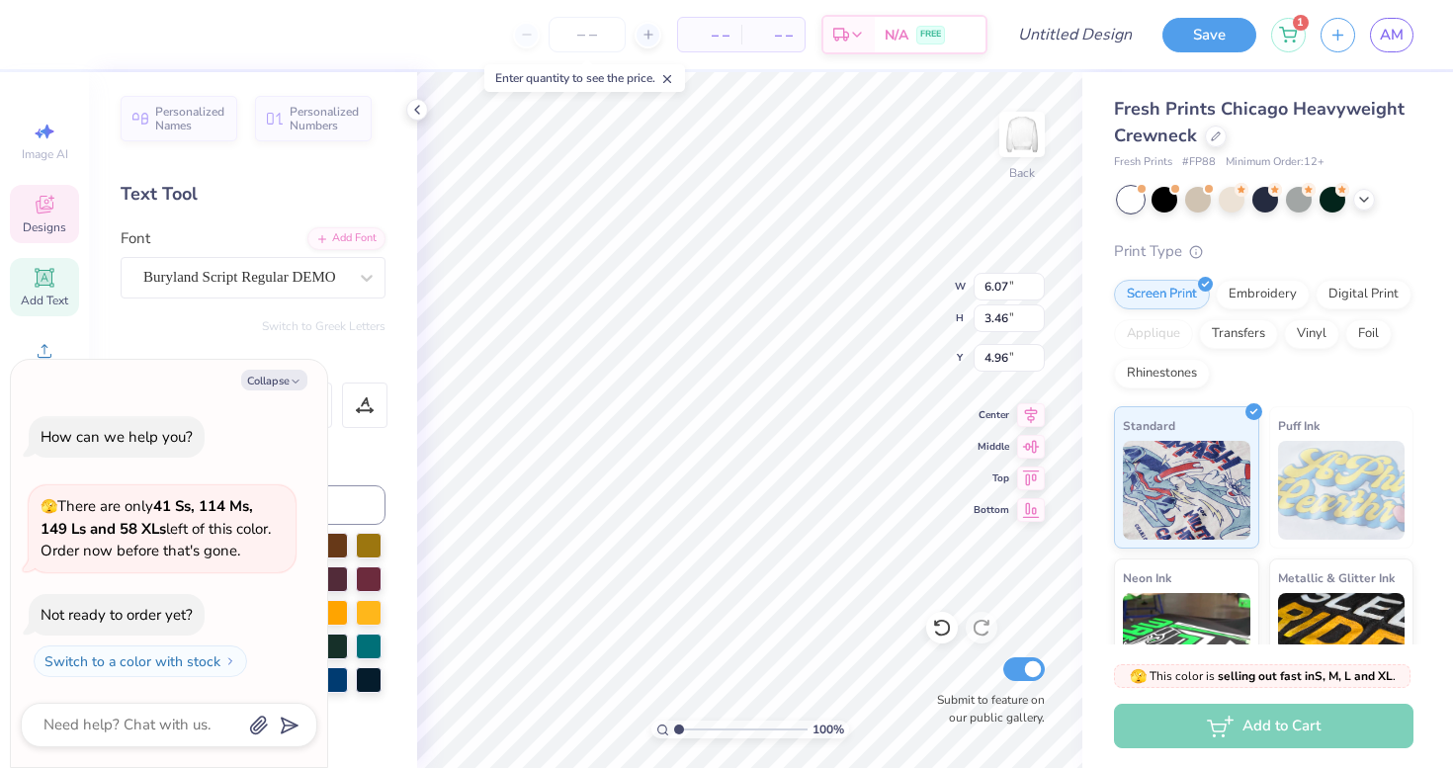
type textarea "x"
type textarea "S"
type textarea "x"
type textarea "Su"
type textarea "x"
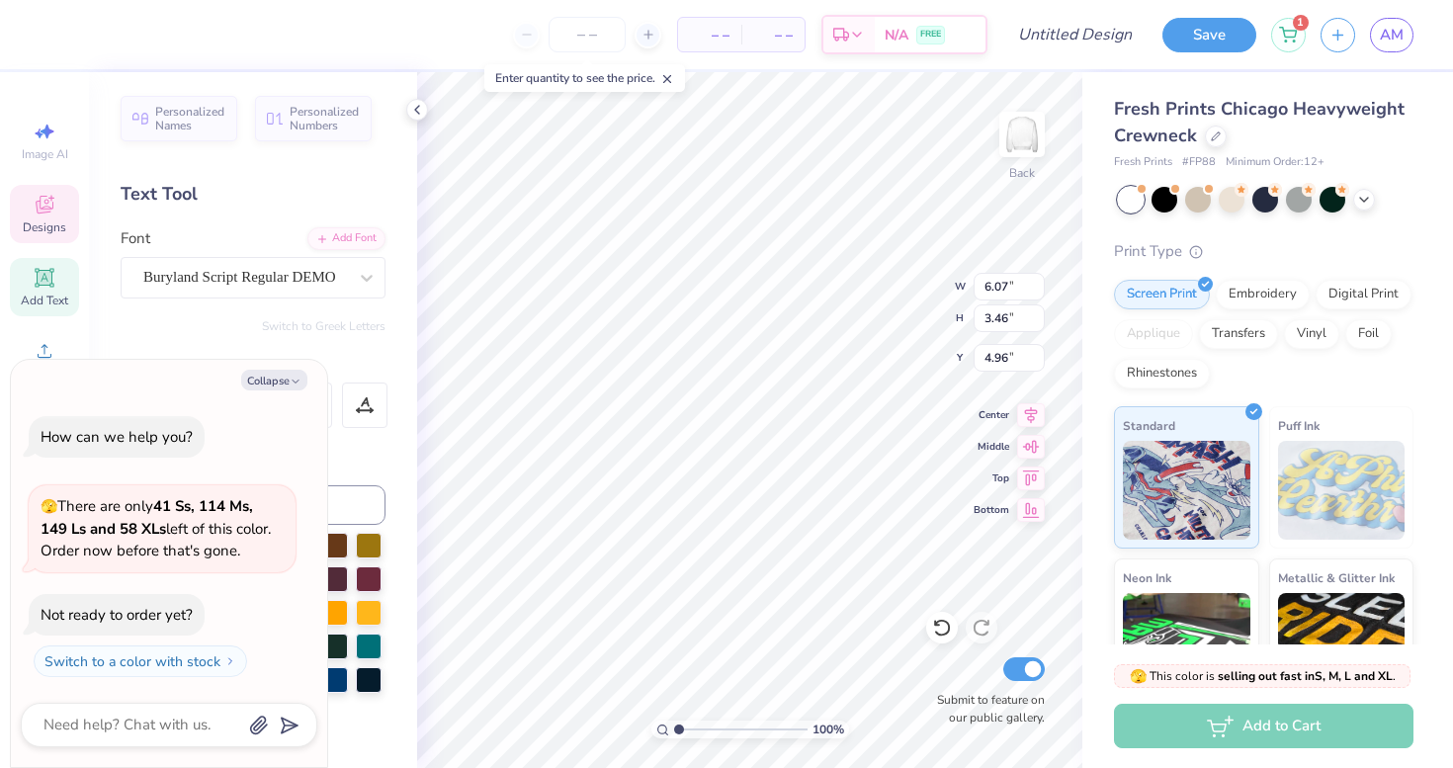
type textarea "Sup"
type textarea "x"
type textarea "Supe"
type textarea "x"
type textarea "Super"
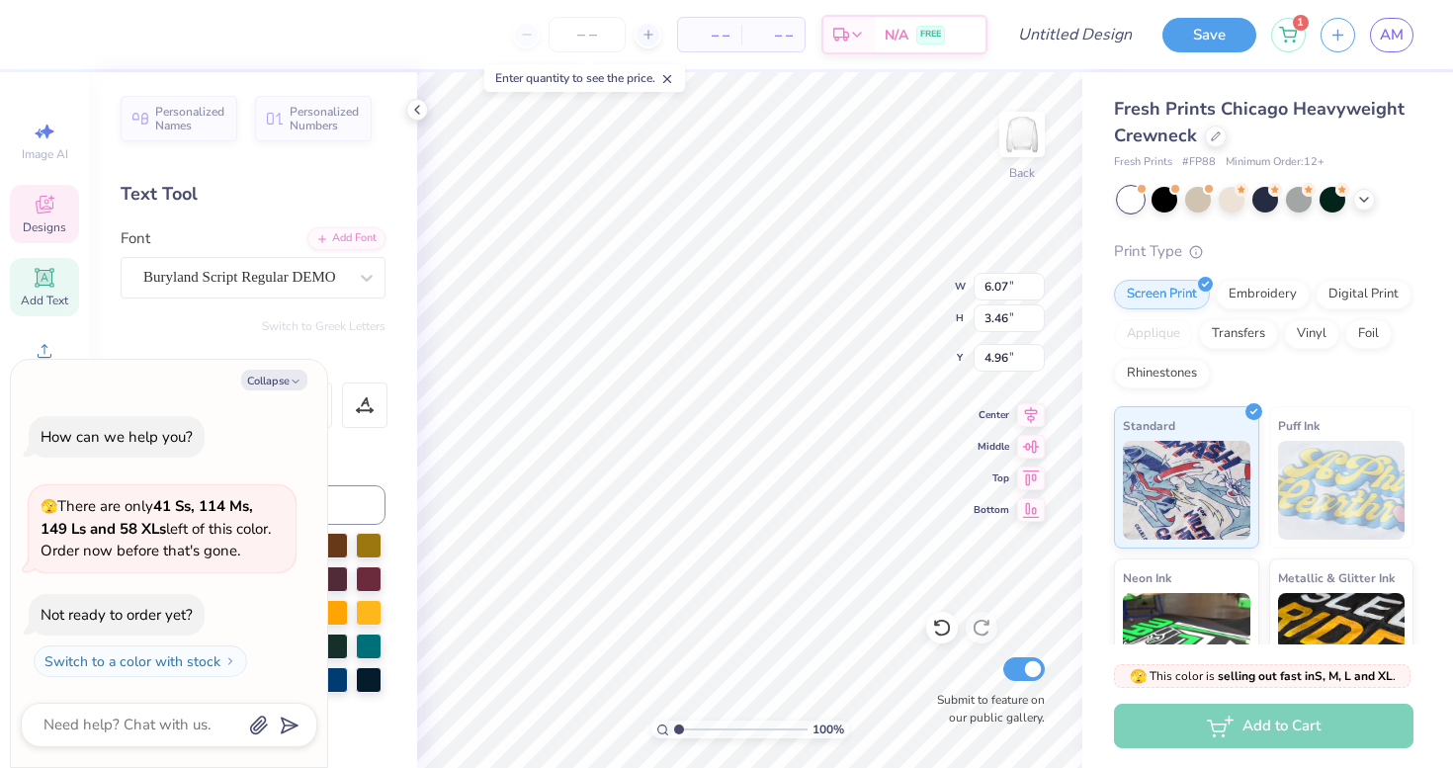
type textarea "x"
type input "8.10"
type input "4.46"
type input "7.47"
type textarea "x"
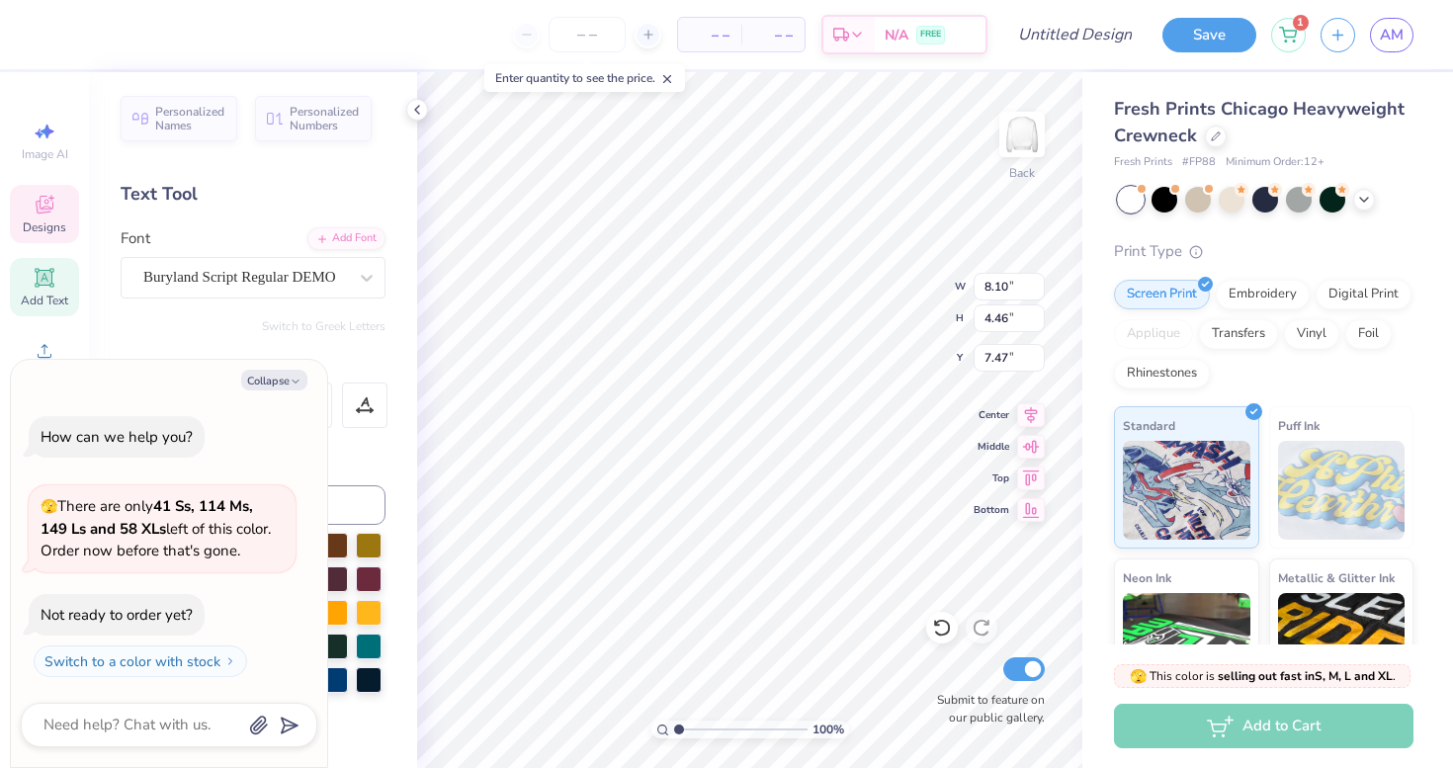
type textarea "S"
type textarea "x"
type textarea "Se"
type textarea "x"
type textarea "Sen"
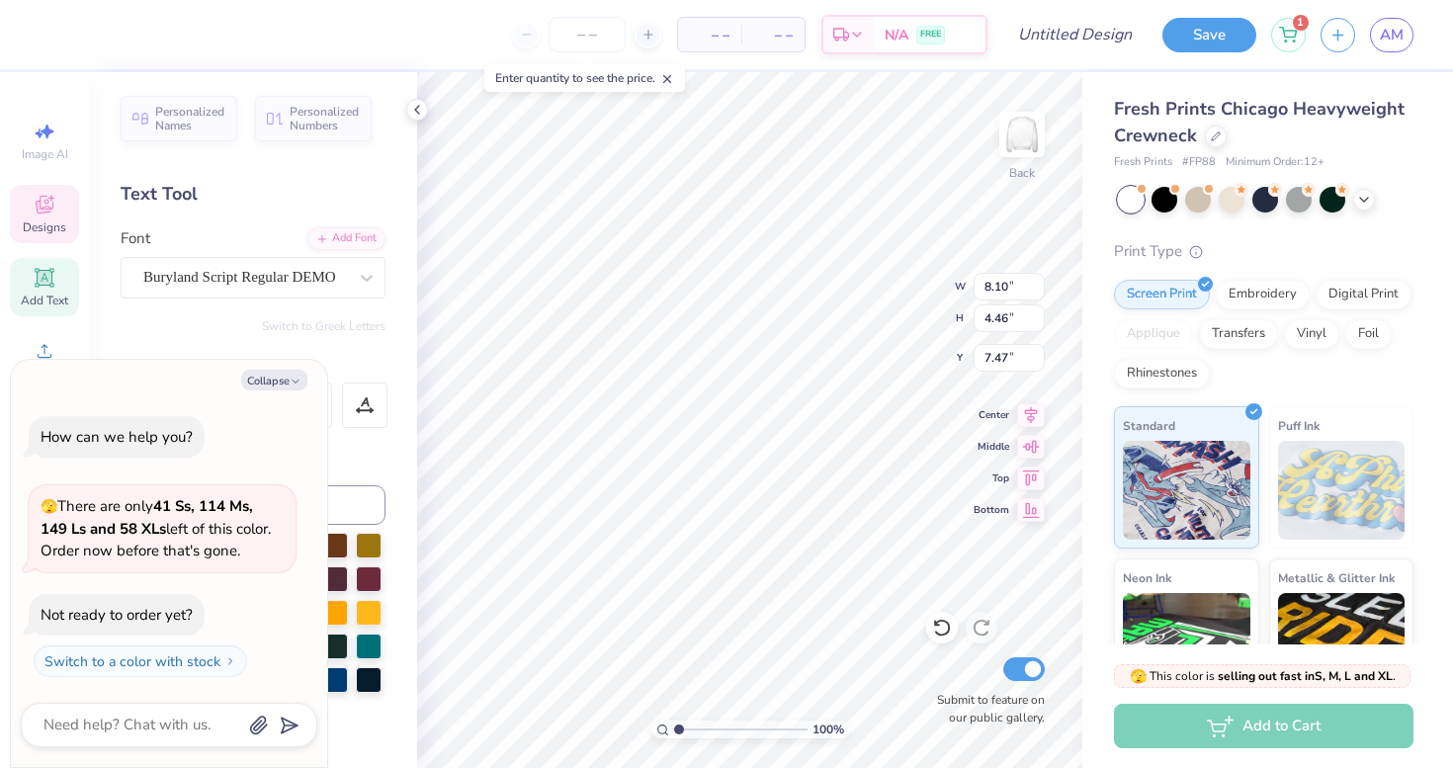
type textarea "x"
type textarea "Seni"
type textarea "x"
type textarea "Senior"
type textarea "x"
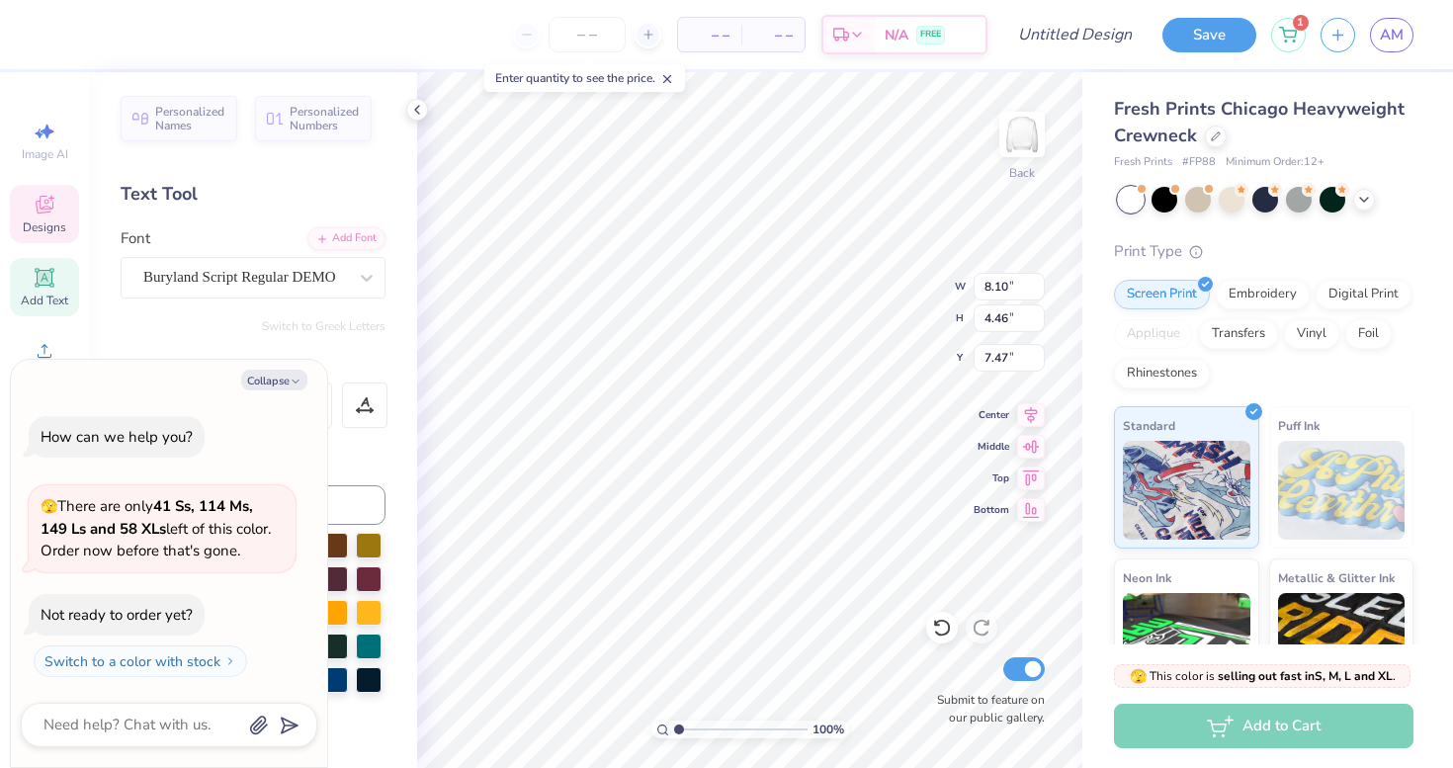
type textarea "Seniors"
type textarea "x"
type textarea "Seniors"
click at [57, 21] on div at bounding box center [54, 33] width 28 height 28
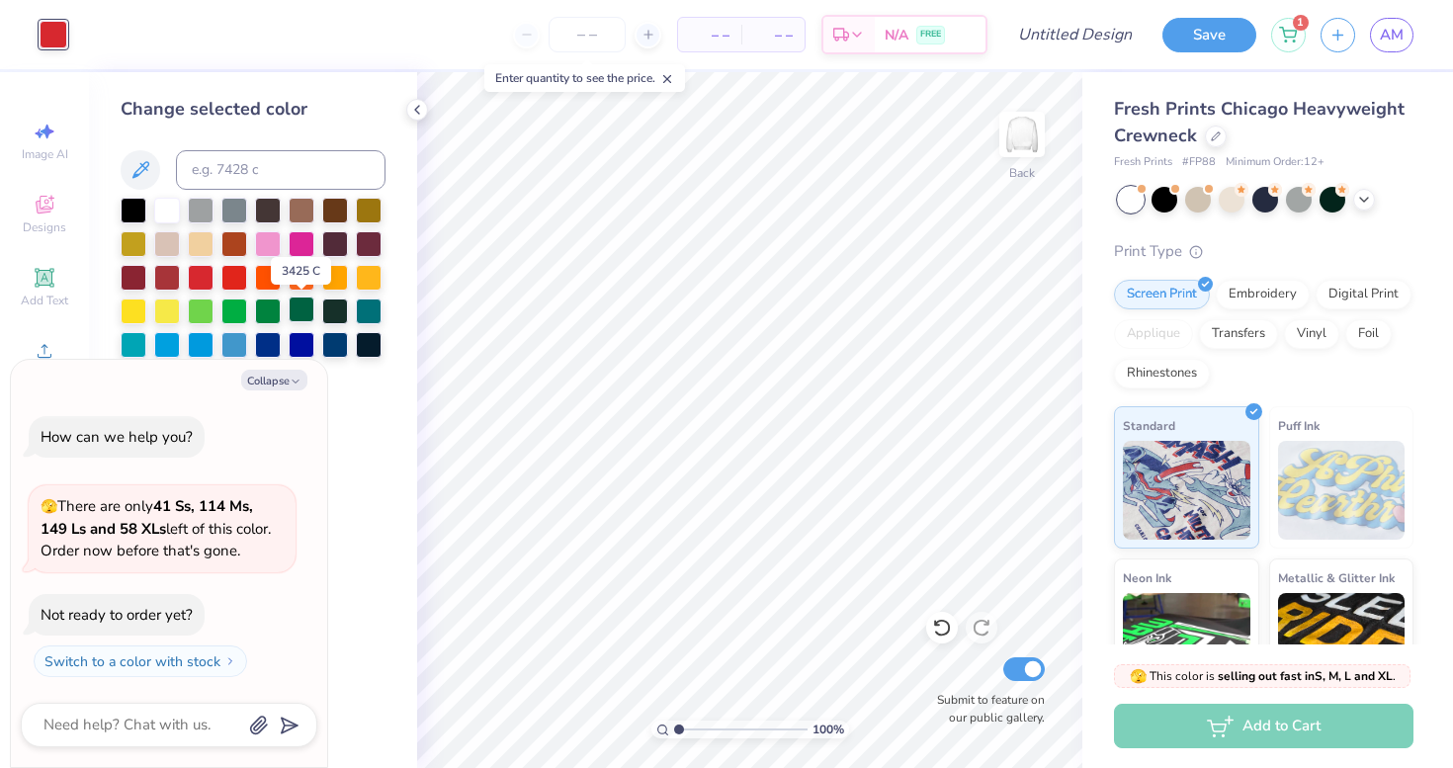
click at [299, 316] on div at bounding box center [302, 309] width 26 height 26
click at [330, 318] on div at bounding box center [335, 309] width 26 height 26
click at [309, 316] on div at bounding box center [302, 309] width 26 height 26
click at [1219, 137] on div at bounding box center [1216, 135] width 22 height 22
type textarea "x"
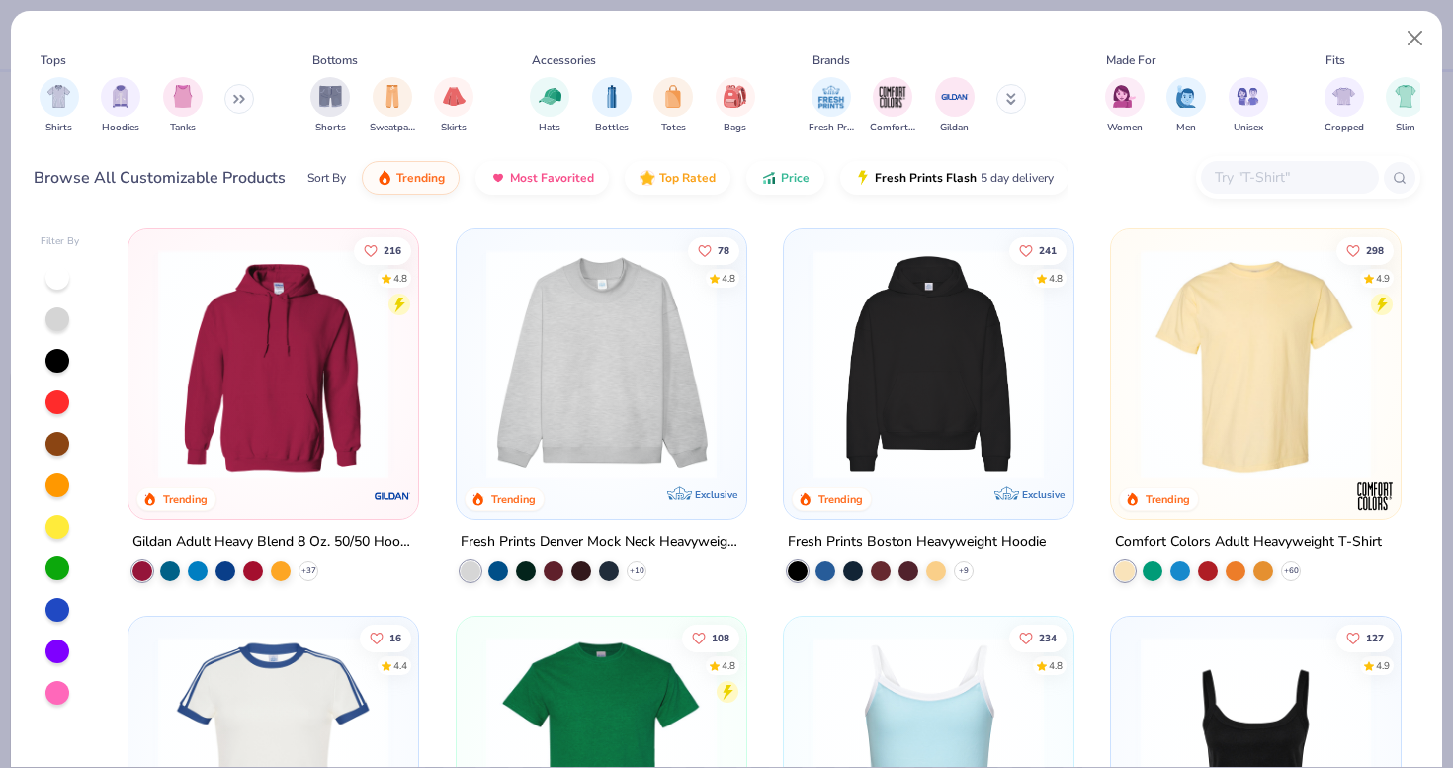
click at [1272, 175] on input "text" at bounding box center [1288, 177] width 152 height 23
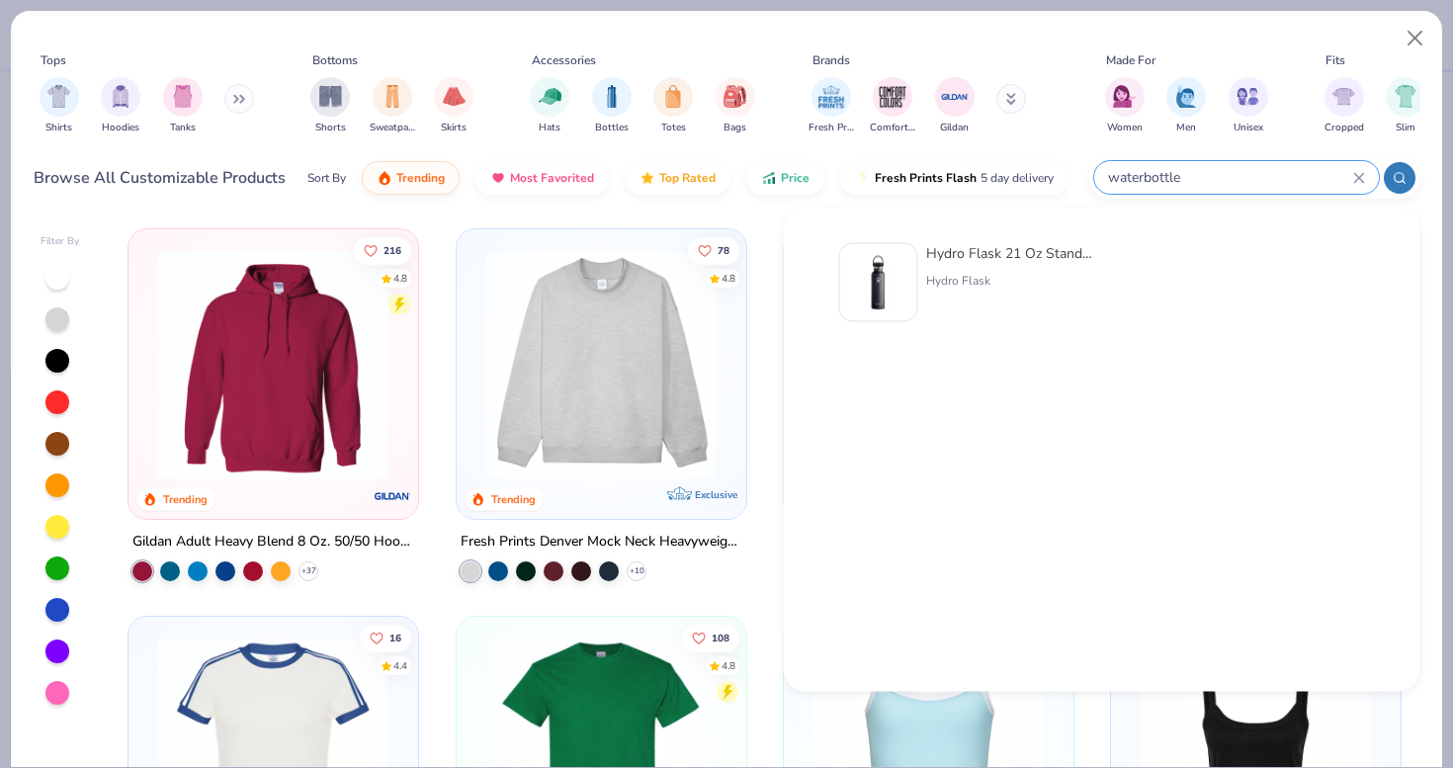
type input "waterbottle"
click at [1002, 275] on div "Hydro Flask" at bounding box center [1009, 281] width 166 height 18
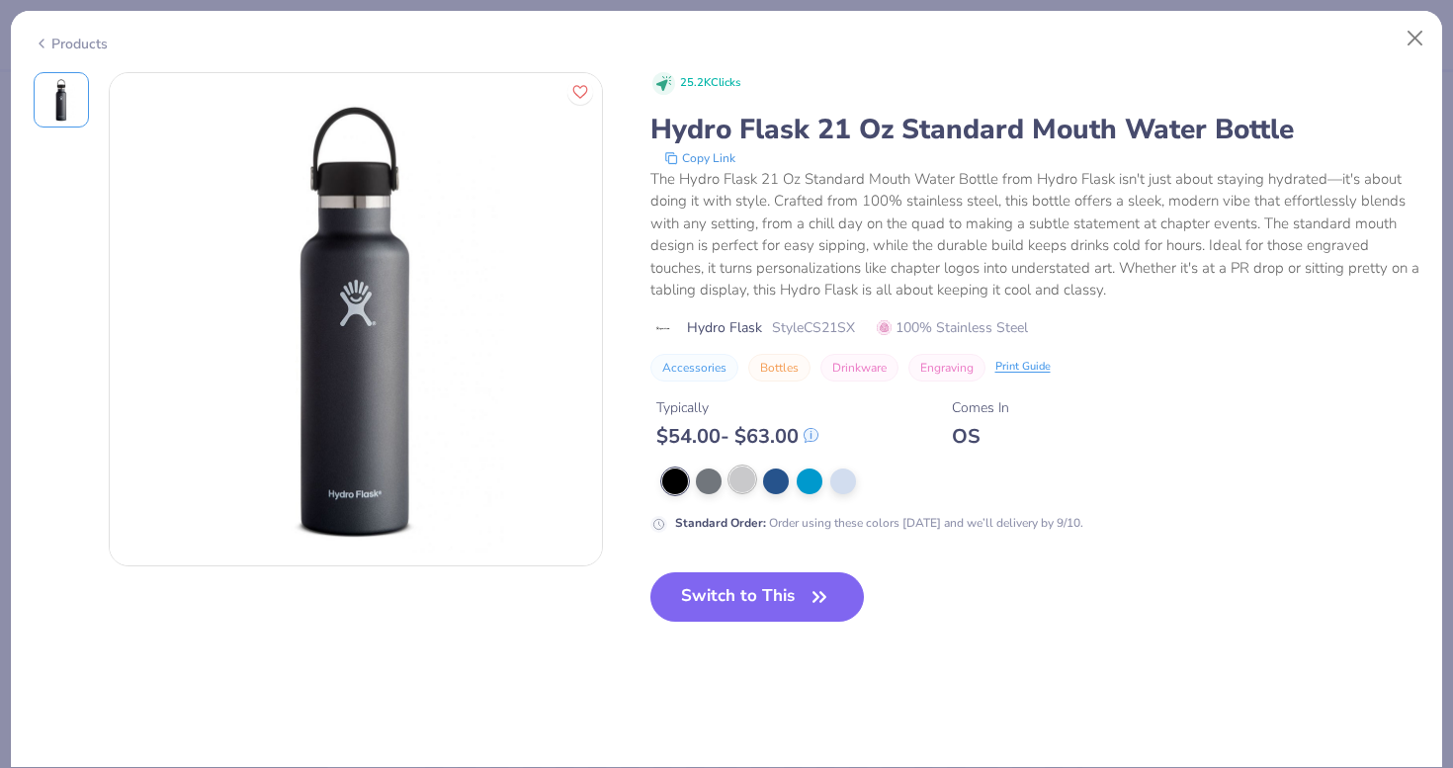
click at [736, 489] on div at bounding box center [742, 479] width 26 height 26
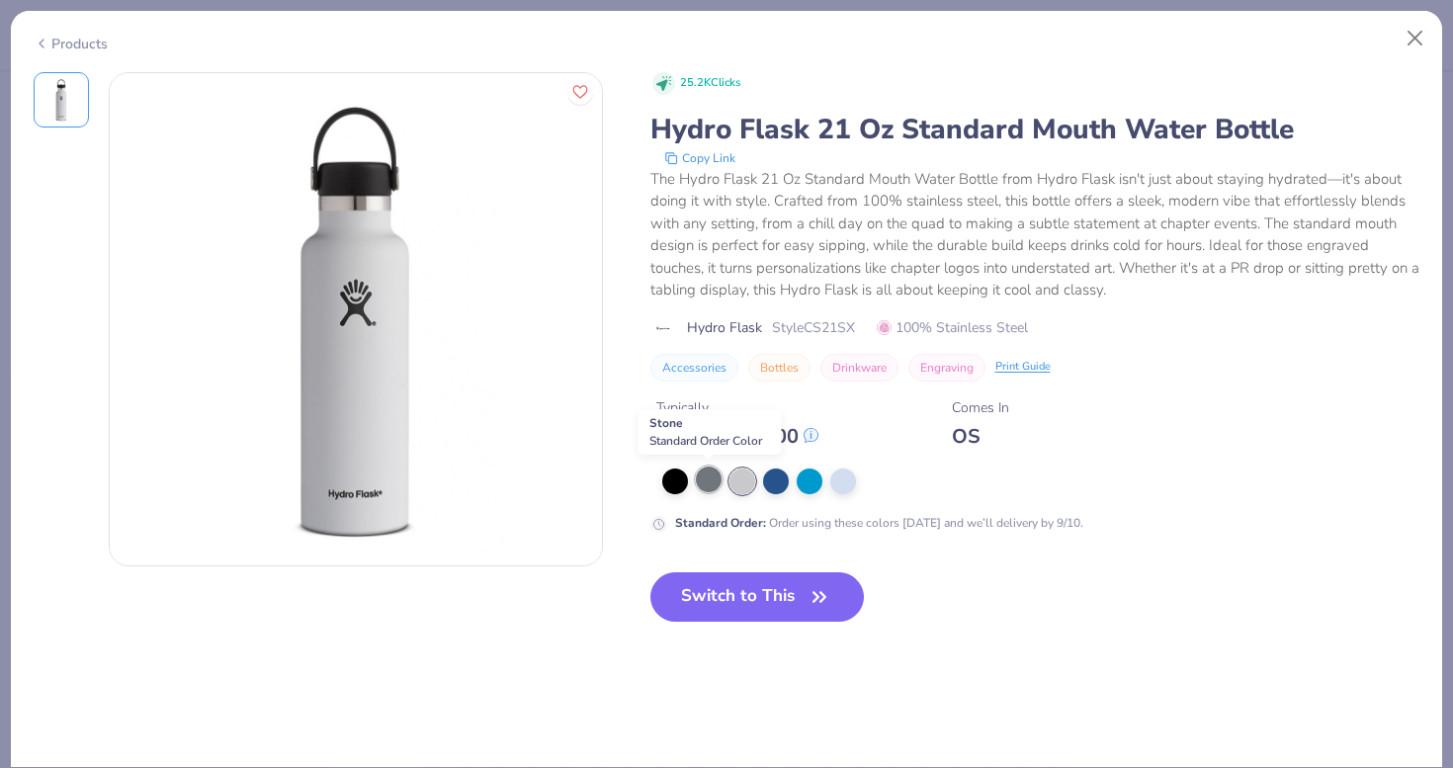
click at [711, 483] on div at bounding box center [709, 479] width 26 height 26
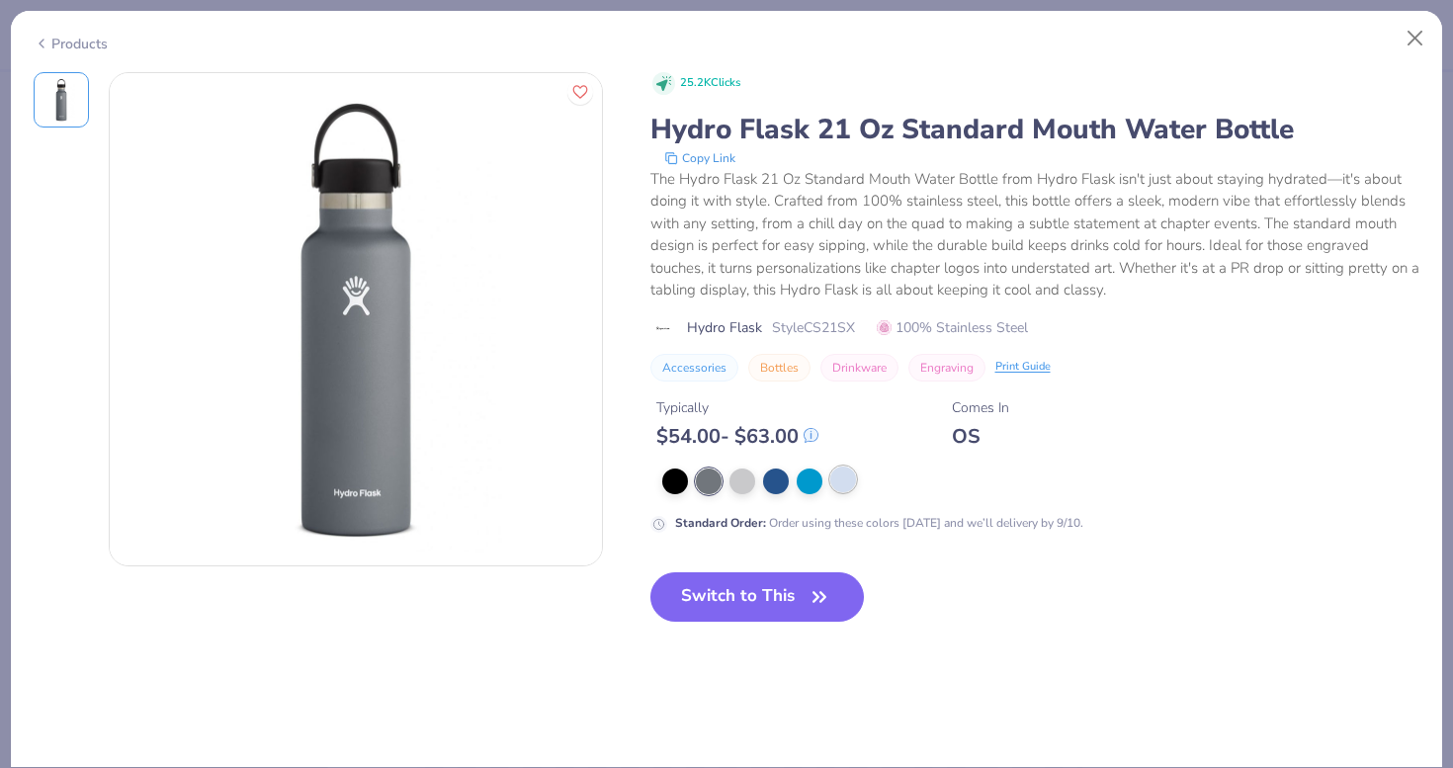
click at [836, 474] on div at bounding box center [843, 479] width 26 height 26
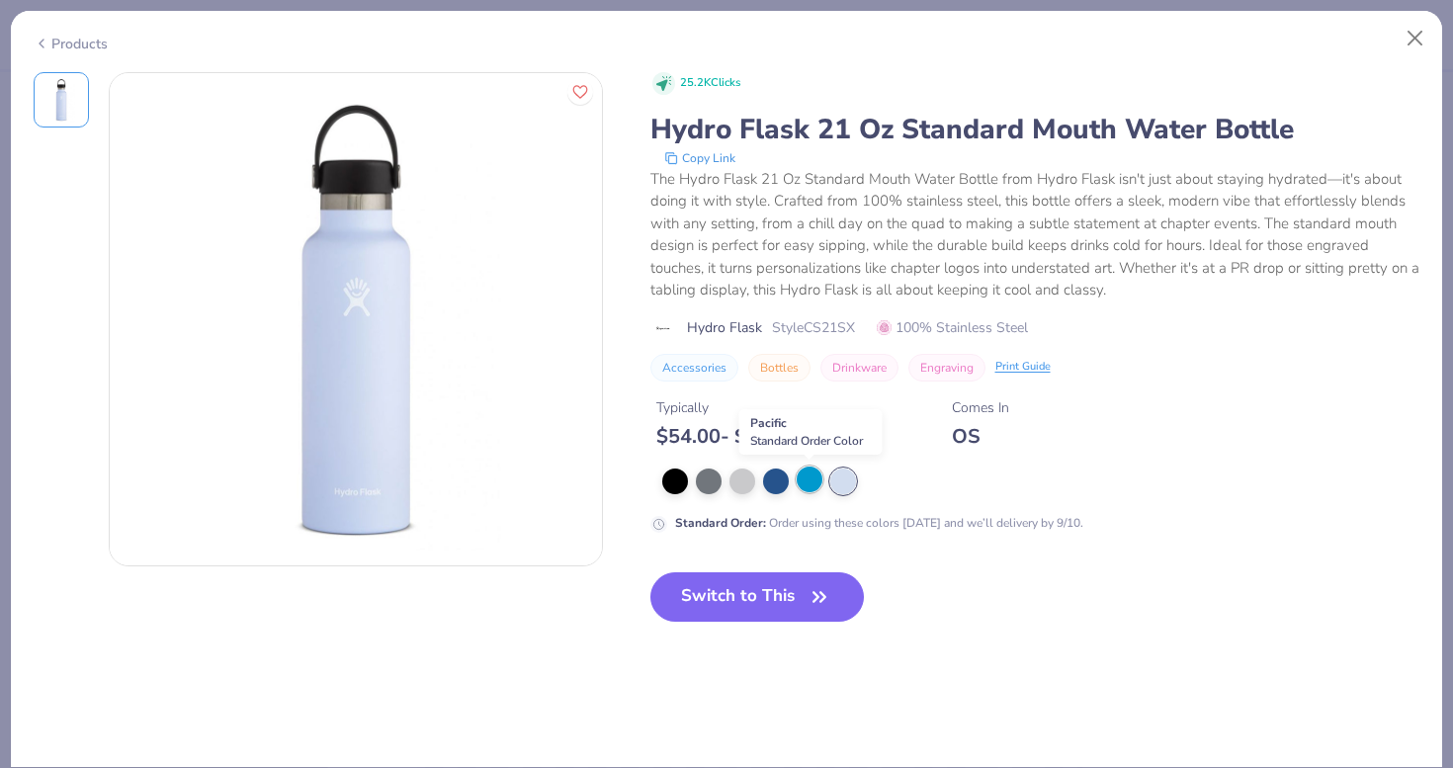
click at [813, 483] on div at bounding box center [809, 479] width 26 height 26
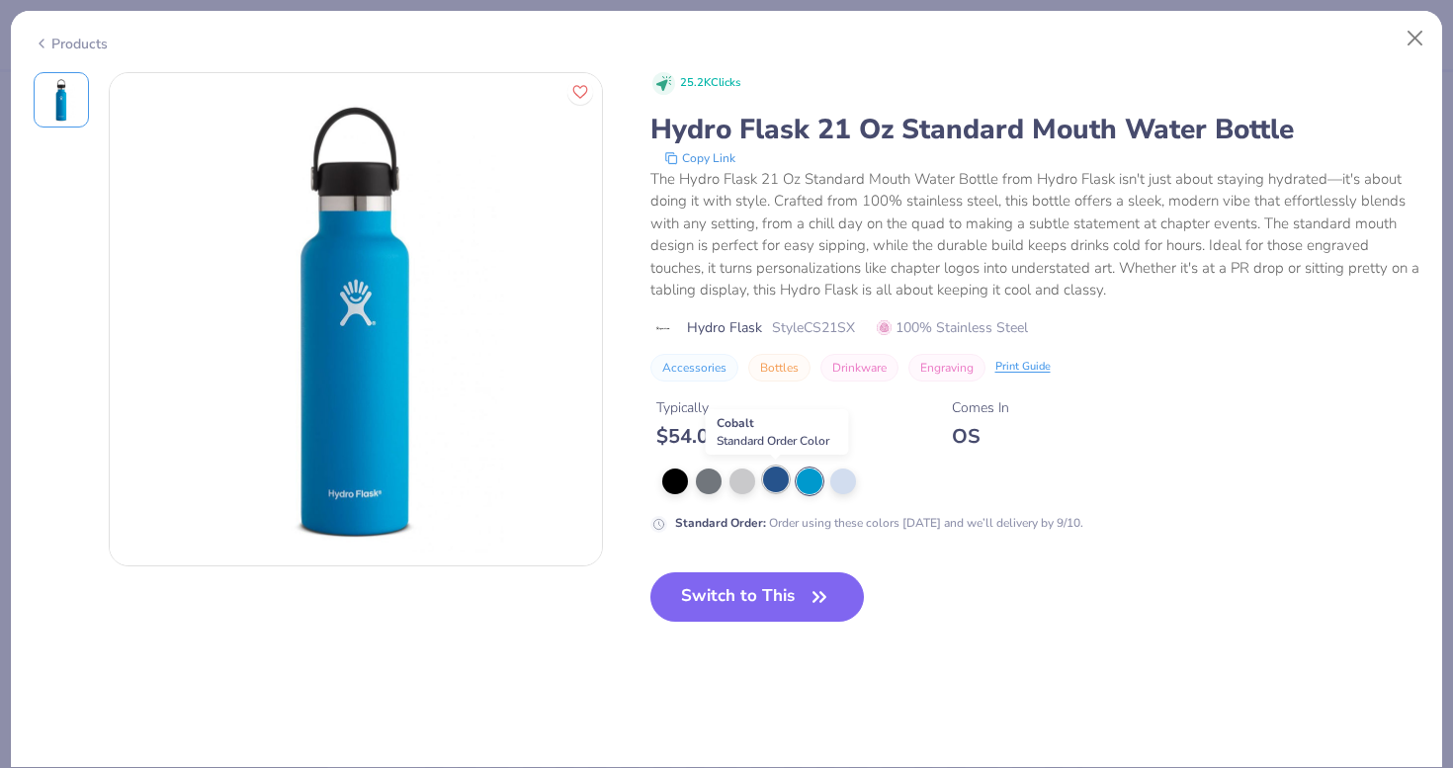
click at [766, 482] on div at bounding box center [776, 479] width 26 height 26
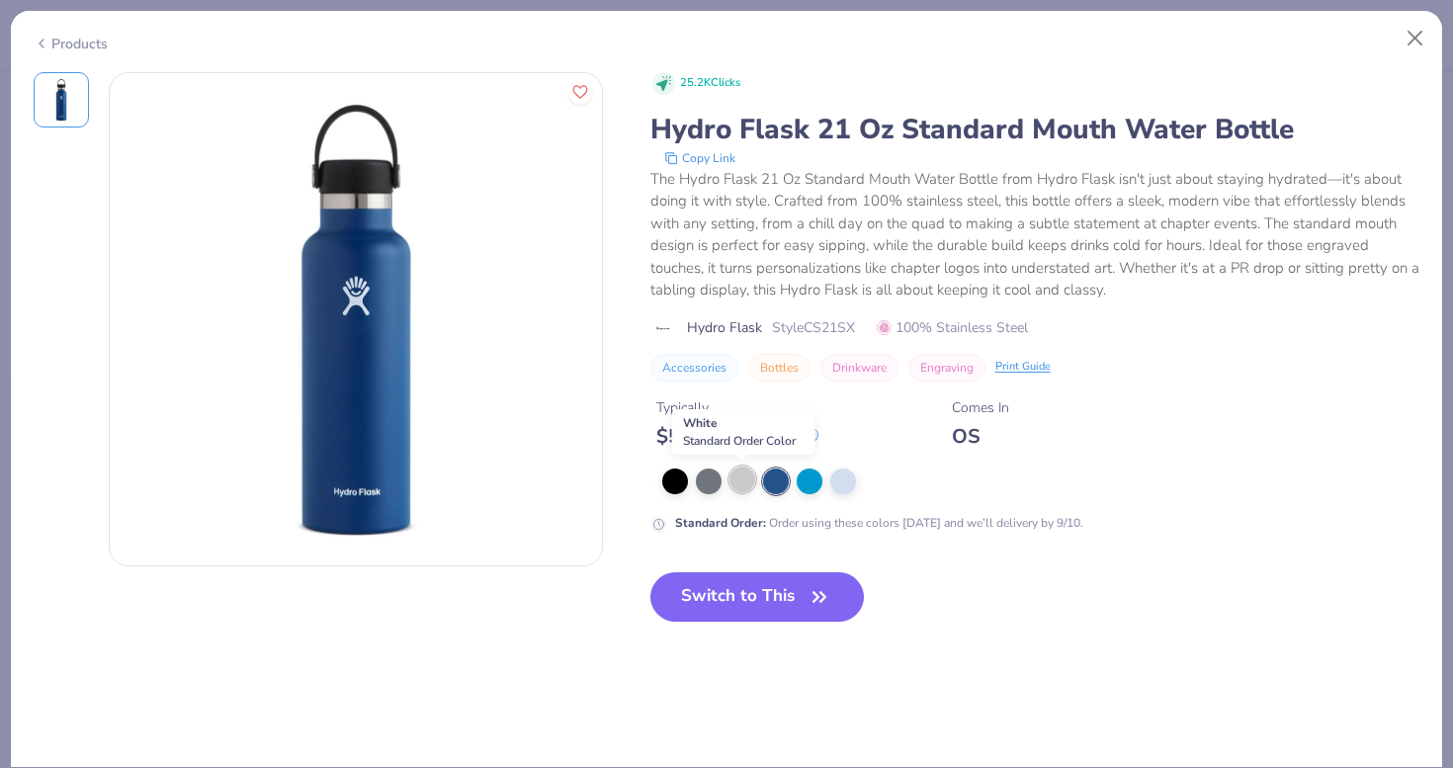
click at [729, 483] on div at bounding box center [742, 479] width 26 height 26
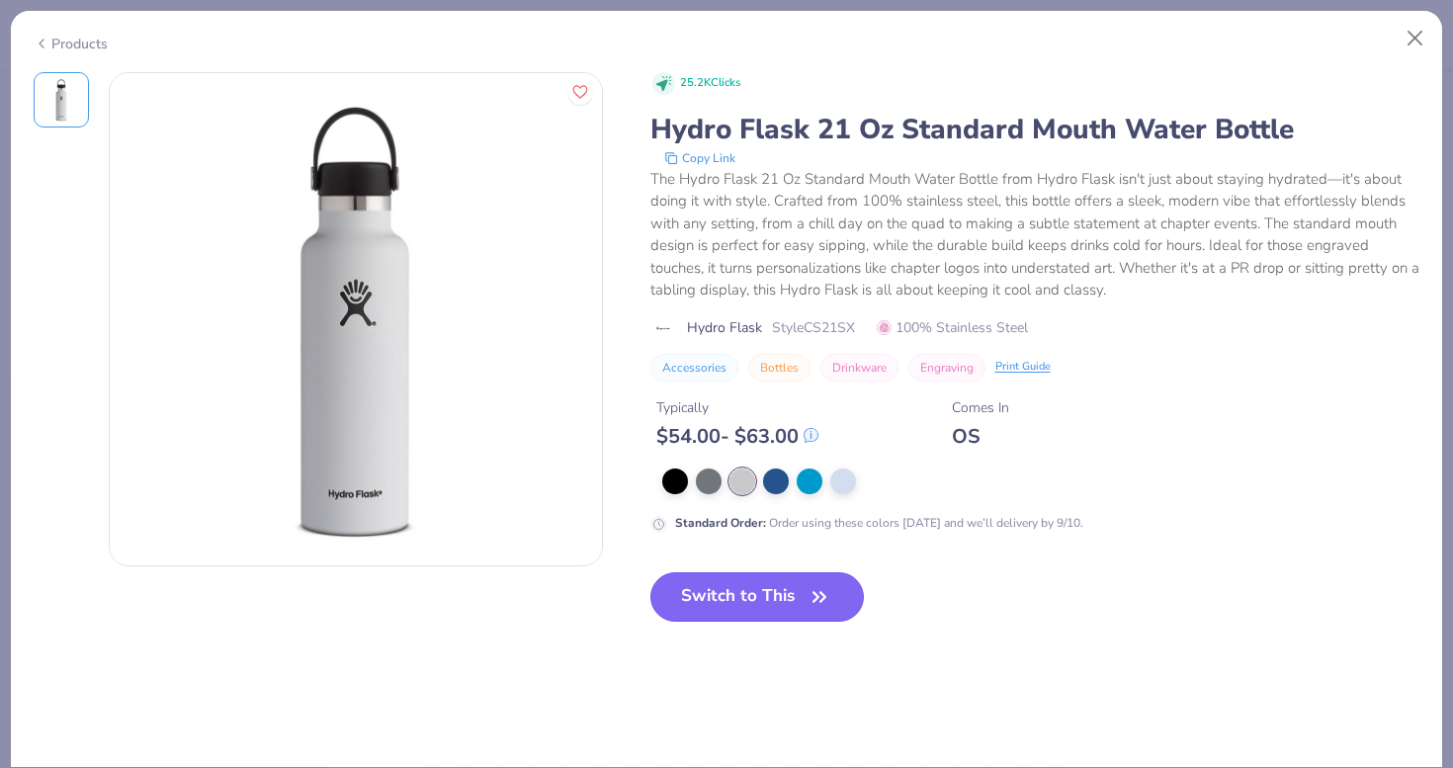
click at [738, 593] on button "Switch to This" at bounding box center [757, 596] width 214 height 49
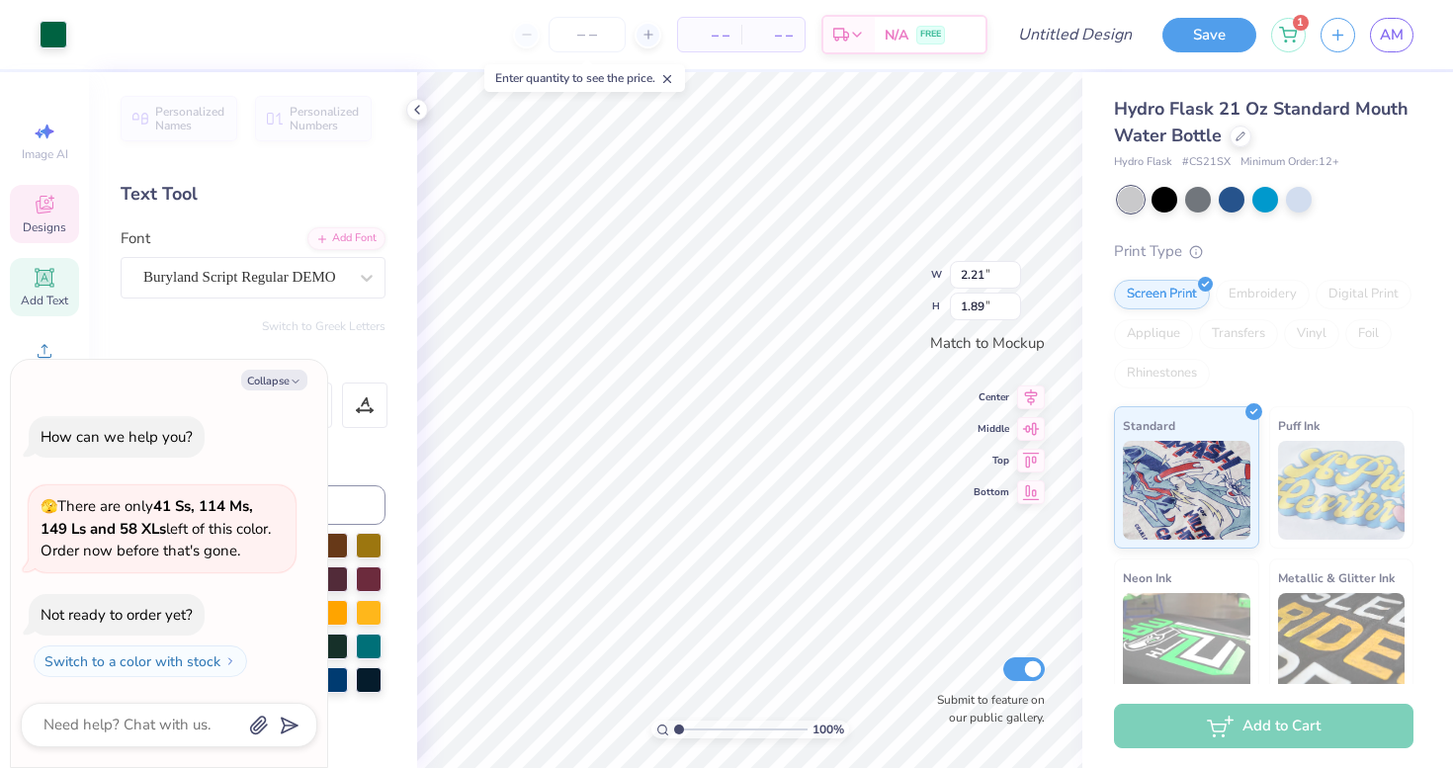
type textarea "x"
type input "1.55"
type input "0.77"
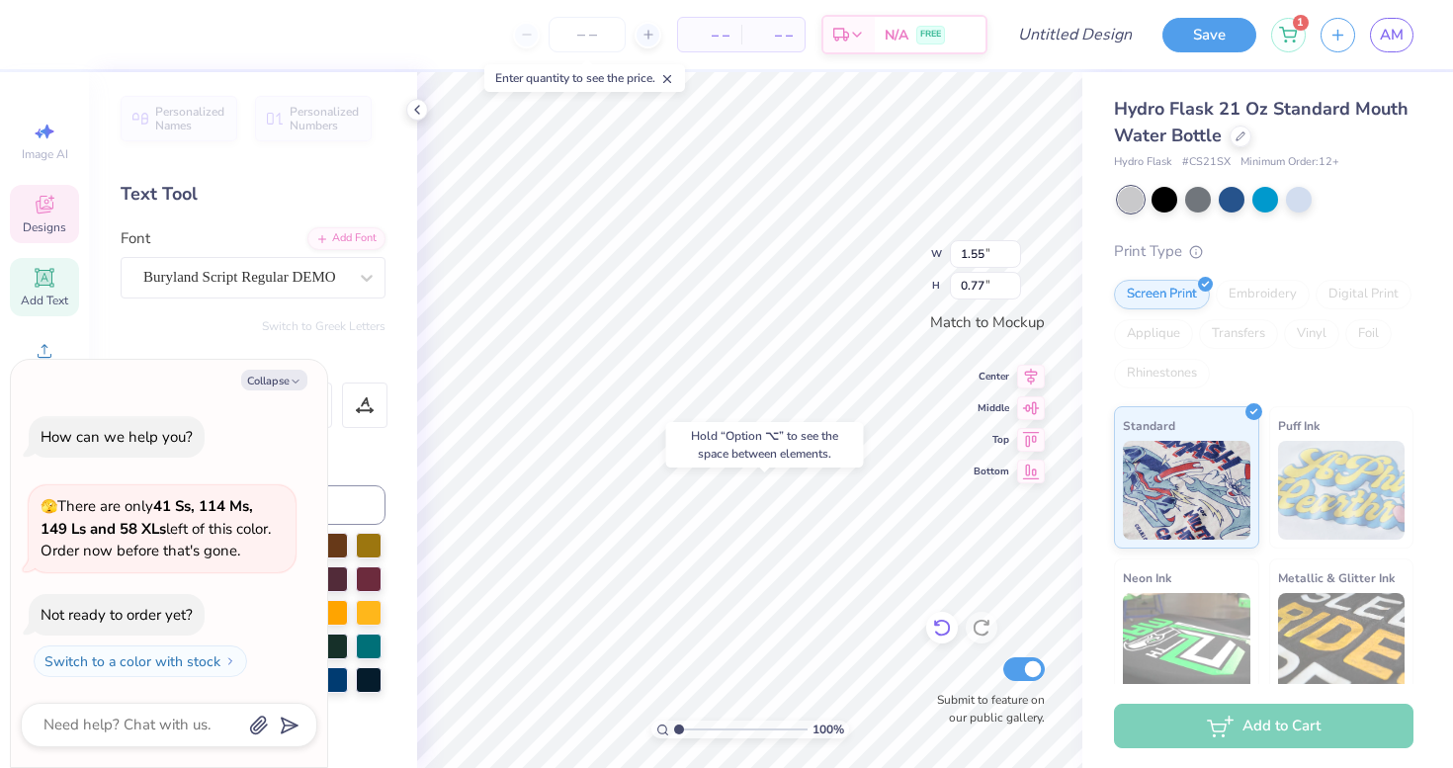
click at [951, 620] on icon at bounding box center [942, 628] width 20 height 20
type textarea "x"
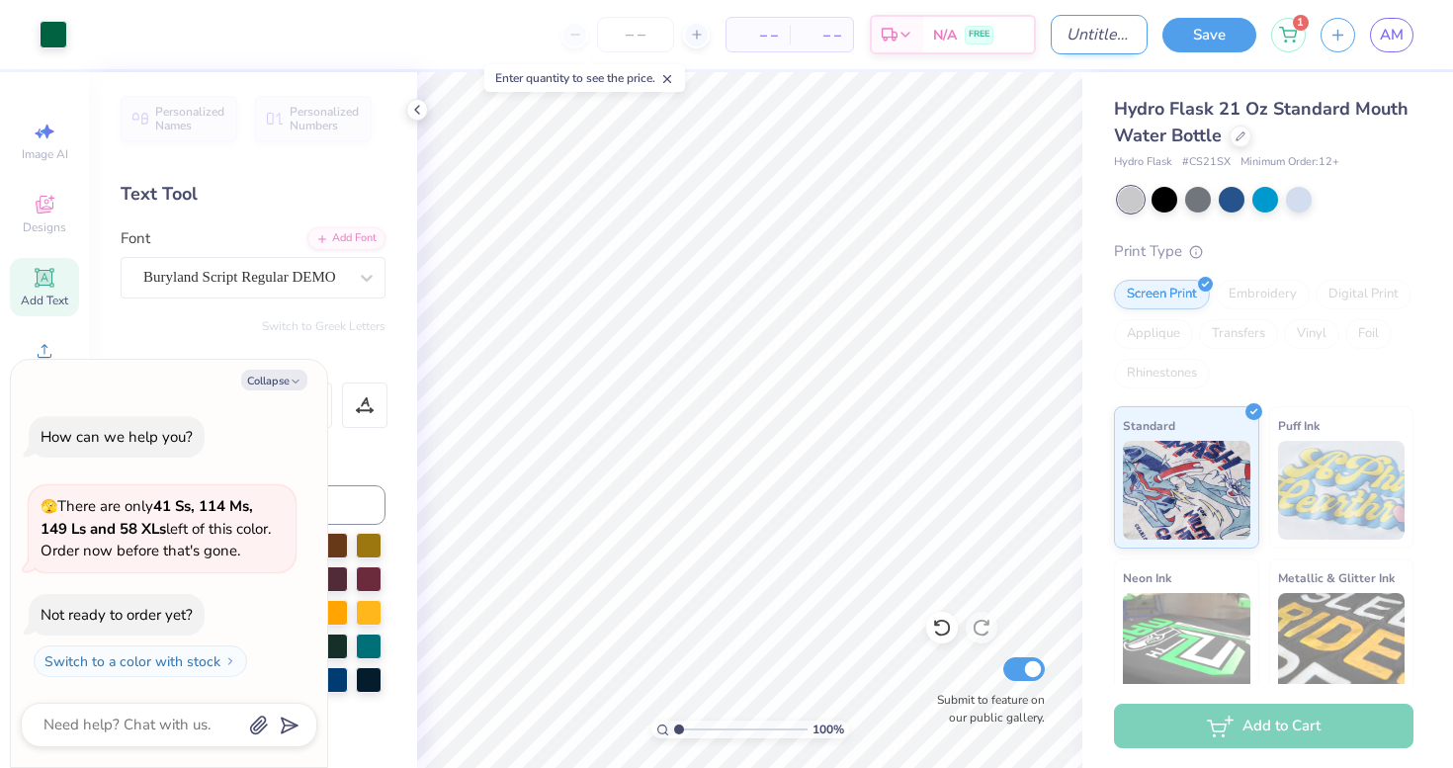
click at [1103, 36] on input "Design Title" at bounding box center [1098, 35] width 97 height 40
type input "w"
type textarea "x"
type input "wa"
type textarea "x"
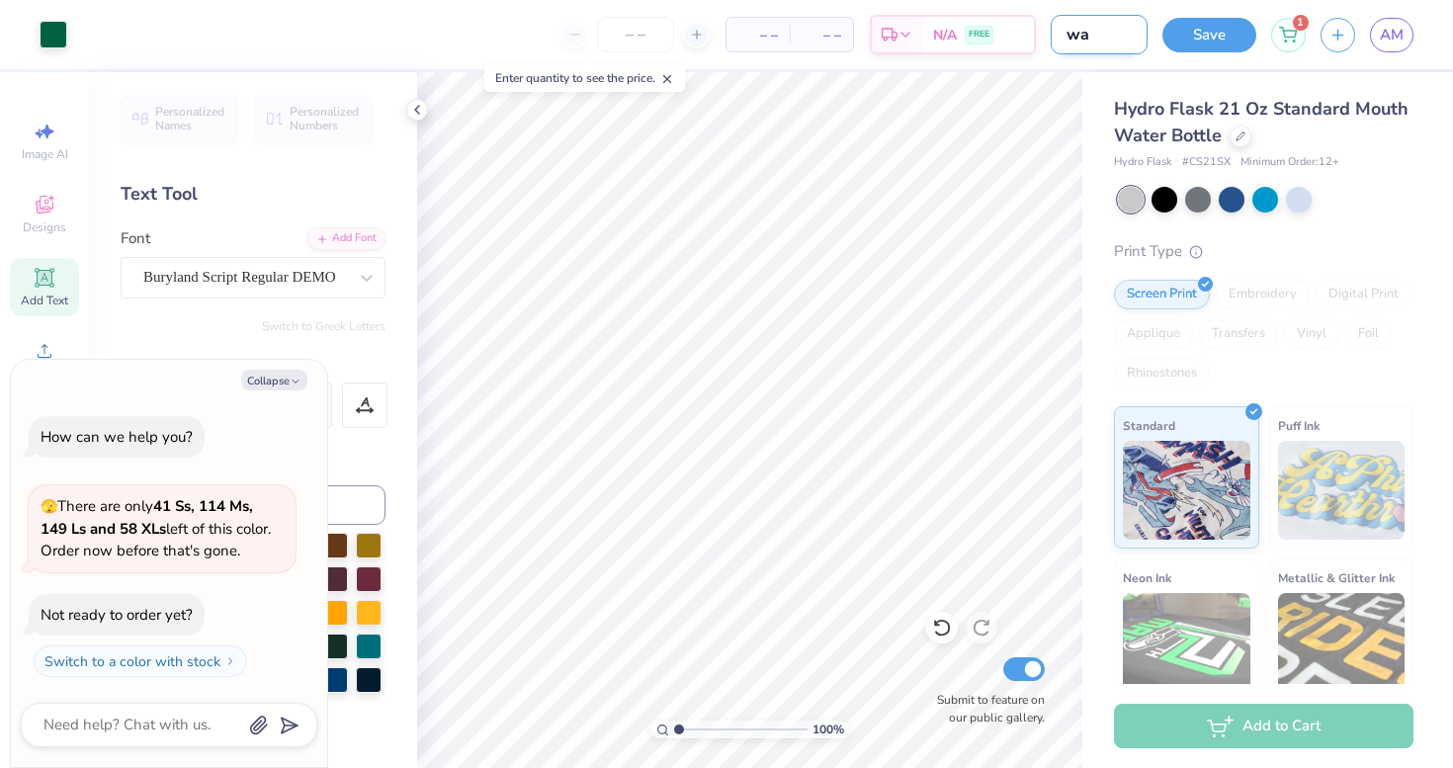
type input "wat"
type textarea "x"
type input "wate"
type textarea "x"
type input "water"
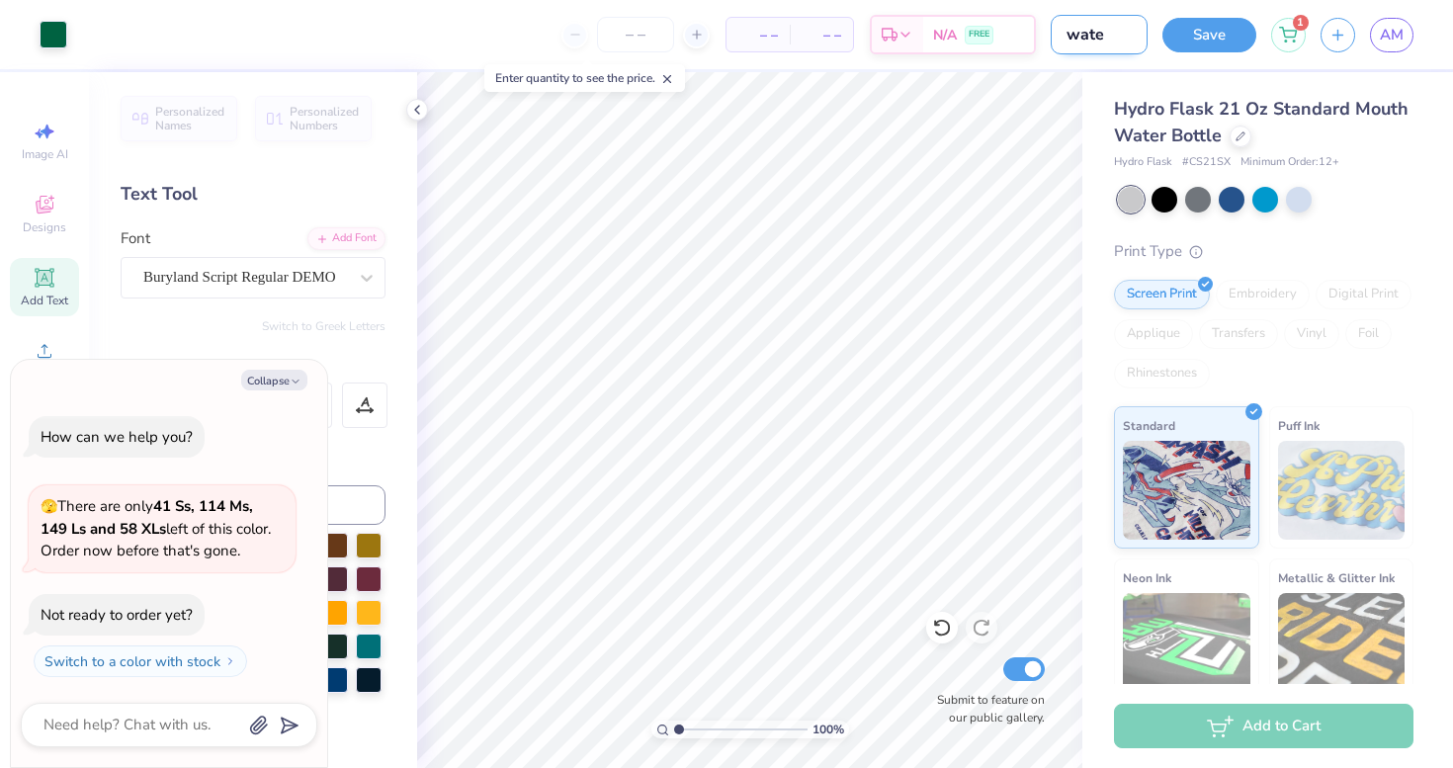
type textarea "x"
type input "waterb"
type textarea "x"
type input "waterbo"
type textarea "x"
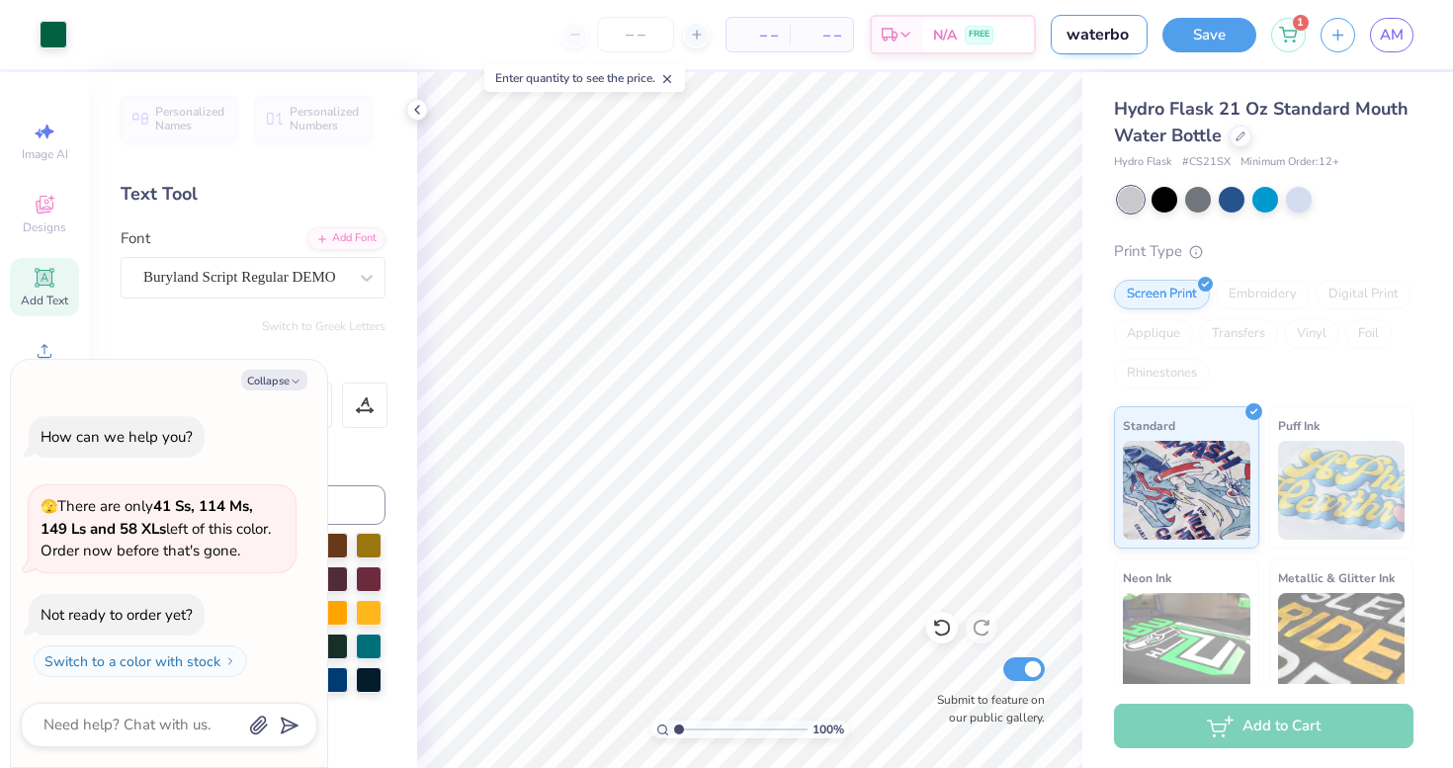
type input "waterbot"
type textarea "x"
type input "waterbott"
type textarea "x"
type input "waterbottl"
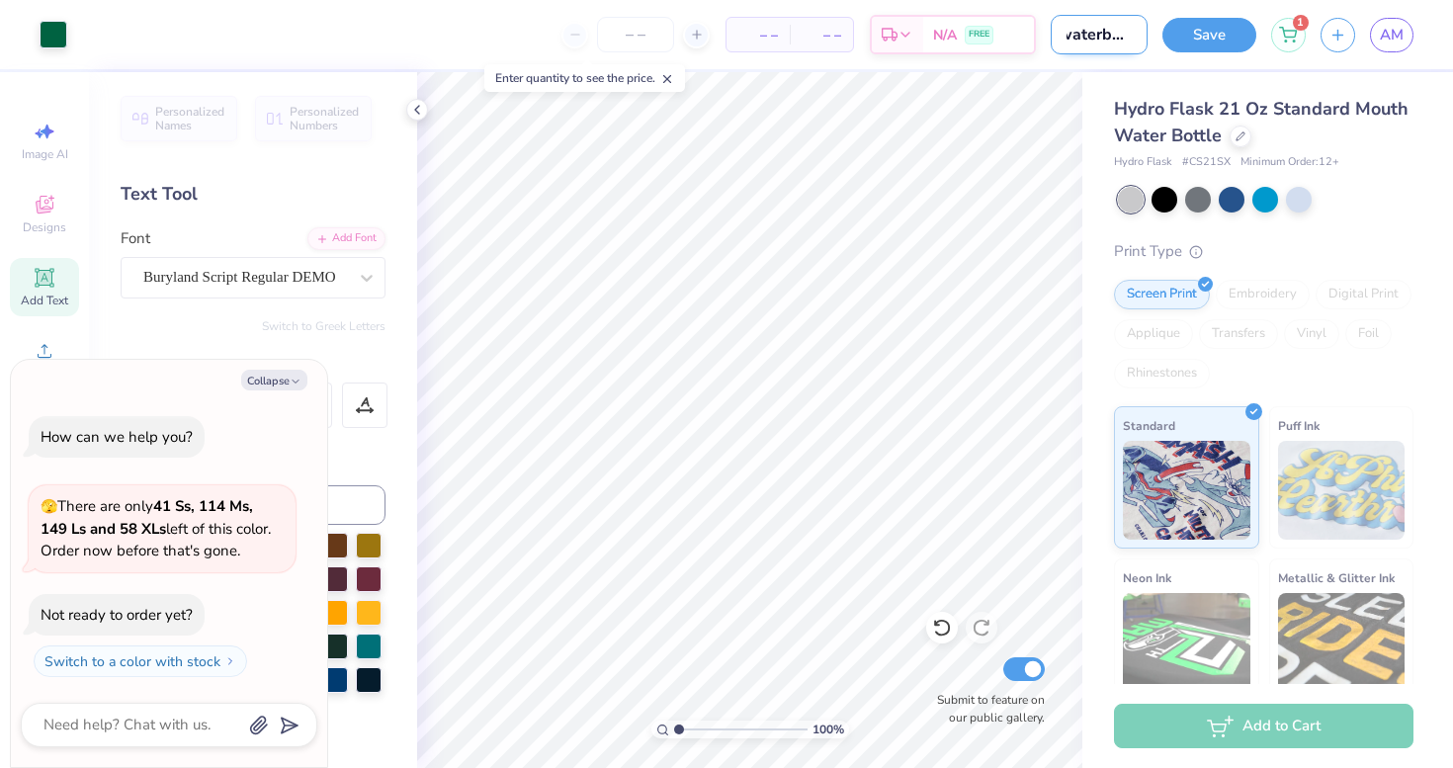
type textarea "x"
type input "waterbottle"
type textarea "x"
type input "waterbottle"
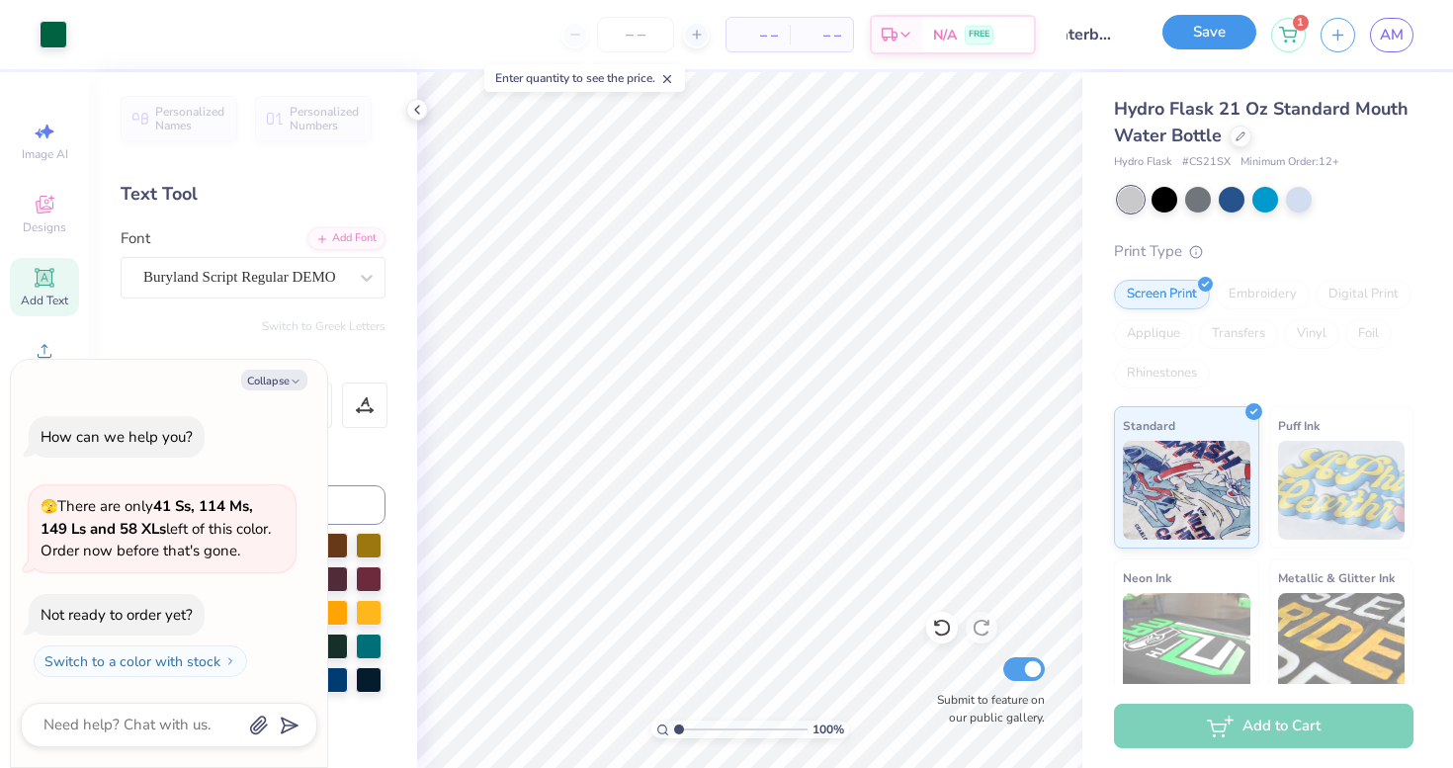
scroll to position [0, 0]
click at [1199, 21] on button "Save" at bounding box center [1209, 32] width 94 height 35
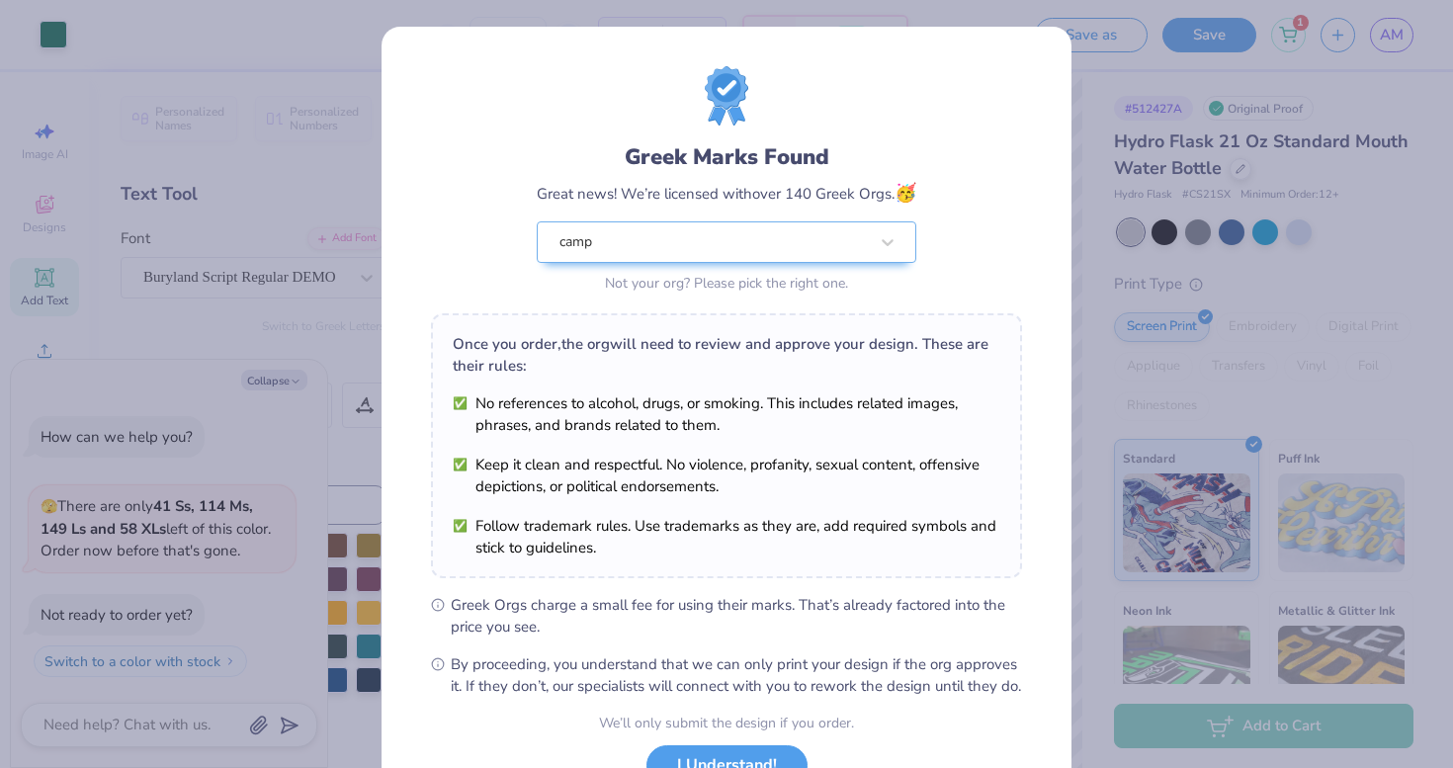
scroll to position [157, 0]
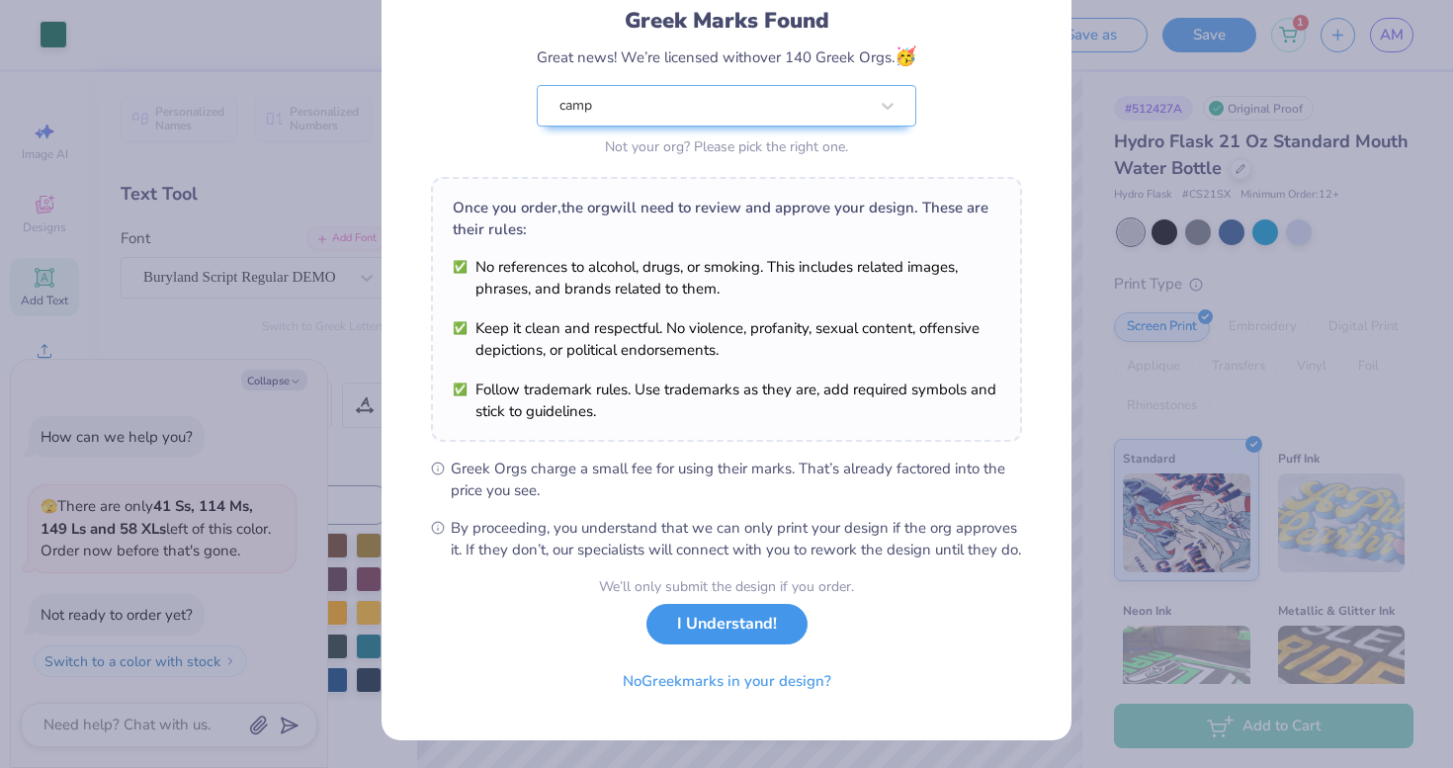
click at [781, 628] on button "I Understand!" at bounding box center [726, 624] width 161 height 41
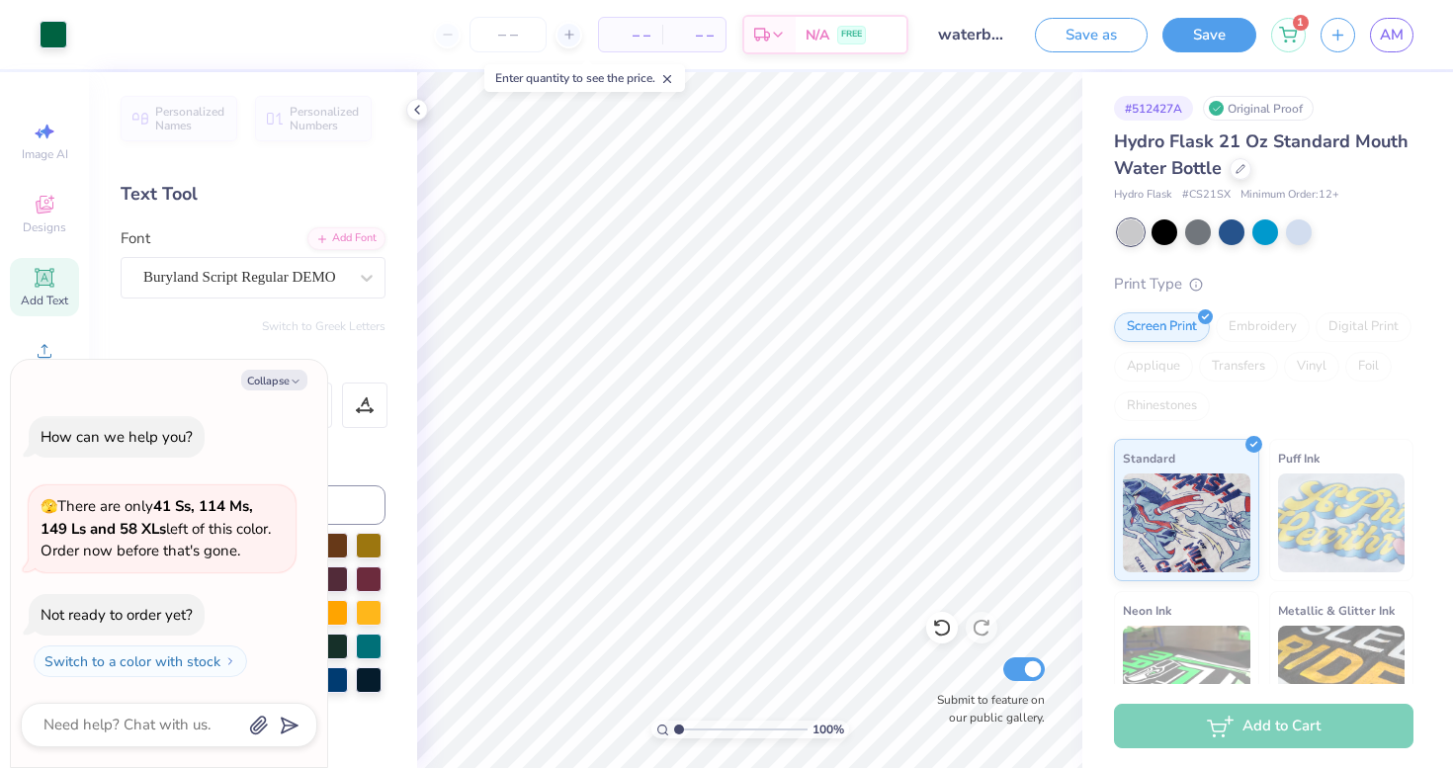
scroll to position [0, 0]
click at [1231, 163] on div at bounding box center [1240, 167] width 22 height 22
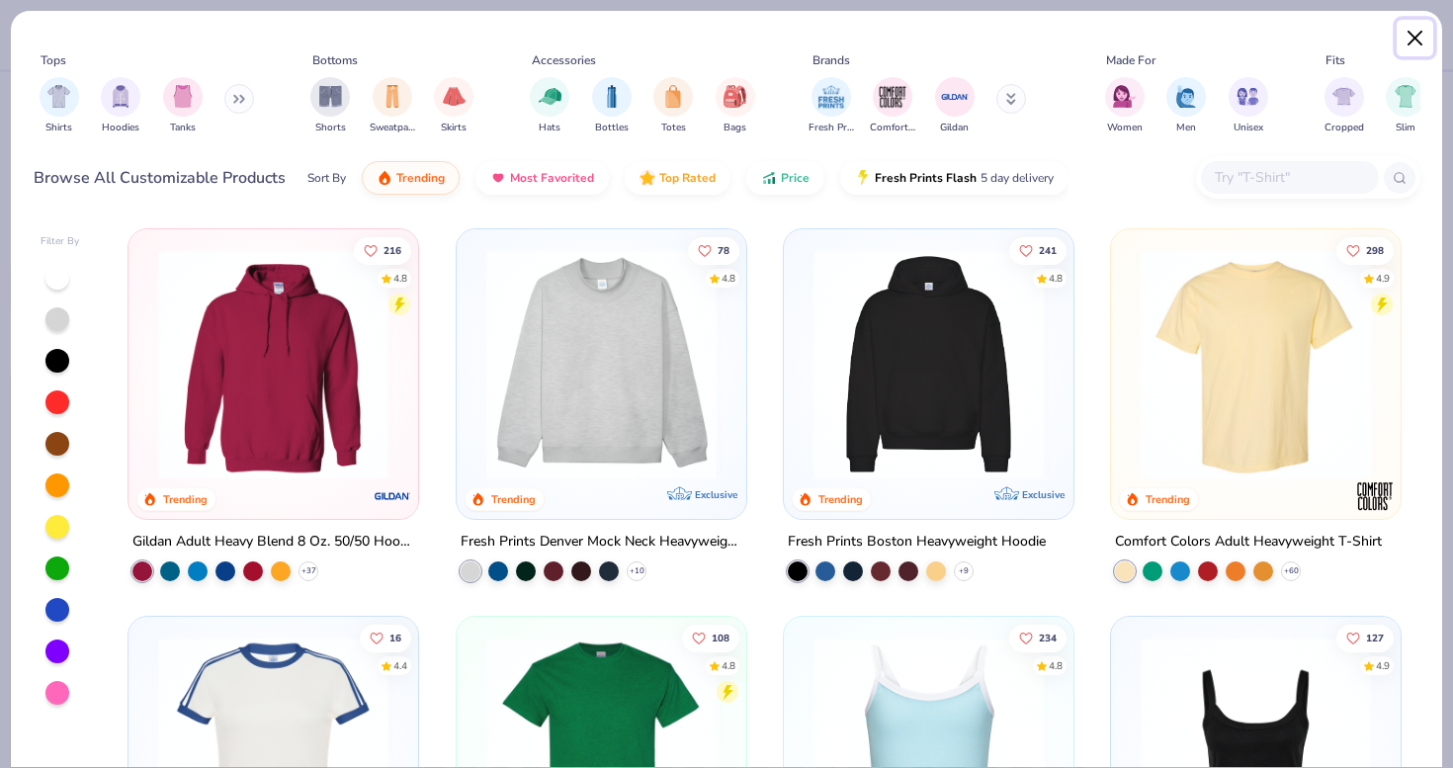
click at [1421, 36] on button "Close" at bounding box center [1415, 39] width 38 height 38
type textarea "x"
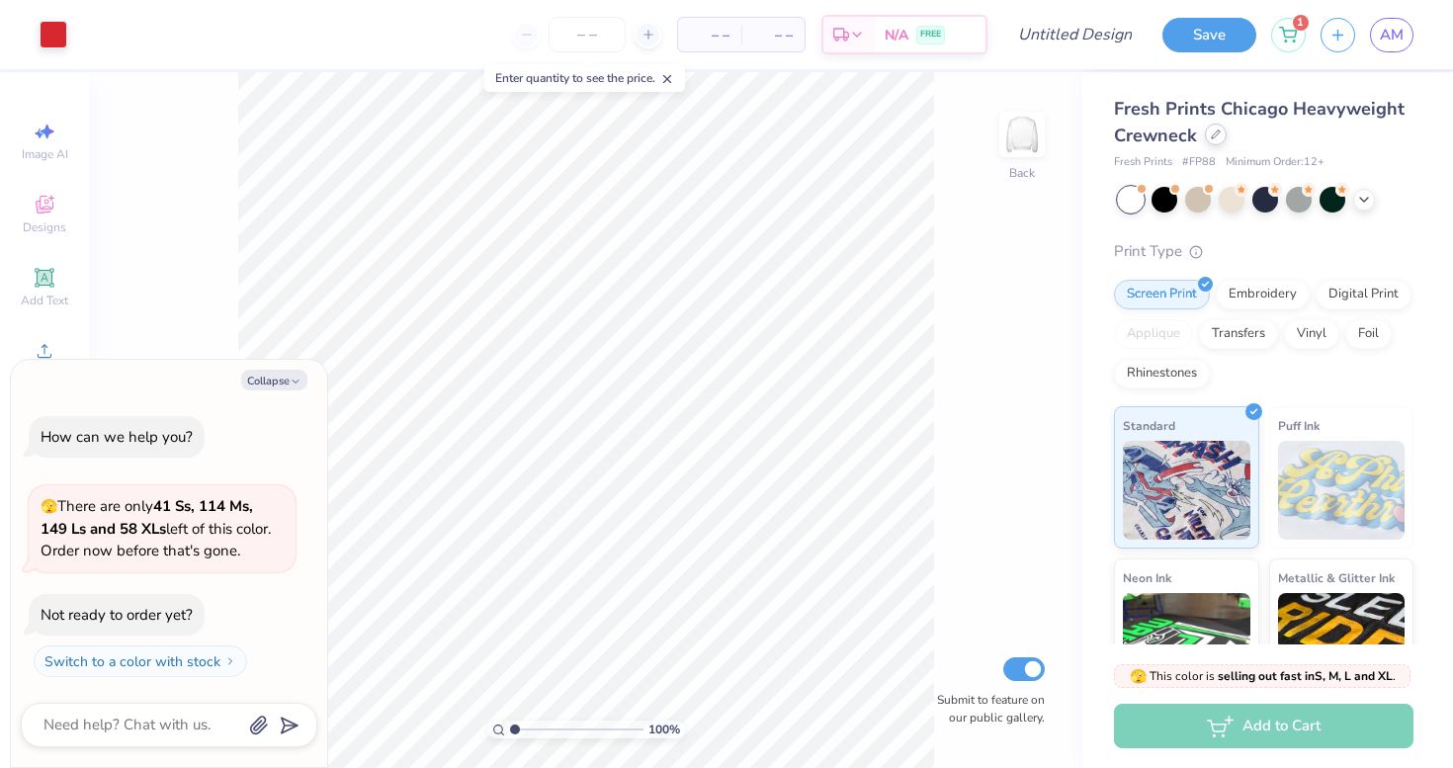
click at [1214, 135] on icon at bounding box center [1215, 134] width 10 height 10
type textarea "x"
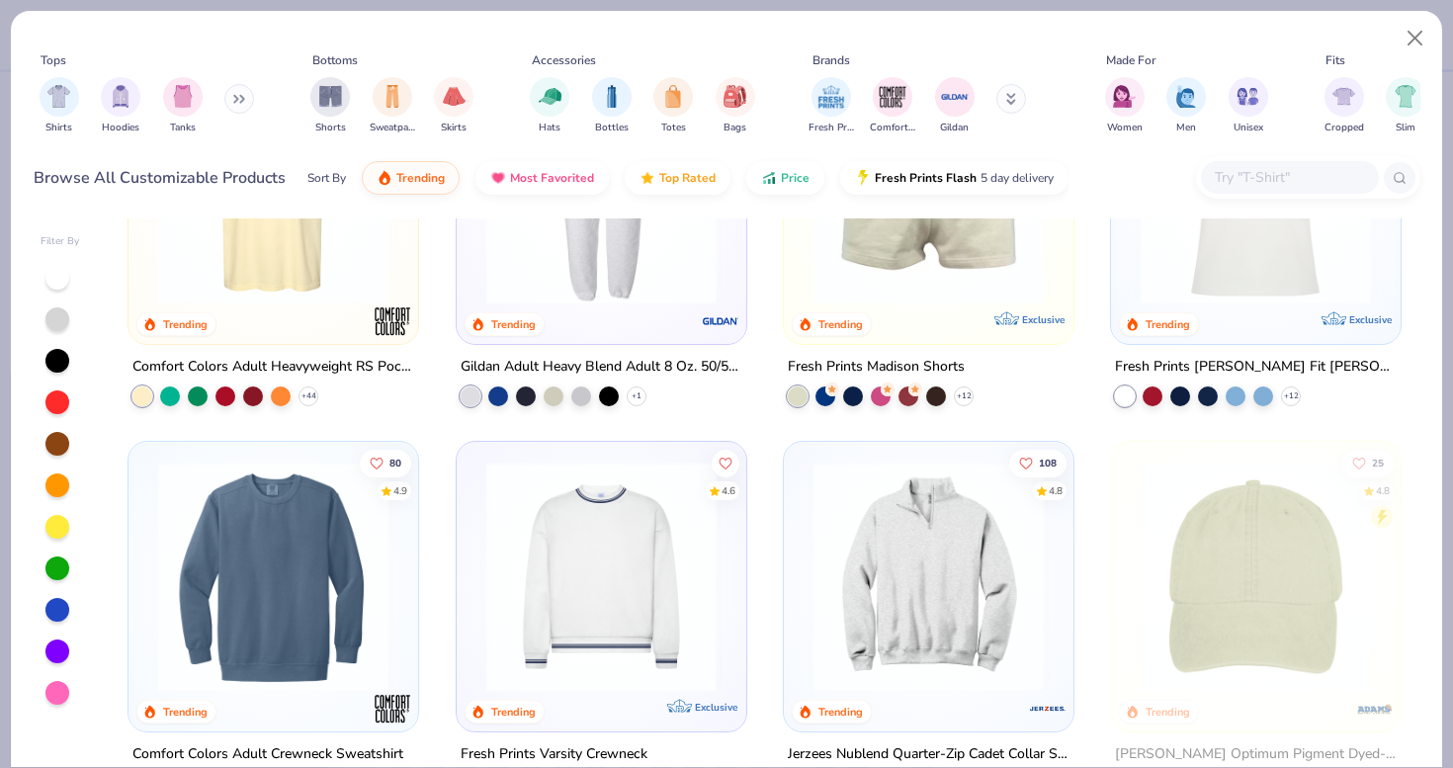
scroll to position [2530, 0]
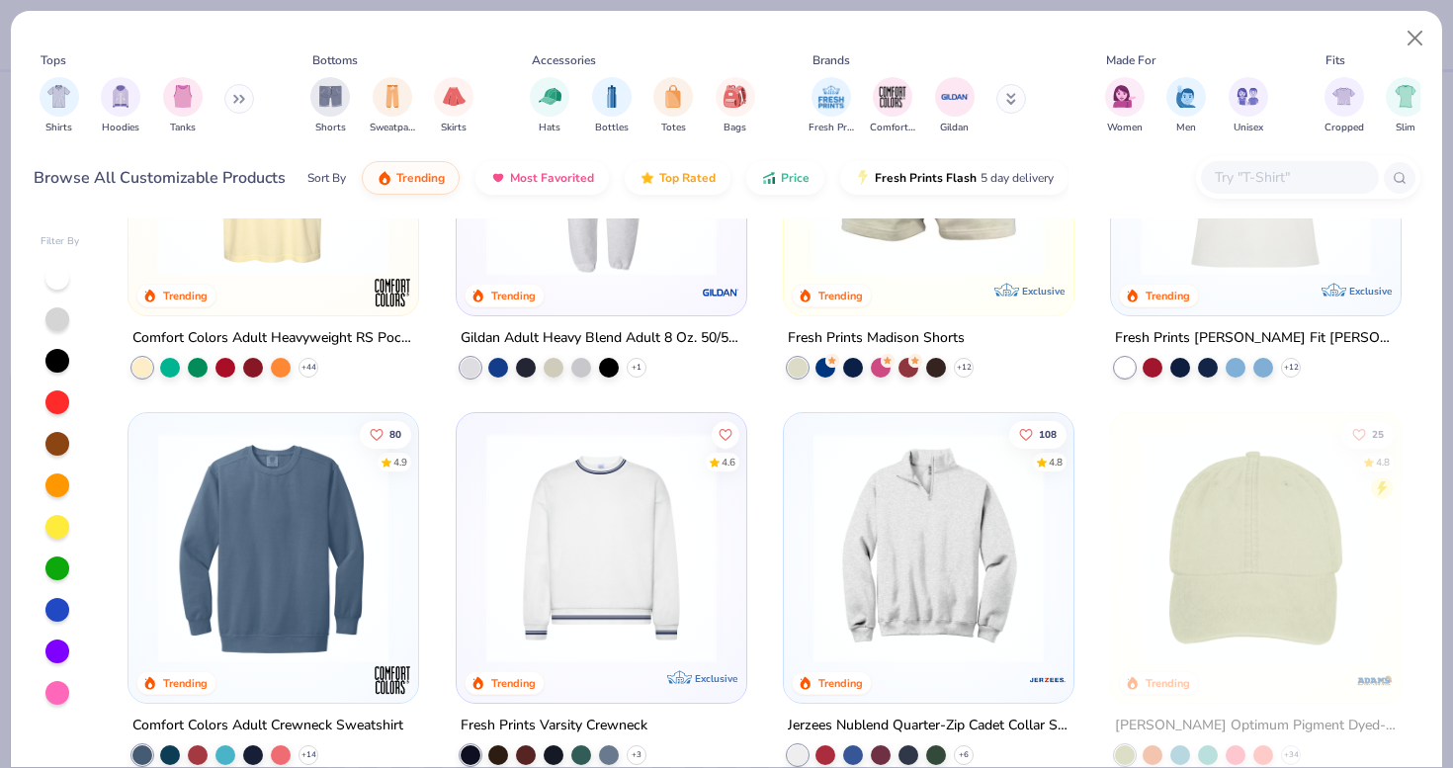
click at [1283, 172] on input "text" at bounding box center [1288, 177] width 152 height 23
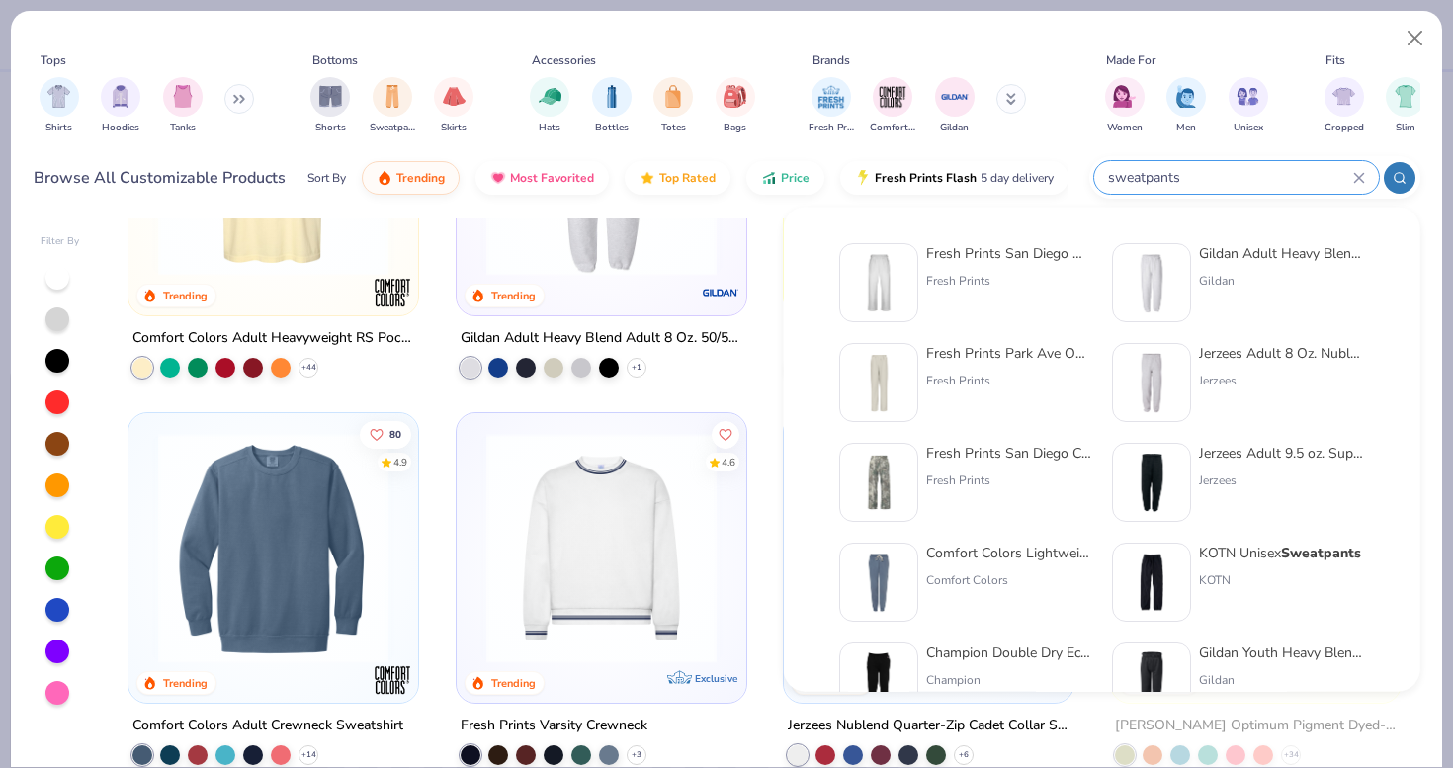
type input "sweatpants"
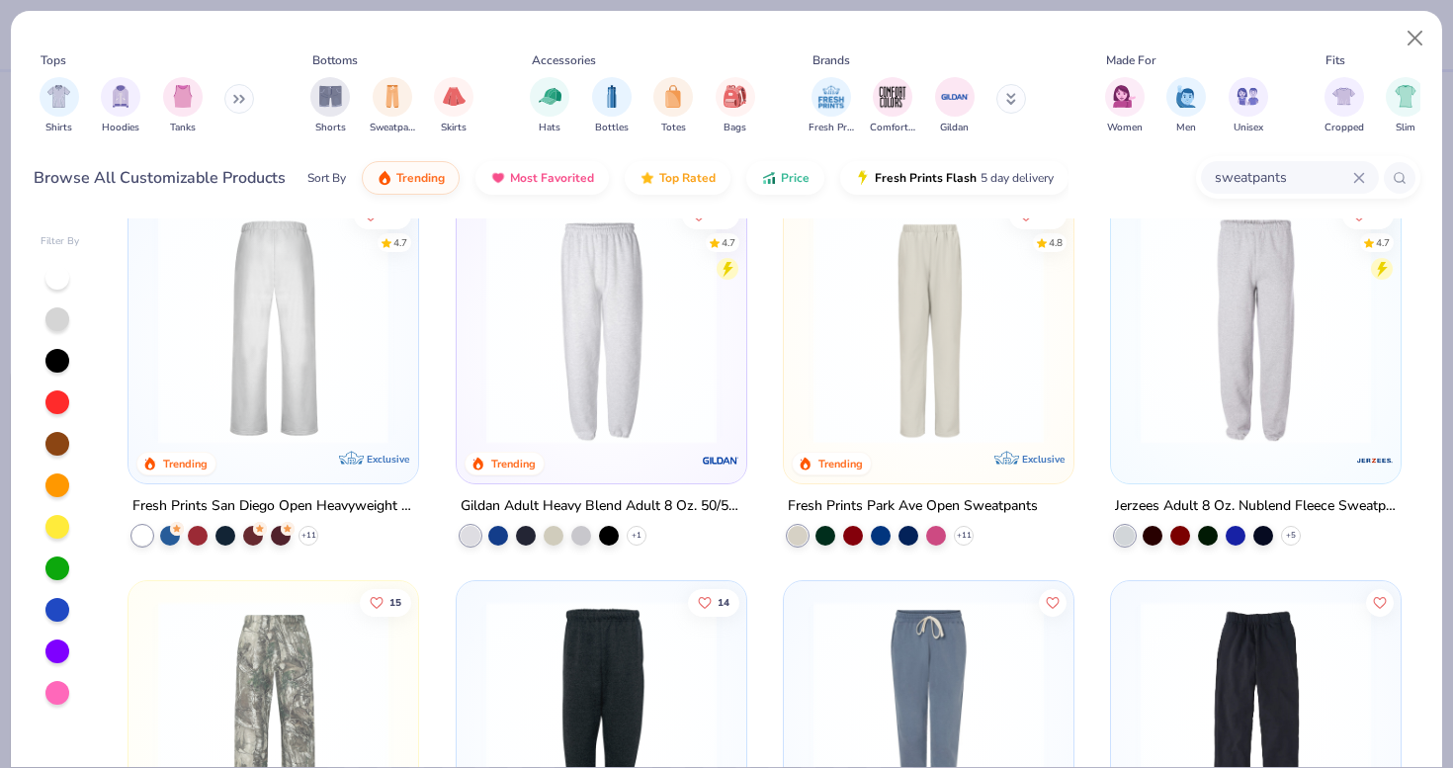
scroll to position [17, 0]
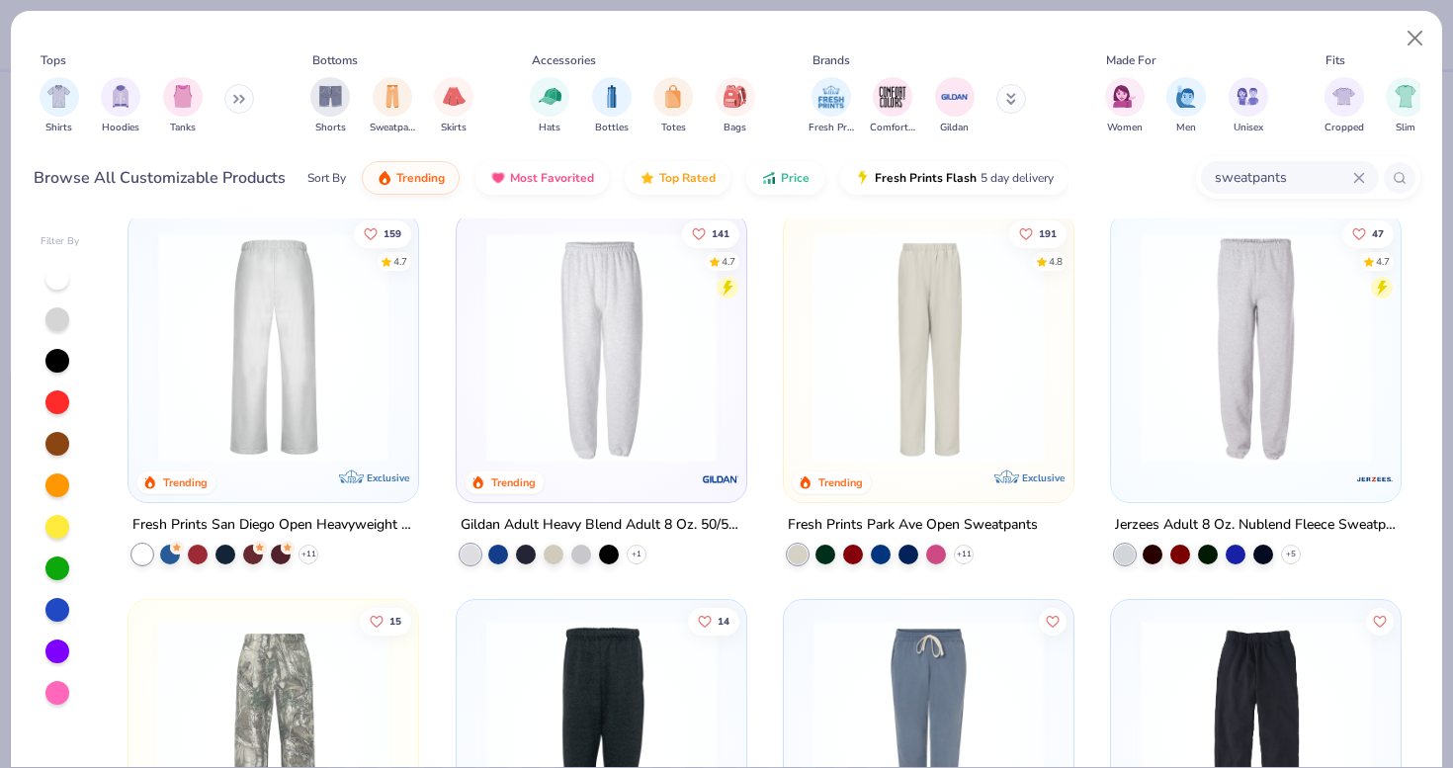
click at [377, 349] on div at bounding box center [273, 347] width 751 height 230
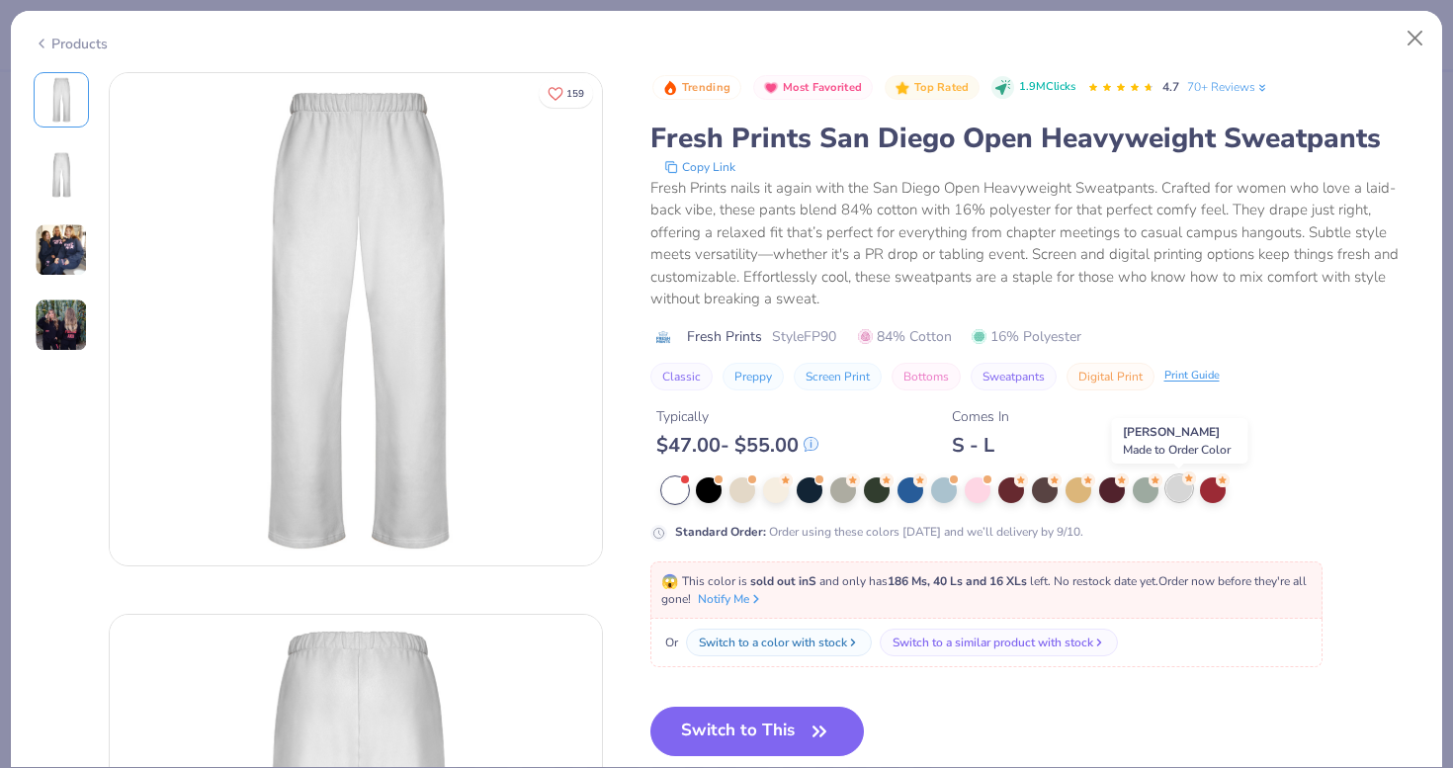
click at [1175, 486] on div at bounding box center [1179, 488] width 26 height 26
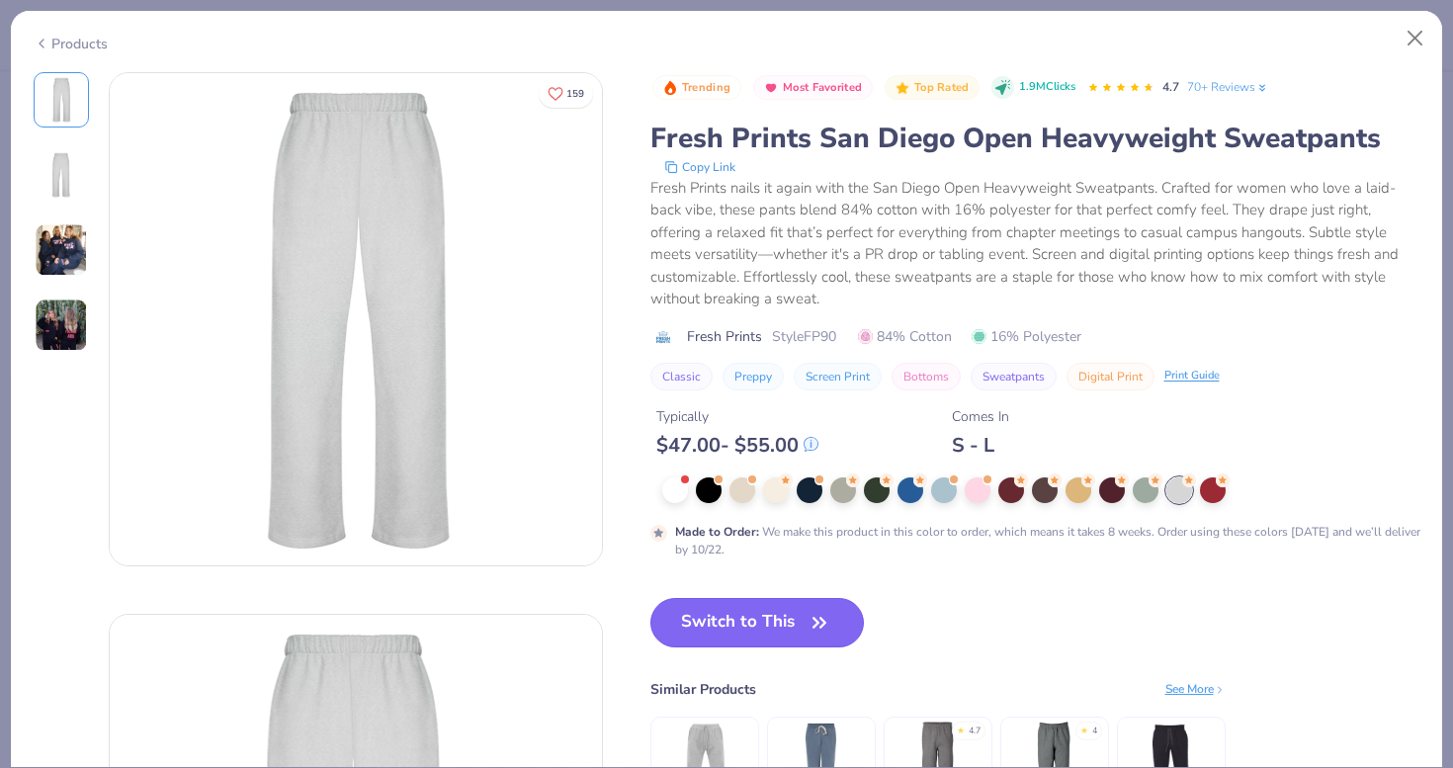
click at [822, 603] on button "Switch to This" at bounding box center [757, 622] width 214 height 49
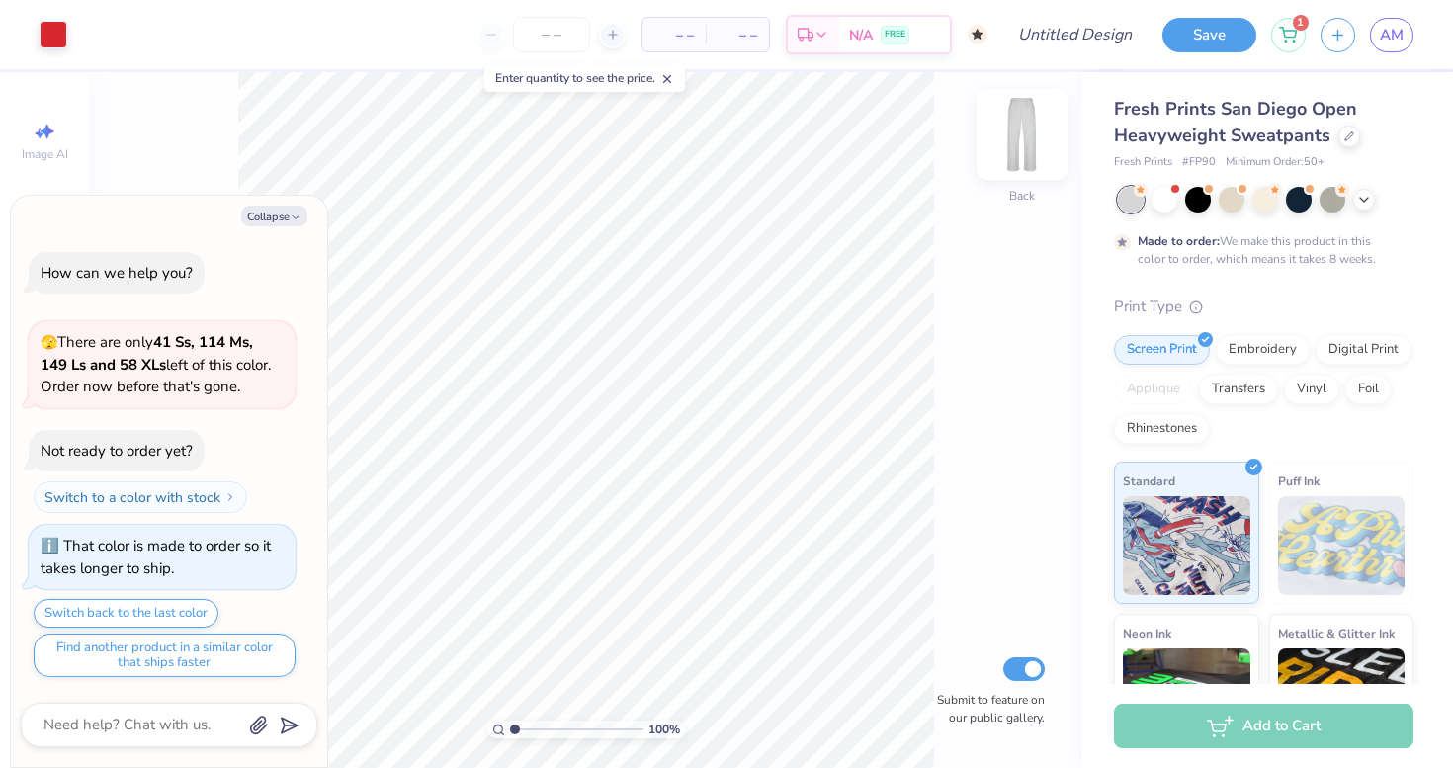
click at [1042, 141] on img at bounding box center [1021, 134] width 79 height 79
click at [1024, 139] on img at bounding box center [1021, 134] width 79 height 79
click at [1030, 139] on div "100 % Back W 10.97 10.97 " H 9.37 9.37 " Y 13.63 13.63 " Center Middle Top Bott…" at bounding box center [585, 420] width 993 height 696
click at [1030, 139] on img at bounding box center [1021, 134] width 79 height 79
click at [1034, 137] on img at bounding box center [1021, 134] width 79 height 79
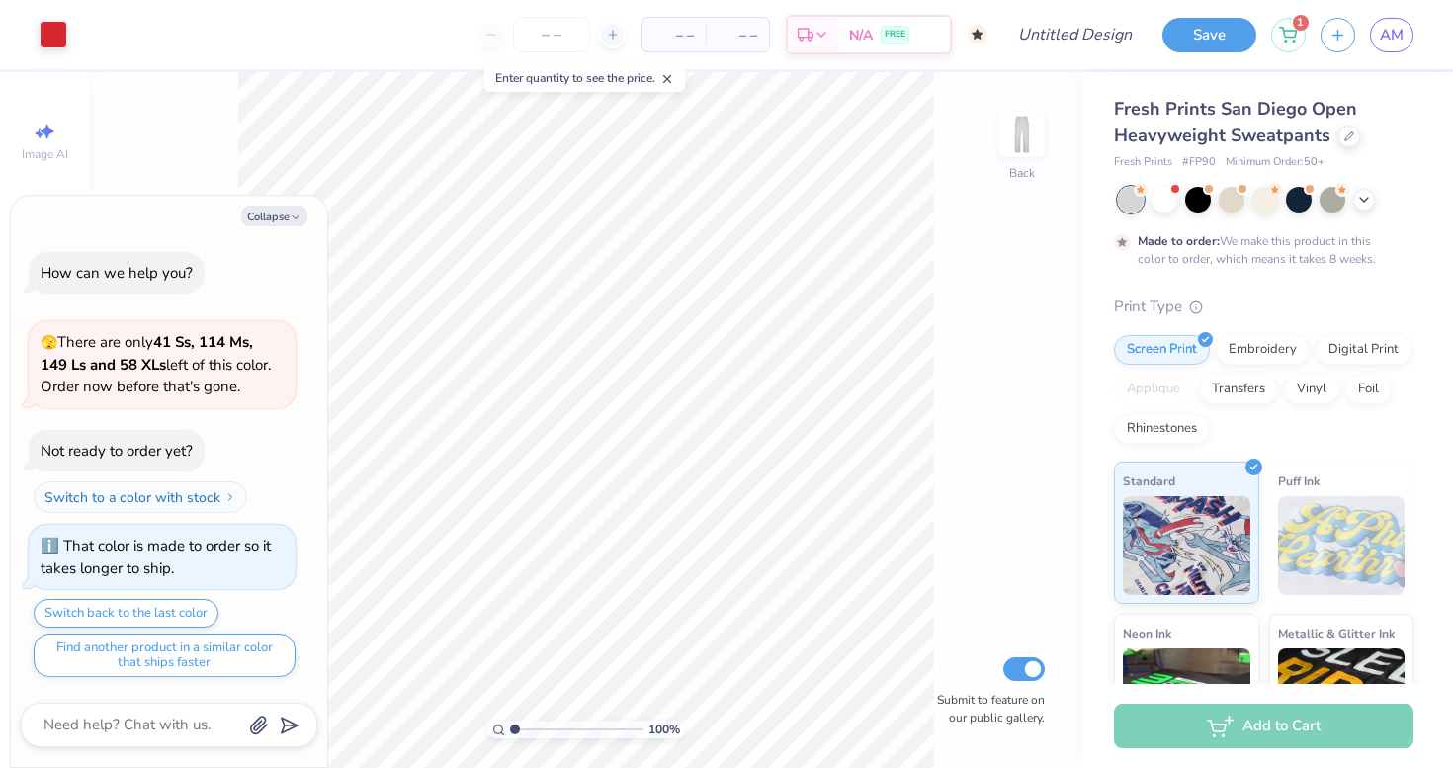
click at [1034, 137] on img at bounding box center [1022, 135] width 40 height 40
click at [1062, 144] on div "100 % Front Submit to feature on our public gallery." at bounding box center [585, 420] width 993 height 696
click at [1033, 140] on img at bounding box center [1021, 134] width 79 height 79
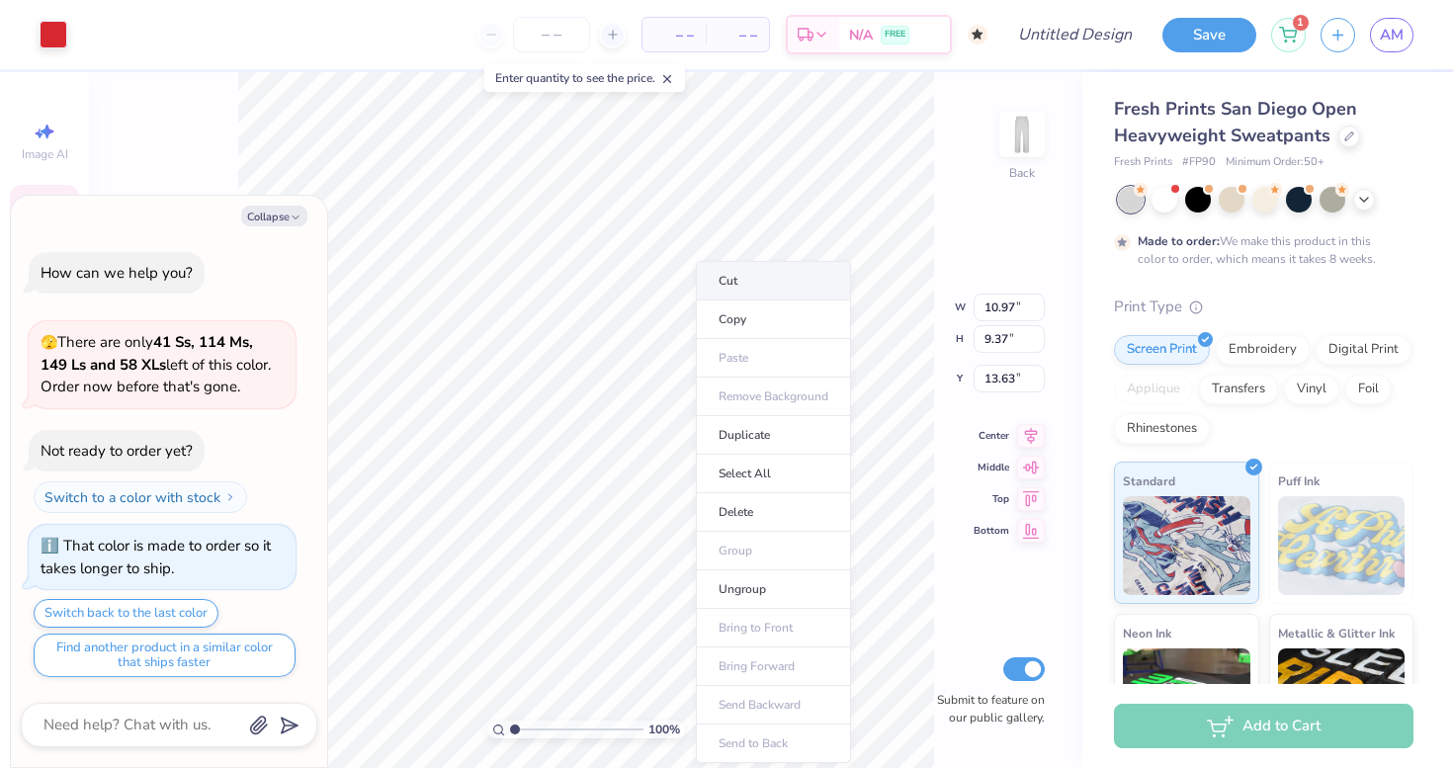
click at [754, 279] on li "Cut" at bounding box center [773, 281] width 155 height 40
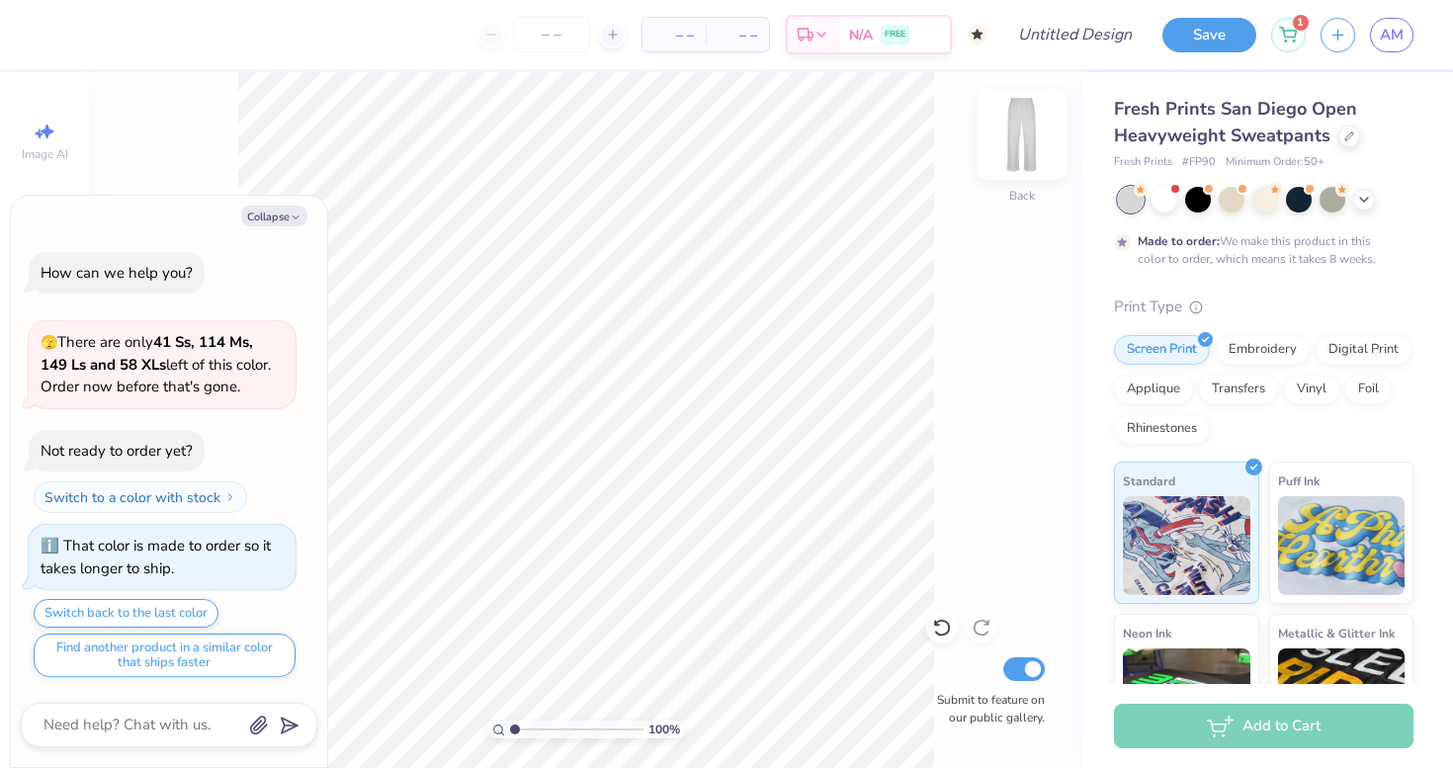
click at [1014, 134] on img at bounding box center [1021, 134] width 79 height 79
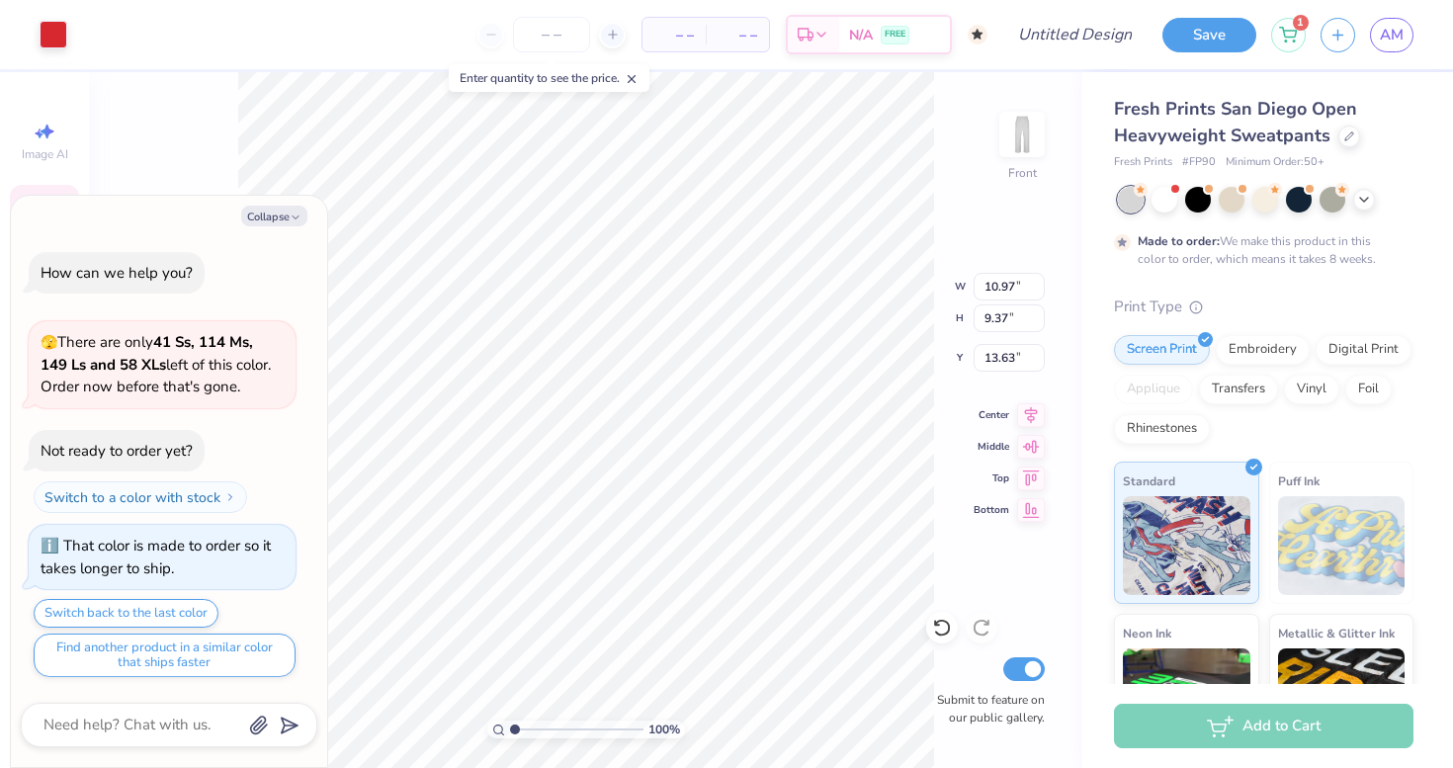
type textarea "x"
type input "4.26"
type textarea "x"
type input "8.58"
type input "7.33"
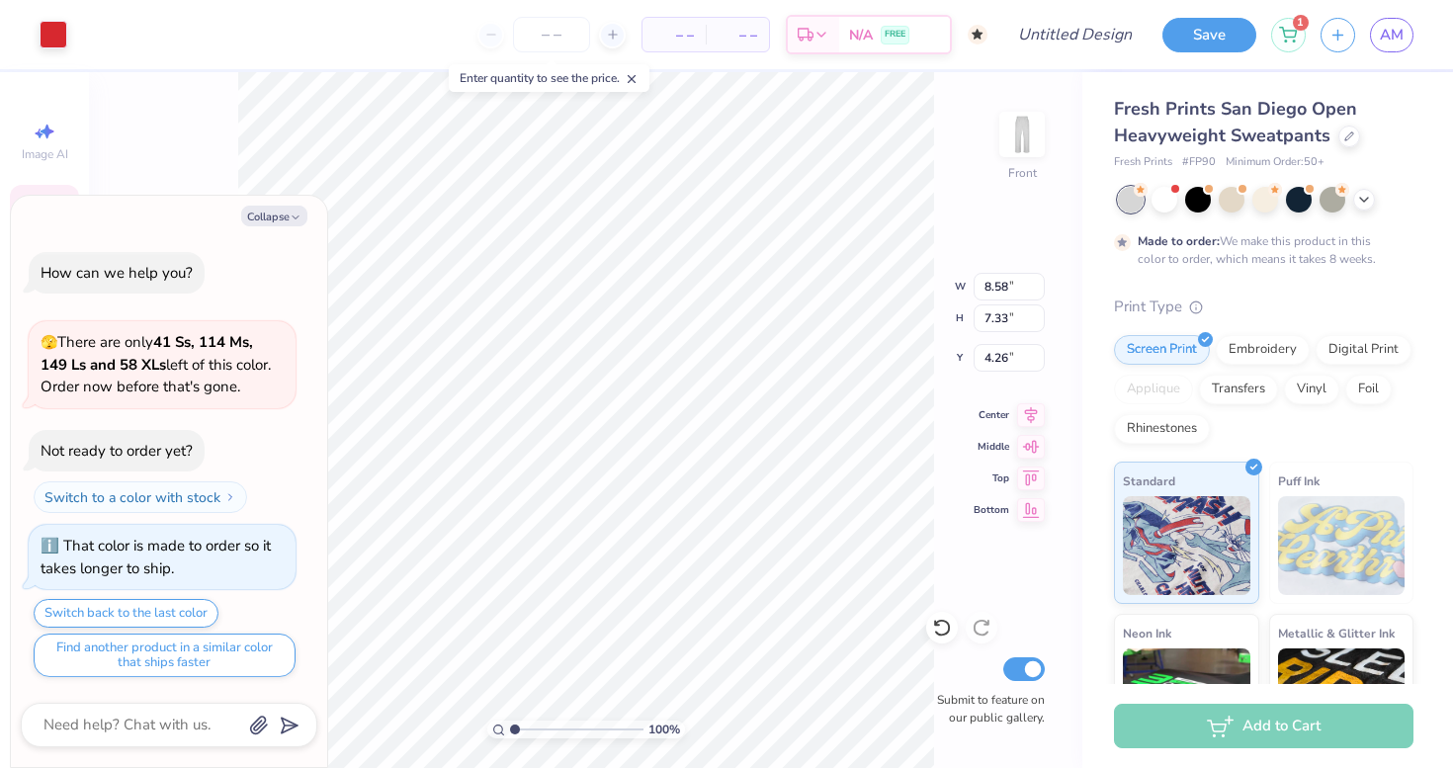
type textarea "x"
type input "3.60"
type textarea "x"
type input "3.40"
type textarea "x"
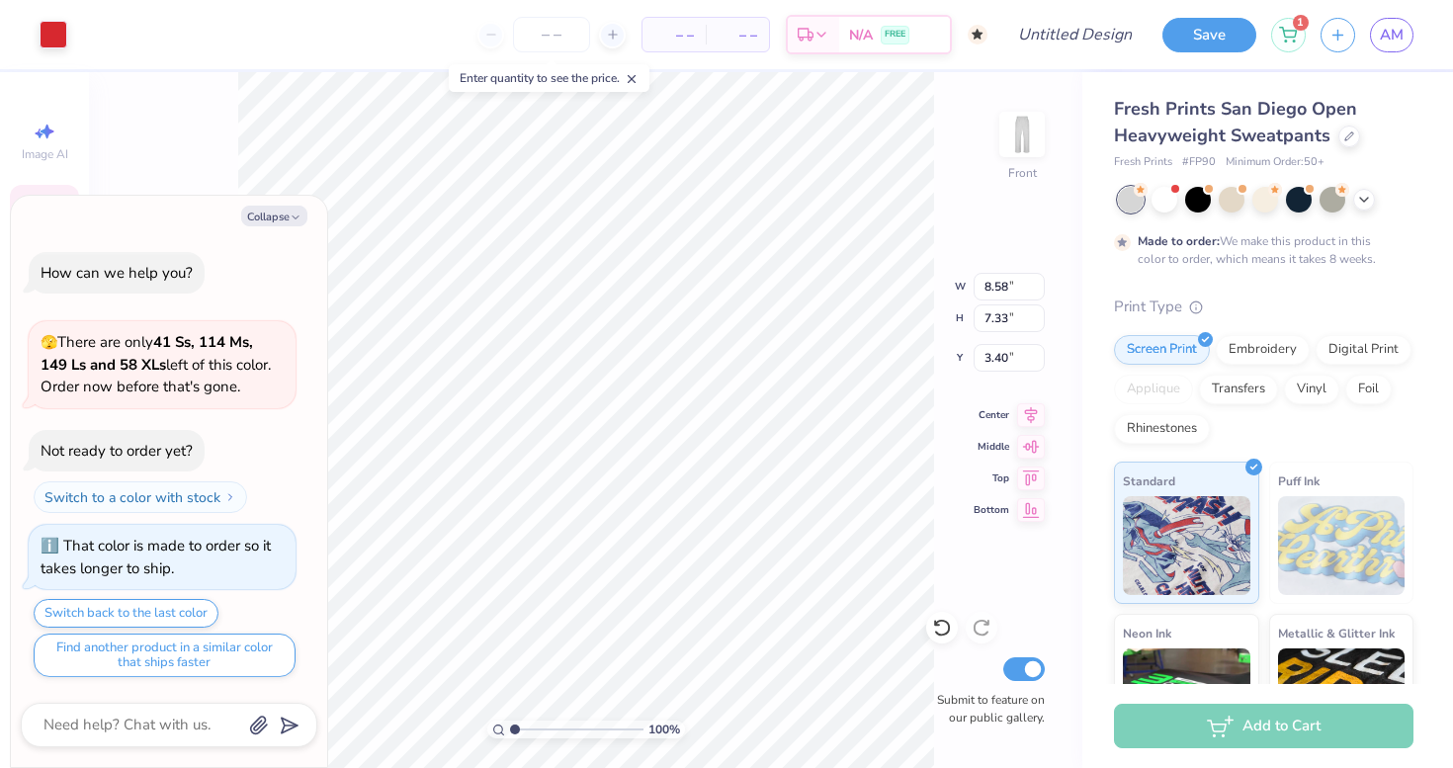
type input "3.42"
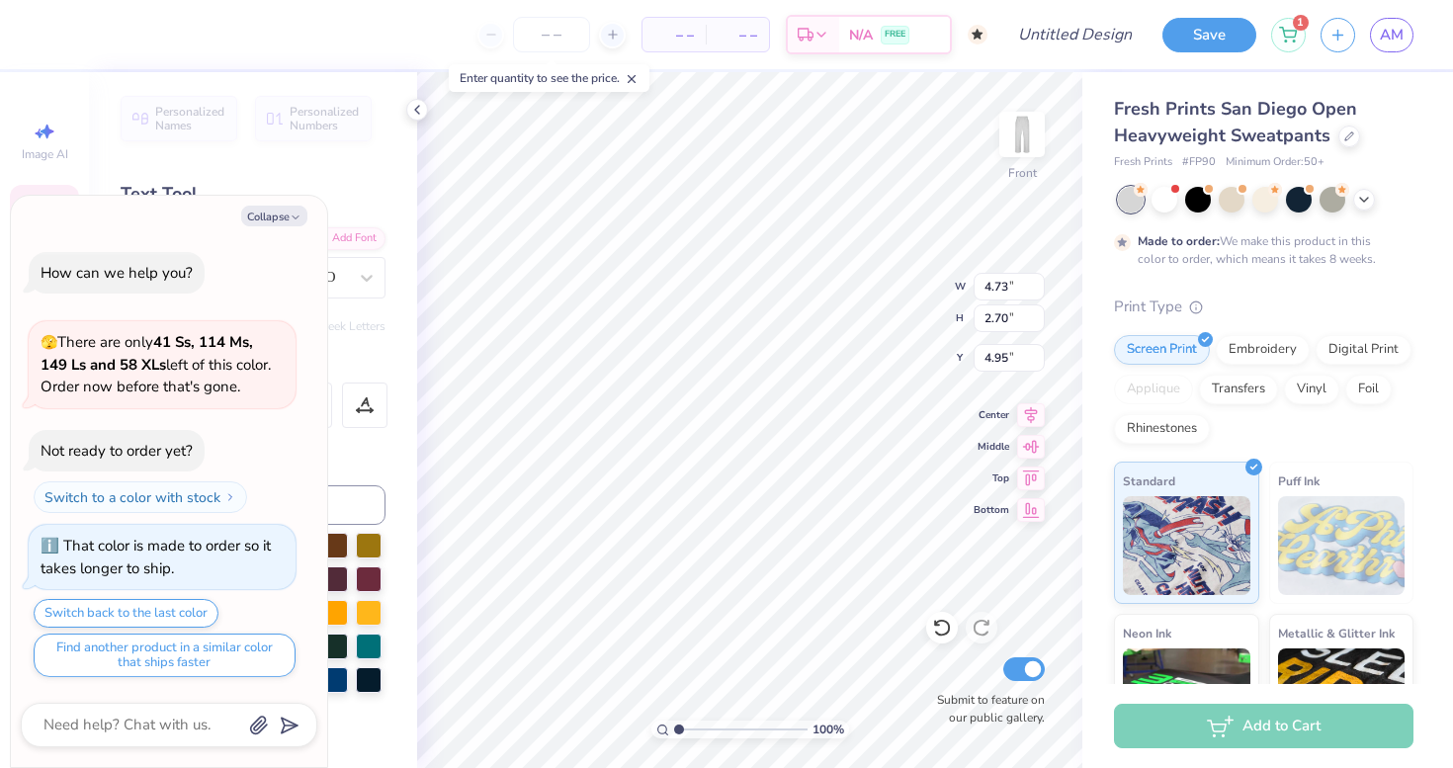
type textarea "x"
type textarea "S"
type textarea "x"
type textarea "Su"
type textarea "x"
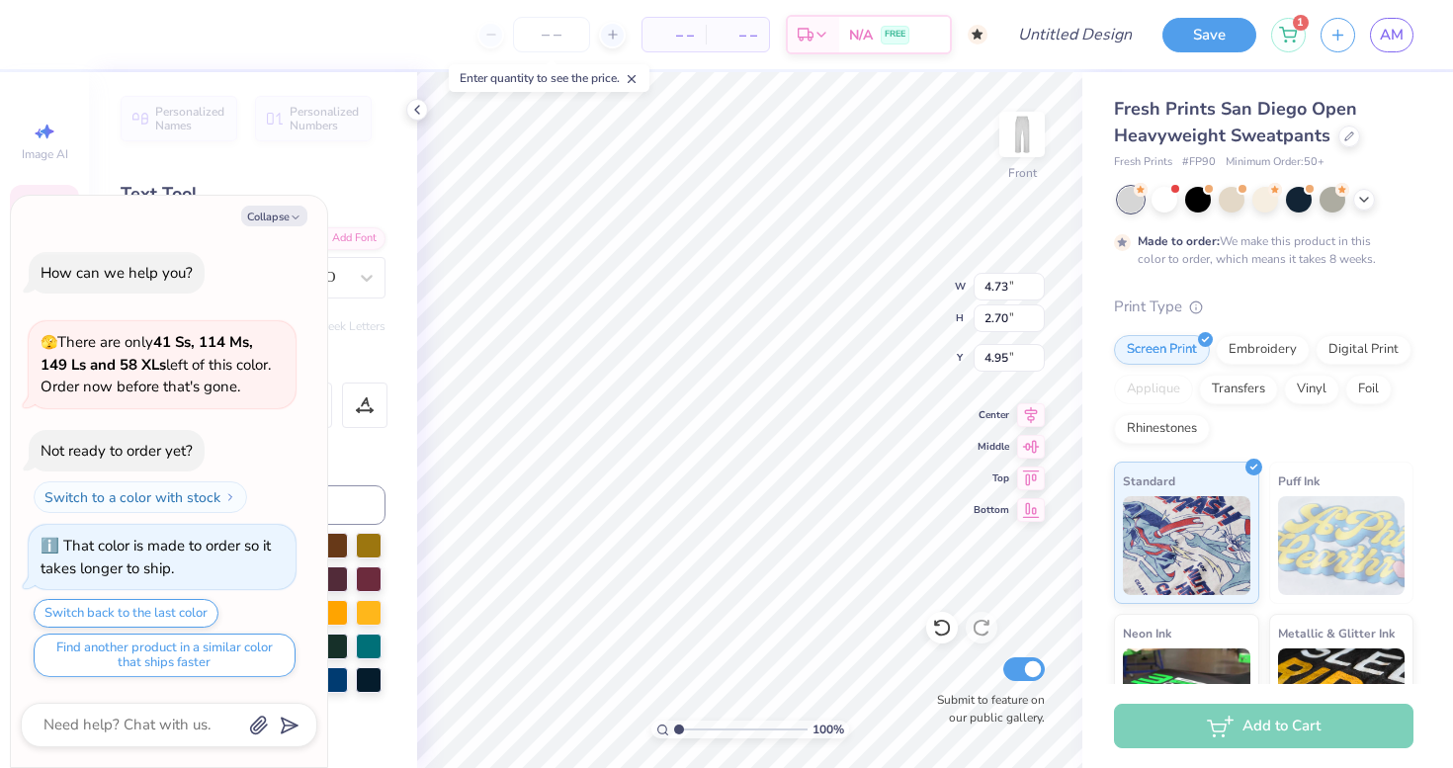
type textarea "Sup"
type textarea "x"
type textarea "Supe"
type textarea "x"
type textarea "Super"
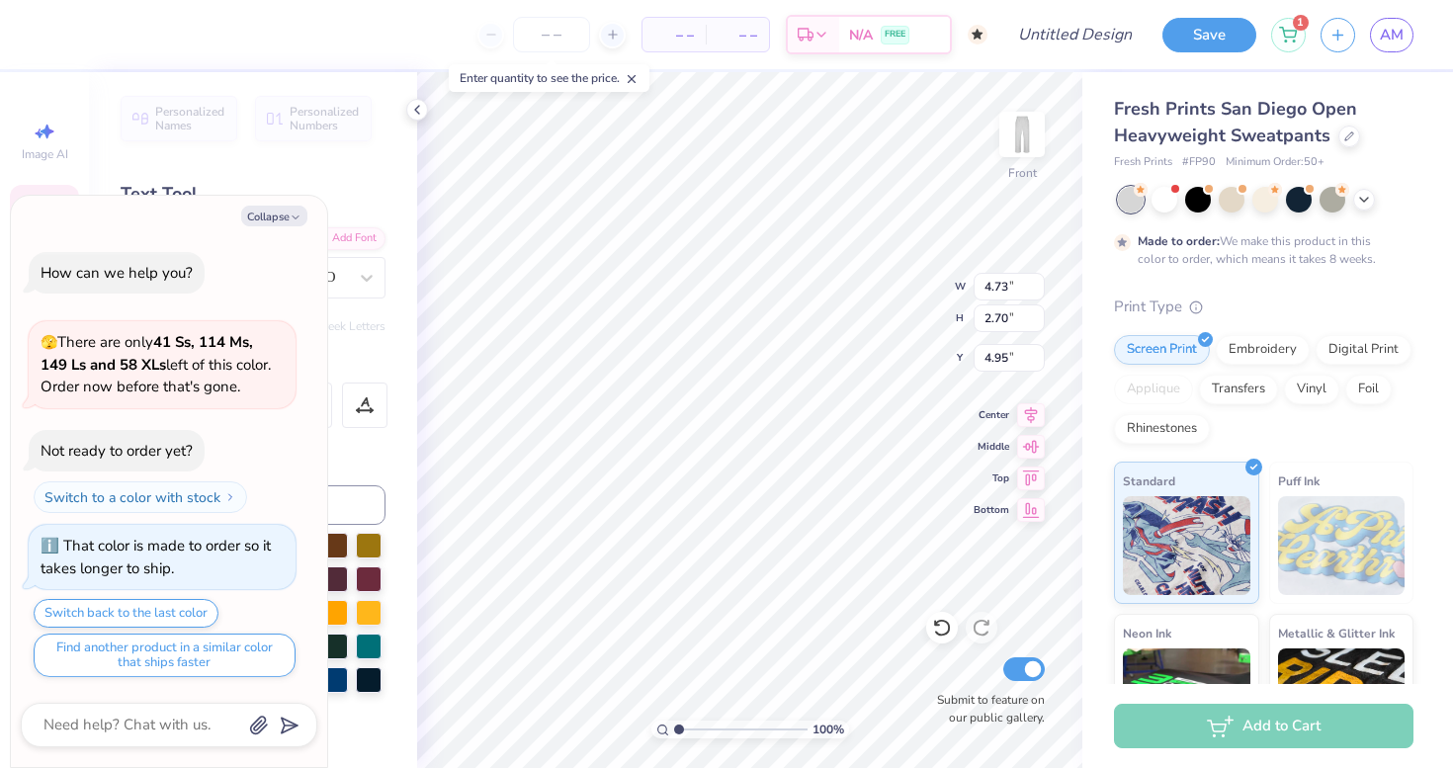
type textarea "x"
type input "6.32"
type input "3.48"
type input "6.91"
type textarea "x"
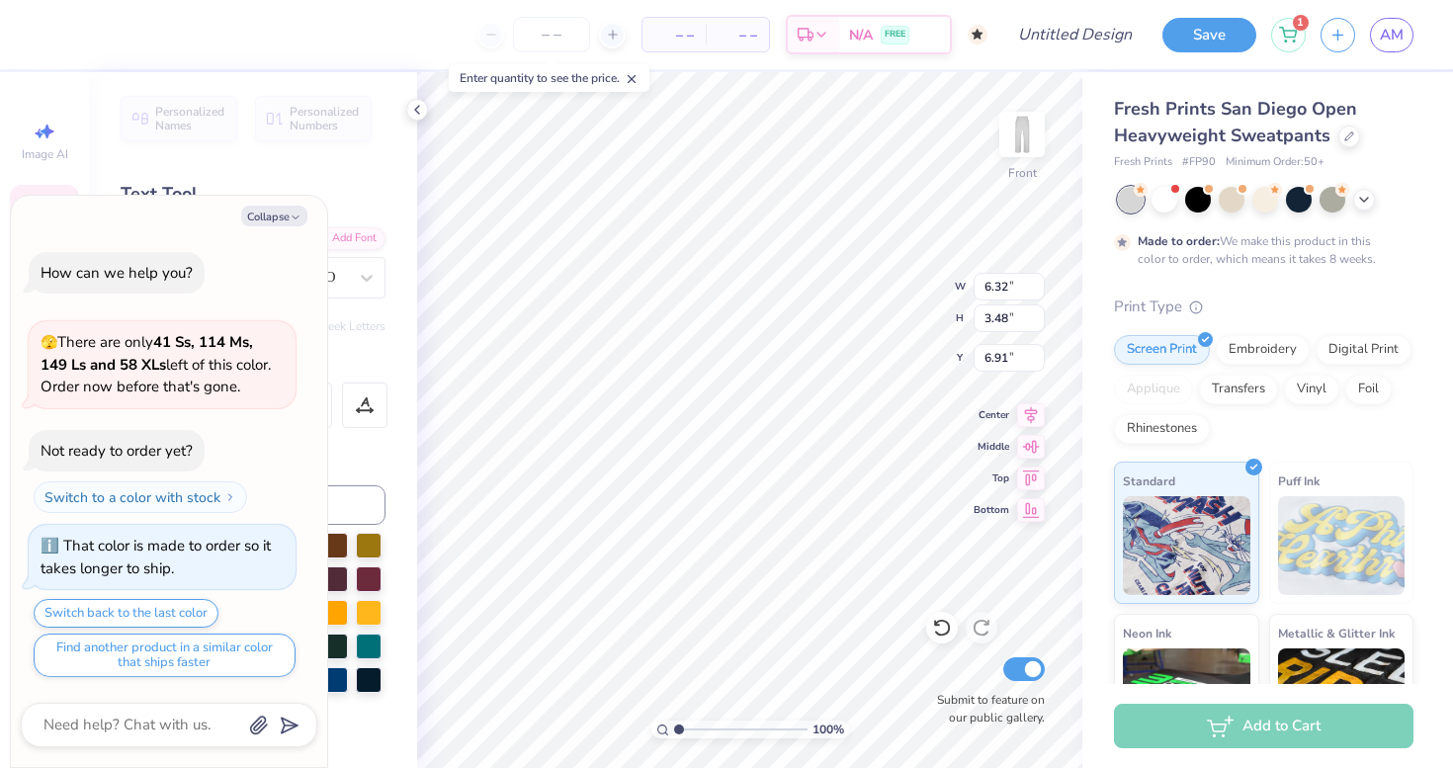
type textarea "S"
type textarea "x"
type textarea "Se"
type textarea "x"
type textarea "Sen"
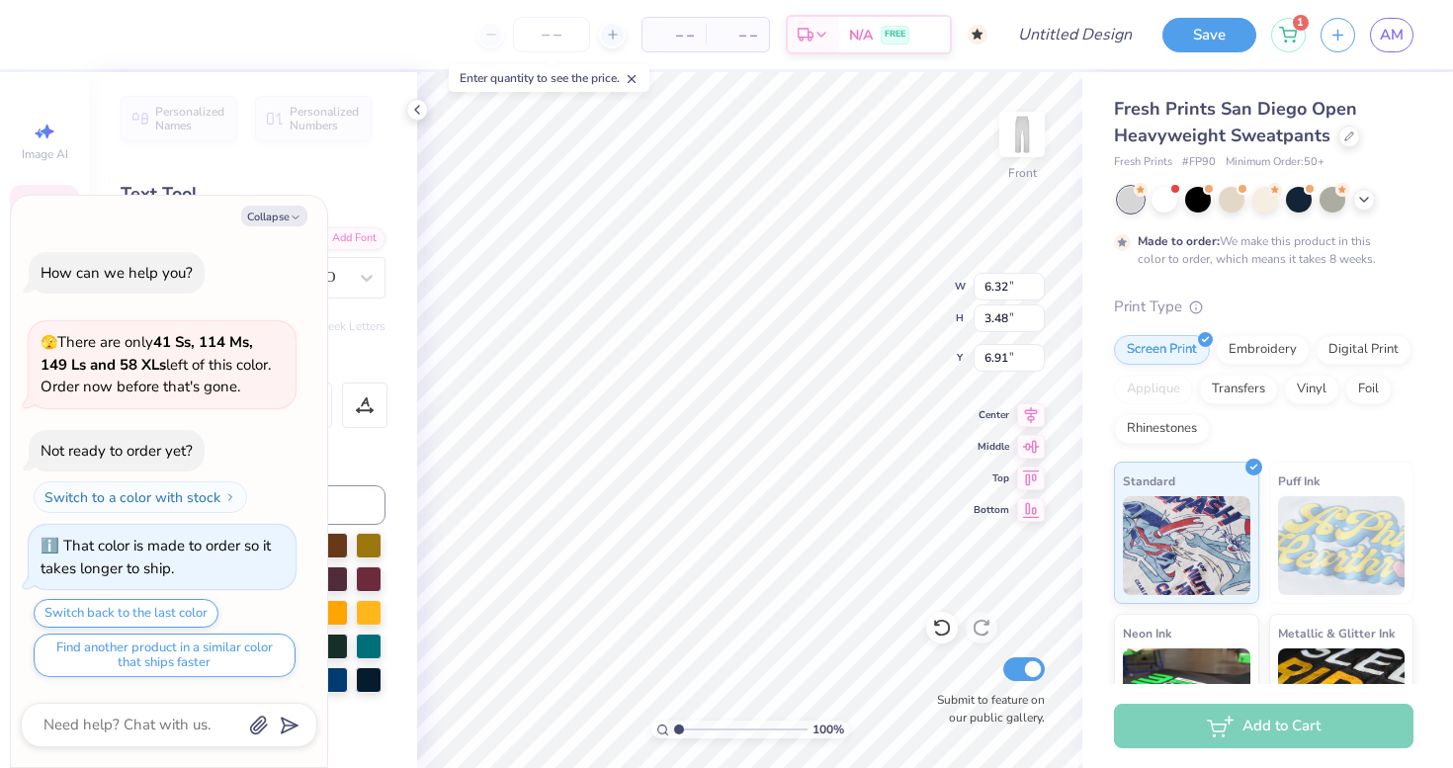
type textarea "x"
type textarea "Seni"
type textarea "x"
type textarea "Senior"
type textarea "x"
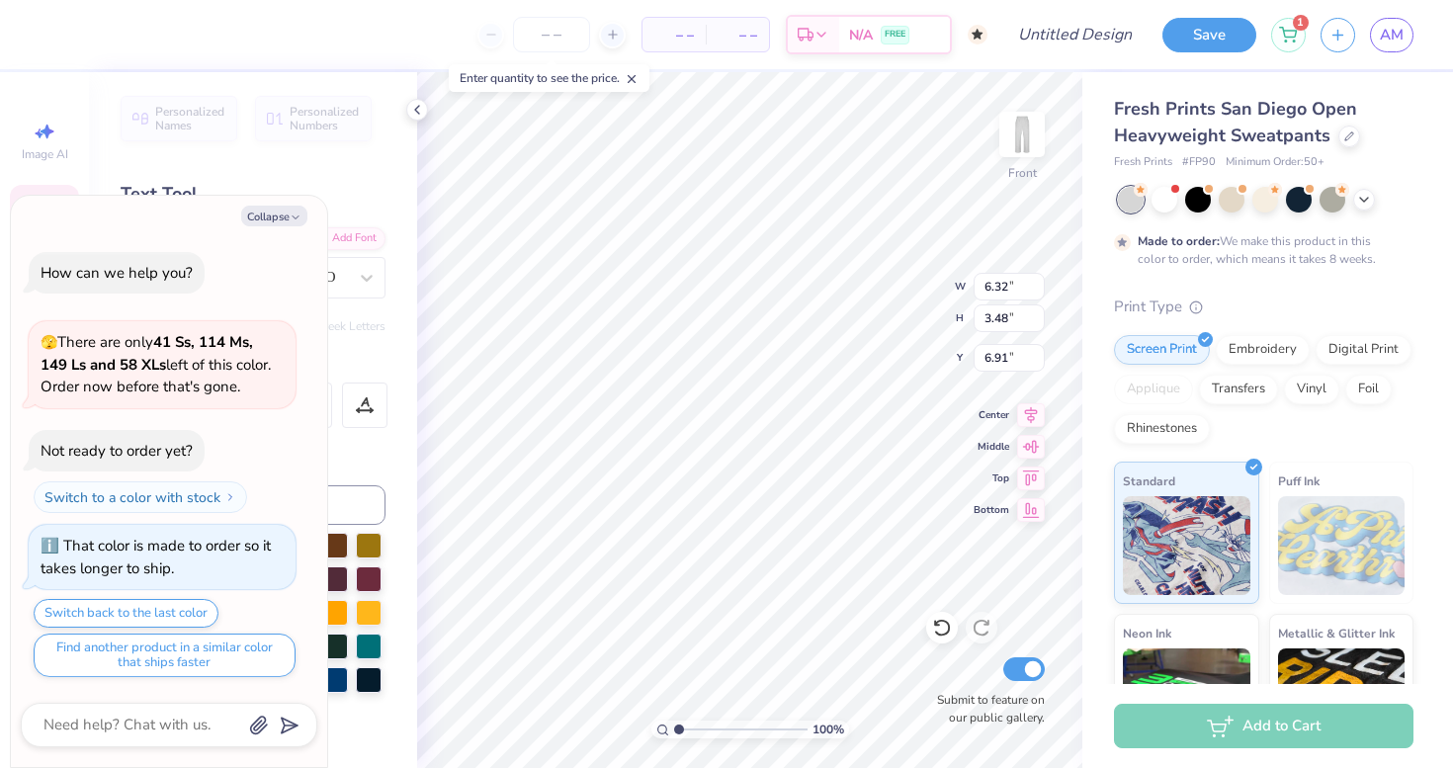
type textarea "Seniors"
click at [289, 212] on button "Collapse" at bounding box center [274, 216] width 66 height 21
type textarea "x"
type input "6.02"
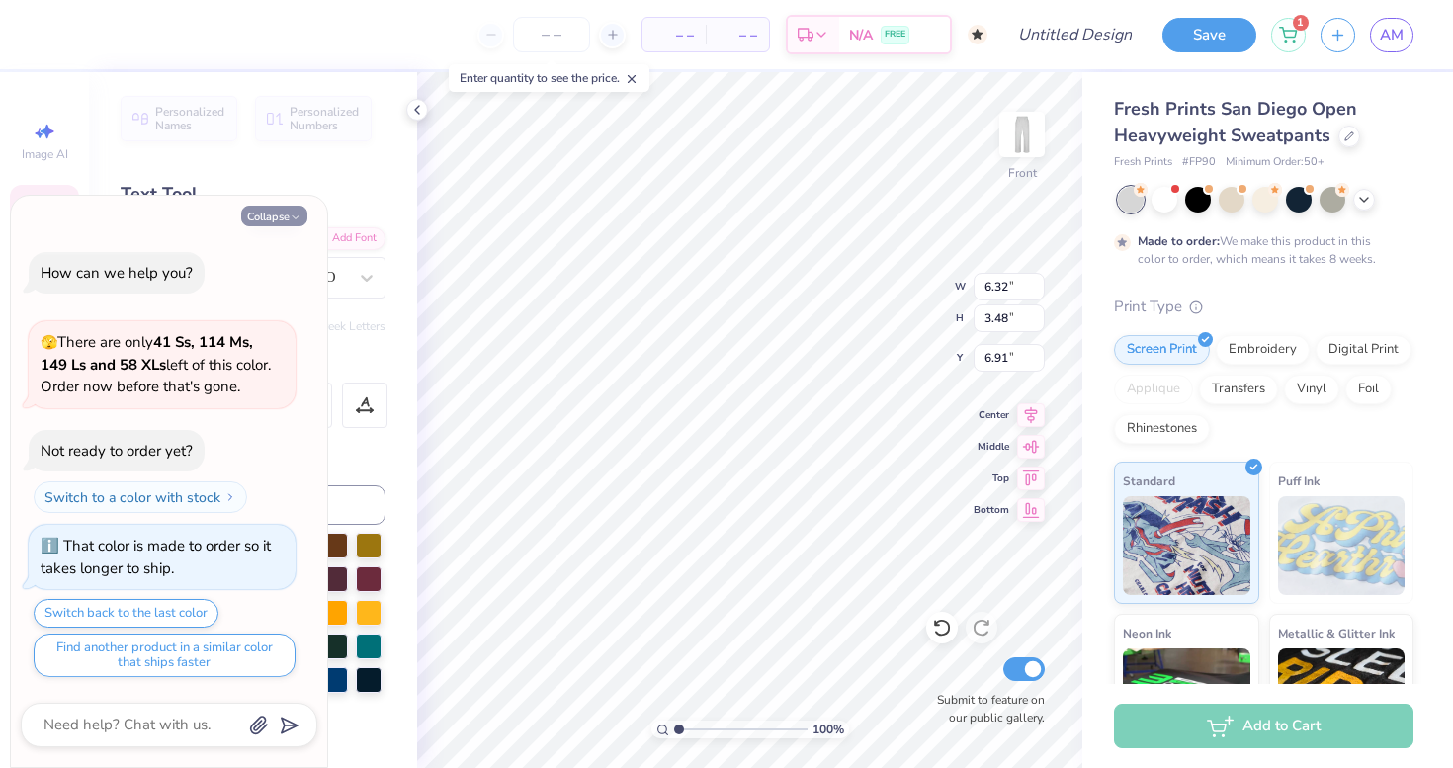
type input "2.99"
type input "7.05"
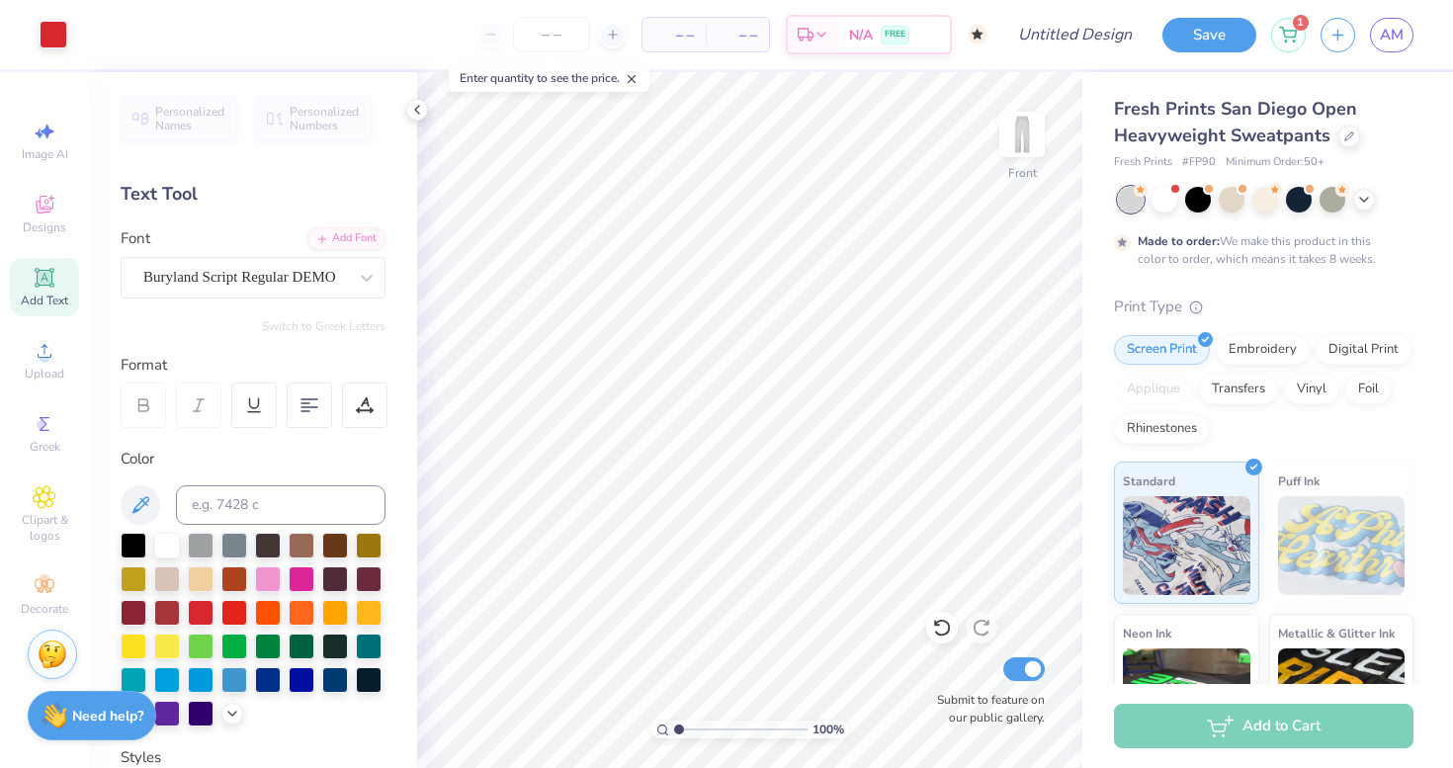
click at [49, 16] on div "Art colors" at bounding box center [33, 34] width 67 height 69
click at [54, 40] on div at bounding box center [54, 33] width 28 height 28
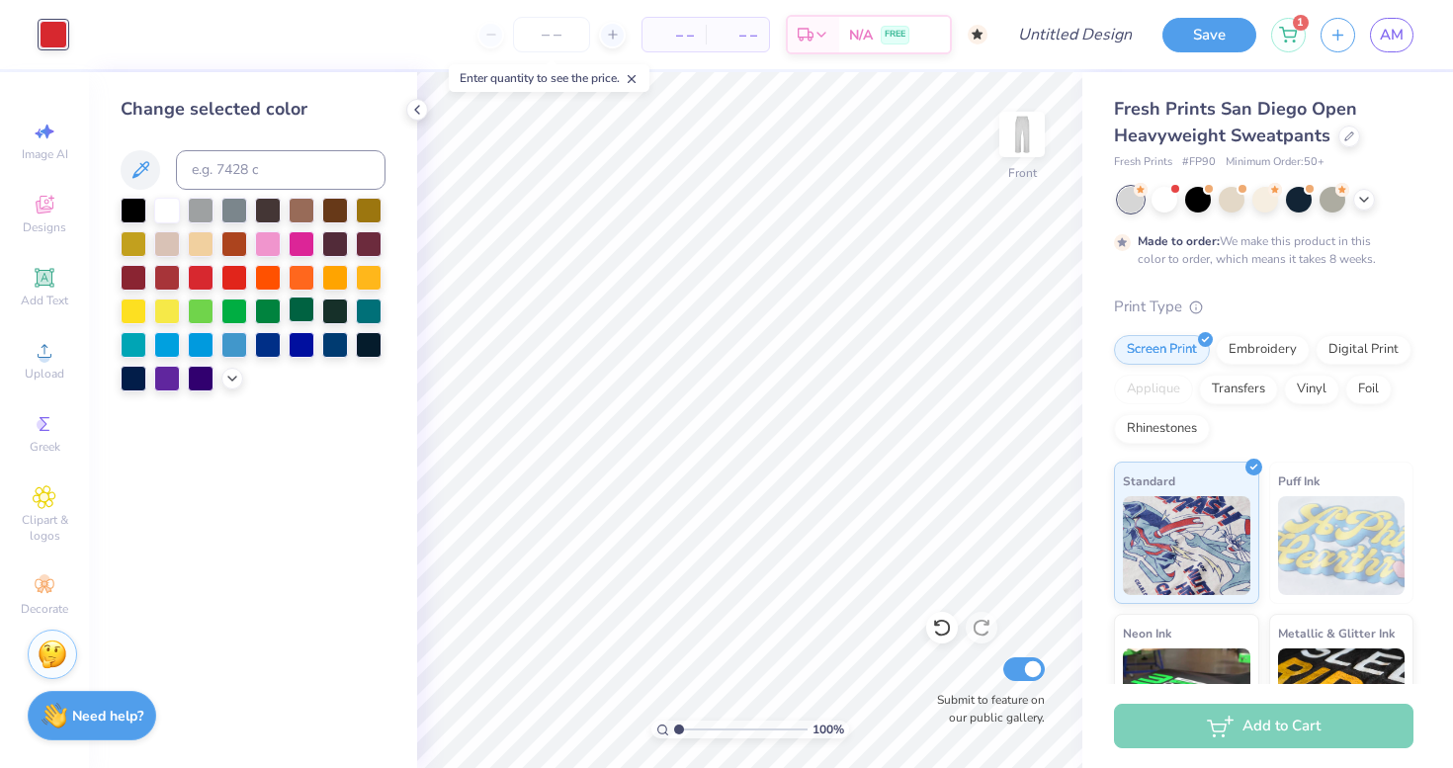
click at [299, 311] on div at bounding box center [302, 309] width 26 height 26
click at [1033, 136] on img at bounding box center [1021, 134] width 79 height 79
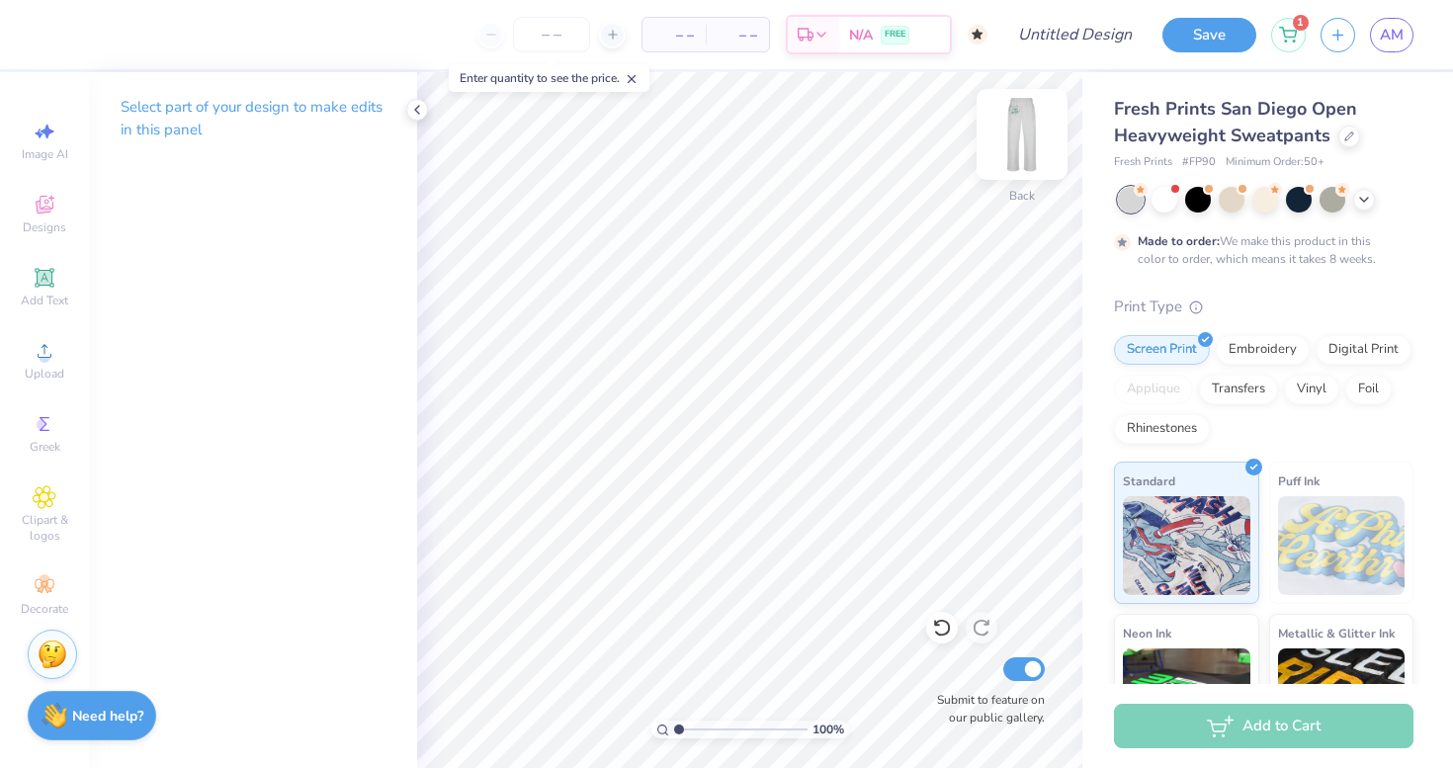
click at [1008, 148] on img at bounding box center [1021, 134] width 79 height 79
click at [1108, 40] on input "Design Title" at bounding box center [1098, 35] width 97 height 40
type input "sweats"
click at [1029, 121] on img at bounding box center [1021, 134] width 79 height 79
click at [1201, 42] on button "Save" at bounding box center [1209, 32] width 94 height 35
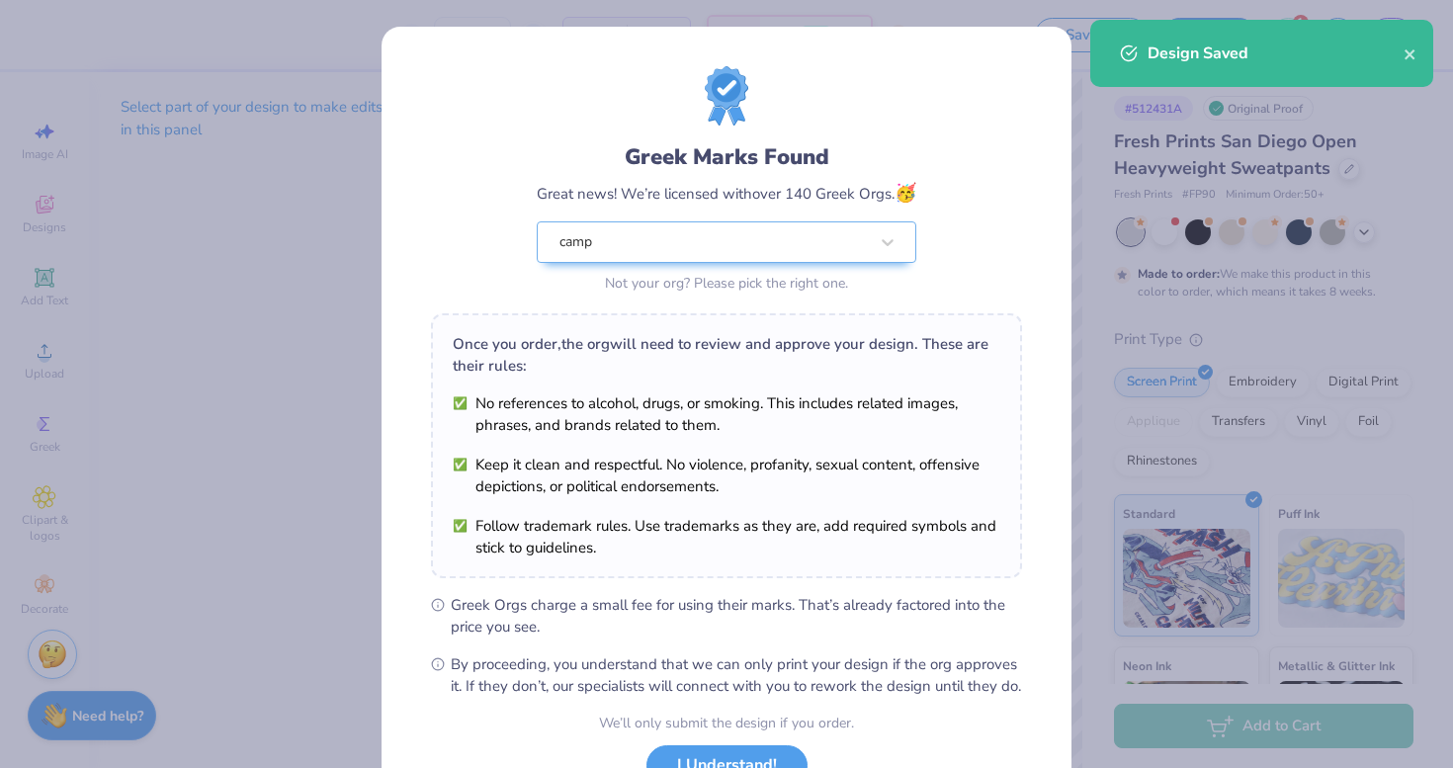
scroll to position [157, 0]
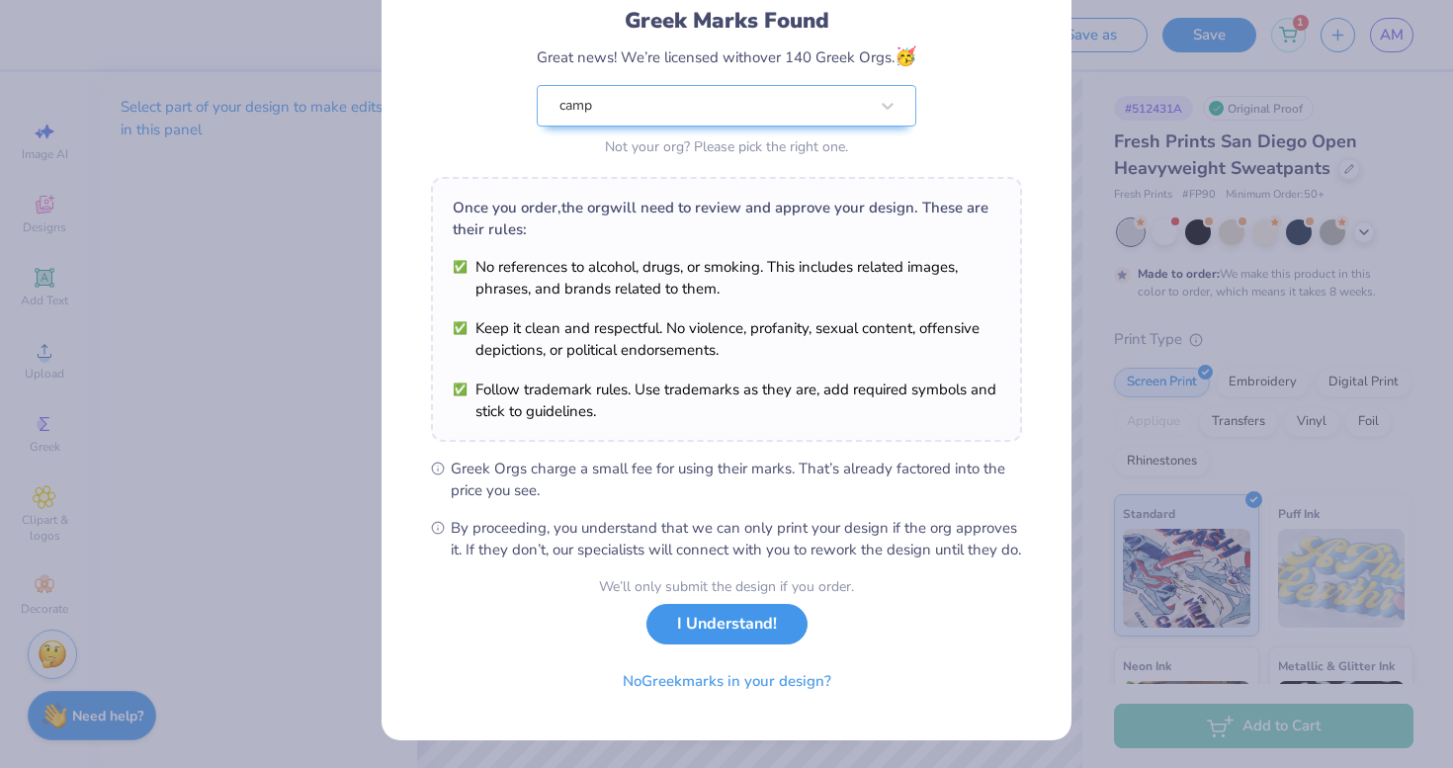
click at [756, 613] on button "I Understand!" at bounding box center [726, 624] width 161 height 41
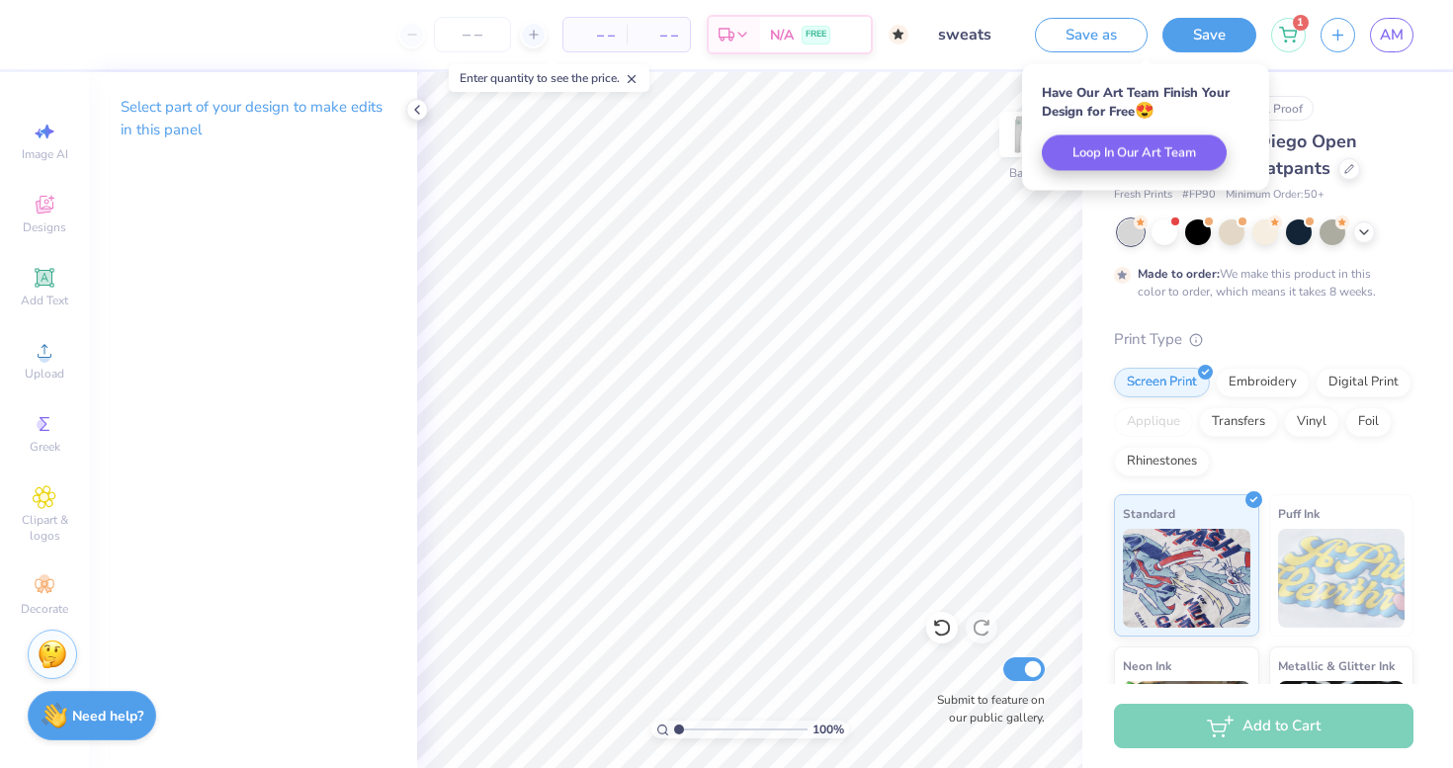
scroll to position [0, 0]
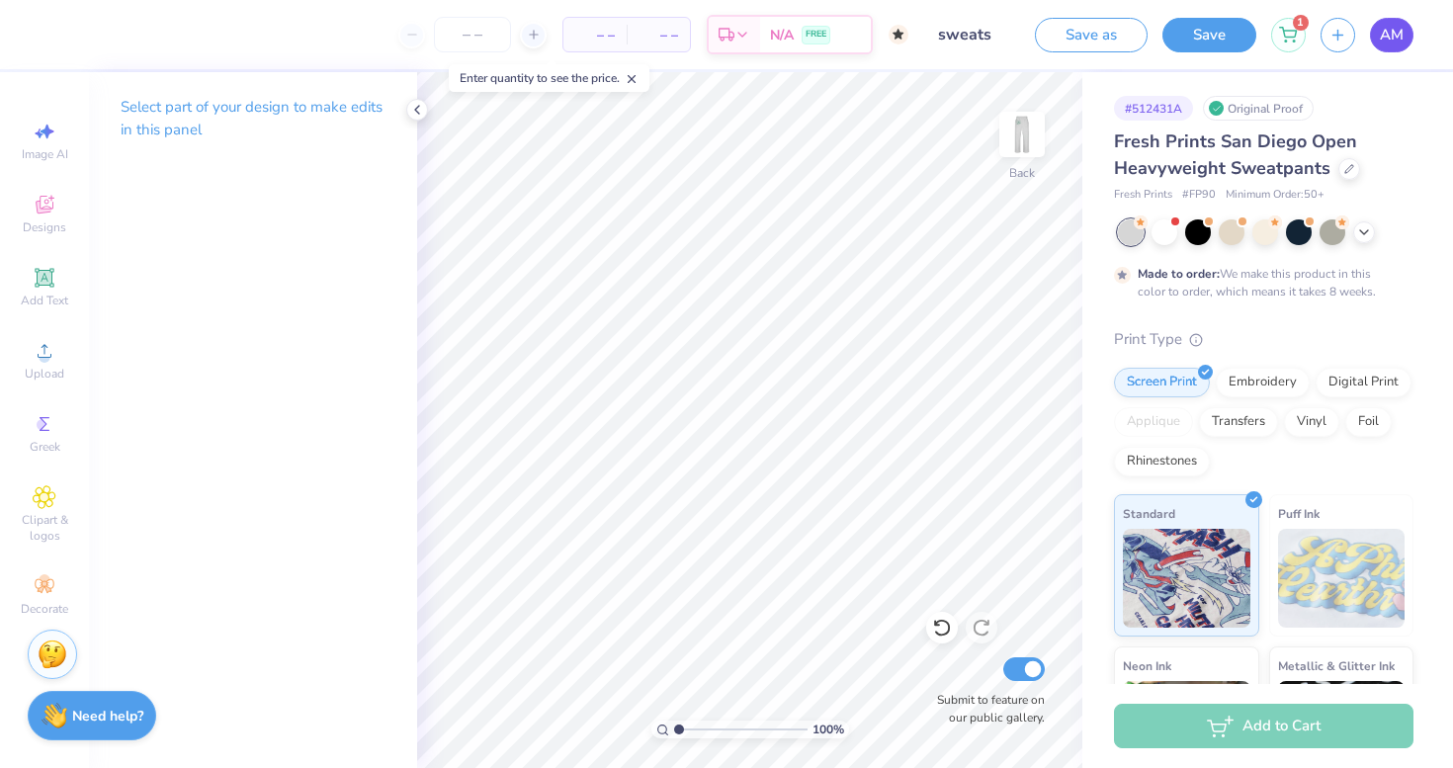
click at [1401, 36] on span "AM" at bounding box center [1391, 35] width 24 height 23
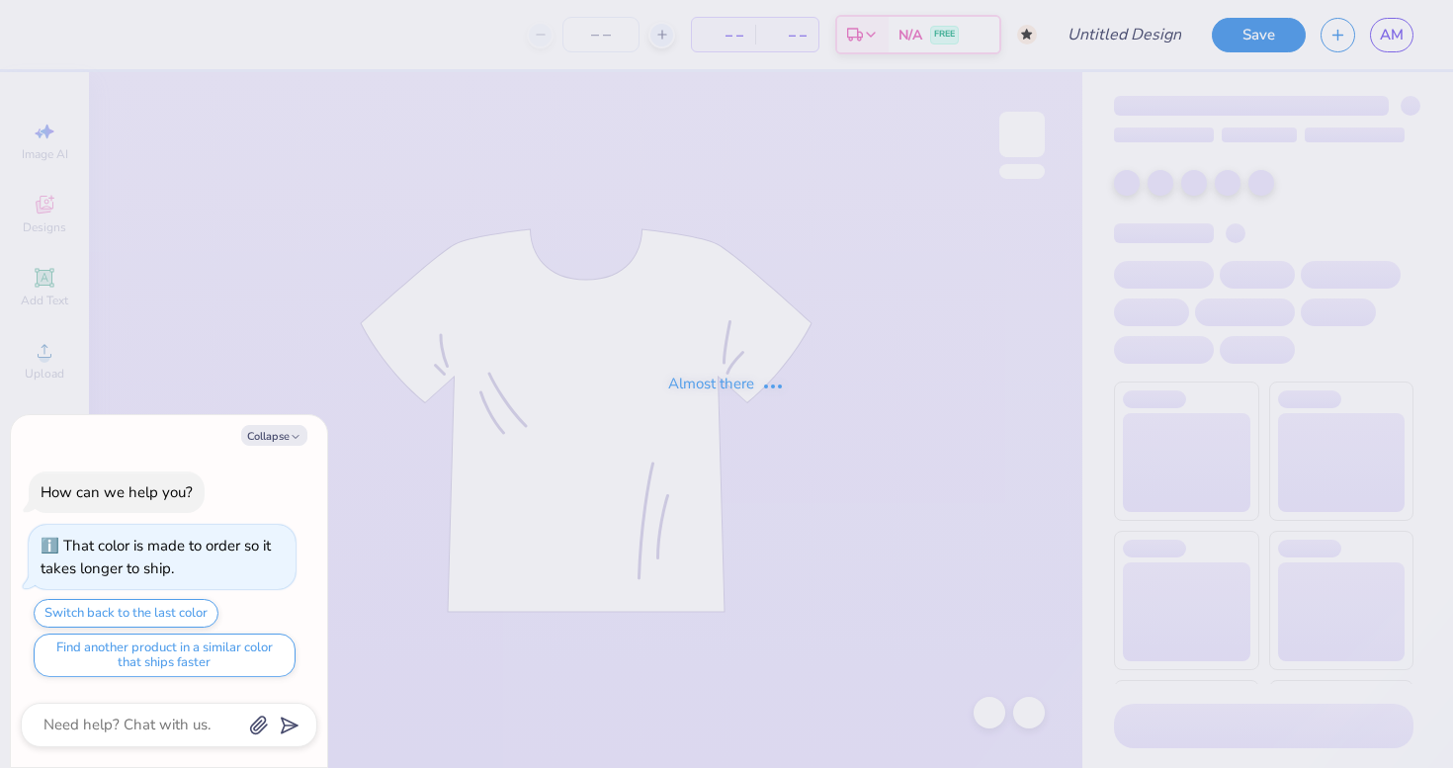
type textarea "x"
type input "sweats"
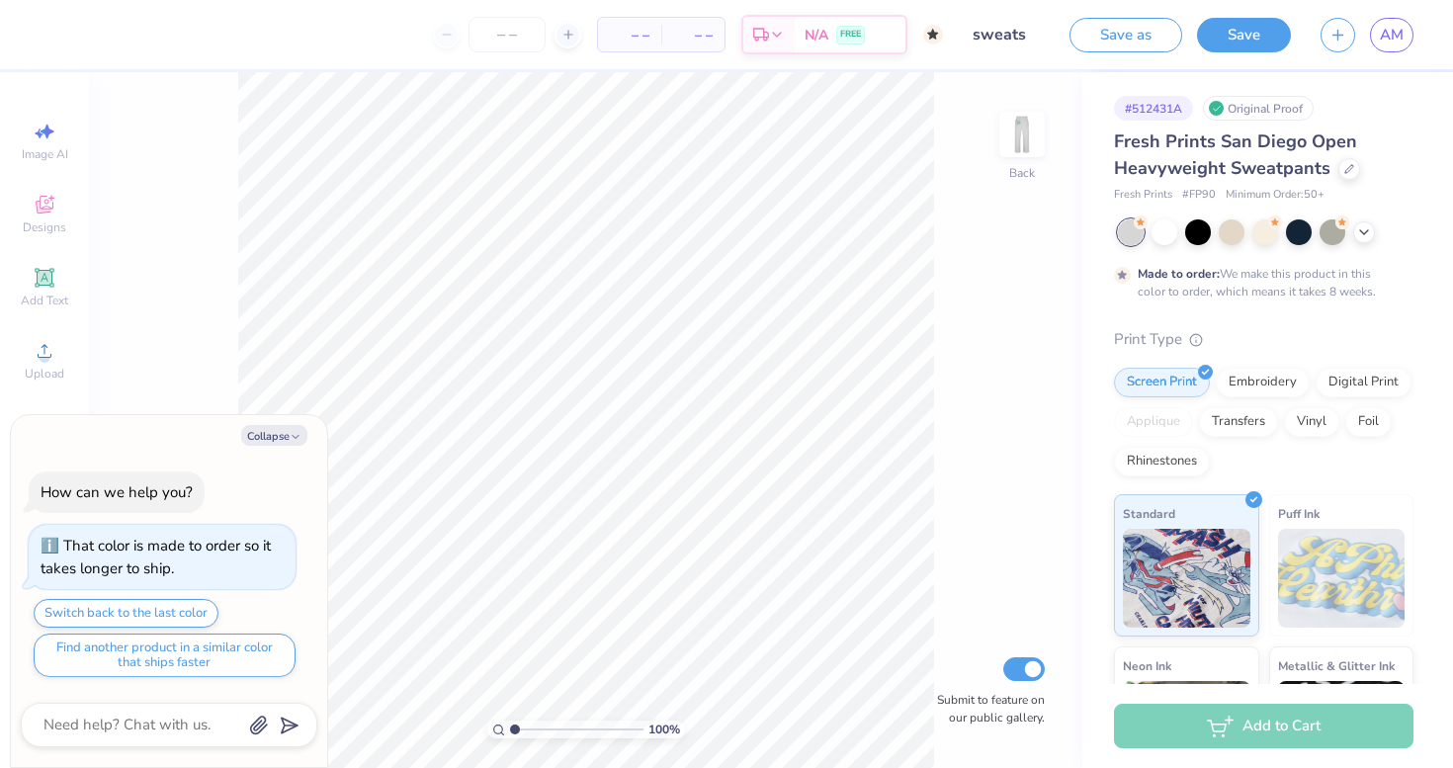
type textarea "x"
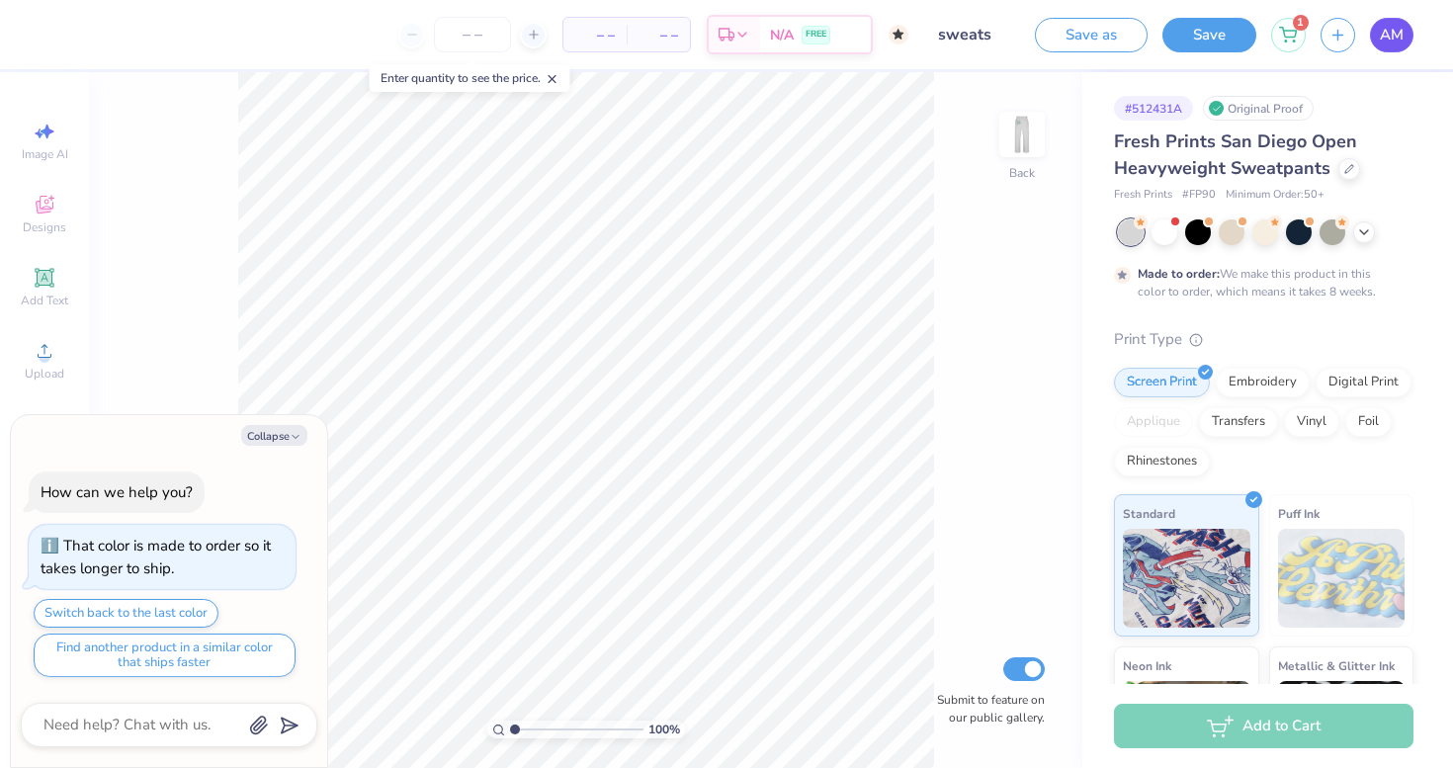
click at [1396, 46] on link "AM" at bounding box center [1391, 35] width 43 height 35
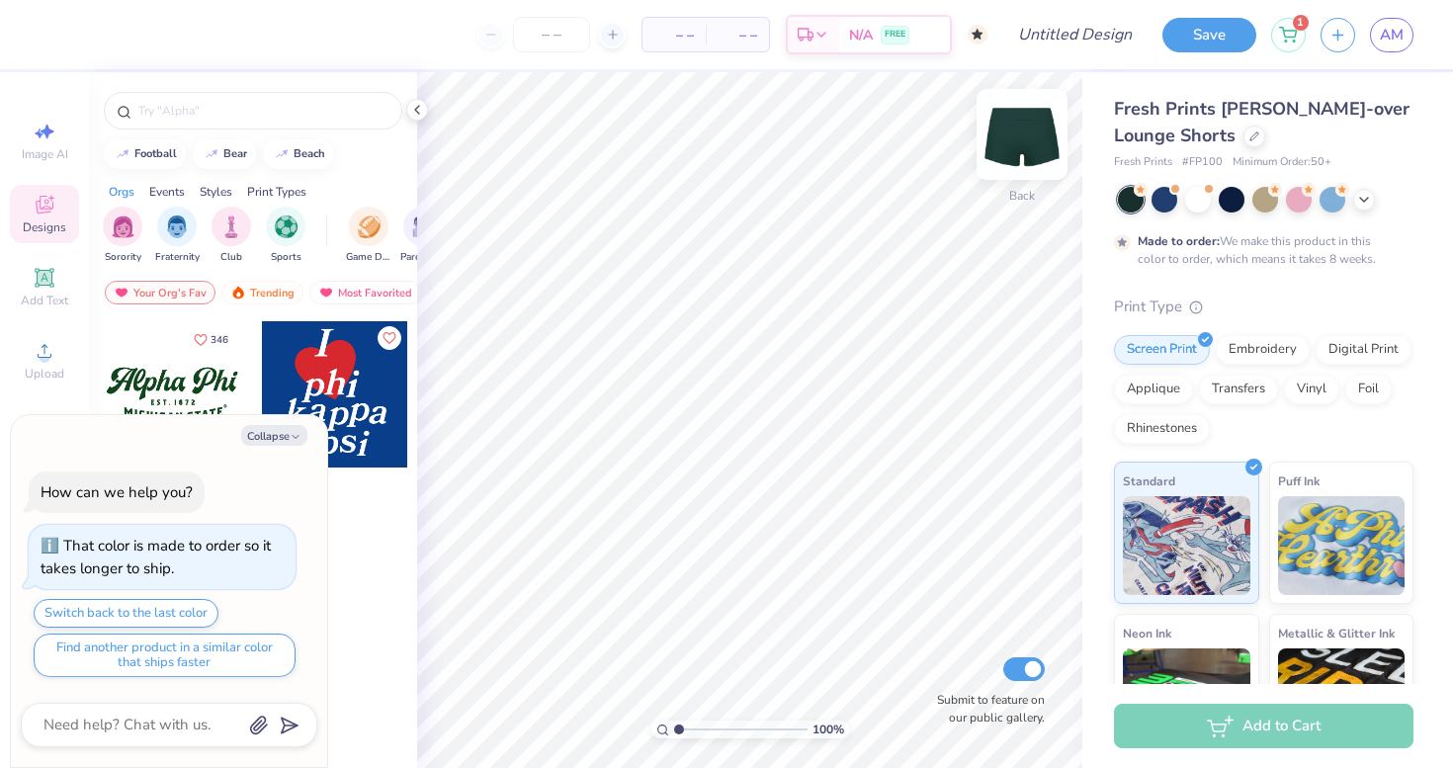
click at [1032, 127] on img at bounding box center [1021, 134] width 79 height 79
click at [268, 439] on button "Collapse" at bounding box center [274, 435] width 66 height 21
type textarea "x"
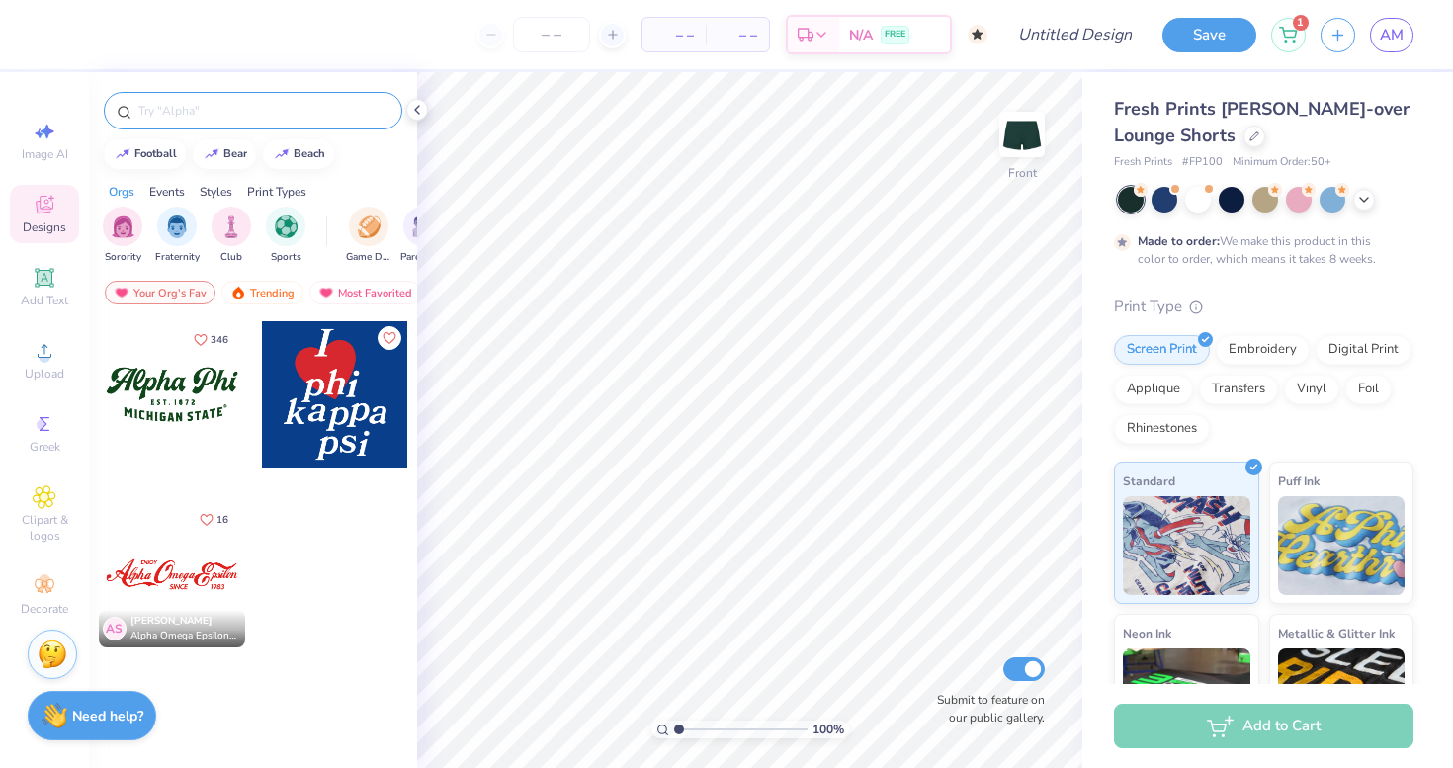
click at [221, 114] on input "text" at bounding box center [262, 111] width 253 height 20
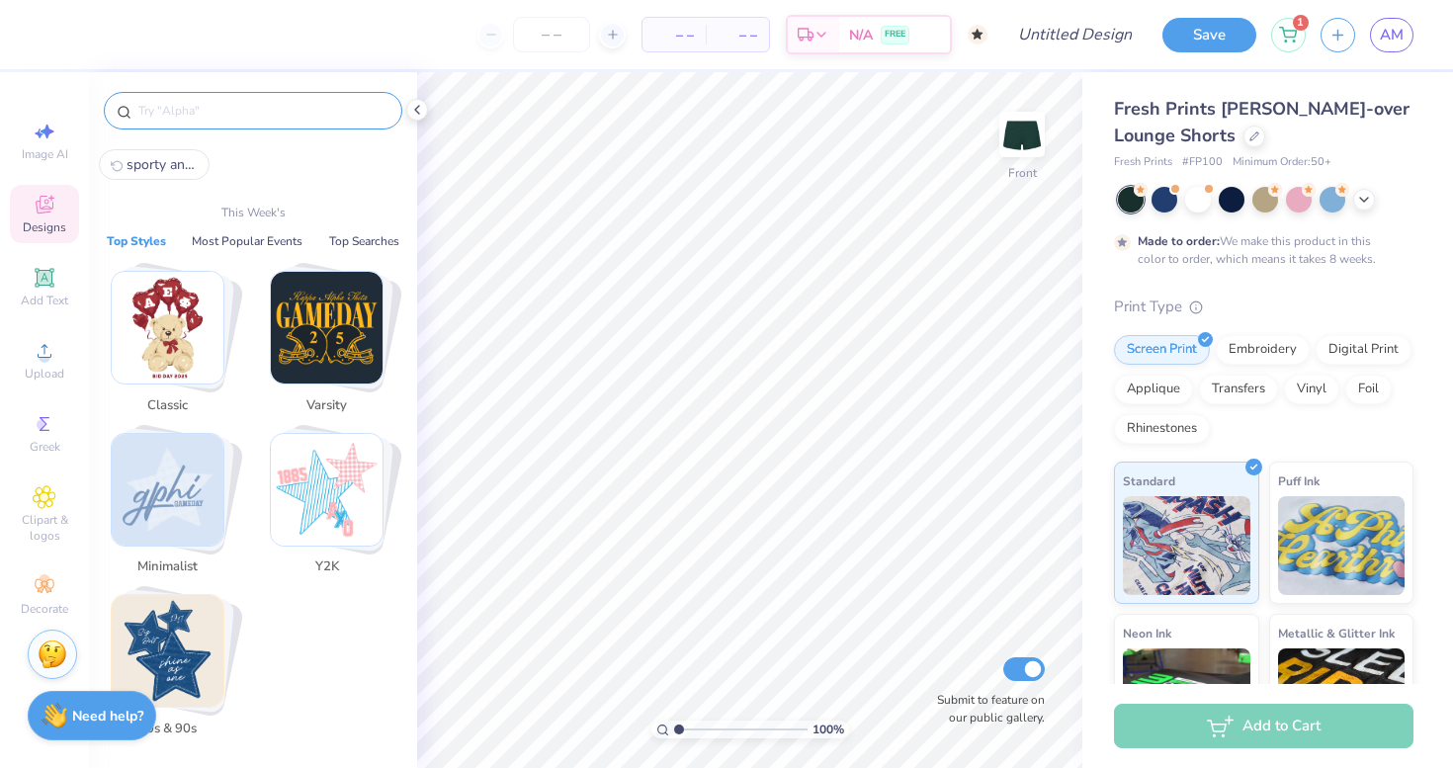
click at [170, 307] on img "Stack Card Button Classic" at bounding box center [168, 328] width 112 height 112
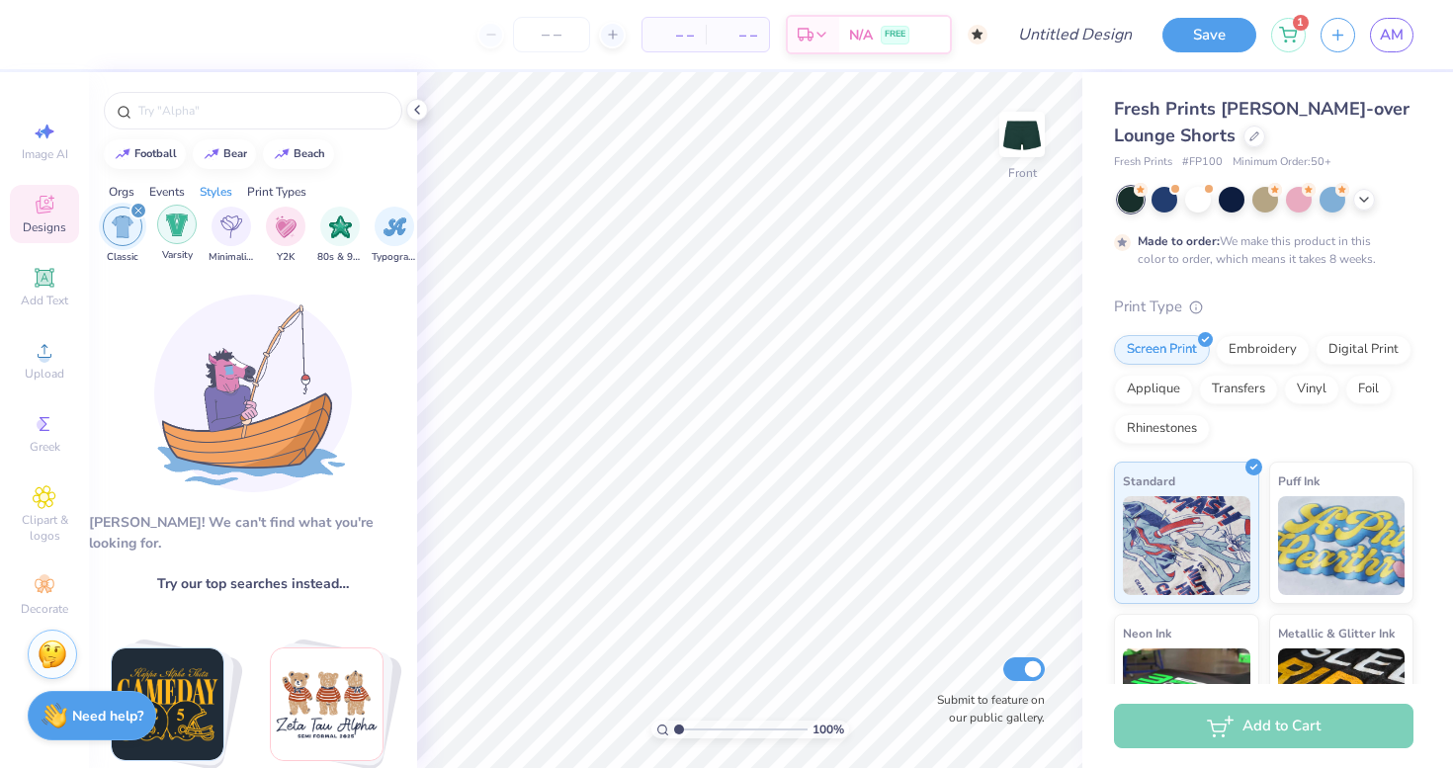
click at [175, 217] on img "filter for Varsity" at bounding box center [177, 224] width 23 height 23
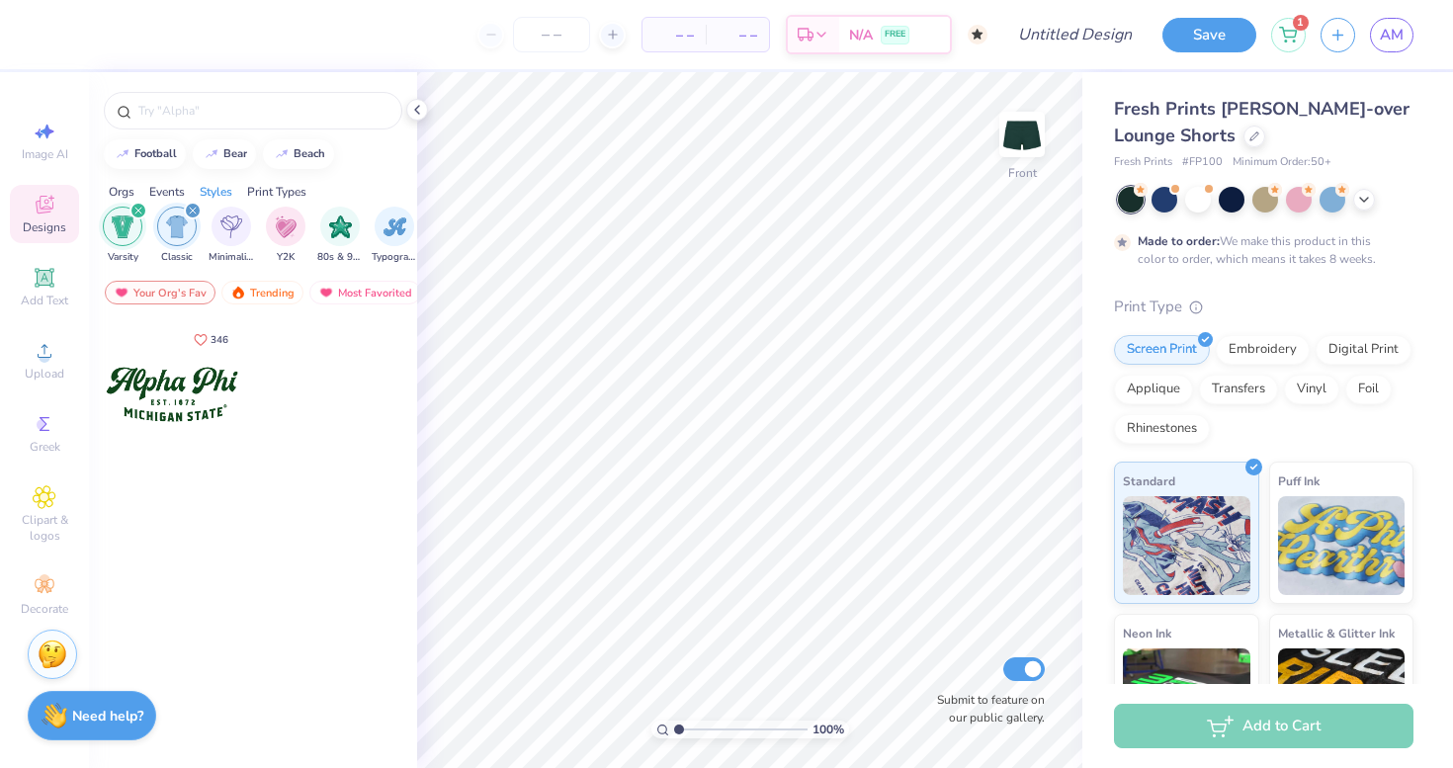
click at [140, 208] on icon "filter for Varsity" at bounding box center [138, 211] width 6 height 6
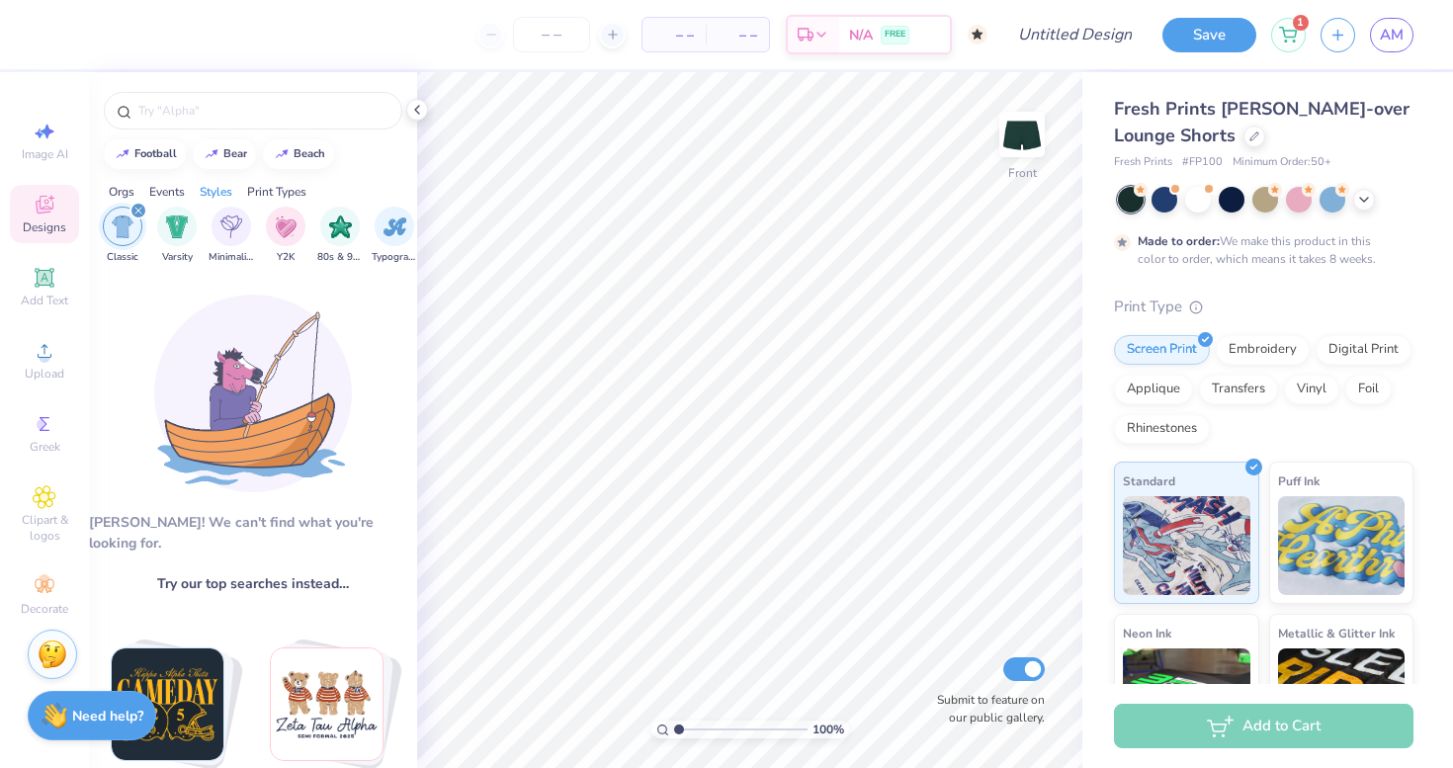
click at [135, 209] on icon "filter for Classic" at bounding box center [138, 211] width 8 height 8
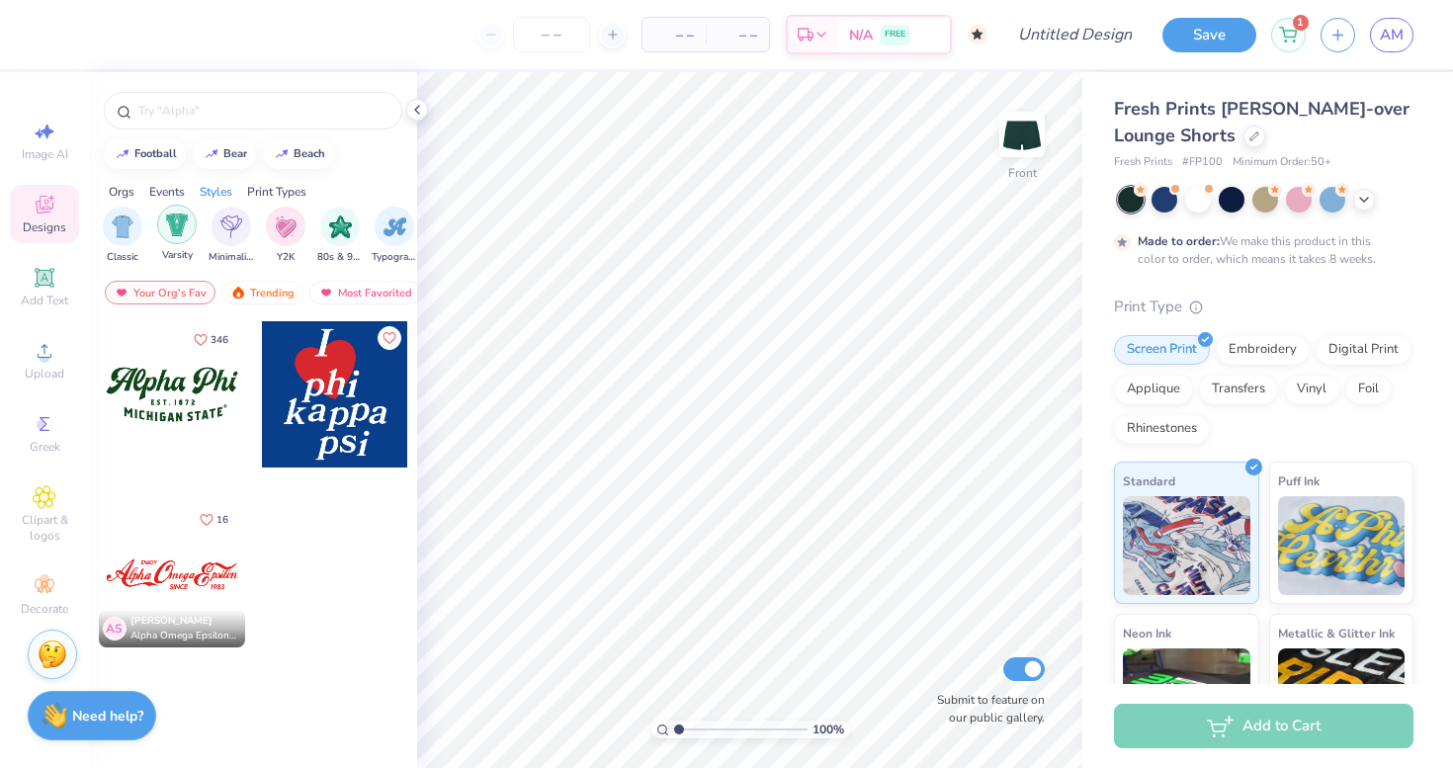
click at [157, 227] on div "filter for Varsity" at bounding box center [177, 225] width 40 height 40
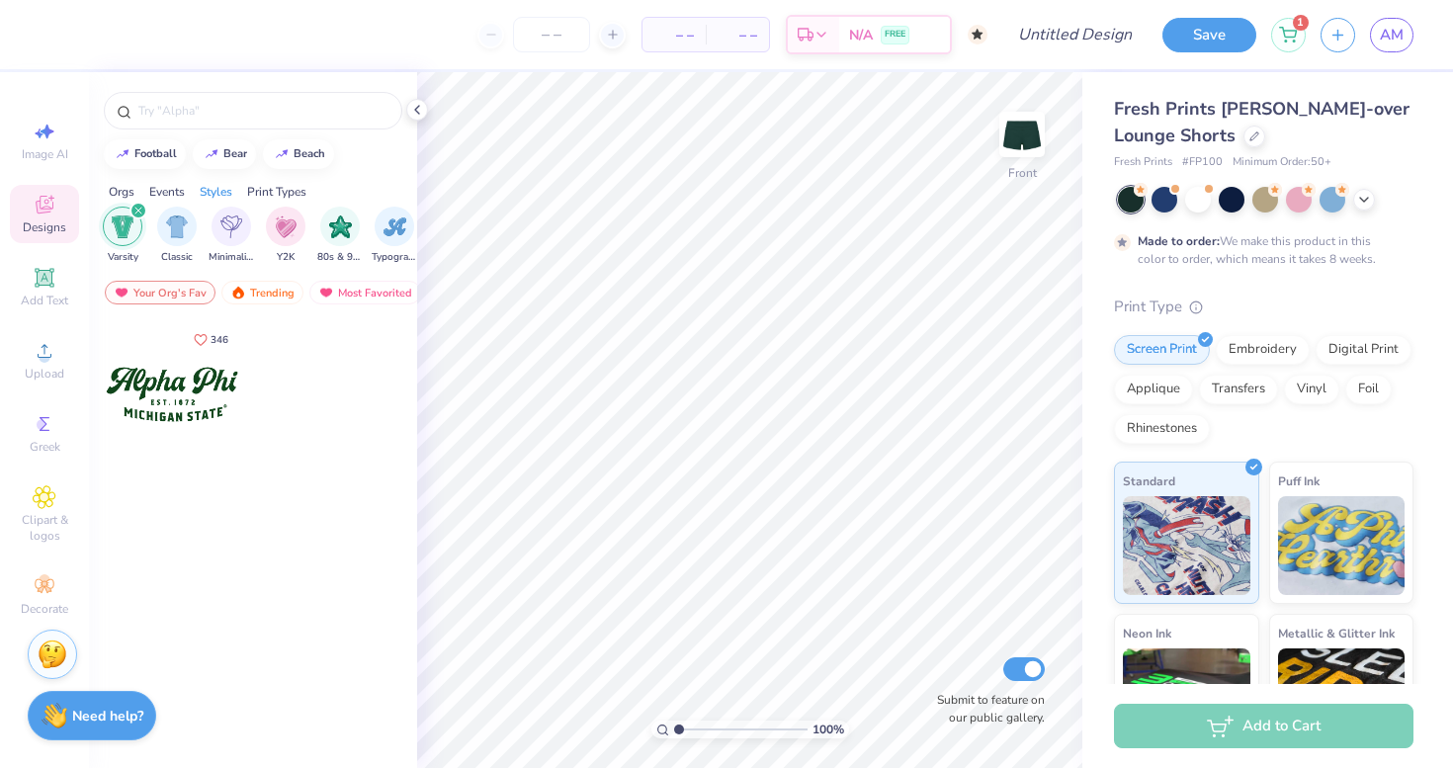
click at [136, 199] on div "Orgs Events Styles Print Types" at bounding box center [253, 187] width 328 height 28
click at [129, 212] on div "filter for Varsity" at bounding box center [138, 211] width 18 height 18
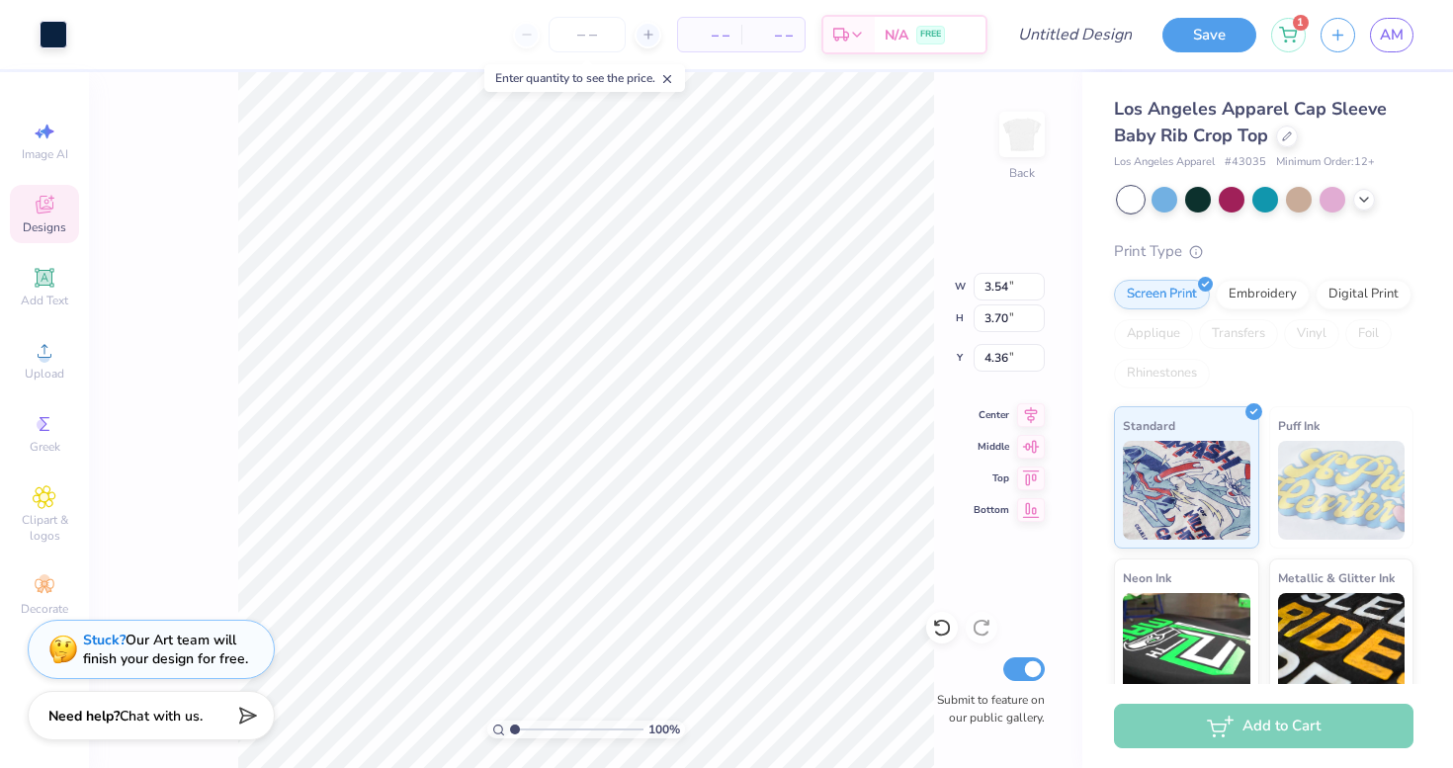
type input "0.44"
type input "0.50"
type input "5.51"
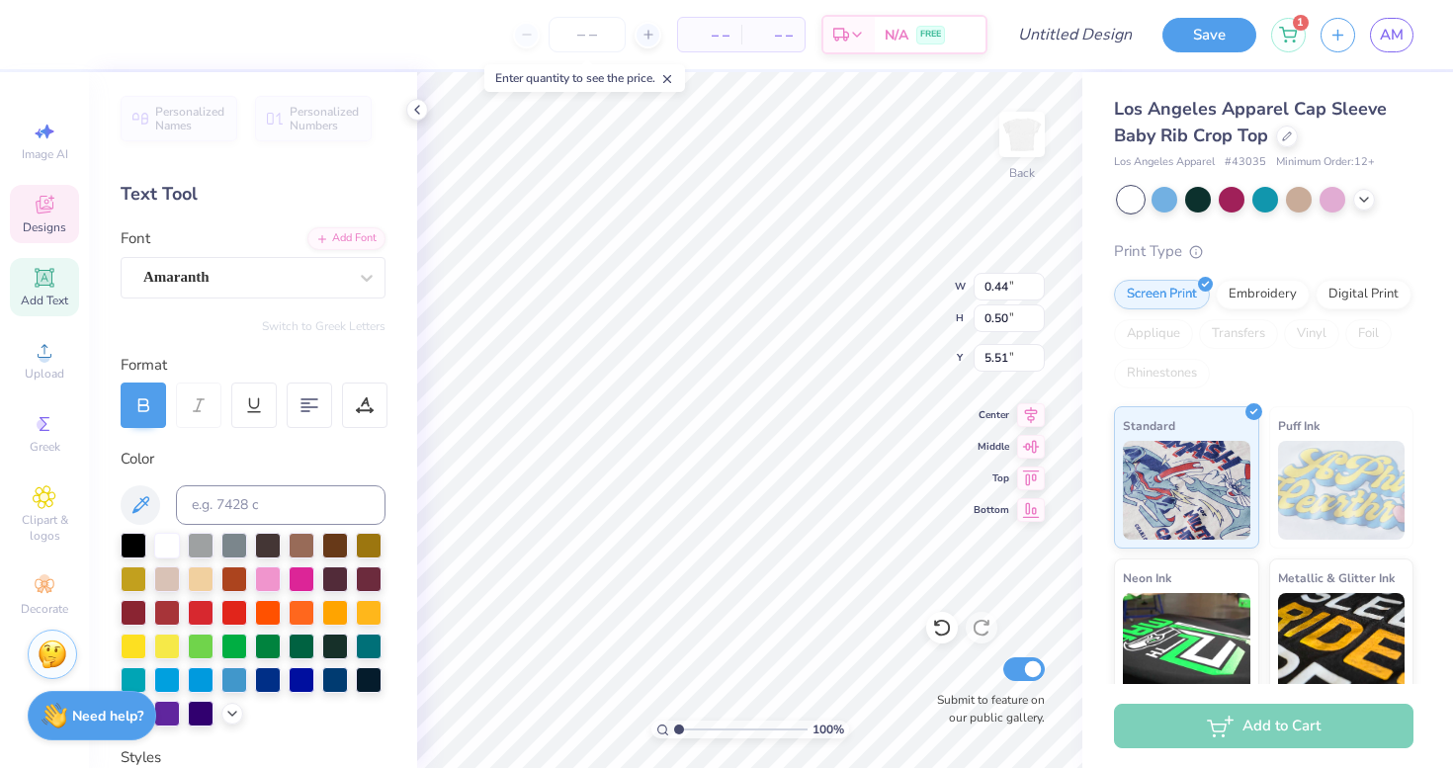
type input "0.34"
type input "0.49"
type input "3.54"
type input "3.70"
type input "4.39"
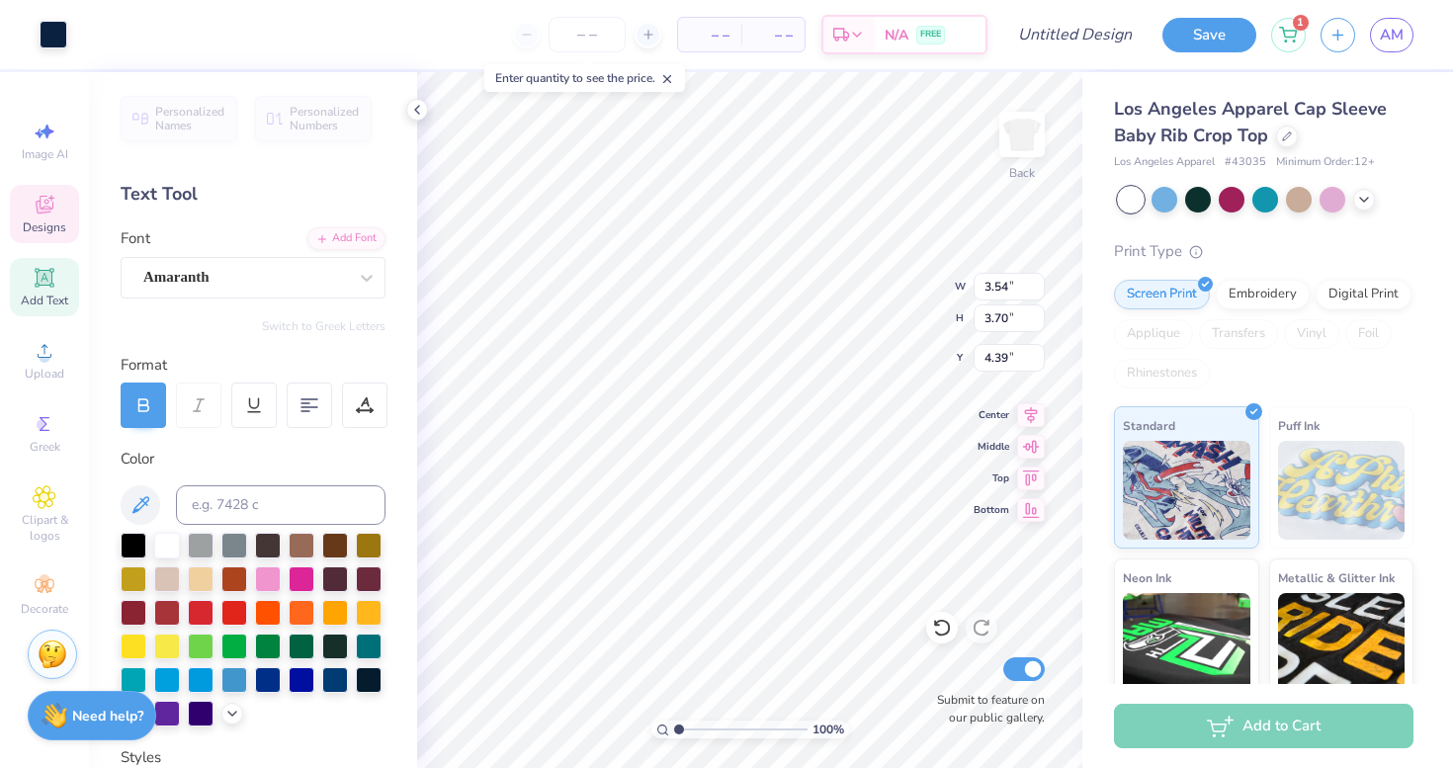
type input "0.43"
type input "0.52"
type input "5.51"
type input "0.44"
type input "0.50"
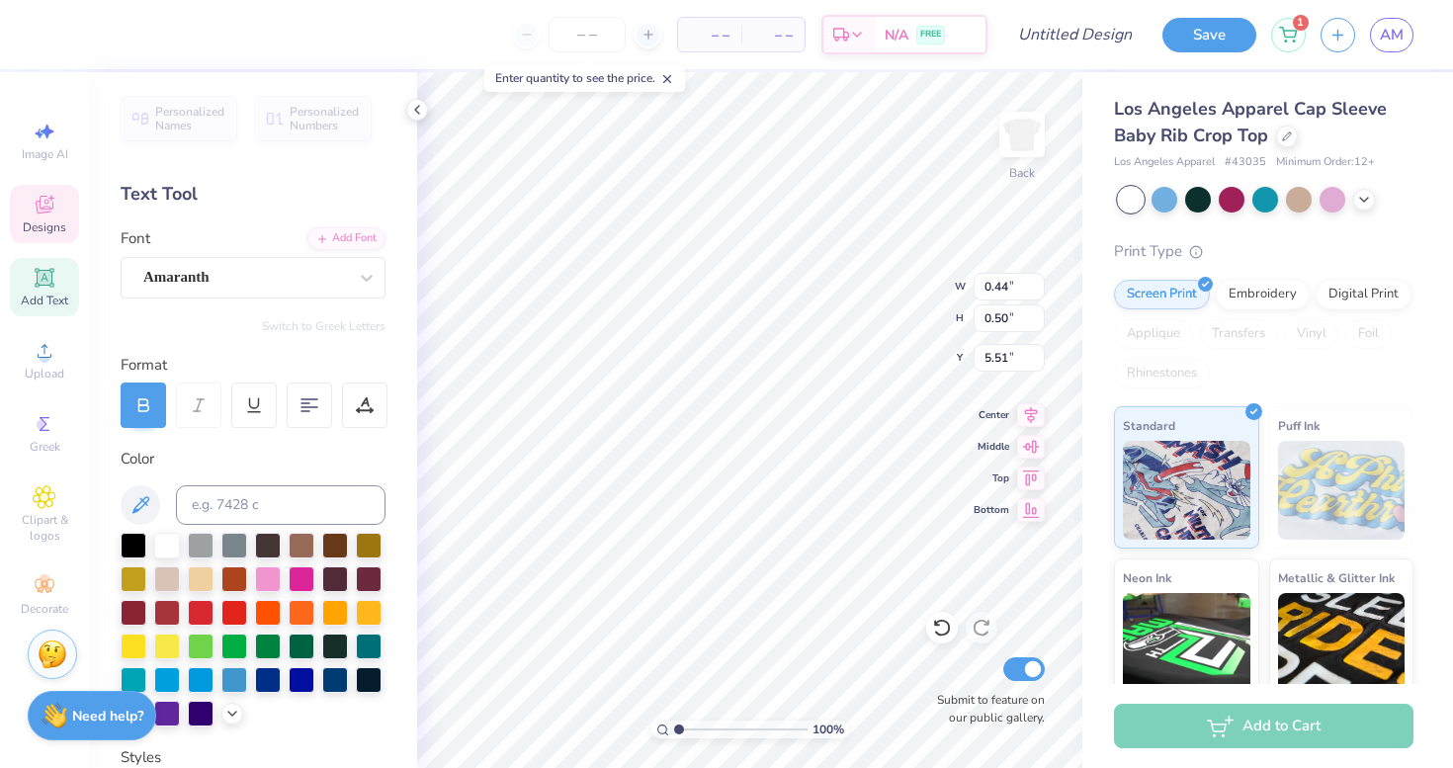
type textarea "S"
type input "0.28"
type input "0.49"
click at [938, 629] on icon at bounding box center [942, 628] width 20 height 20
type input "0.28"
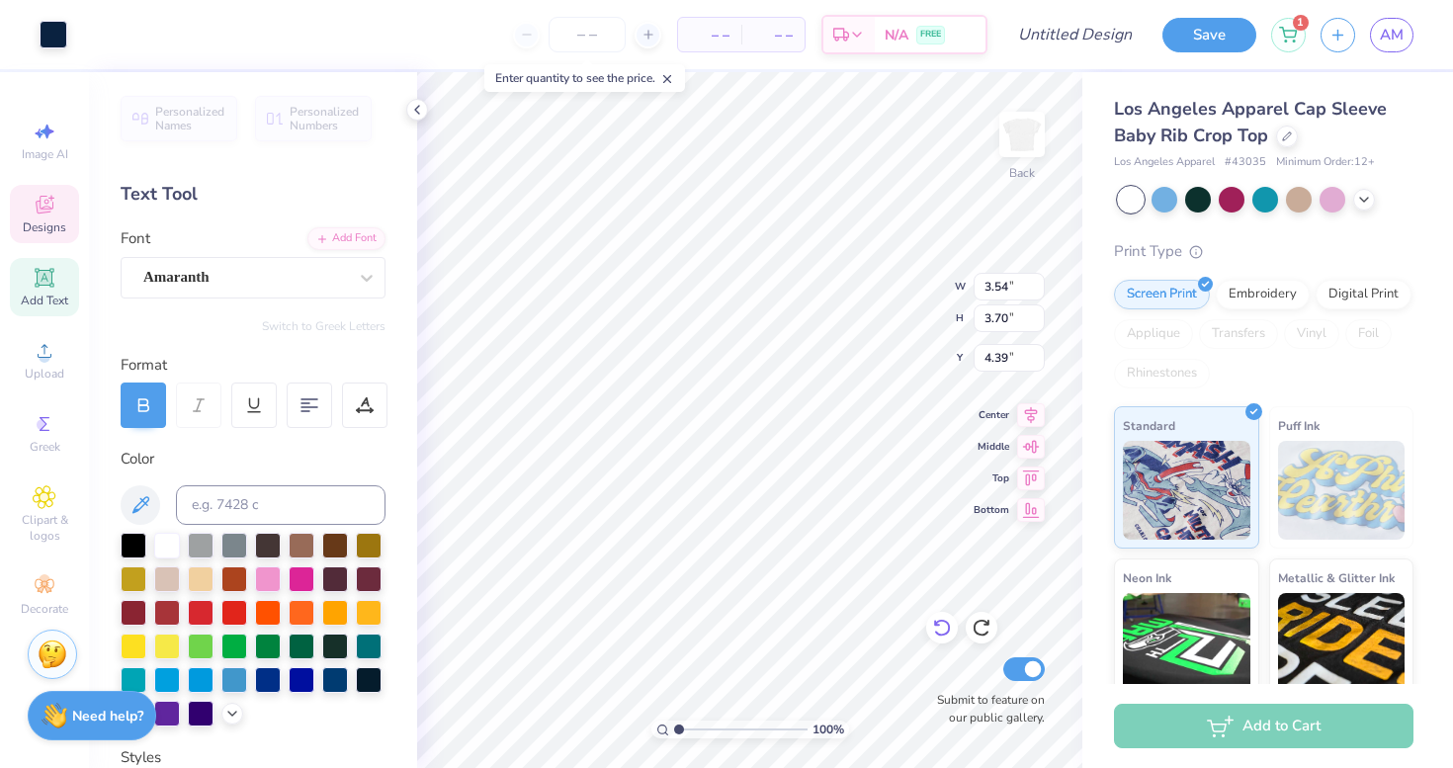
type input "0.49"
type input "5.51"
click at [943, 623] on icon at bounding box center [942, 628] width 20 height 20
type input "3.54"
type input "3.70"
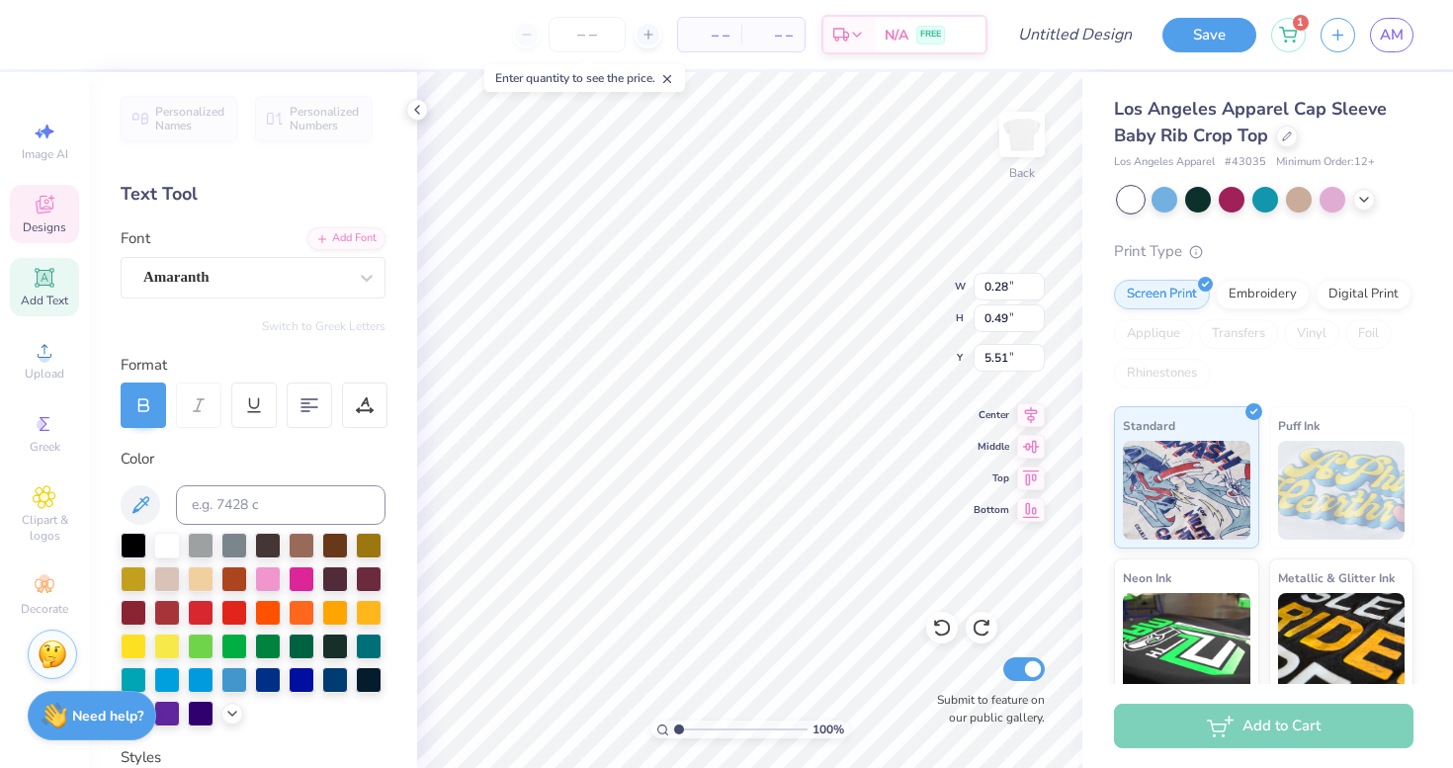
type input "4.39"
type input "0.28"
type input "0.49"
type input "5.51"
type textarea "U"
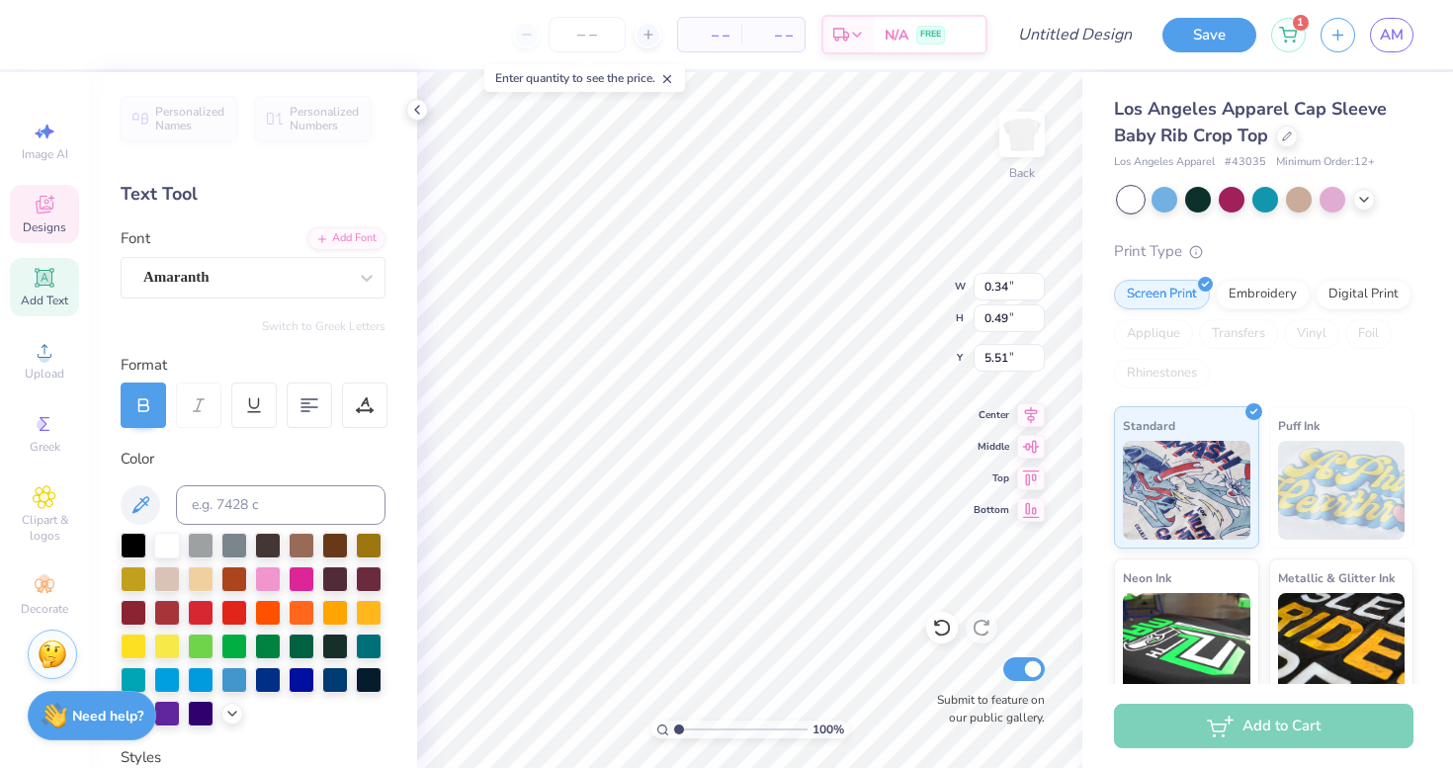
type input "0.46"
type input "0.53"
type textarea "E"
type input "0.43"
type input "0.52"
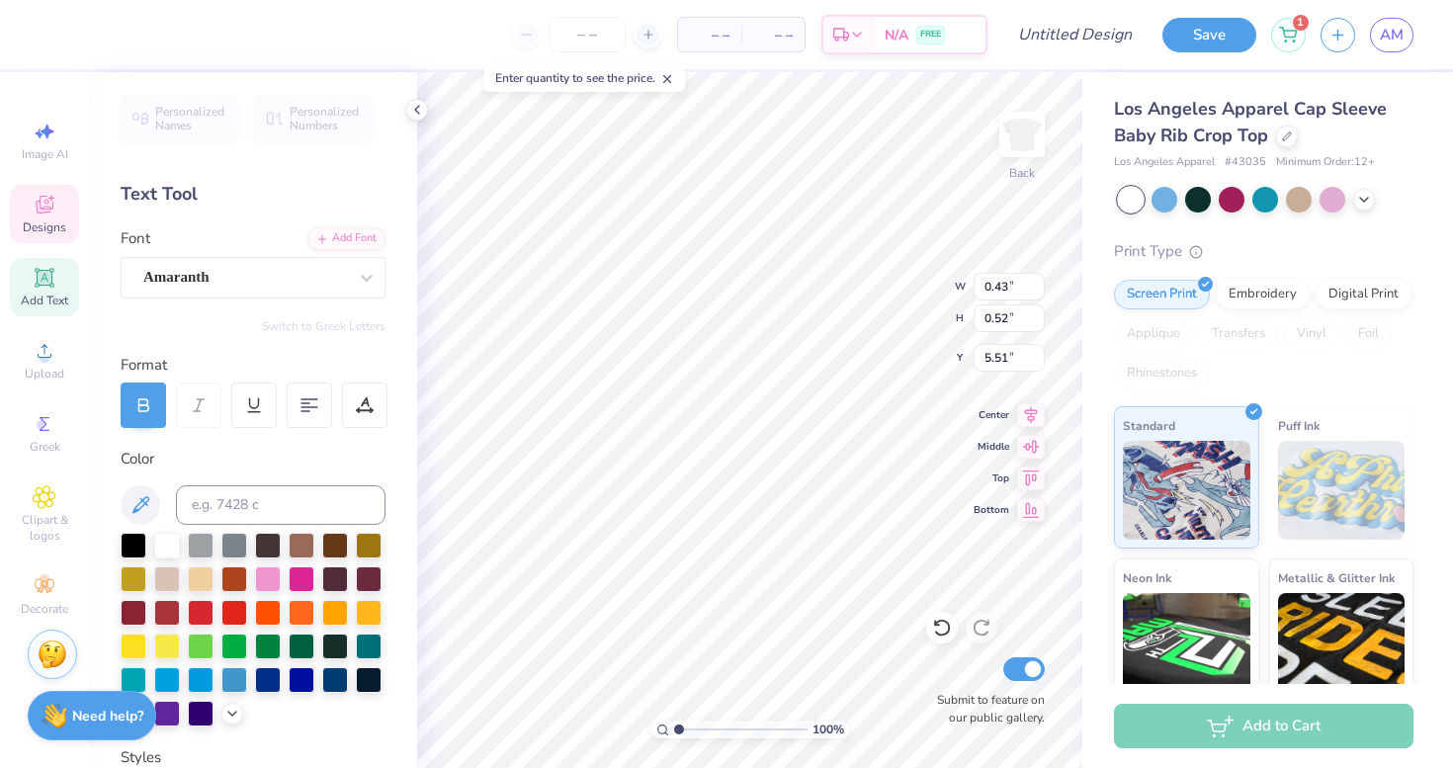
type textarea "R"
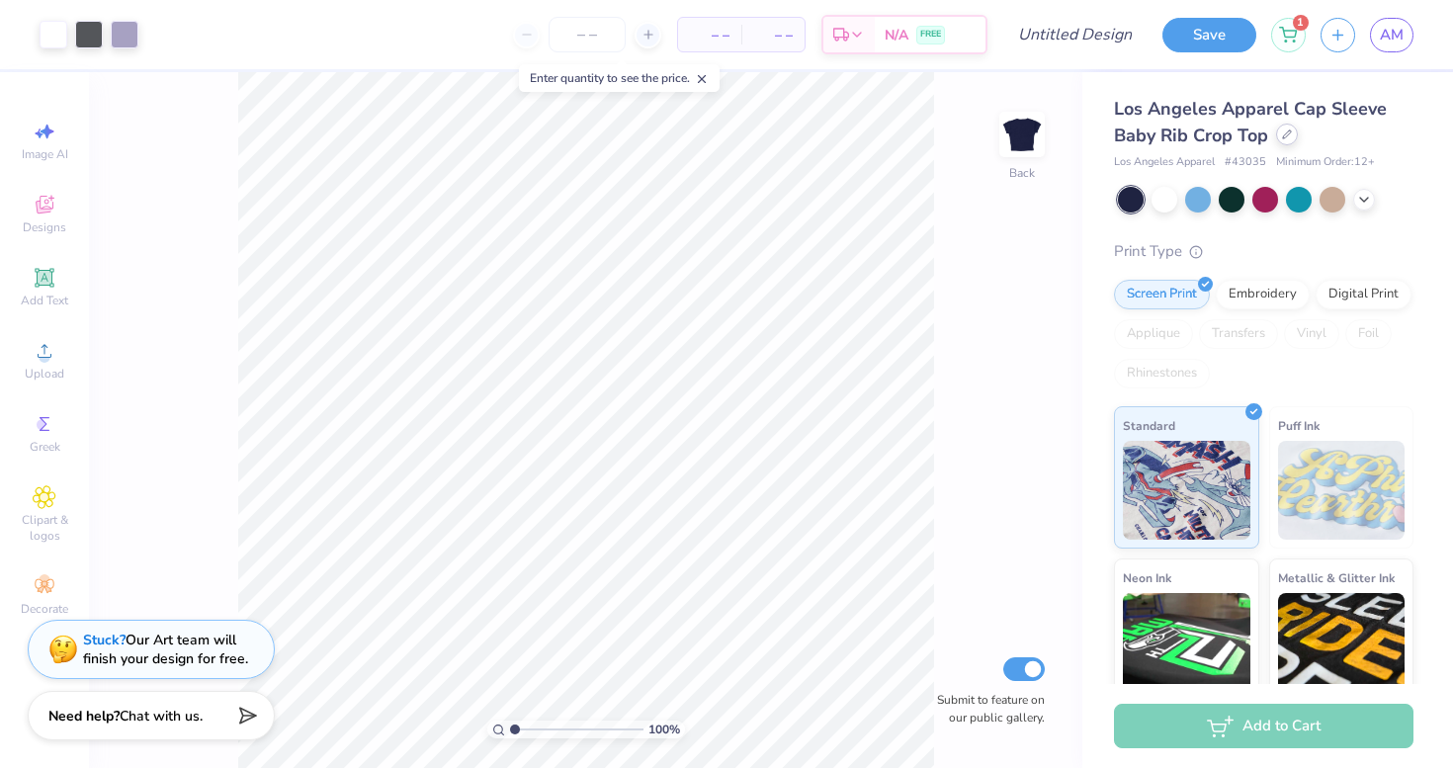
click at [1286, 139] on div at bounding box center [1287, 135] width 22 height 22
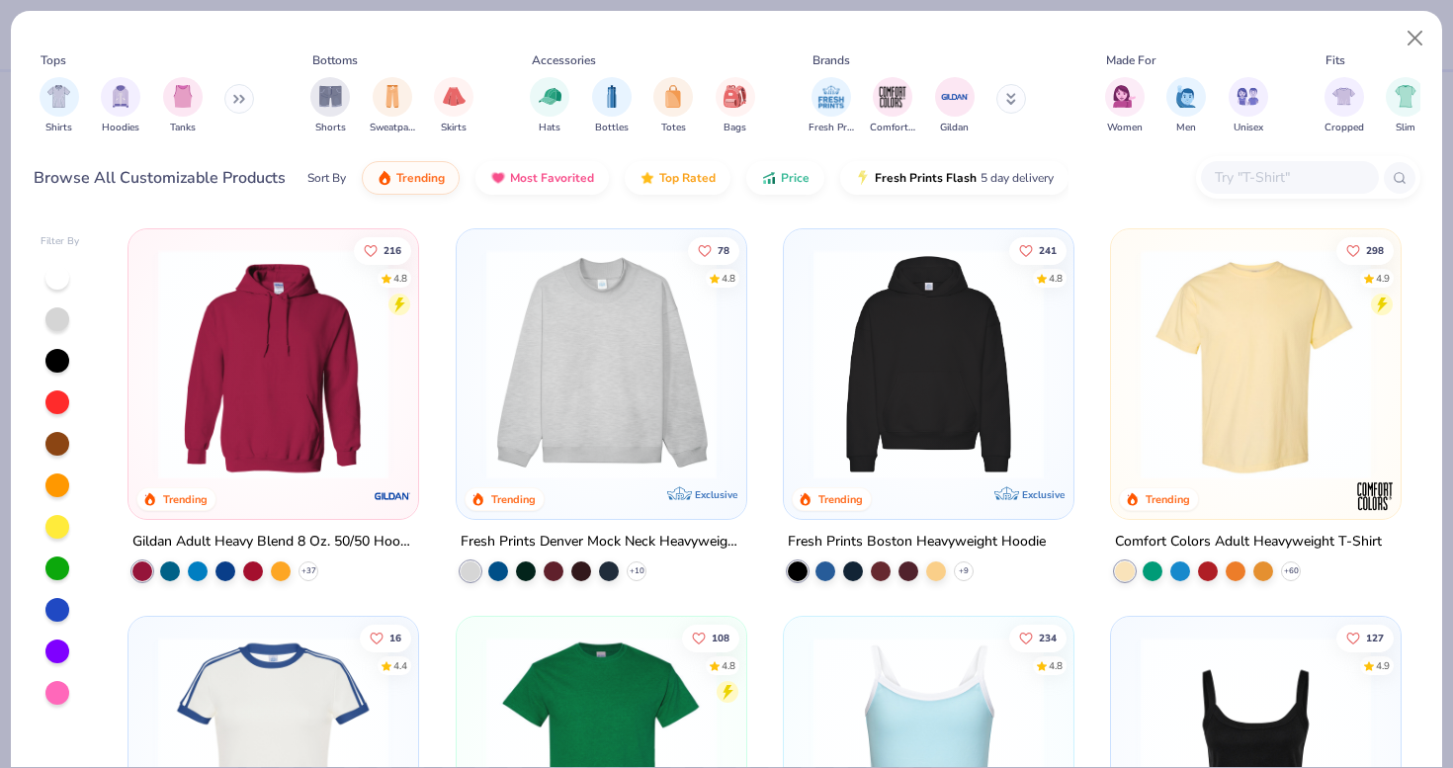
click at [1214, 178] on input "text" at bounding box center [1288, 177] width 152 height 23
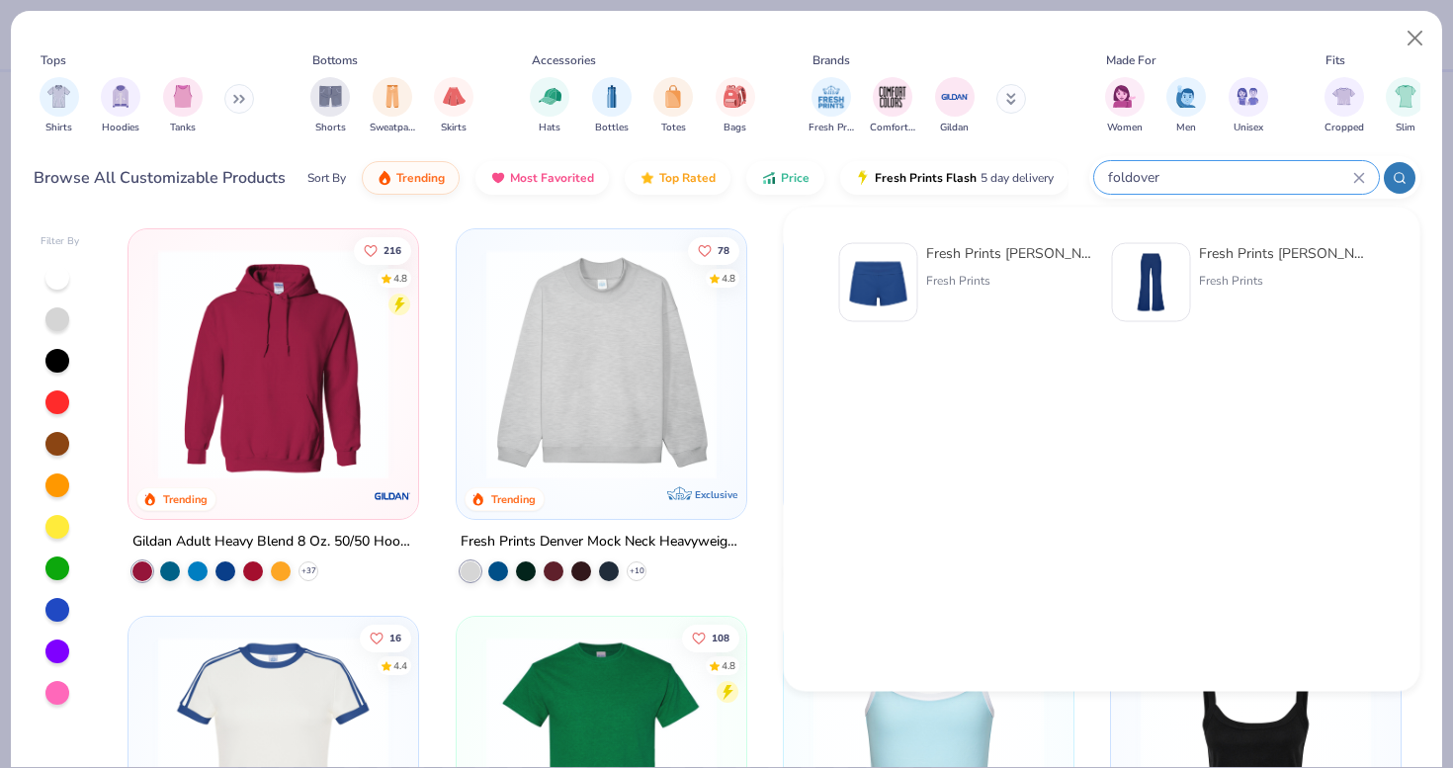
type input "foldover"
click at [1008, 251] on div "Fresh Prints [PERSON_NAME]-over Lounge Shorts" at bounding box center [1009, 253] width 166 height 21
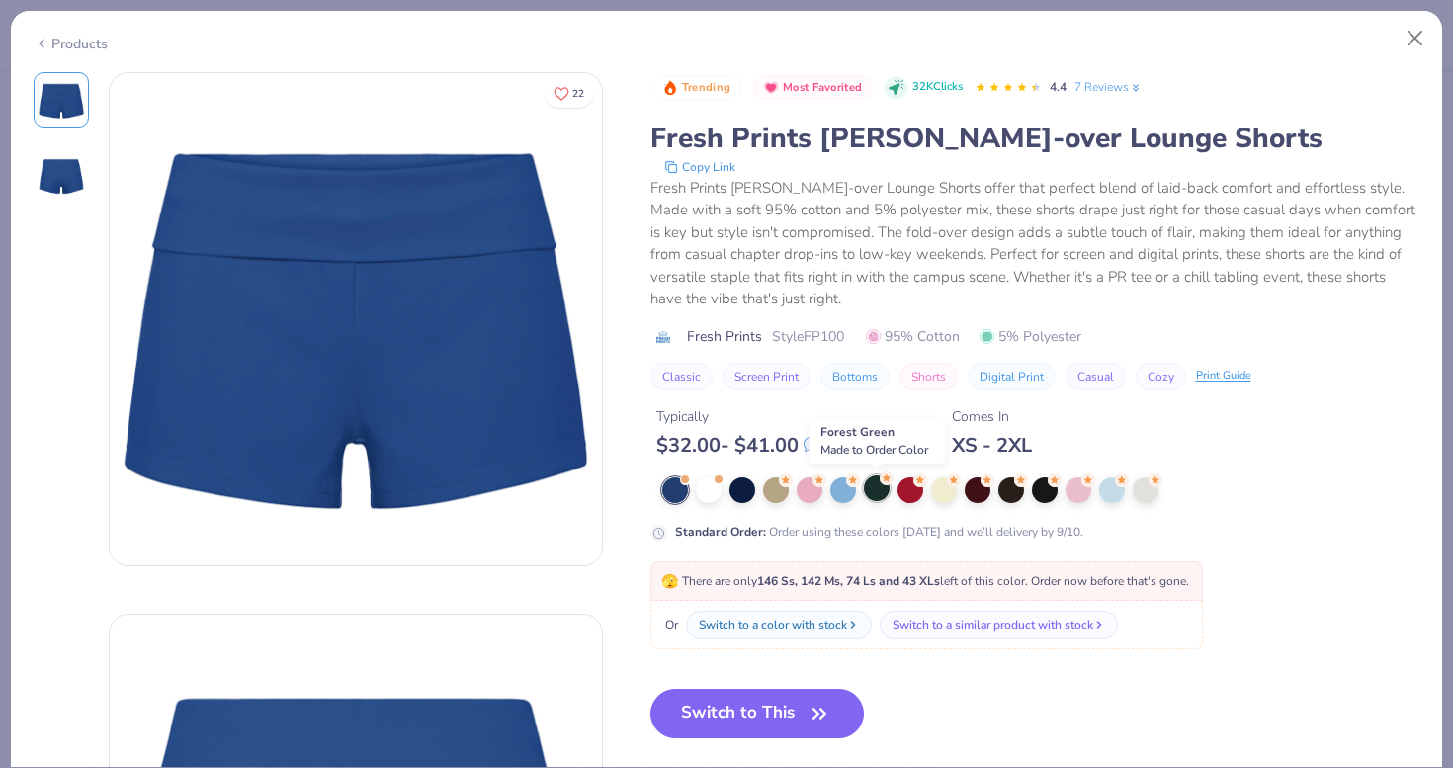
click at [871, 488] on div at bounding box center [877, 488] width 26 height 26
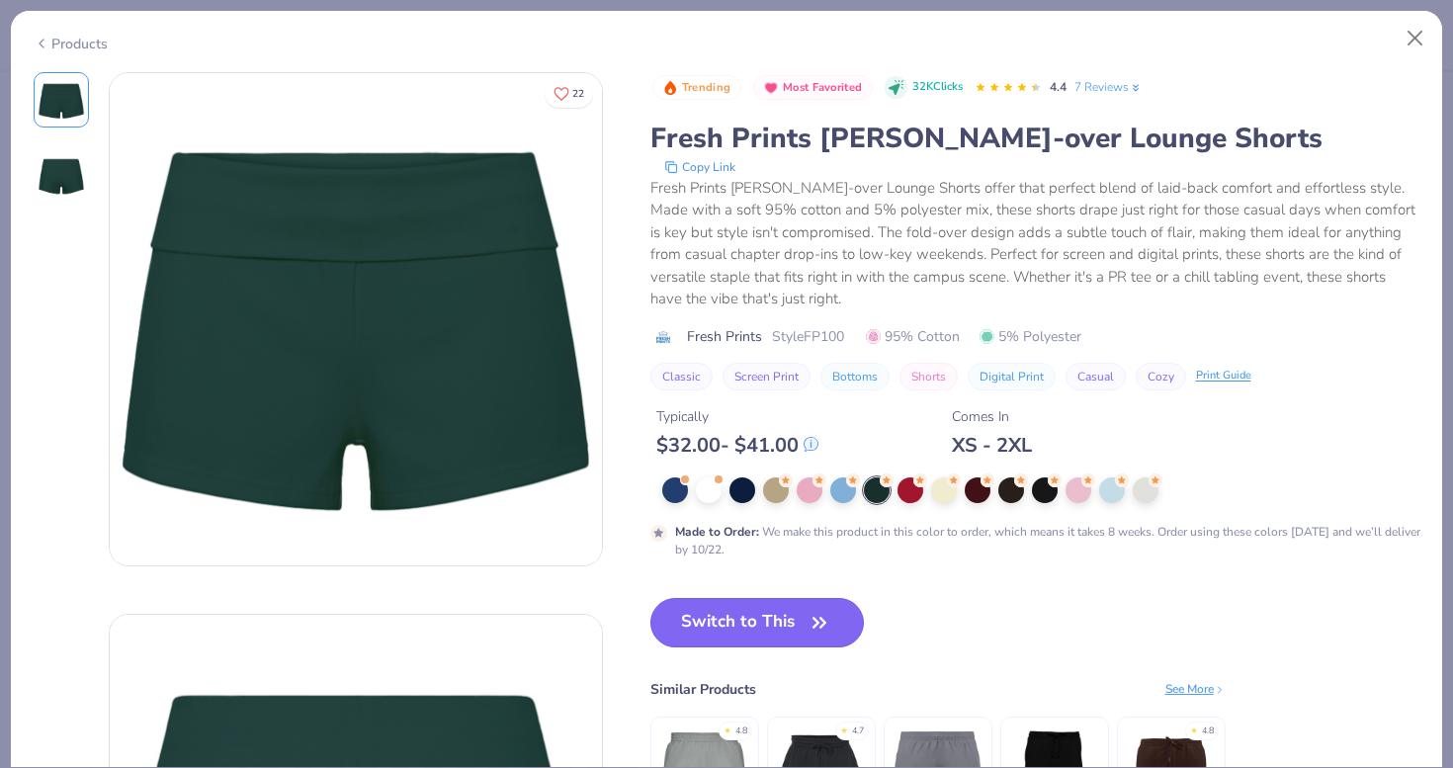
click at [761, 617] on button "Switch to This" at bounding box center [757, 622] width 214 height 49
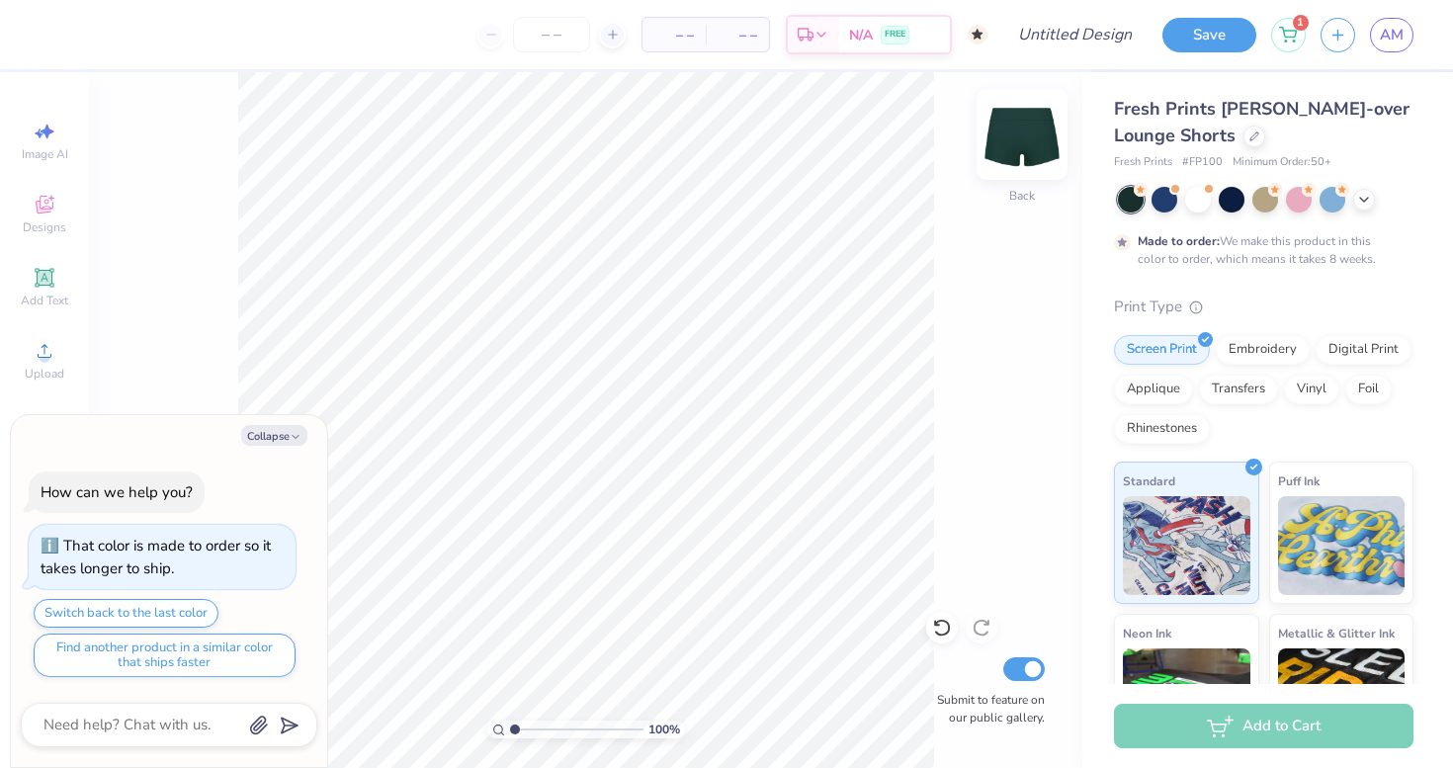
click at [1033, 143] on img at bounding box center [1021, 134] width 79 height 79
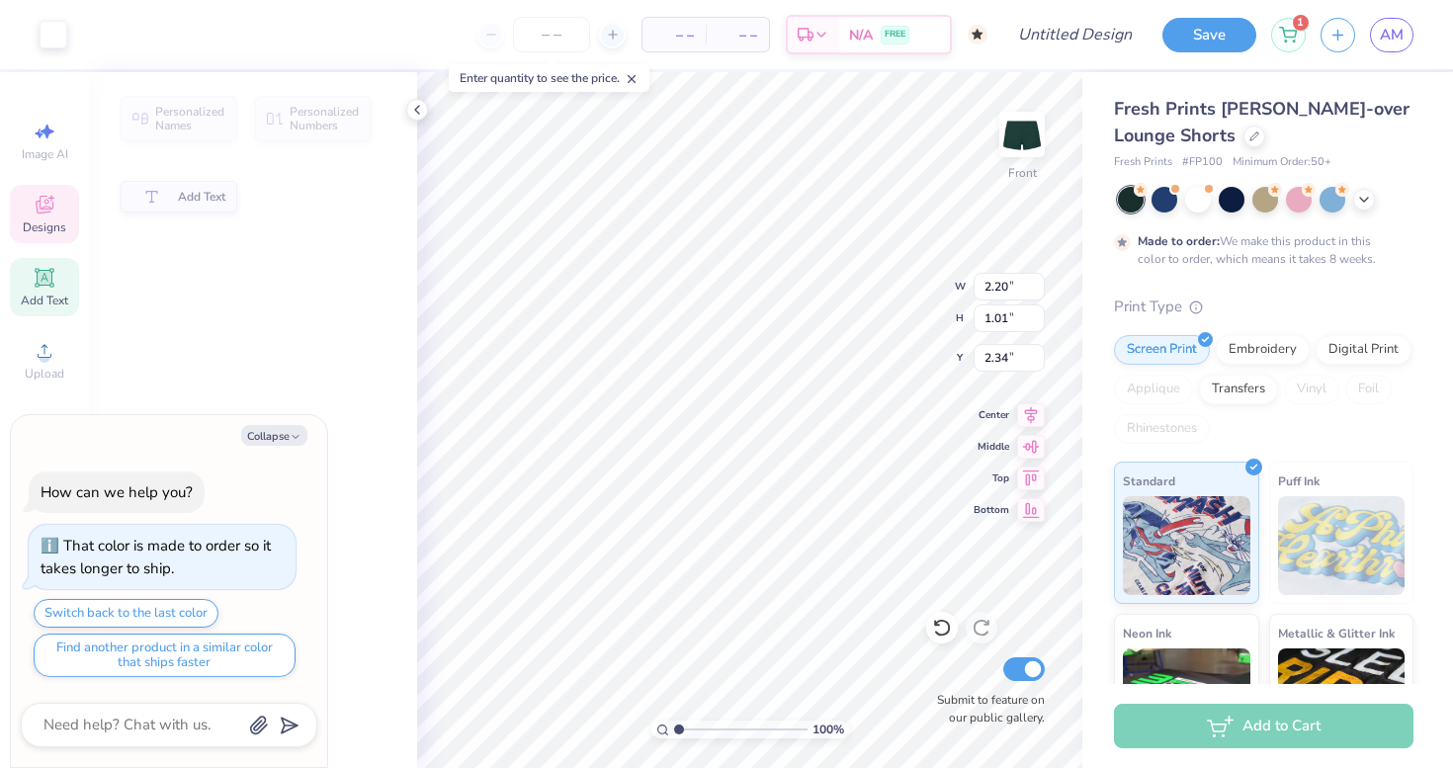
type textarea "x"
type input "2.33"
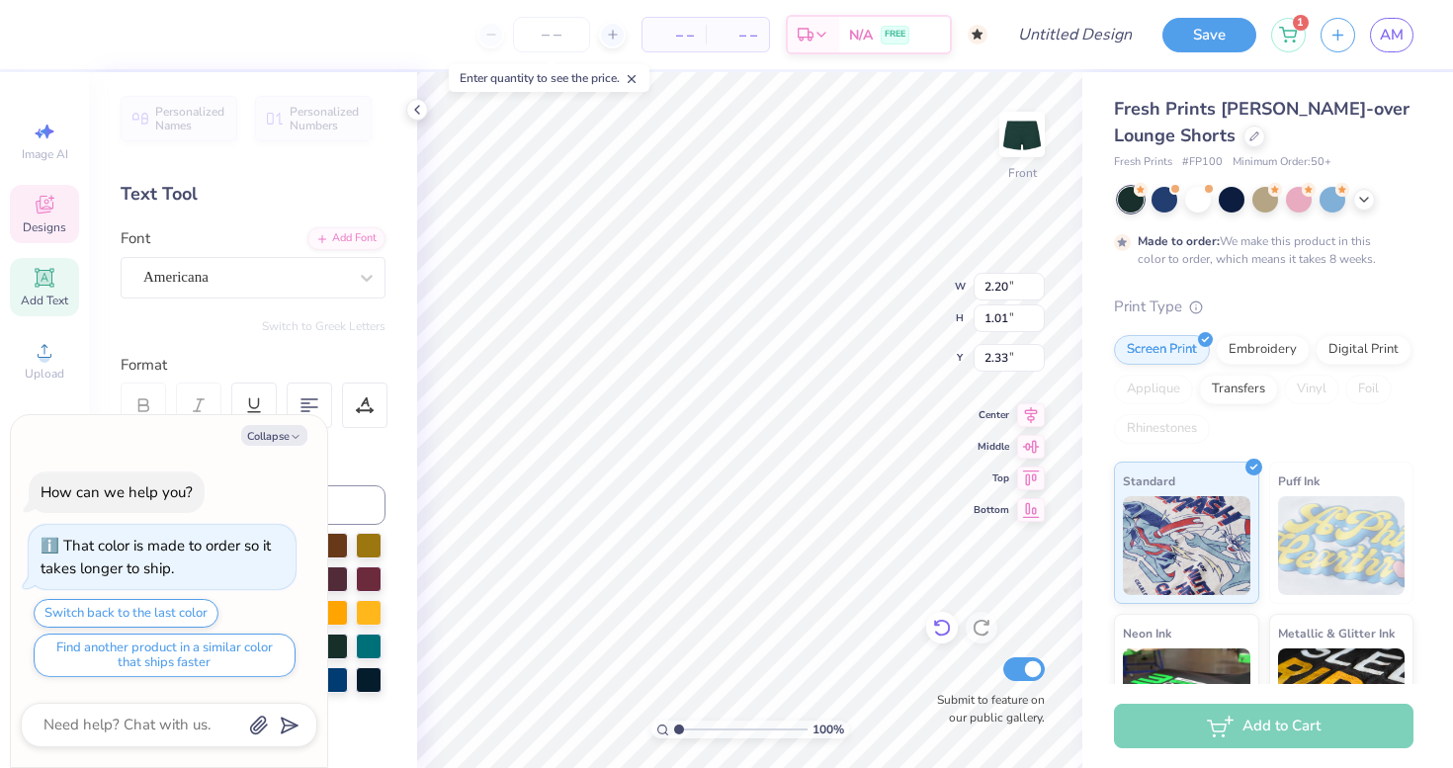
click at [940, 626] on icon at bounding box center [942, 628] width 20 height 20
click at [943, 631] on icon at bounding box center [942, 628] width 20 height 20
type textarea "x"
type input "2.20"
type input "1.01"
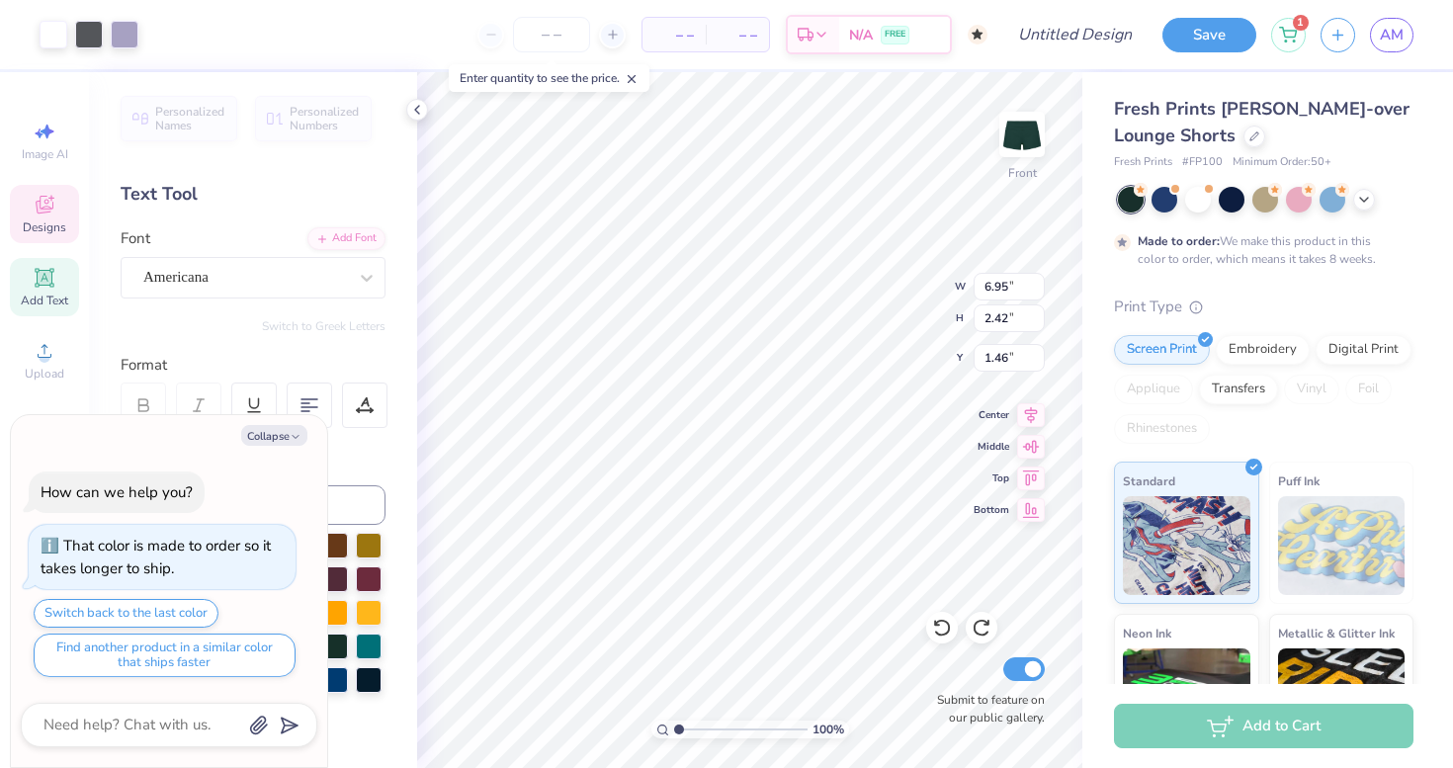
type input "2.34"
type textarea "x"
type input "1.45"
type textarea "x"
type textarea "D"
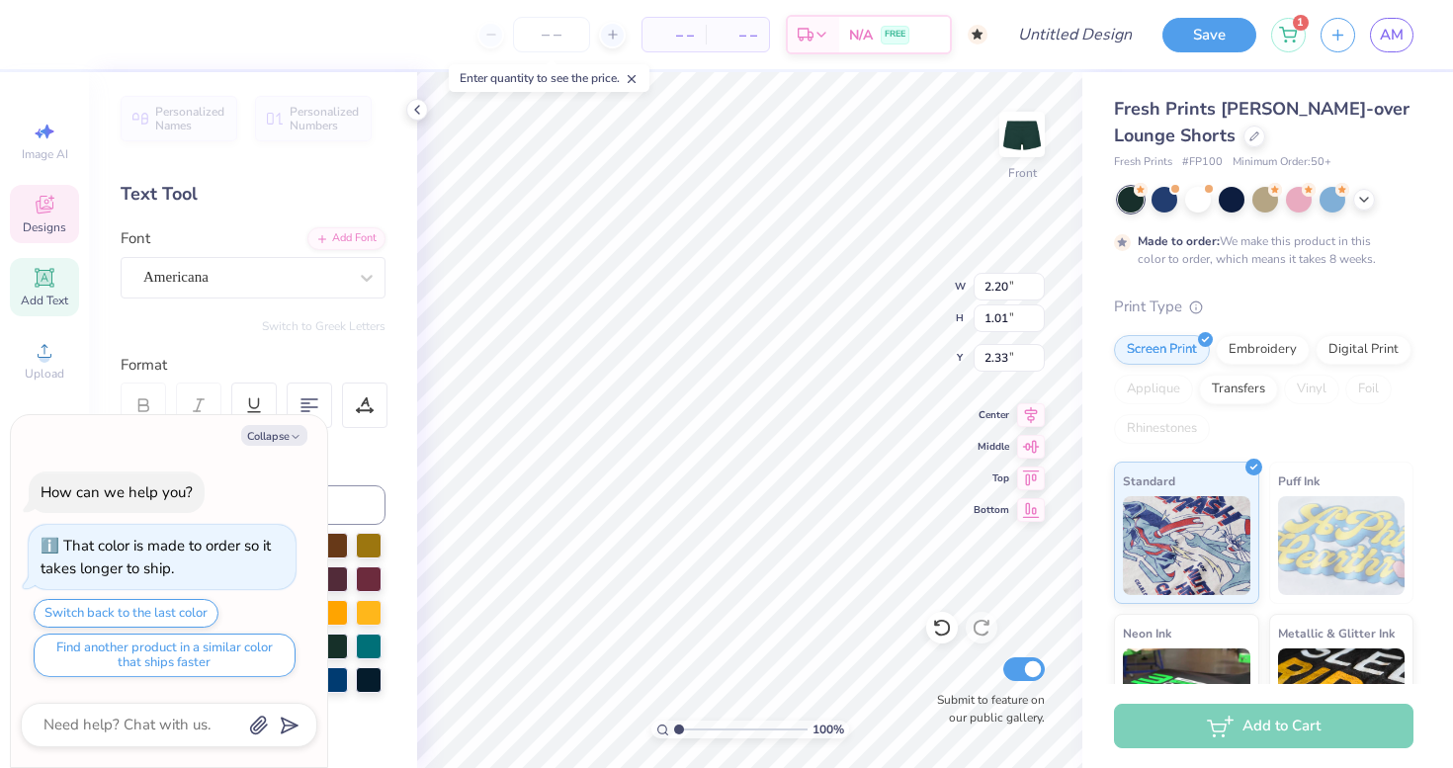
type textarea "x"
type textarea "2"
type textarea "x"
type input "2.42"
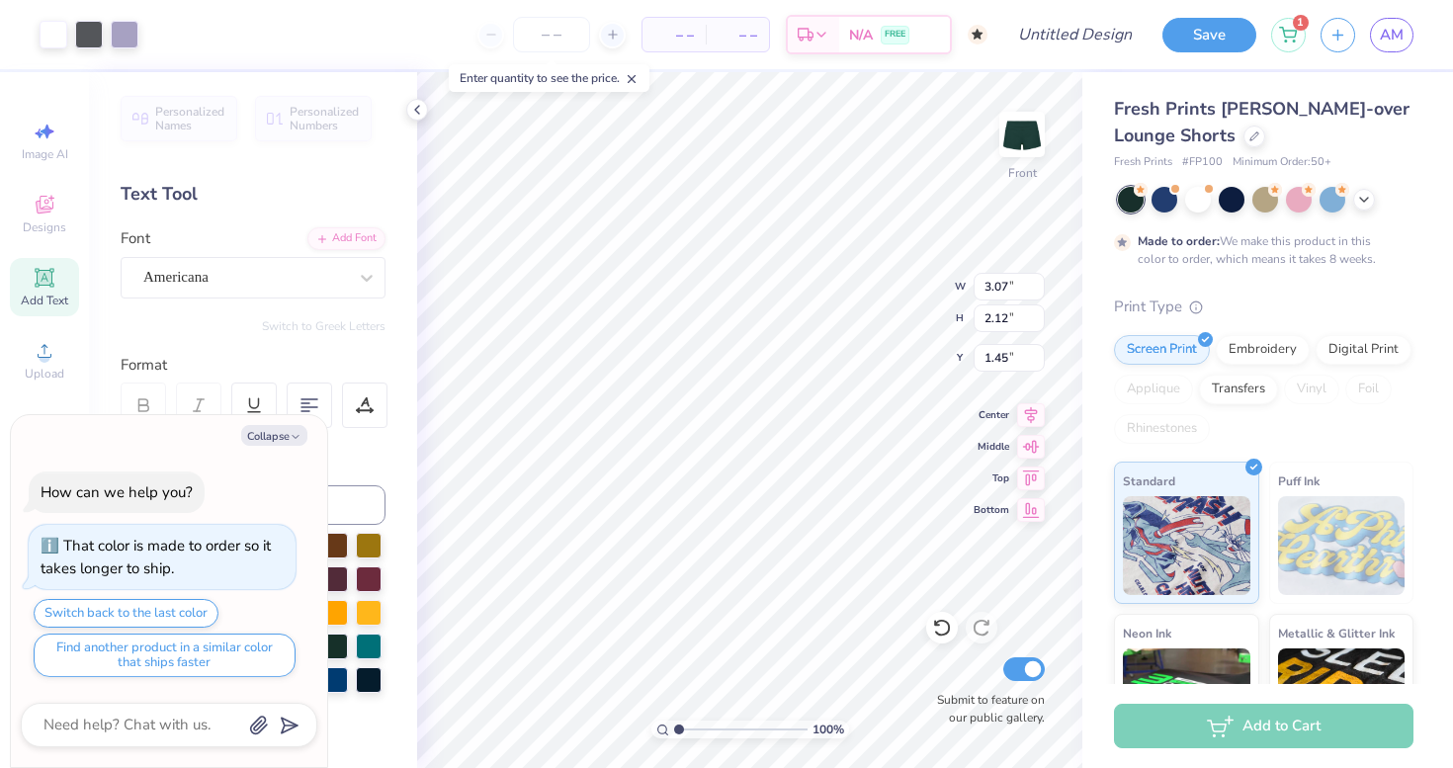
type textarea "x"
type input "4.90"
type input "3.40"
type textarea "x"
type input "1.12"
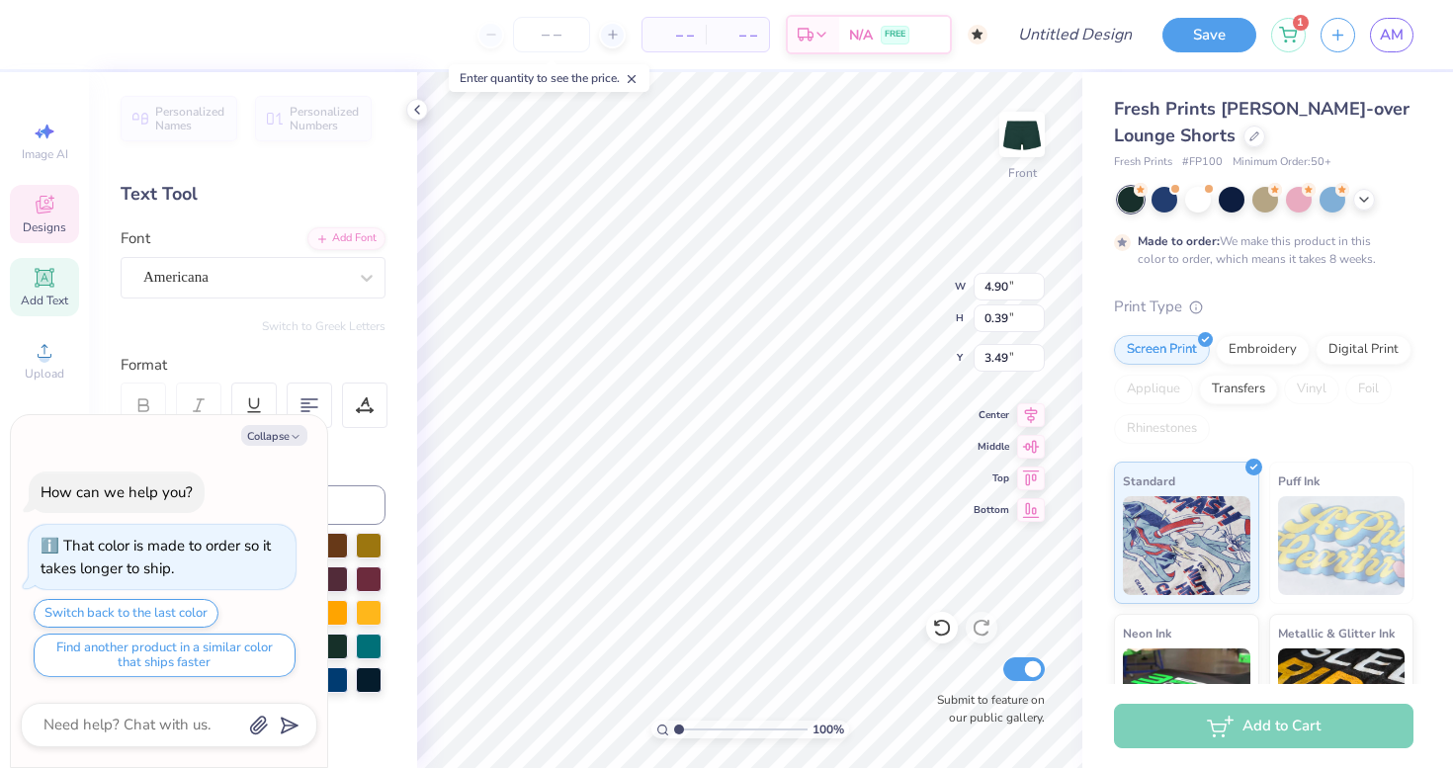
type textarea "x"
type input "5.42"
click at [279, 432] on button "Collapse" at bounding box center [274, 435] width 66 height 21
type textarea "x"
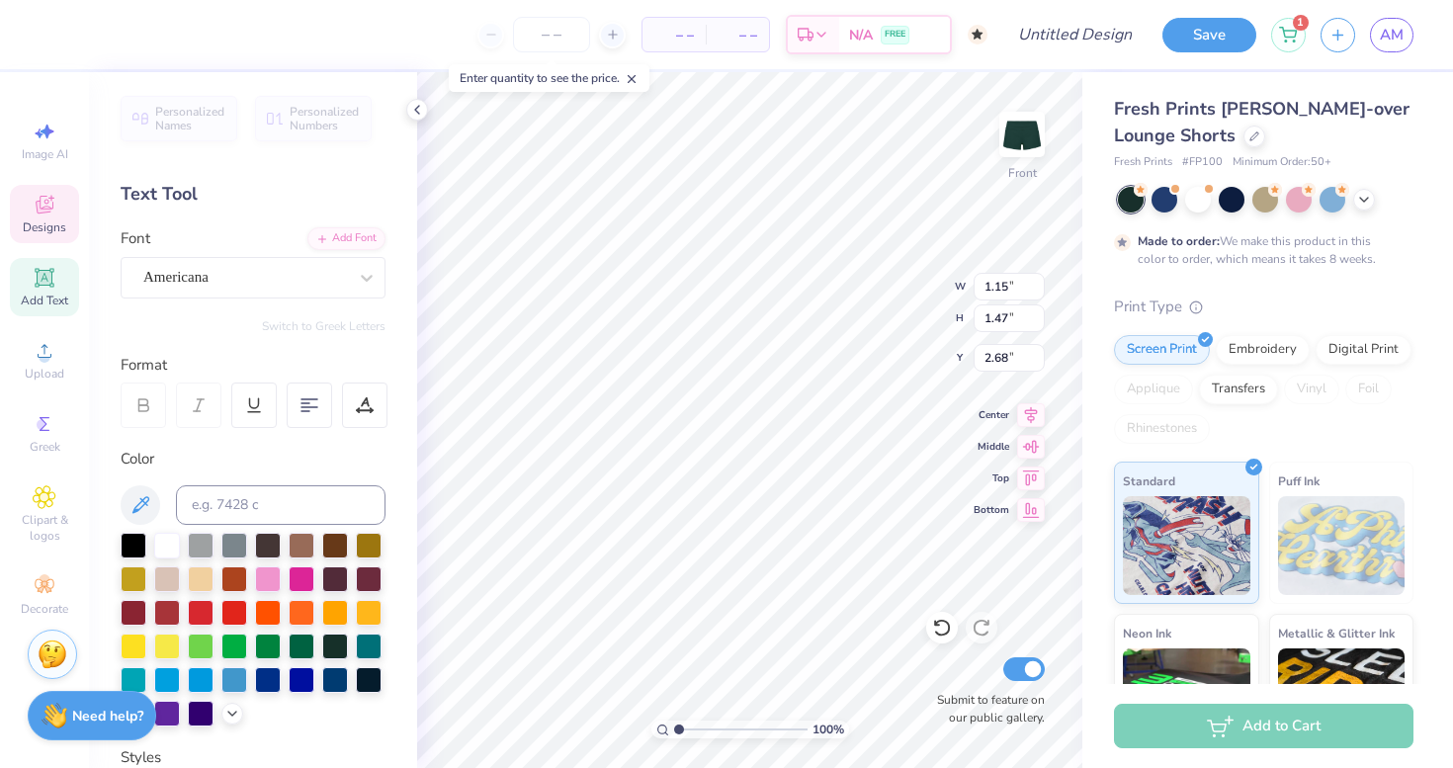
click at [43, 310] on div "Add Text" at bounding box center [44, 287] width 69 height 58
type input "2.84"
type input "0.82"
type input "3.43"
type textarea "6"
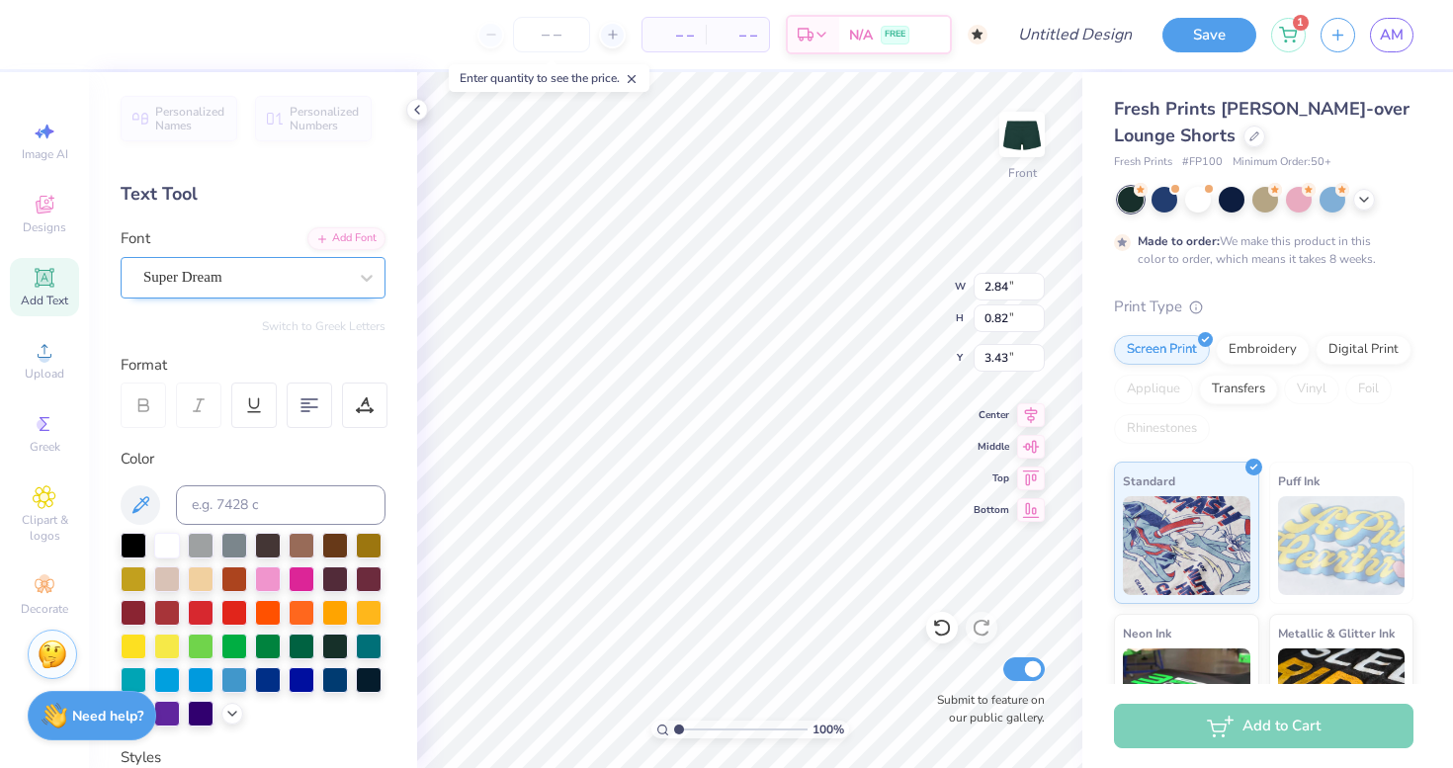
click at [270, 269] on div "Super Dream" at bounding box center [245, 277] width 208 height 31
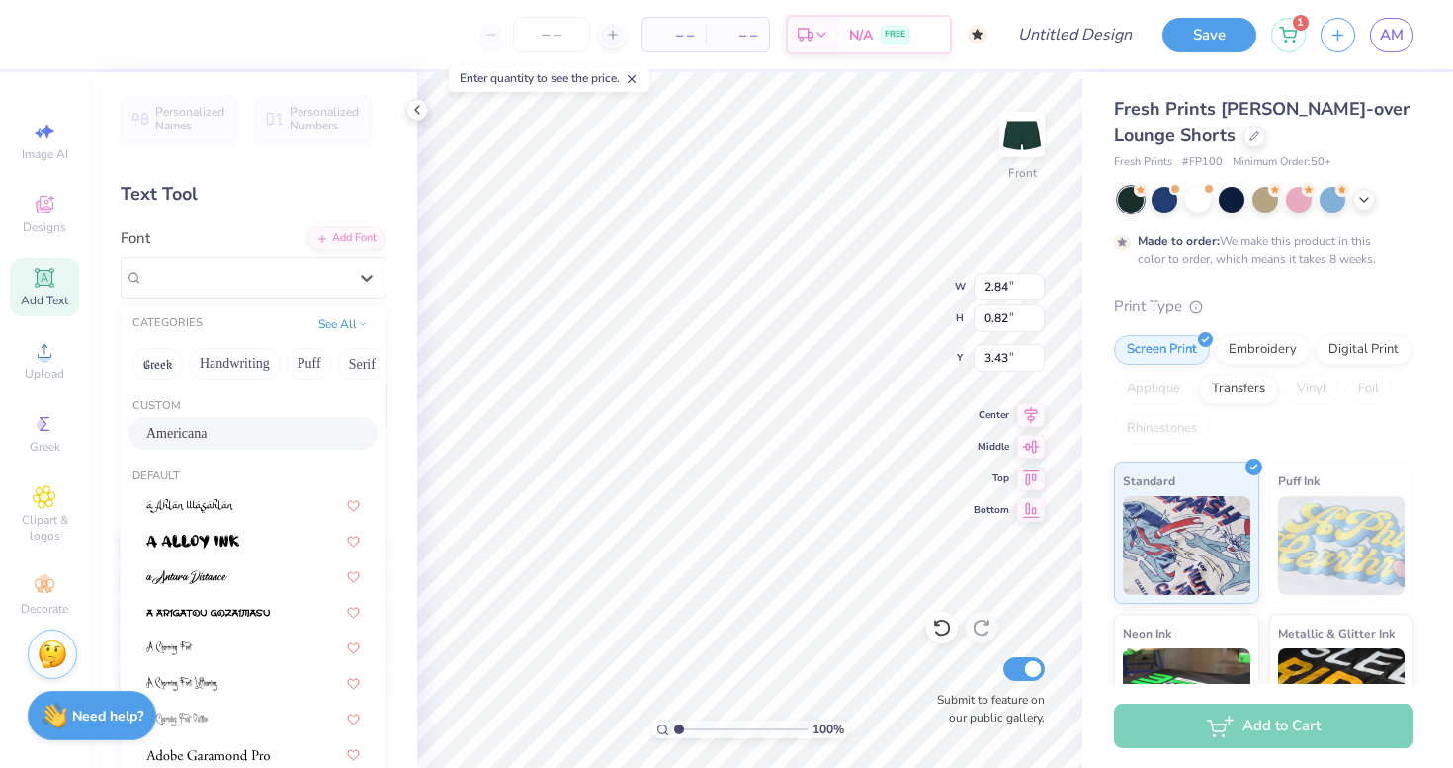
click at [250, 431] on div "Americana" at bounding box center [252, 433] width 213 height 21
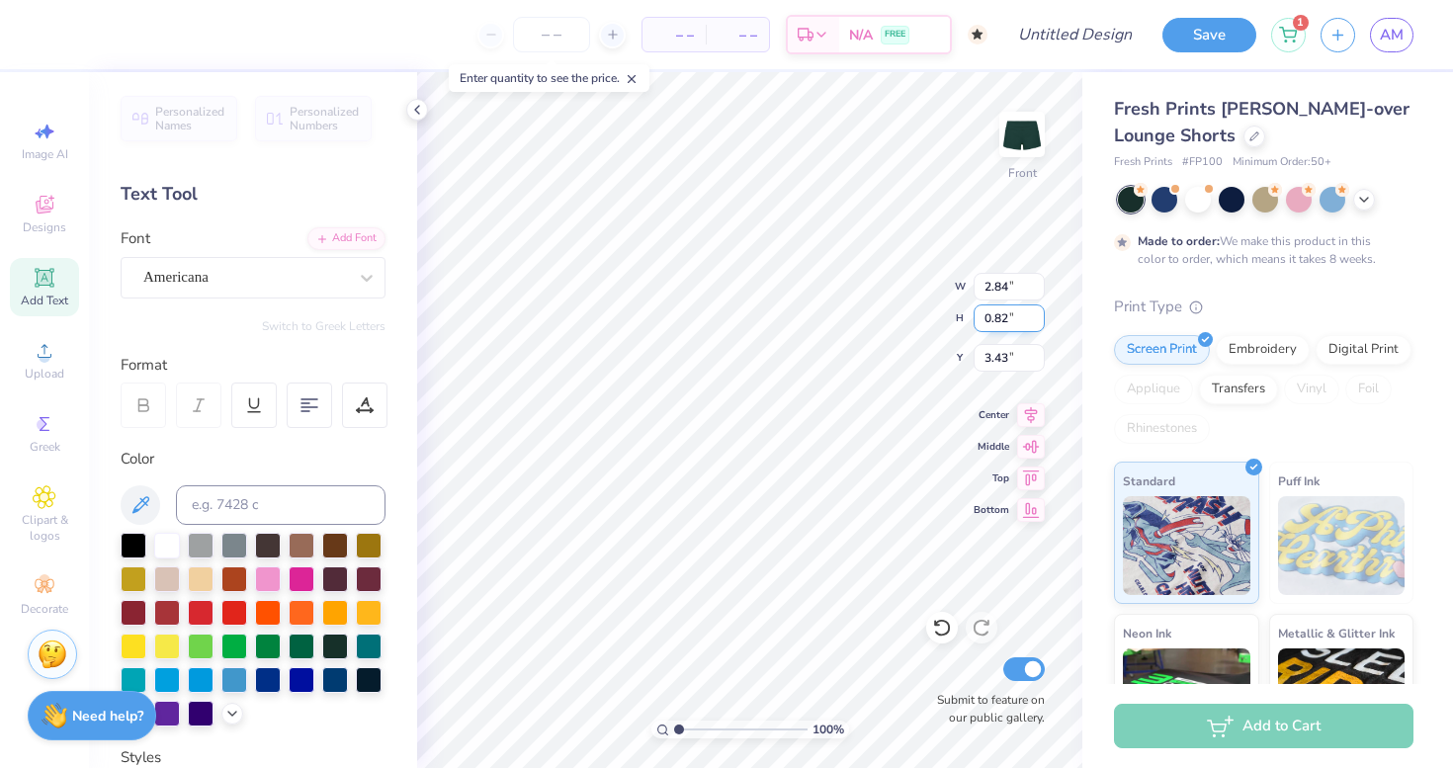
type input "1.15"
type input "1.47"
type input "2.68"
type input "0.80"
type input "0.88"
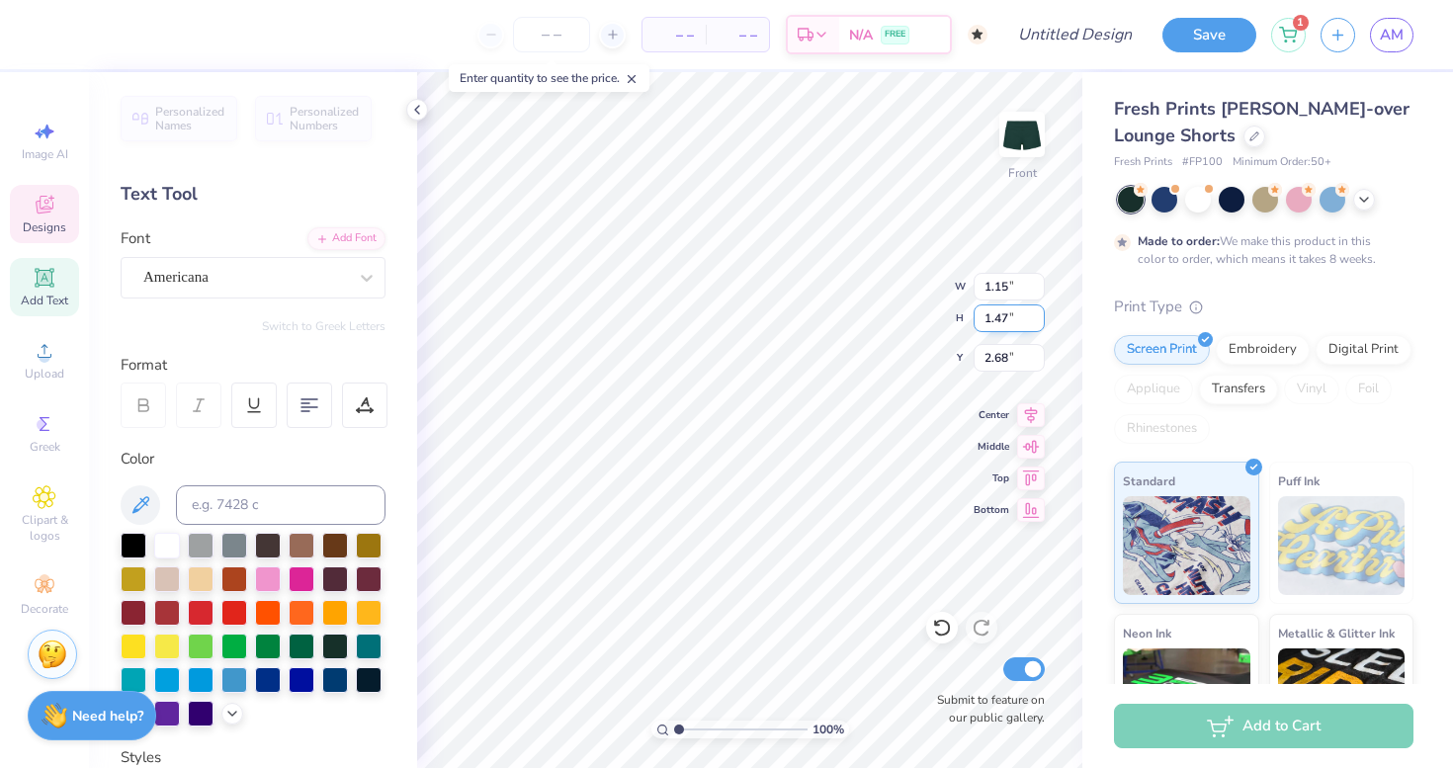
type input "3.40"
click at [1005, 290] on input "0.80" at bounding box center [1008, 287] width 71 height 28
type input "0"
type input "1.15"
click at [1034, 279] on input "0.81" at bounding box center [1008, 287] width 71 height 28
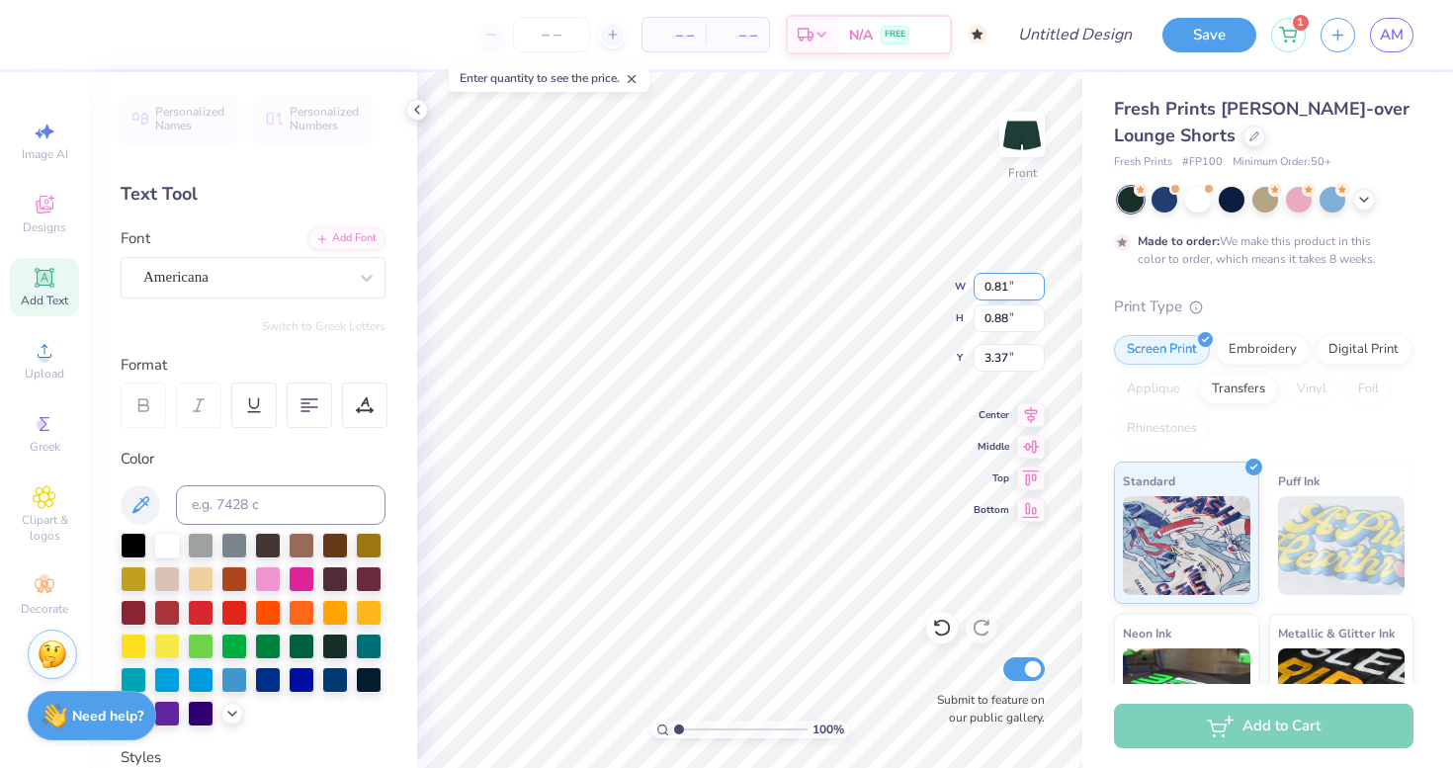
click at [1034, 279] on input "0.82" at bounding box center [1008, 287] width 71 height 28
click at [1034, 279] on input "0.83" at bounding box center [1008, 287] width 71 height 28
click at [1034, 279] on input "0.84" at bounding box center [1008, 287] width 71 height 28
click at [1034, 279] on input "0.85" at bounding box center [1008, 287] width 71 height 28
click at [1034, 279] on input "0.86" at bounding box center [1008, 287] width 71 height 28
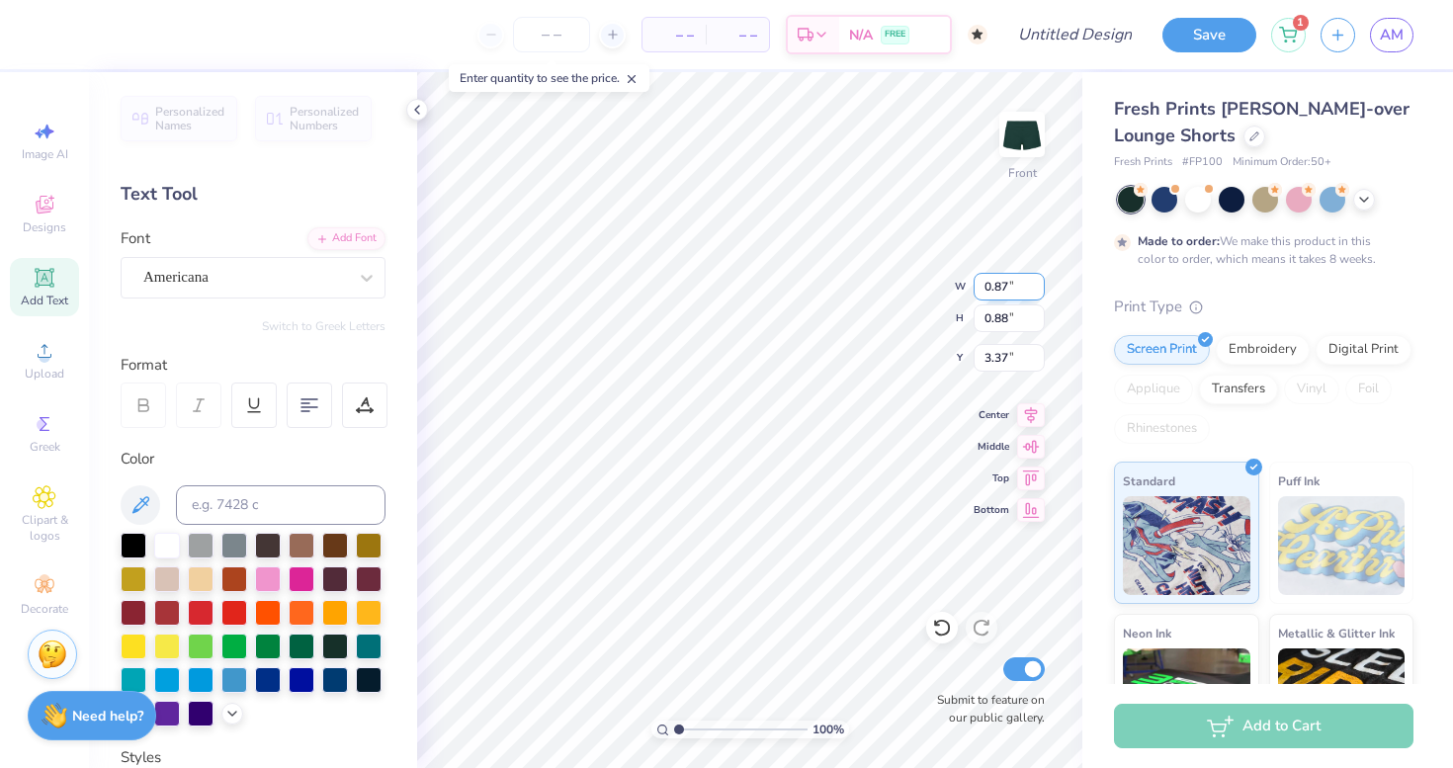
click at [1034, 279] on input "0.87" at bounding box center [1008, 287] width 71 height 28
click at [1034, 279] on input "0.88" at bounding box center [1008, 287] width 71 height 28
click at [1034, 279] on input "0.89" at bounding box center [1008, 287] width 71 height 28
click at [1034, 279] on input "0.9" at bounding box center [1008, 287] width 71 height 28
click at [1034, 279] on input "0.91" at bounding box center [1008, 287] width 71 height 28
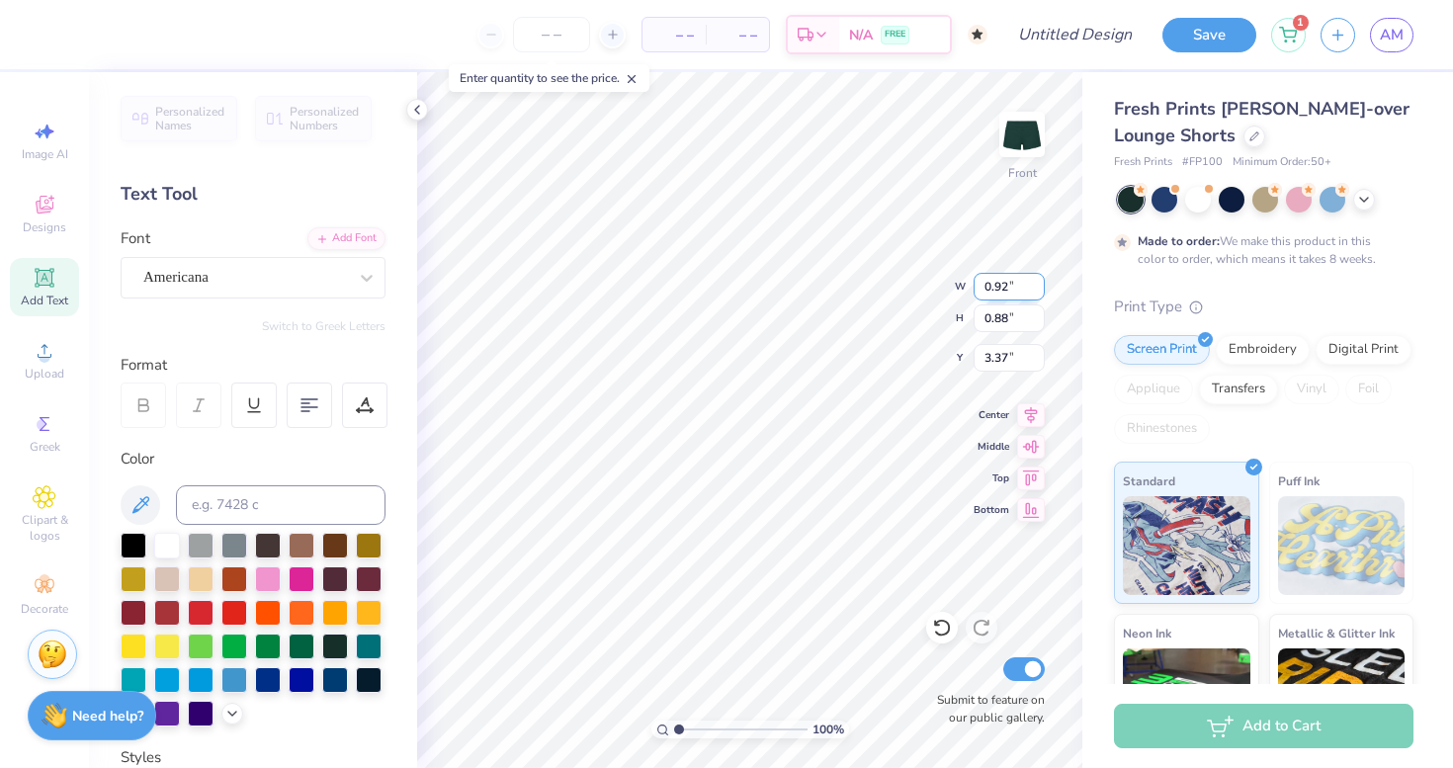
click at [1034, 279] on input "0.92" at bounding box center [1008, 287] width 71 height 28
click at [1034, 279] on input "0.93" at bounding box center [1008, 287] width 71 height 28
click at [1034, 279] on input "0.94" at bounding box center [1008, 287] width 71 height 28
click at [1034, 279] on input "0.95" at bounding box center [1008, 287] width 71 height 28
click at [1034, 279] on input "0.96" at bounding box center [1008, 287] width 71 height 28
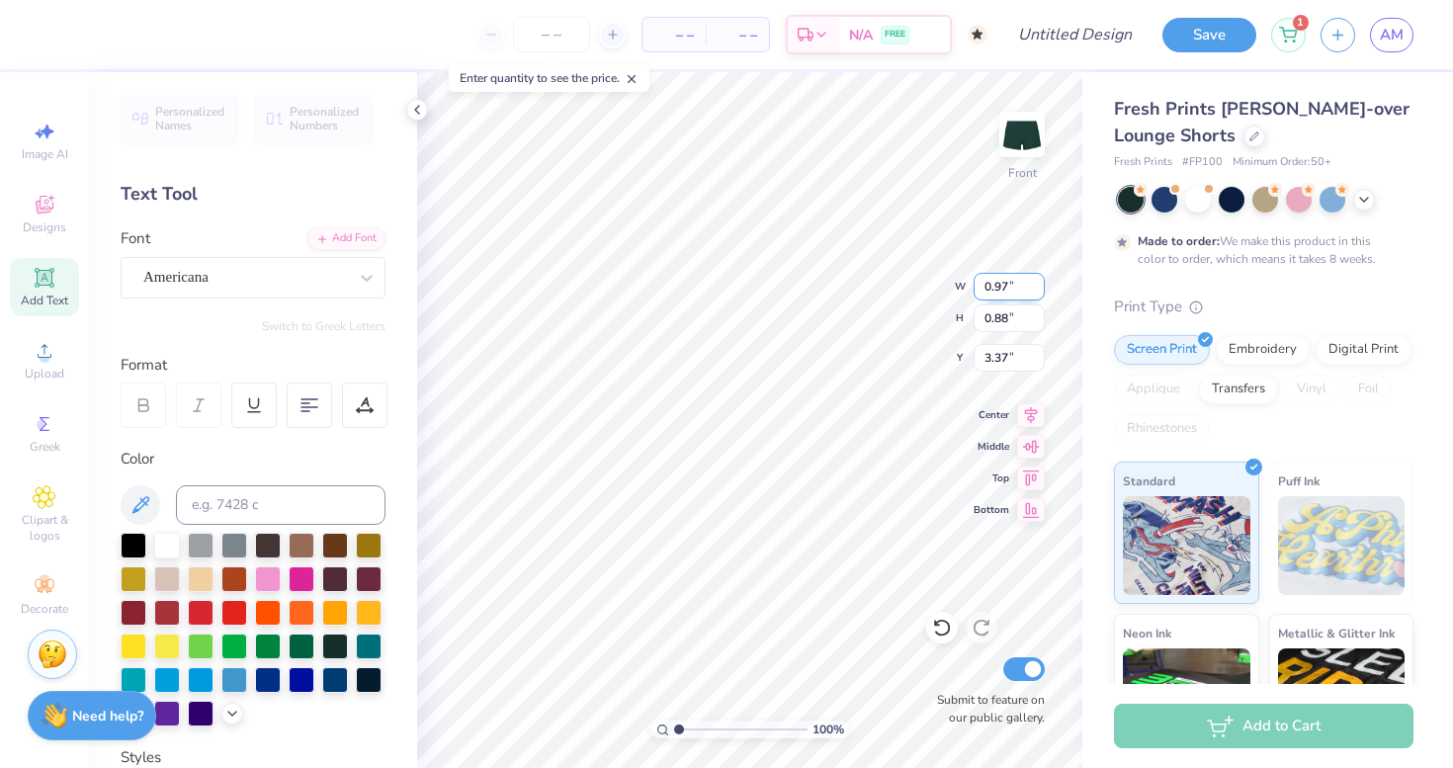
click at [1034, 279] on input "0.97" at bounding box center [1008, 287] width 71 height 28
click at [1034, 279] on input "0.98" at bounding box center [1008, 287] width 71 height 28
click at [1034, 279] on input "0.99" at bounding box center [1008, 287] width 71 height 28
click at [1034, 279] on input "1" at bounding box center [1008, 287] width 71 height 28
click at [1034, 279] on input "1.01" at bounding box center [1008, 287] width 71 height 28
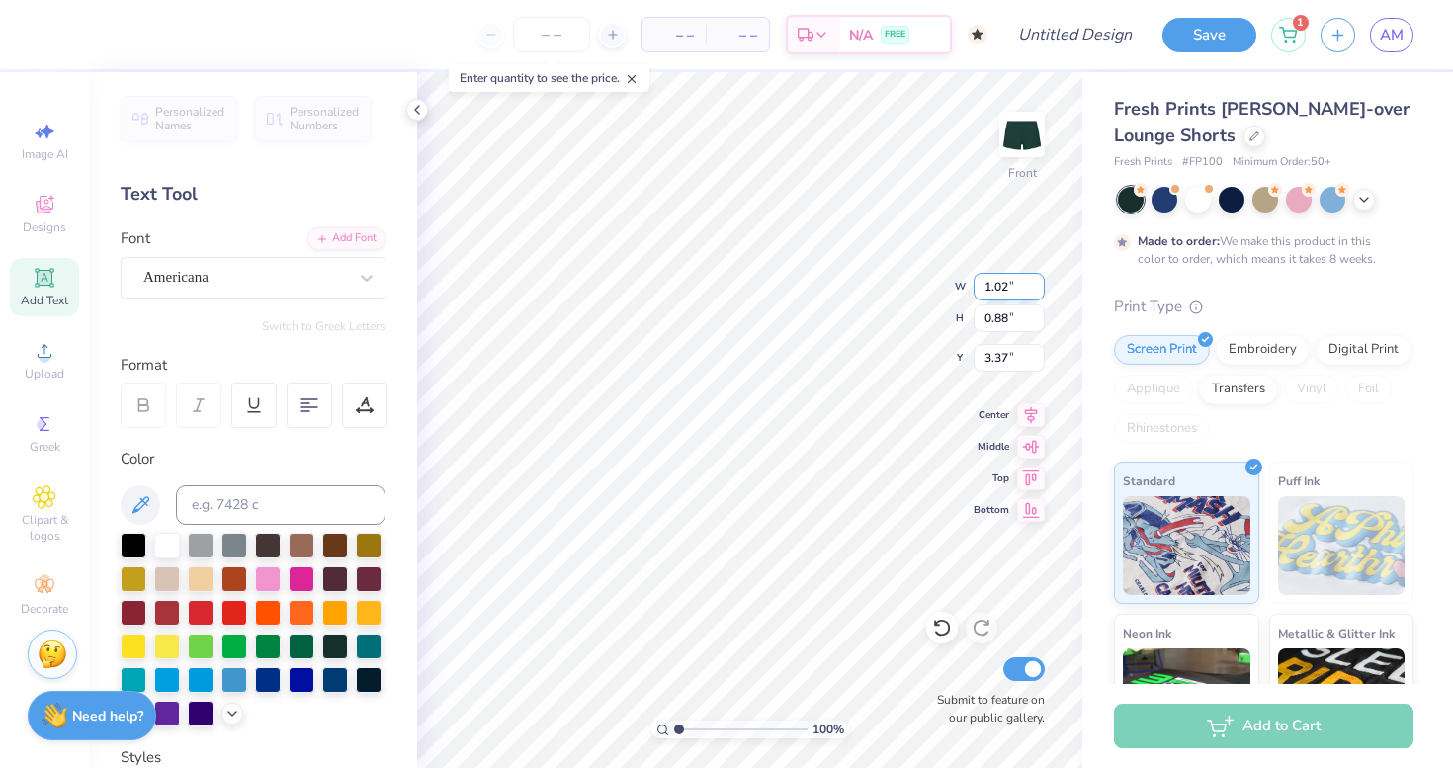
click at [1034, 279] on input "1.02" at bounding box center [1008, 287] width 71 height 28
click at [1034, 279] on input "1.03" at bounding box center [1008, 287] width 71 height 28
click at [1034, 279] on input "1.04" at bounding box center [1008, 287] width 71 height 28
click at [1034, 279] on input "1.05" at bounding box center [1008, 287] width 71 height 28
click at [1034, 279] on input "1.06" at bounding box center [1008, 287] width 71 height 28
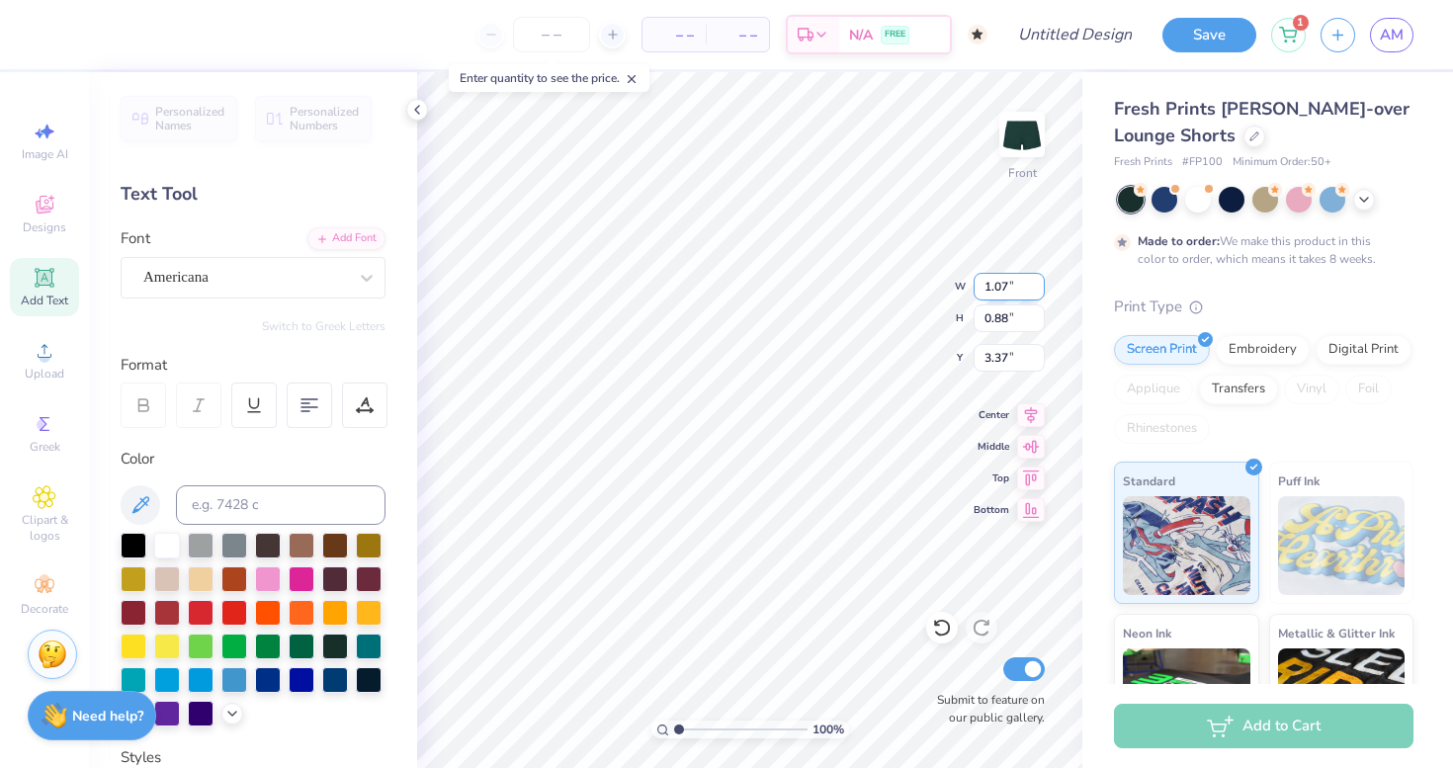
click at [1034, 279] on input "1.07" at bounding box center [1008, 287] width 71 height 28
click at [1034, 279] on input "1.08" at bounding box center [1008, 287] width 71 height 28
click at [1034, 279] on input "1.09" at bounding box center [1008, 287] width 71 height 28
click at [1034, 279] on input "1.1" at bounding box center [1008, 287] width 71 height 28
click at [1034, 279] on input "1.11" at bounding box center [1008, 287] width 71 height 28
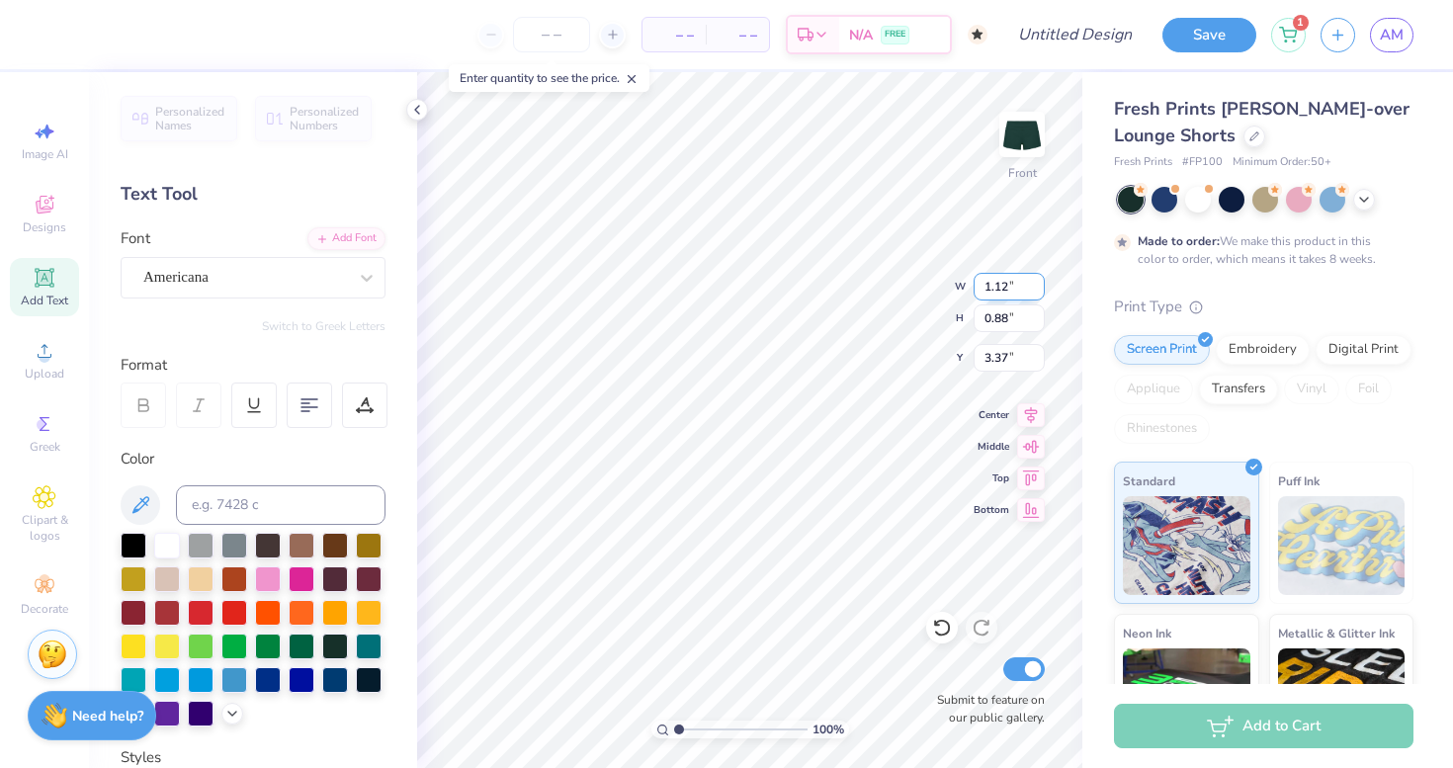
click at [1034, 279] on input "1.12" at bounding box center [1008, 287] width 71 height 28
click at [1034, 279] on input "1.13" at bounding box center [1008, 287] width 71 height 28
click at [1034, 279] on input "1.14" at bounding box center [1008, 287] width 71 height 28
type input "1.15"
click at [1034, 279] on input "1.15" at bounding box center [1008, 287] width 71 height 28
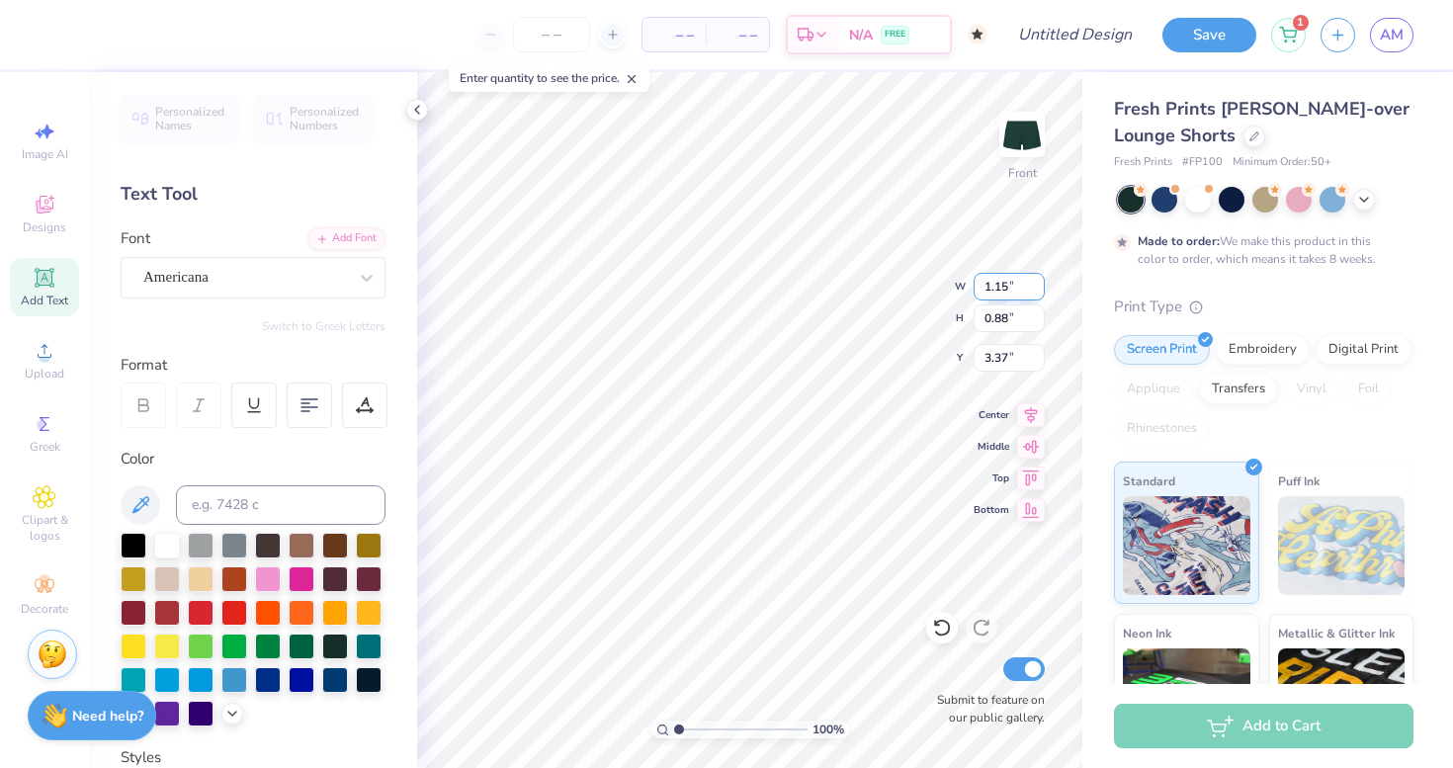
type input "1.28"
type input "3.17"
type input "1.47"
type input "2.61"
type input "1.28"
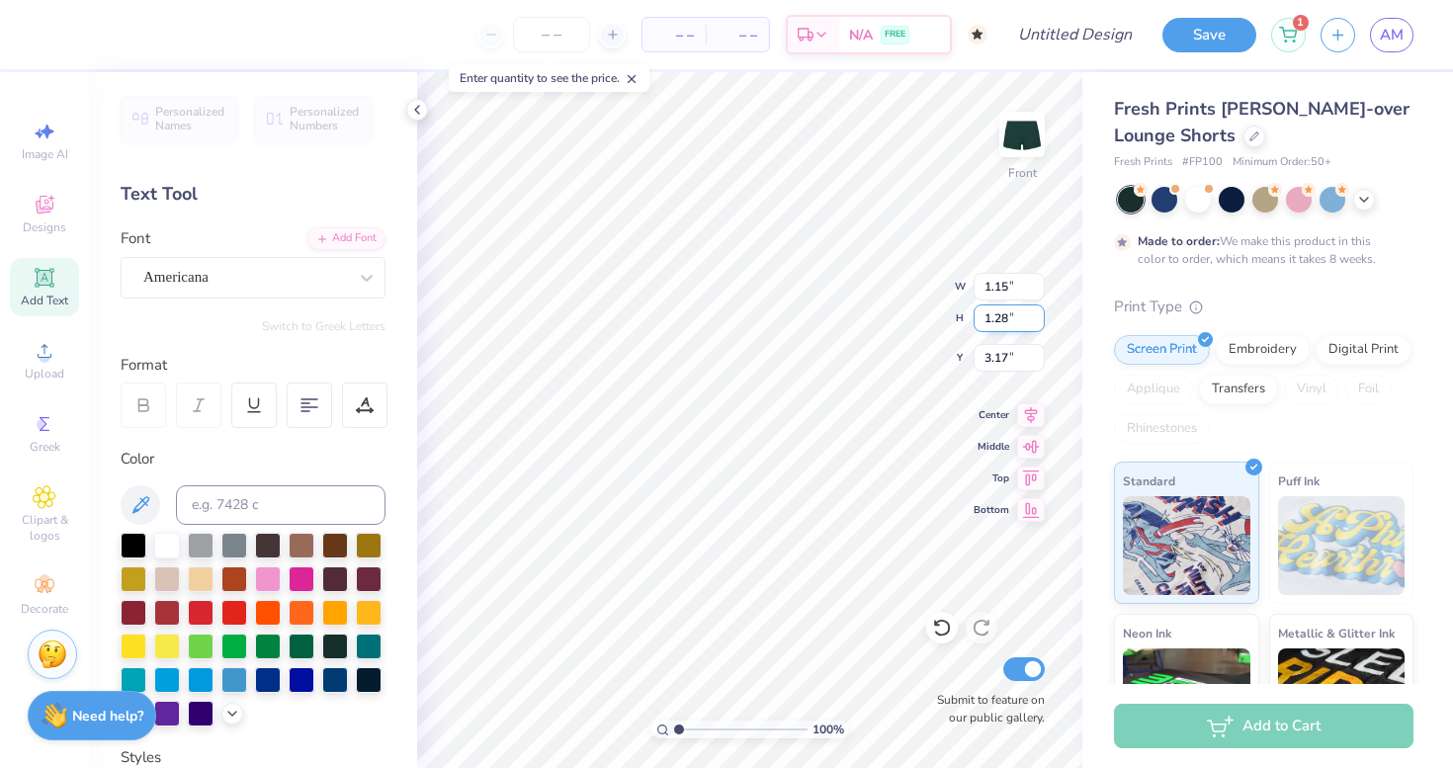
type input "3.12"
click at [1000, 317] on input "1.28" at bounding box center [1008, 318] width 71 height 28
type input "1.47"
type input "1.32"
type input "2.61"
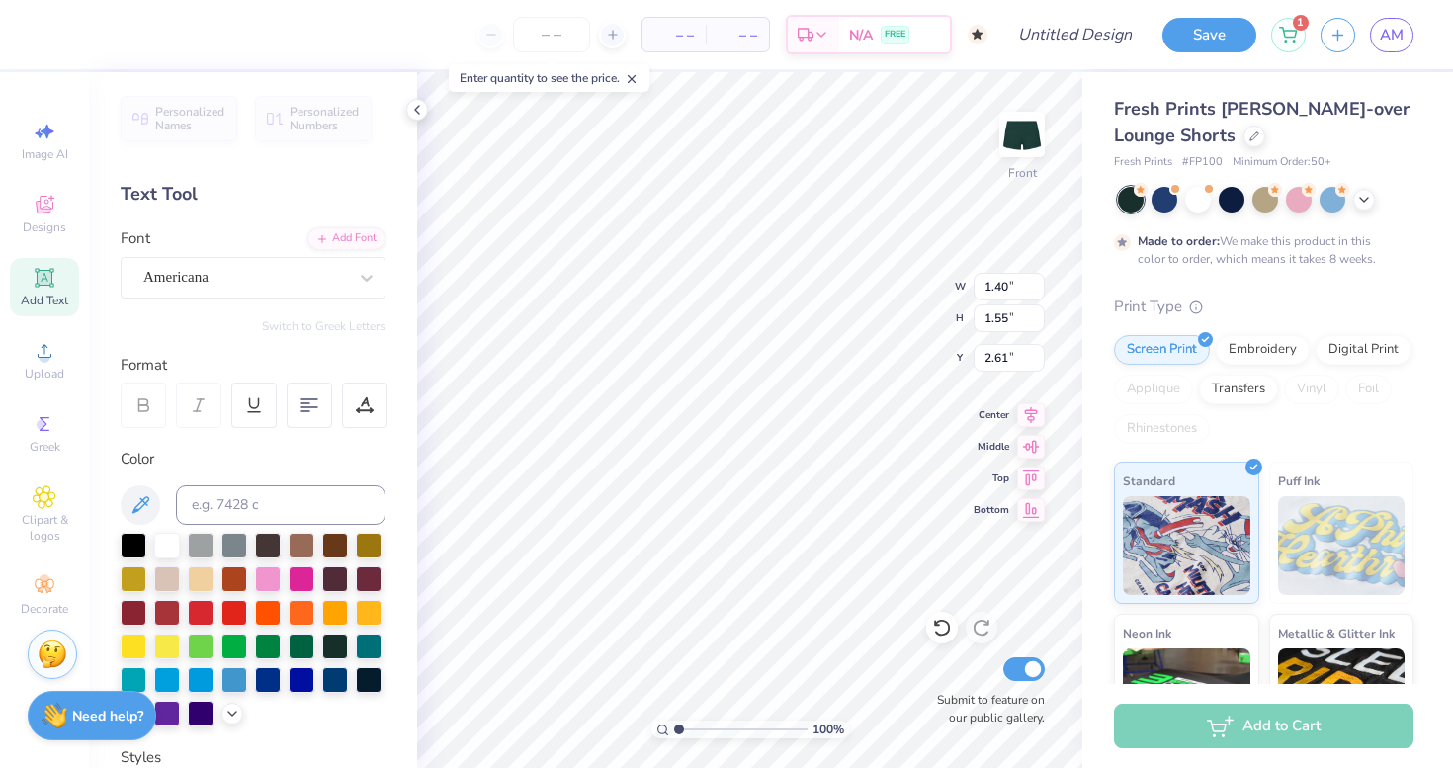
type input "1.40"
type input "1.55"
type input "2.57"
type input "1.15"
type input "1.47"
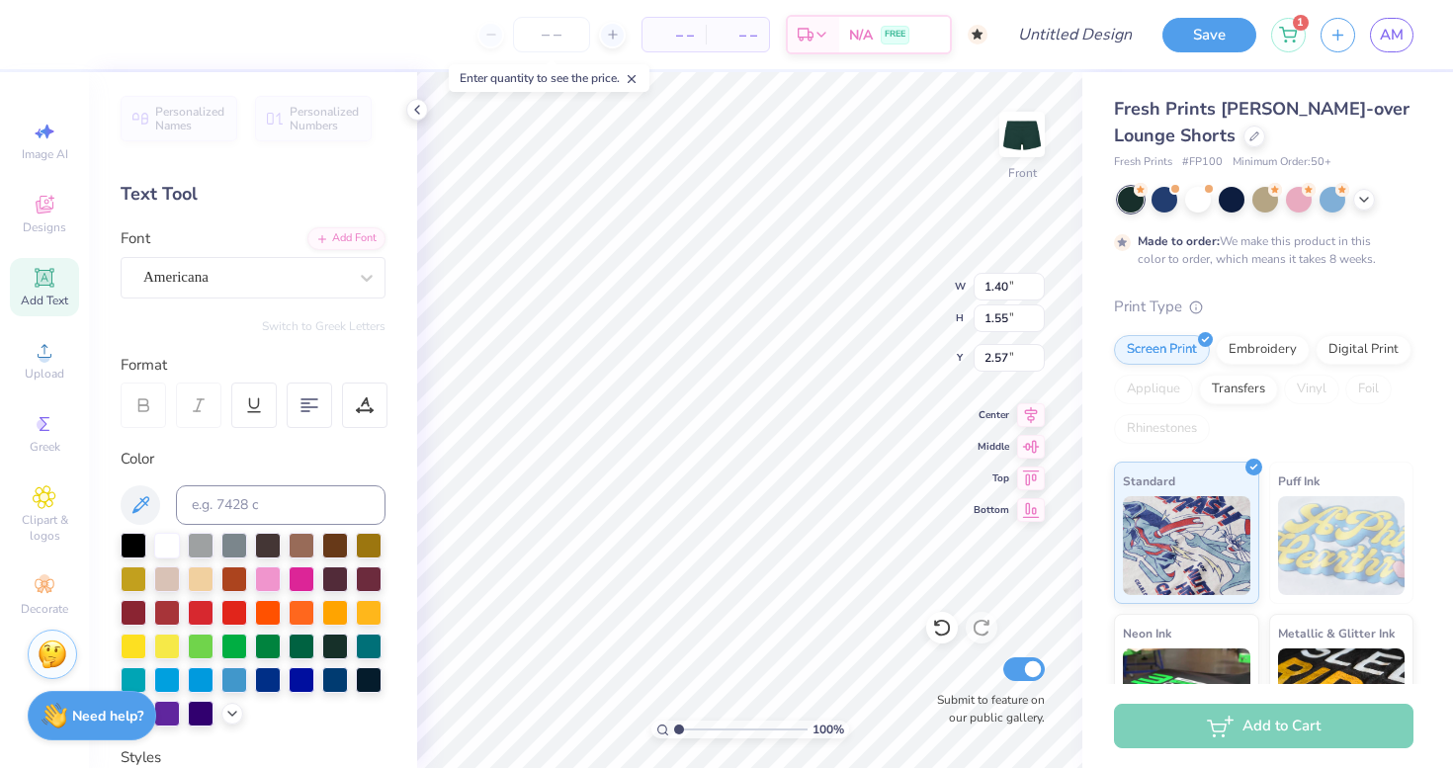
type input "2.61"
type input "1.40"
type input "1.55"
type input "2.57"
type input "1.15"
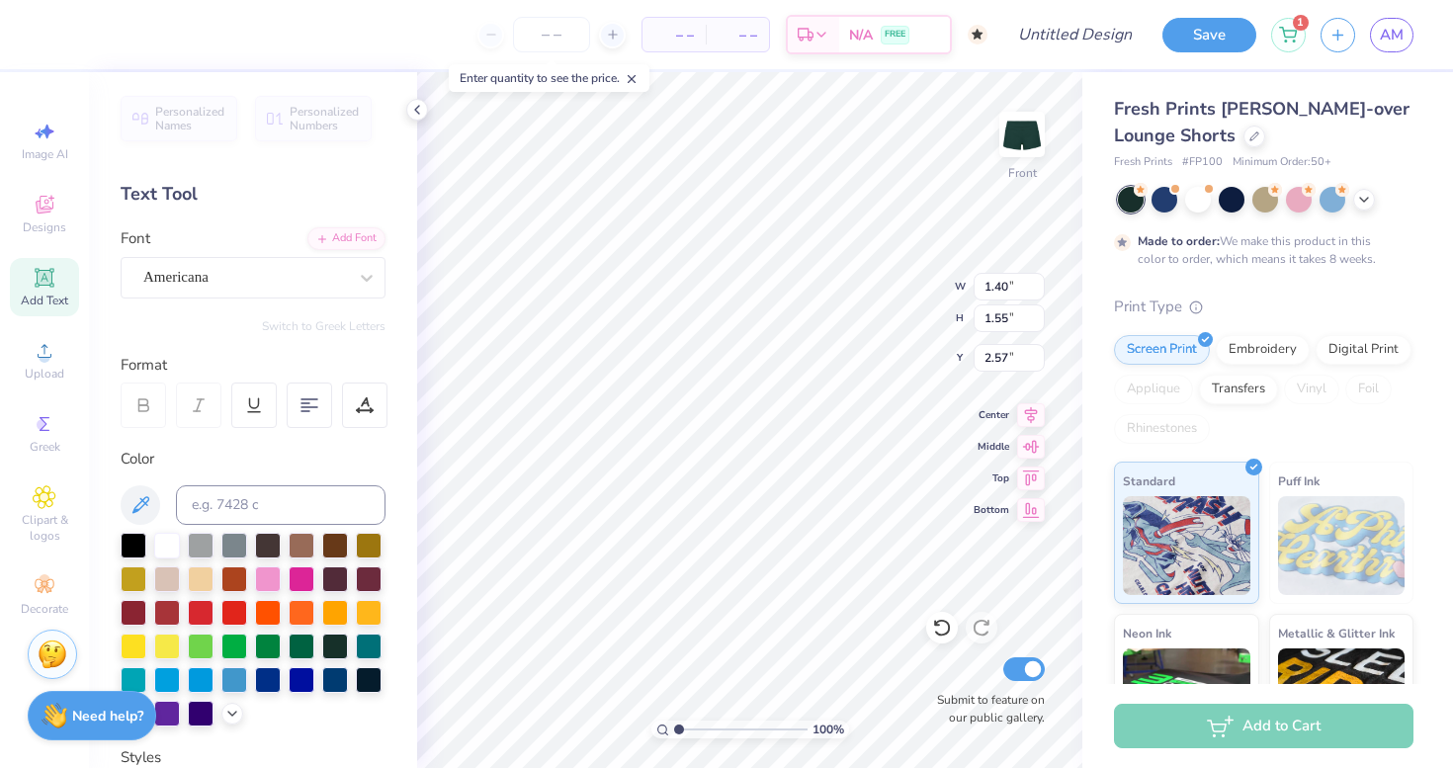
type input "1.47"
type input "2.61"
type input "1.40"
type input "1.55"
type input "2.57"
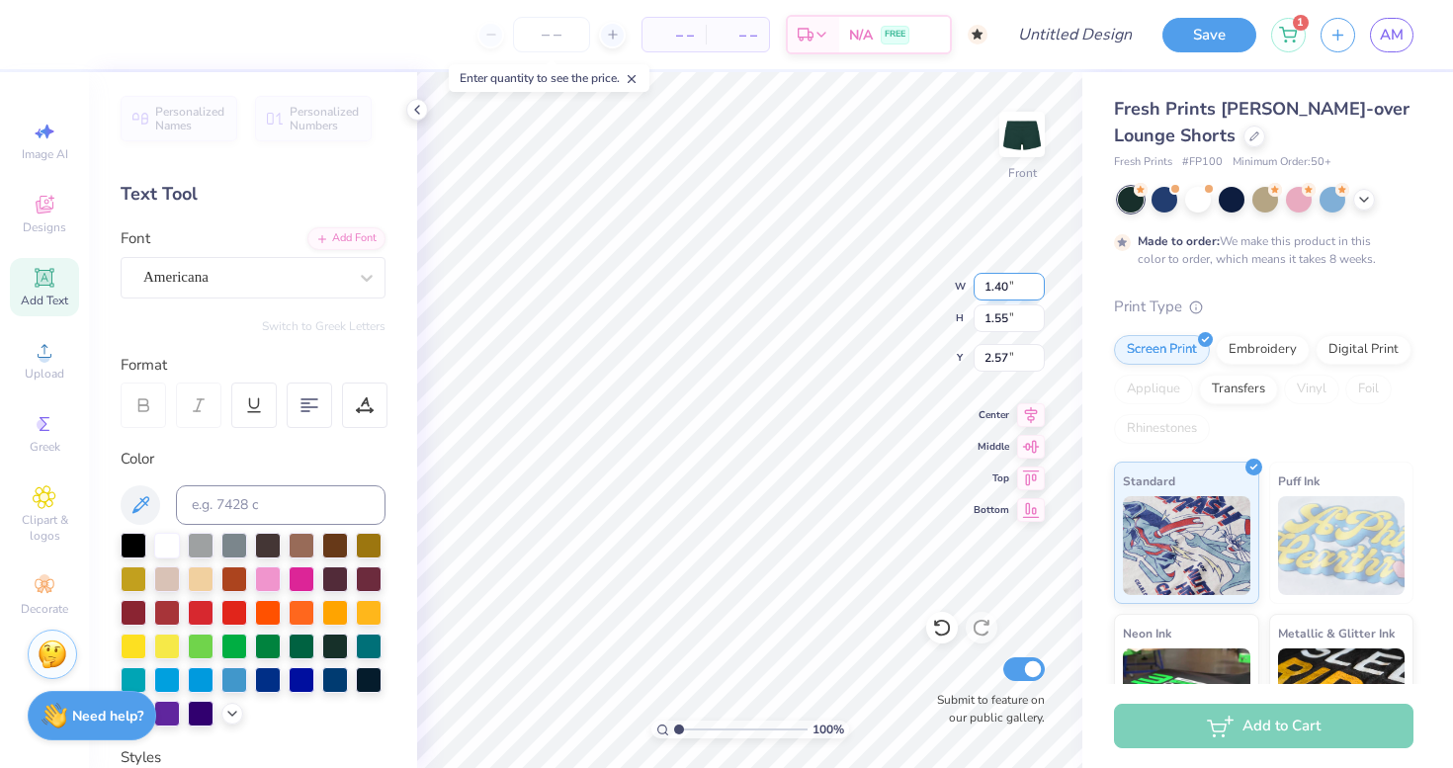
click at [1001, 289] on input "1.40" at bounding box center [1008, 287] width 71 height 28
type input "1.15"
type input "1.28"
type input "2.70"
type input "1.47"
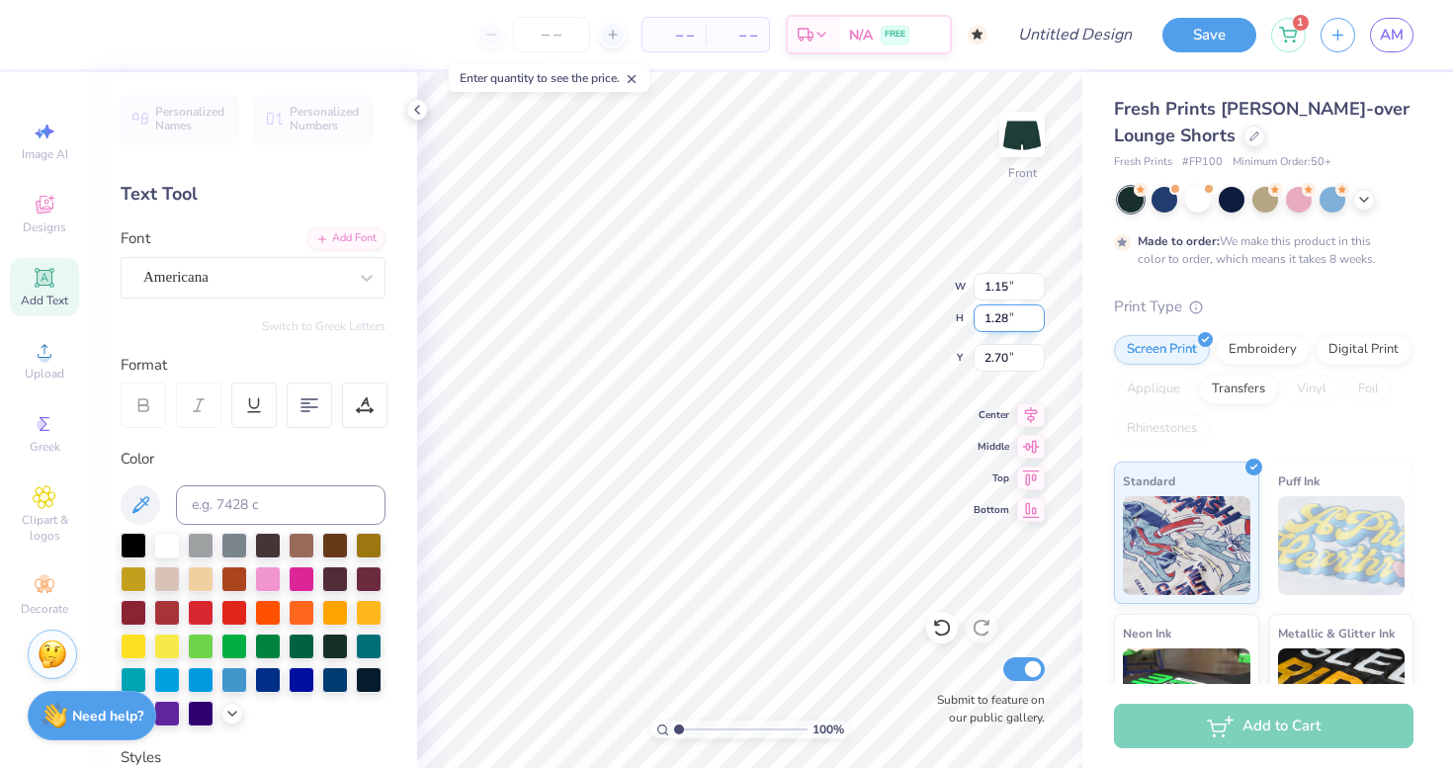
type input "2.61"
click at [1000, 316] on input "1.28" at bounding box center [1008, 318] width 71 height 28
type input "1.47"
type input "1.32"
type input "2.61"
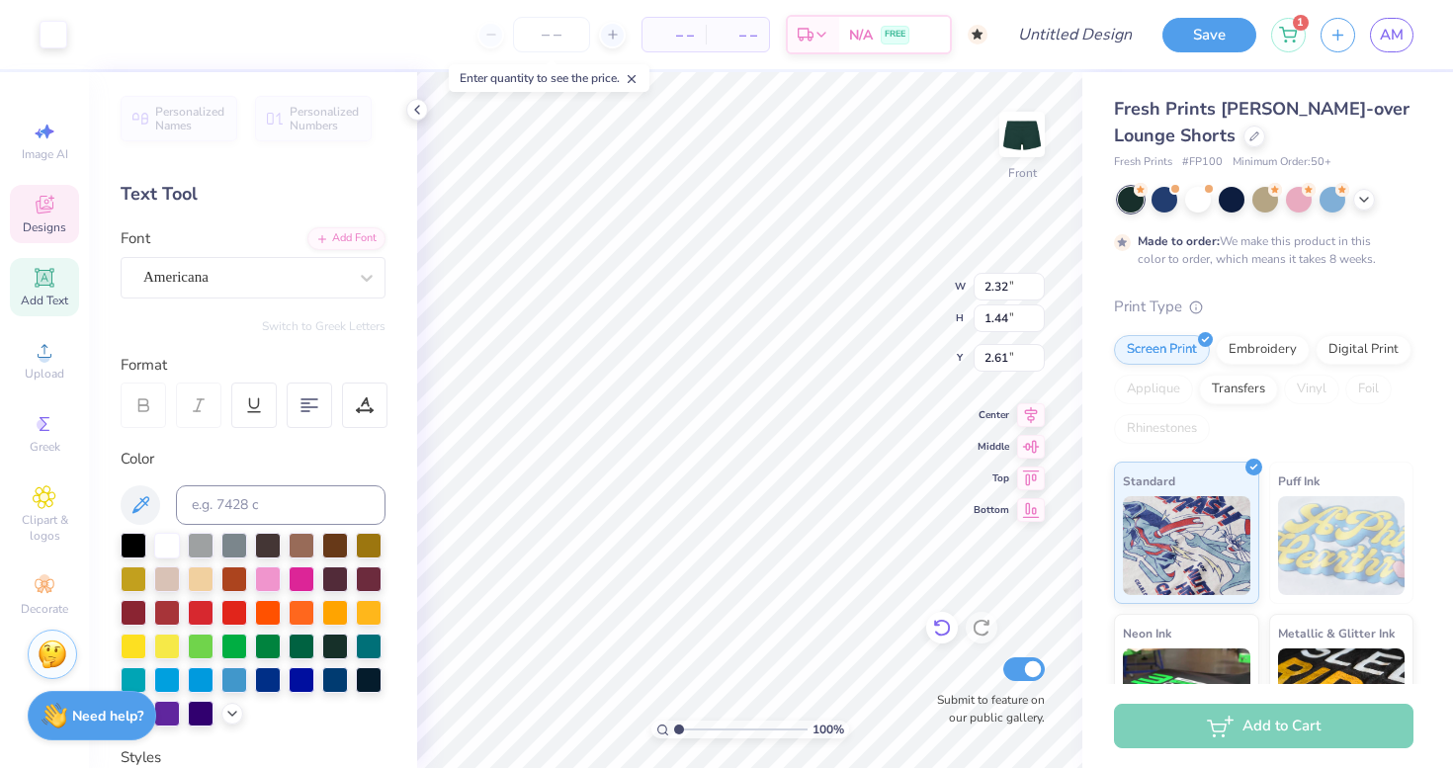
click at [952, 630] on div at bounding box center [942, 628] width 32 height 32
type input "1.96"
type input "1.55"
type input "3.70"
type input "2.30"
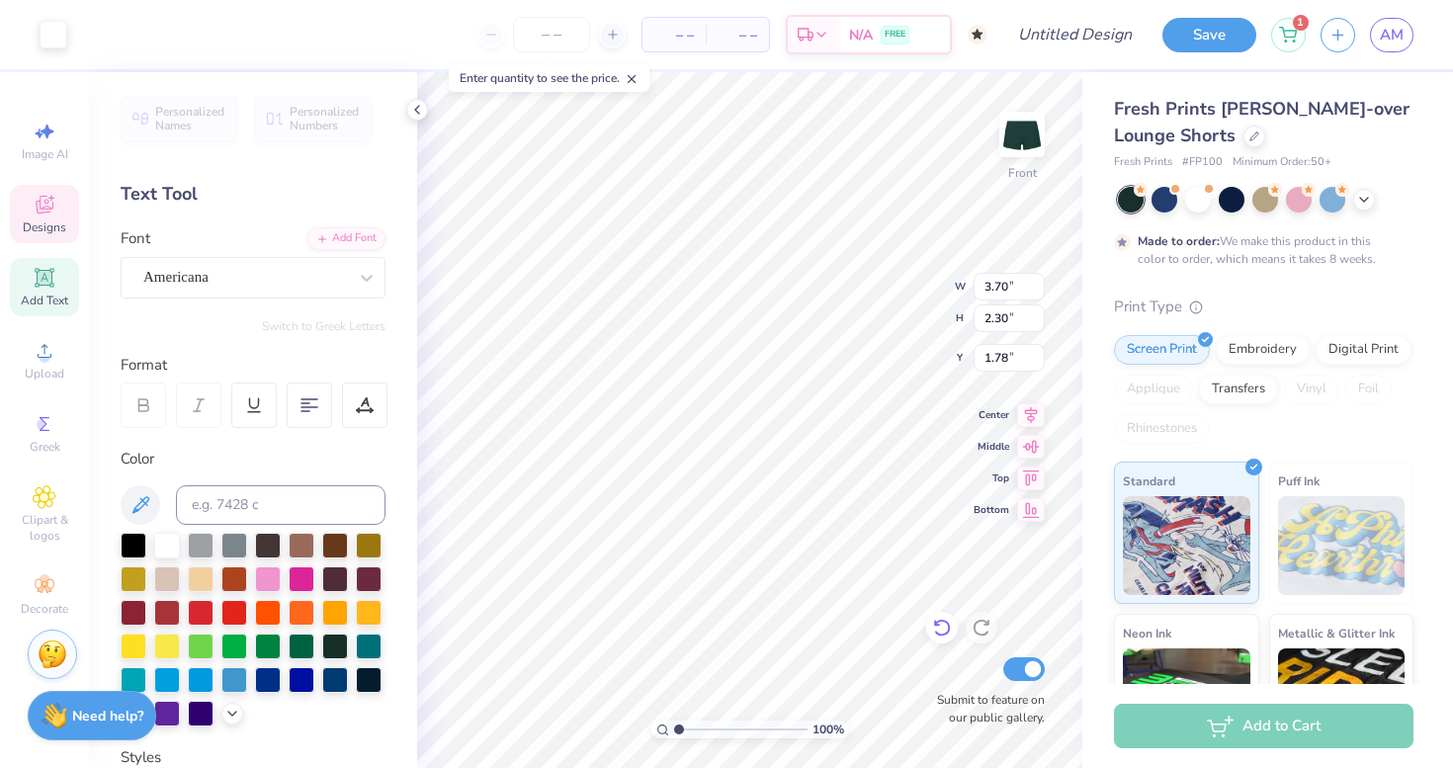
click at [945, 628] on icon at bounding box center [942, 628] width 20 height 20
type input "1.84"
click at [968, 292] on div "100 % Front W 2.32 2.32 " H 2.12 2.12 " Y 1.55 1.55 " Center Middle Top Bottom …" at bounding box center [749, 420] width 665 height 696
click at [1000, 286] on input "2.32" at bounding box center [1008, 287] width 71 height 28
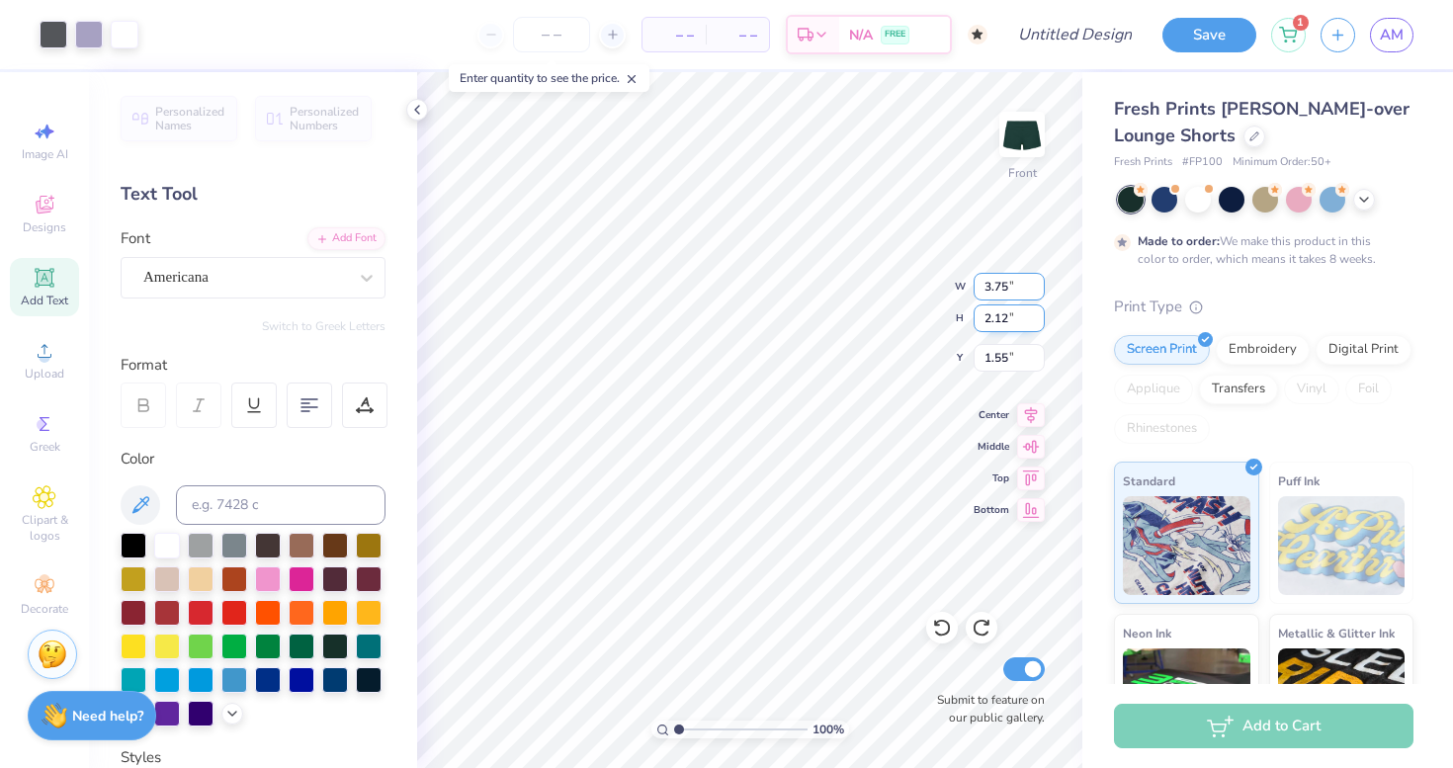
type input "3.75"
click at [1001, 314] on input "2.12" at bounding box center [1008, 318] width 71 height 28
type input "3.43"
type input "0.89"
type input "3"
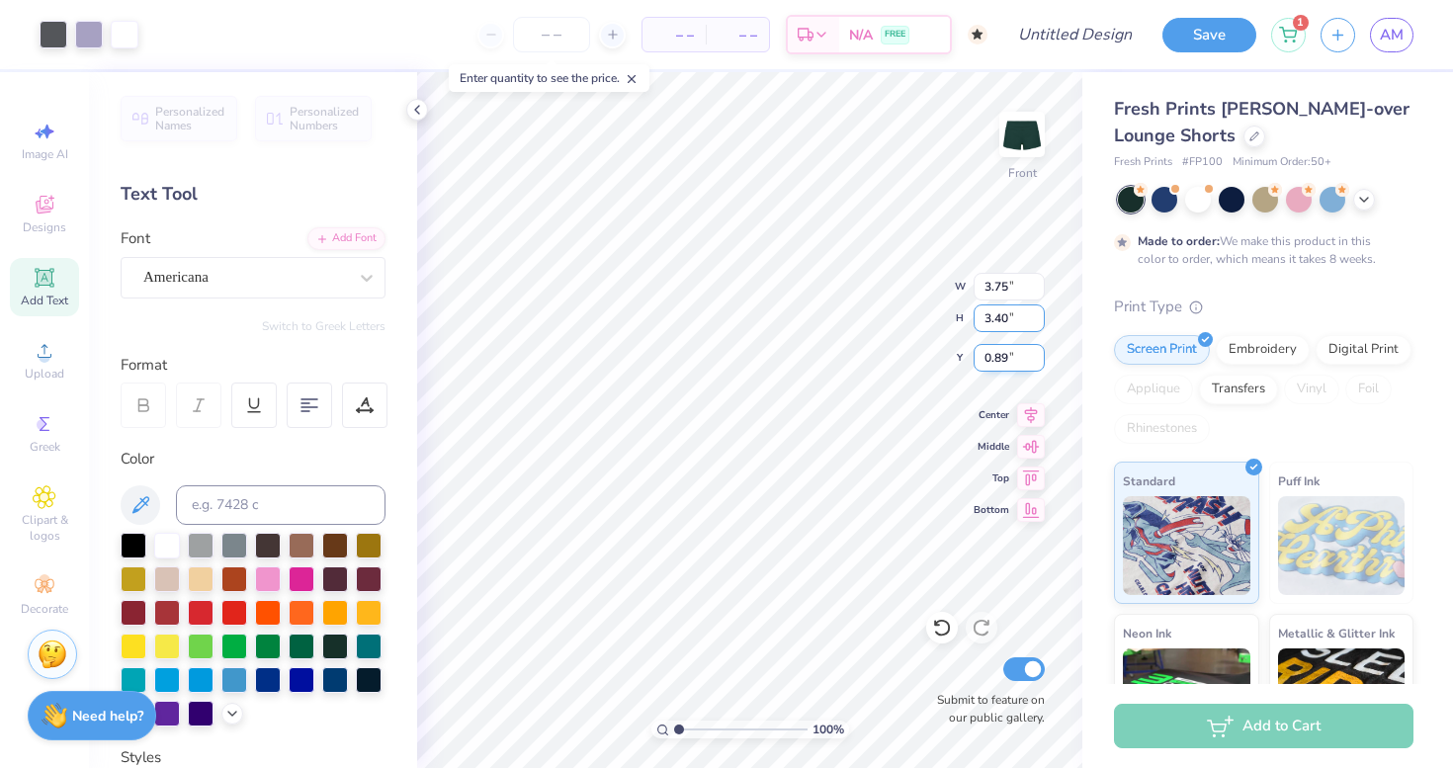
type input "3.40"
click at [1018, 350] on input "0.89" at bounding box center [1008, 358] width 71 height 28
type input "3.72"
type input "0.91"
click at [983, 435] on div "100 % Front W 3.72 3.72 " H 3.40 3.40 " Y 0.91 0.91 " Center Middle Top Bottom …" at bounding box center [749, 420] width 665 height 696
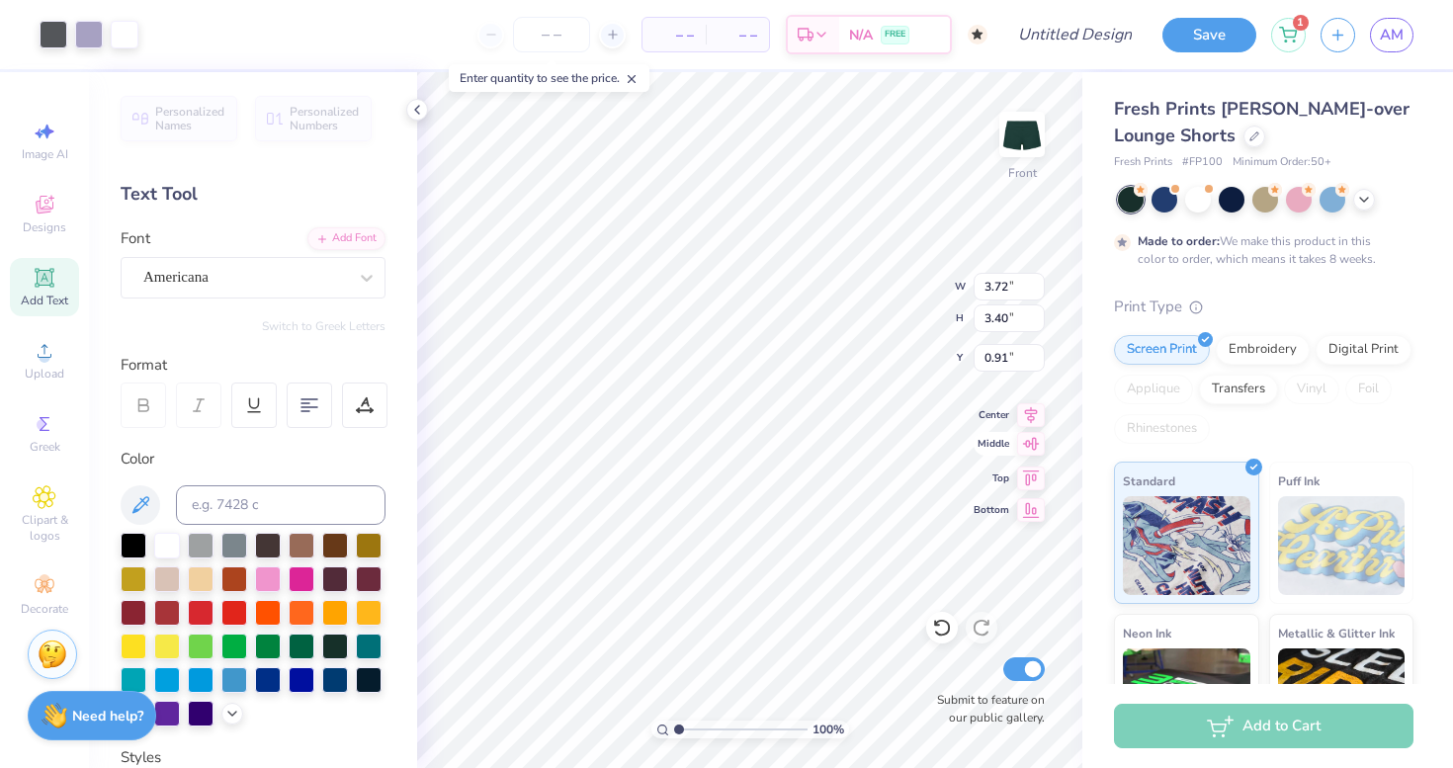
type input "1.07"
type input "2.19"
type input "2.15"
type textarea "Super"
type input "4.45"
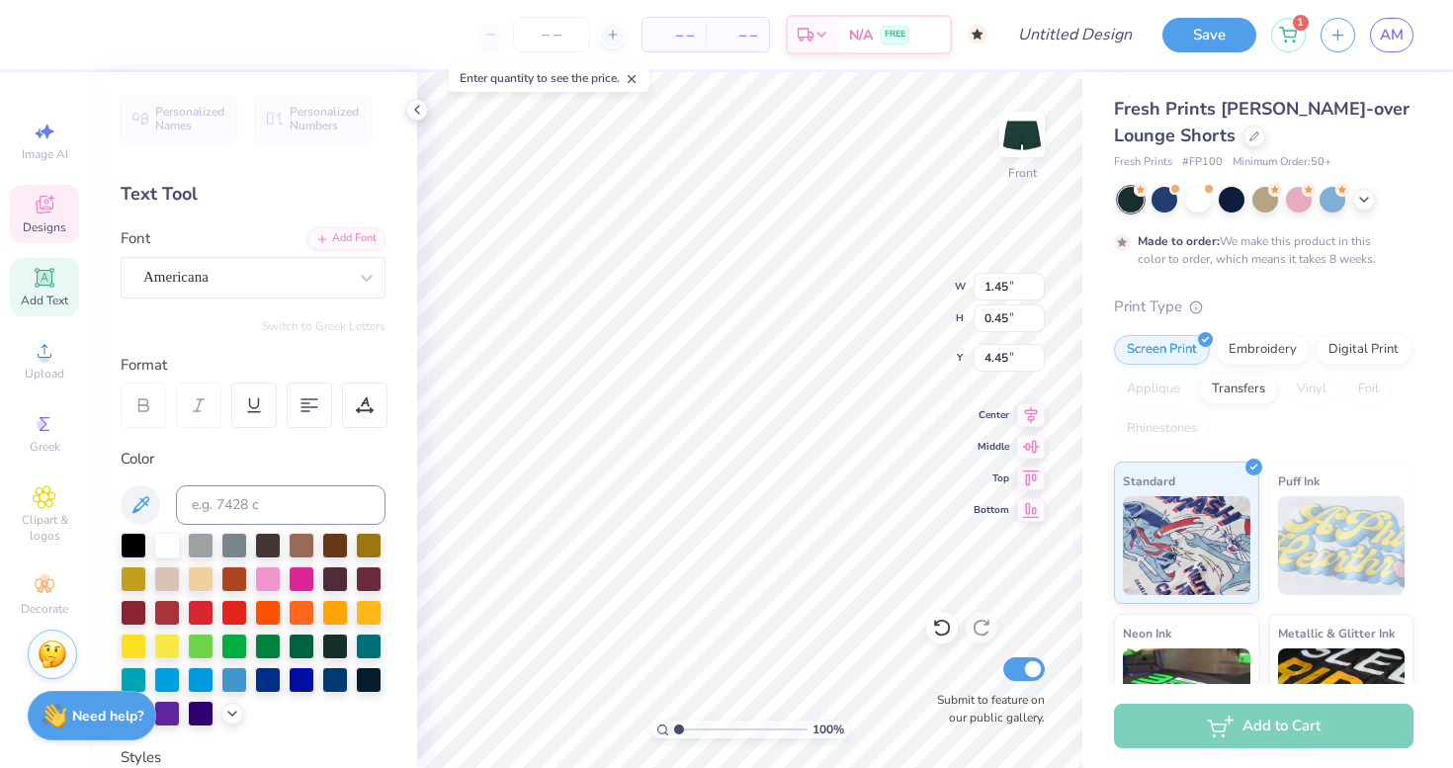
click at [61, 285] on div "Add Text" at bounding box center [44, 287] width 69 height 58
type input "2.84"
type input "0.82"
type input "3.84"
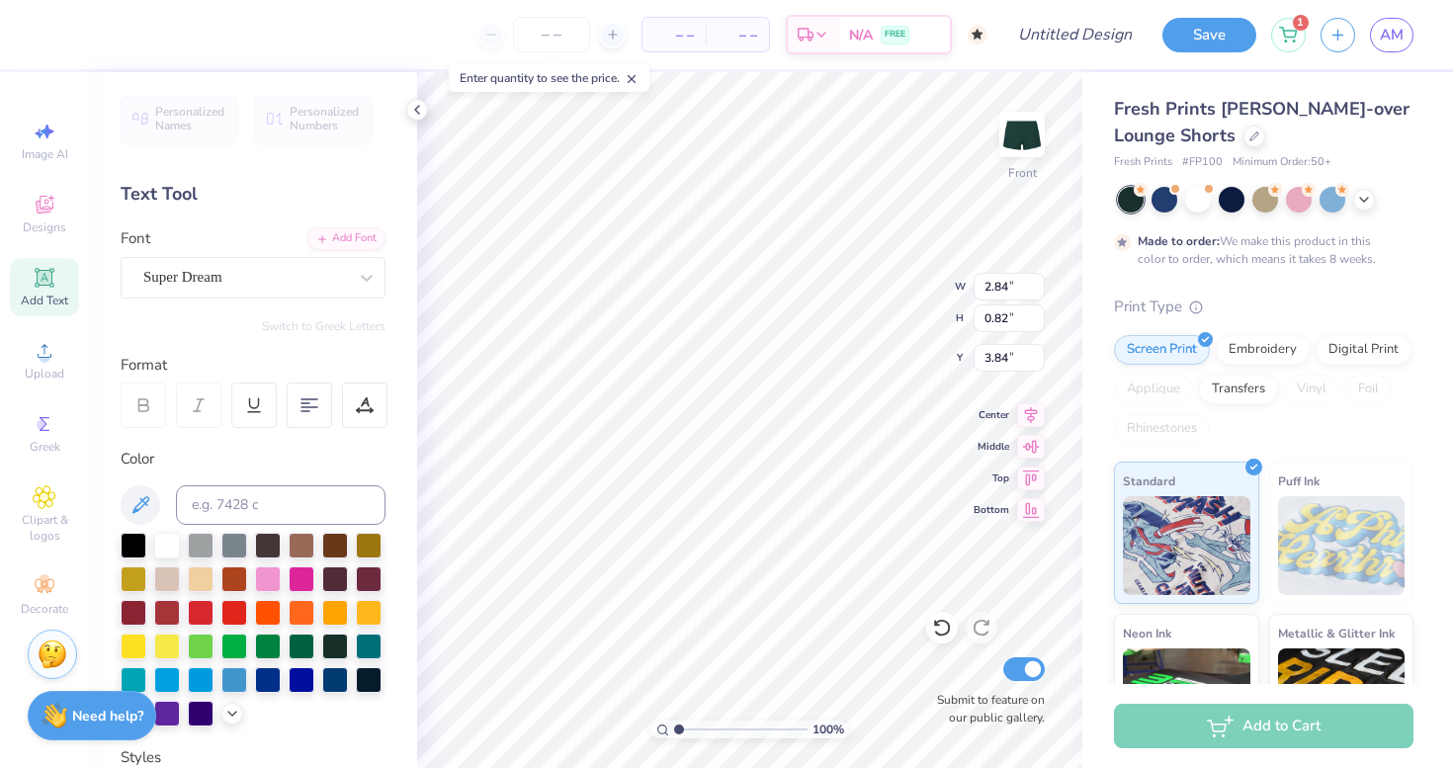
type textarea "Seniors"
click at [365, 274] on icon at bounding box center [367, 278] width 20 height 20
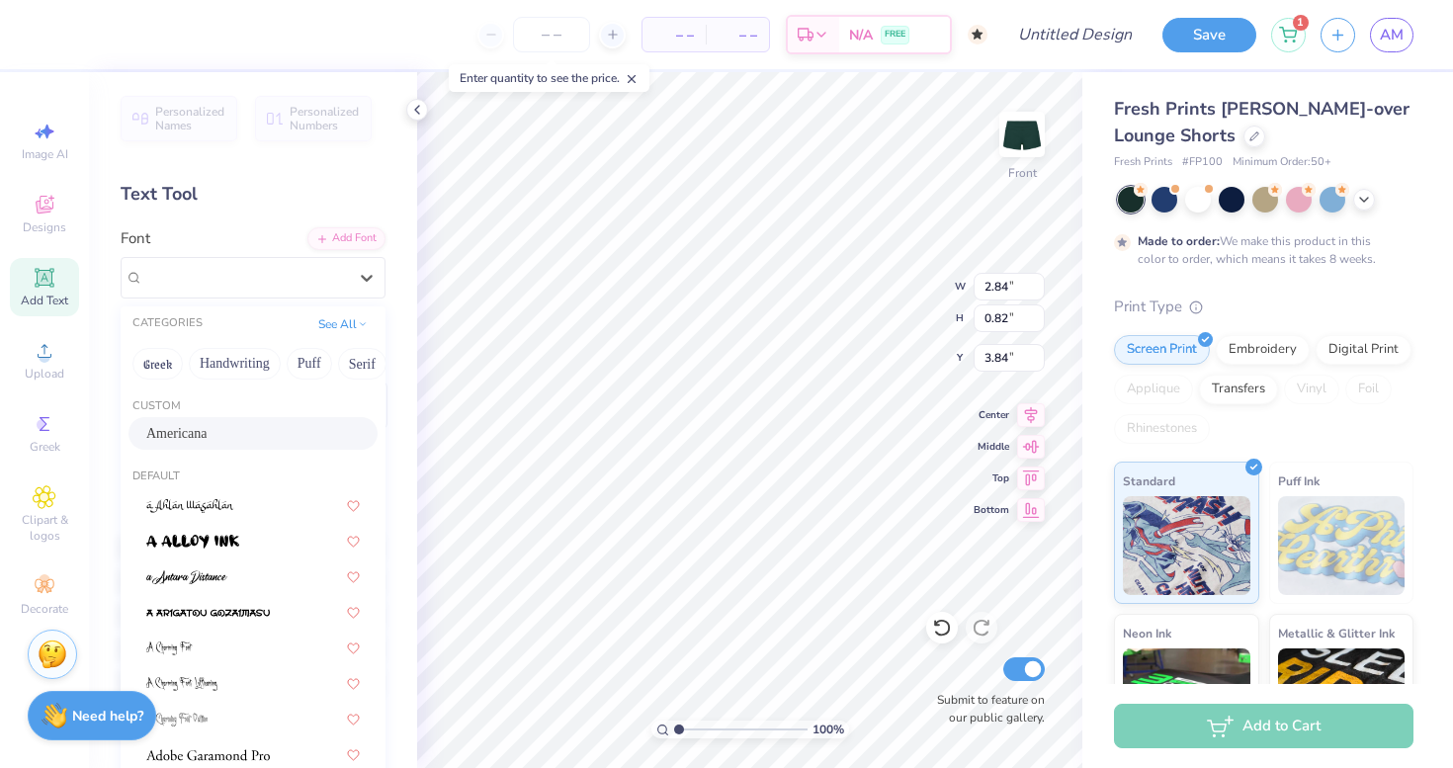
click at [254, 431] on div "Americana" at bounding box center [252, 433] width 213 height 21
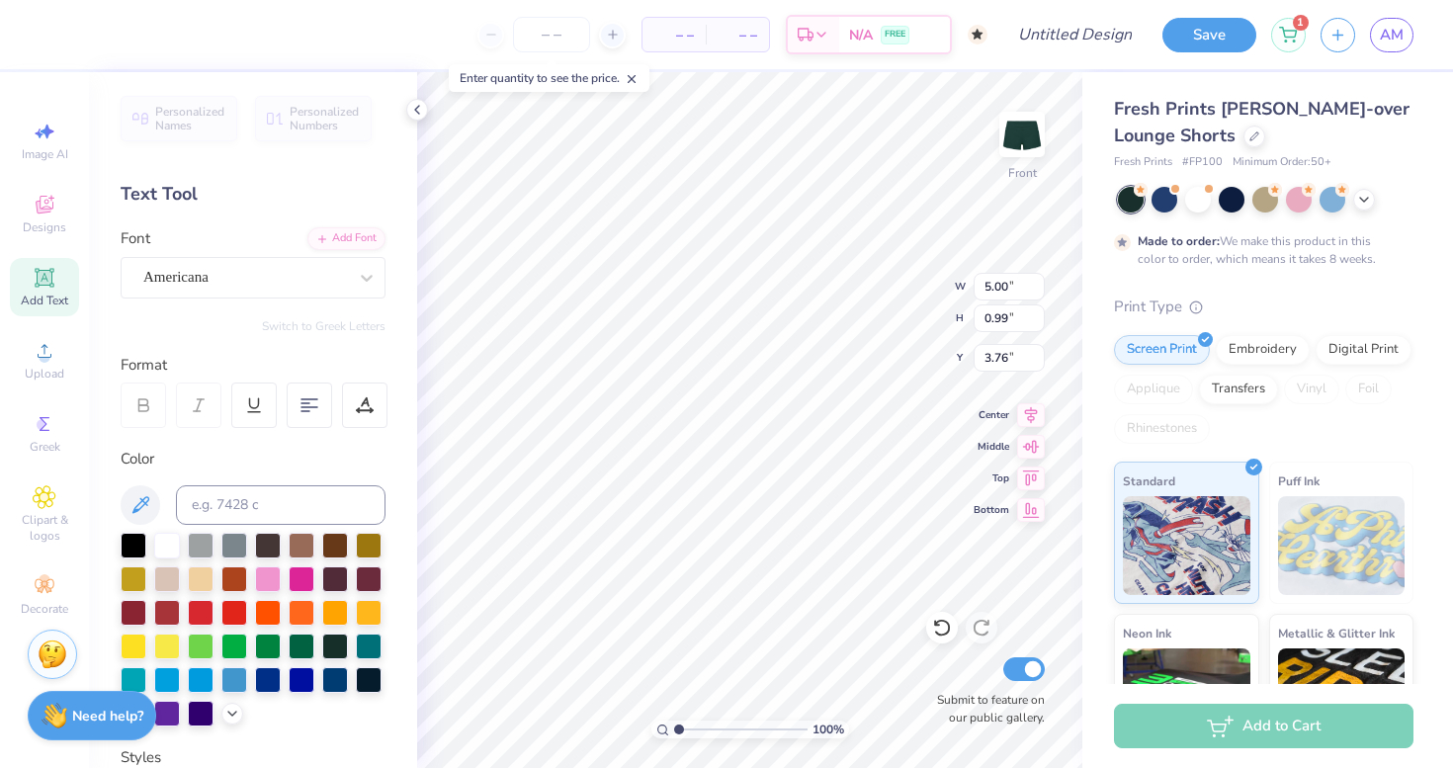
type input "4.68"
type input "1.45"
type input "0.45"
type input "4.45"
type input "5.00"
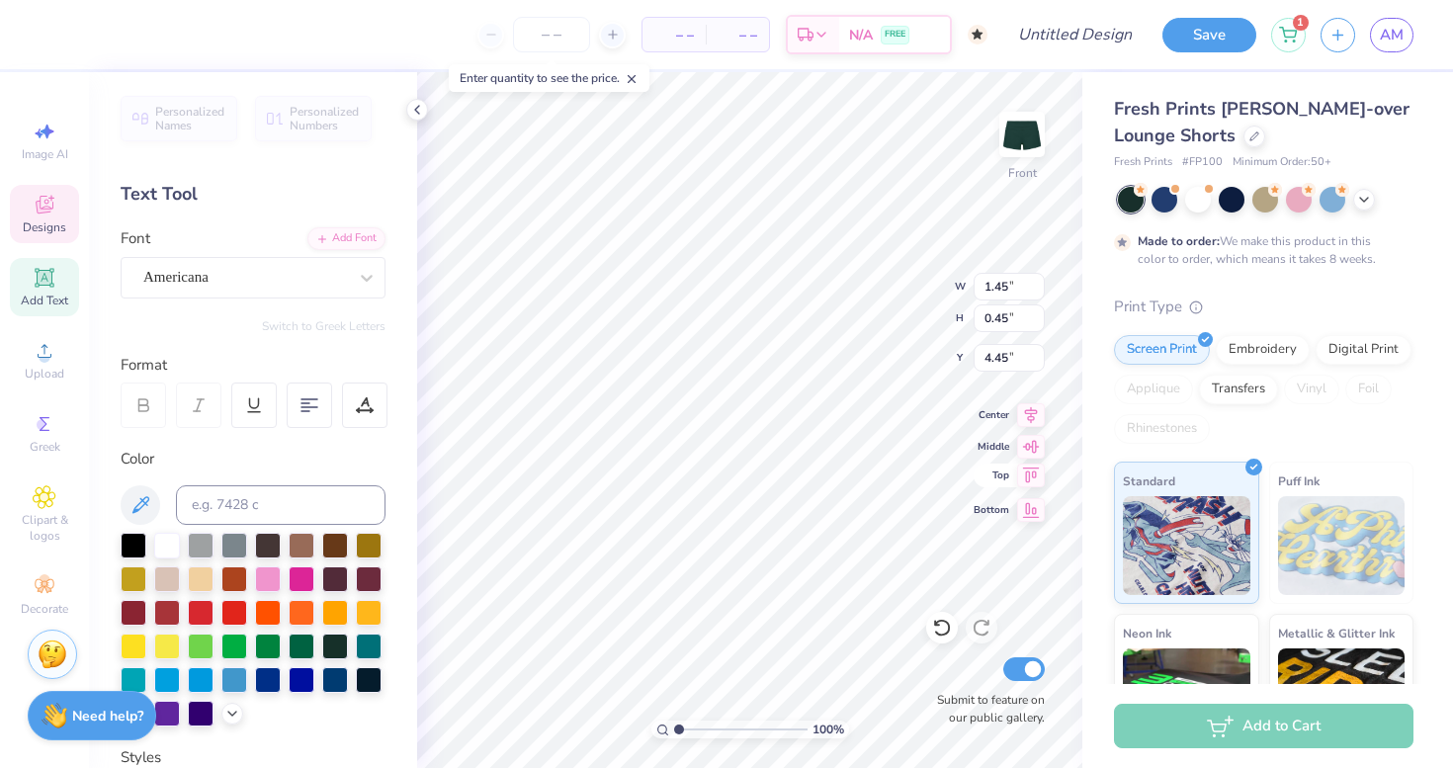
type input "0.99"
type input "4.68"
click at [967, 290] on div "100 % Front W 5.00 5.00 " H 0.99 0.99 " Y 4.68 4.68 " Center Middle Top Bottom …" at bounding box center [749, 420] width 665 height 696
drag, startPoint x: 1006, startPoint y: 286, endPoint x: 974, endPoint y: 286, distance: 31.6
click at [974, 286] on input "5.00" at bounding box center [1008, 287] width 71 height 28
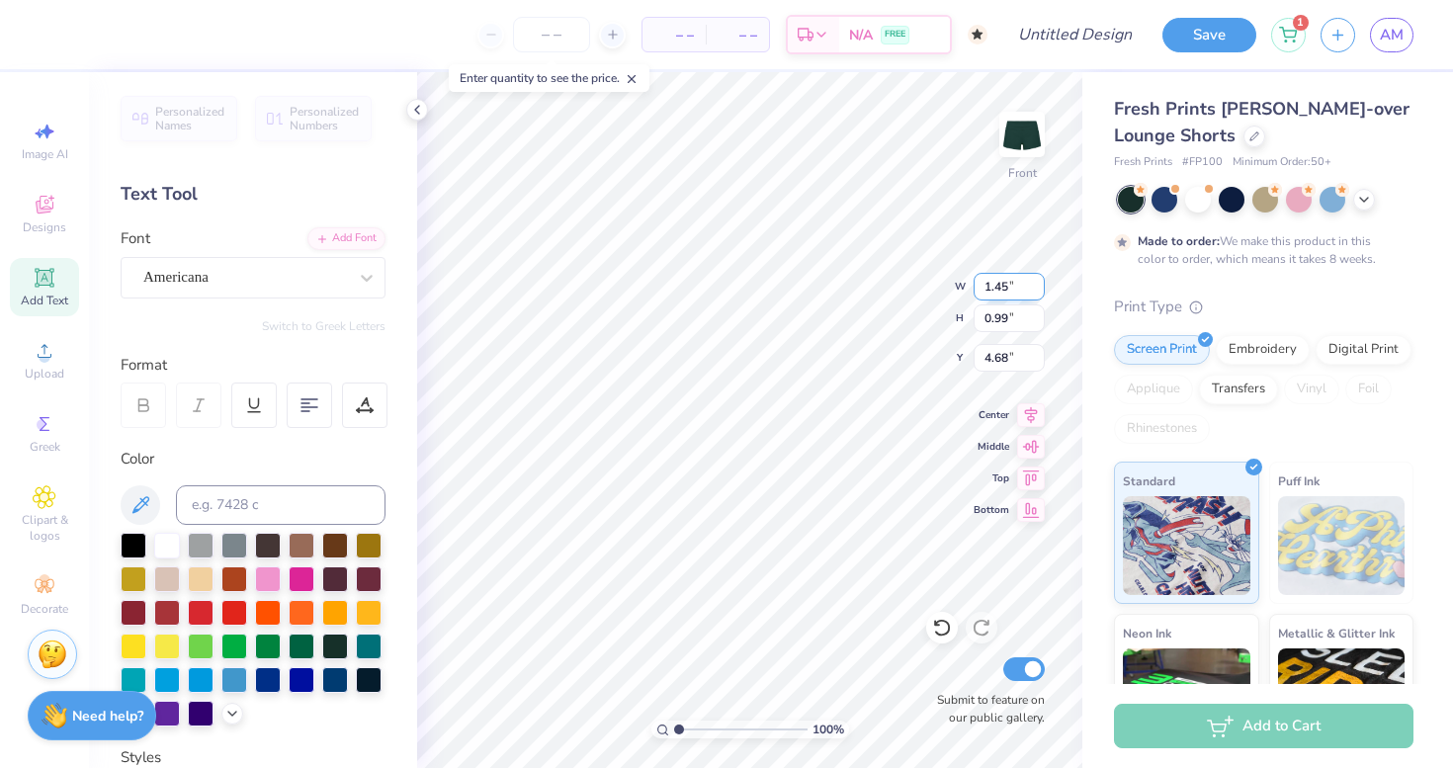
type input "1.45"
type input "0.29"
type input "5.03"
type input "0.45"
type input "4.45"
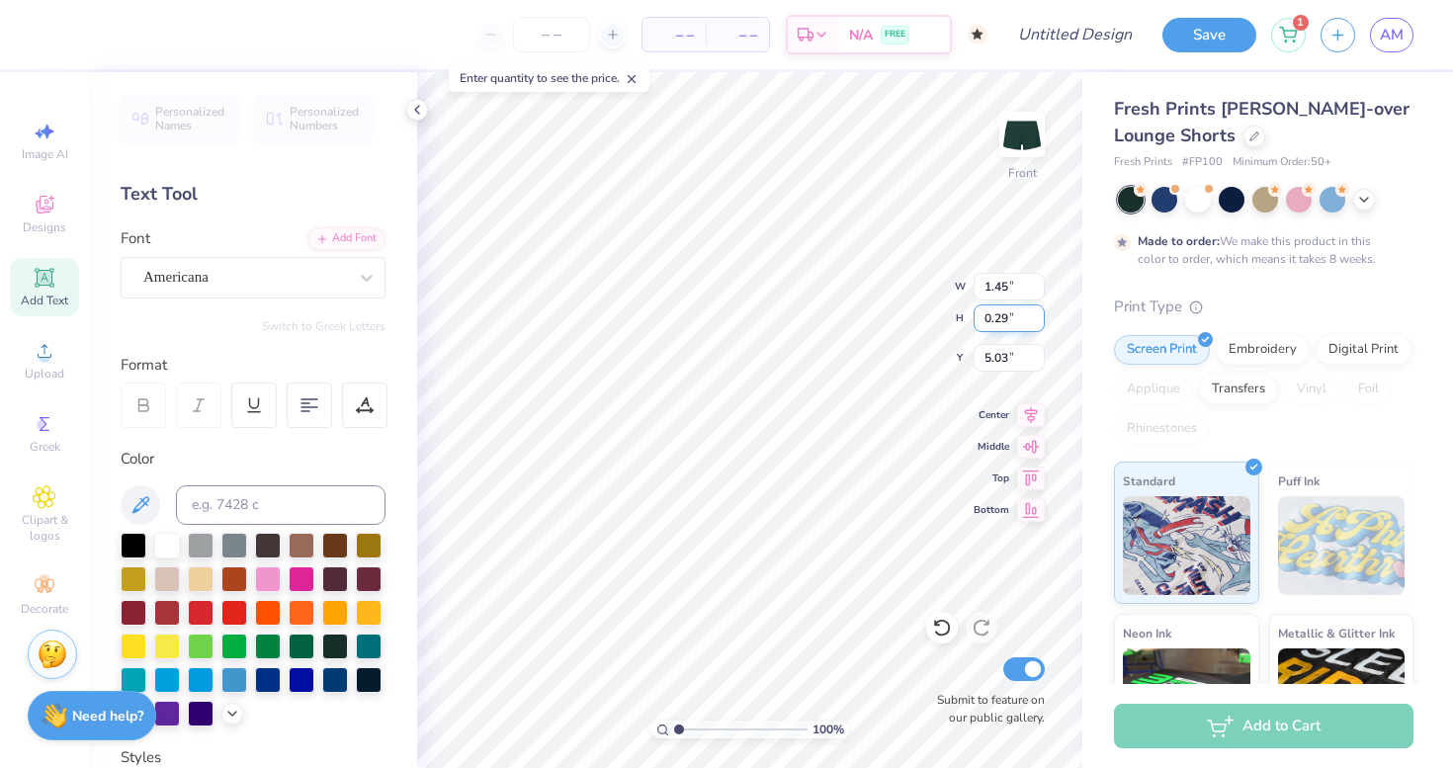
click at [1007, 319] on input "0.29" at bounding box center [1008, 318] width 71 height 28
type input "0.40"
type input "2.03"
type input "4.97"
type input "4.45"
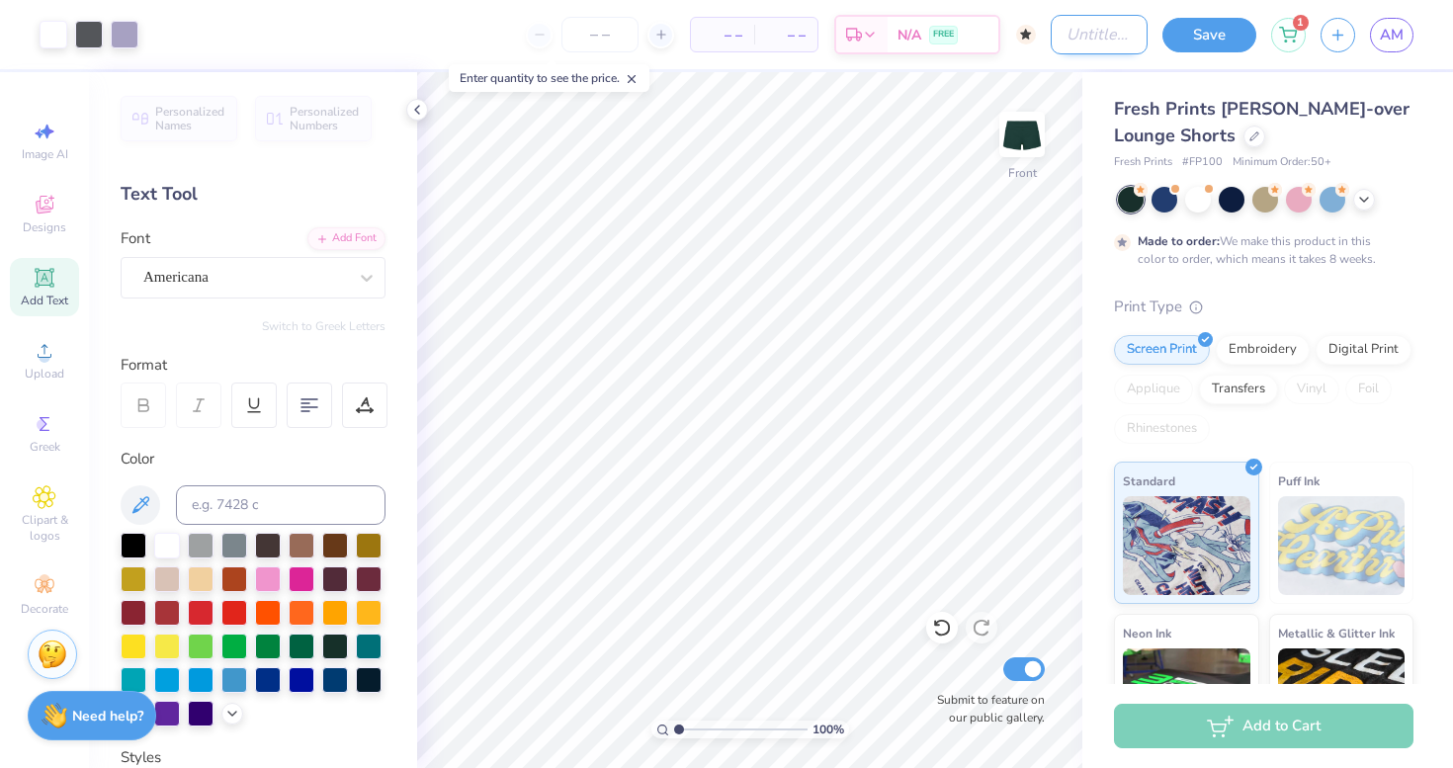
click at [1083, 33] on input "Design Title" at bounding box center [1098, 35] width 97 height 40
type input "shorts"
click at [1211, 45] on button "Save" at bounding box center [1209, 32] width 94 height 35
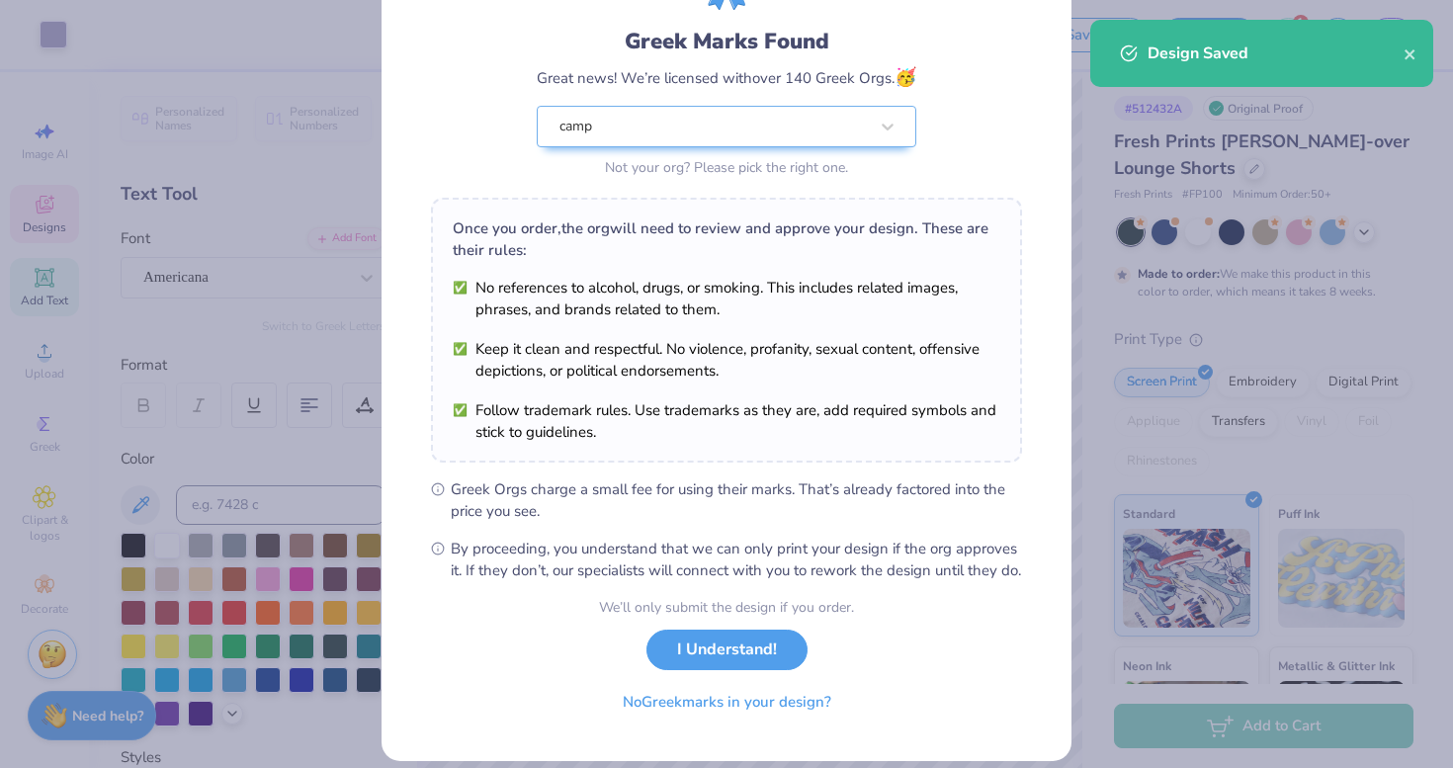
scroll to position [157, 0]
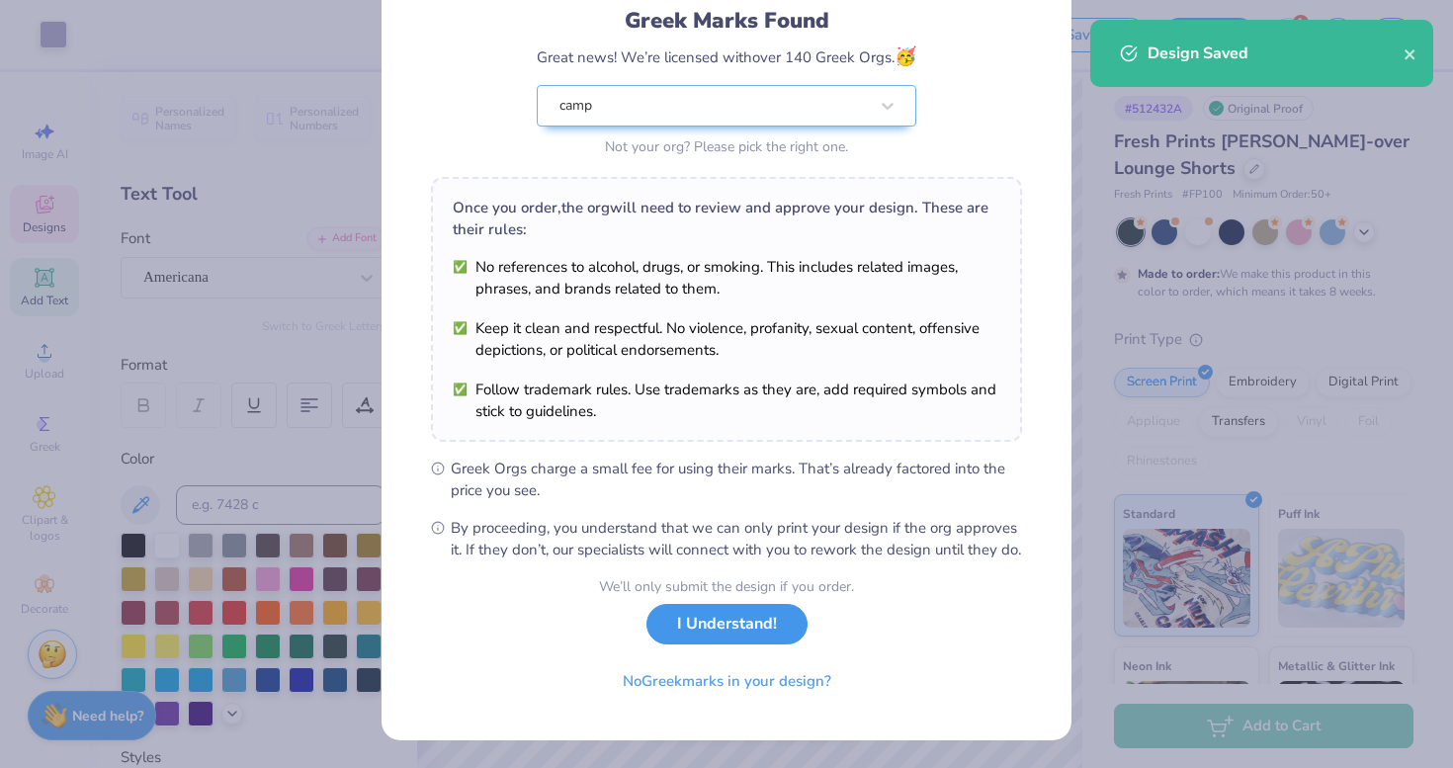
click at [734, 634] on button "I Understand!" at bounding box center [726, 624] width 161 height 41
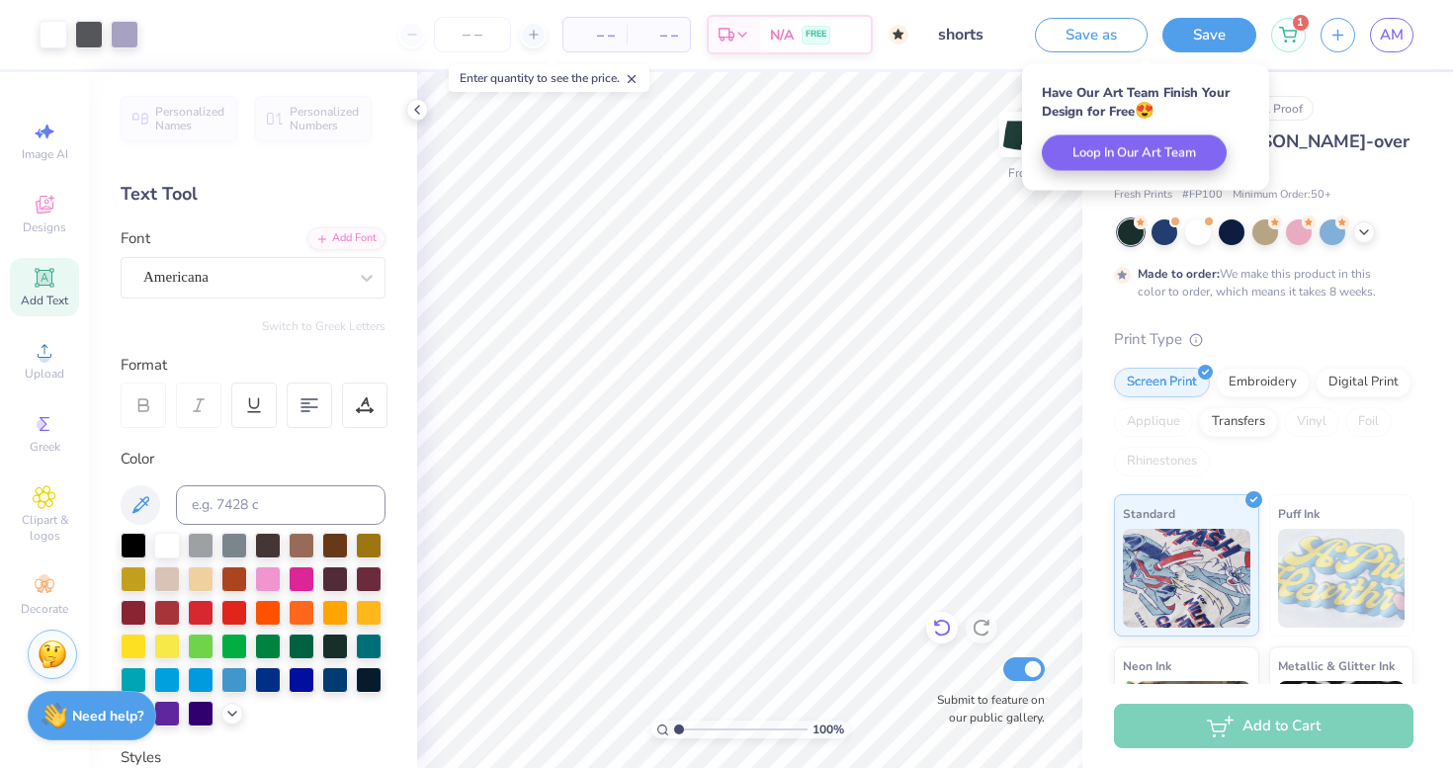
click at [950, 634] on icon at bounding box center [942, 628] width 20 height 20
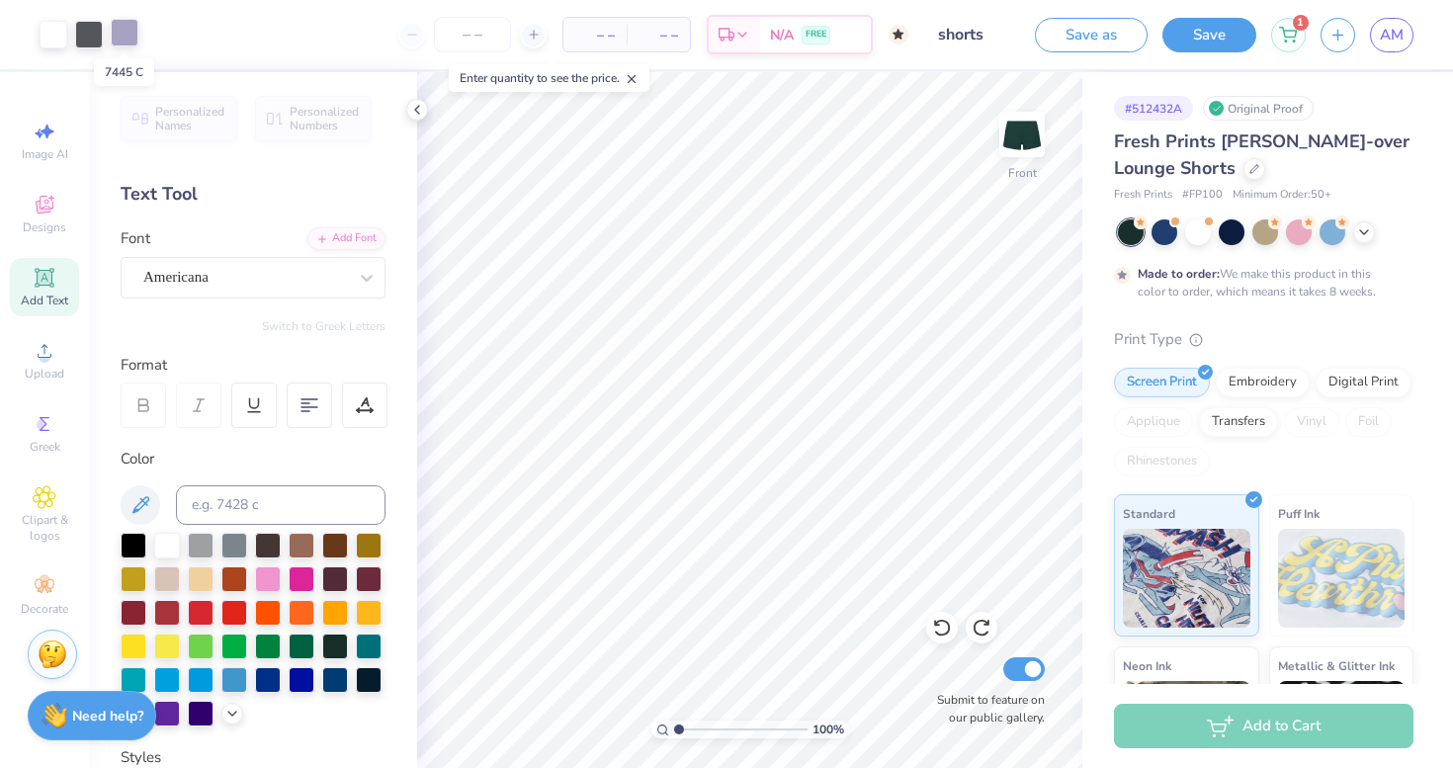
click at [120, 34] on div at bounding box center [125, 33] width 28 height 28
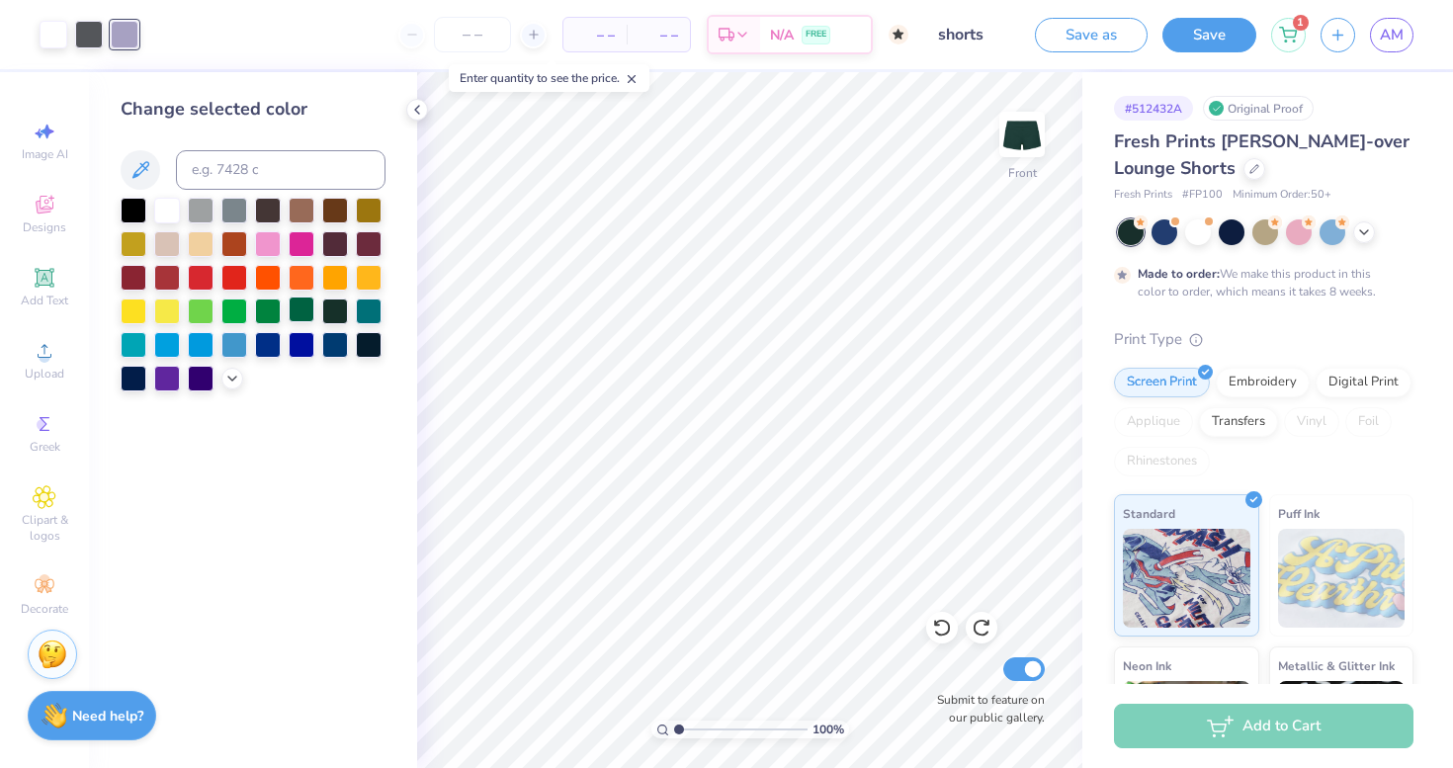
click at [300, 308] on div at bounding box center [302, 309] width 26 height 26
click at [327, 311] on div at bounding box center [335, 309] width 26 height 26
click at [156, 216] on div at bounding box center [167, 209] width 26 height 26
click at [195, 352] on div at bounding box center [201, 343] width 26 height 26
click at [945, 639] on div at bounding box center [942, 628] width 32 height 32
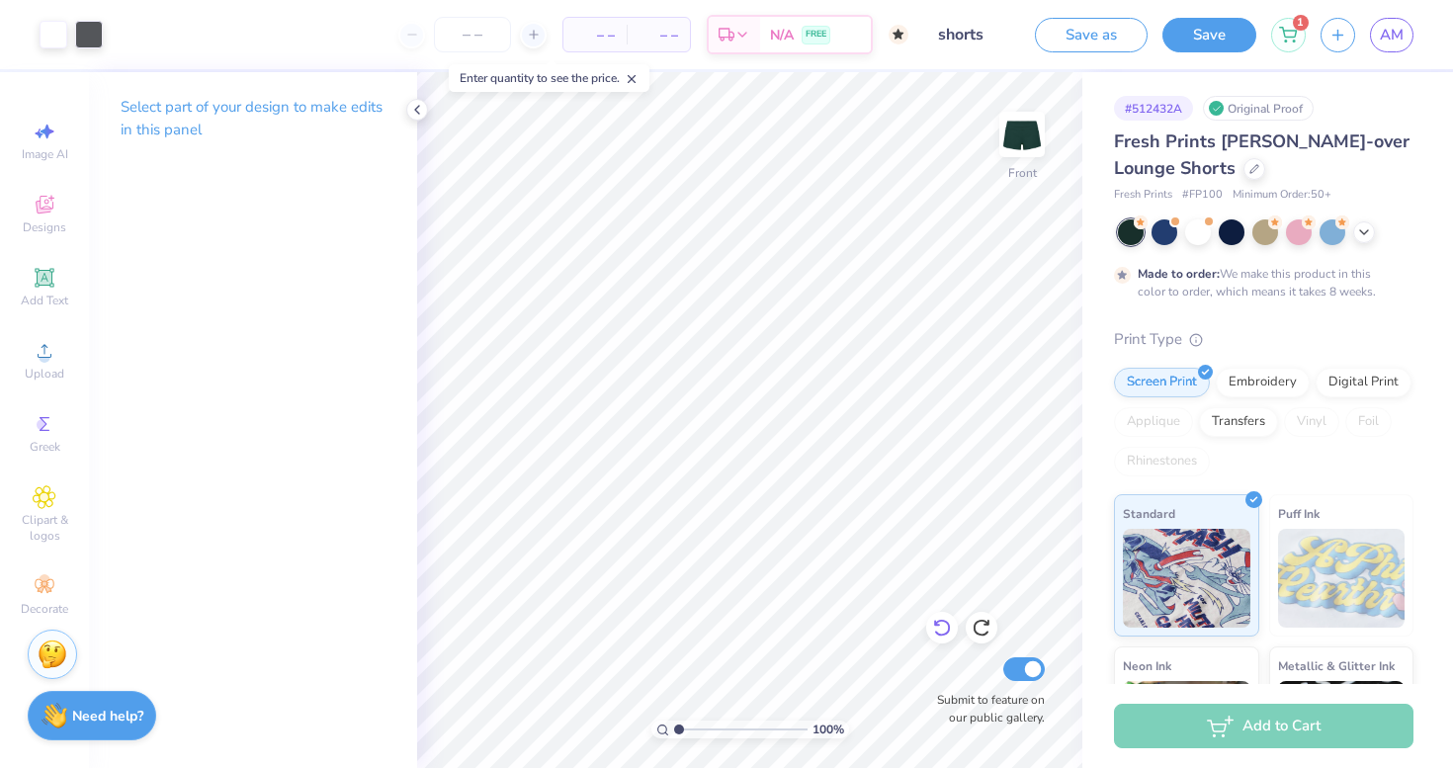
click at [945, 639] on div at bounding box center [942, 628] width 32 height 32
click at [1206, 55] on div "Save as Save 1 AM" at bounding box center [1244, 34] width 418 height 69
click at [1205, 45] on button "Save" at bounding box center [1209, 32] width 94 height 35
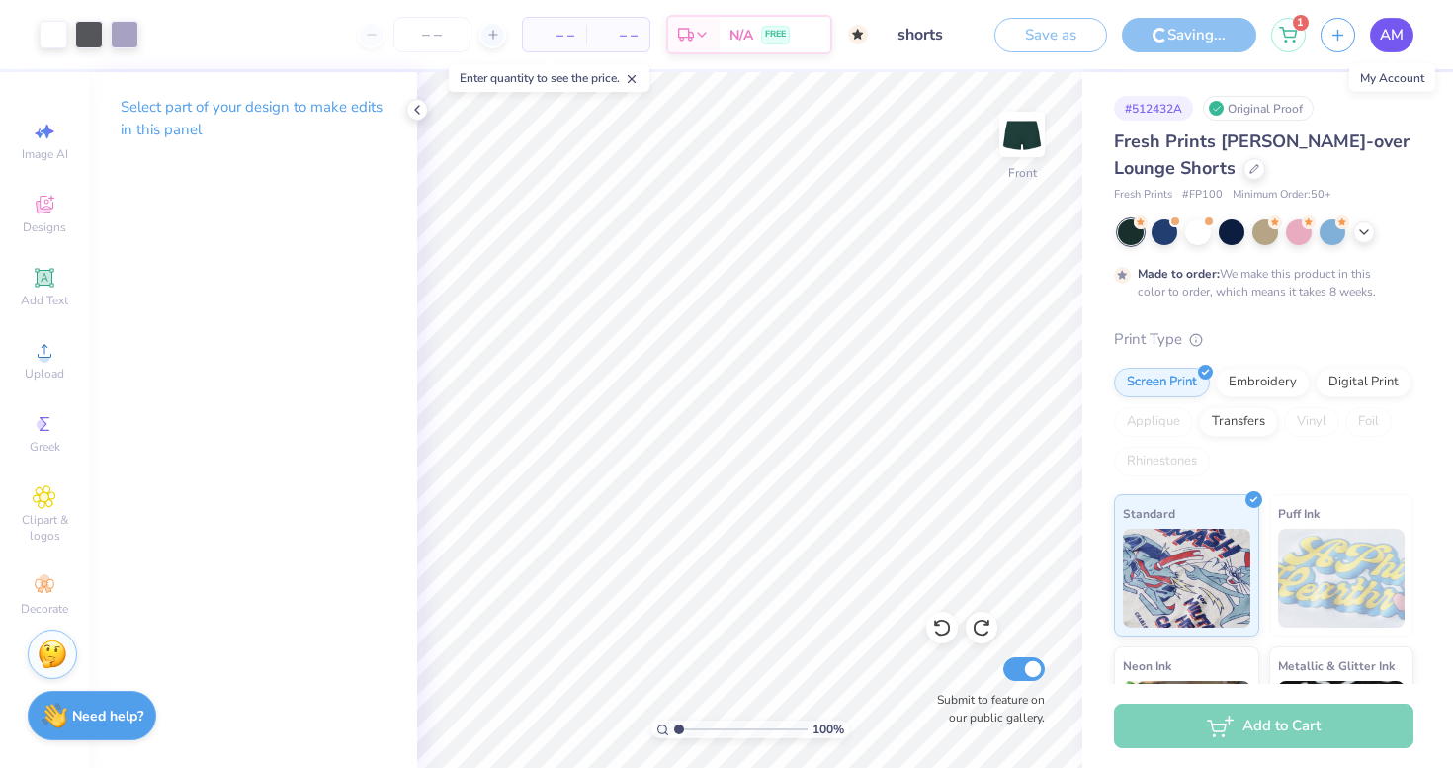
click at [1395, 37] on span "AM" at bounding box center [1391, 35] width 24 height 23
